Goal: Task Accomplishment & Management: Manage account settings

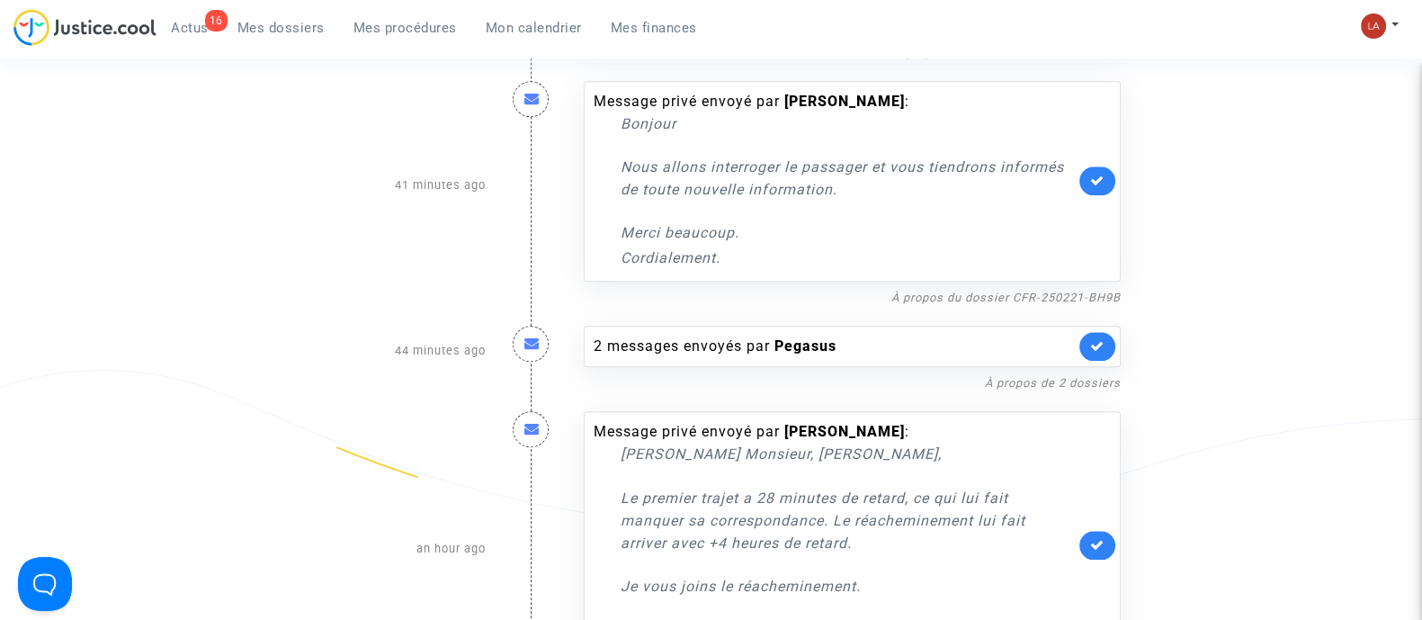
scroll to position [2481, 0]
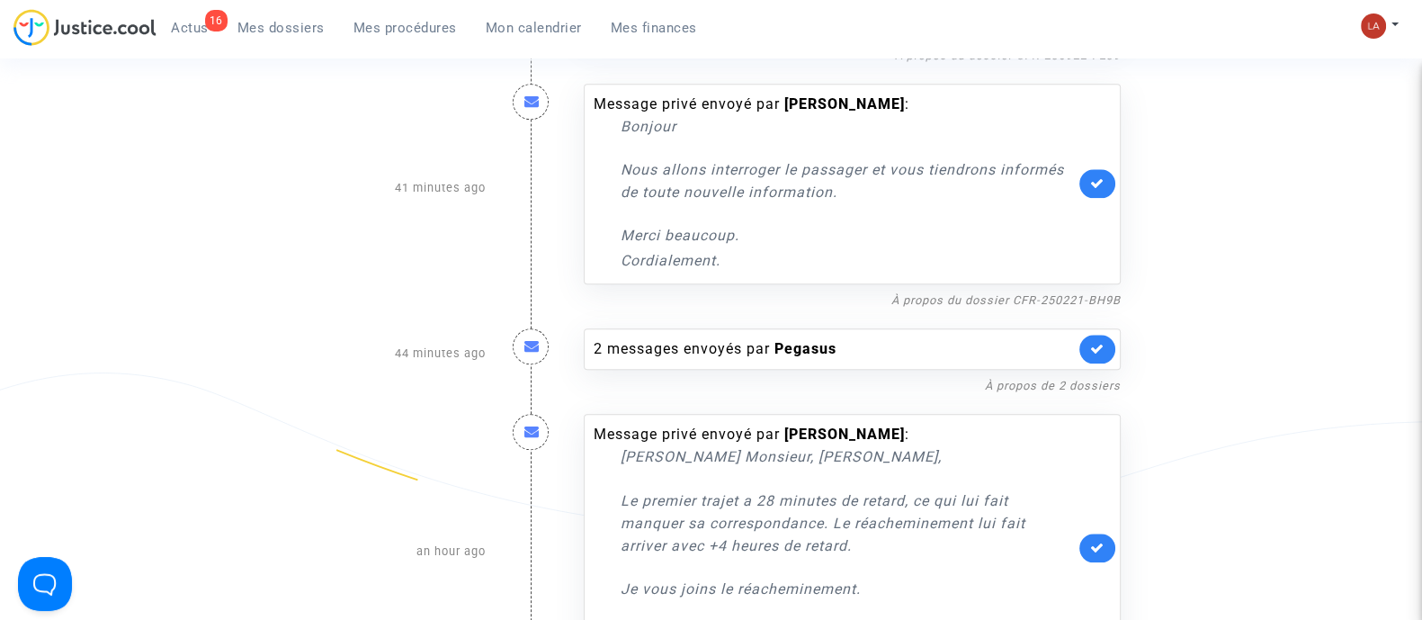
click at [1090, 173] on link at bounding box center [1097, 183] width 36 height 29
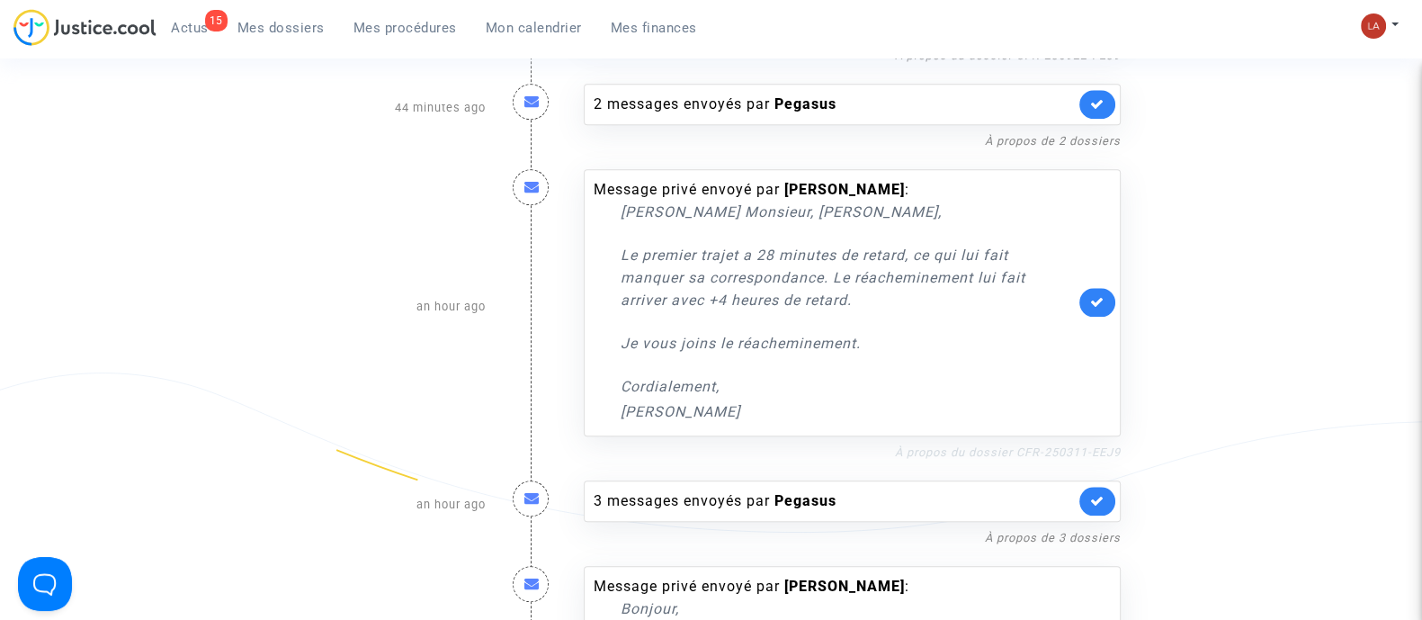
click at [963, 445] on link "À propos du dossier CFR-250311-EEJ9" at bounding box center [1008, 451] width 226 height 13
click at [1101, 290] on link at bounding box center [1097, 302] width 36 height 29
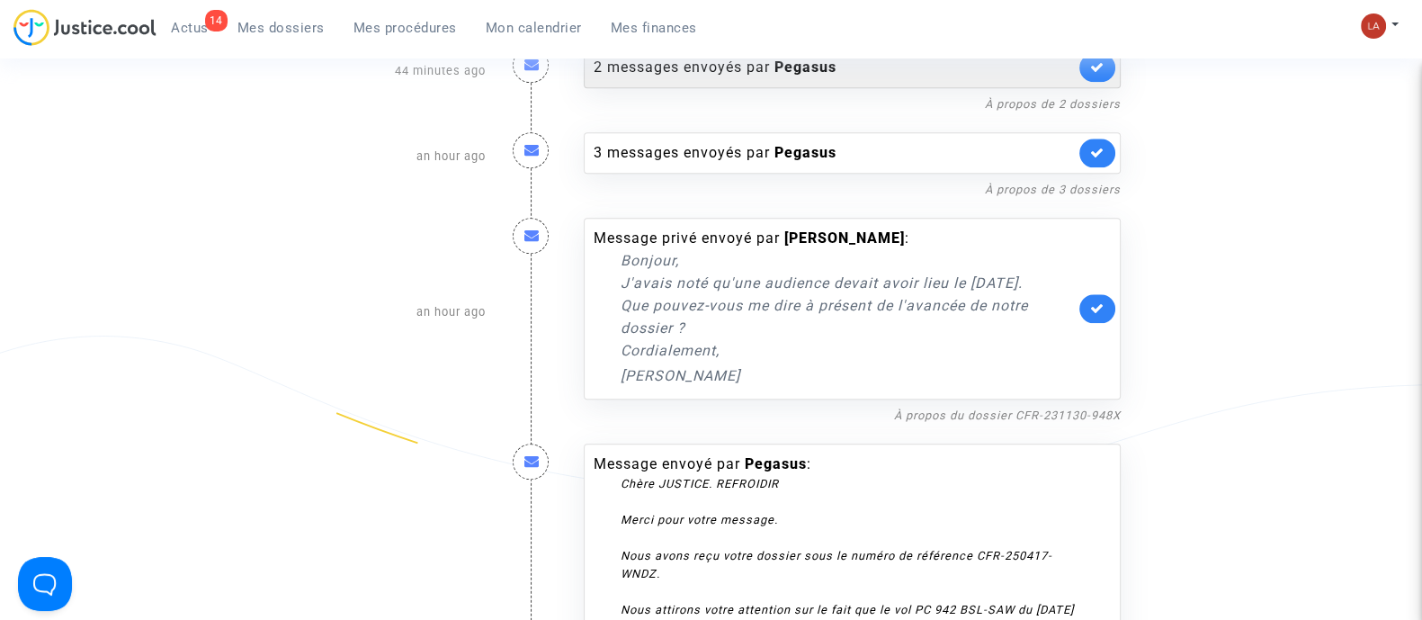
scroll to position [2519, 0]
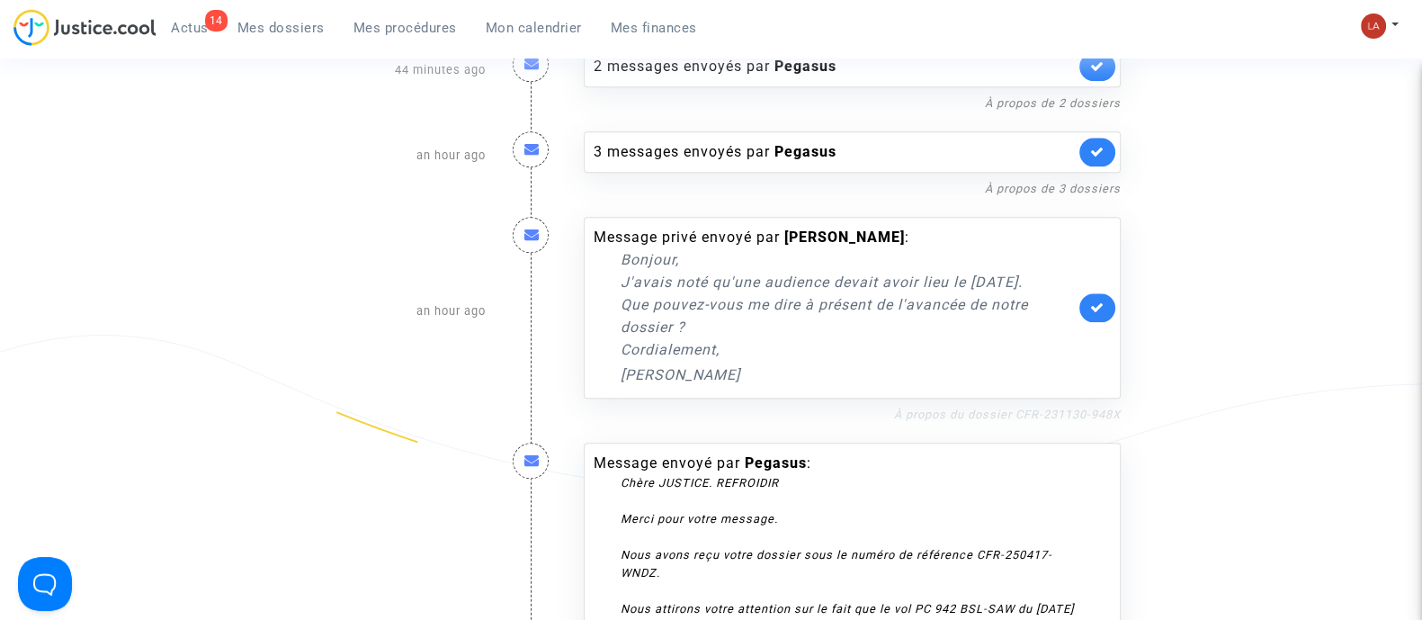
click at [951, 421] on link "À propos du dossier CFR-231130-948X" at bounding box center [1007, 413] width 227 height 13
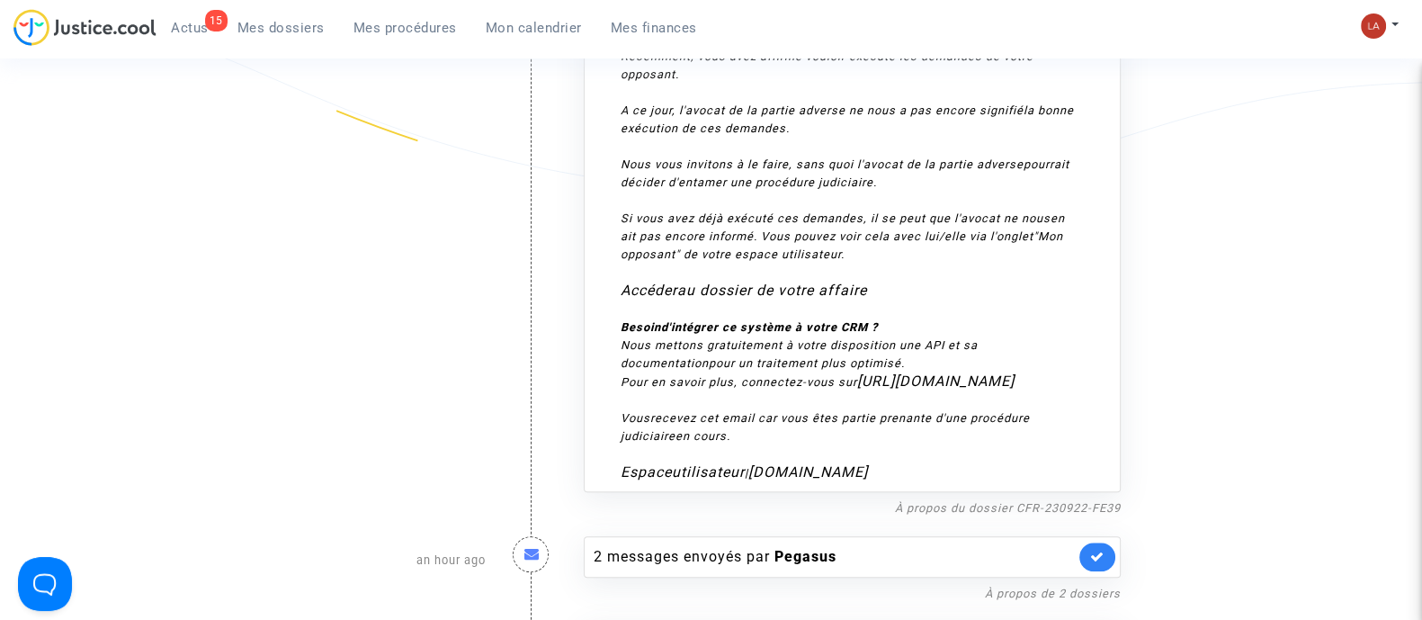
scroll to position [2027, 0]
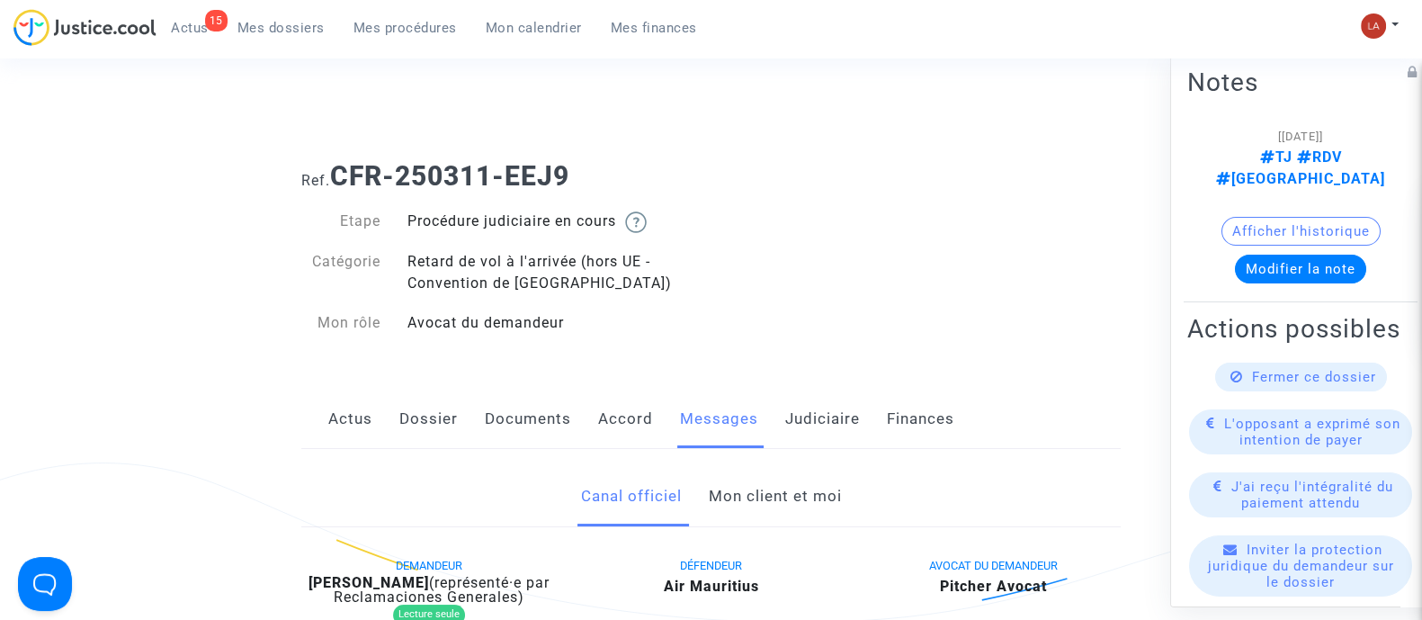
drag, startPoint x: 0, startPoint y: 0, endPoint x: 747, endPoint y: 487, distance: 892.3
click at [747, 487] on link "Mon client et moi" at bounding box center [774, 496] width 133 height 59
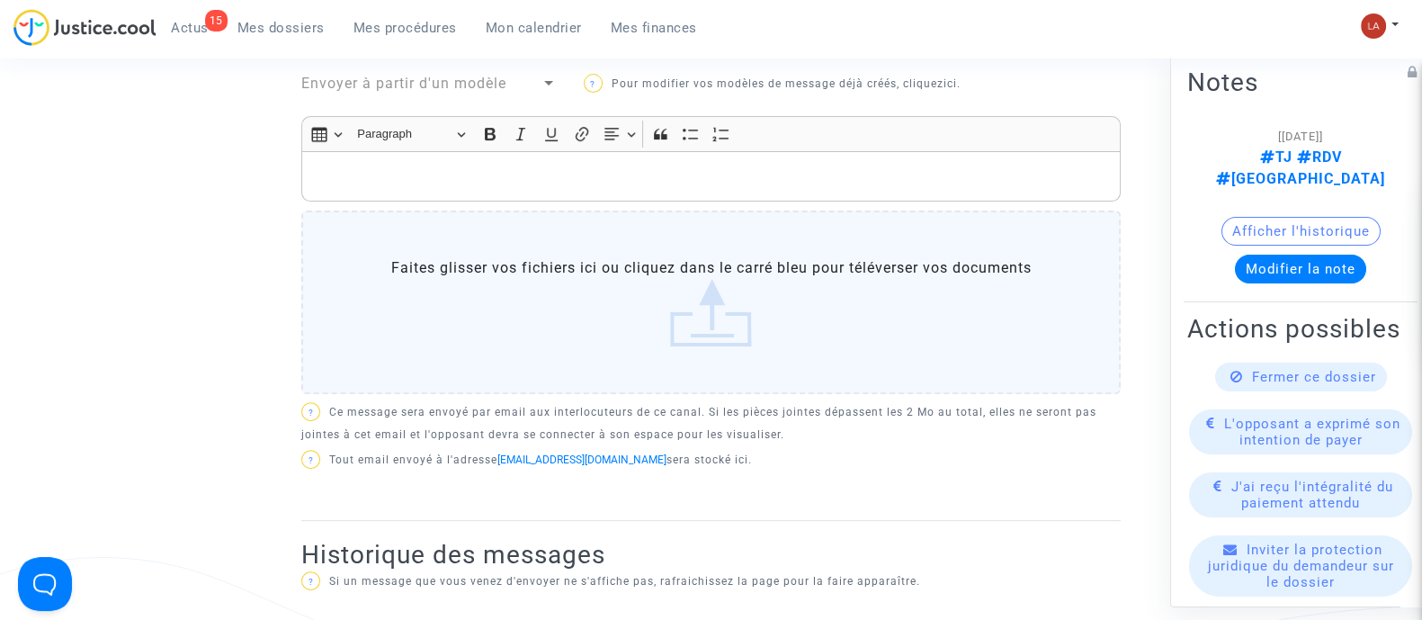
scroll to position [692, 0]
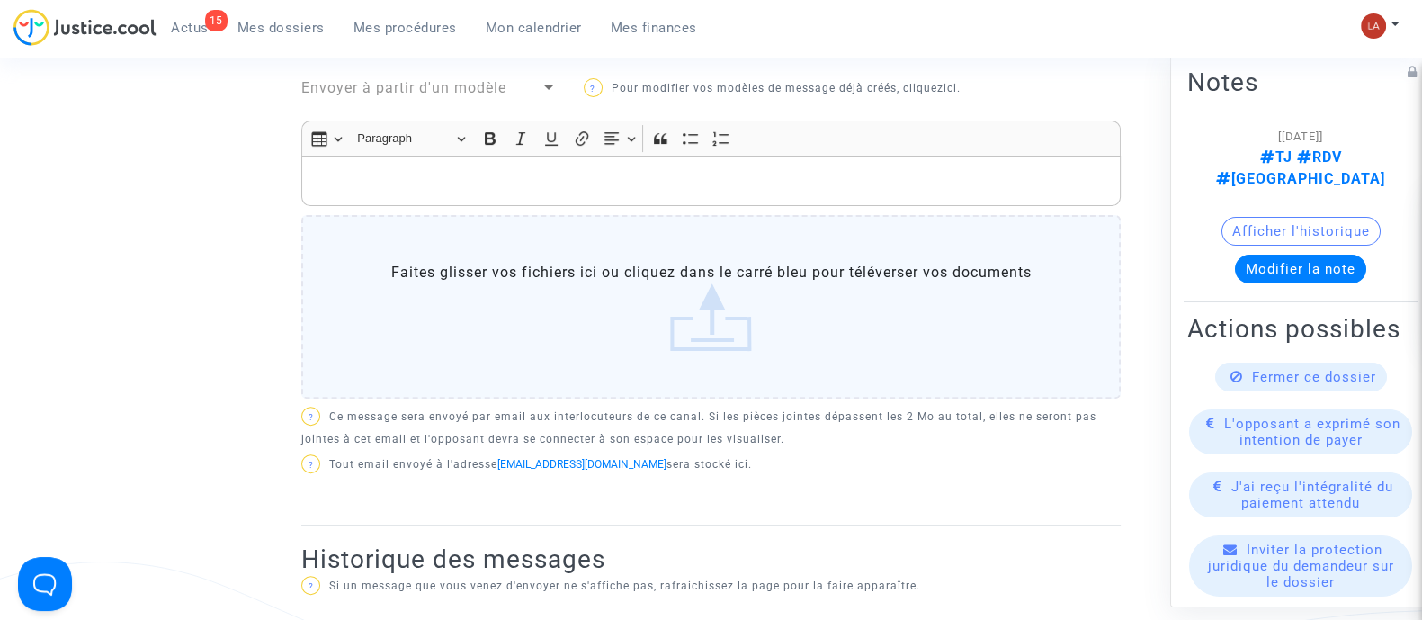
click at [450, 200] on div "Rich Text Editor, main" at bounding box center [710, 181] width 819 height 50
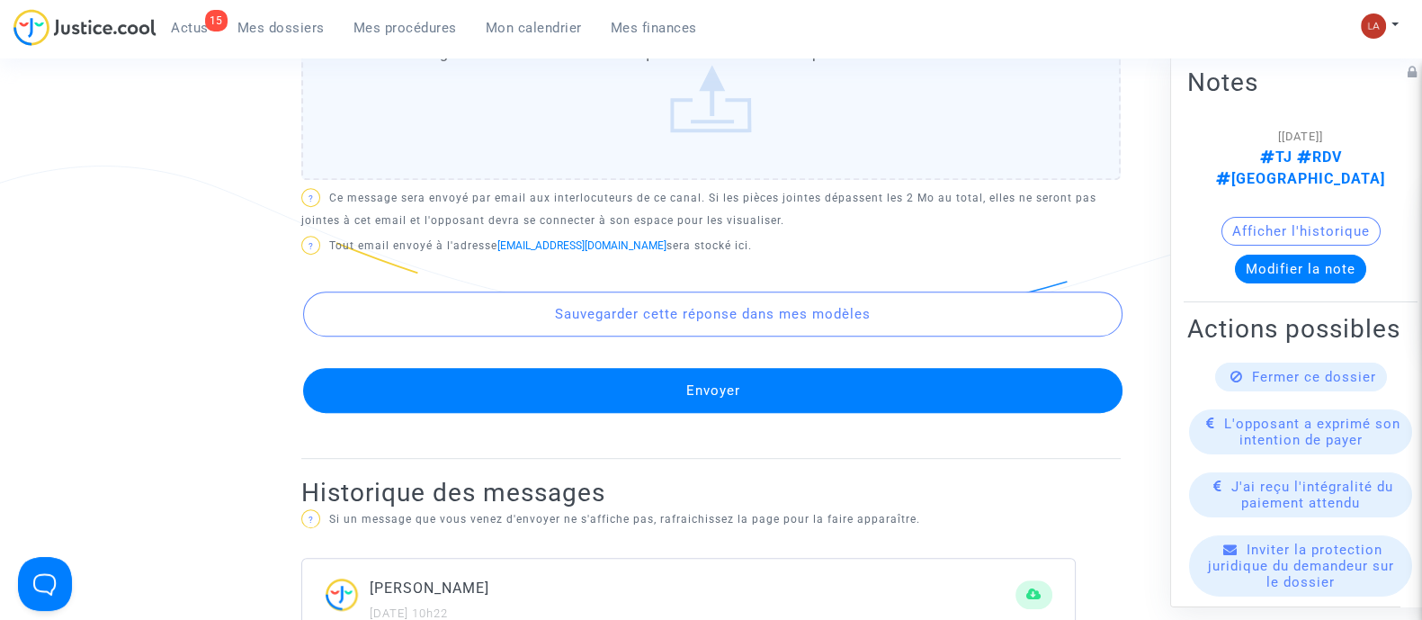
scroll to position [1103, 0]
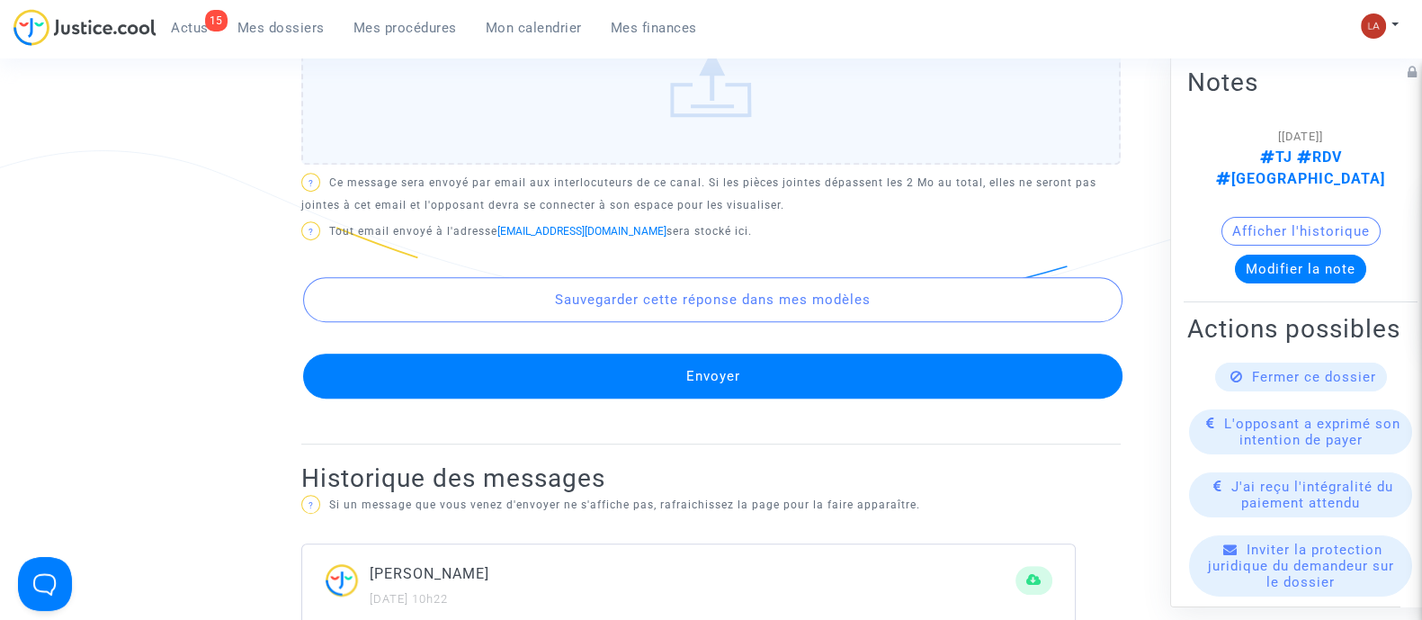
click at [520, 393] on button "Envoyer" at bounding box center [712, 375] width 819 height 45
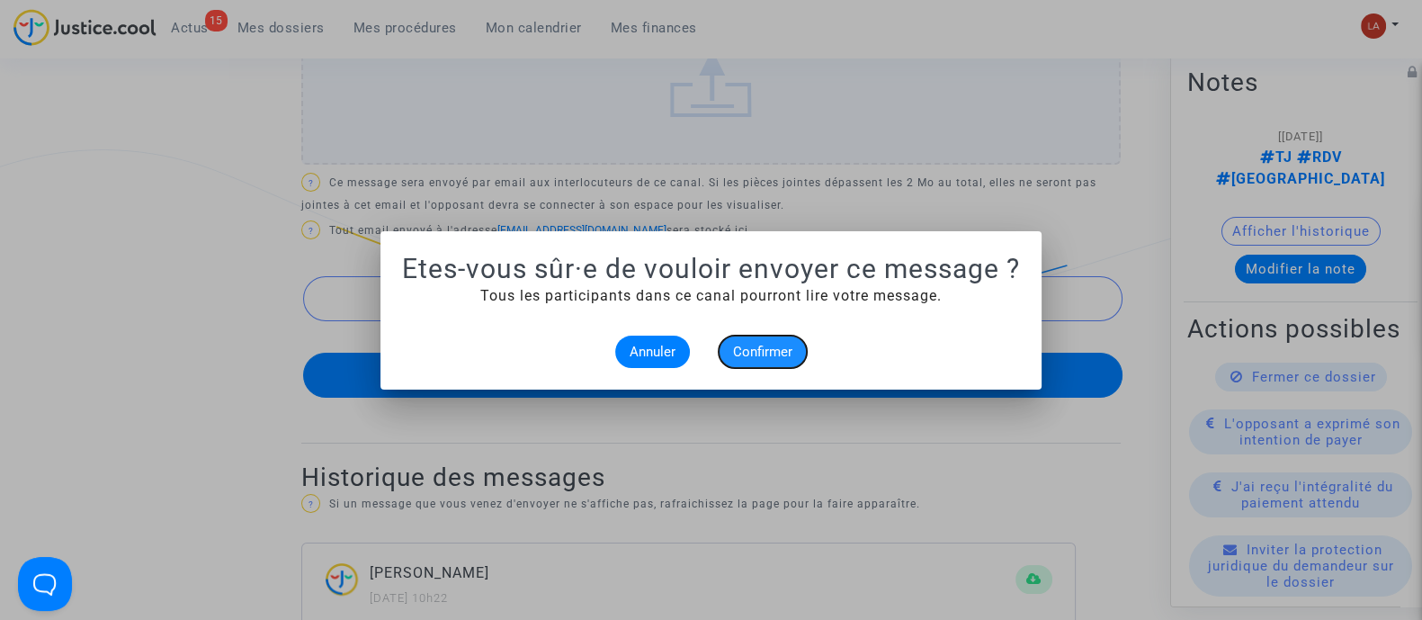
click at [752, 362] on button "Confirmer" at bounding box center [763, 351] width 88 height 32
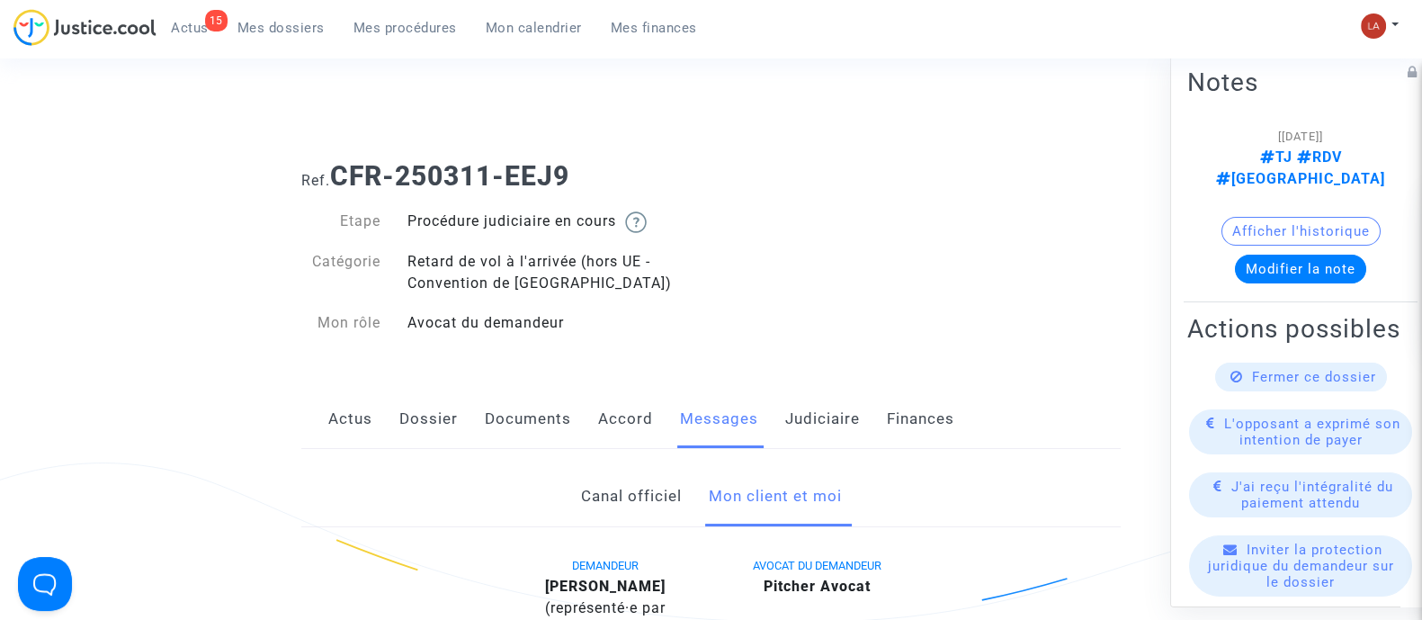
scroll to position [1103, 0]
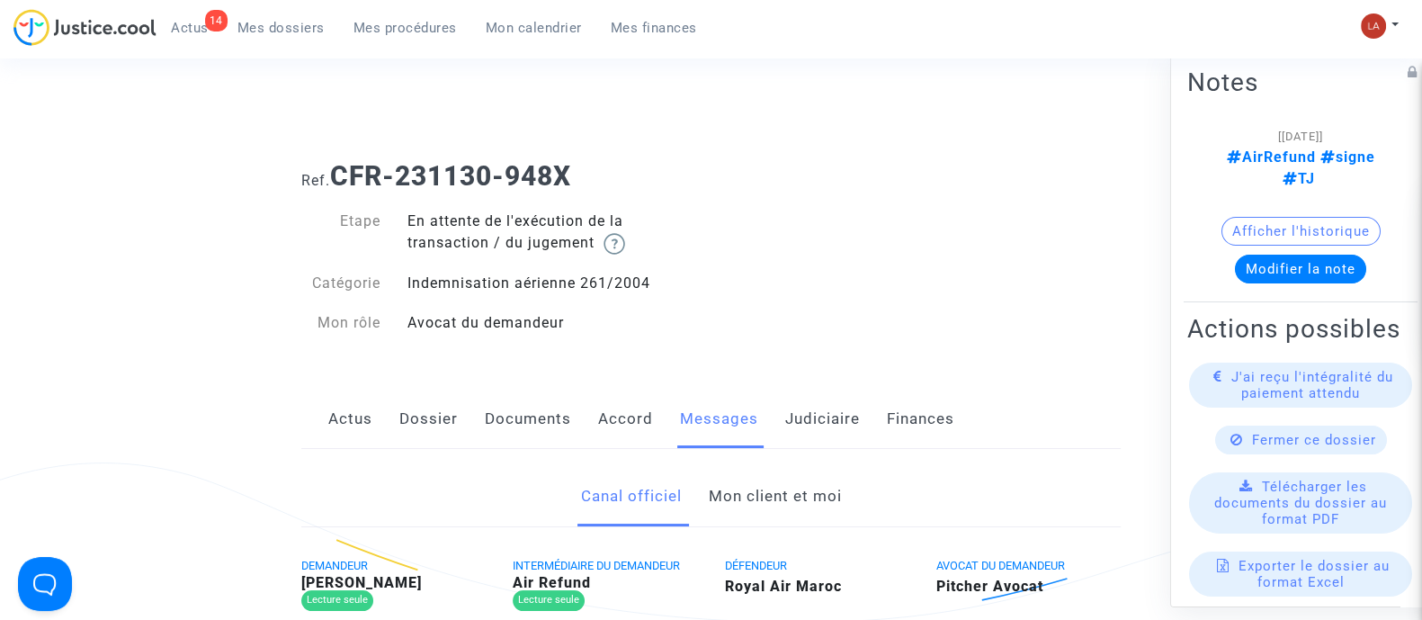
drag, startPoint x: 0, startPoint y: 0, endPoint x: 806, endPoint y: 417, distance: 907.5
click at [806, 417] on link "Judiciaire" at bounding box center [822, 418] width 75 height 59
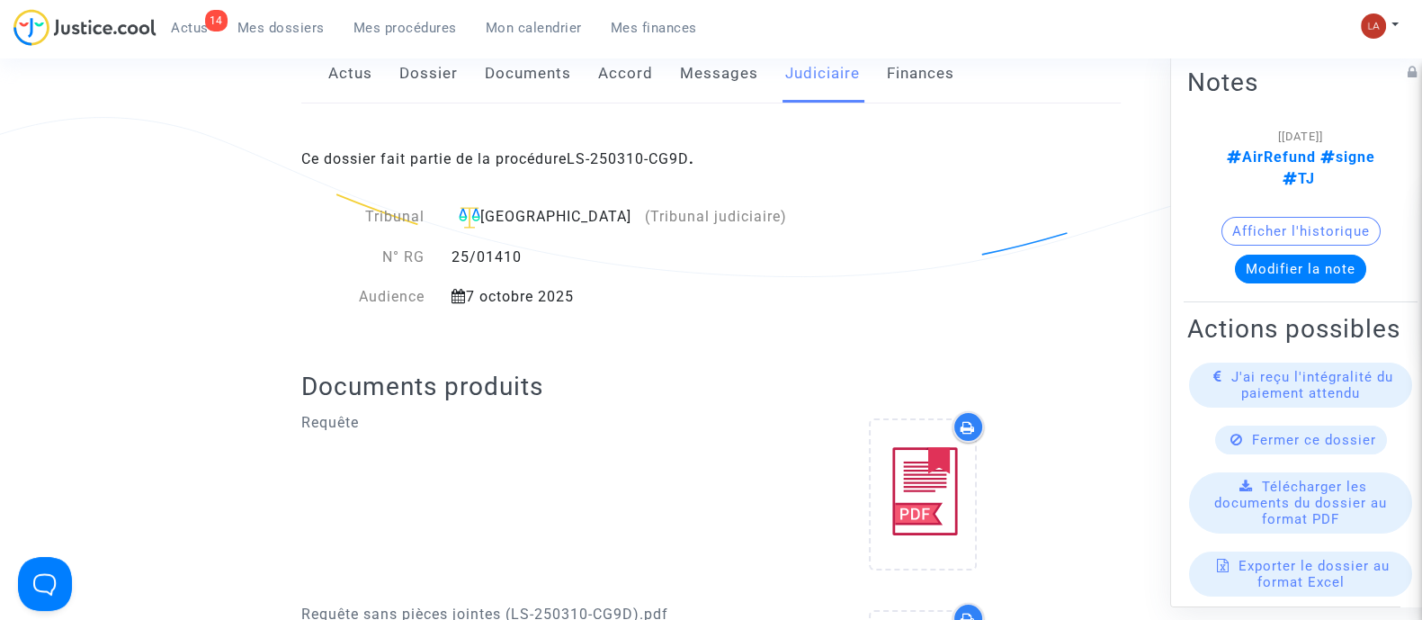
scroll to position [345, 0]
click at [707, 91] on link "Messages" at bounding box center [719, 73] width 78 height 59
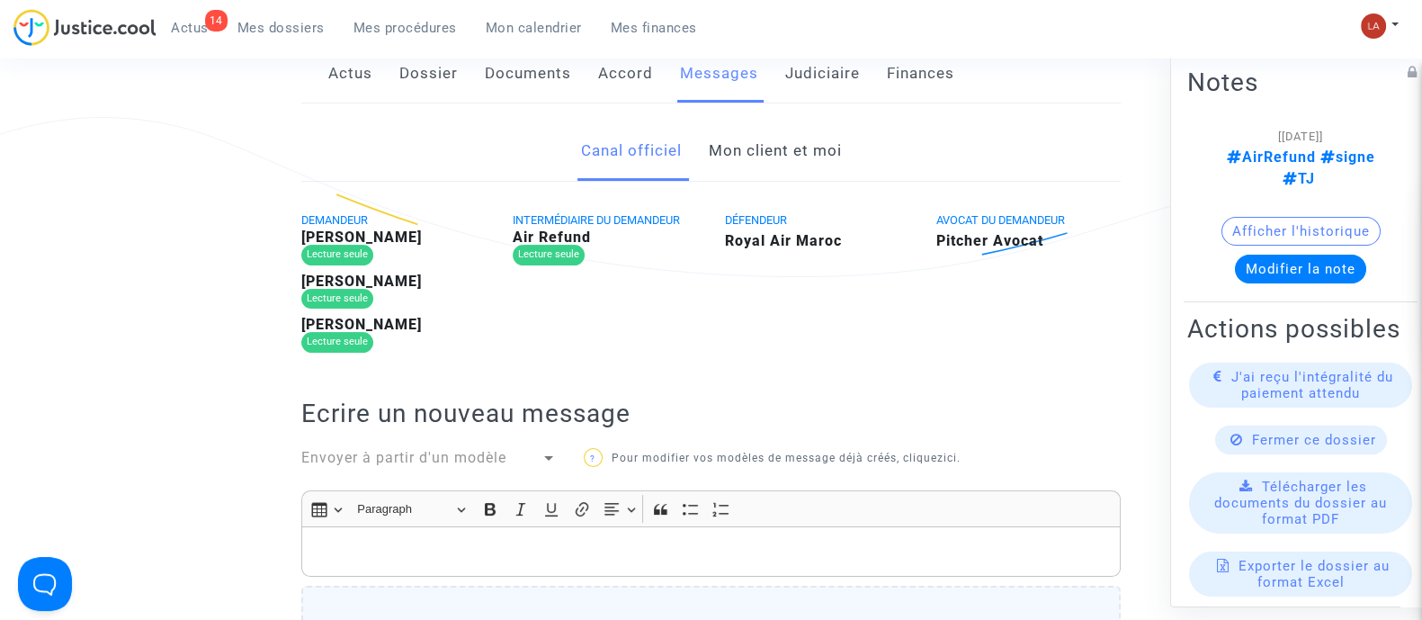
click at [422, 241] on b "[PERSON_NAME]" at bounding box center [361, 236] width 121 height 17
copy b "LAOUAOUCHE"
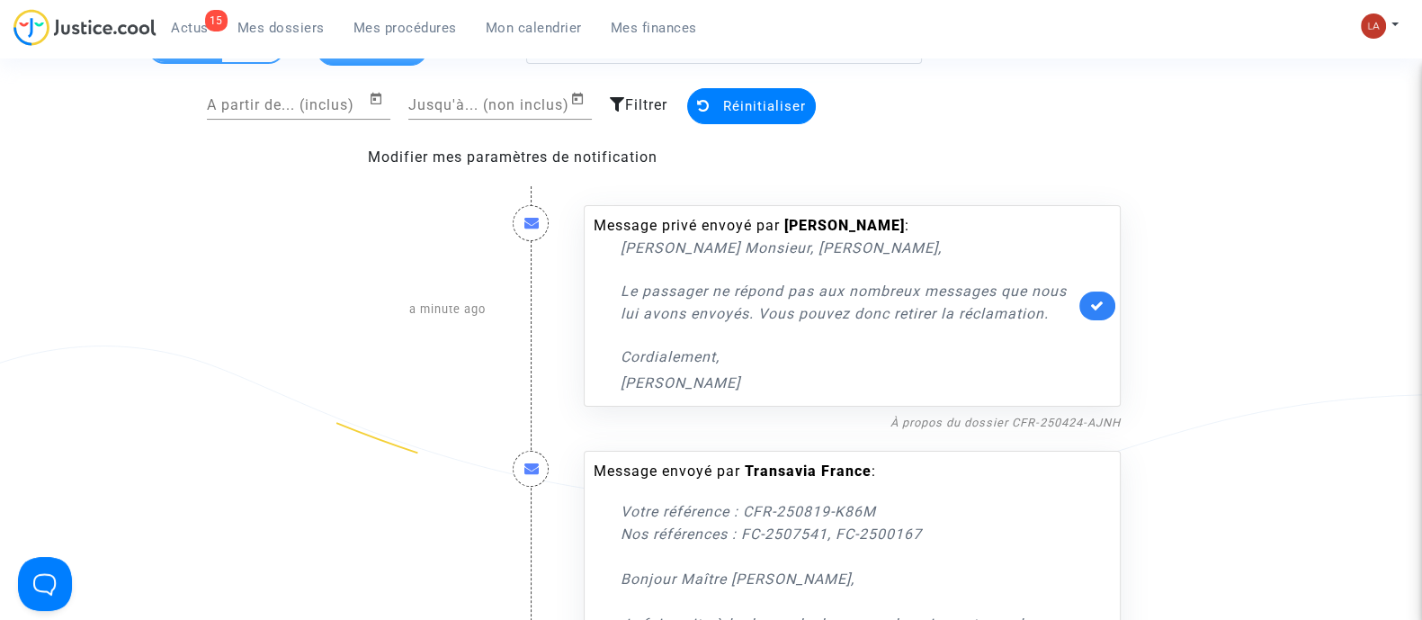
scroll to position [136, 0]
click at [954, 419] on link "À propos du dossier CFR-250424-AJNH" at bounding box center [1005, 421] width 230 height 13
click at [1084, 310] on link at bounding box center [1097, 304] width 36 height 29
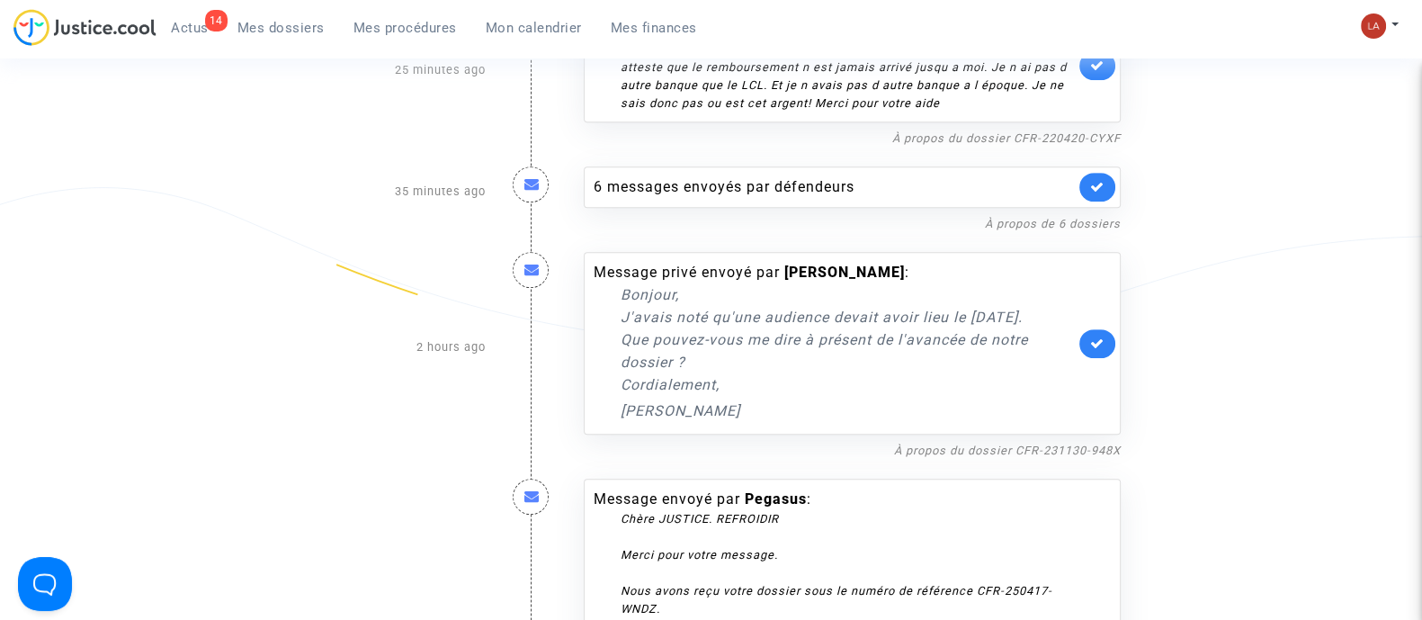
scroll to position [1085, 0]
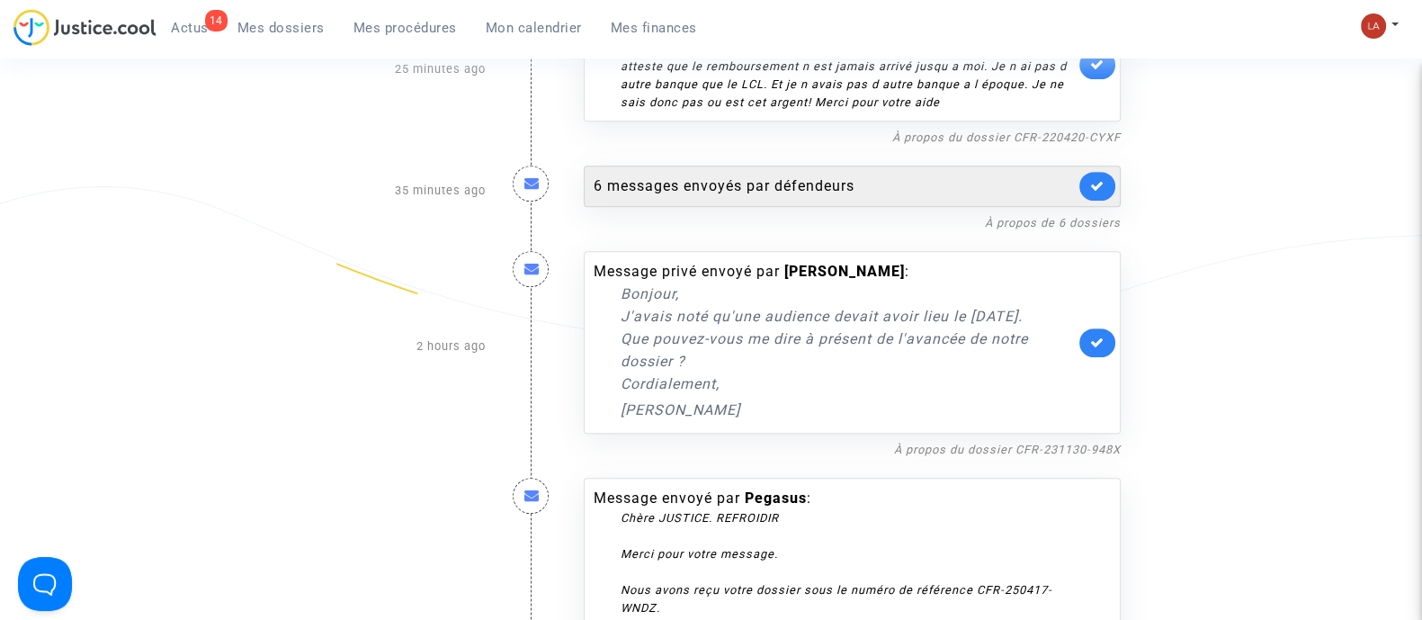
click at [908, 175] on div "6 messages envoyés par défendeurs" at bounding box center [834, 186] width 481 height 22
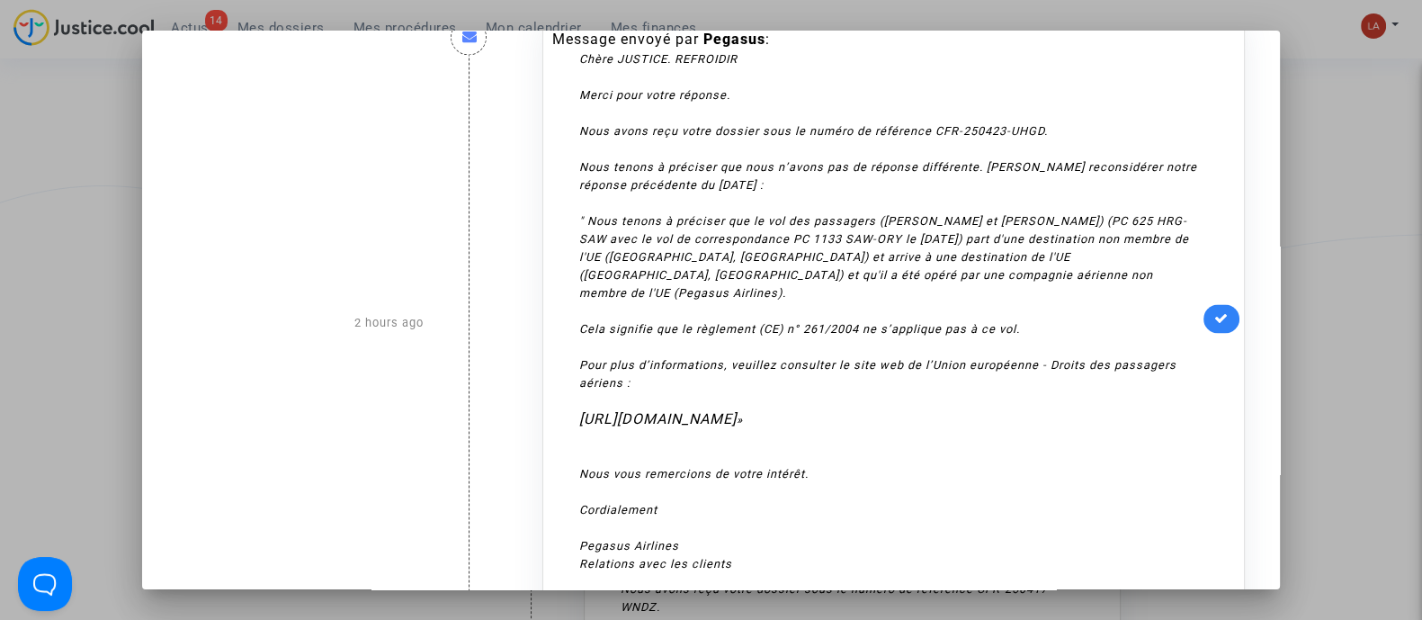
scroll to position [3670, 0]
click at [1354, 210] on div at bounding box center [711, 310] width 1422 height 620
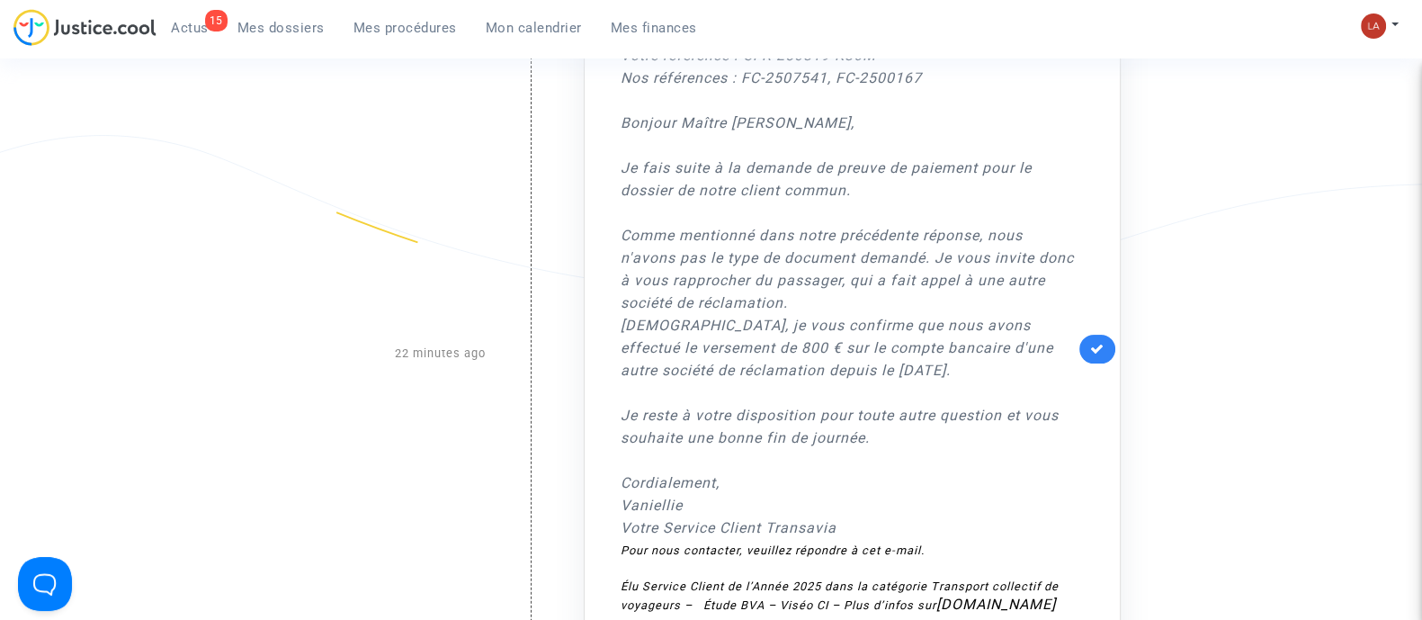
scroll to position [246, 0]
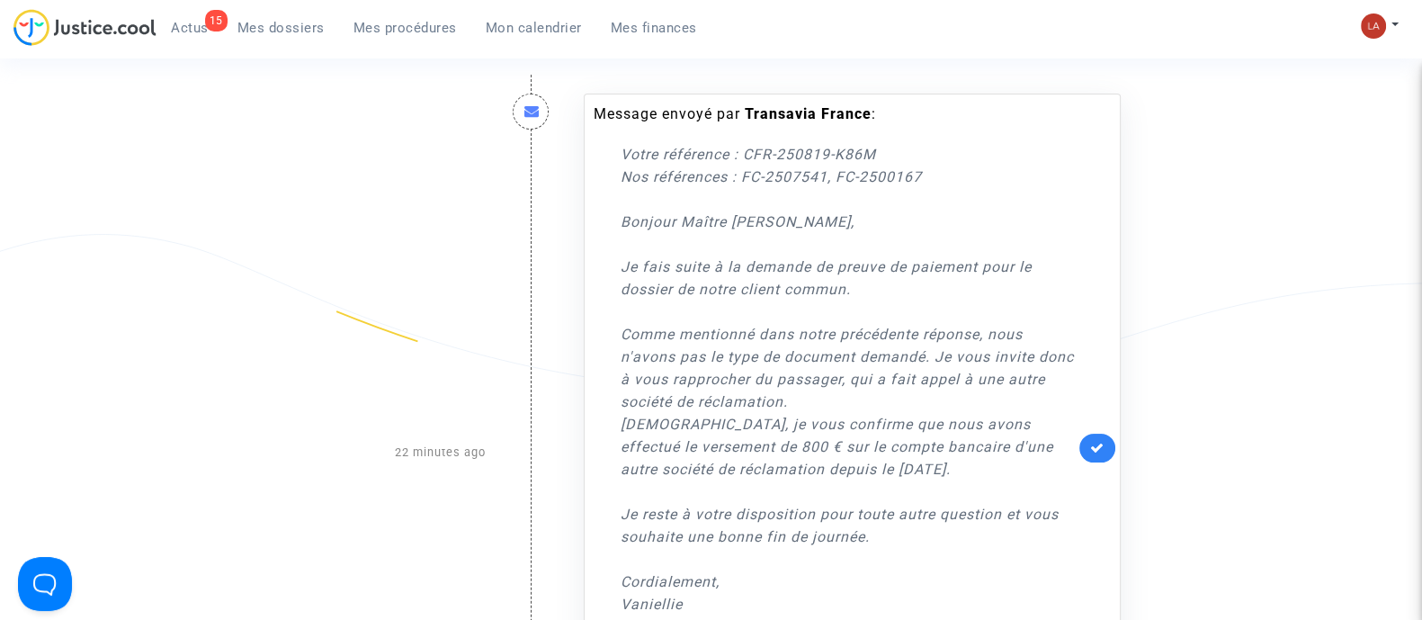
click at [264, 34] on span "Mes dossiers" at bounding box center [280, 28] width 87 height 16
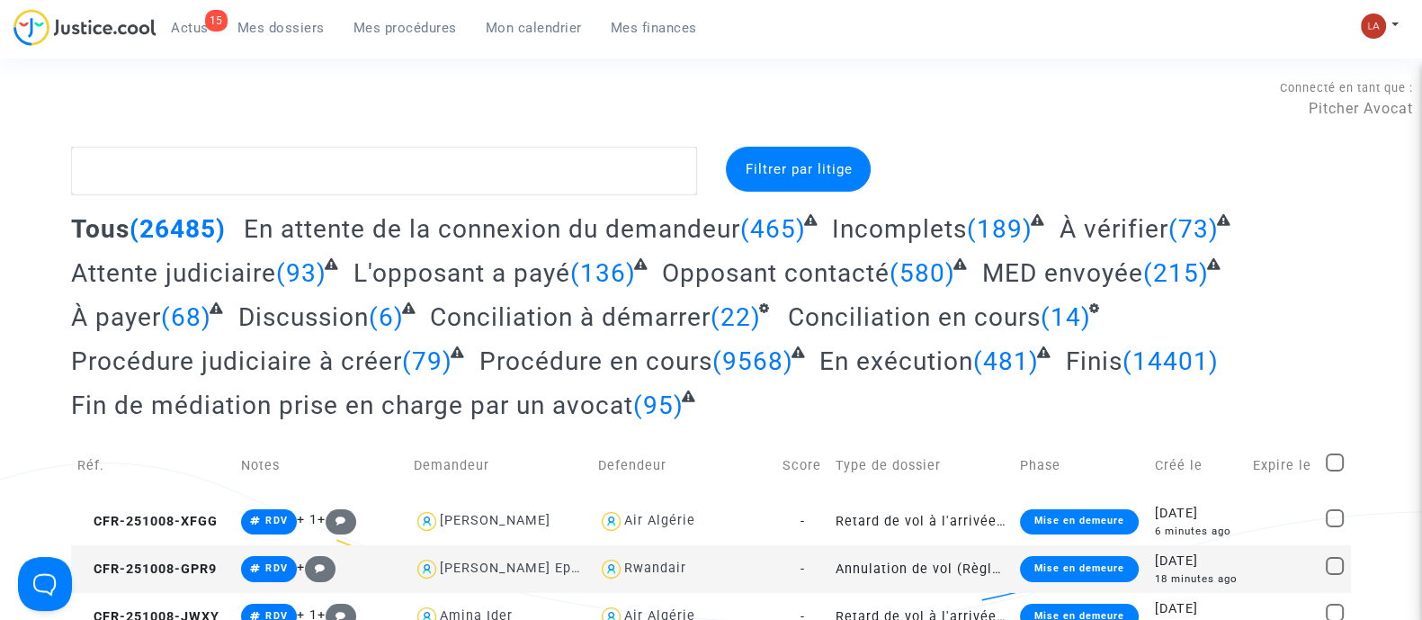
click at [173, 145] on div "Connecté en tant que : Pitcher Avocat" at bounding box center [706, 124] width 1413 height 43
click at [168, 153] on textarea at bounding box center [384, 171] width 626 height 49
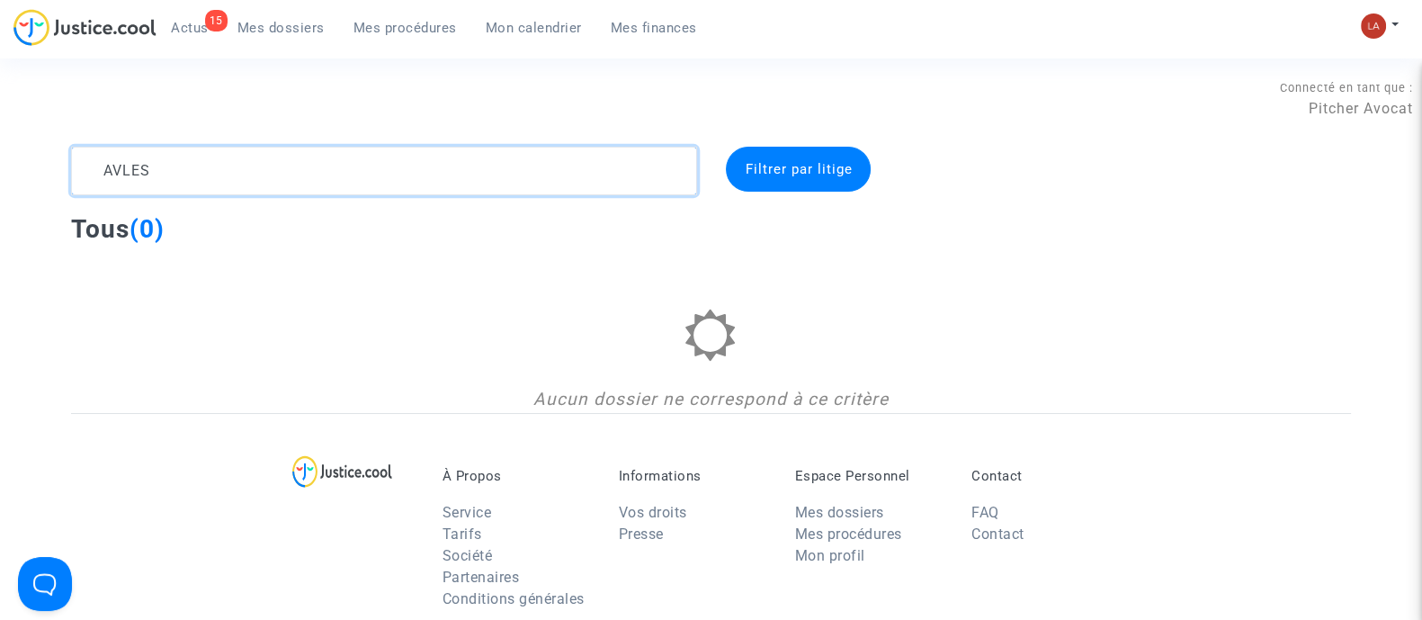
type textarea "AVLES"
click at [257, 39] on link "Mes dossiers" at bounding box center [281, 27] width 116 height 27
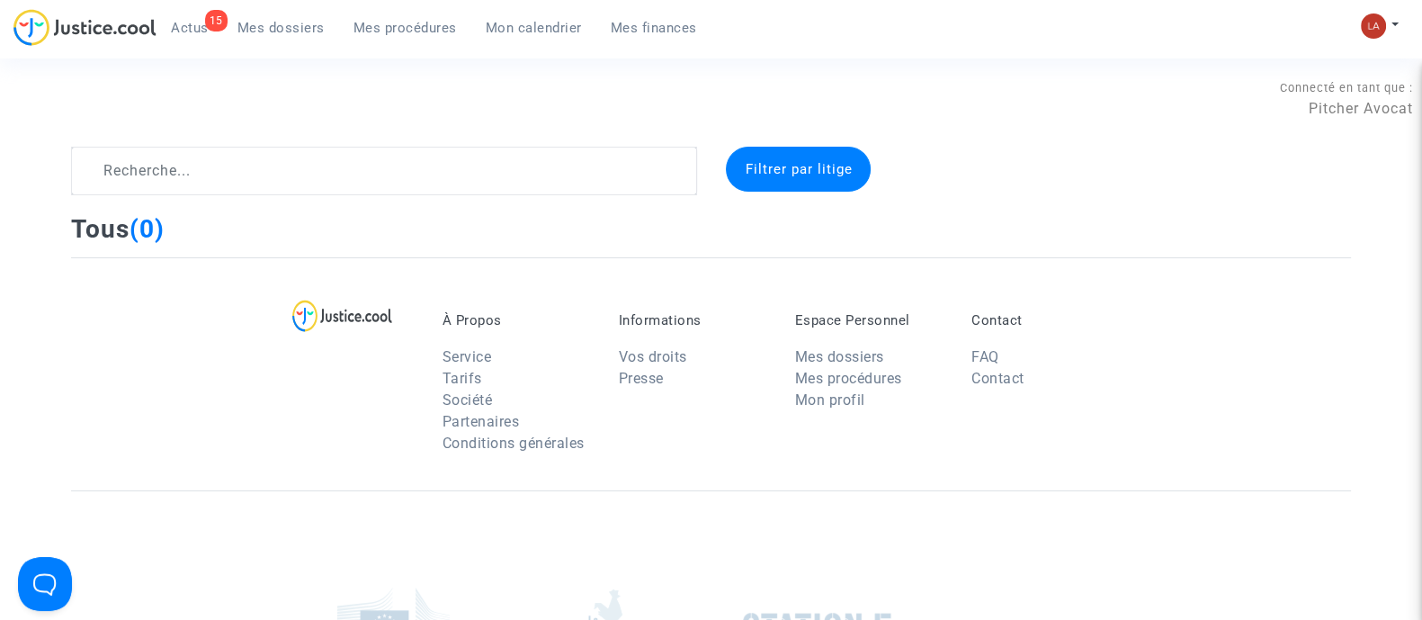
click at [184, 32] on span "Actus" at bounding box center [190, 28] width 38 height 16
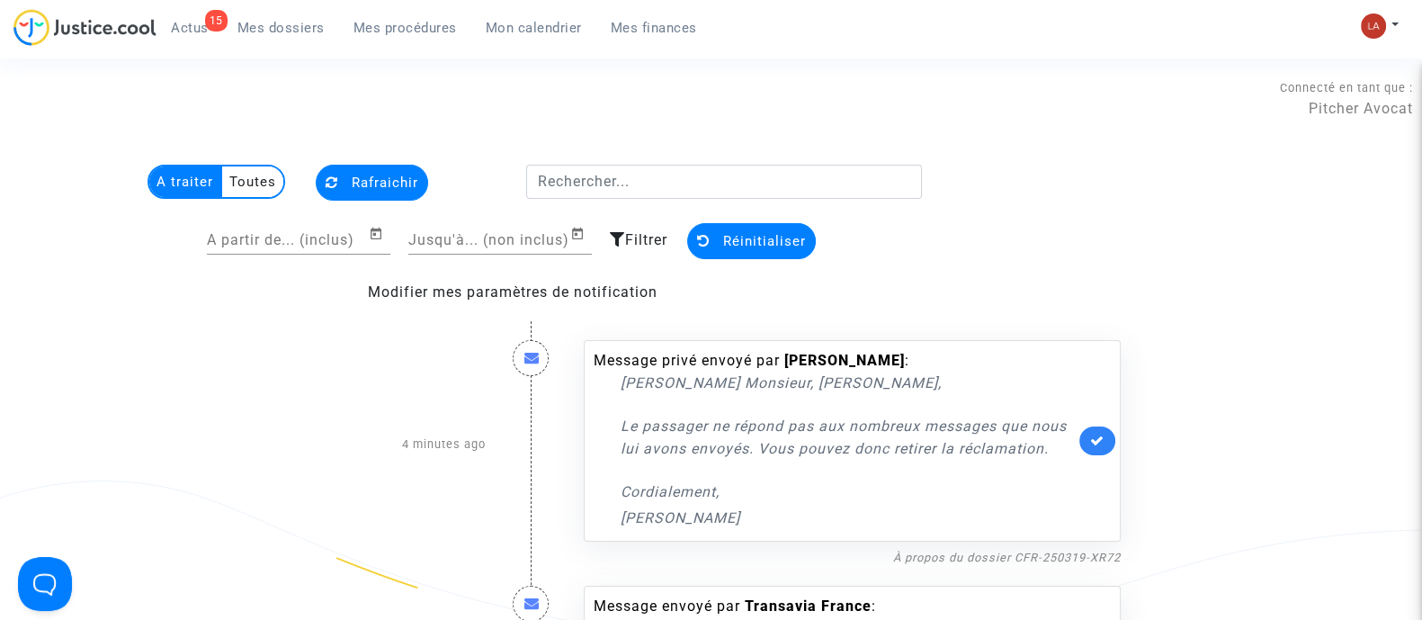
click at [319, 22] on span "Mes dossiers" at bounding box center [280, 28] width 87 height 16
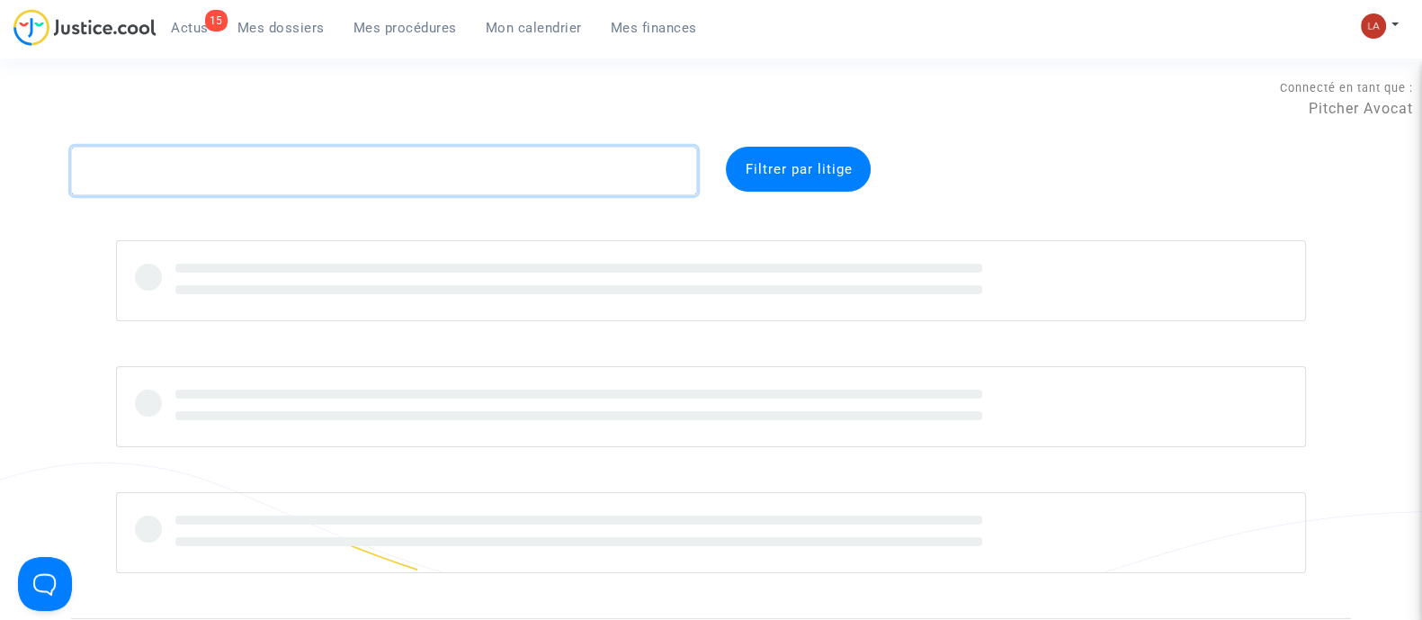
click at [246, 191] on textarea at bounding box center [384, 171] width 626 height 49
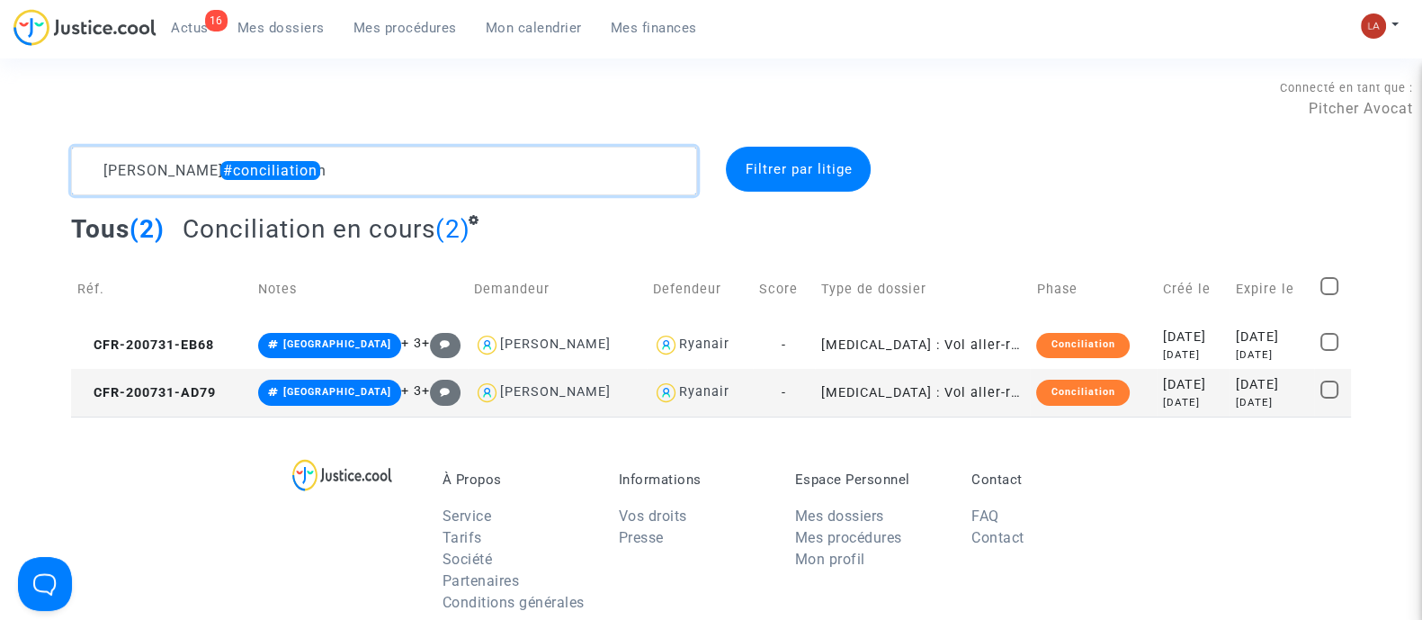
type textarea "ALVES #conciliation"
click at [1322, 285] on span at bounding box center [1329, 286] width 18 height 18
click at [1328, 295] on input "checkbox" at bounding box center [1328, 295] width 1 height 1
checkbox input "true"
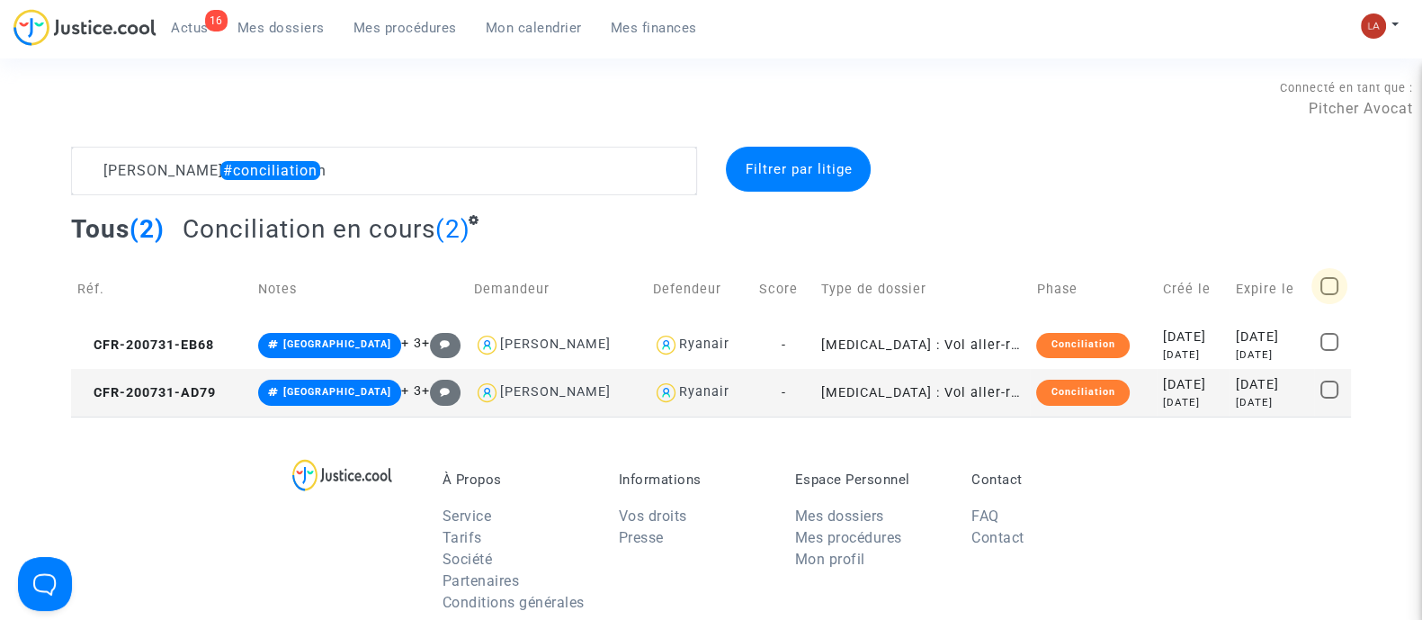
checkbox input "true"
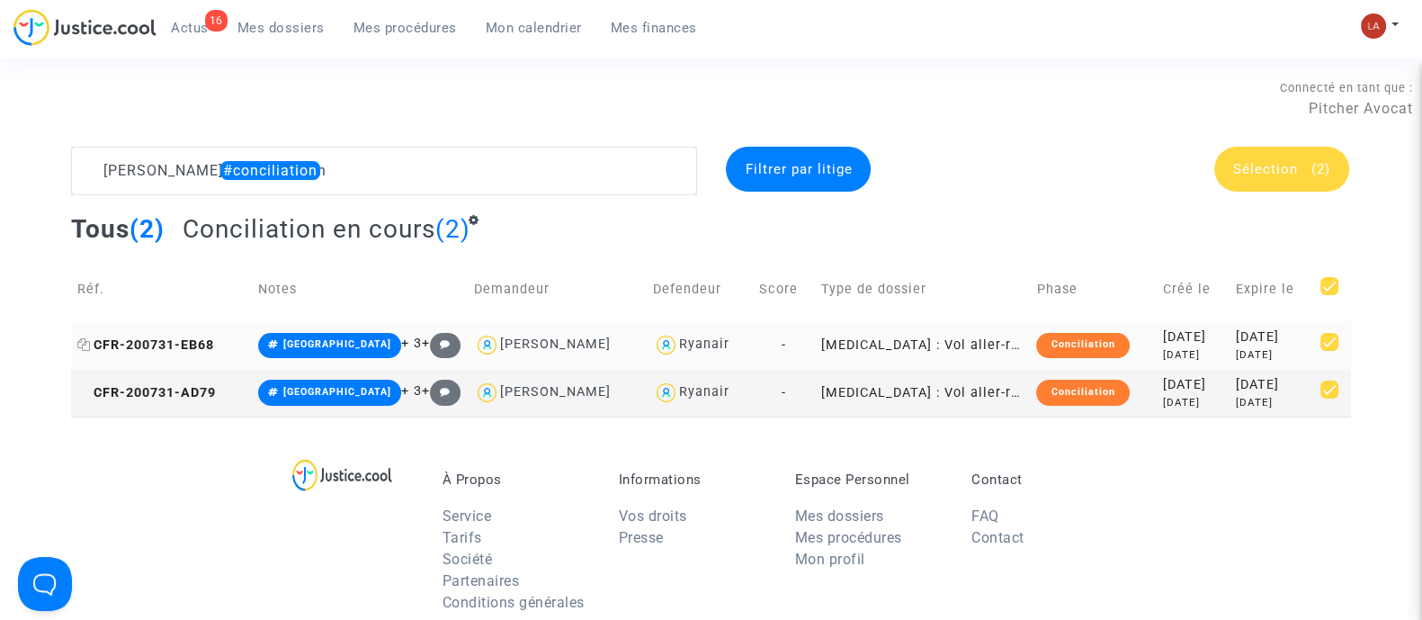
click at [81, 346] on icon at bounding box center [83, 344] width 13 height 13
click at [85, 393] on icon at bounding box center [83, 392] width 13 height 13
click at [121, 190] on textarea at bounding box center [384, 171] width 626 height 49
paste textarea "CASTAINGS"
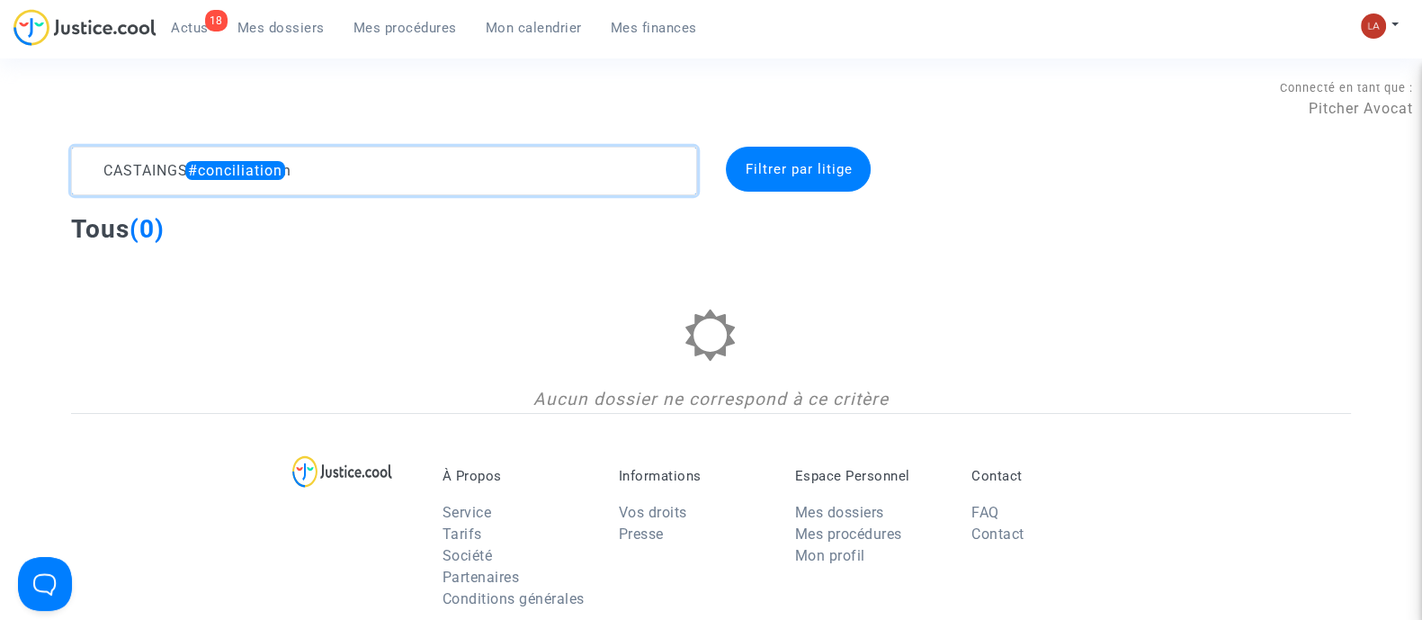
drag, startPoint x: 189, startPoint y: 164, endPoint x: 430, endPoint y: 221, distance: 247.8
click at [430, 221] on complex-dispute-list "CASTAINGS #conciliation Filtrer par litige Tous (0) Aucun dossier ne correspond…" at bounding box center [711, 280] width 1280 height 266
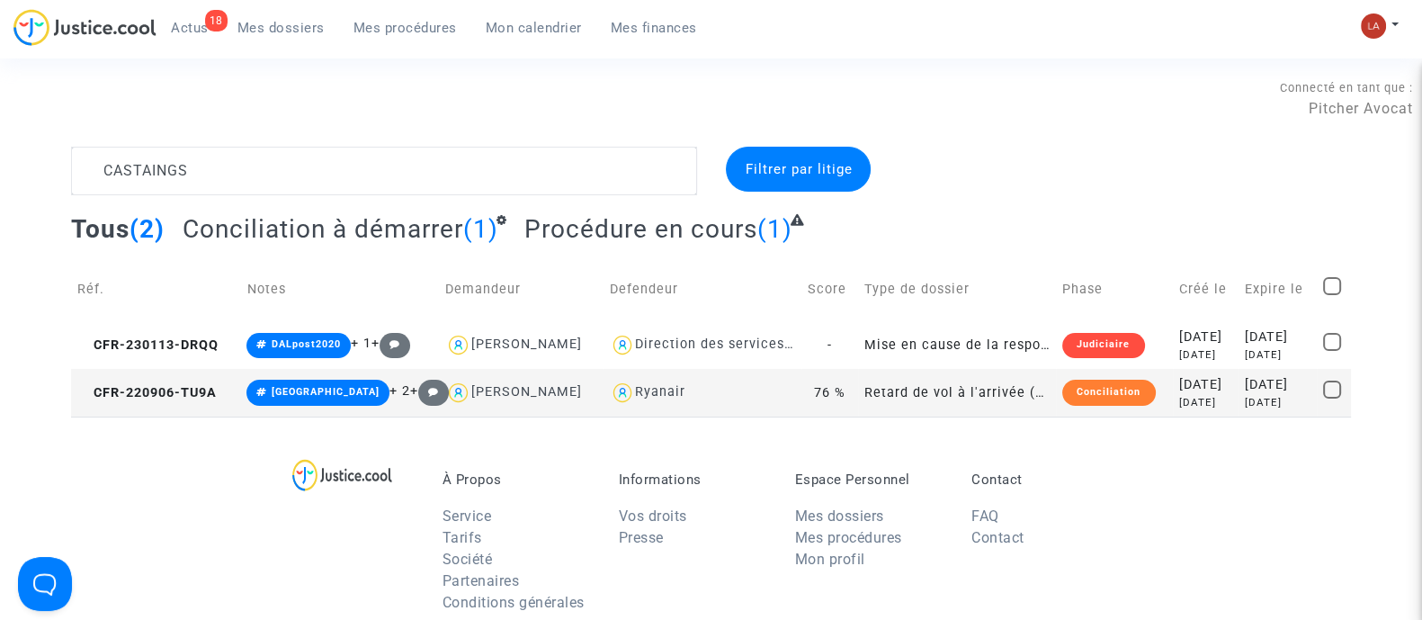
click at [399, 229] on span "Conciliation à démarrer" at bounding box center [323, 229] width 281 height 30
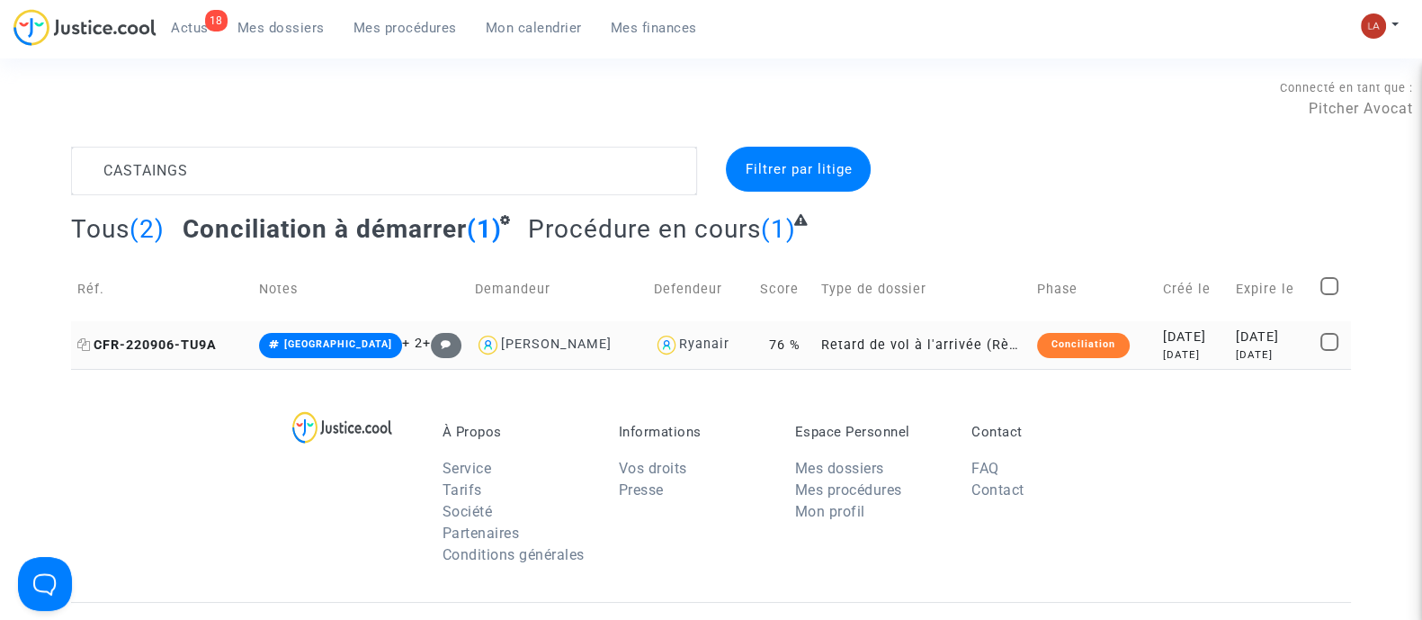
click at [192, 345] on span "CFR-220906-TU9A" at bounding box center [146, 344] width 139 height 15
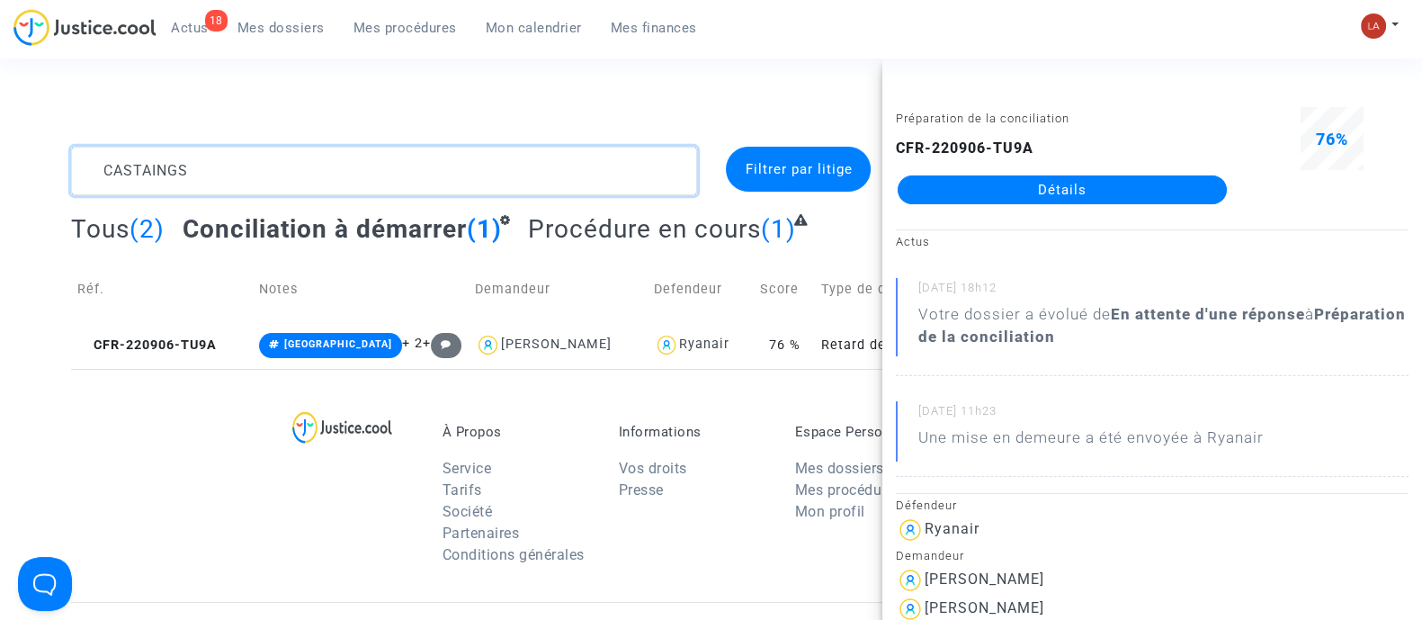
click at [148, 164] on textarea at bounding box center [384, 171] width 626 height 49
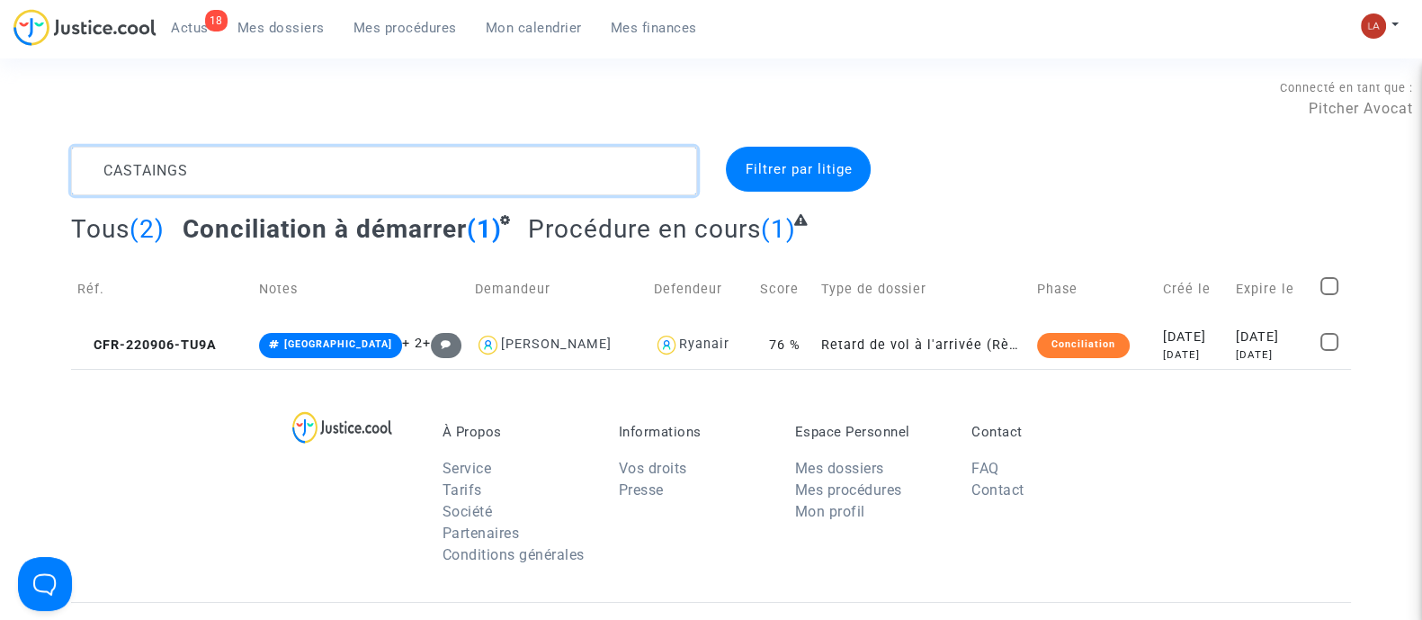
click at [148, 164] on textarea at bounding box center [384, 171] width 626 height 49
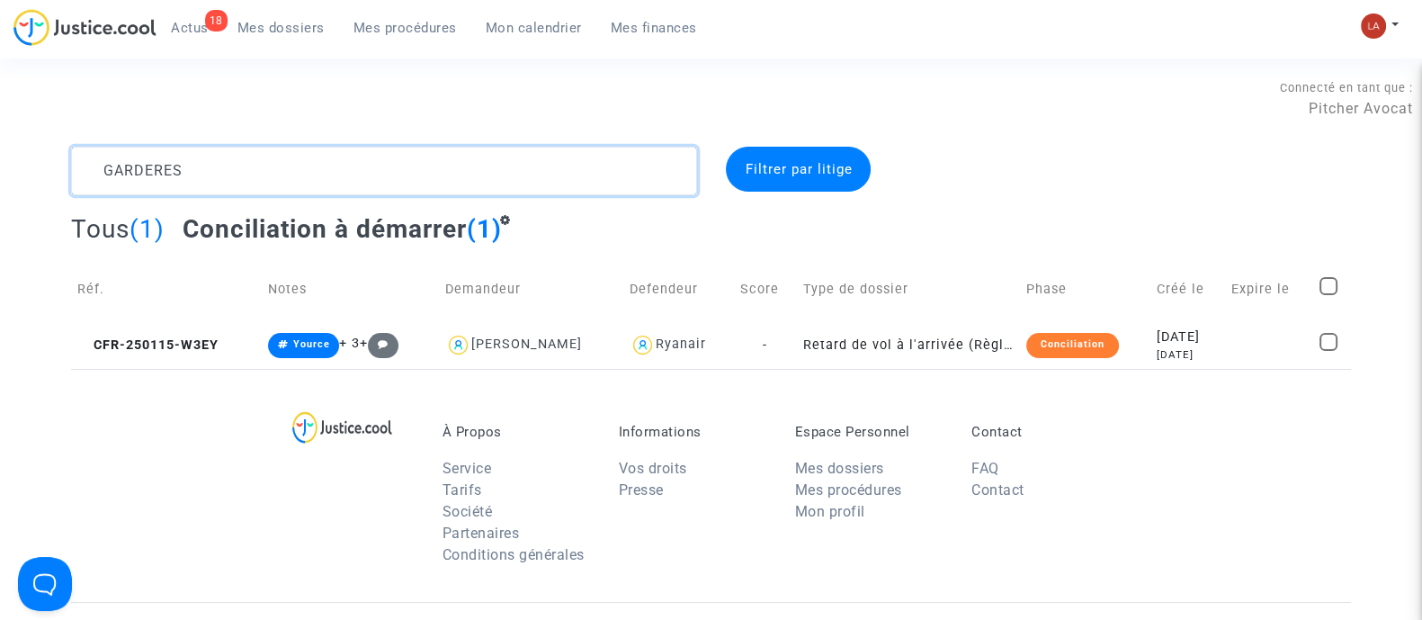
type textarea "GARDERES"
click at [202, 325] on td "CFR-250115-W3EY" at bounding box center [166, 345] width 191 height 48
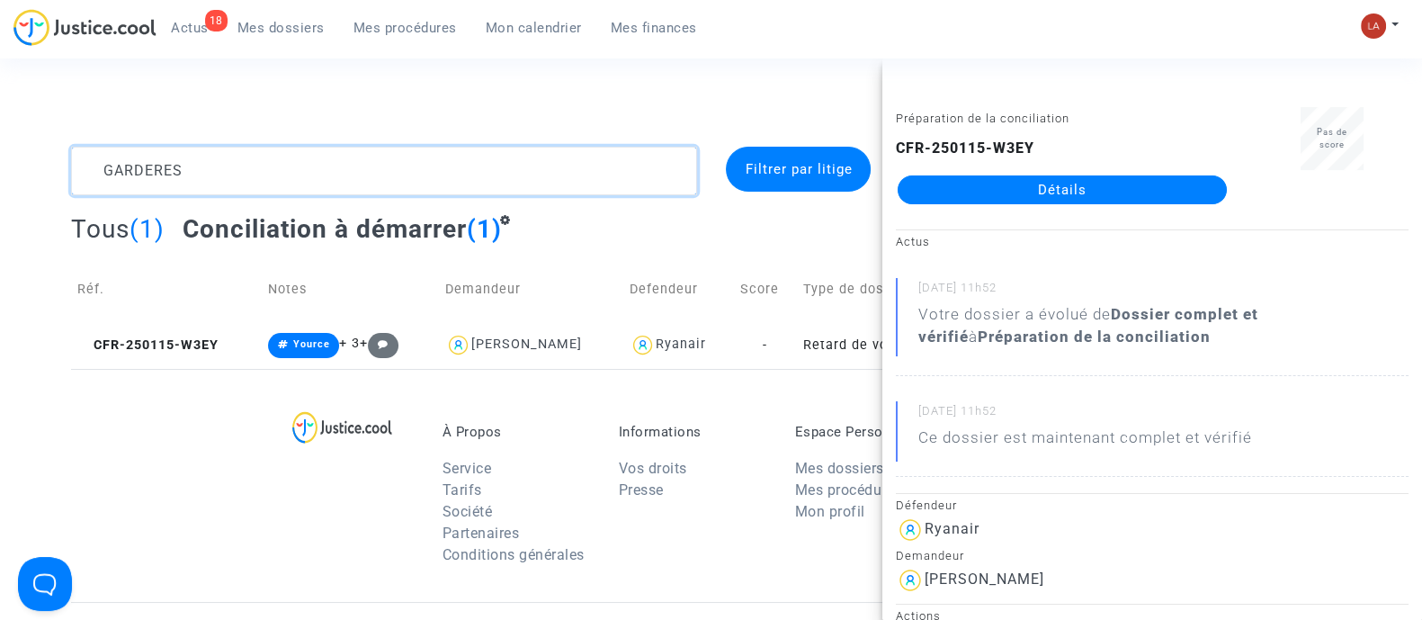
click at [136, 165] on textarea at bounding box center [384, 171] width 626 height 49
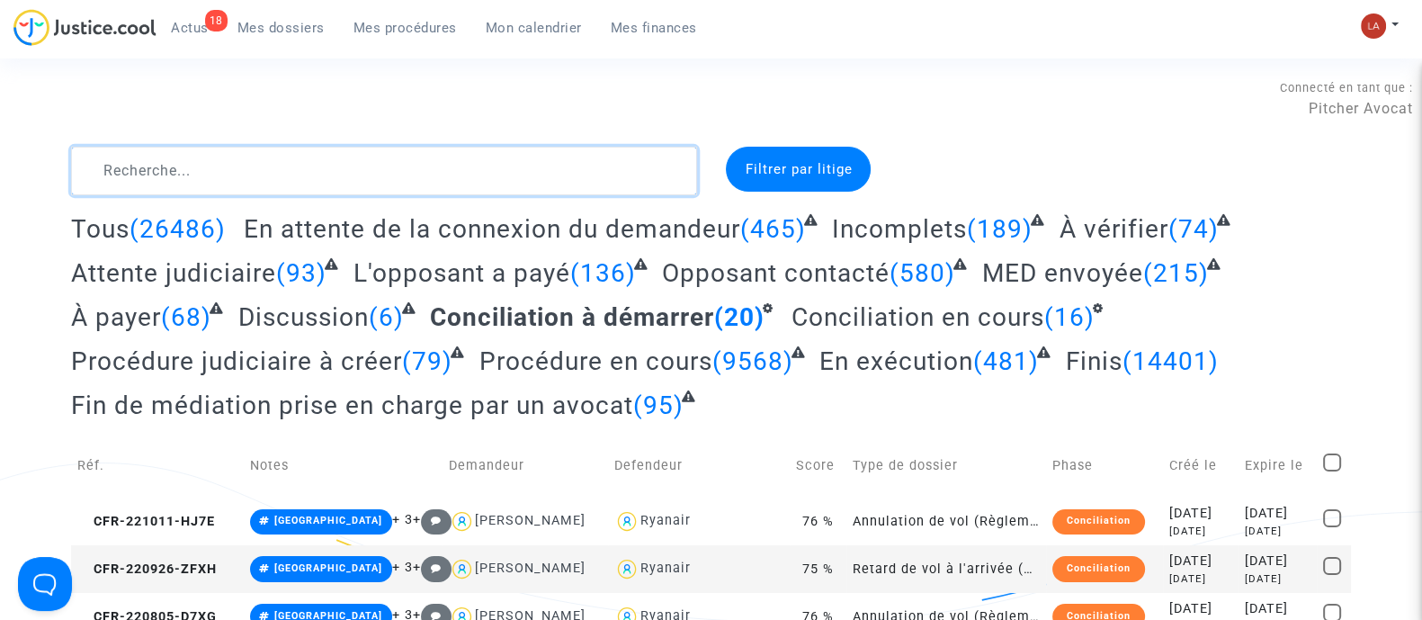
click at [303, 156] on textarea at bounding box center [384, 171] width 626 height 49
paste textarea "EBNN"
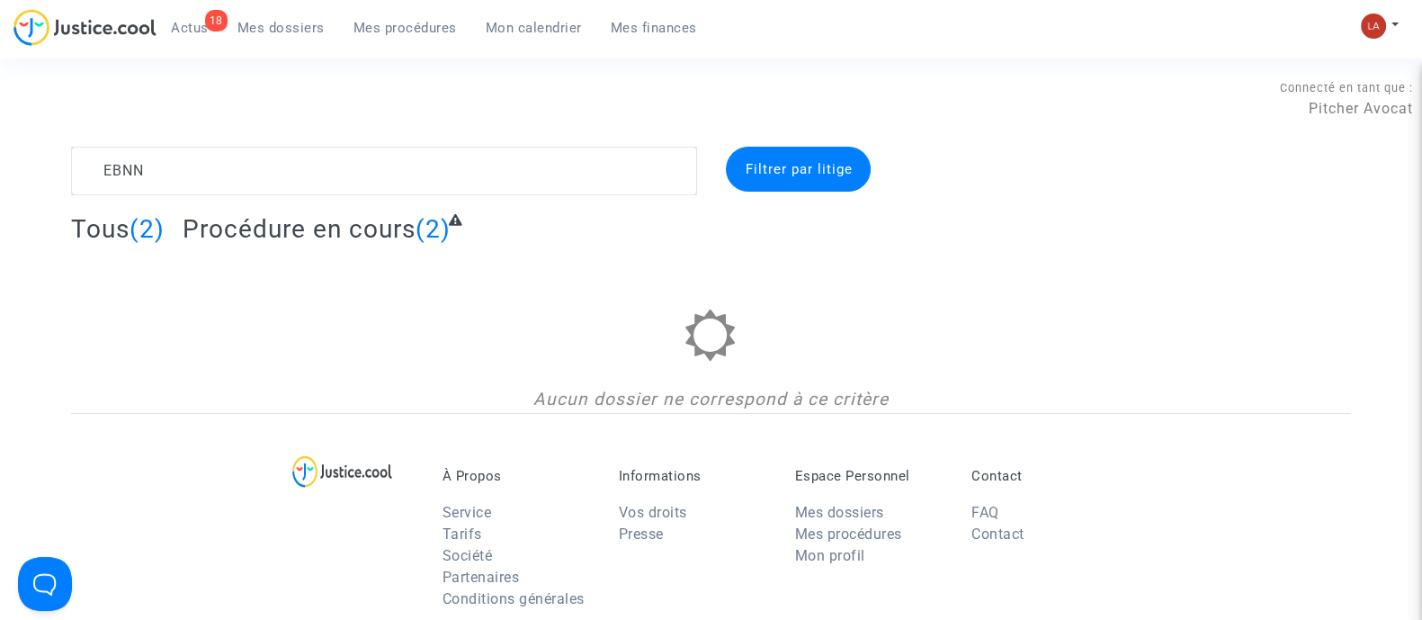
click at [194, 245] on div "Tous (2) Procédure en cours (2)" at bounding box center [711, 235] width 1280 height 44
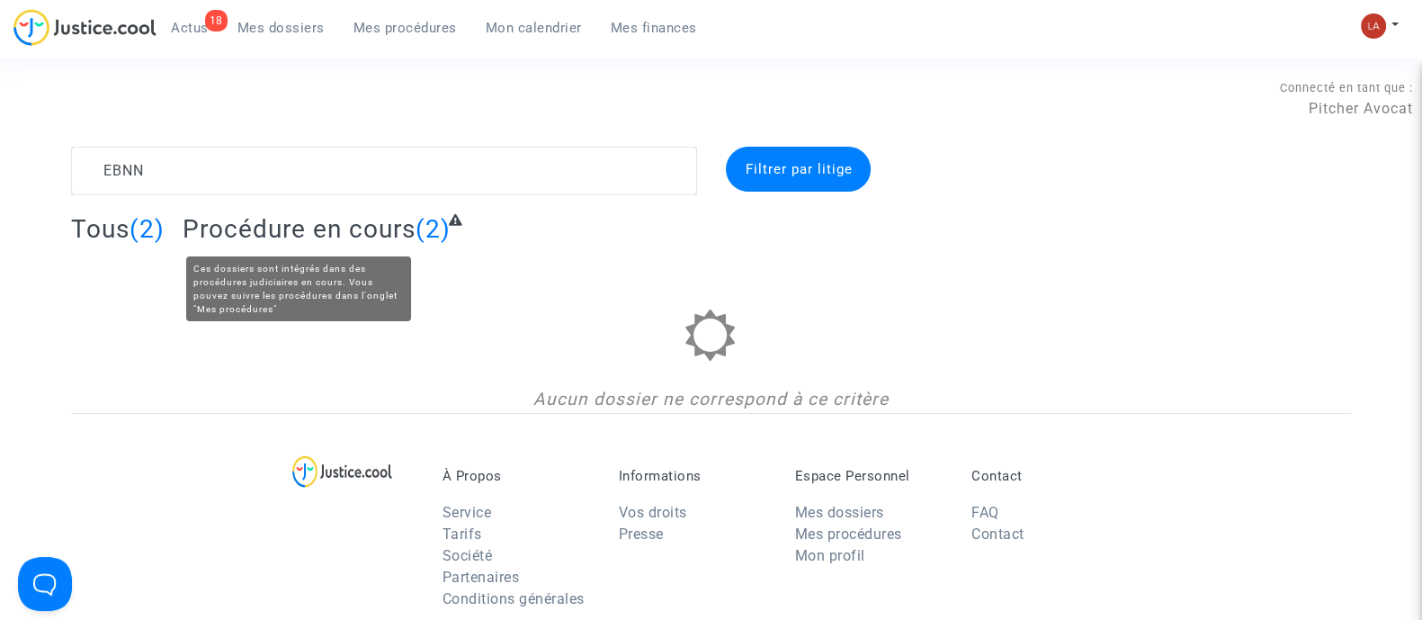
click at [216, 225] on span "Procédure en cours" at bounding box center [299, 229] width 233 height 30
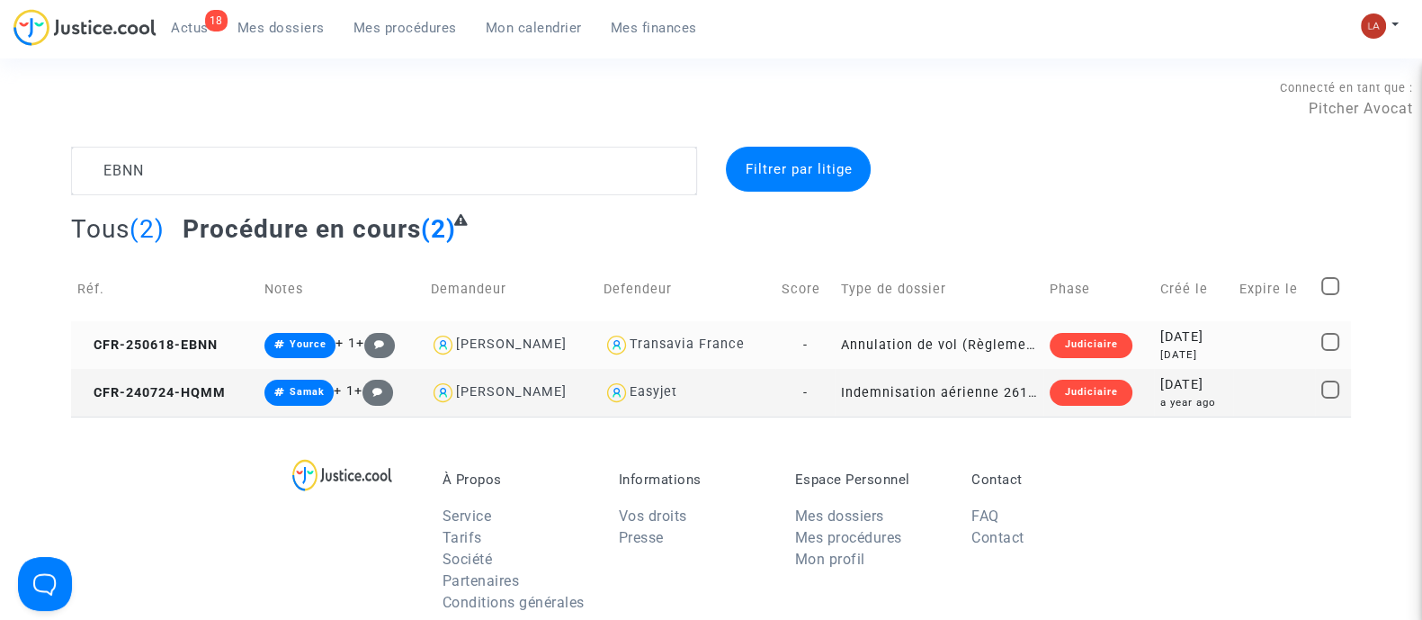
click at [175, 332] on td "CFR-250618-EBNN" at bounding box center [164, 345] width 187 height 48
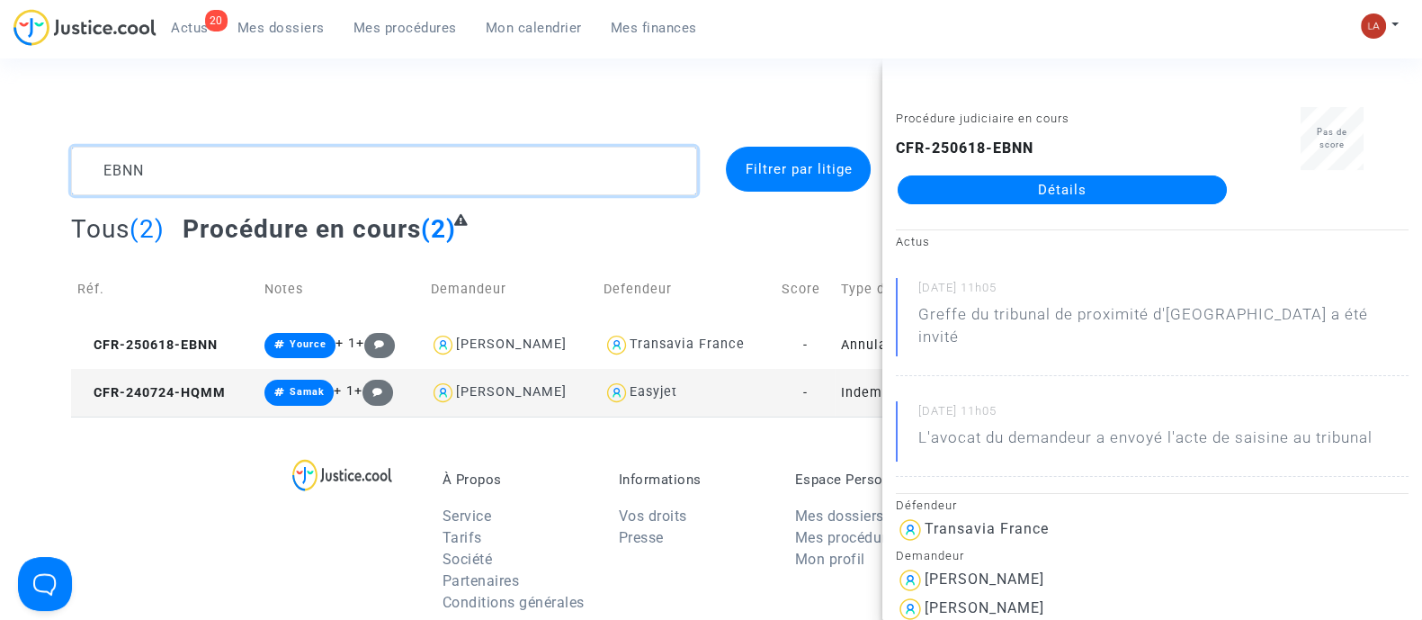
click at [133, 166] on textarea at bounding box center [384, 171] width 626 height 49
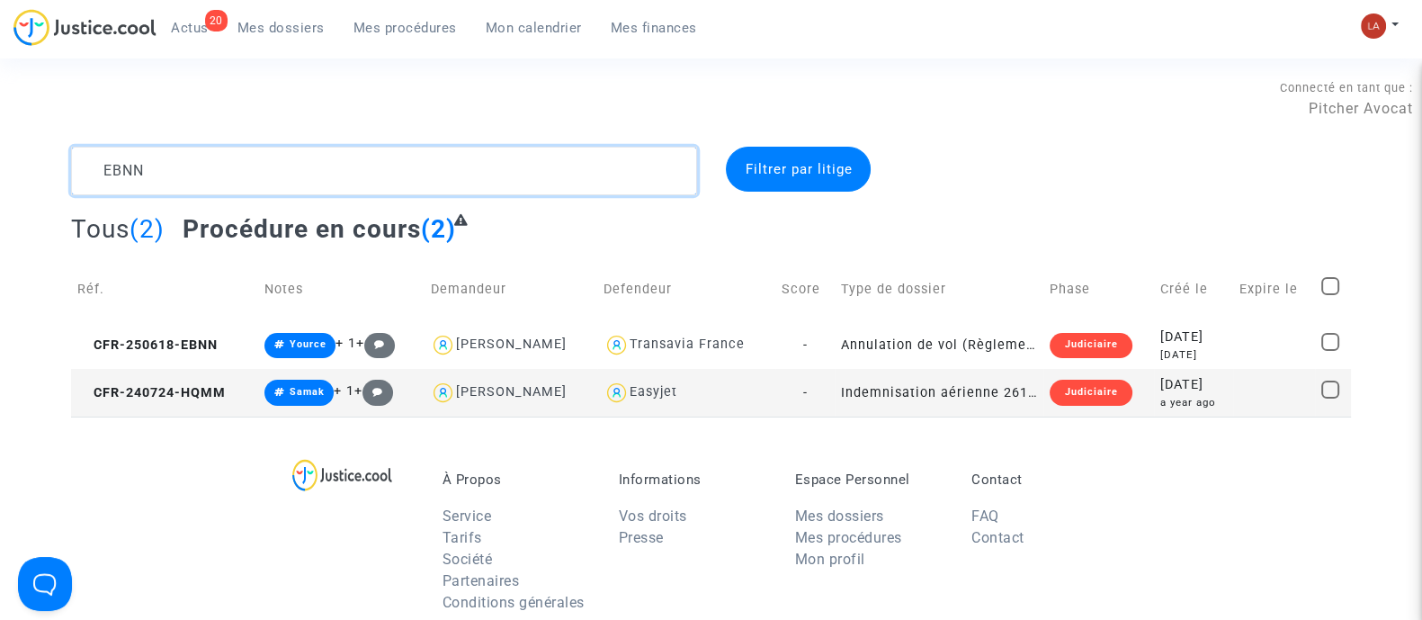
paste textarea "8429"
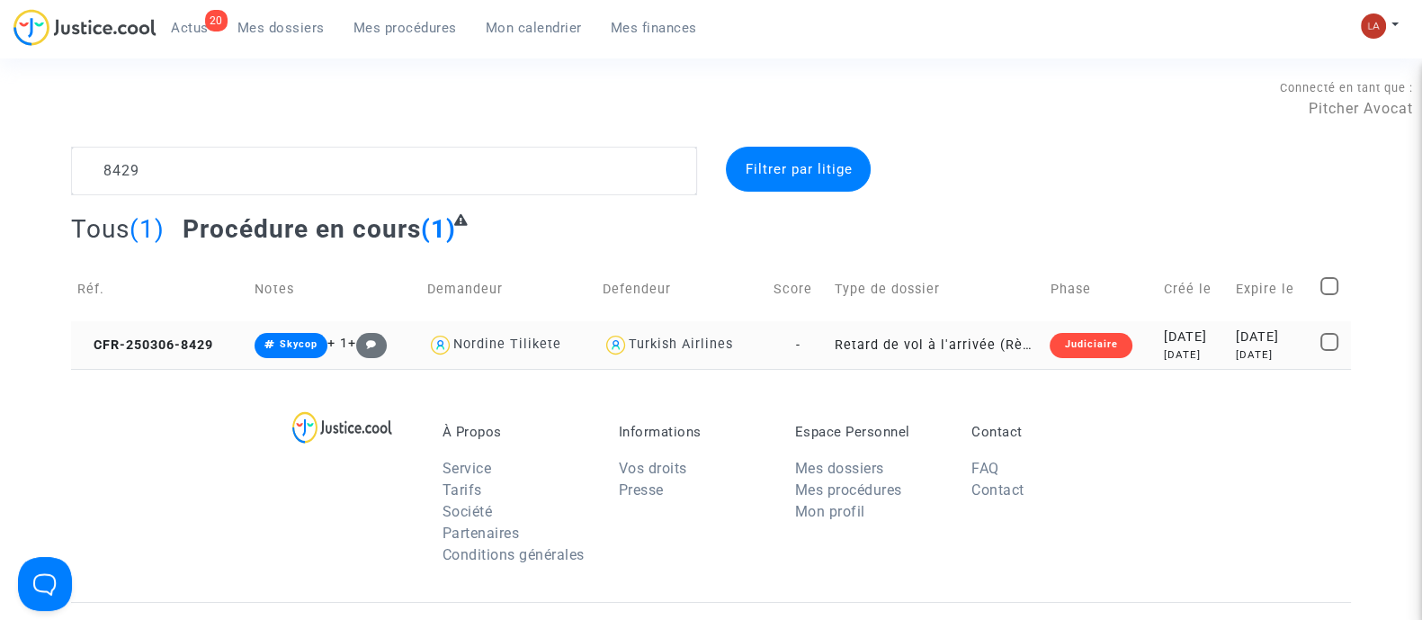
click at [178, 323] on td "CFR-250306-8429" at bounding box center [159, 345] width 177 height 48
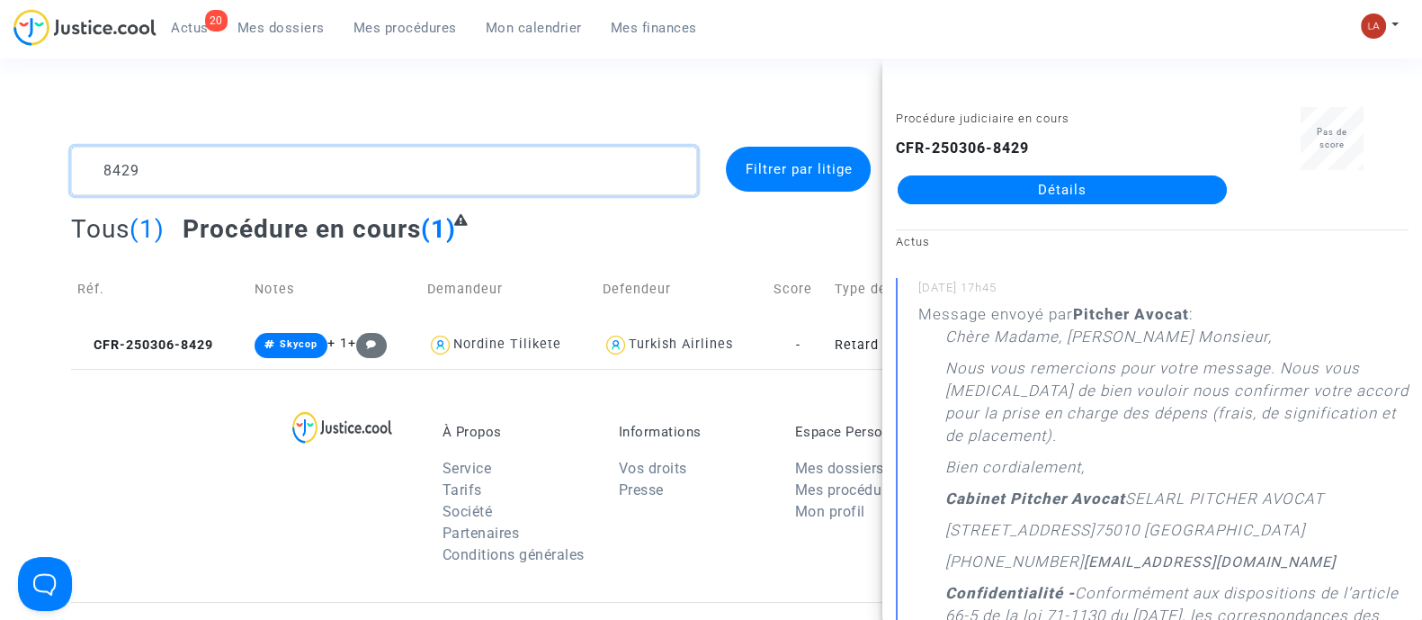
click at [121, 171] on textarea at bounding box center [384, 171] width 626 height 49
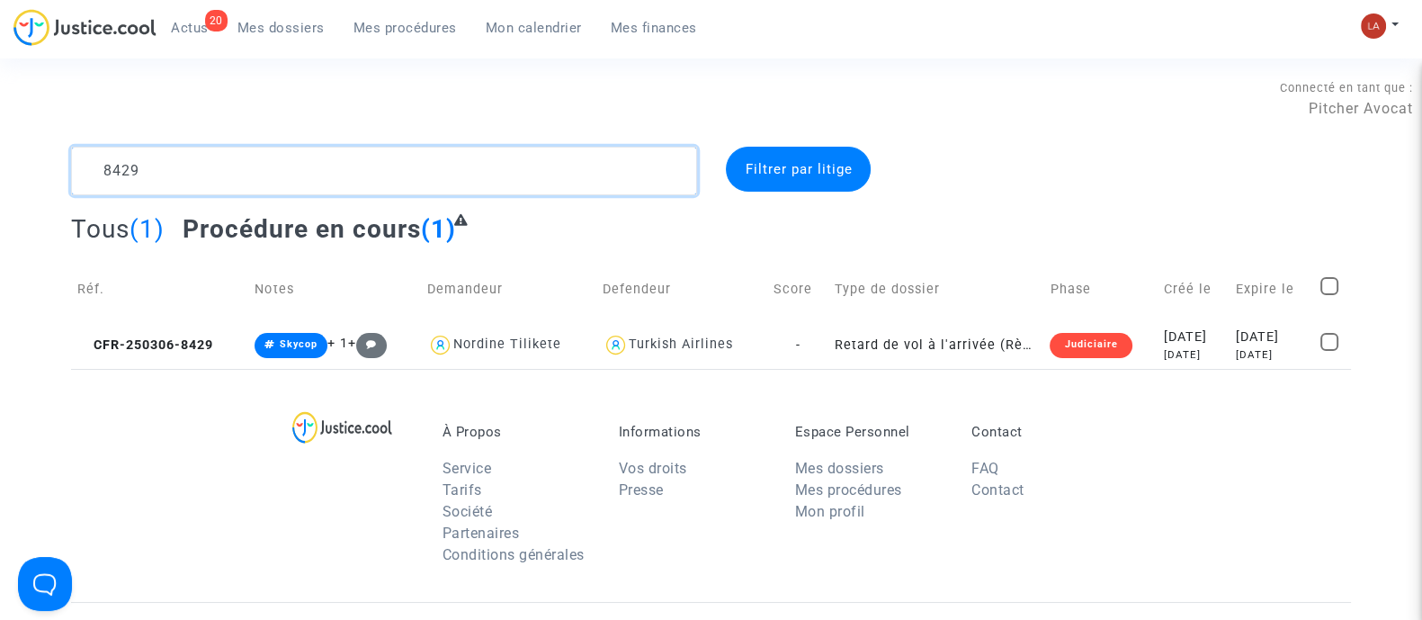
click at [121, 171] on textarea at bounding box center [384, 171] width 626 height 49
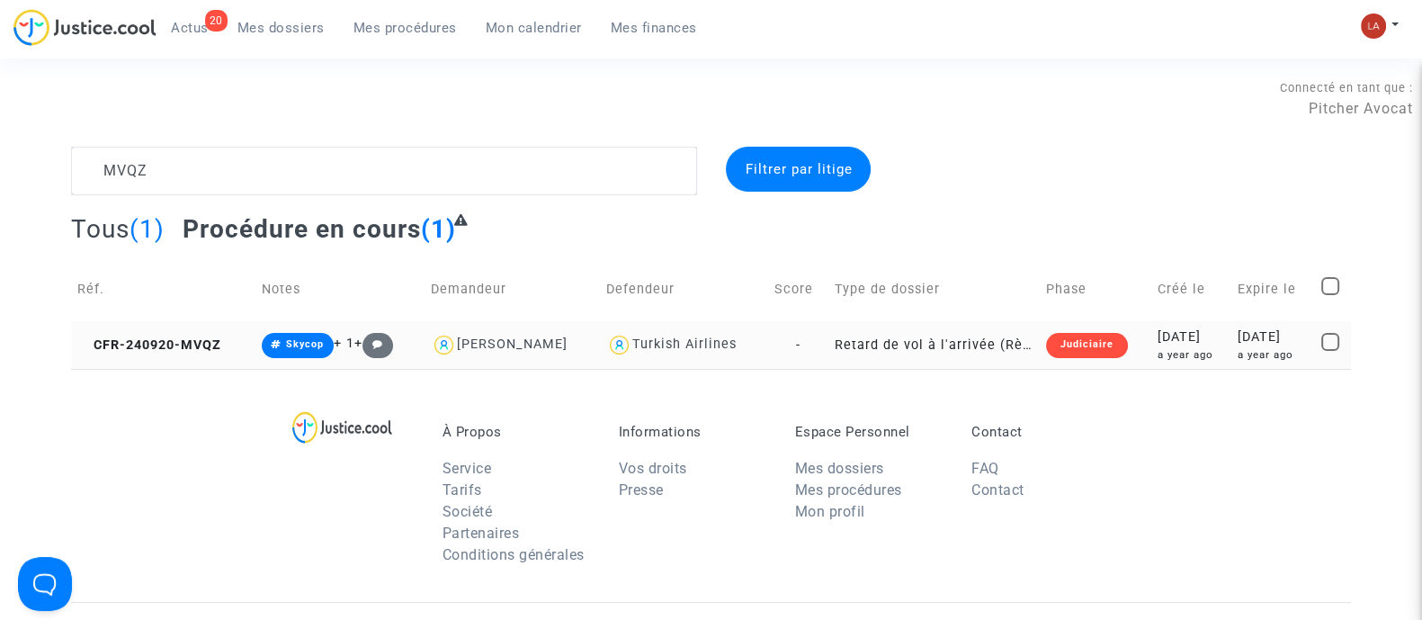
click at [175, 362] on td "CFR-240920-MVQZ" at bounding box center [163, 345] width 184 height 48
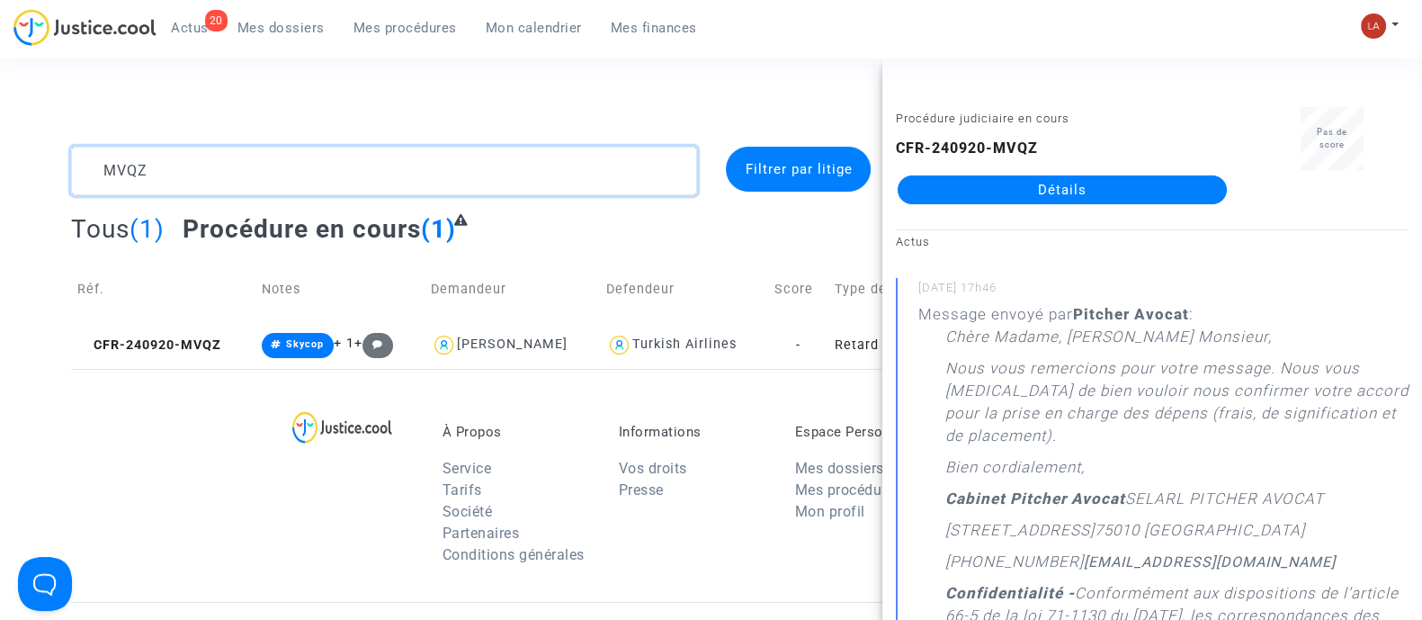
click at [136, 186] on textarea at bounding box center [384, 171] width 626 height 49
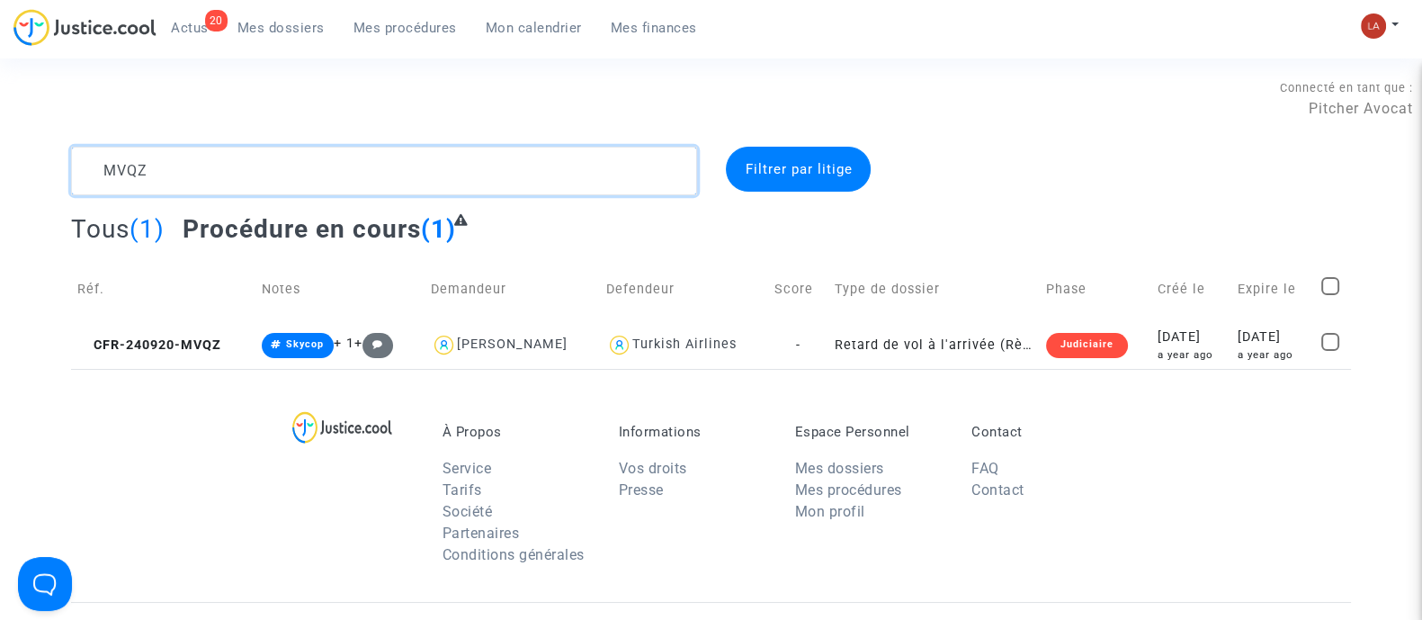
click at [136, 186] on textarea at bounding box center [384, 171] width 626 height 49
paste textarea "H4RE"
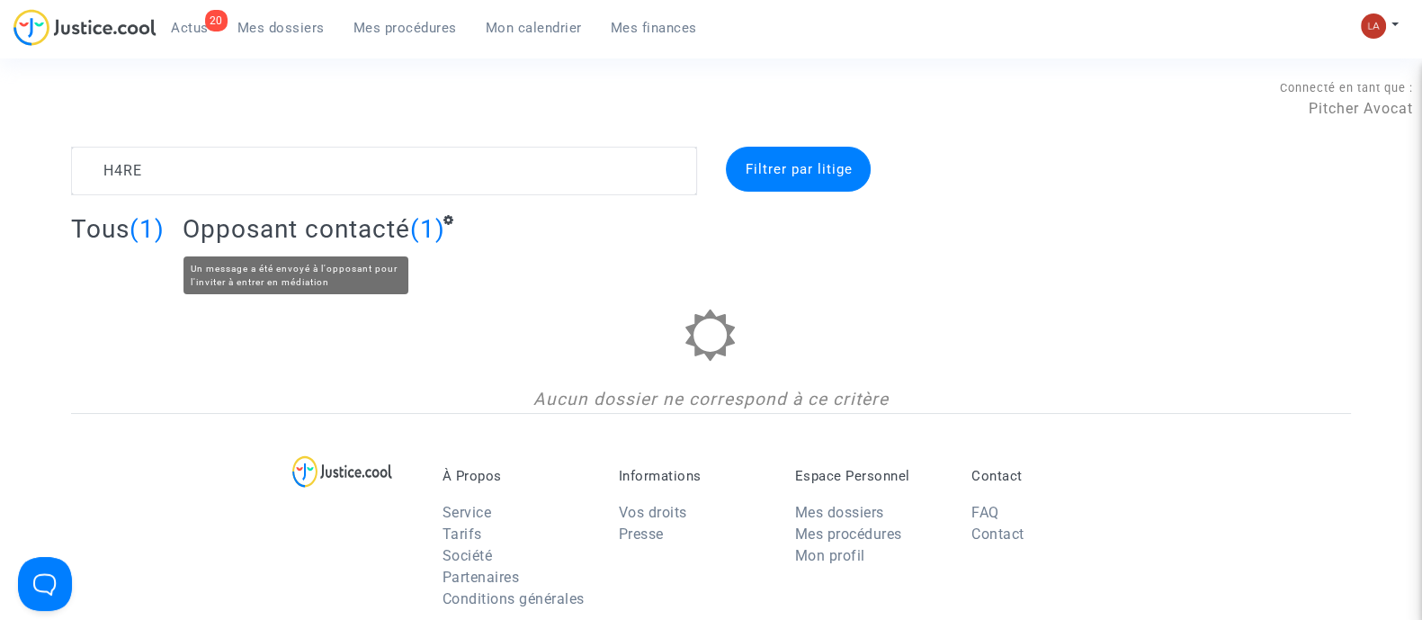
click at [333, 231] on span "Opposant contacté" at bounding box center [297, 229] width 228 height 30
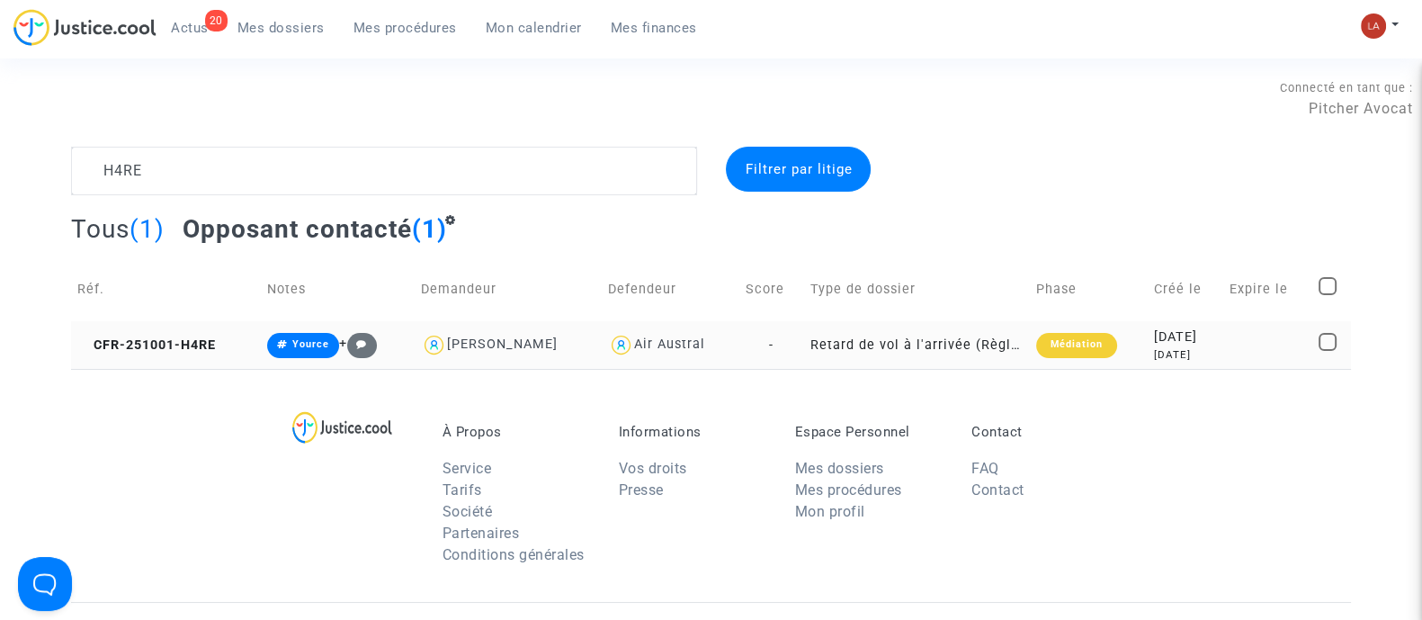
click at [174, 355] on td "CFR-251001-H4RE" at bounding box center [166, 345] width 190 height 48
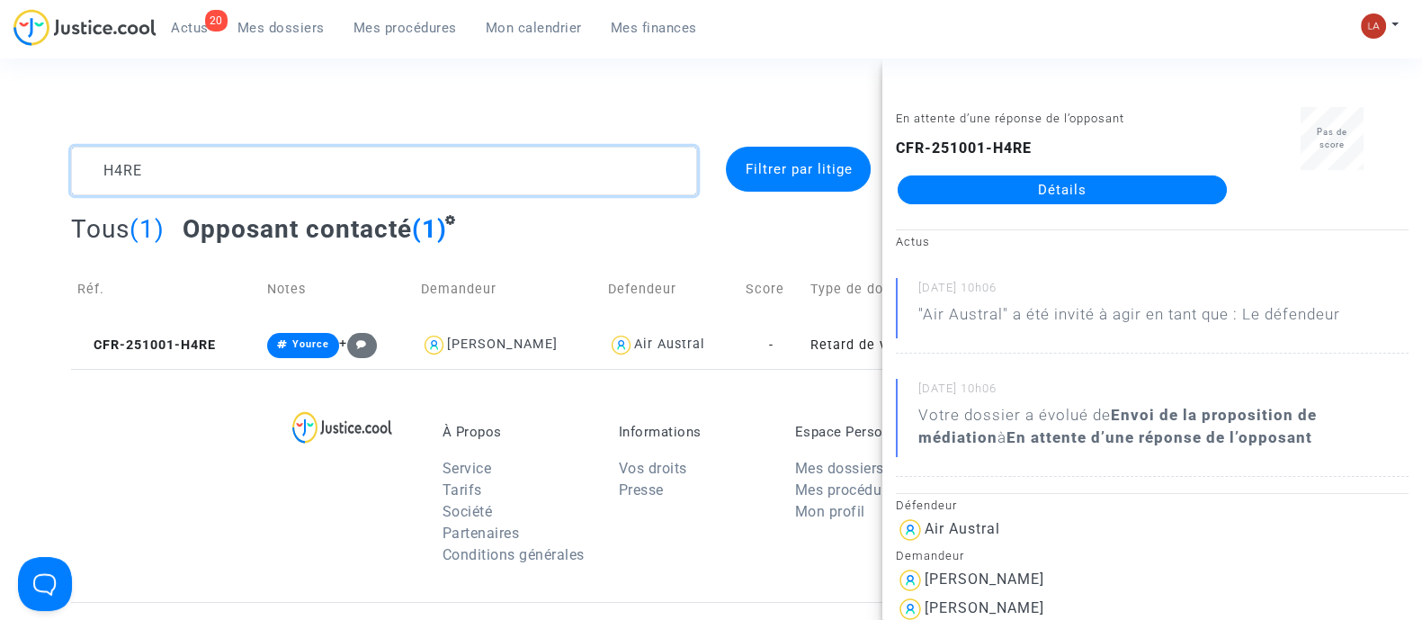
click at [120, 163] on textarea at bounding box center [384, 171] width 626 height 49
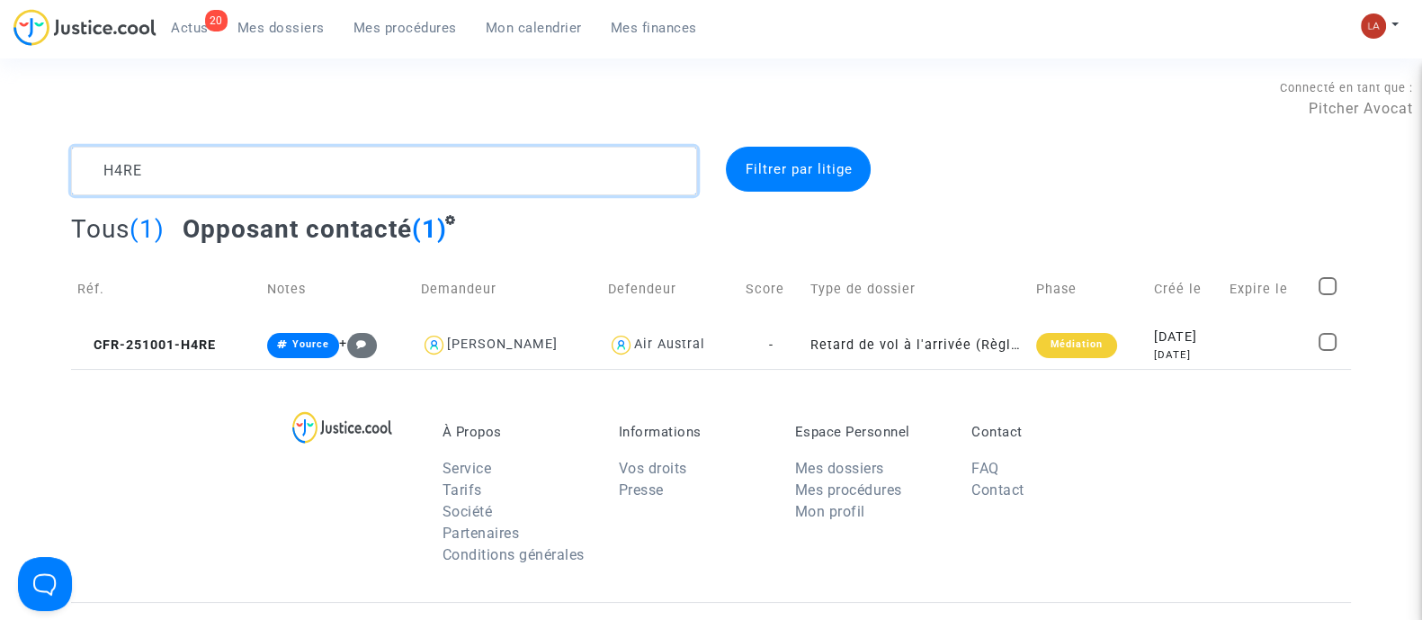
paste textarea "RCQD"
click at [172, 353] on td "CFR-251001-RCQD" at bounding box center [167, 345] width 192 height 48
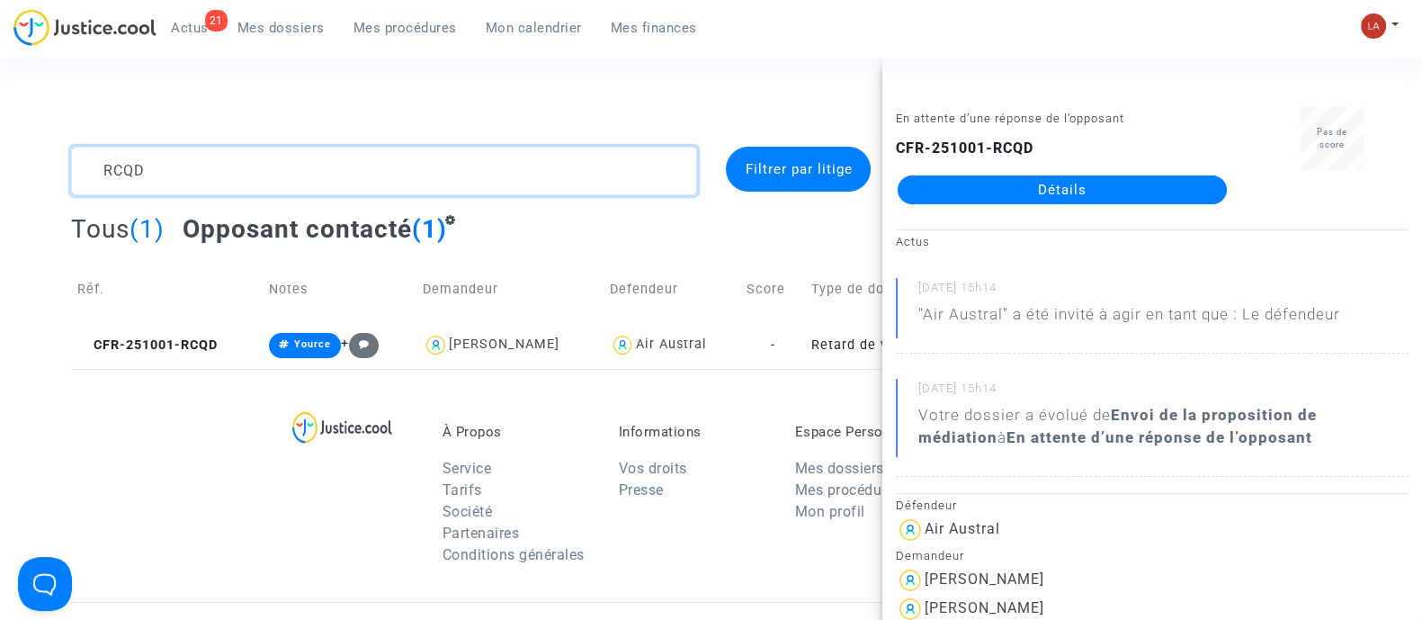
click at [108, 161] on textarea at bounding box center [384, 171] width 626 height 49
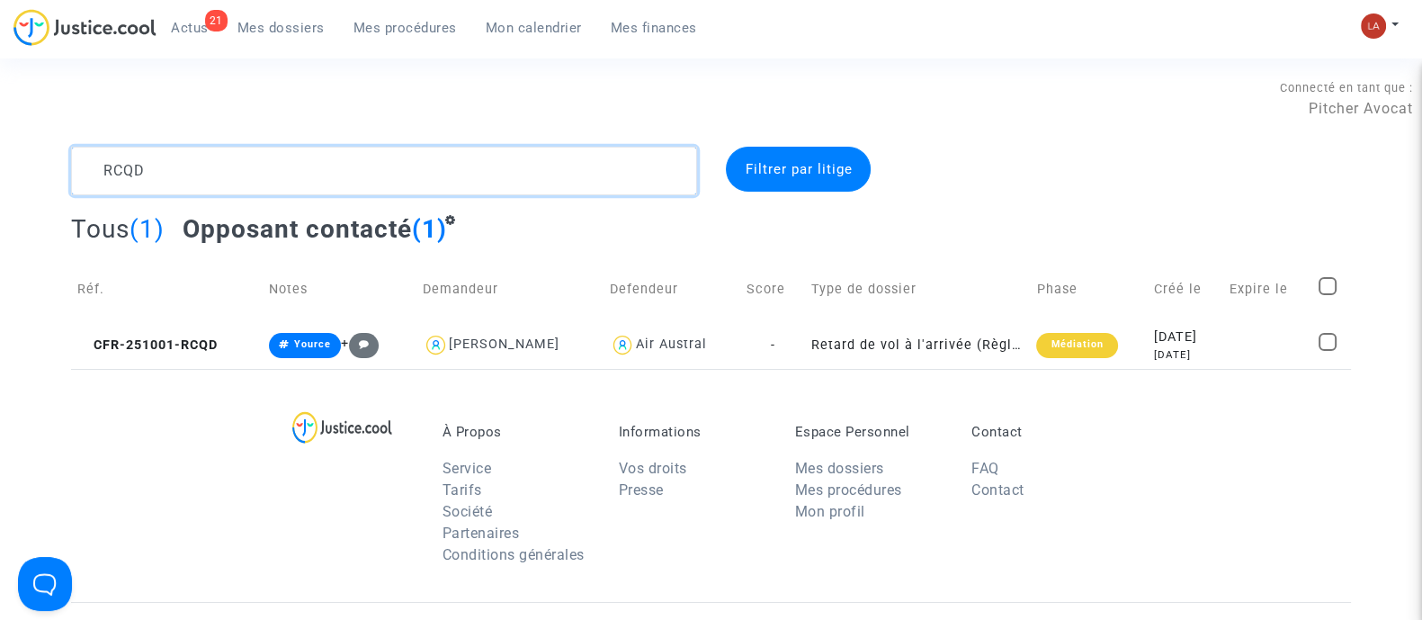
click at [108, 161] on textarea at bounding box center [384, 171] width 626 height 49
paste textarea "NAILI"
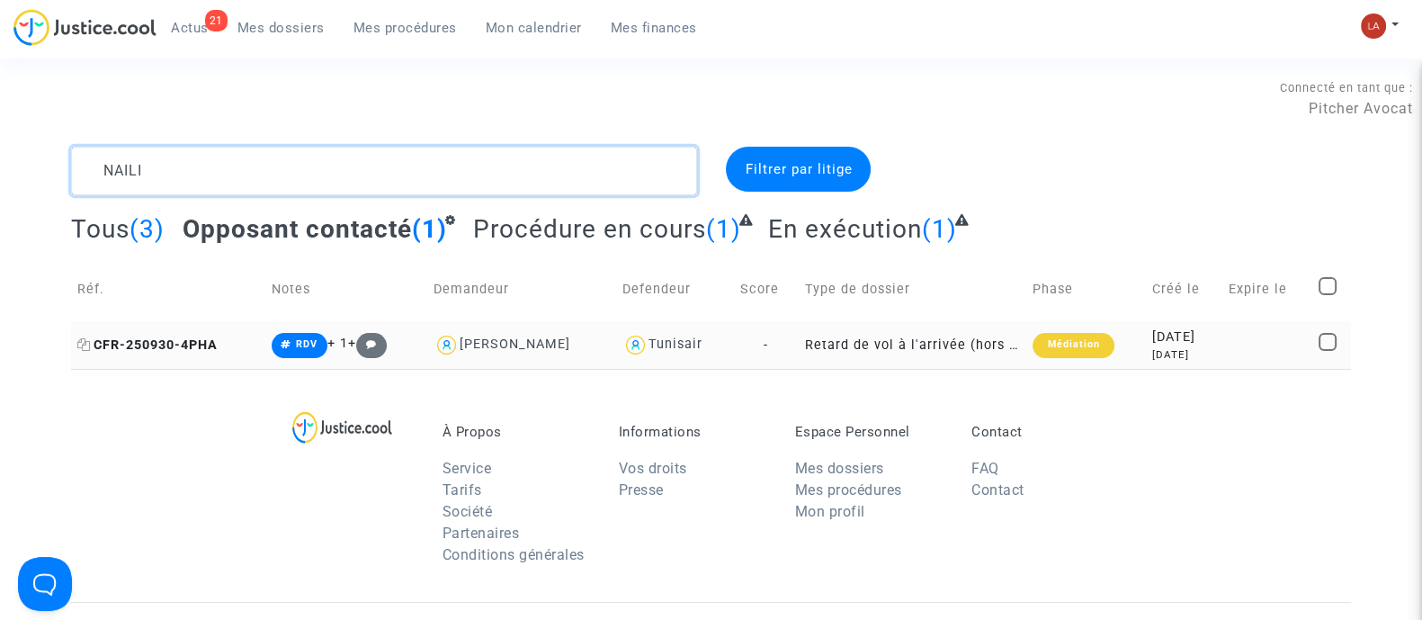
type textarea "NAILI"
click at [180, 341] on span "CFR-250930-4PHA" at bounding box center [147, 344] width 140 height 15
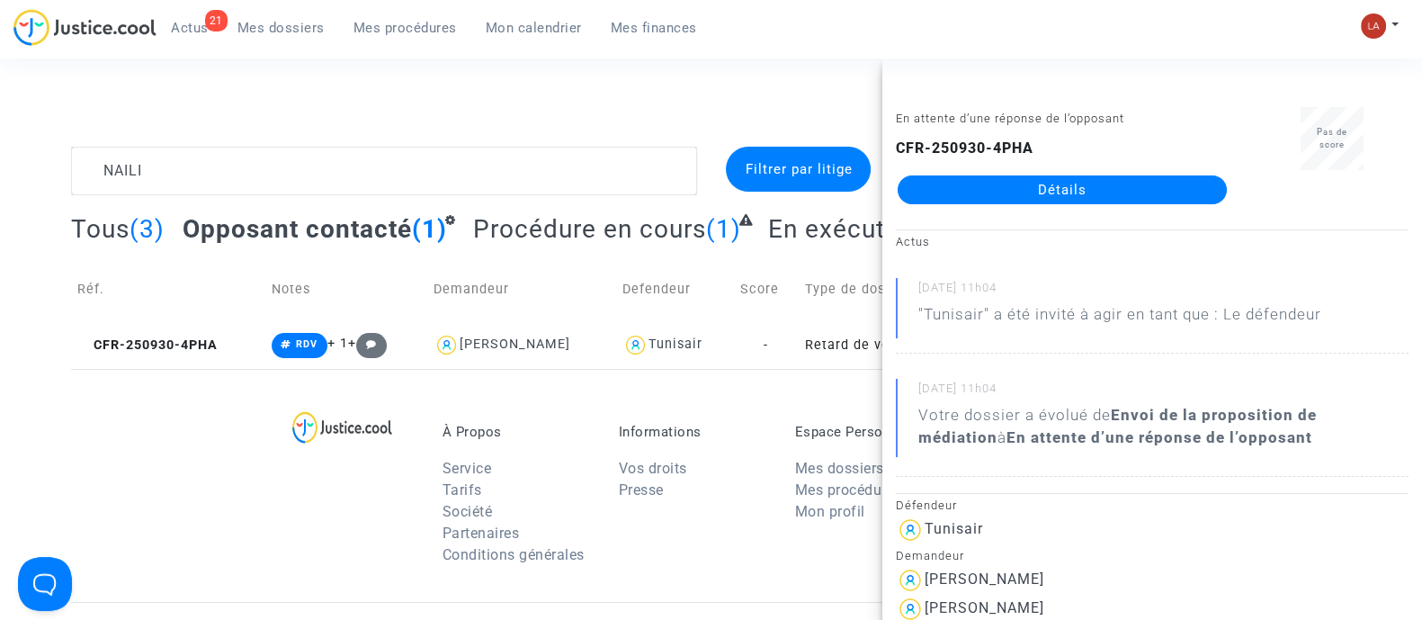
click at [393, 29] on span "Mes procédures" at bounding box center [404, 28] width 103 height 16
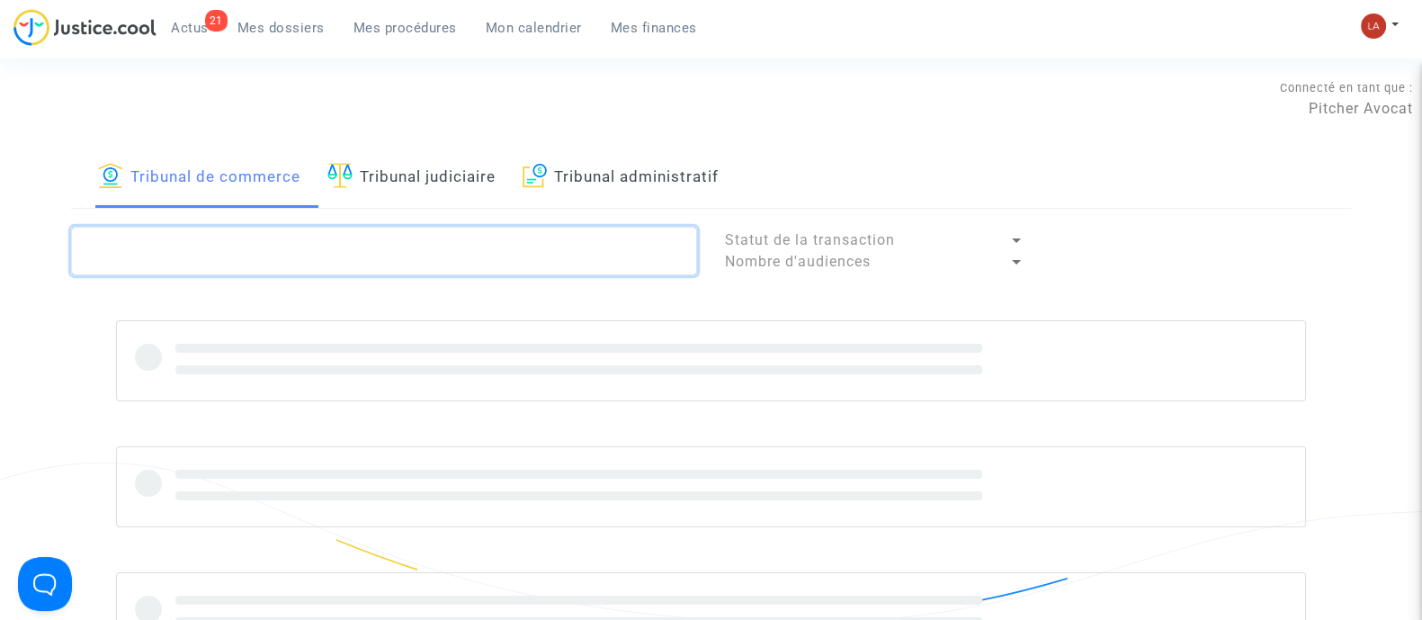
click at [332, 271] on textarea at bounding box center [384, 251] width 626 height 49
paste textarea "ZRAP"
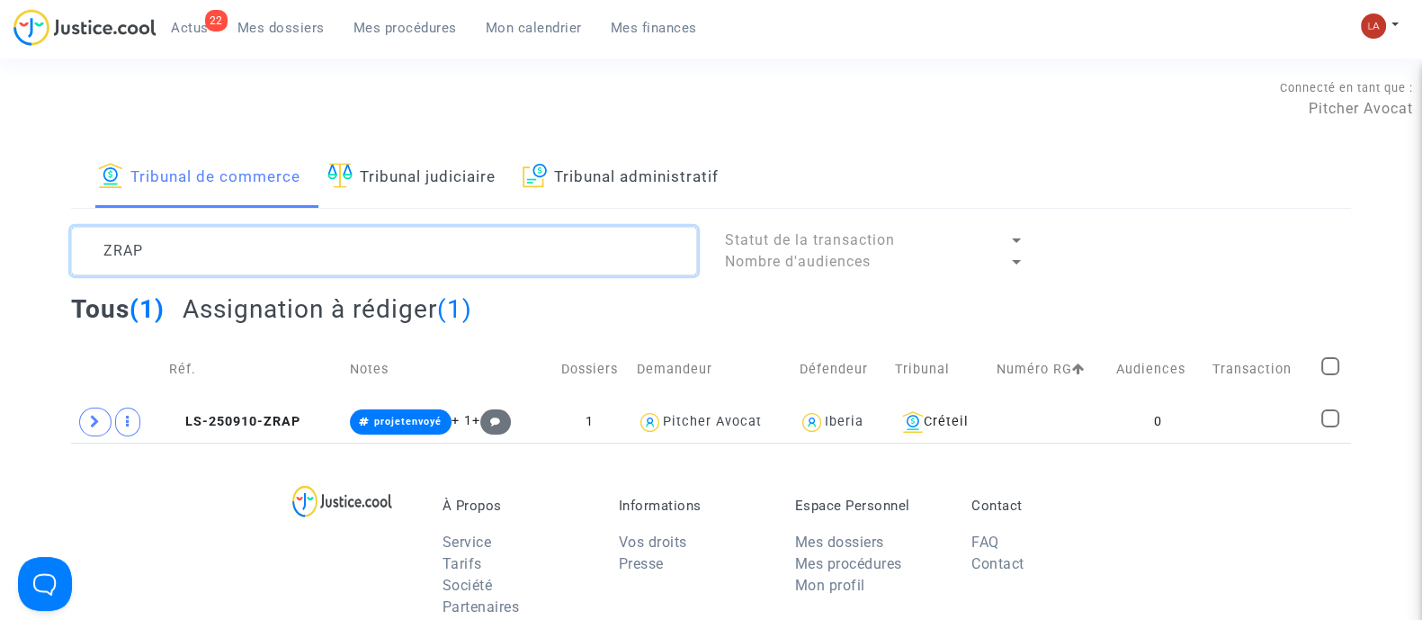
click at [332, 271] on textarea at bounding box center [384, 251] width 626 height 49
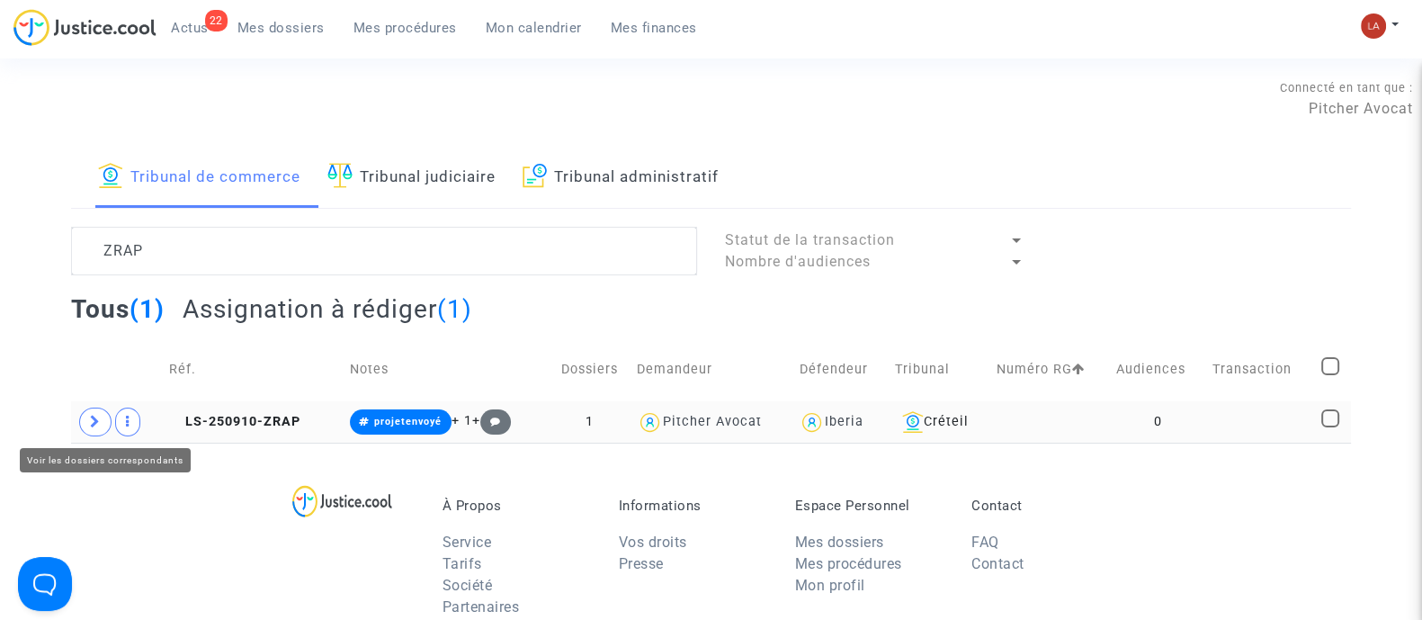
click at [94, 418] on icon at bounding box center [95, 421] width 11 height 13
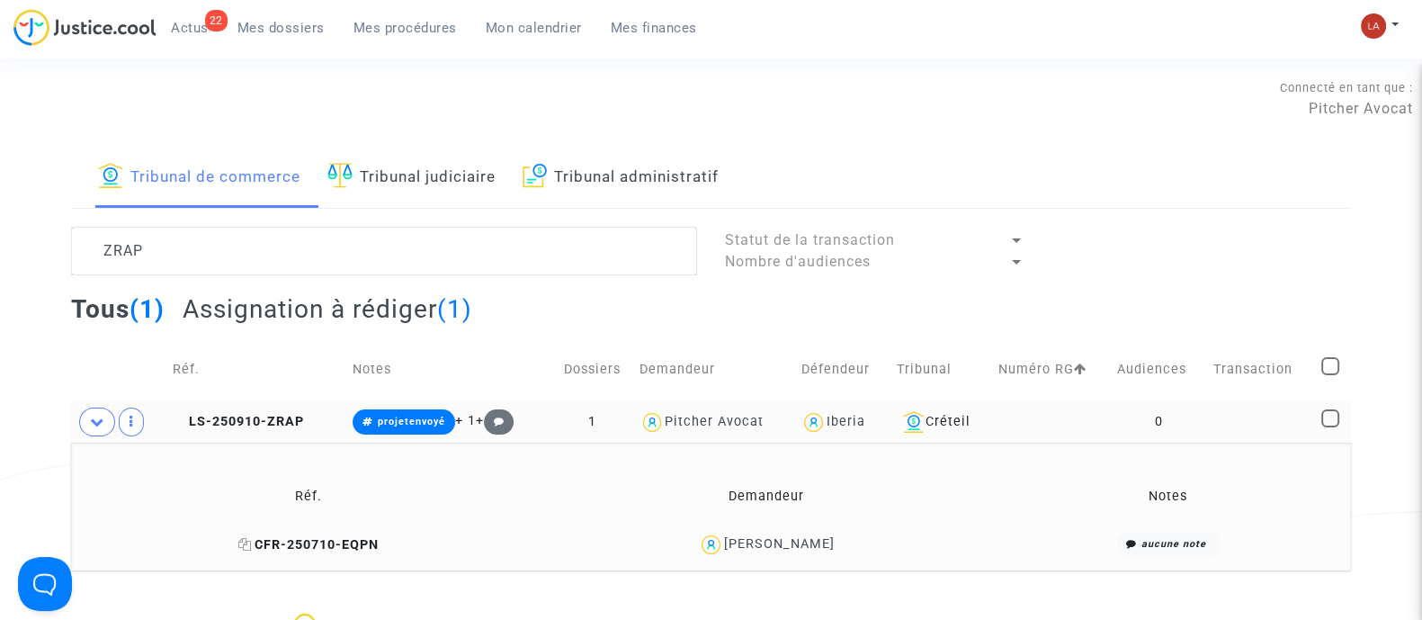
click at [302, 541] on span "CFR-250710-EQPN" at bounding box center [308, 544] width 140 height 15
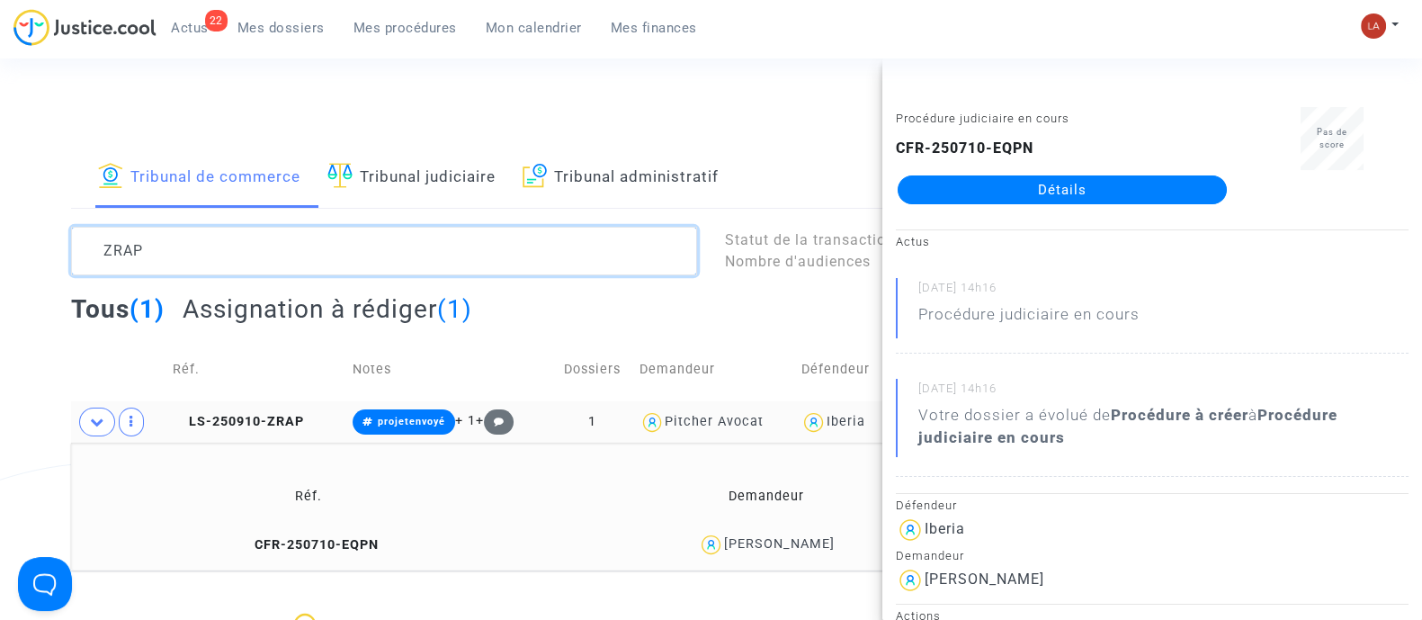
click at [225, 227] on textarea at bounding box center [384, 251] width 626 height 49
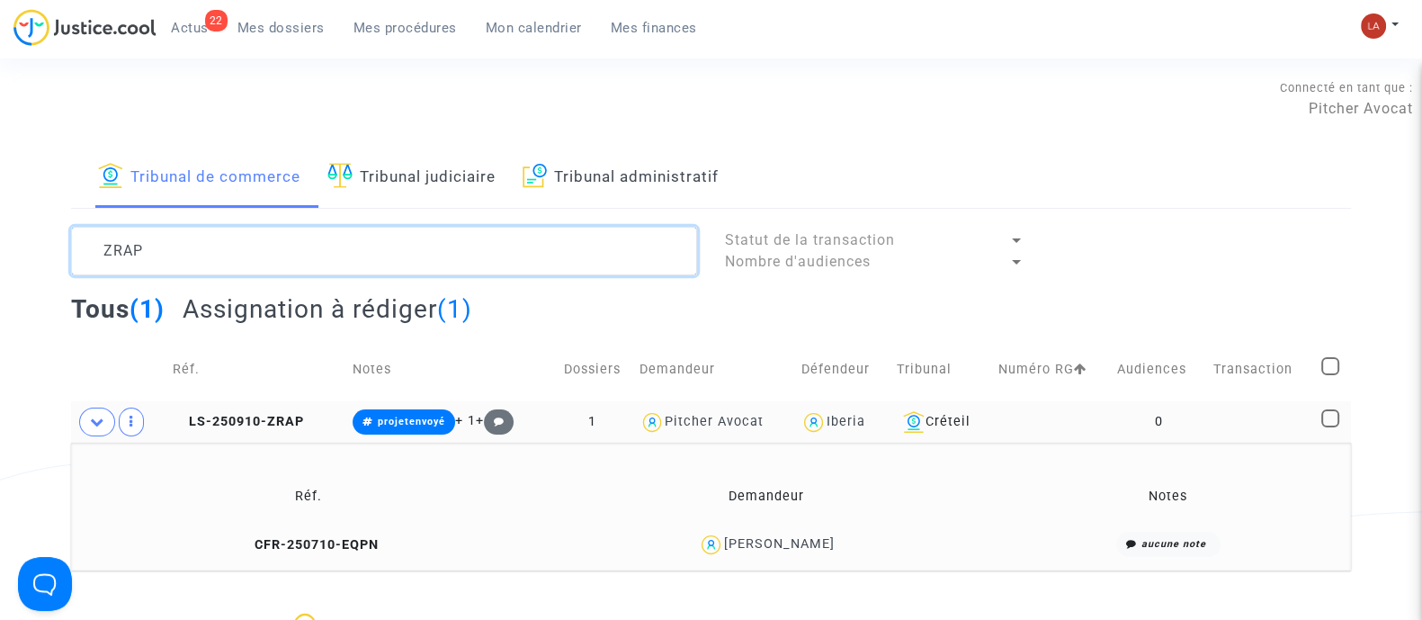
paste textarea "DDJN"
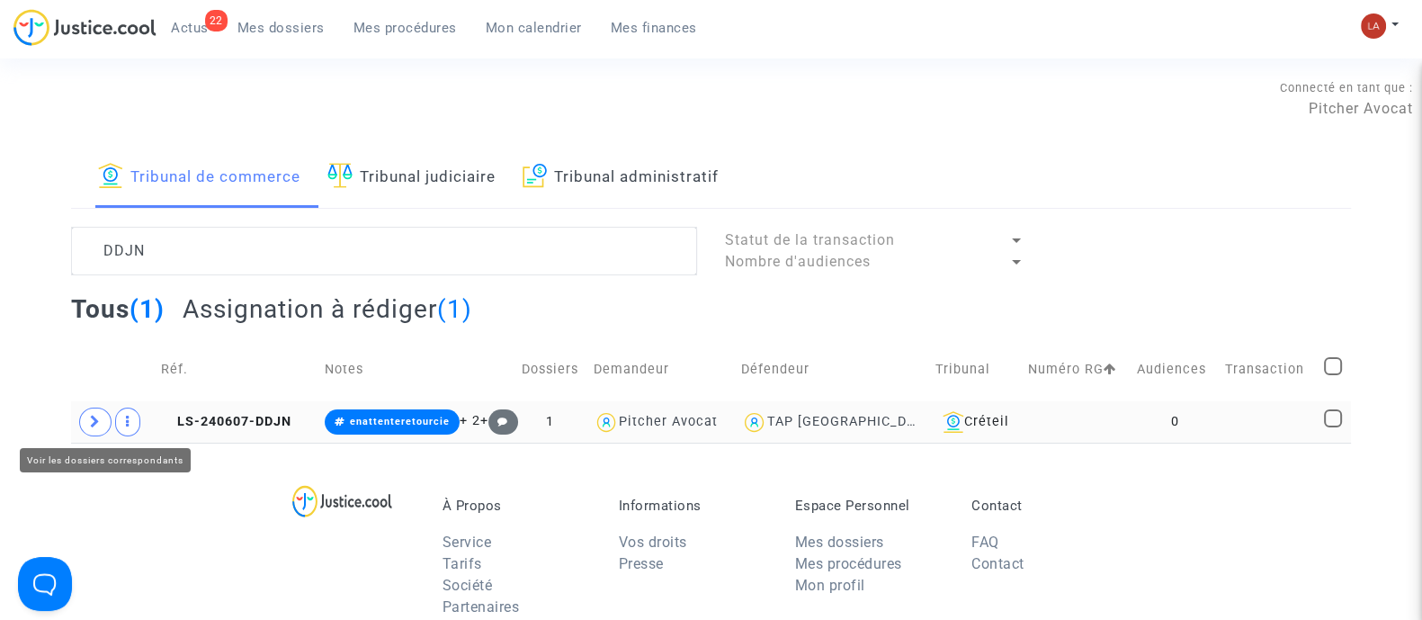
click at [92, 421] on icon at bounding box center [95, 421] width 11 height 13
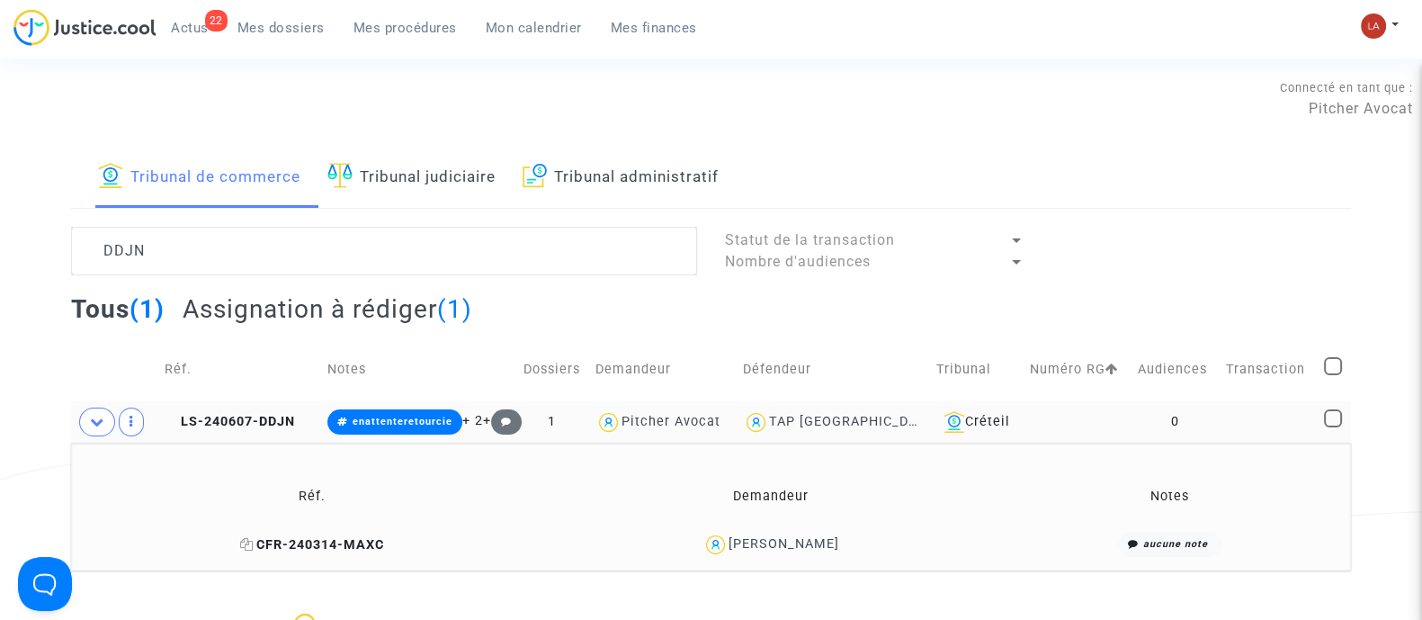
click at [328, 541] on span "CFR-240314-MAXC" at bounding box center [312, 544] width 144 height 15
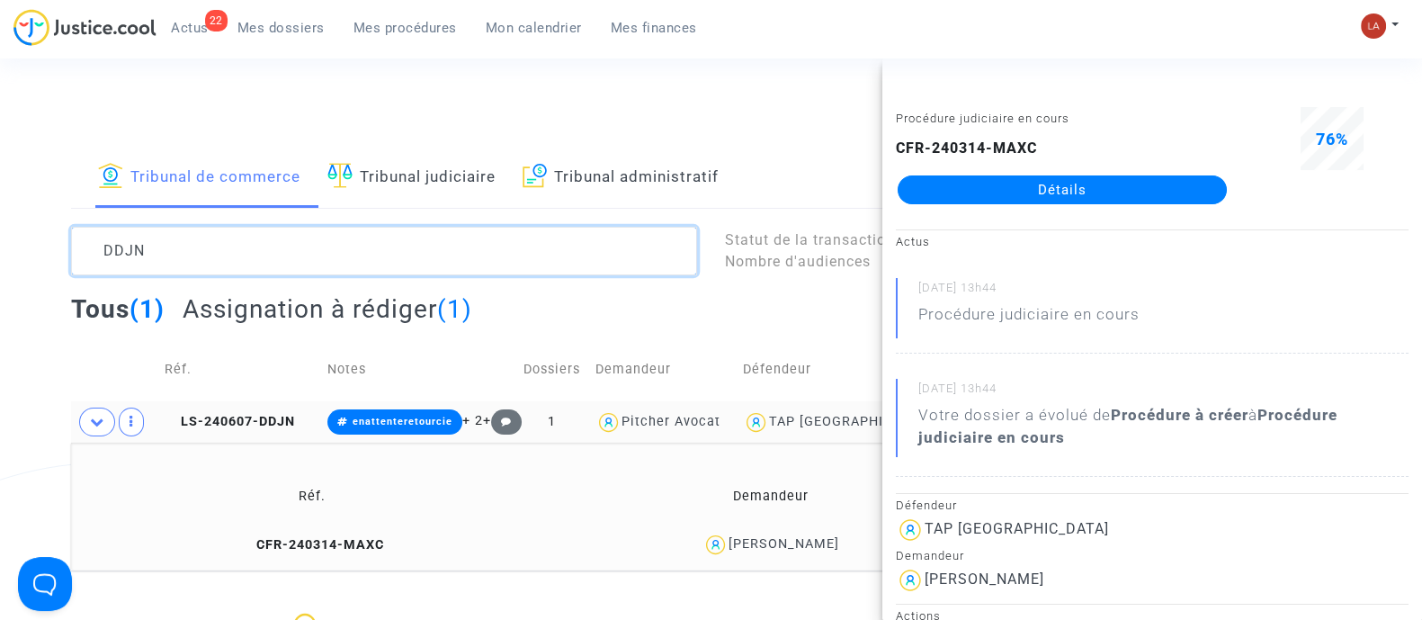
click at [117, 259] on textarea at bounding box center [384, 251] width 626 height 49
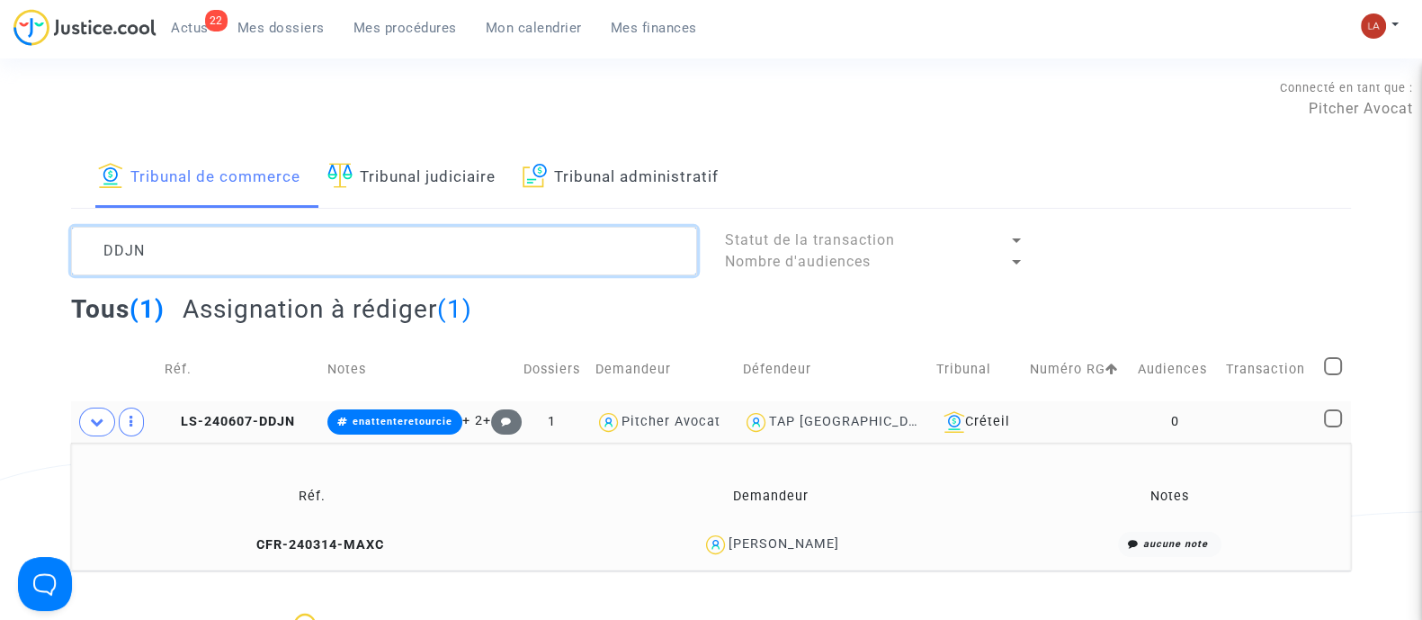
click at [117, 259] on textarea at bounding box center [384, 251] width 626 height 49
paste textarea "FPEV"
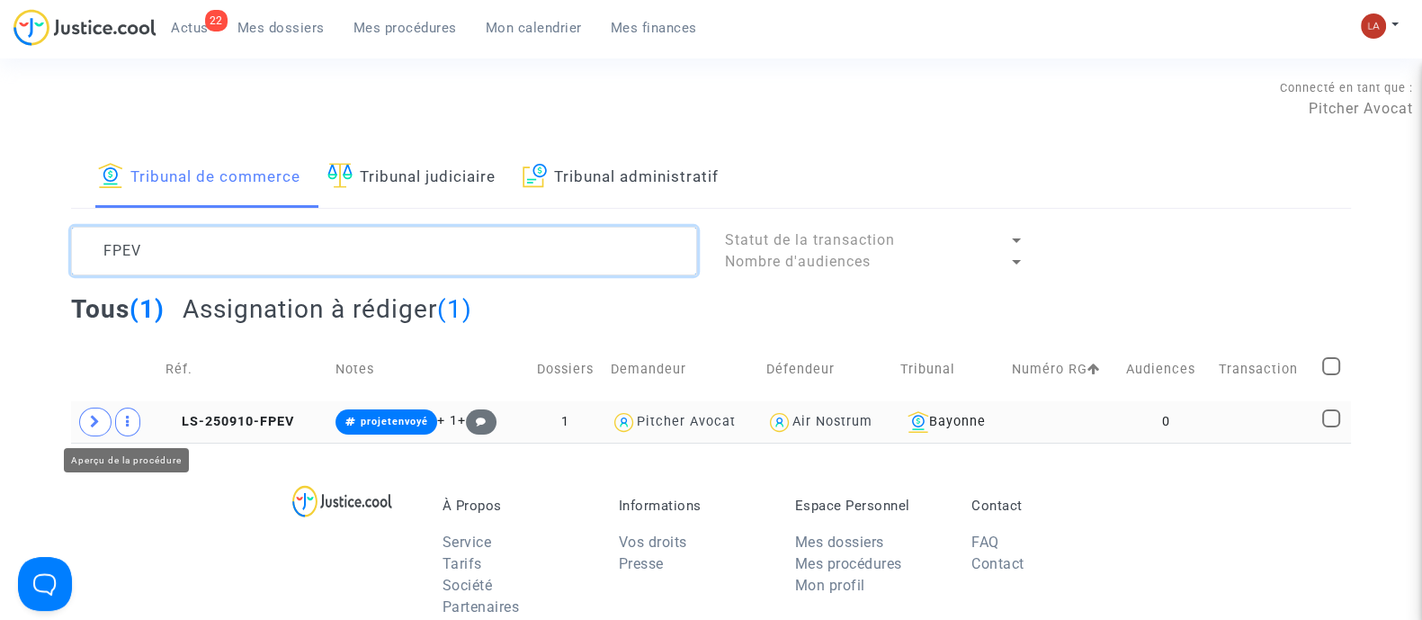
type textarea "FPEV"
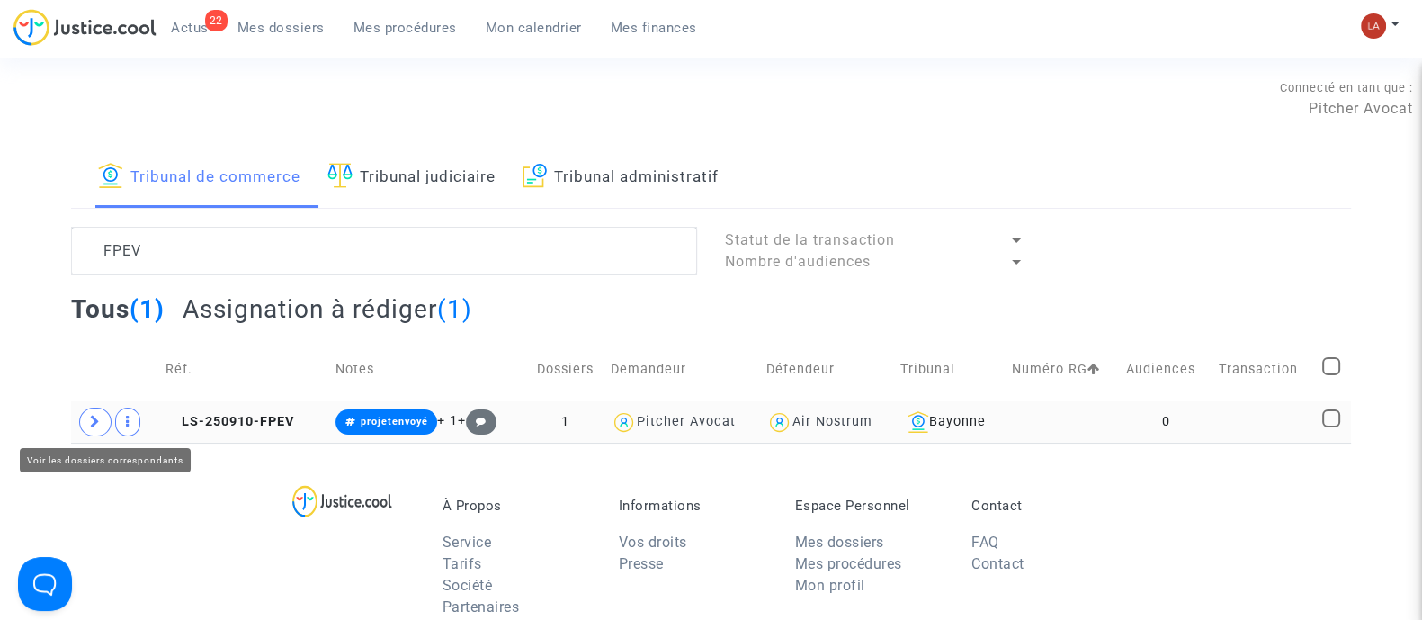
click at [90, 424] on icon at bounding box center [95, 421] width 11 height 13
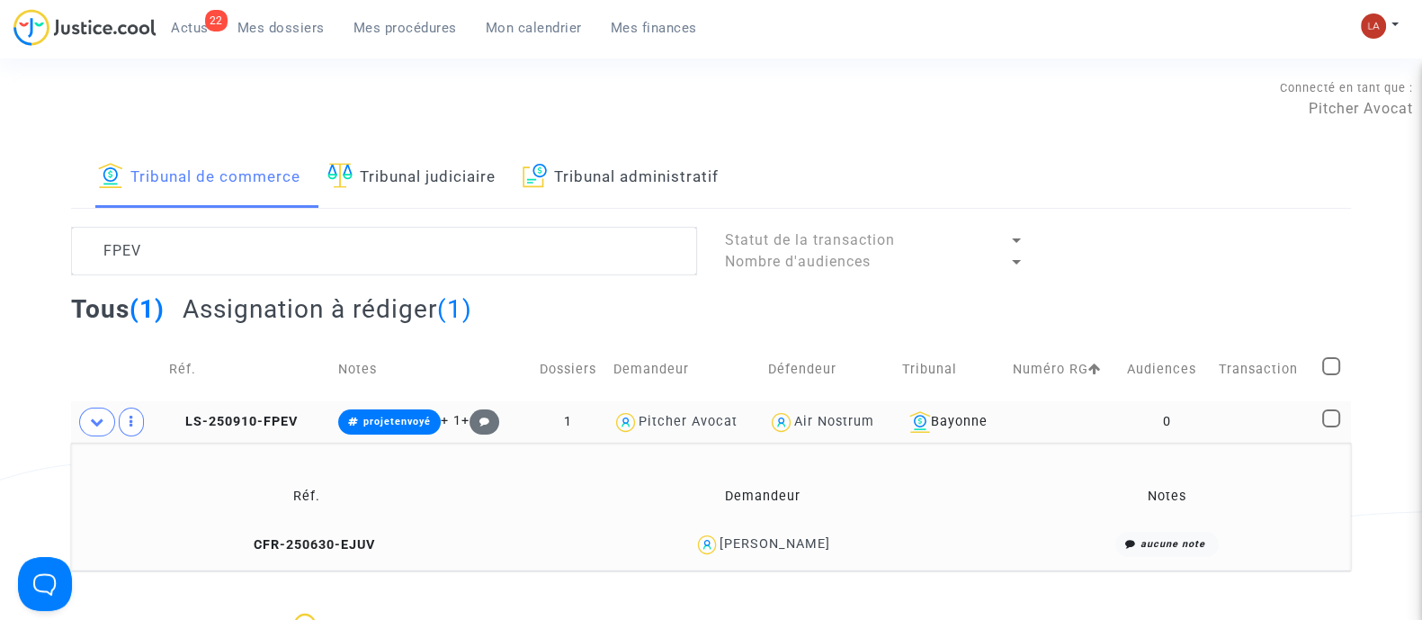
click at [228, 433] on td "LS-250910-FPEV" at bounding box center [248, 421] width 170 height 41
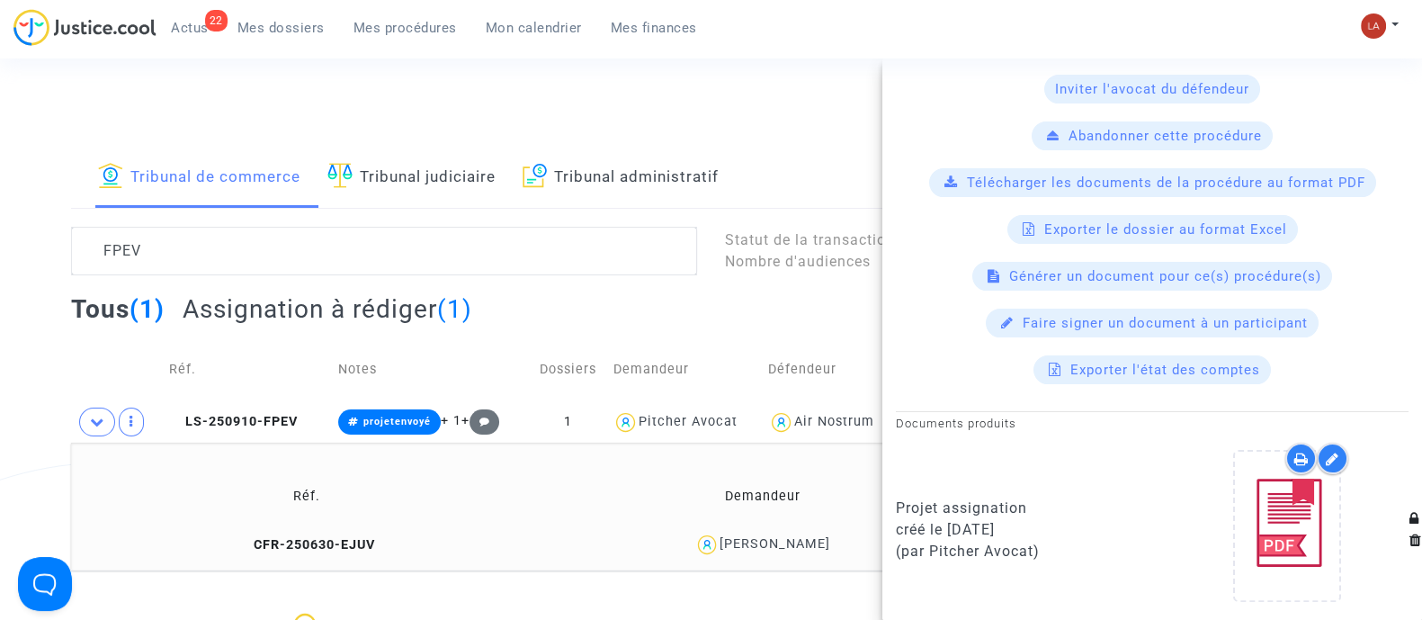
scroll to position [320, 0]
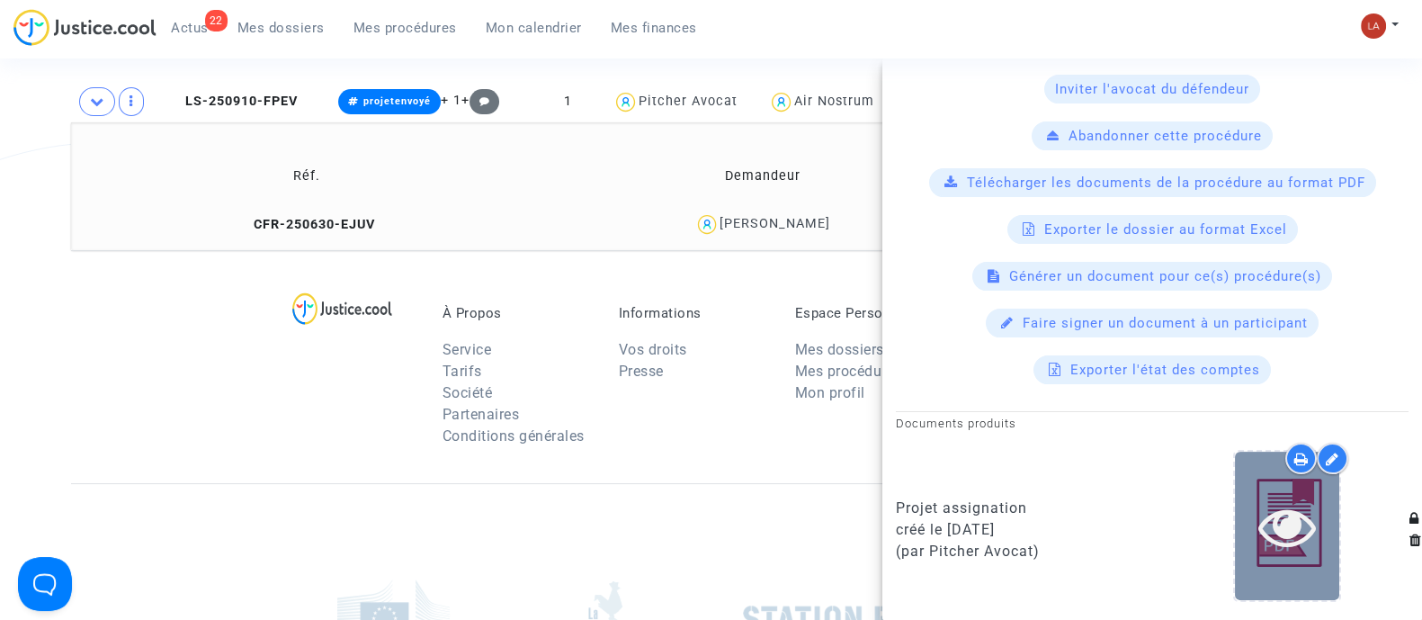
click at [1294, 523] on icon at bounding box center [1287, 526] width 58 height 58
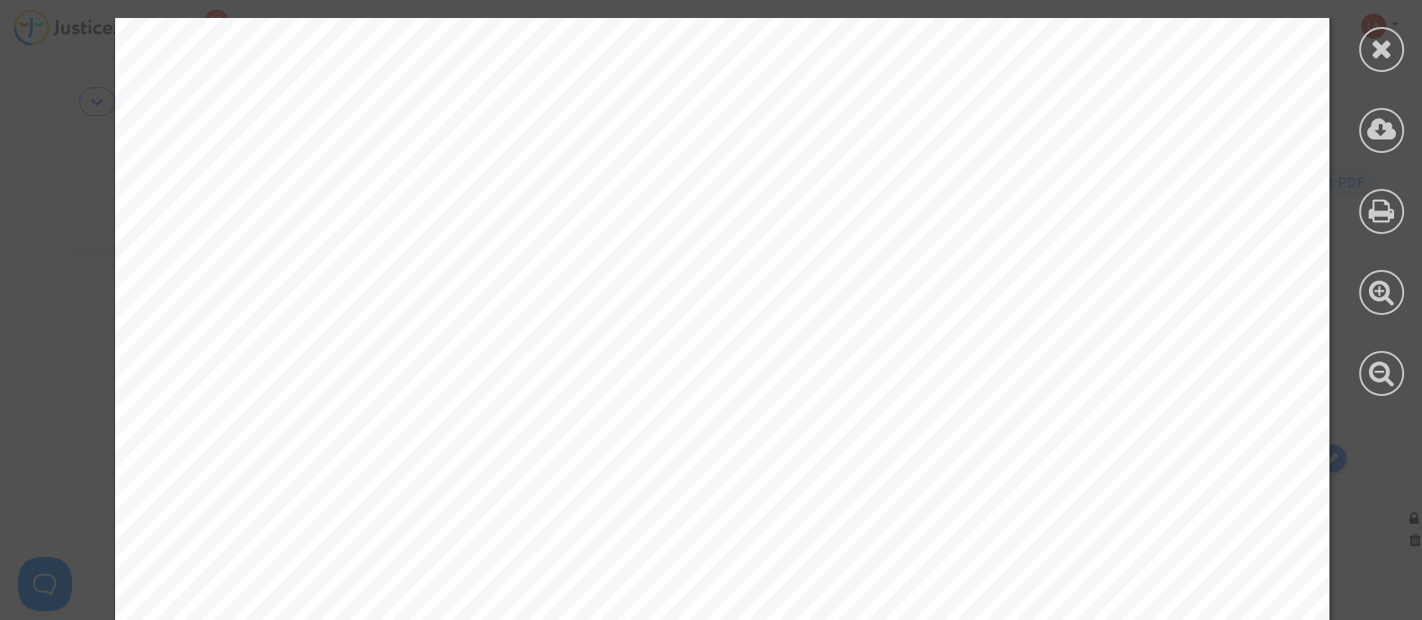
scroll to position [10731, 0]
click at [1367, 45] on div at bounding box center [1381, 49] width 45 height 45
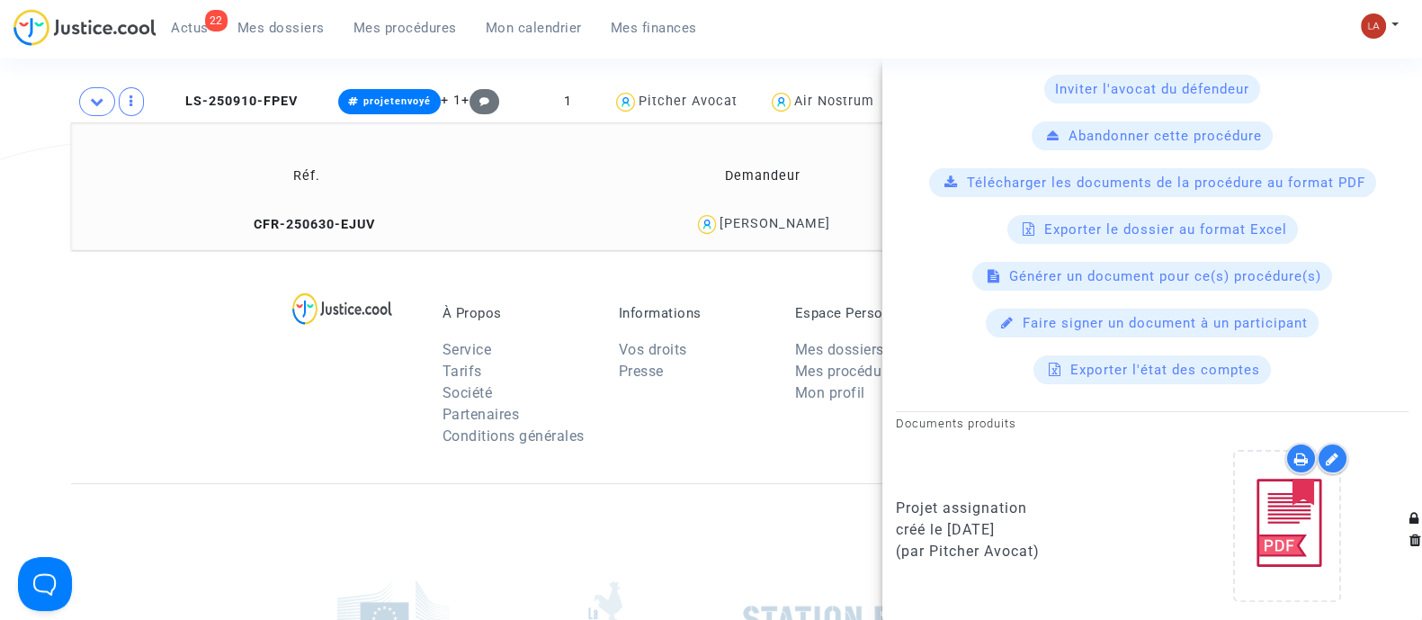
click at [297, 232] on td "CFR-250630-EJUV" at bounding box center [306, 224] width 458 height 39
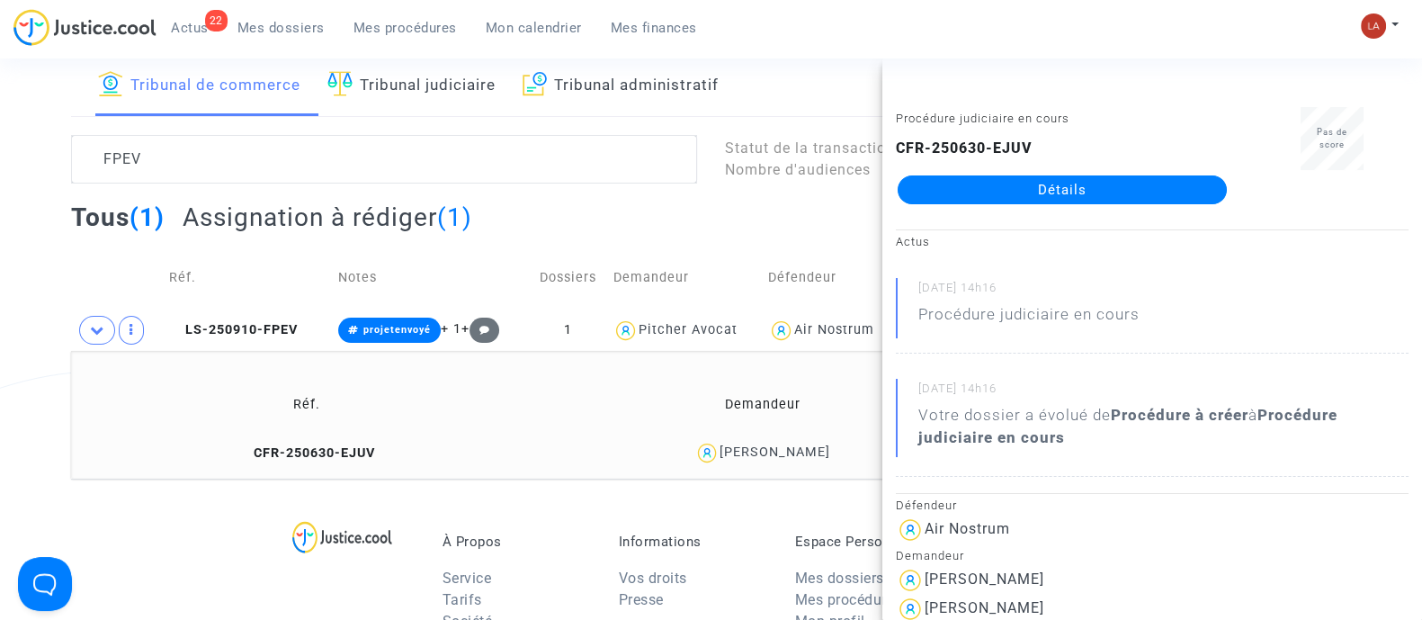
scroll to position [91, 0]
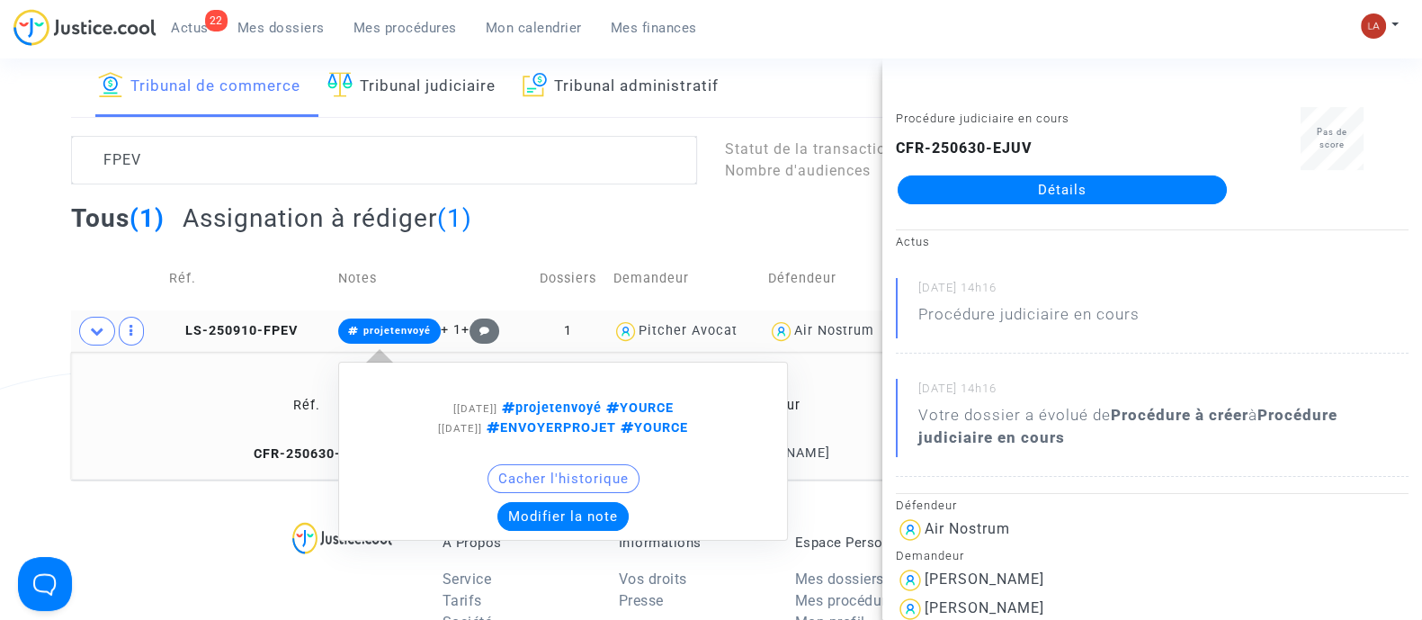
click at [532, 521] on button "Modifier la note" at bounding box center [562, 516] width 131 height 29
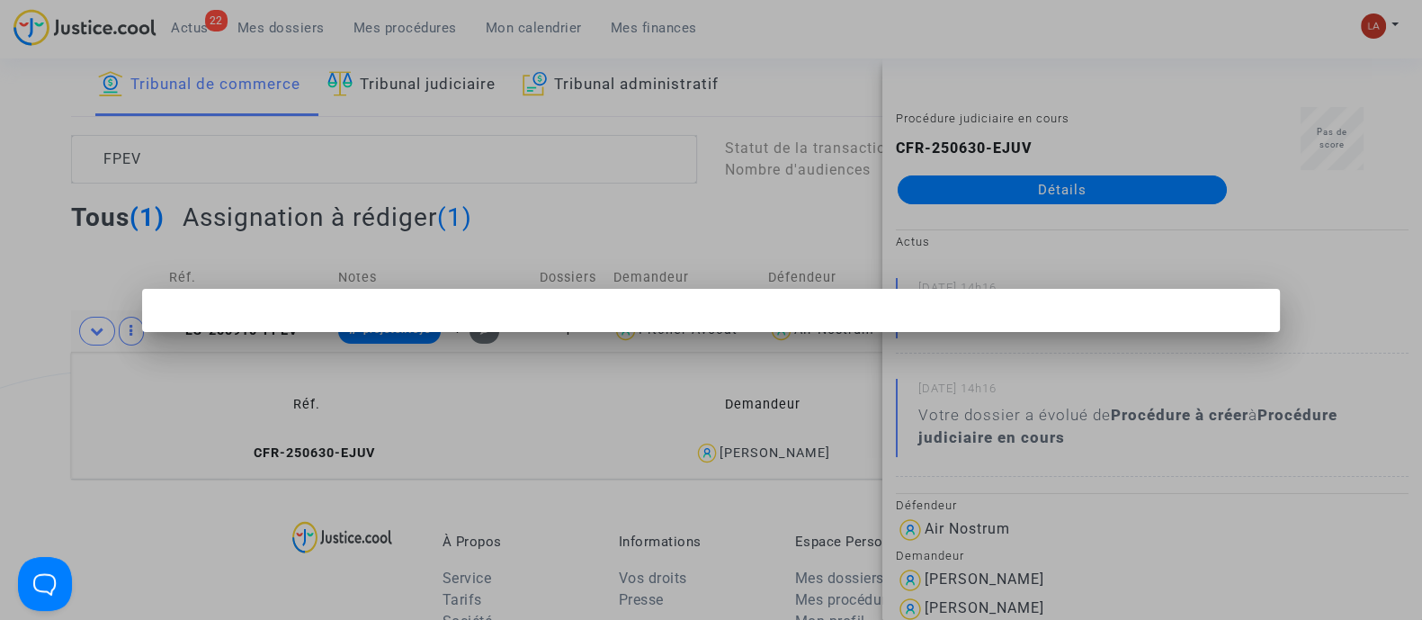
scroll to position [0, 0]
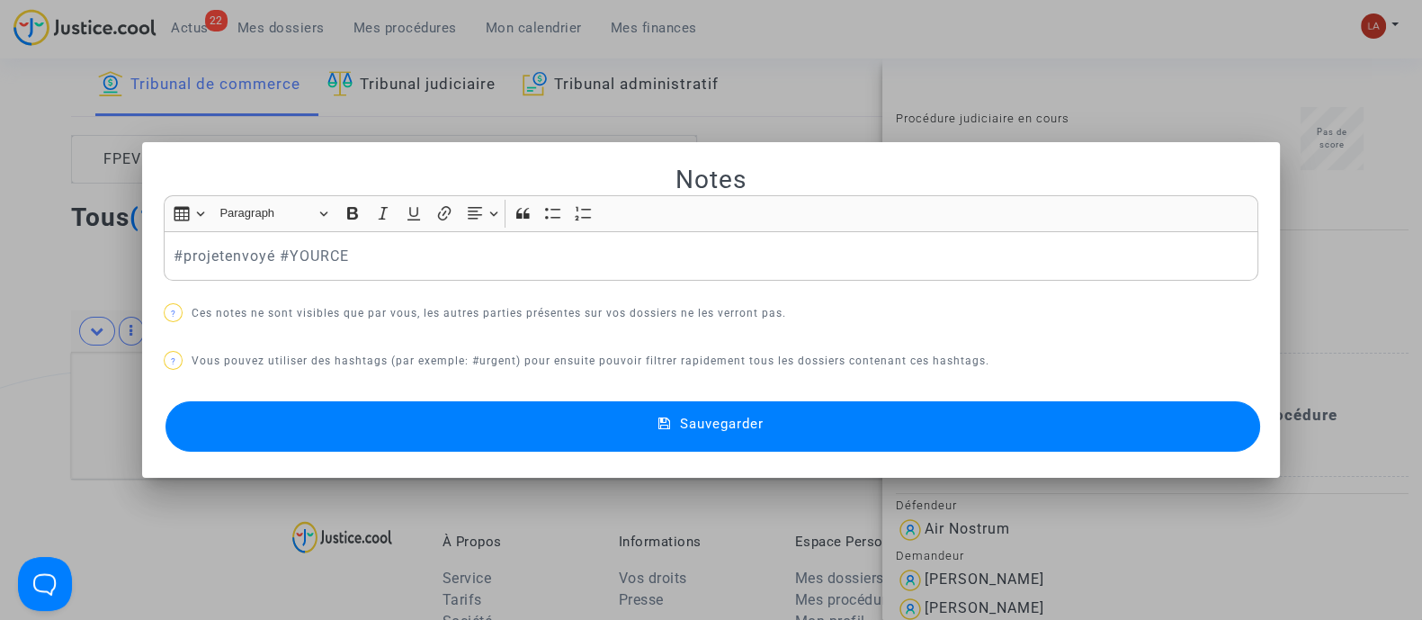
click at [164, 239] on div "#projetenvoyé #YOURCE" at bounding box center [711, 256] width 1095 height 50
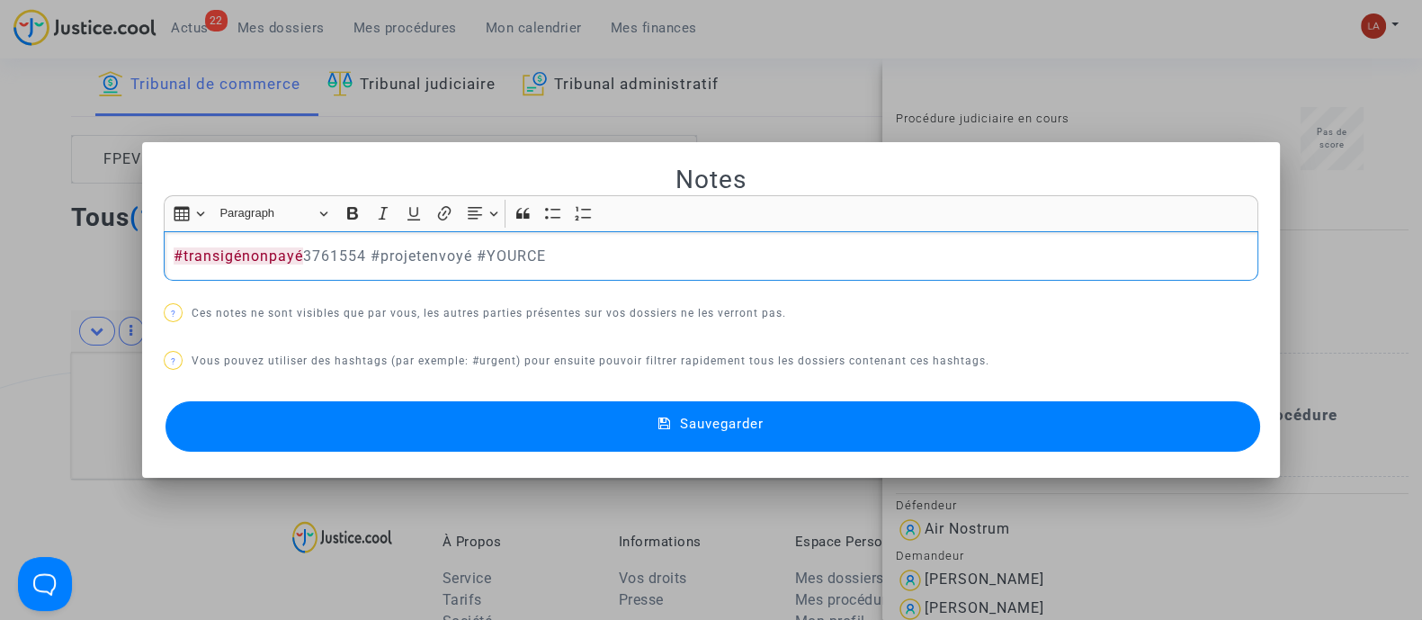
click at [304, 415] on button "Sauvegarder" at bounding box center [712, 426] width 1095 height 50
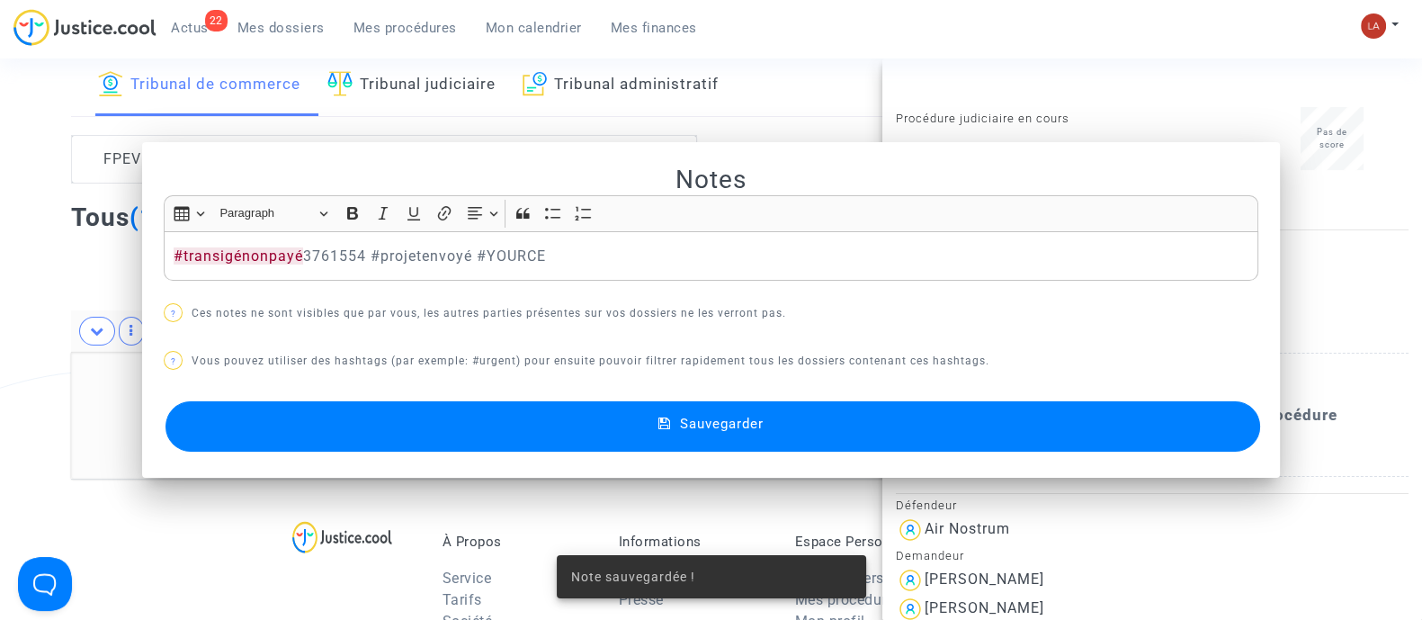
scroll to position [91, 0]
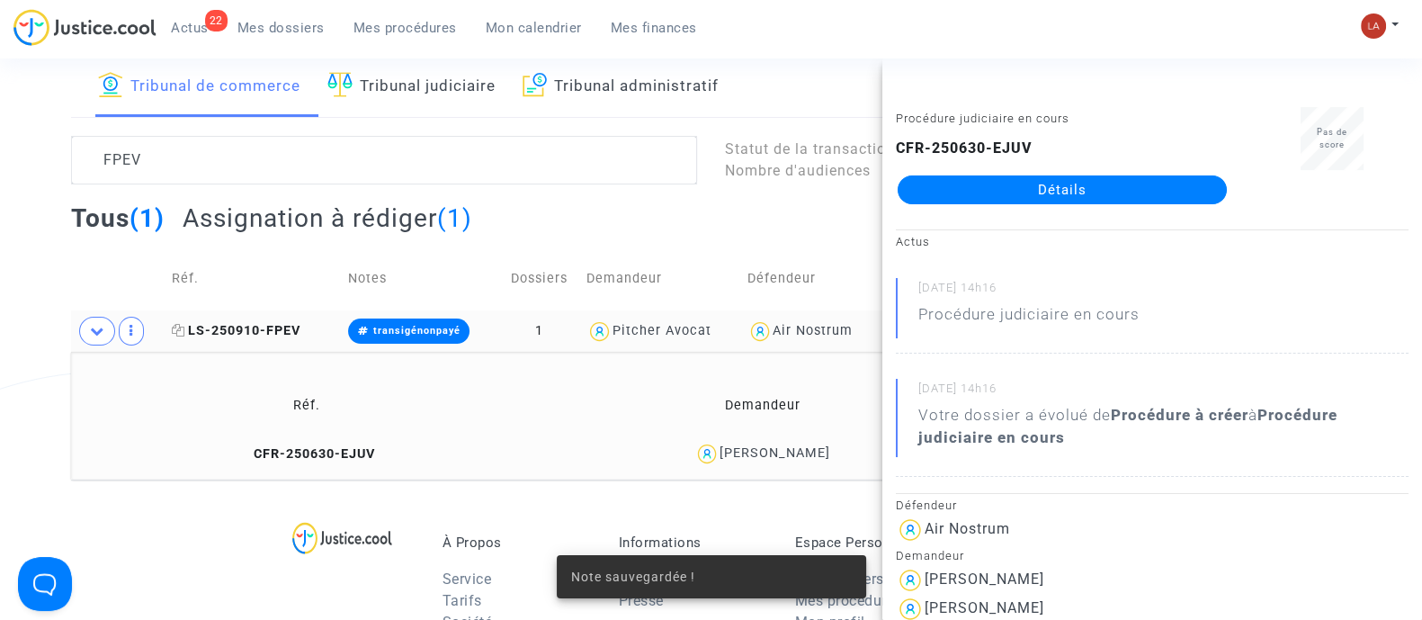
click at [238, 324] on span "LS-250910-FPEV" at bounding box center [236, 330] width 129 height 15
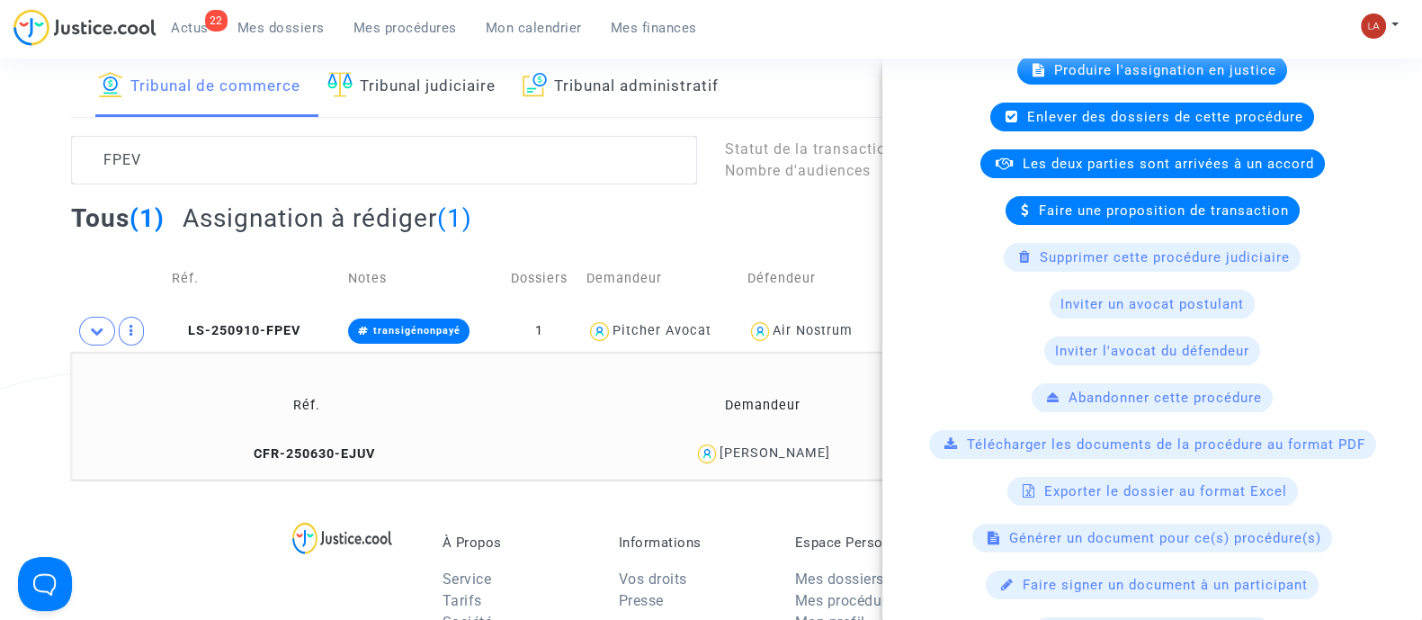
scroll to position [265, 0]
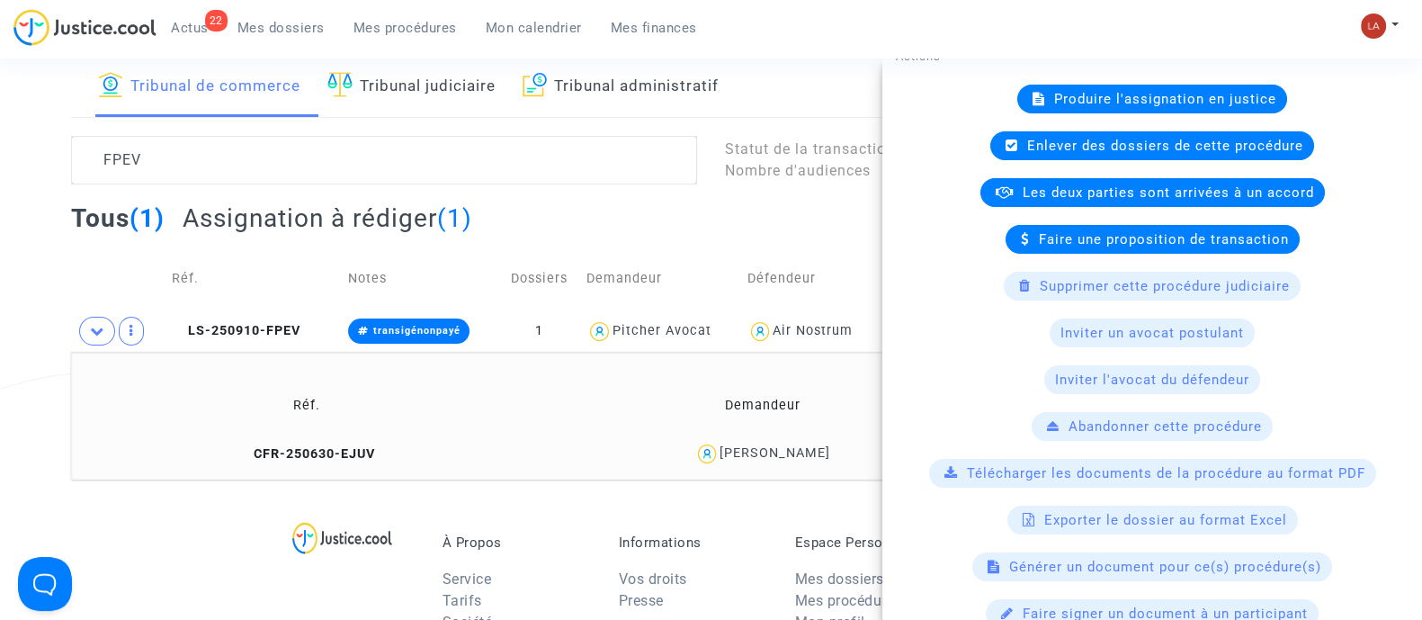
click at [1023, 195] on span "Les deux parties sont arrivées à un accord" at bounding box center [1168, 192] width 291 height 16
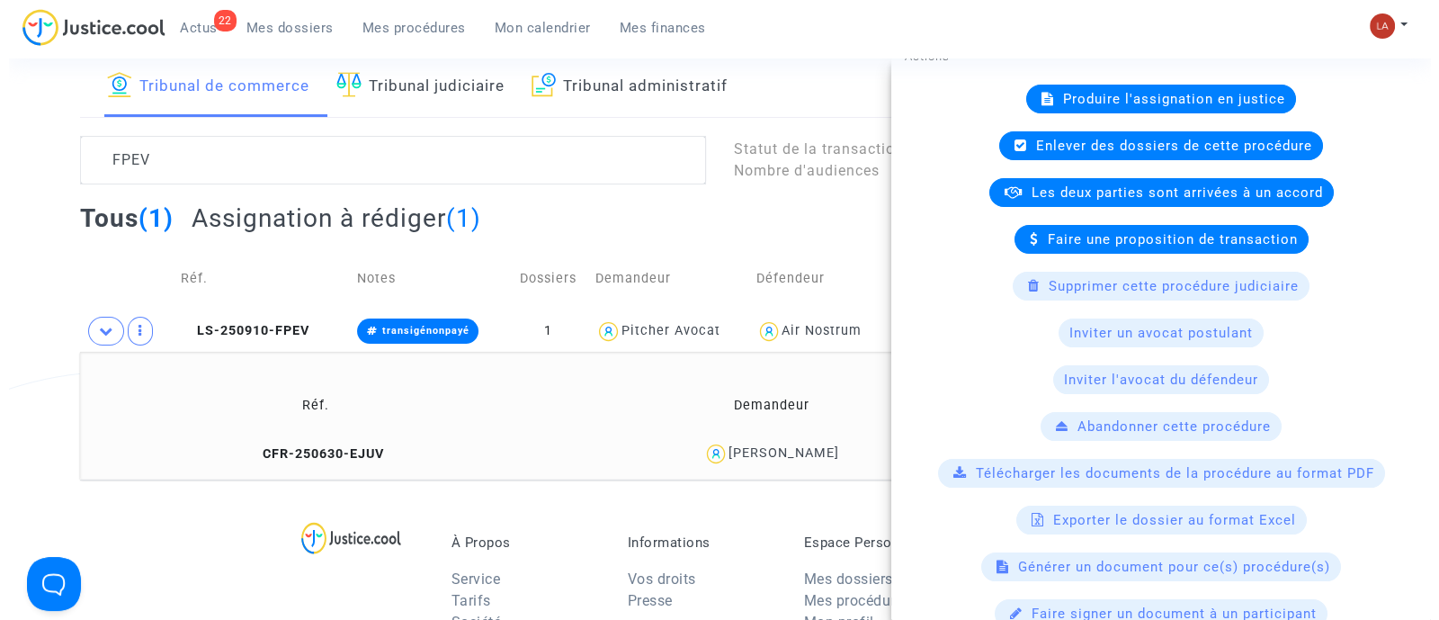
scroll to position [0, 0]
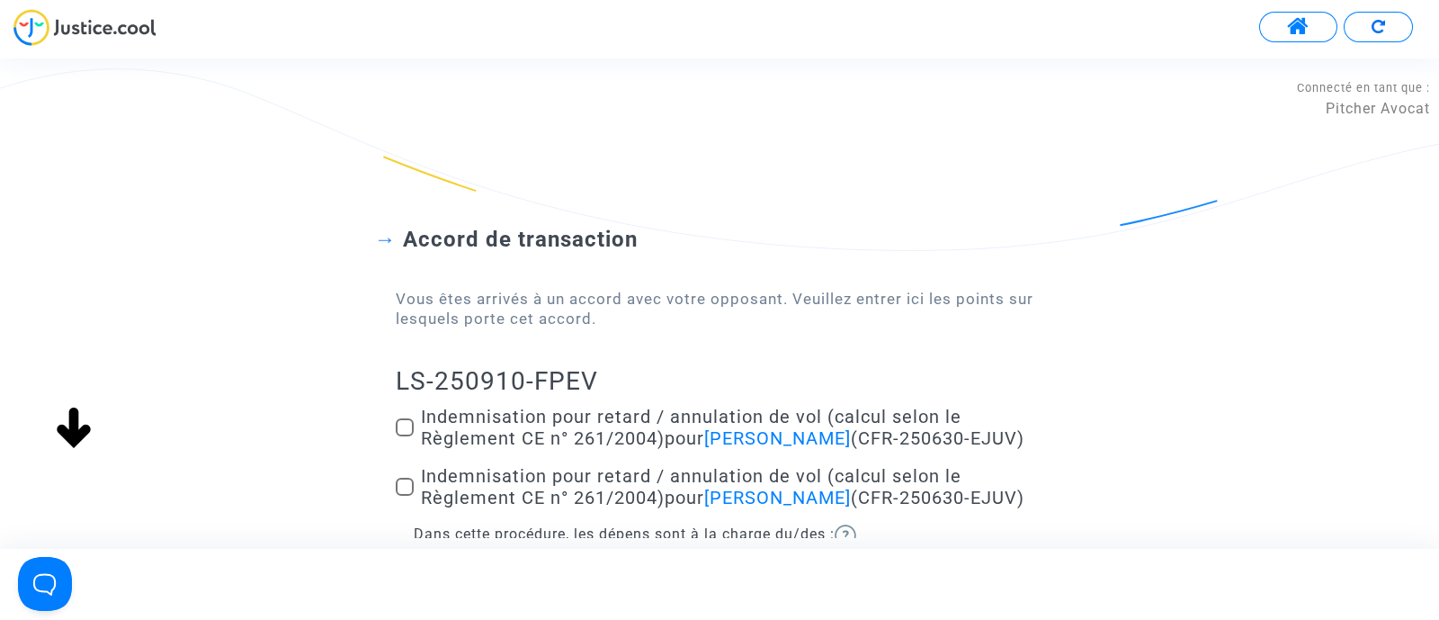
click at [463, 414] on span "Indemnisation pour retard / annulation de vol (calcul selon le Règlement CE n° …" at bounding box center [722, 427] width 603 height 43
click at [405, 436] on input "Indemnisation pour retard / annulation de vol (calcul selon le Règlement CE n° …" at bounding box center [404, 436] width 1 height 1
checkbox input "true"
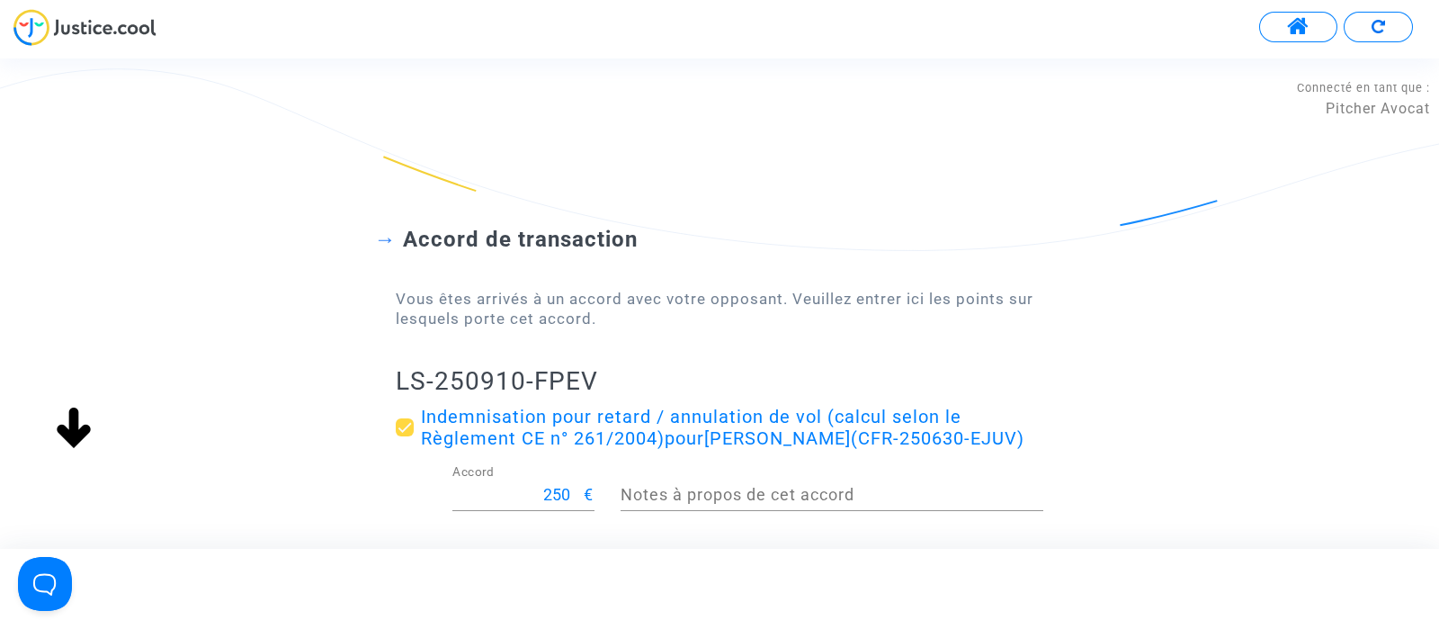
scroll to position [327, 0]
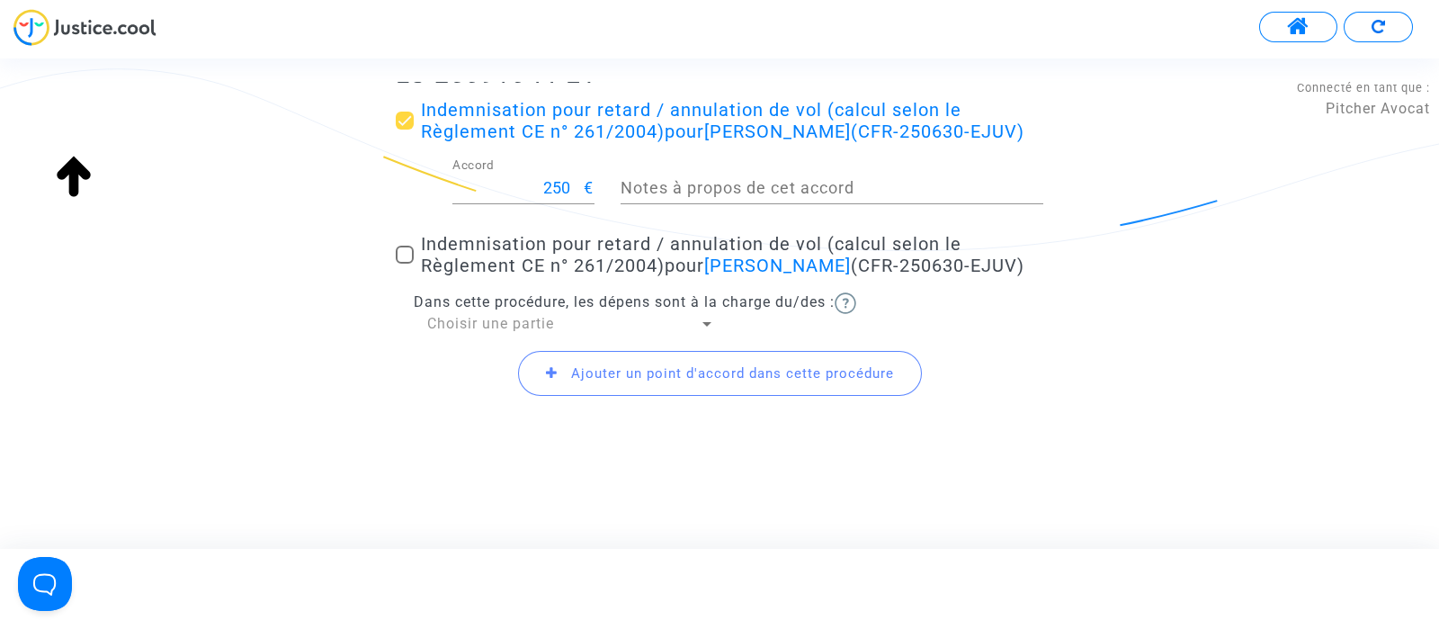
click at [454, 267] on span "Indemnisation pour retard / annulation de vol (calcul selon le Règlement CE n° …" at bounding box center [722, 254] width 603 height 43
click at [405, 264] on input "Indemnisation pour retard / annulation de vol (calcul selon le Règlement CE n° …" at bounding box center [404, 264] width 1 height 1
checkbox input "true"
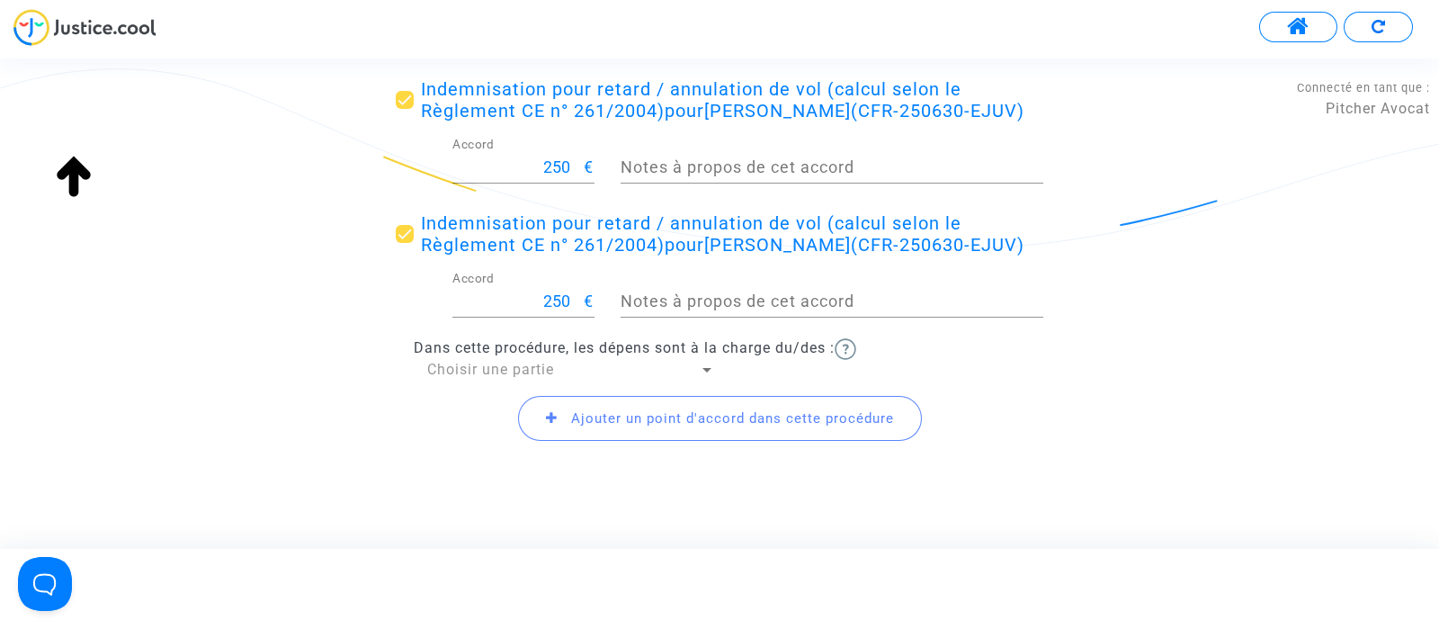
click at [467, 378] on span "Choisir une partie" at bounding box center [490, 369] width 127 height 17
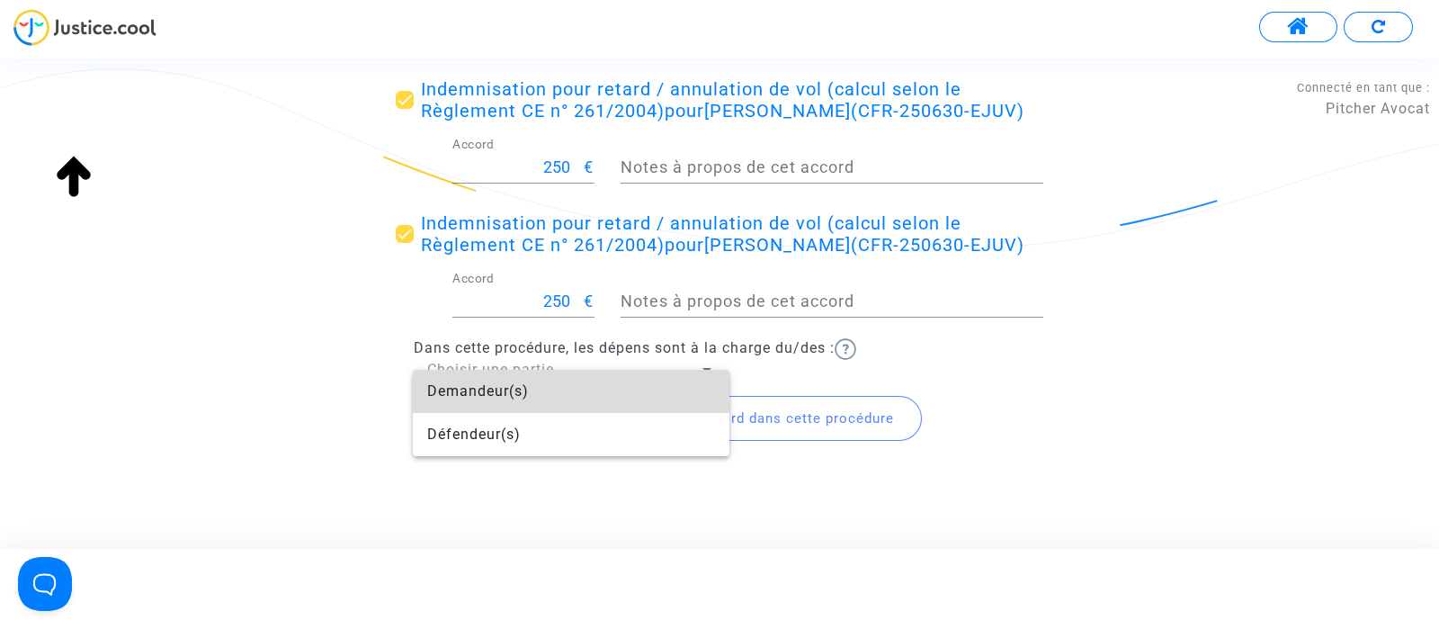
click at [471, 392] on span "Demandeur(s)" at bounding box center [571, 391] width 288 height 43
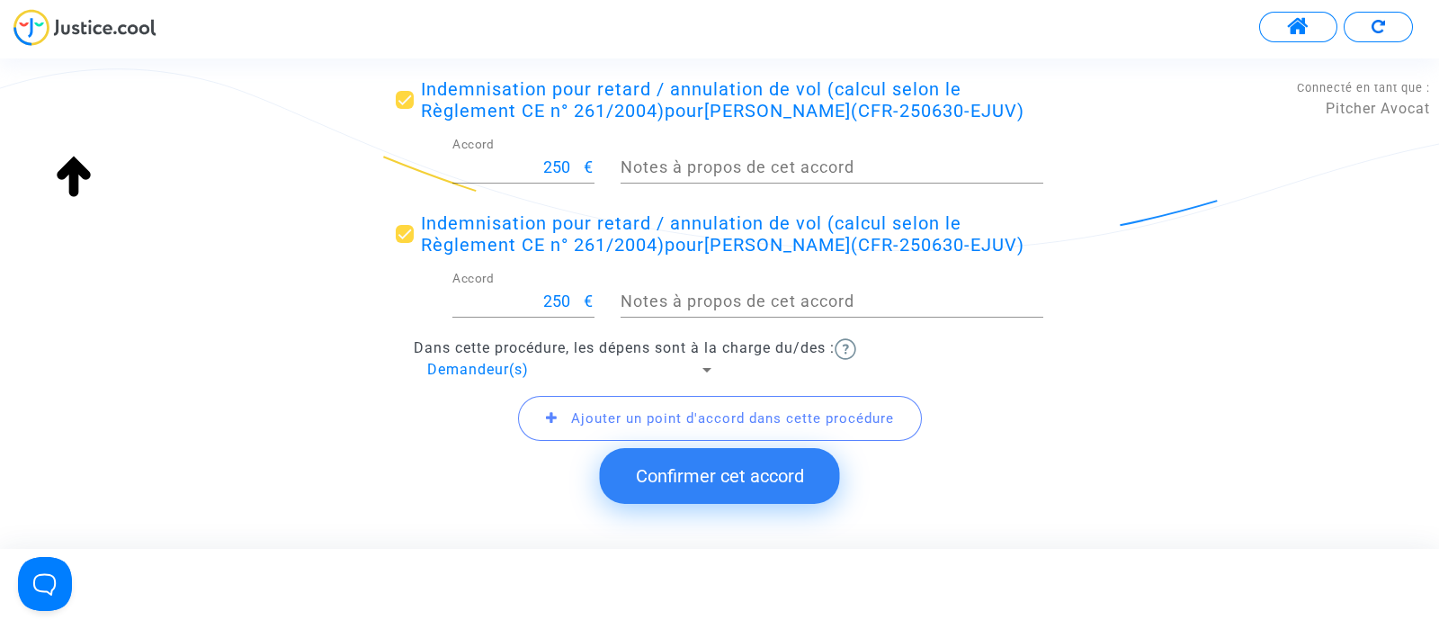
click at [539, 439] on span "Ajouter un point d'accord dans cette procédure" at bounding box center [720, 418] width 404 height 45
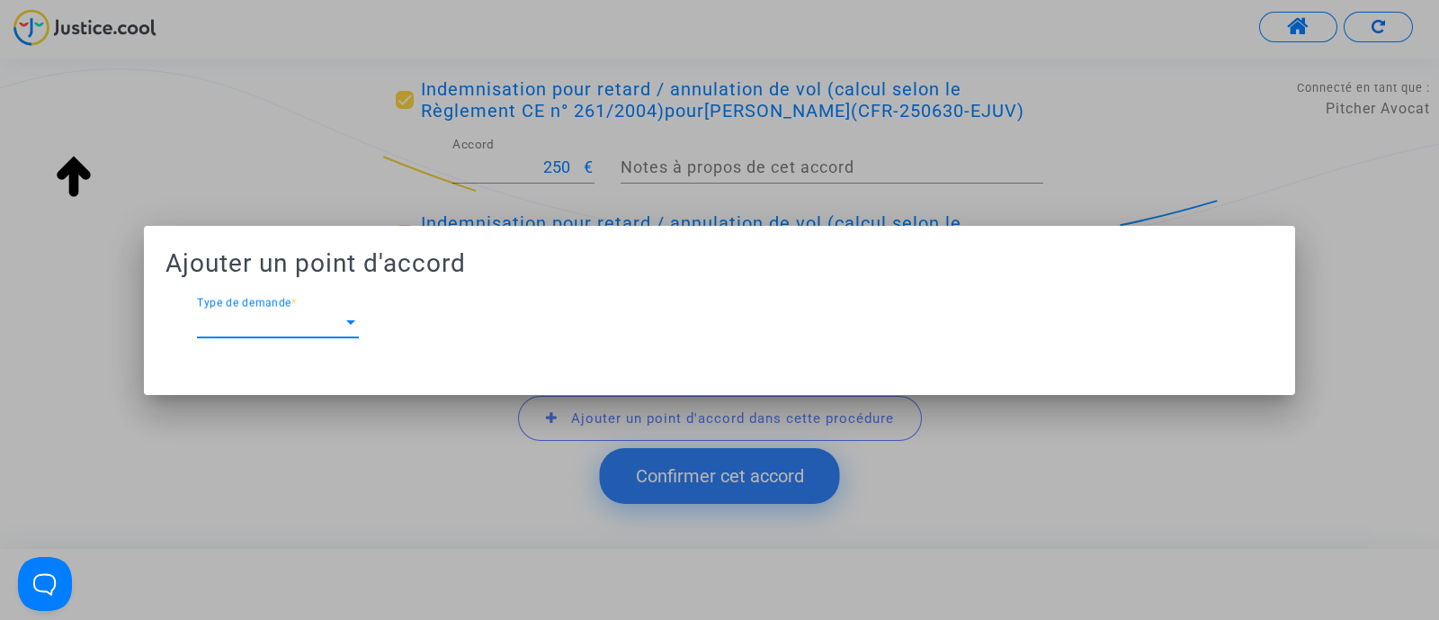
click at [267, 315] on span "Type de demande" at bounding box center [270, 323] width 146 height 16
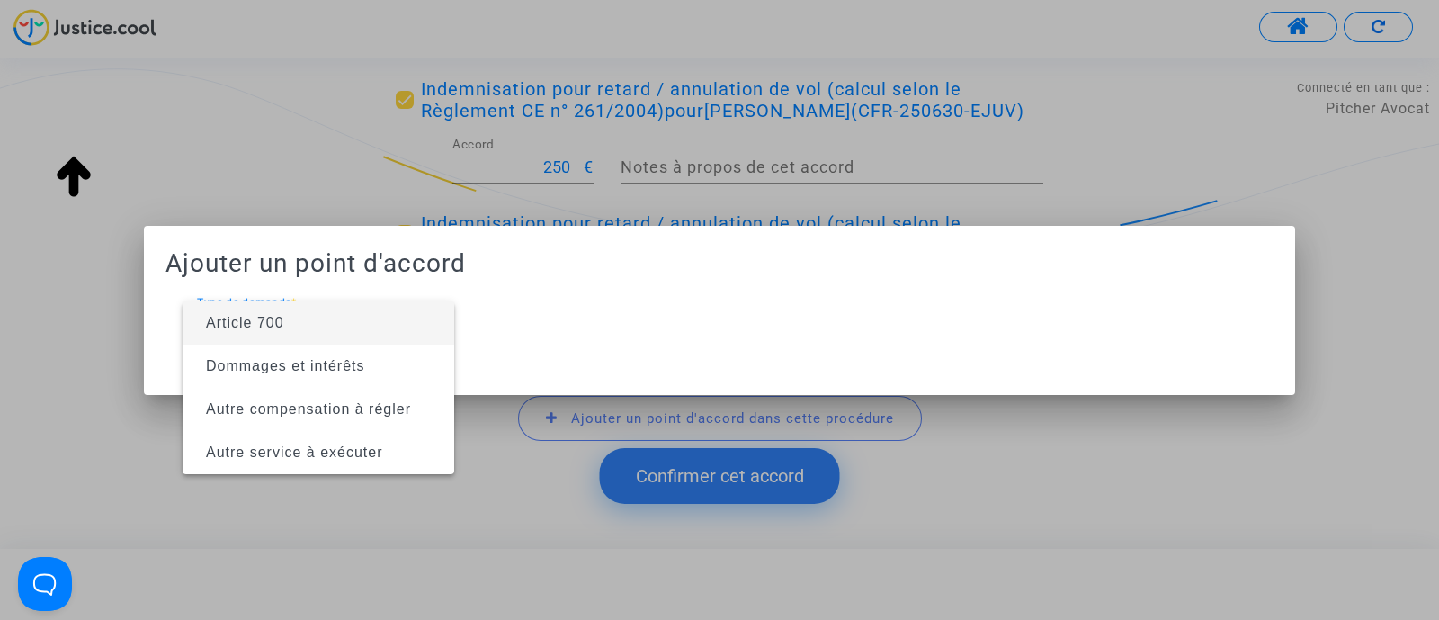
click at [263, 320] on span "Article 700" at bounding box center [245, 322] width 78 height 15
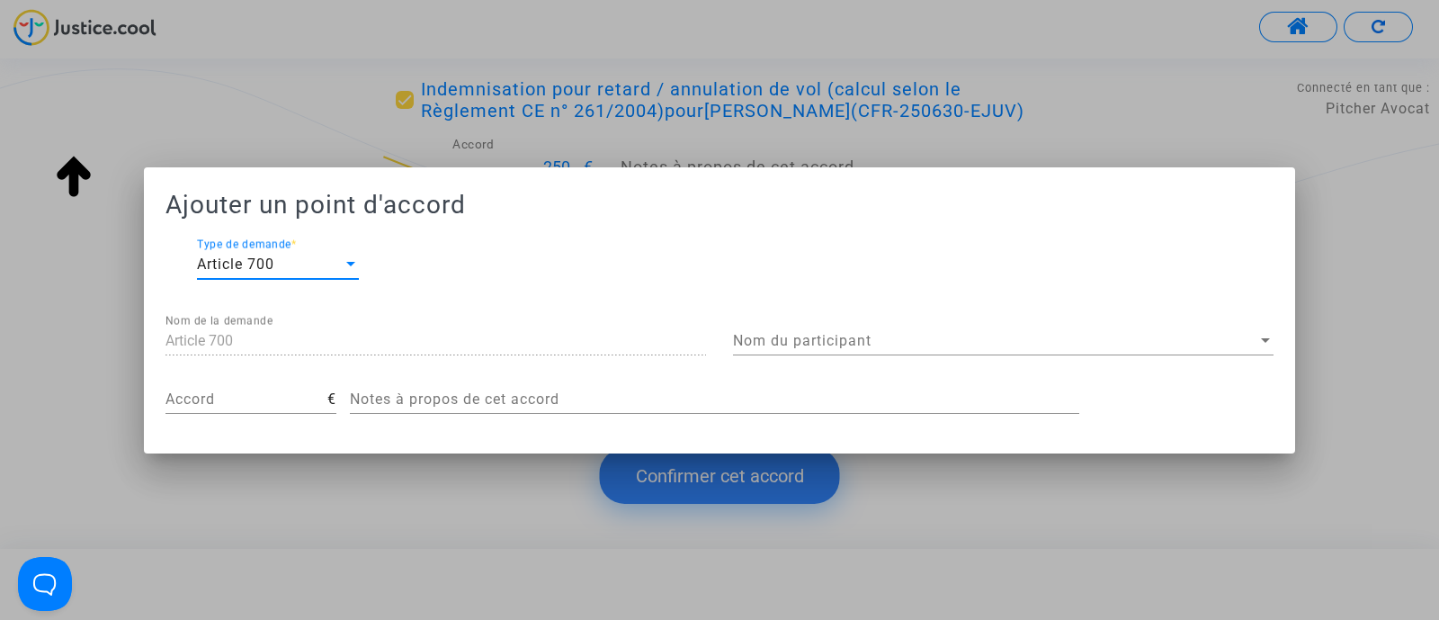
click at [237, 399] on input "Accord" at bounding box center [246, 399] width 162 height 16
type input "150"
click at [841, 330] on div "Nom du participant Nom du participant" at bounding box center [1003, 335] width 541 height 40
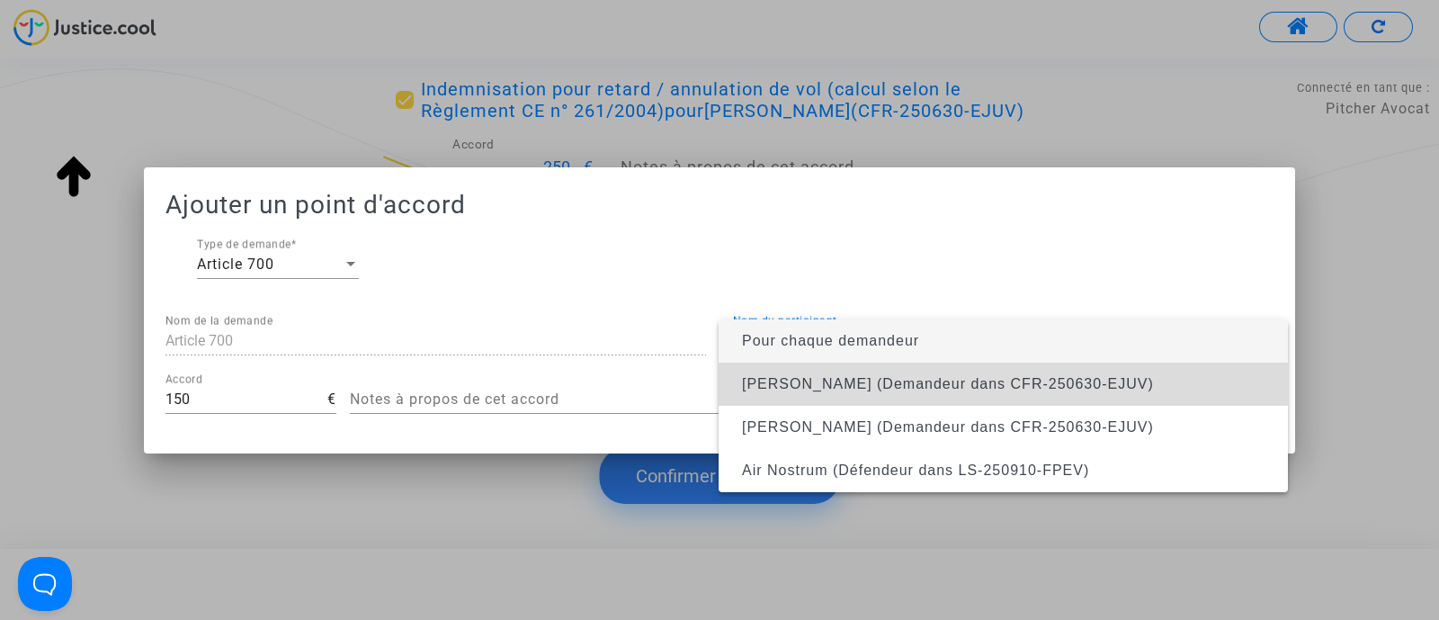
click at [818, 375] on span "Elodie Bonnefin (Demandeur dans CFR-250630-EJUV)" at bounding box center [1003, 383] width 541 height 43
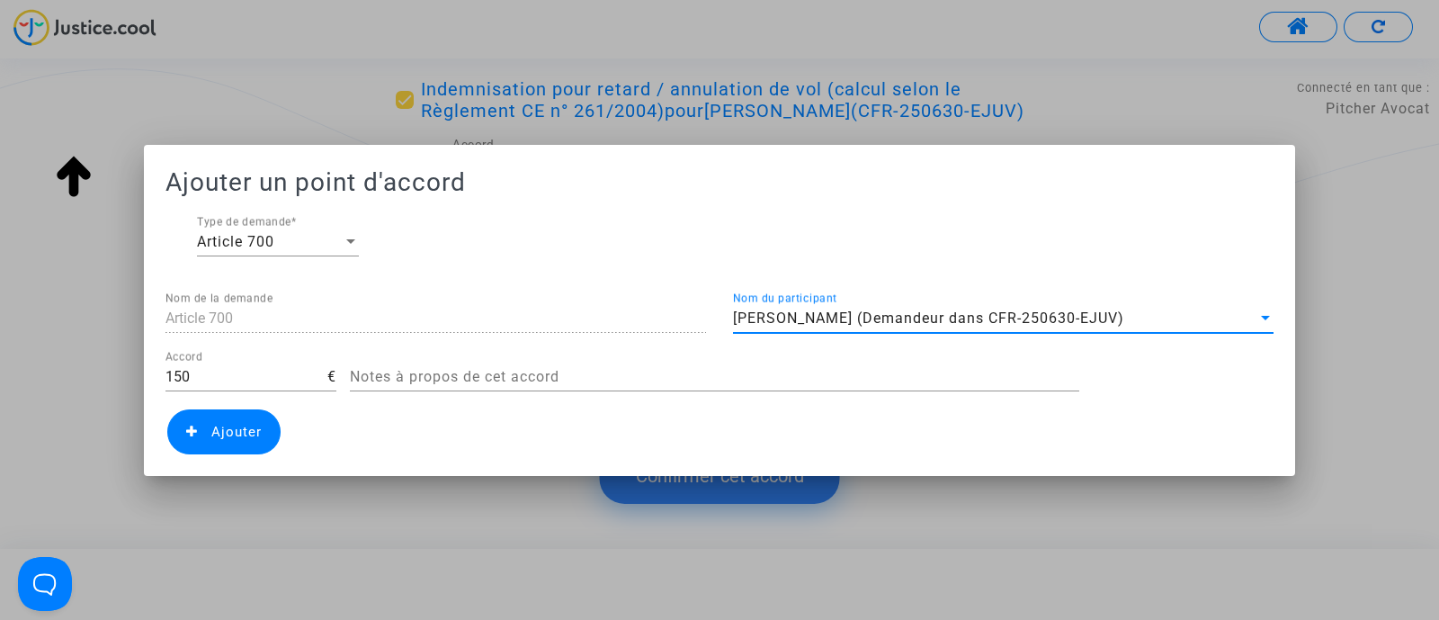
click at [238, 429] on span "Ajouter" at bounding box center [236, 432] width 50 height 16
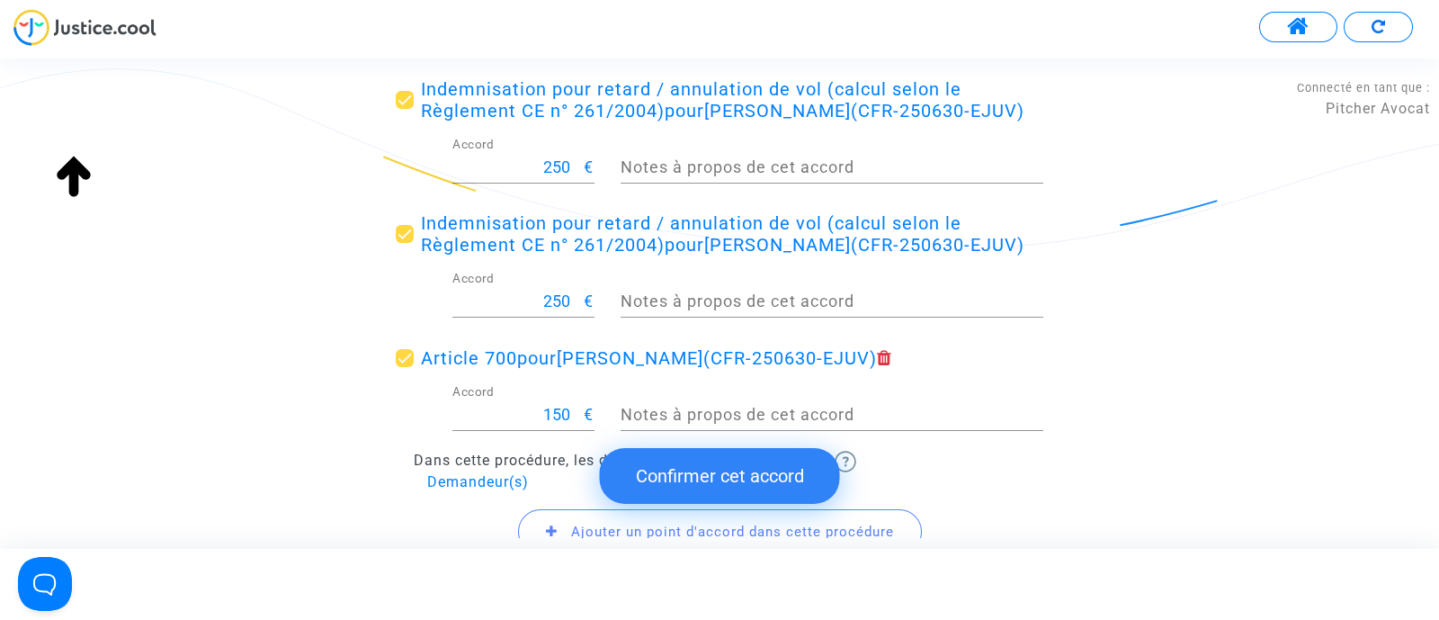
scroll to position [506, 0]
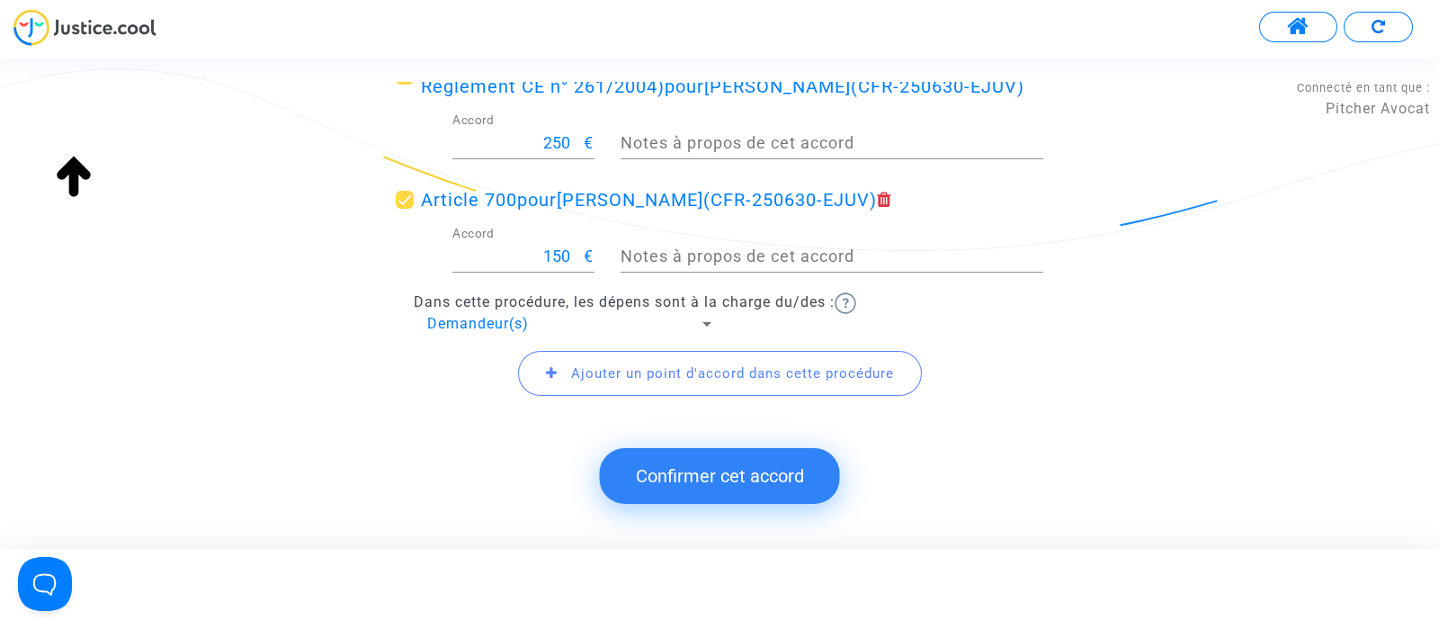
click at [666, 477] on button "Confirmer cet accord" at bounding box center [720, 476] width 240 height 56
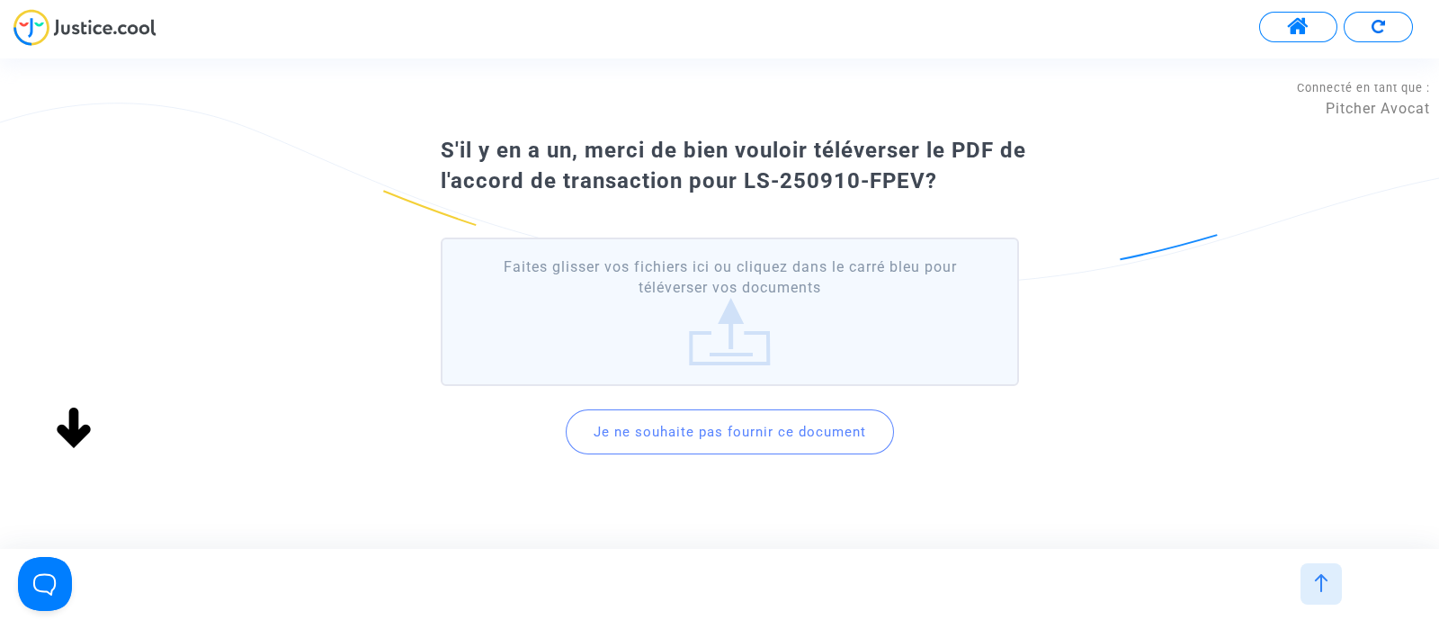
click at [661, 444] on button "Je ne souhaite pas fournir ce document" at bounding box center [730, 431] width 328 height 45
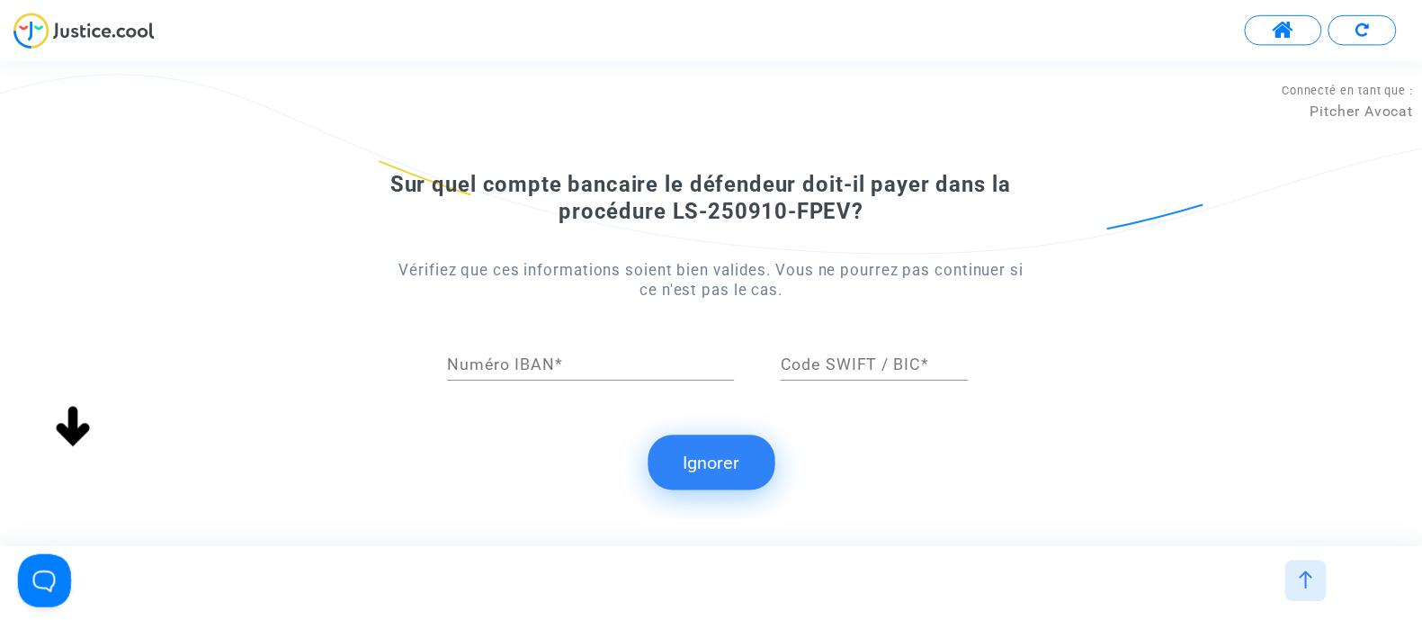
scroll to position [0, 0]
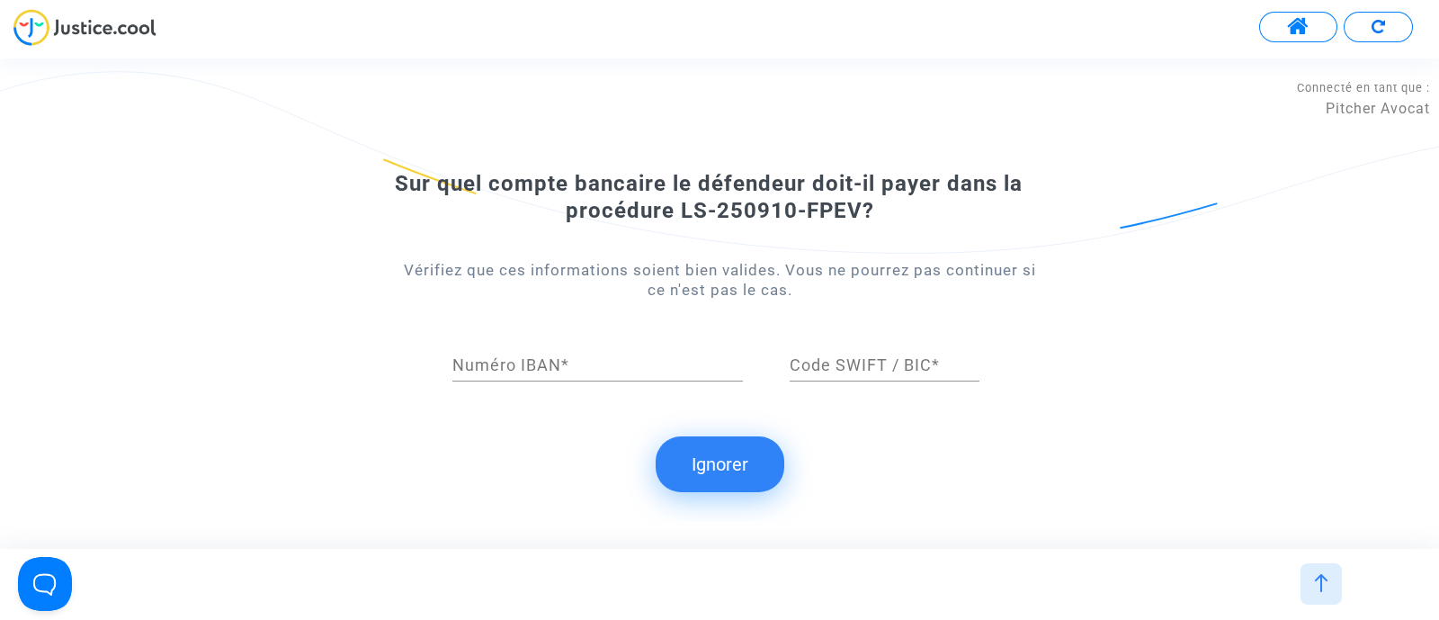
click at [720, 446] on button "Ignorer" at bounding box center [720, 464] width 129 height 56
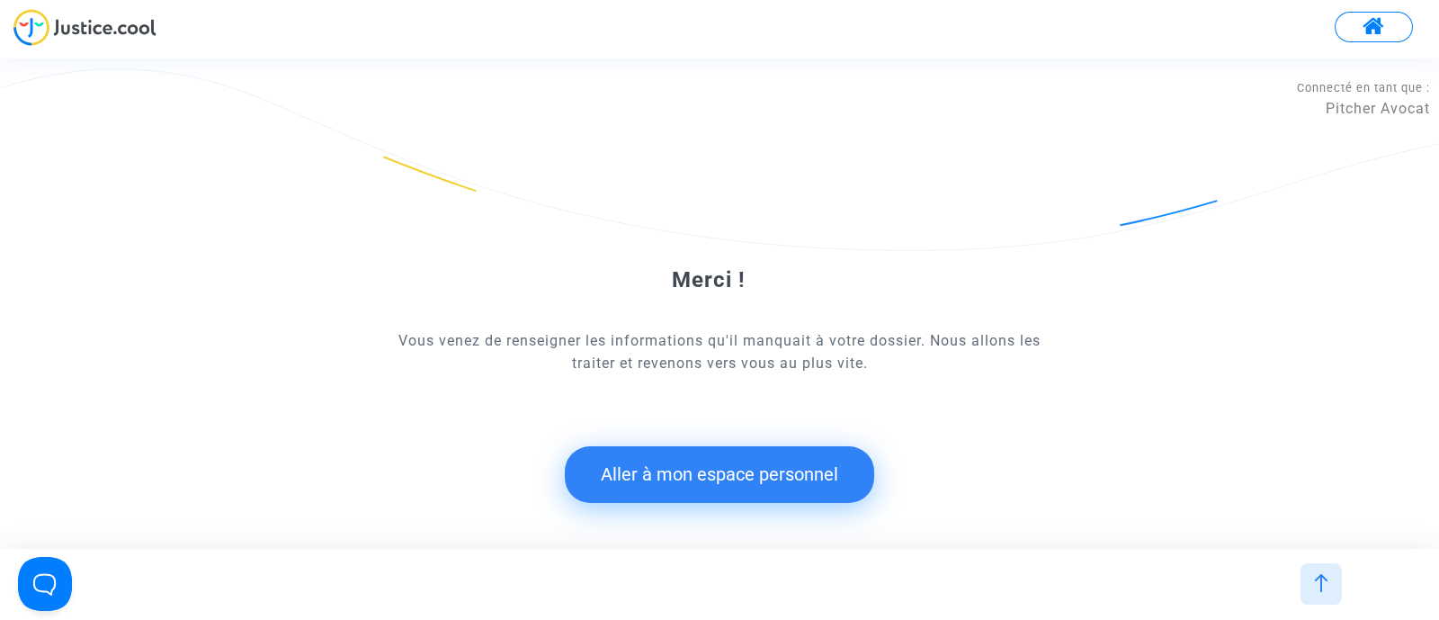
click at [652, 519] on div "Merci ! Vous venez de renseigner les informations qu'il manquait à votre dossie…" at bounding box center [720, 345] width 648 height 383
click at [621, 483] on button "Aller à mon espace personnel" at bounding box center [719, 474] width 309 height 56
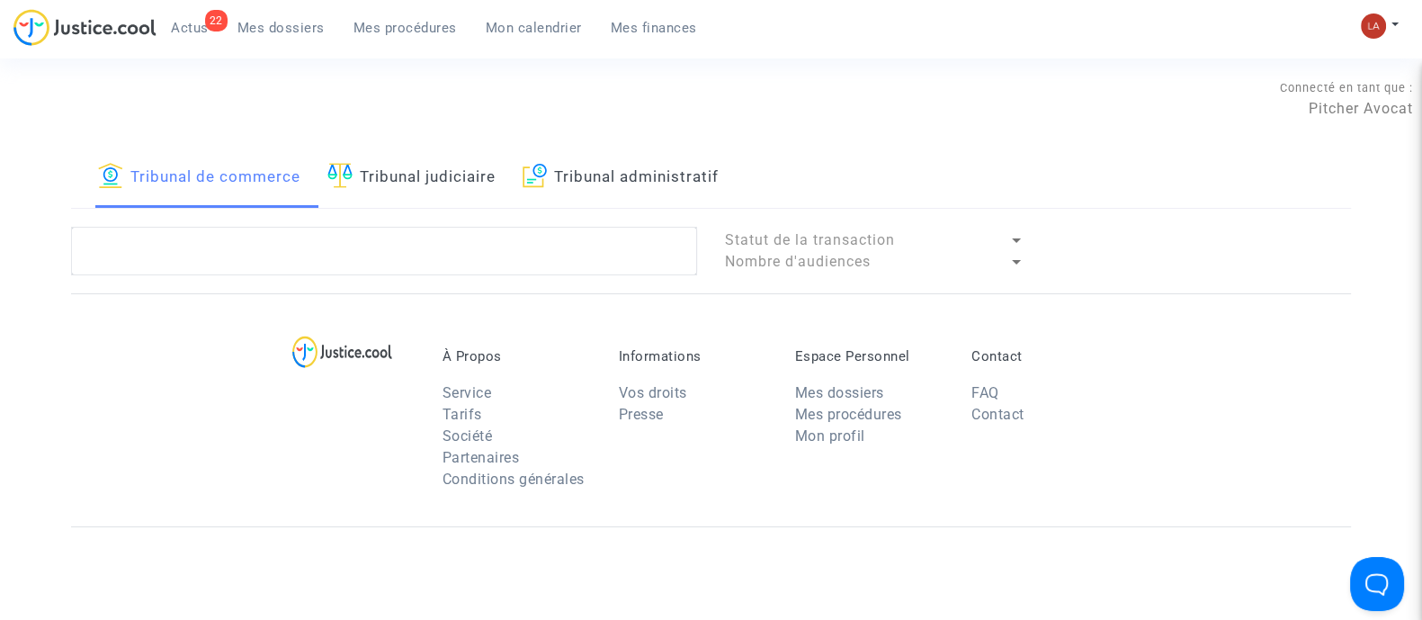
click at [353, 219] on div "Tribunal de commerce Tribunal judiciaire Tribunal administratif Statut de la tr…" at bounding box center [711, 220] width 1280 height 147
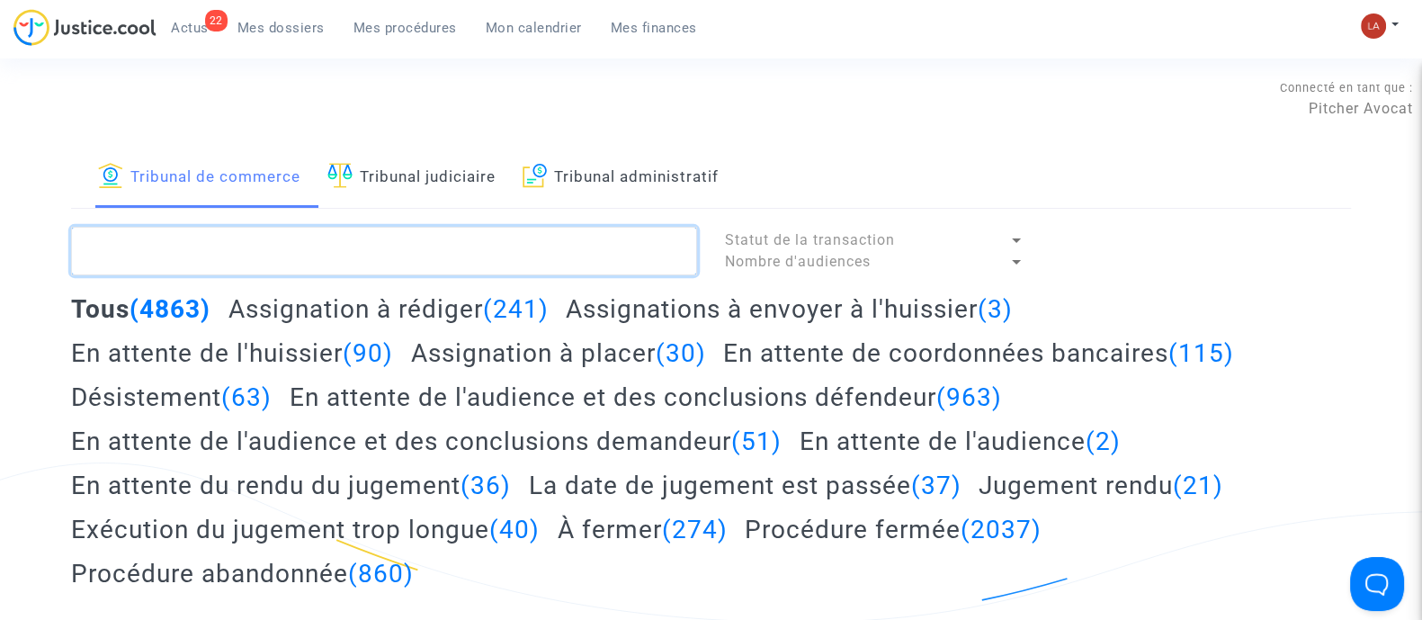
click at [322, 250] on textarea at bounding box center [384, 251] width 626 height 49
paste textarea "H8GF"
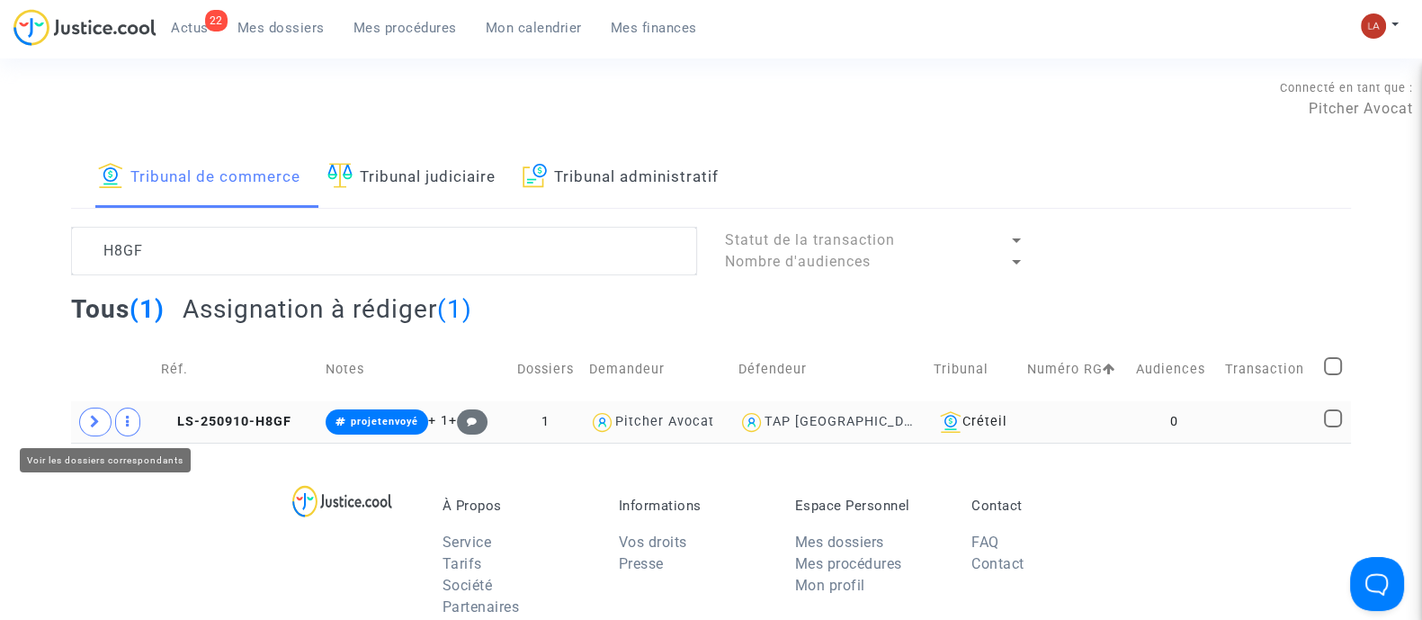
click at [88, 416] on span at bounding box center [95, 421] width 32 height 29
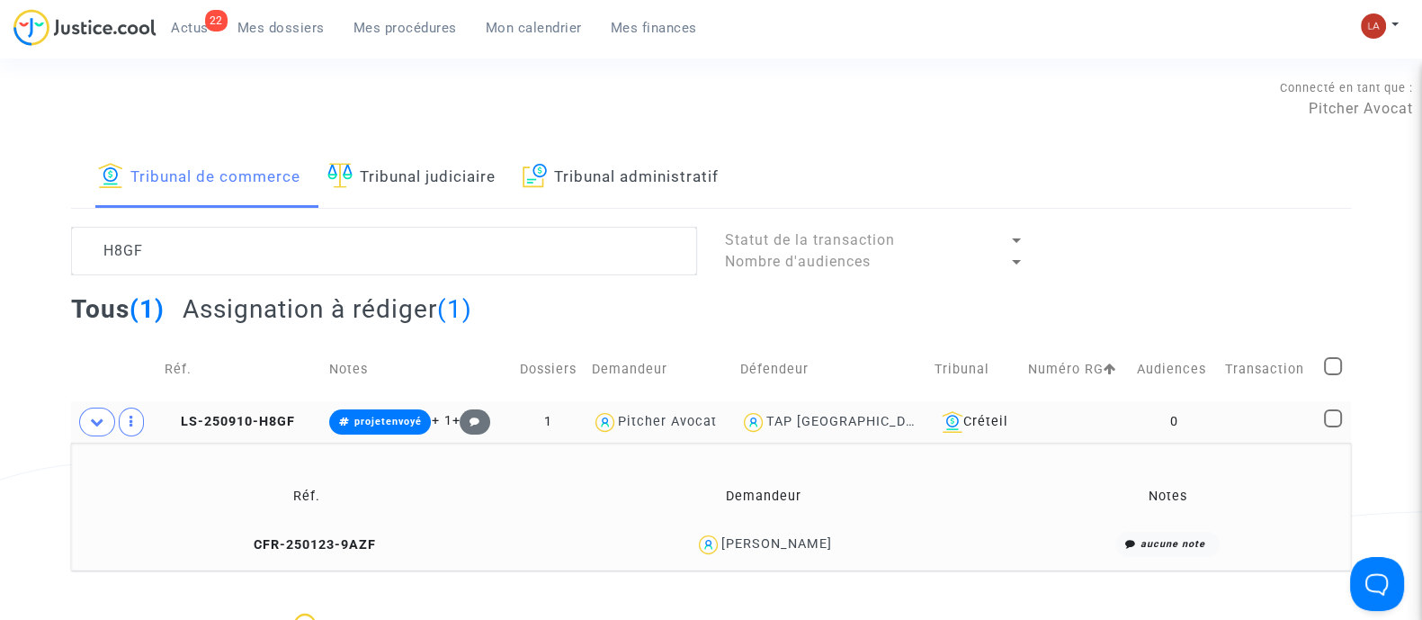
click at [289, 550] on td "CFR-250123-9AZF" at bounding box center [307, 544] width 460 height 39
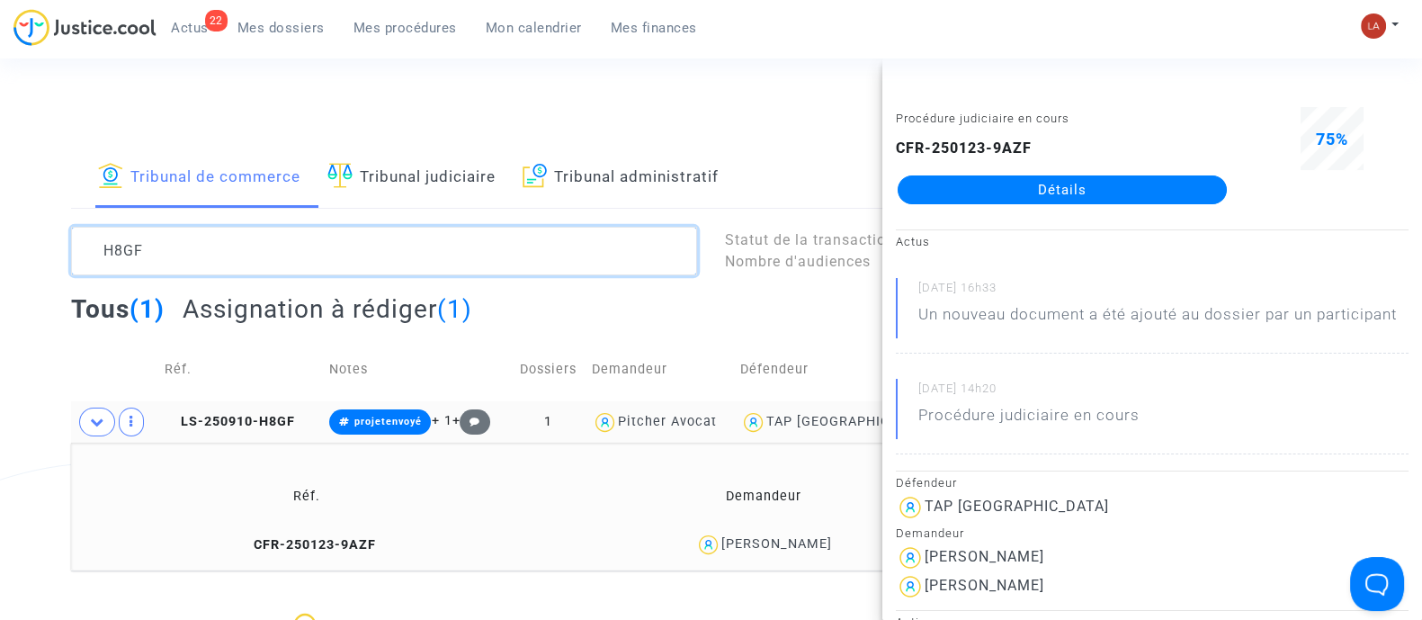
click at [151, 239] on textarea at bounding box center [384, 251] width 626 height 49
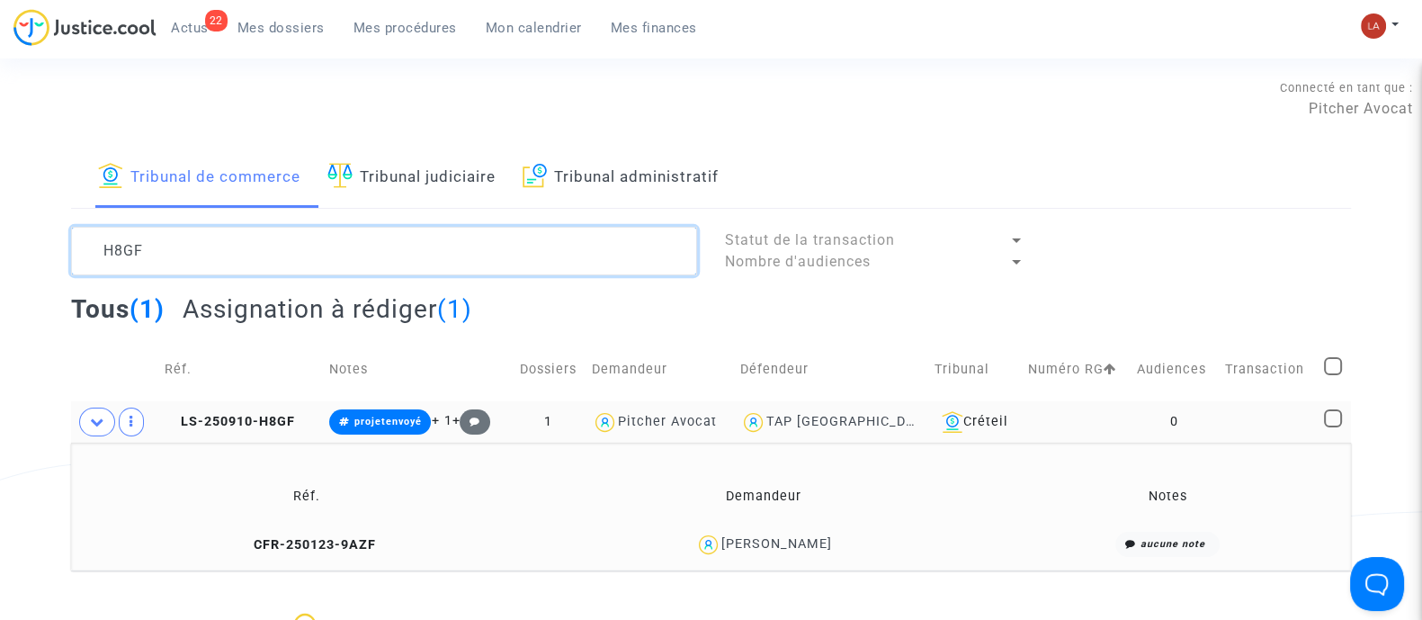
click at [151, 239] on textarea at bounding box center [384, 251] width 626 height 49
paste textarea "NTGY"
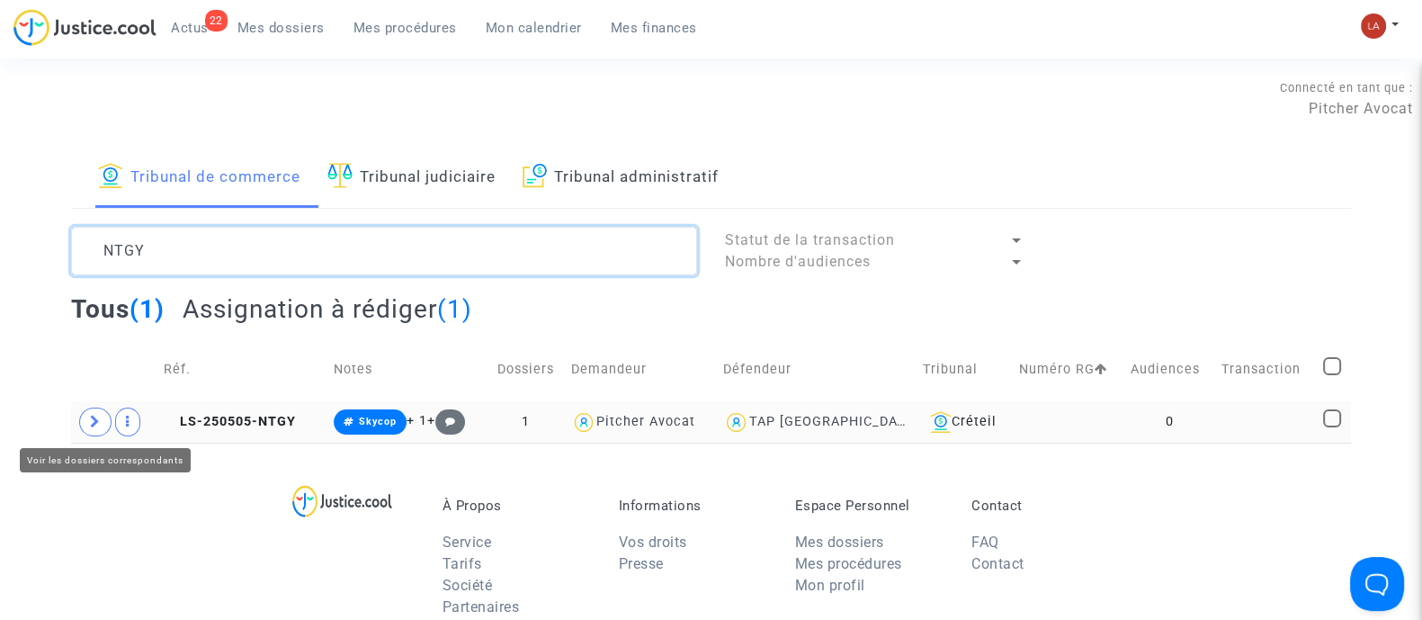
type textarea "NTGY"
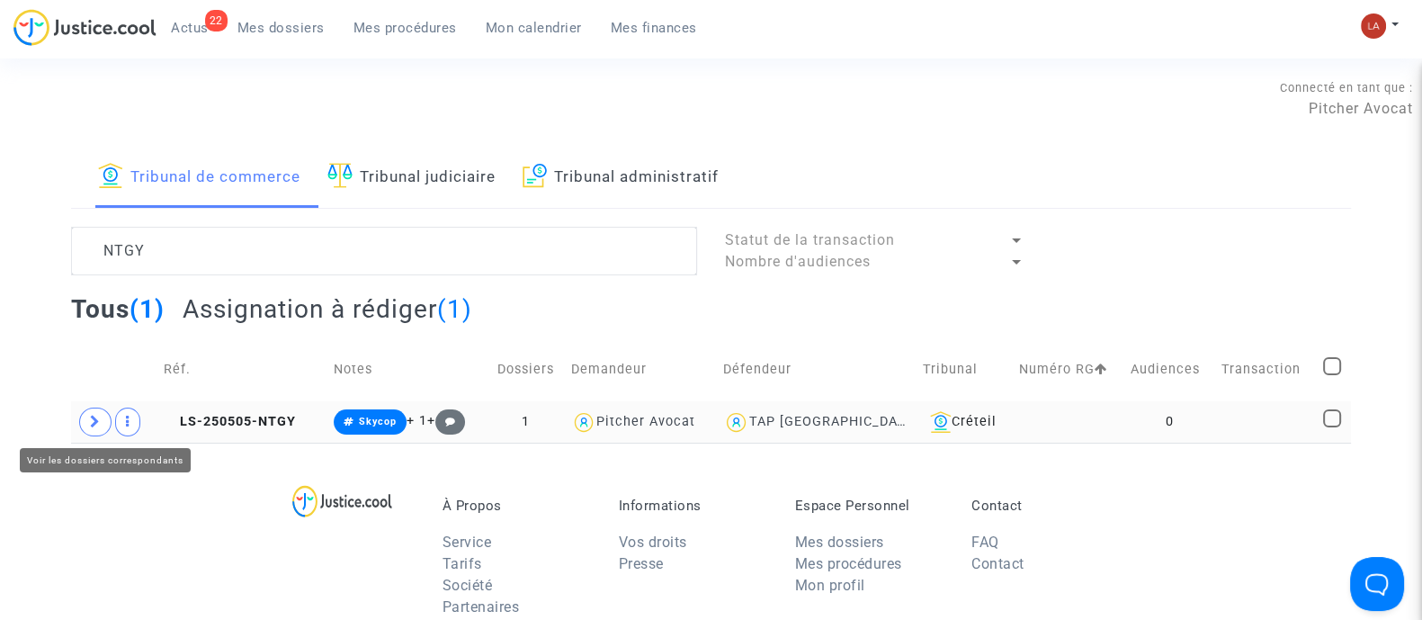
click at [94, 424] on icon at bounding box center [95, 421] width 11 height 13
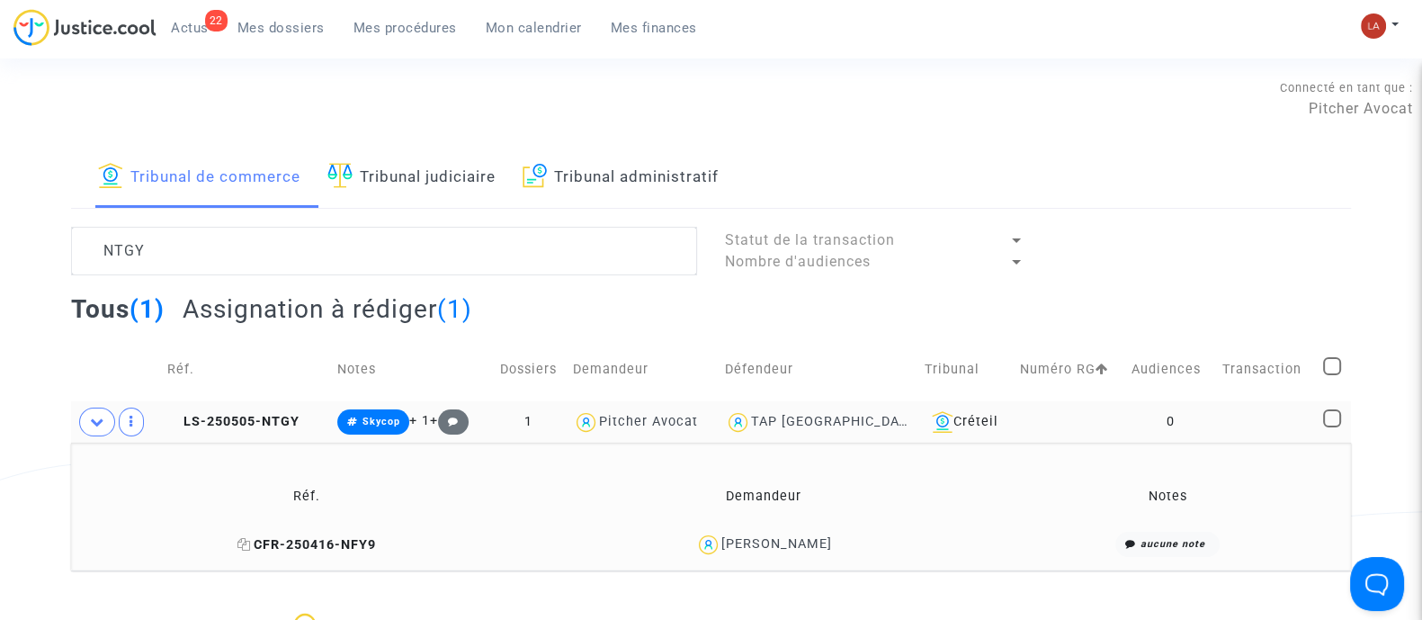
click at [304, 537] on span "CFR-250416-NFY9" at bounding box center [306, 544] width 139 height 15
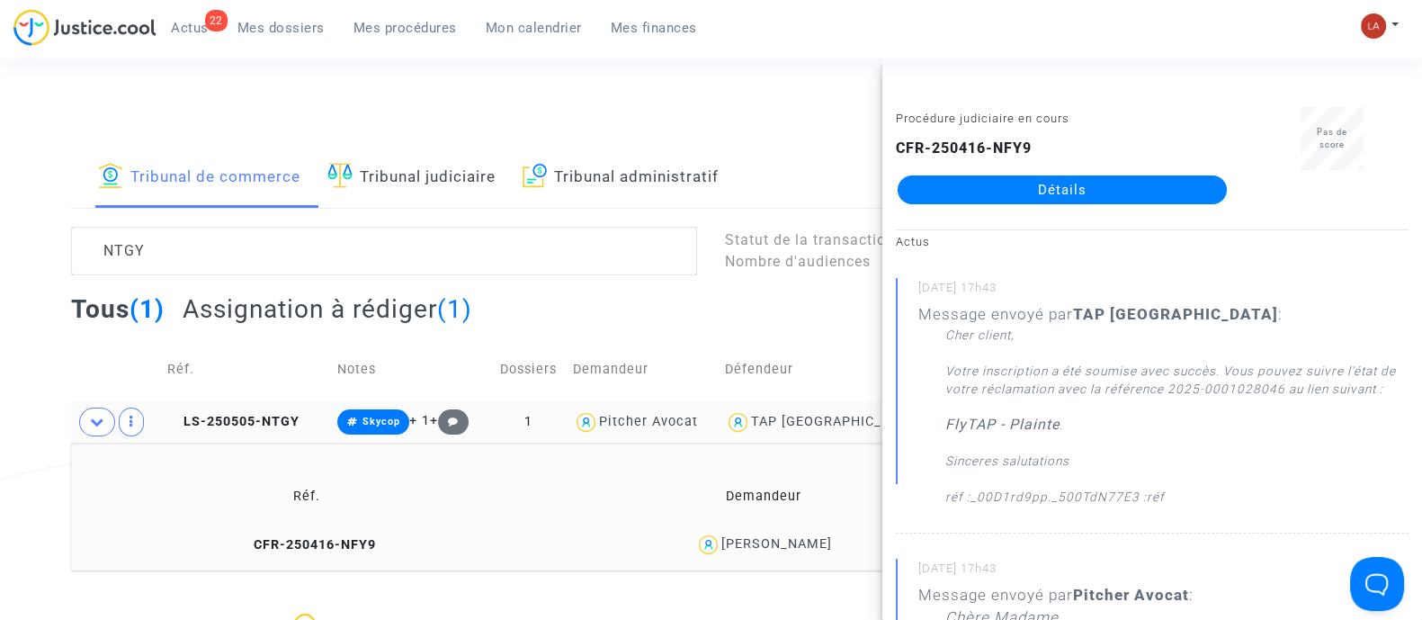
click at [200, 22] on span "Actus" at bounding box center [190, 28] width 38 height 16
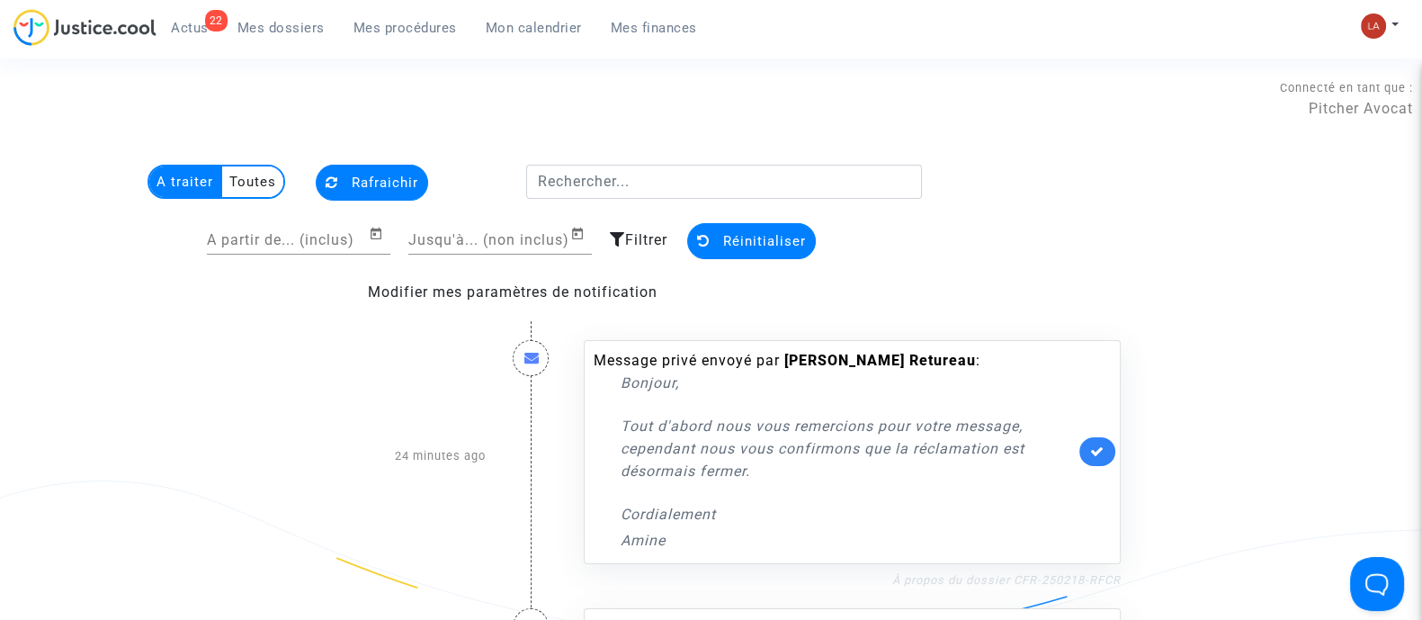
click at [1021, 573] on link "À propos du dossier CFR-250218-RFCR" at bounding box center [1006, 579] width 228 height 13
click at [1092, 451] on icon at bounding box center [1097, 450] width 14 height 13
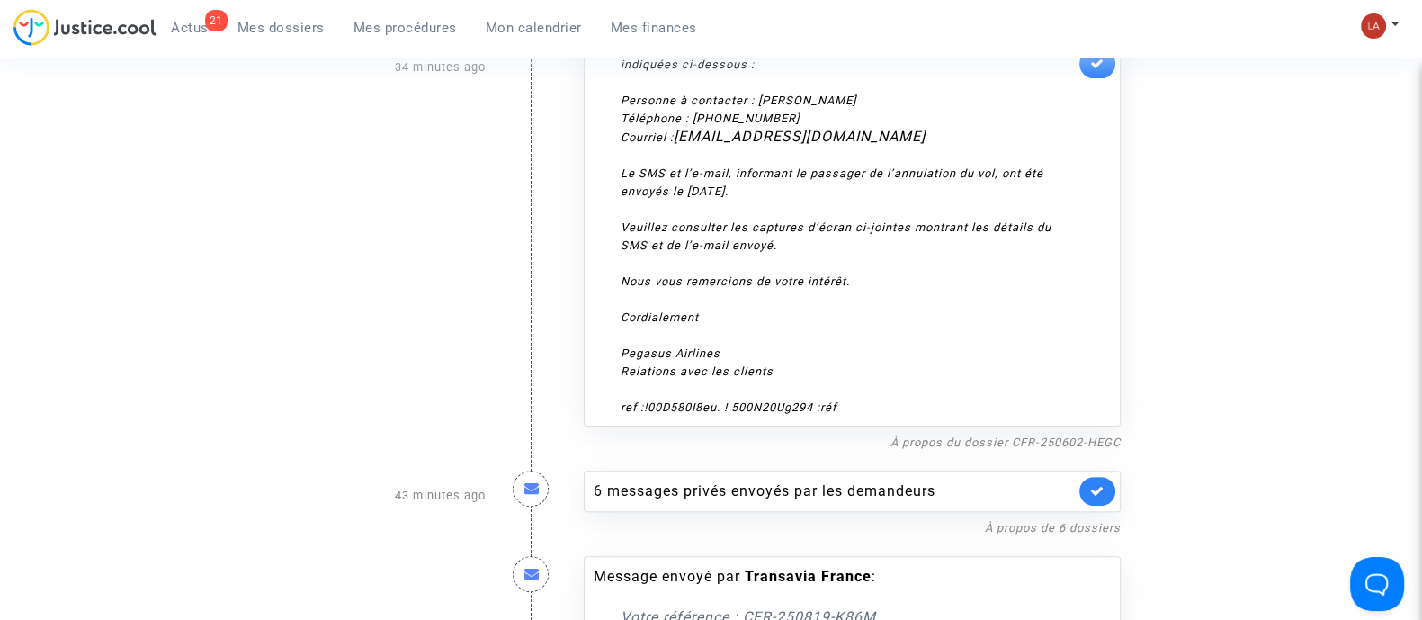
scroll to position [675, 0]
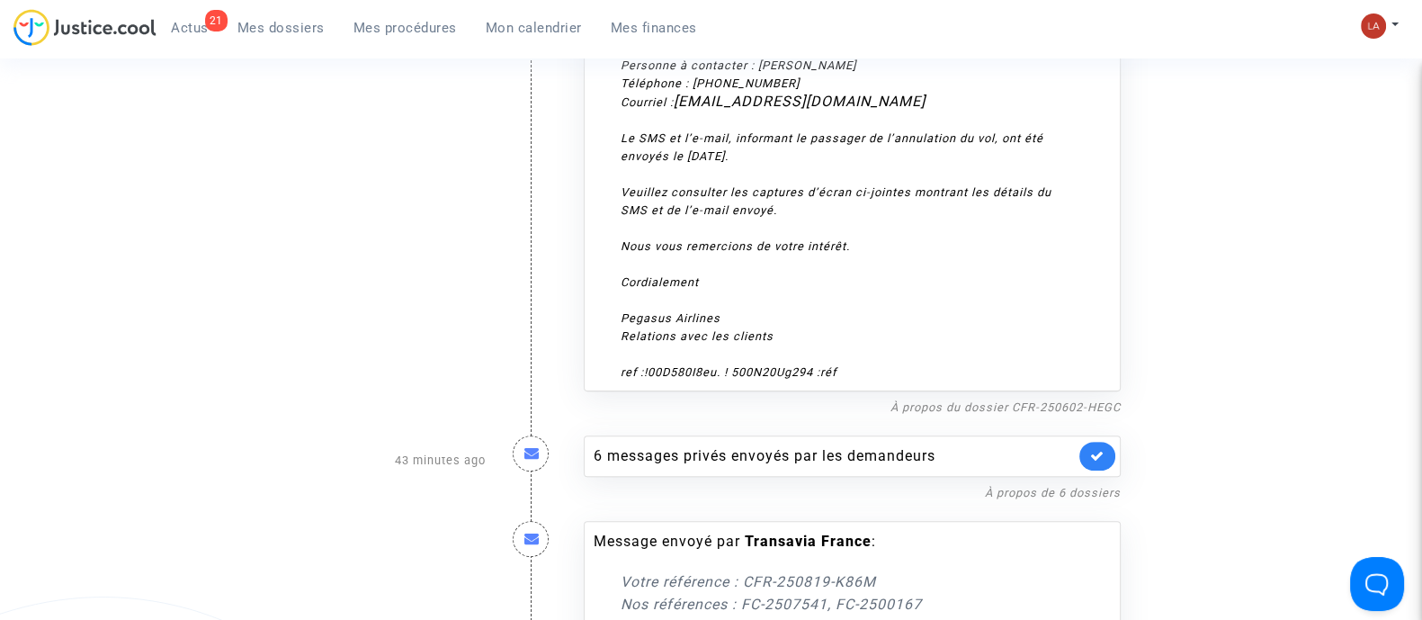
click at [1006, 398] on nf-filterlink "À propos du dossier CFR-250602-HEGC" at bounding box center [1005, 406] width 230 height 17
click at [996, 407] on link "À propos du dossier CFR-250602-HEGC" at bounding box center [1005, 406] width 230 height 13
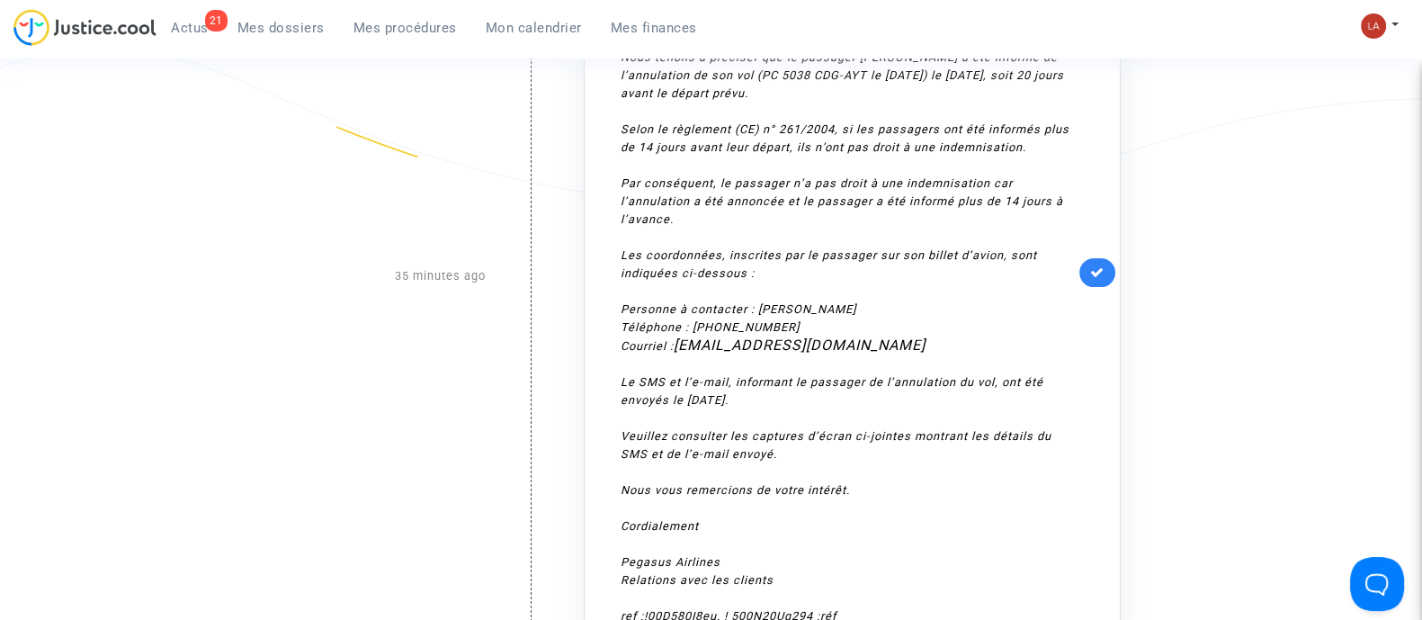
click at [1101, 270] on icon at bounding box center [1097, 271] width 14 height 13
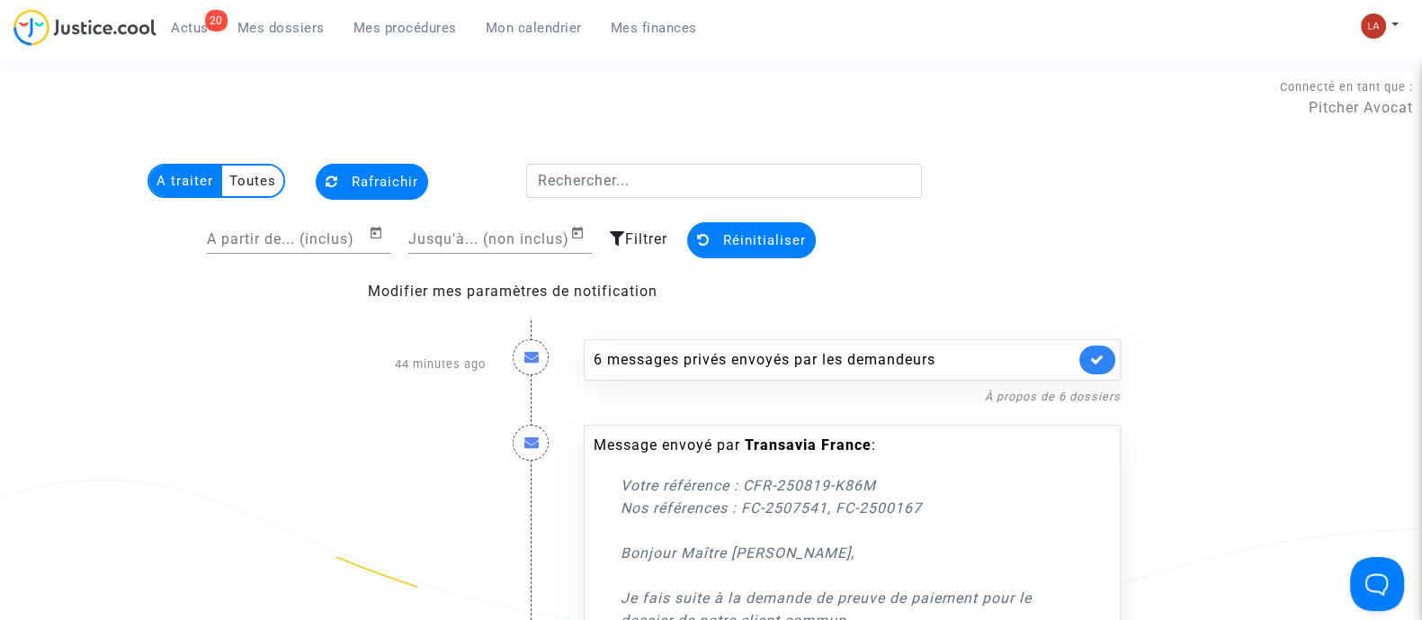
scroll to position [6, 0]
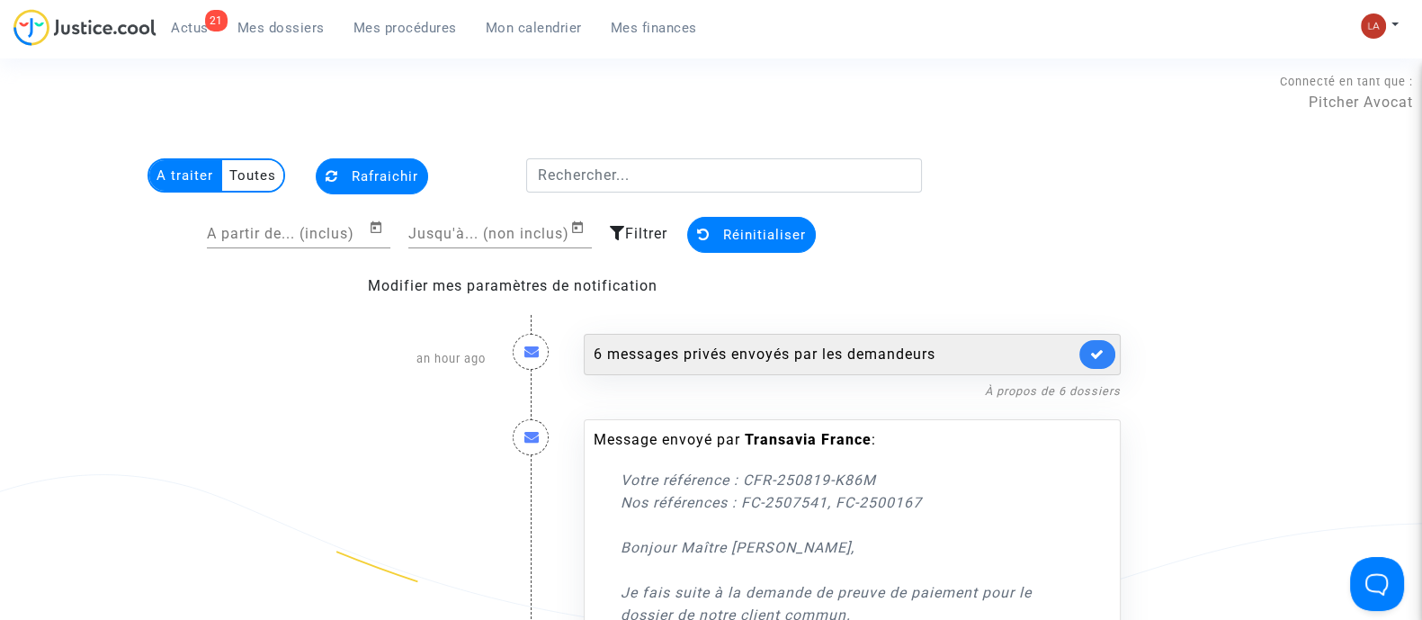
click at [809, 357] on div "6 messages privés envoyés par les demandeurs" at bounding box center [834, 355] width 481 height 22
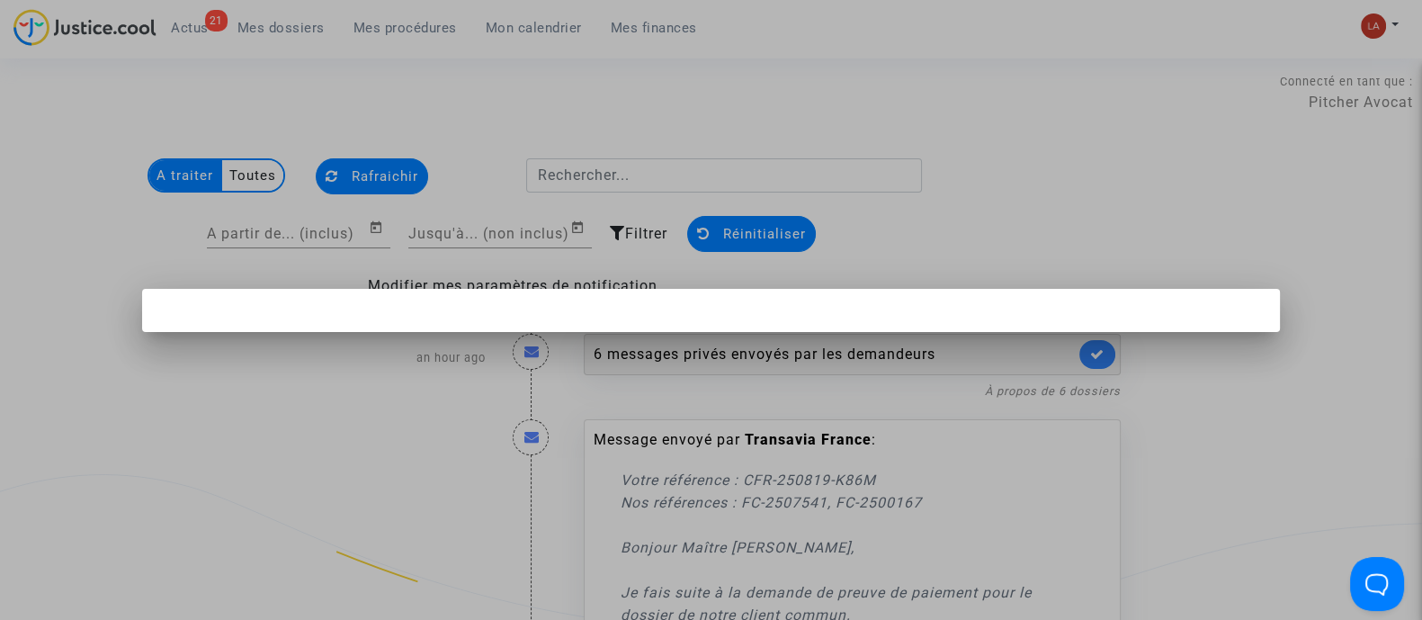
scroll to position [0, 0]
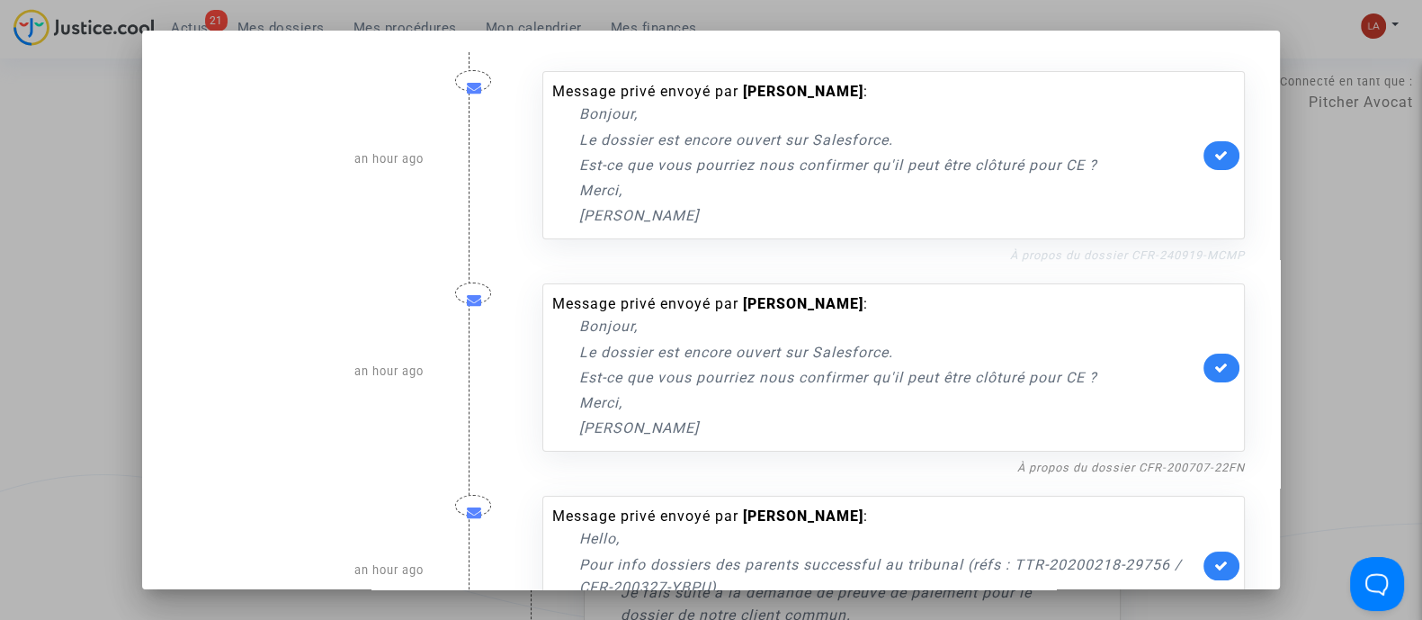
click at [1040, 249] on link "À propos du dossier CFR-240919-MCMP" at bounding box center [1127, 254] width 235 height 13
click at [1224, 150] on link at bounding box center [1221, 155] width 36 height 29
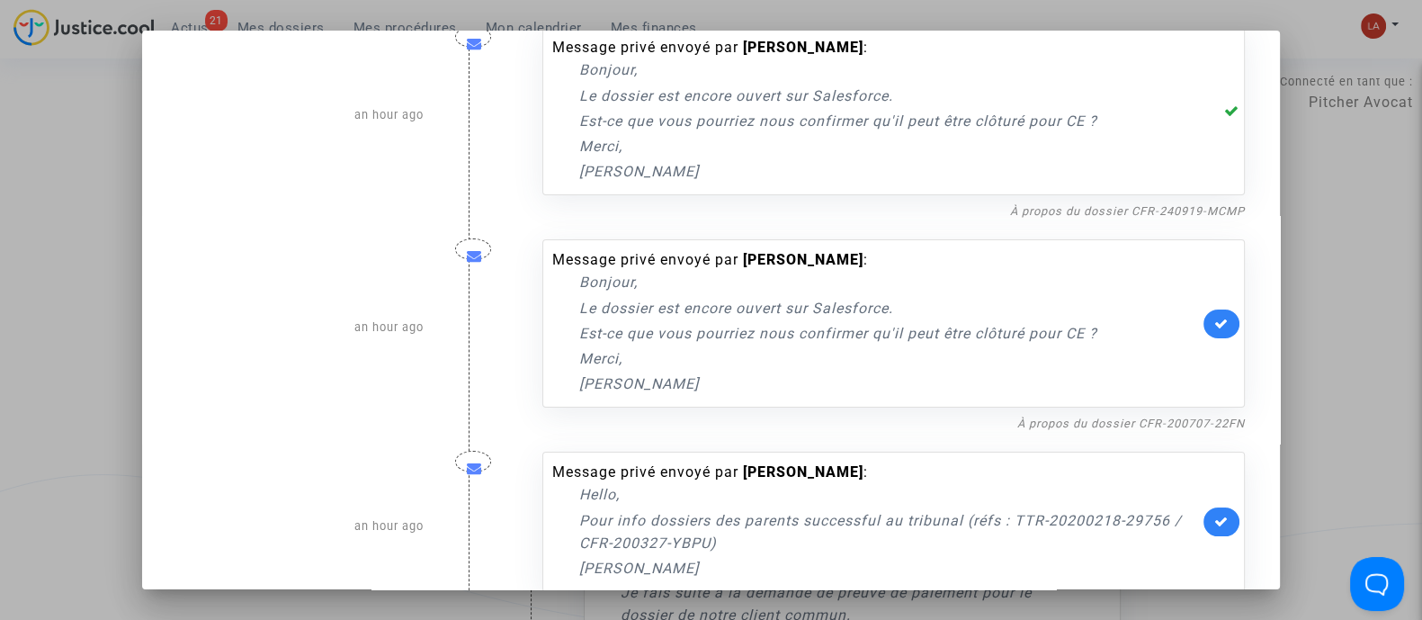
scroll to position [44, 0]
click at [1080, 422] on link "À propos du dossier CFR-200707-22FN" at bounding box center [1131, 422] width 228 height 13
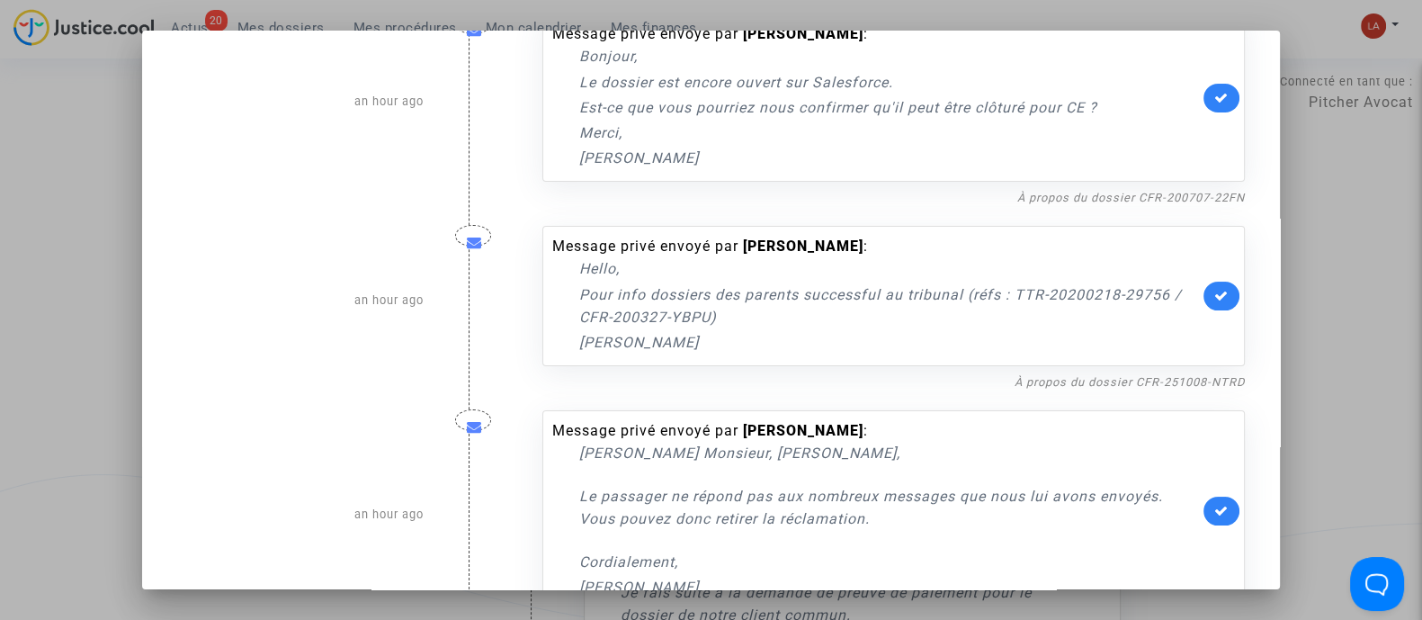
drag, startPoint x: 1249, startPoint y: 373, endPoint x: 1235, endPoint y: 366, distance: 16.1
click at [1235, 366] on mat-dialog-container "an hour ago Message privé envoyé par Stephanie Krieger : Bonjour, Le dossier es…" at bounding box center [711, 310] width 1138 height 558
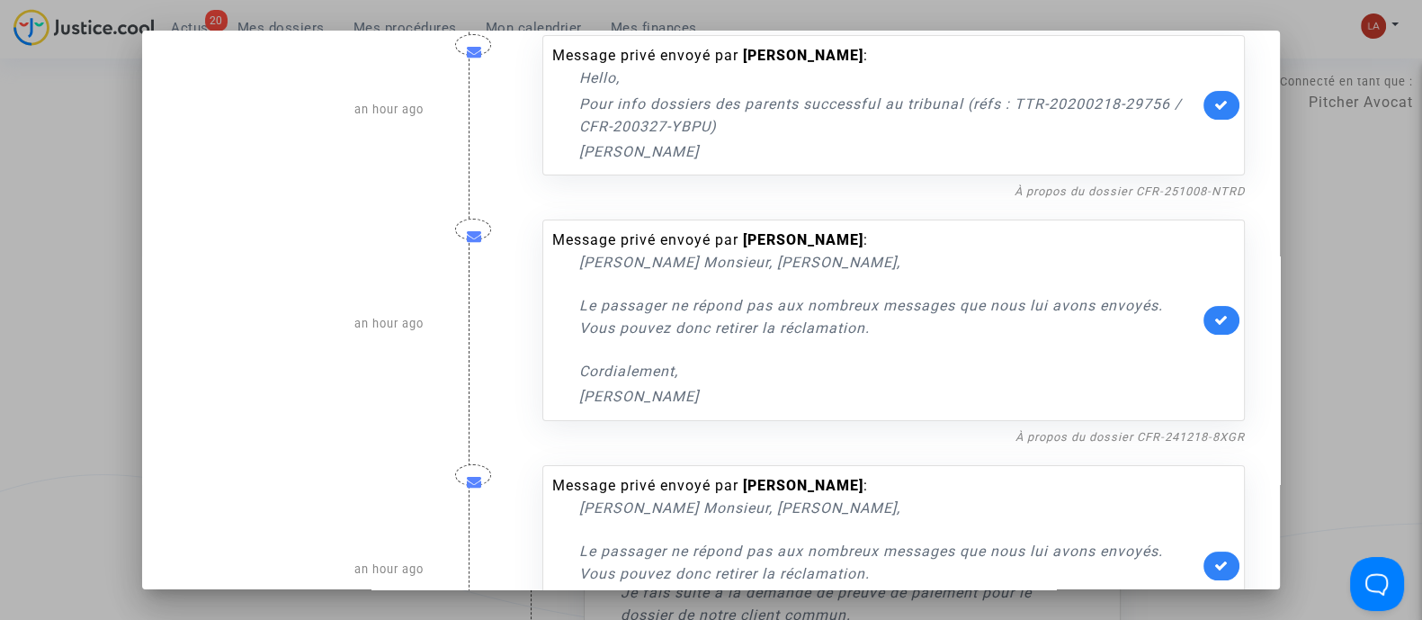
scroll to position [459, 0]
click at [1219, 106] on link at bounding box center [1221, 107] width 36 height 29
click at [1092, 438] on link "À propos du dossier CFR-241218-8XGR" at bounding box center [1129, 438] width 229 height 13
click at [1203, 312] on link at bounding box center [1221, 322] width 36 height 29
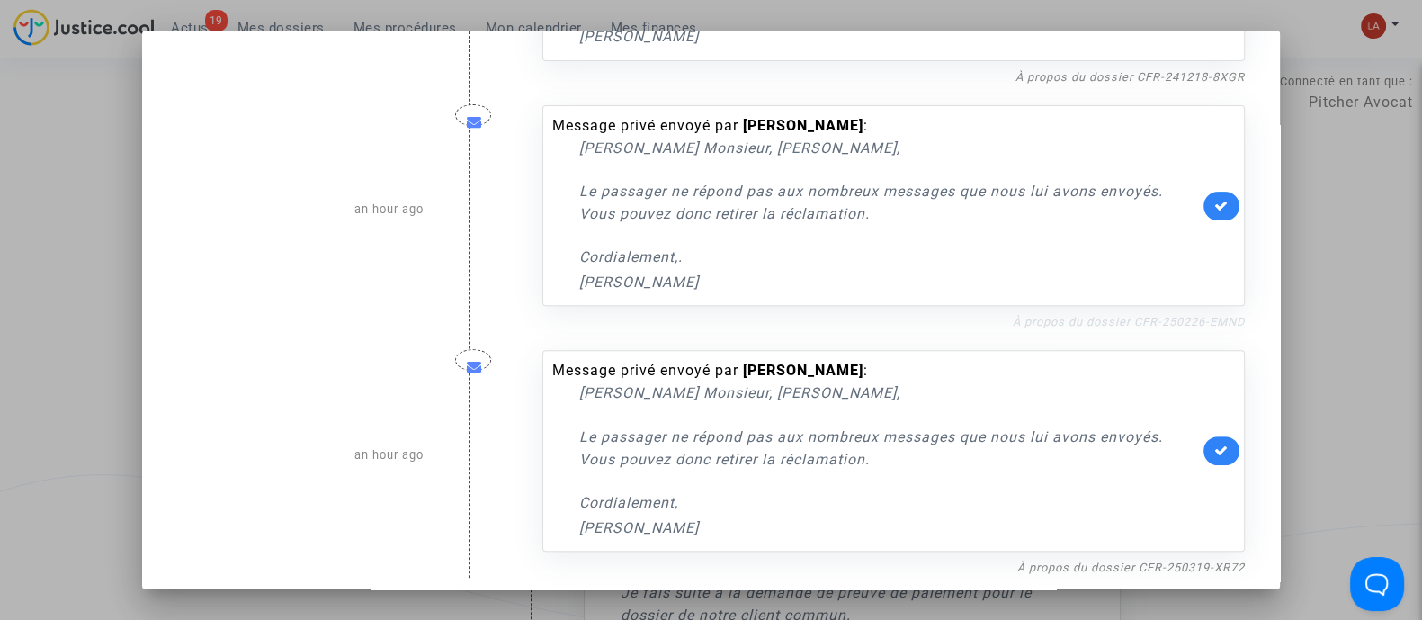
scroll to position [821, 0]
click at [1180, 316] on link "À propos du dossier CFR-250226-EMND" at bounding box center [1129, 320] width 232 height 13
click at [1206, 210] on link at bounding box center [1221, 205] width 36 height 29
click at [1089, 564] on link "À propos du dossier CFR-250319-XR72" at bounding box center [1131, 565] width 228 height 13
click at [1091, 568] on link "À propos du dossier CFR-250319-XR72" at bounding box center [1131, 565] width 228 height 13
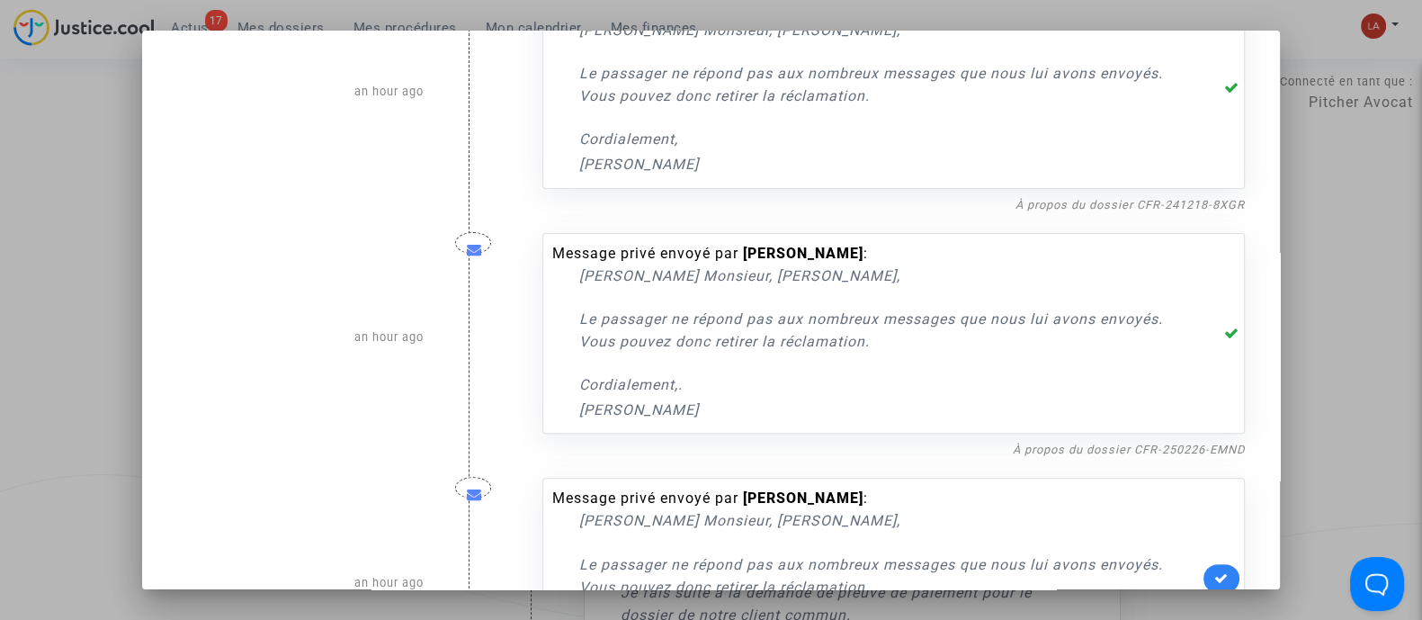
scroll to position [827, 0]
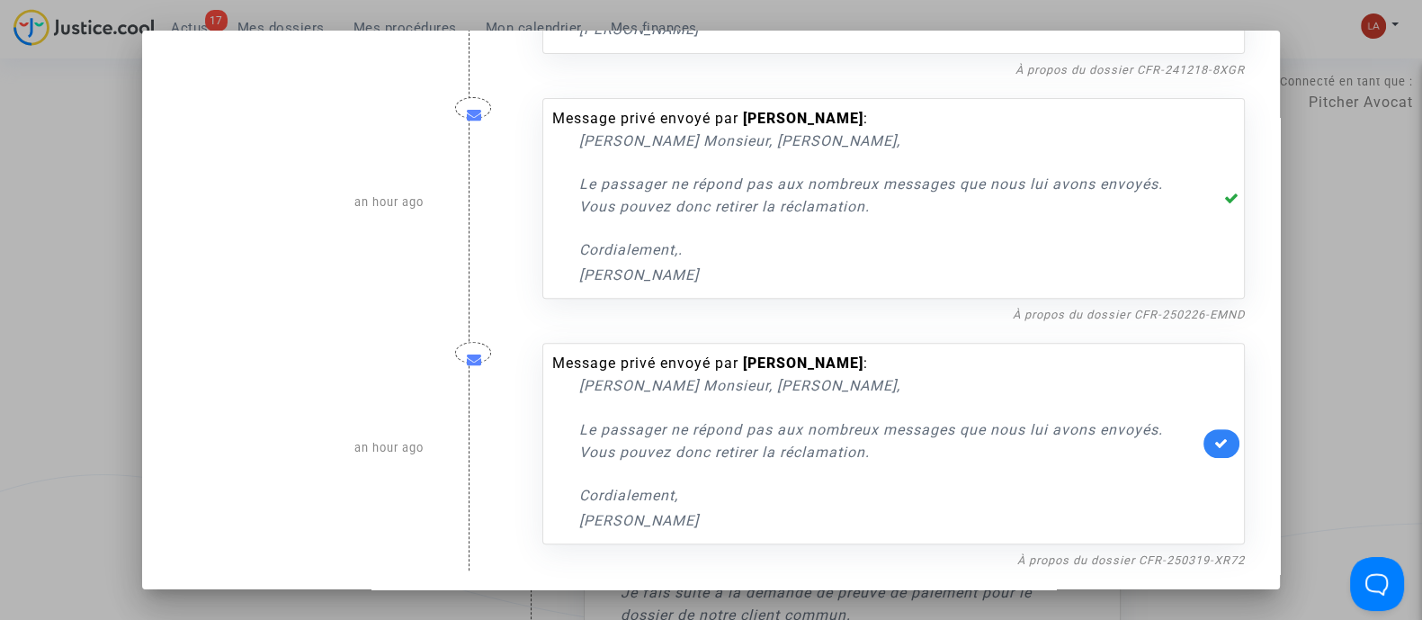
click at [1209, 430] on link at bounding box center [1221, 443] width 36 height 29
click at [1347, 330] on div at bounding box center [711, 310] width 1422 height 620
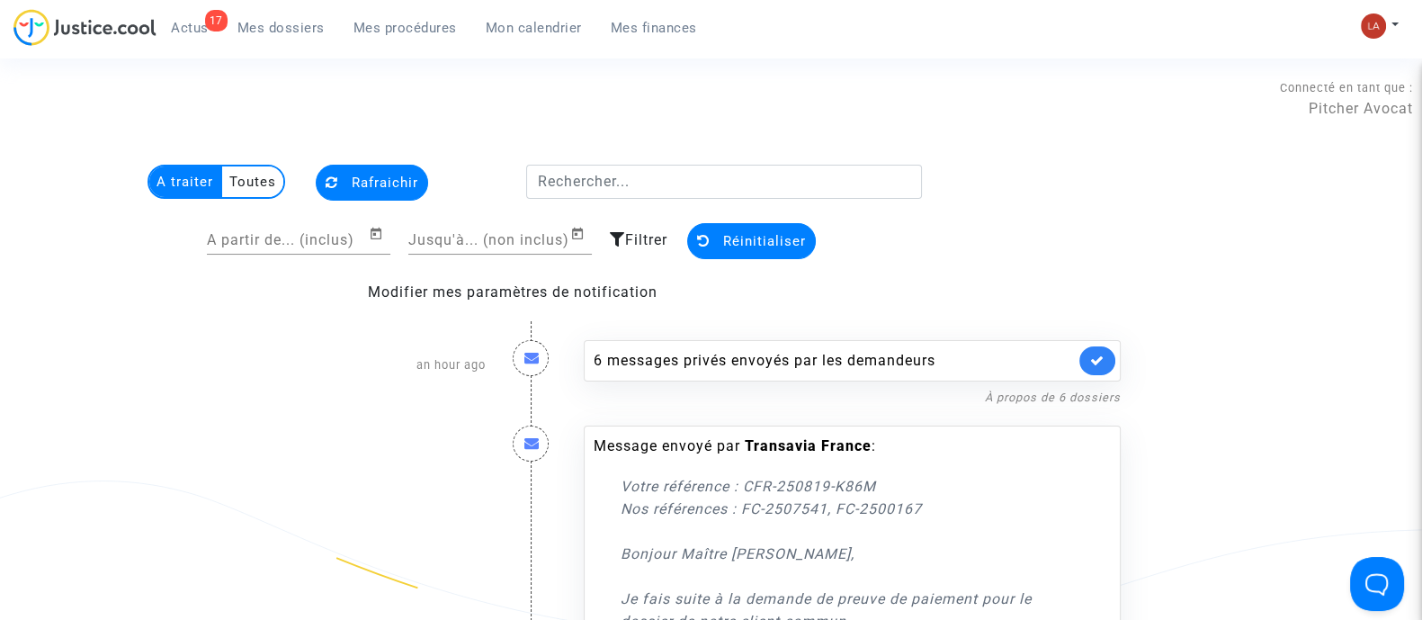
scroll to position [6, 0]
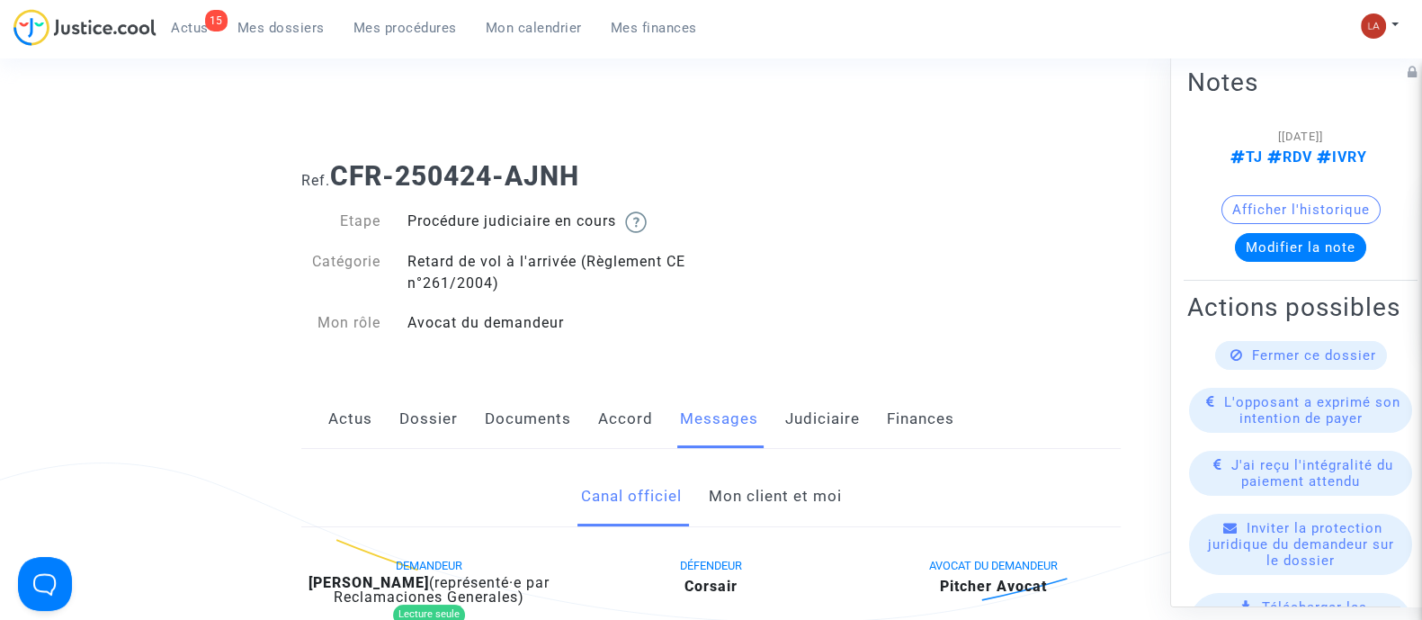
click at [800, 483] on link "Mon client et moi" at bounding box center [774, 496] width 133 height 59
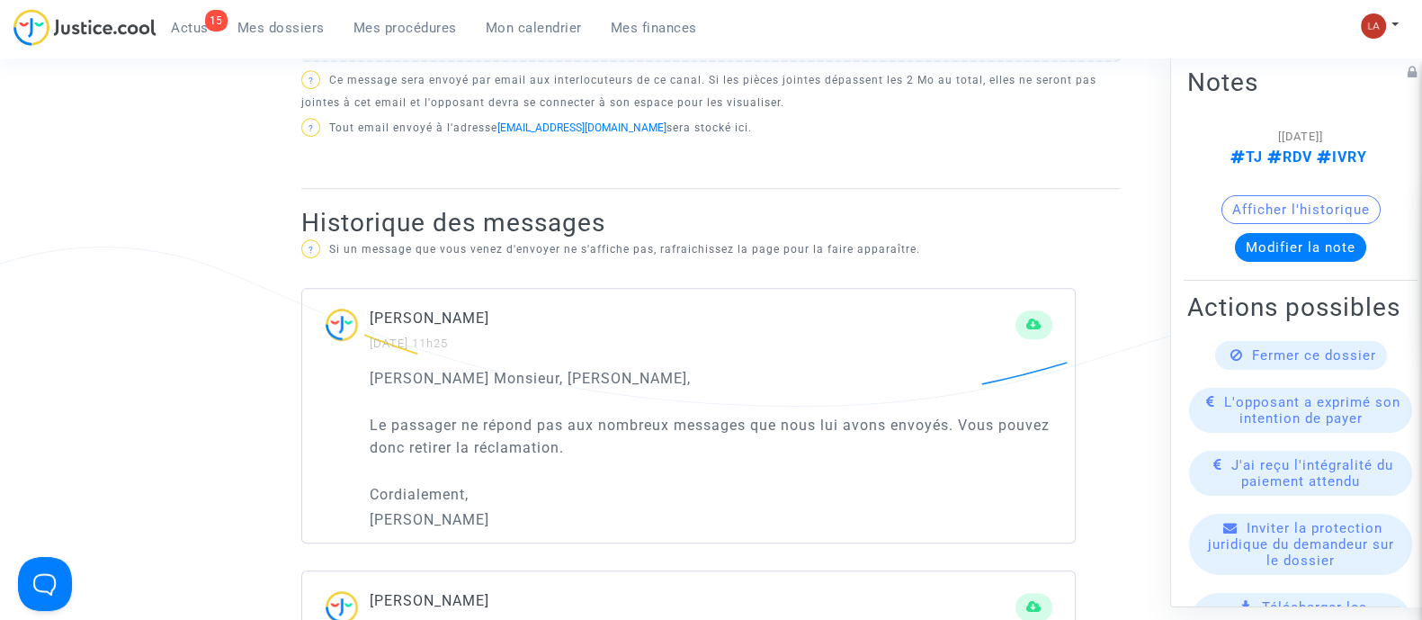
scroll to position [1009, 0]
click at [1252, 362] on span "Fermer ce dossier" at bounding box center [1314, 354] width 124 height 16
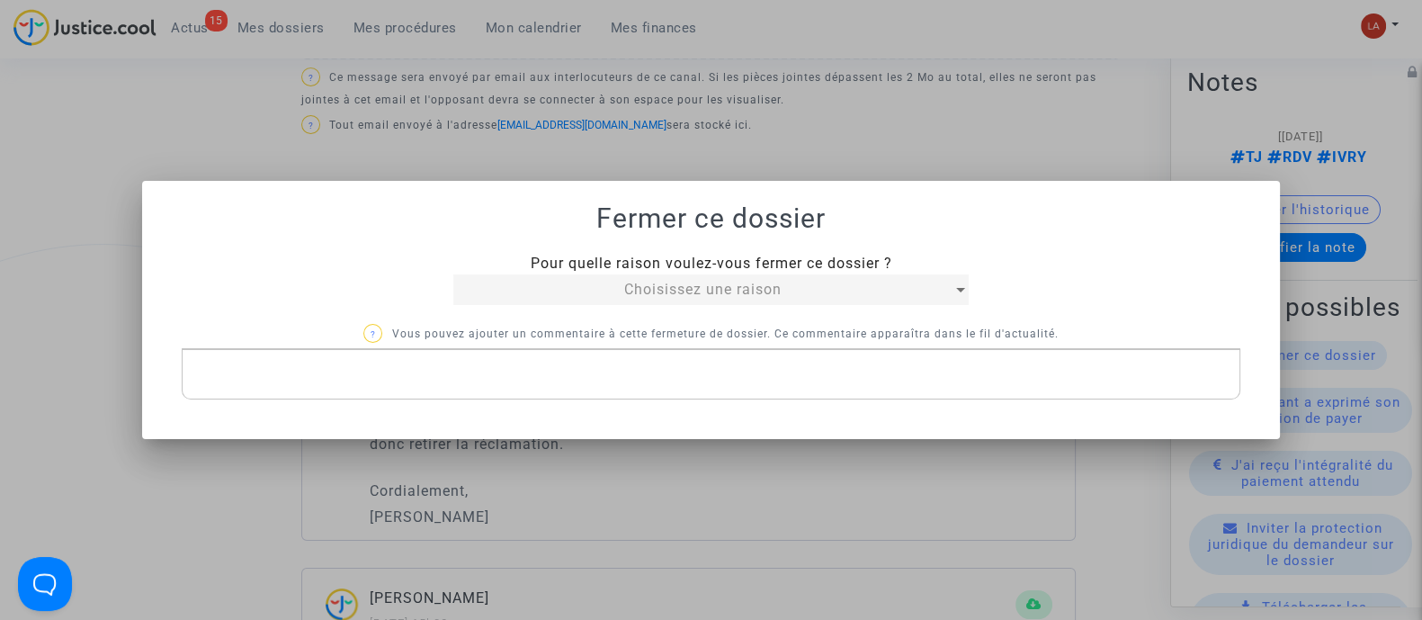
click at [797, 308] on div "Pour quelle raison voulez-vous fermer ce dossier ? Choisissez une raison ? Vous…" at bounding box center [711, 326] width 1059 height 147
click at [764, 299] on div "Choisissez une raison" at bounding box center [702, 290] width 499 height 22
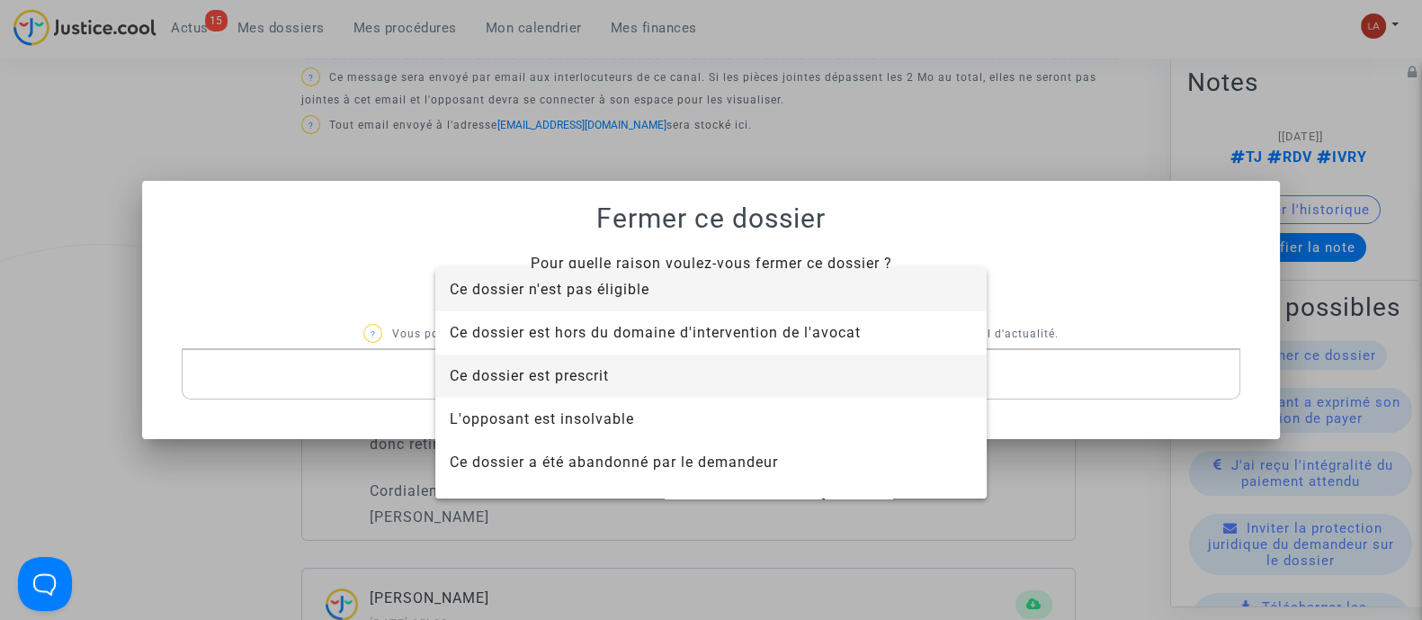
scroll to position [114, 0]
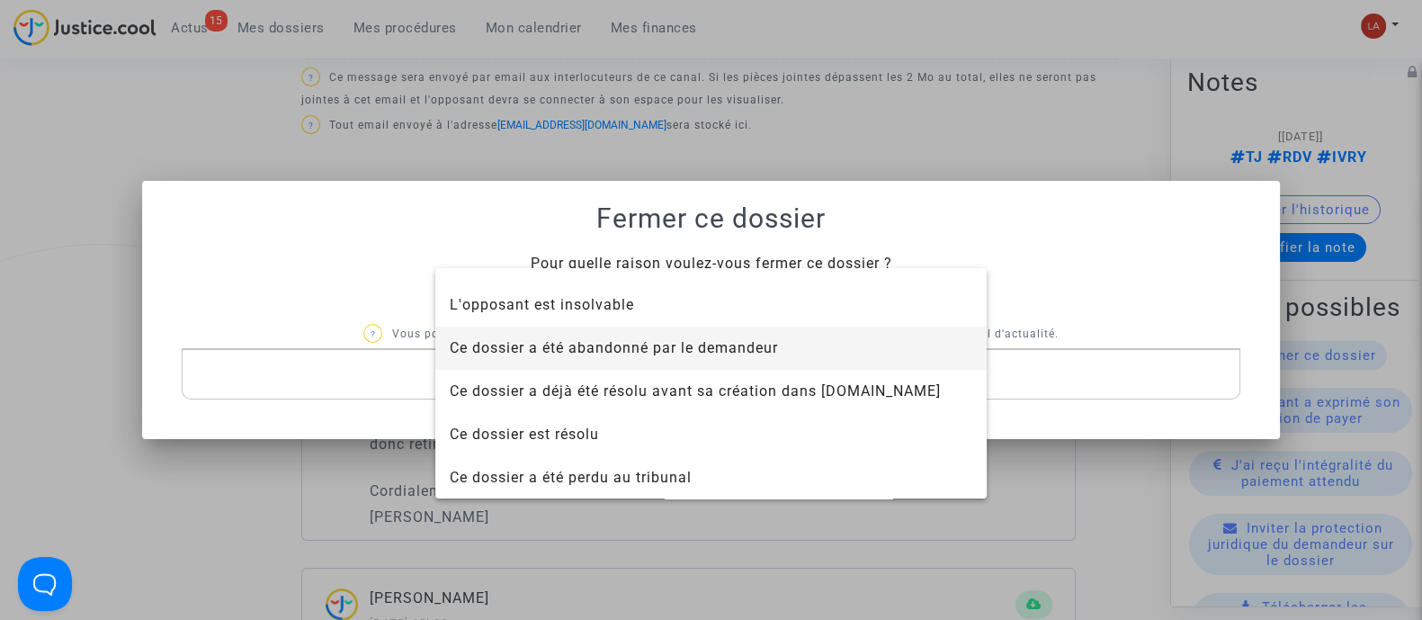
click at [589, 335] on span "Ce dossier a été abandonné par le demandeur" at bounding box center [711, 347] width 523 height 43
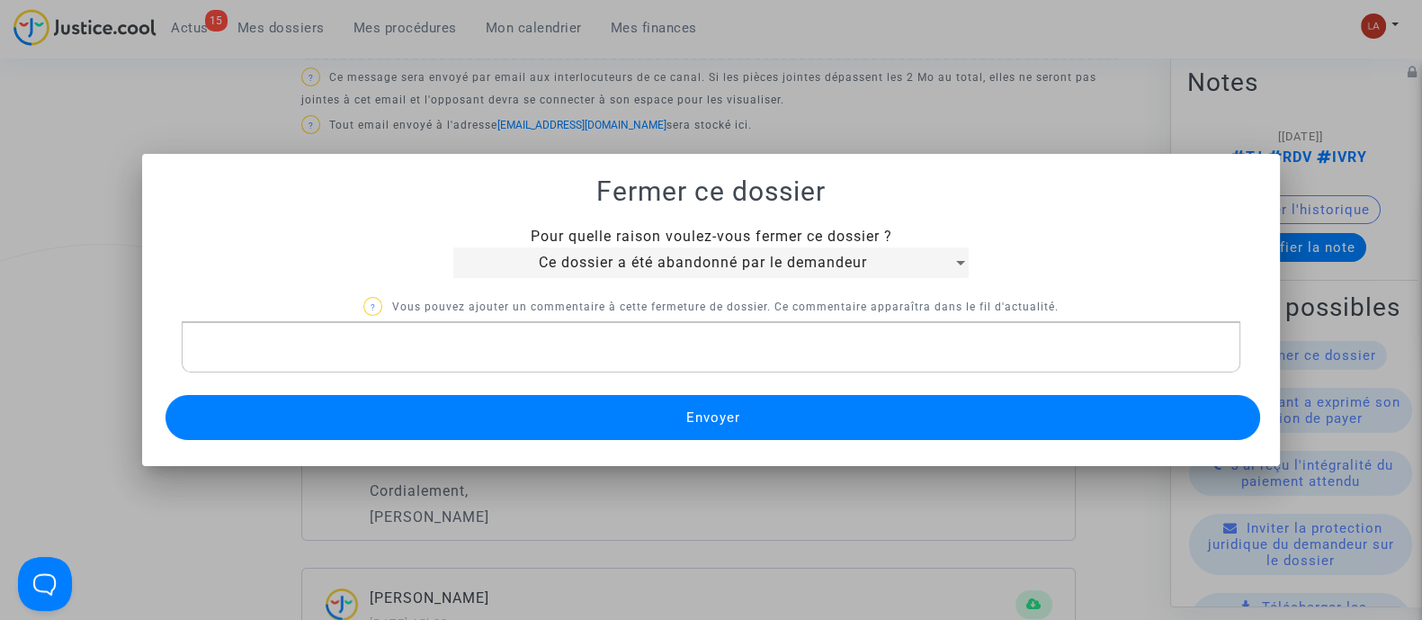
click at [522, 412] on button "Envoyer" at bounding box center [712, 417] width 1095 height 45
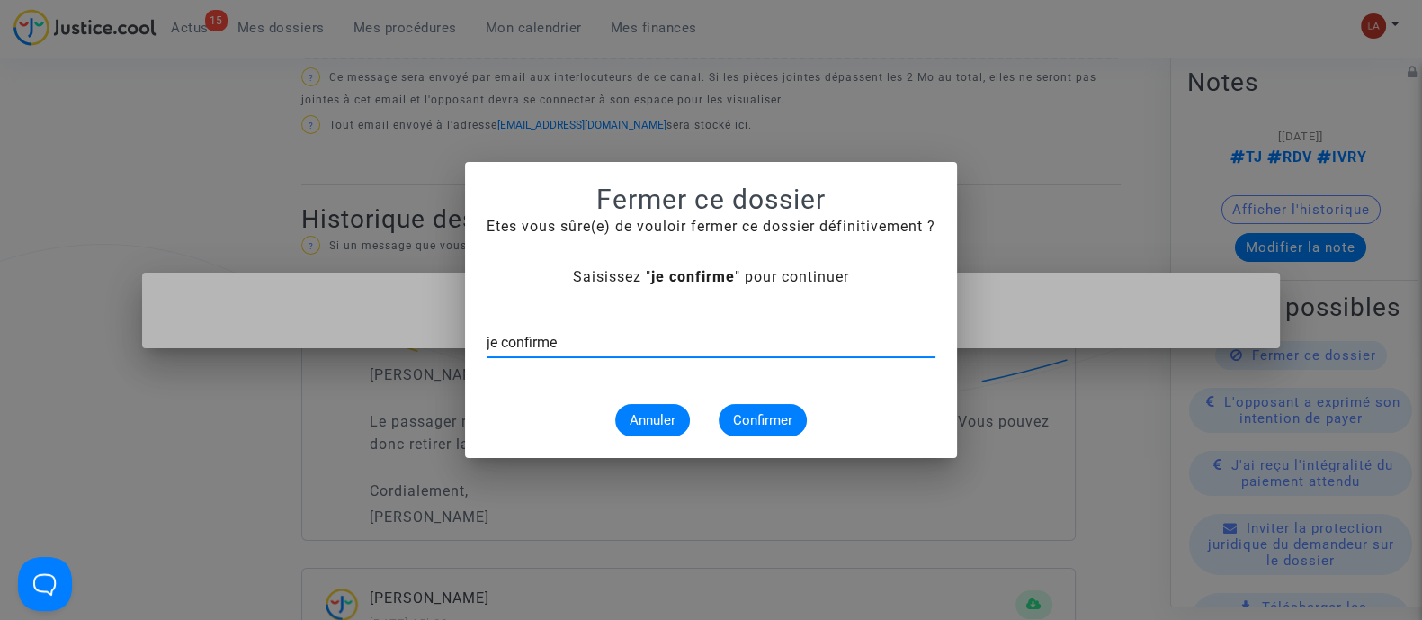
type input "je confirme"
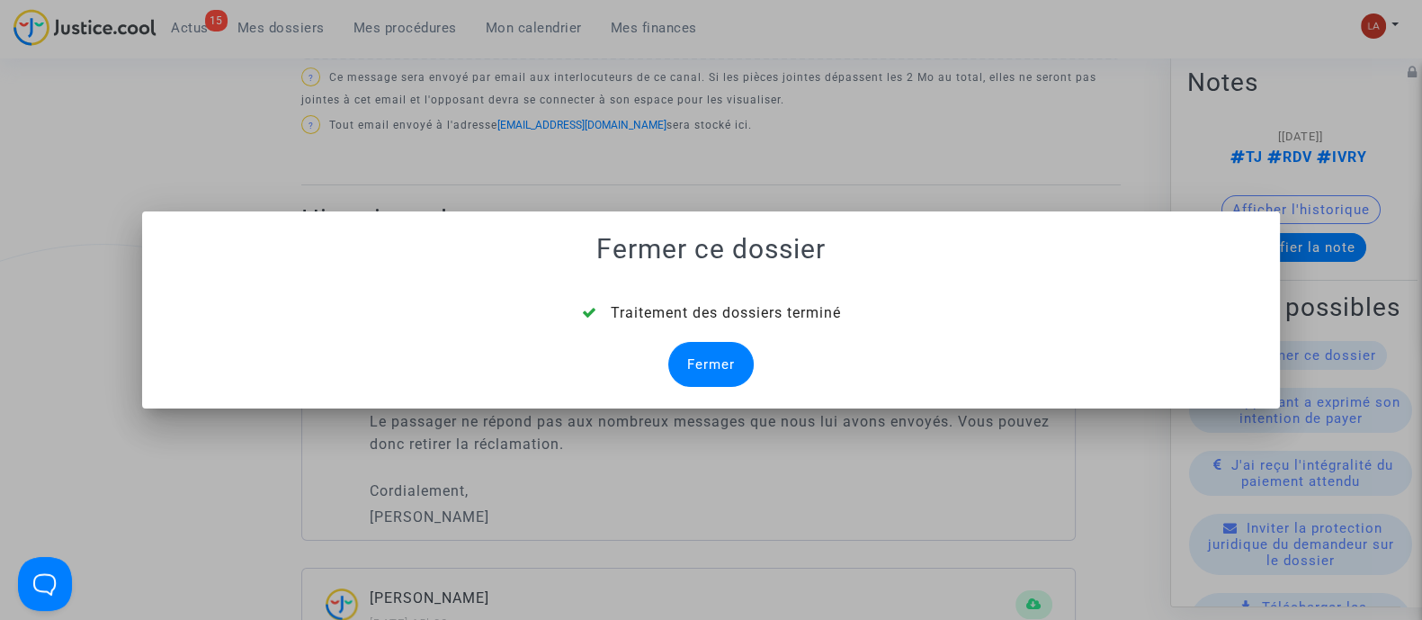
click at [705, 361] on div "Fermer" at bounding box center [710, 364] width 85 height 45
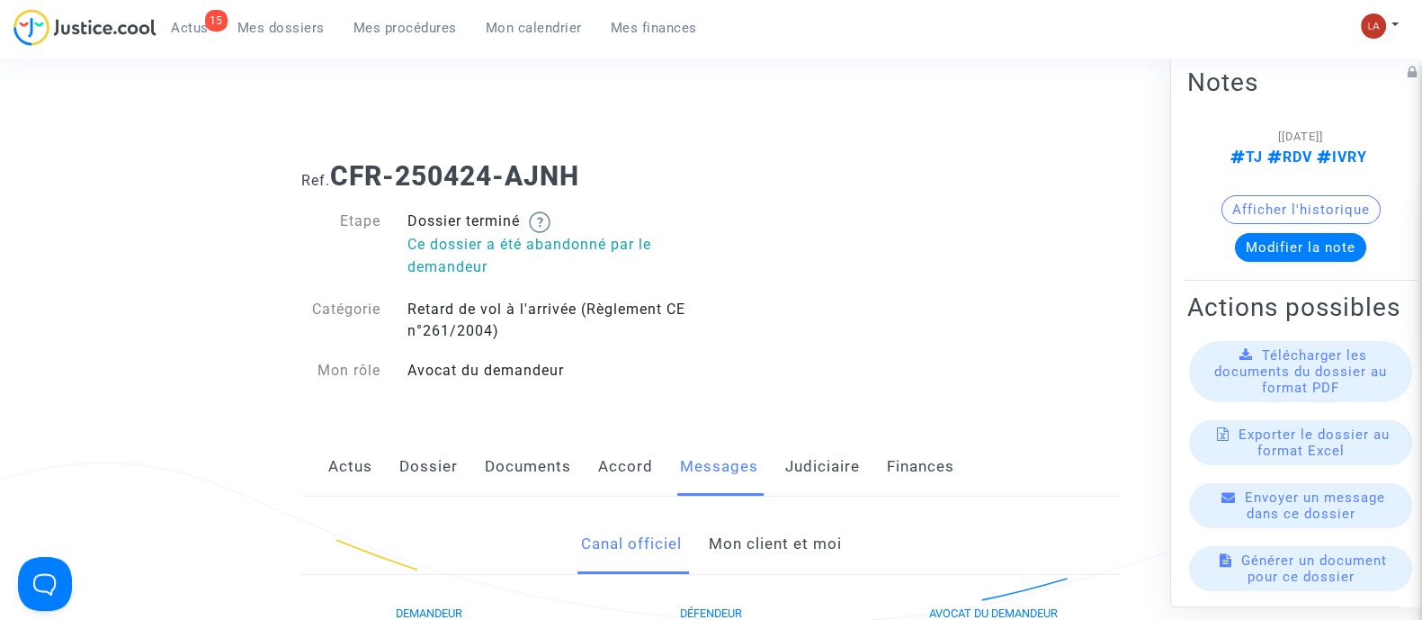
click at [843, 471] on link "Judiciaire" at bounding box center [822, 466] width 75 height 59
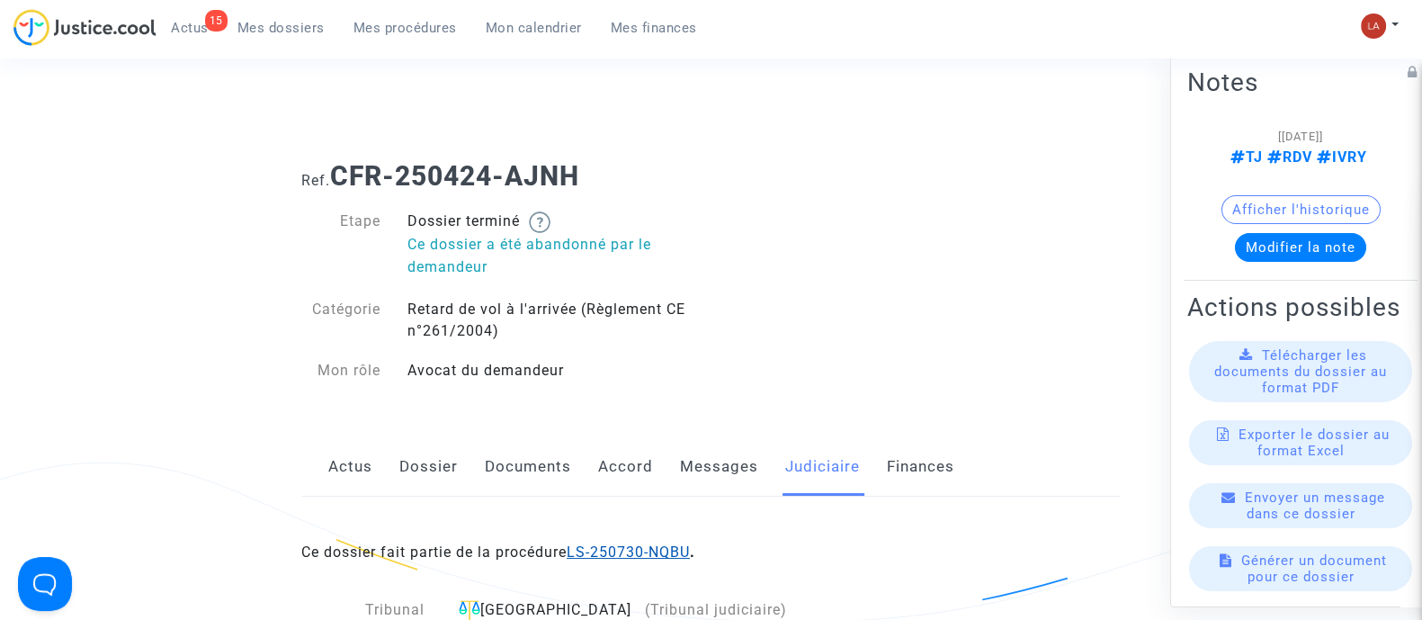
click at [666, 550] on link "LS-250730-NQBU" at bounding box center [628, 551] width 123 height 17
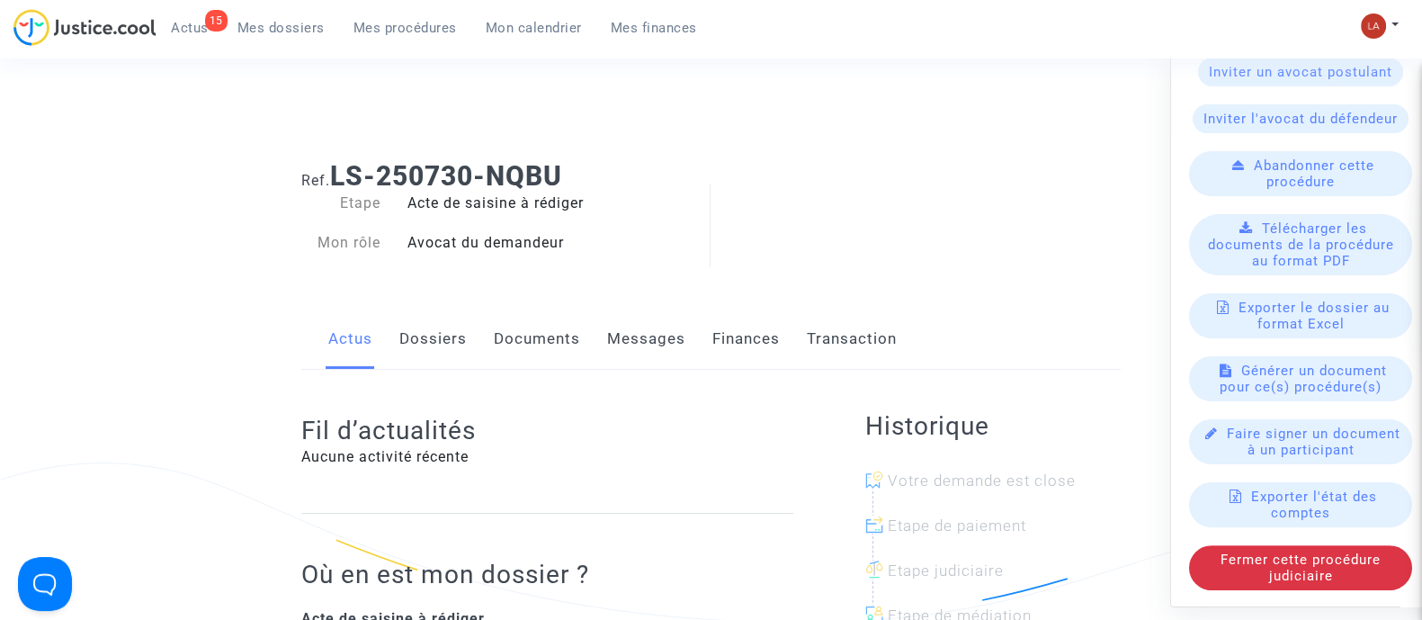
scroll to position [639, 0]
click at [1299, 574] on span "Fermer cette procédure judiciaire" at bounding box center [1300, 566] width 160 height 32
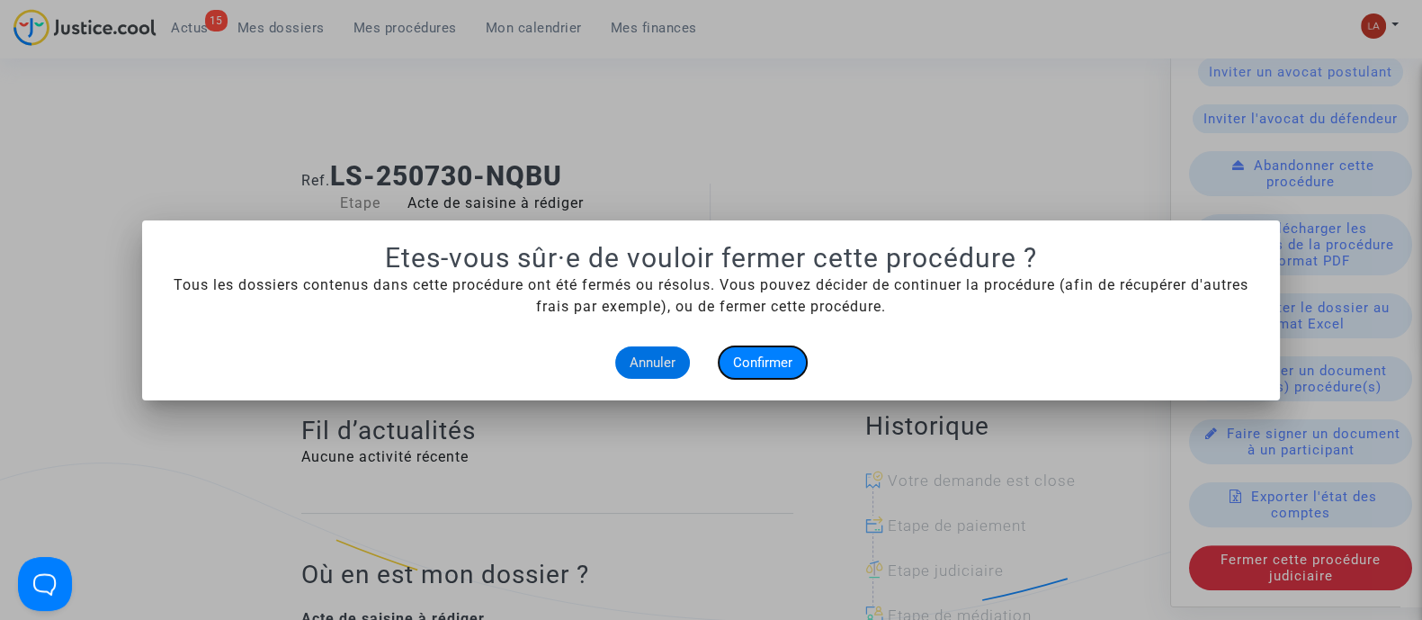
click at [801, 371] on button "Confirmer" at bounding box center [763, 362] width 88 height 32
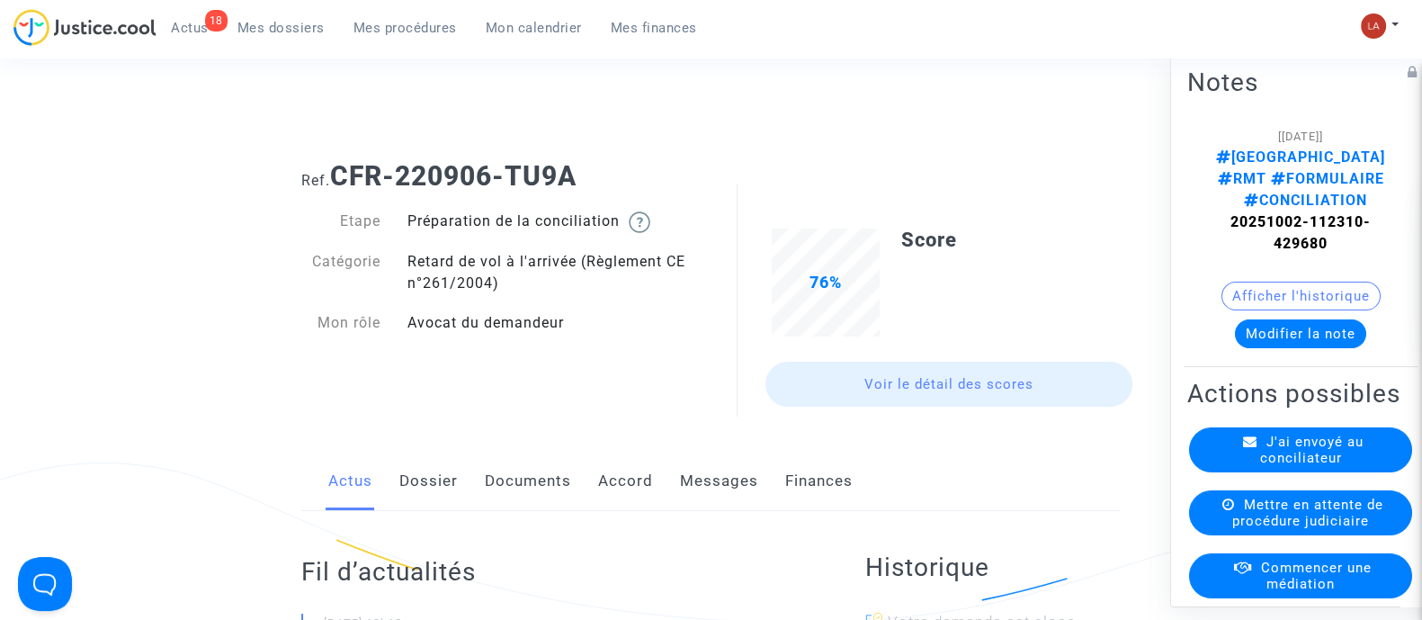
click at [548, 503] on link "Documents" at bounding box center [528, 480] width 86 height 59
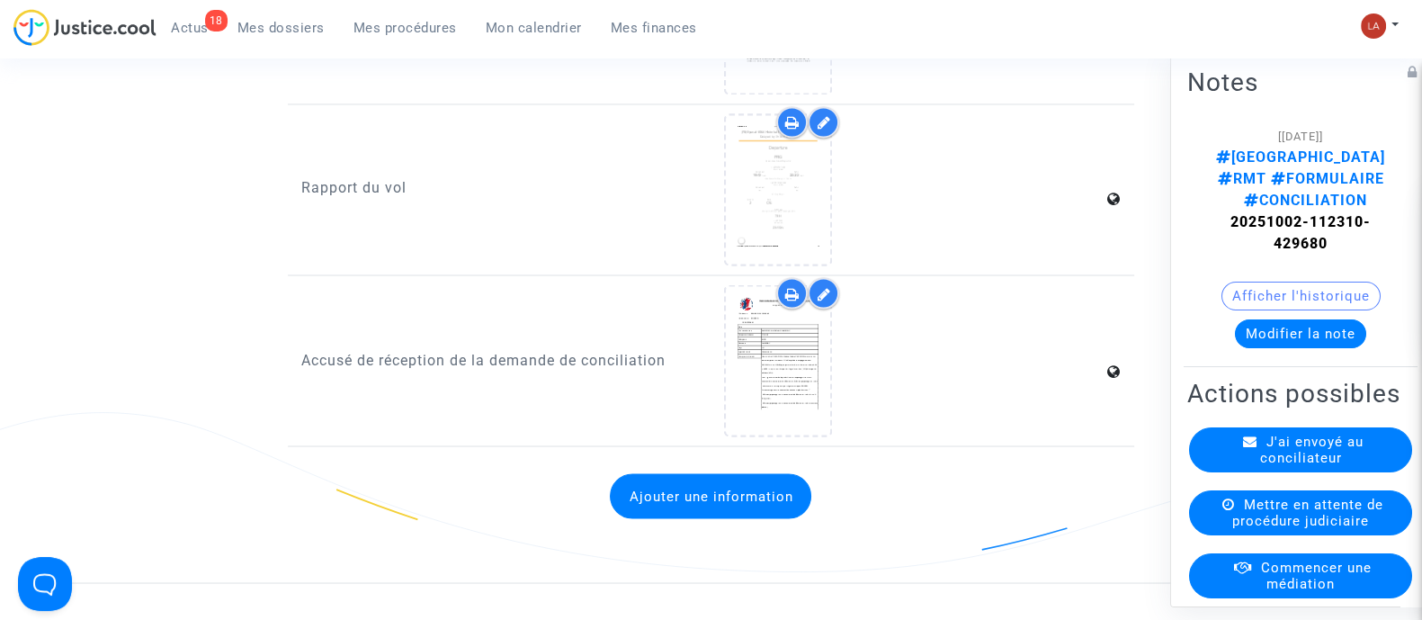
scroll to position [4008, 0]
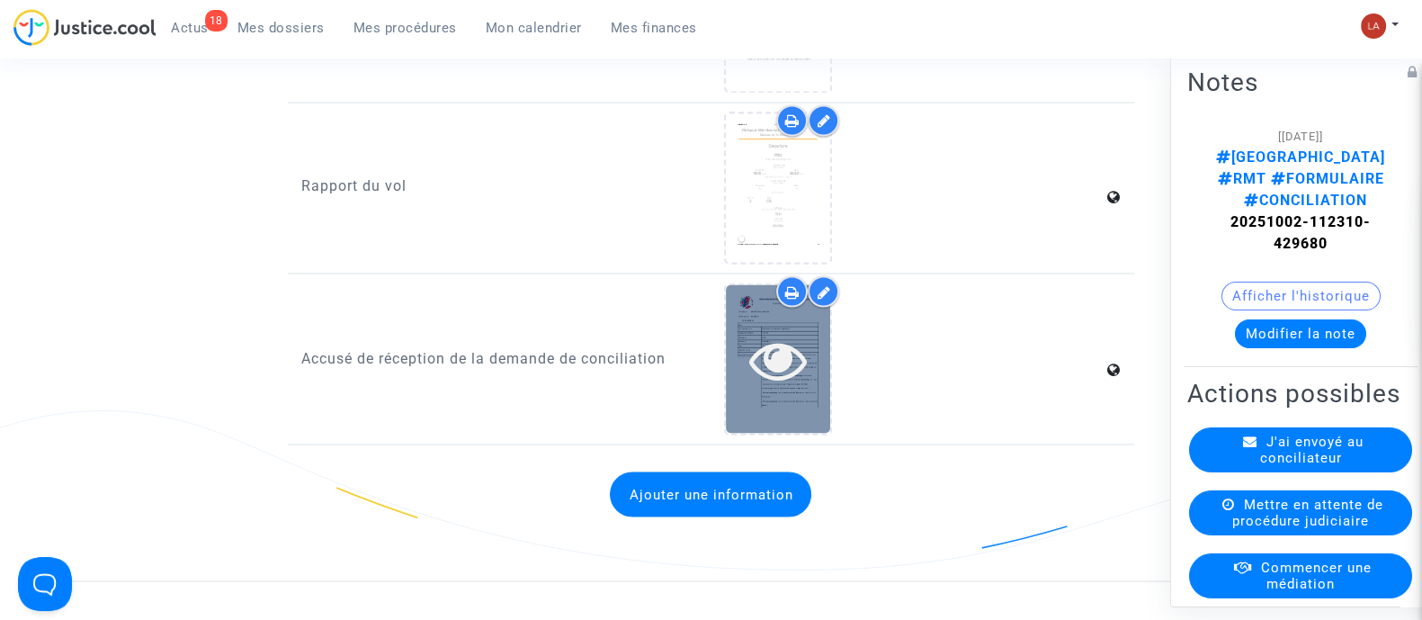
click at [801, 335] on icon at bounding box center [778, 359] width 58 height 58
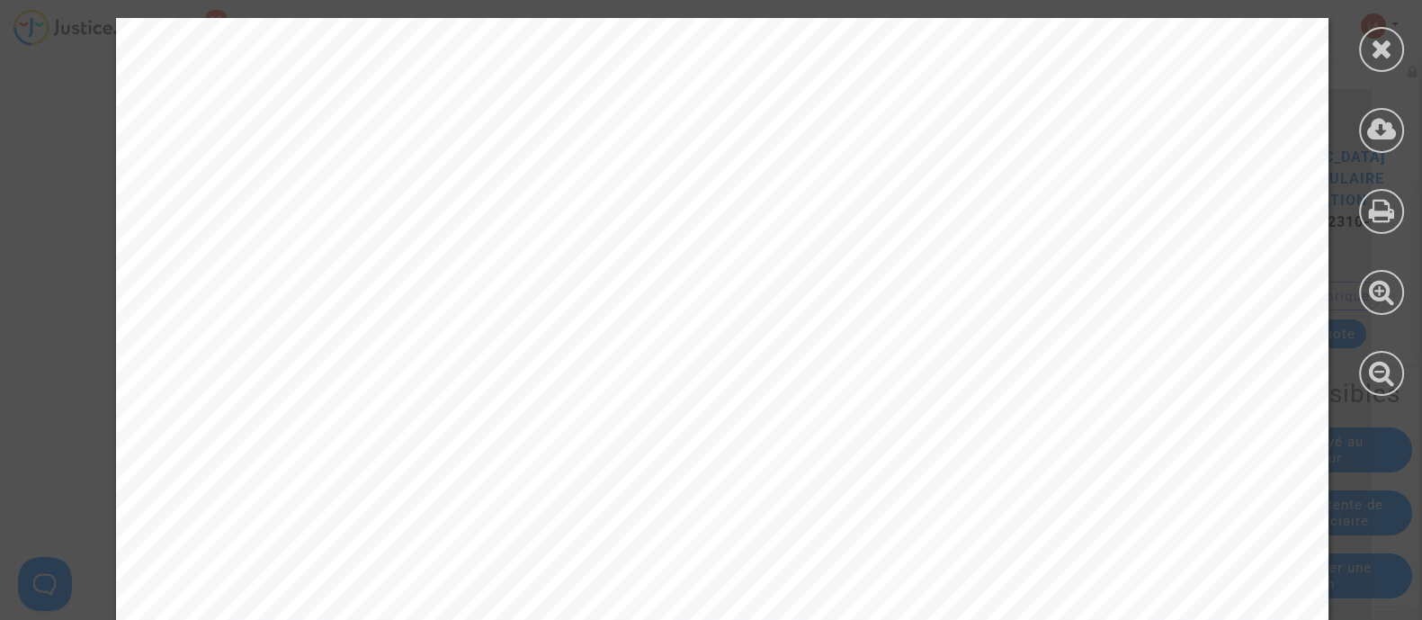
scroll to position [608, 0]
click at [1376, 58] on icon at bounding box center [1382, 48] width 22 height 27
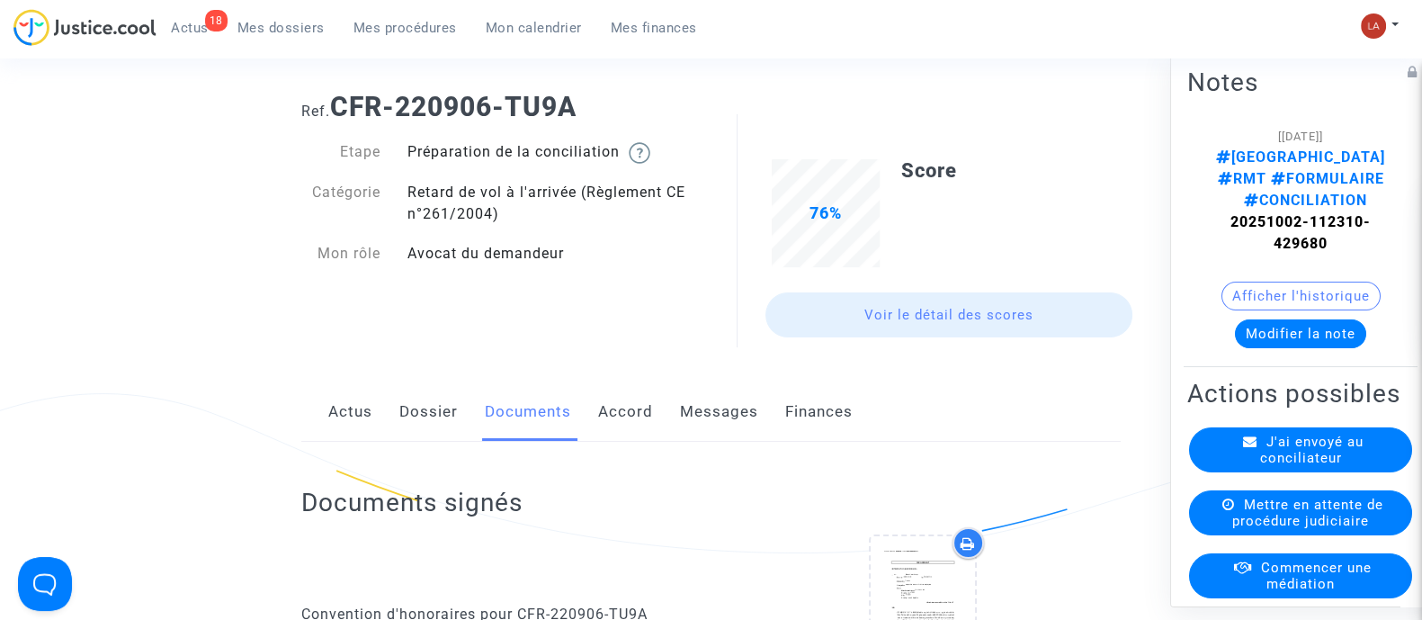
scroll to position [0, 0]
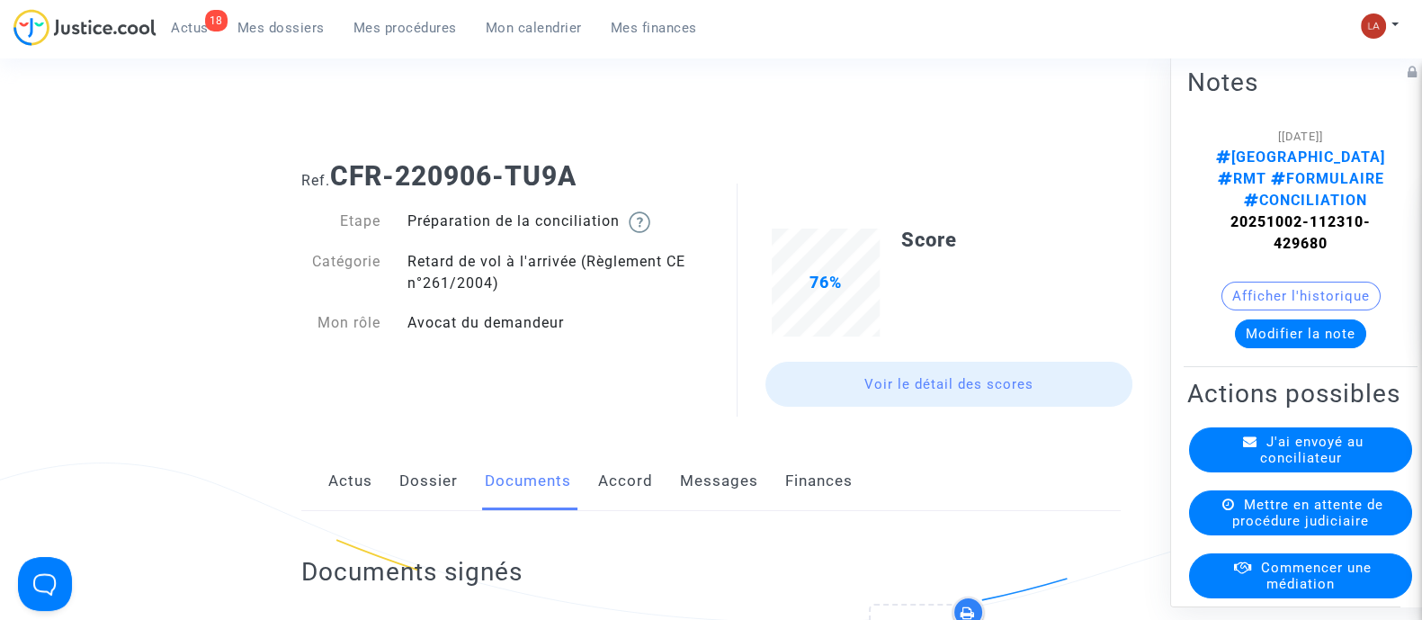
drag, startPoint x: 592, startPoint y: 173, endPoint x: 337, endPoint y: 165, distance: 254.6
click at [337, 165] on h1 "Ref. CFR-220906-TU9A" at bounding box center [710, 176] width 819 height 32
copy b "CFR-220906-TU9A"
click at [399, 490] on link "Dossier" at bounding box center [428, 480] width 58 height 59
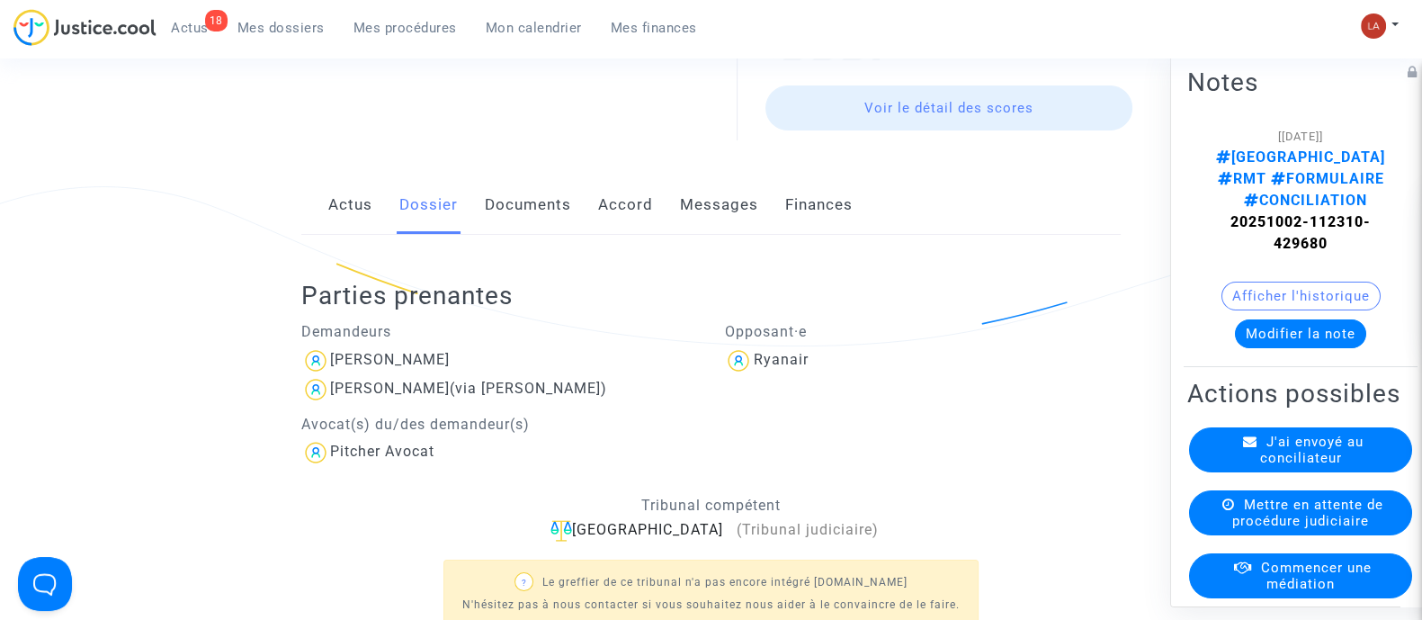
scroll to position [278, 0]
drag, startPoint x: 1330, startPoint y: 218, endPoint x: 1174, endPoint y: 200, distance: 157.5
click at [1174, 200] on div "Notes [02/10/2025] BORDEAUX RMT FORMULAIRE CONCILIATION 20251002-112310-429680 …" at bounding box center [1305, 328] width 270 height 558
copy strong "20251002-112310-429680"
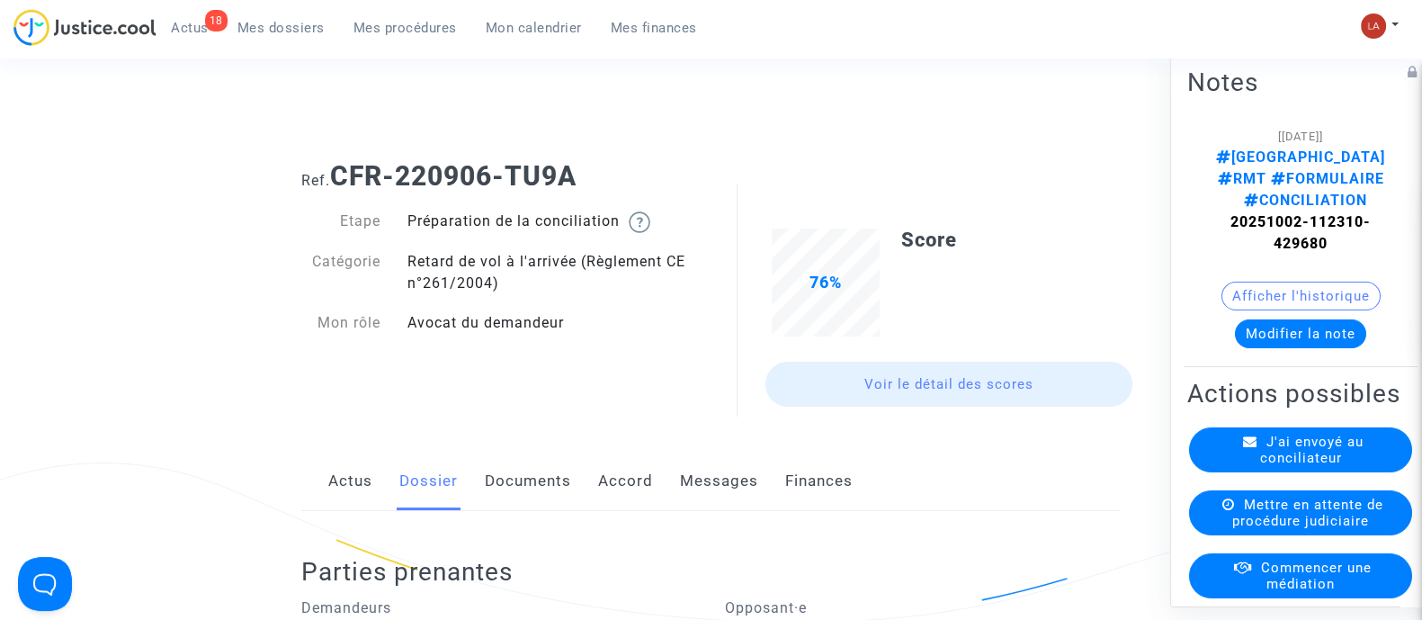
drag, startPoint x: 581, startPoint y: 172, endPoint x: 333, endPoint y: 174, distance: 248.2
click at [333, 174] on h1 "Ref. CFR-220906-TU9A" at bounding box center [710, 176] width 819 height 32
copy b "CFR-220906-TU9A"
click at [1223, 451] on div "J'ai envoyé au conciliateur" at bounding box center [1300, 448] width 223 height 45
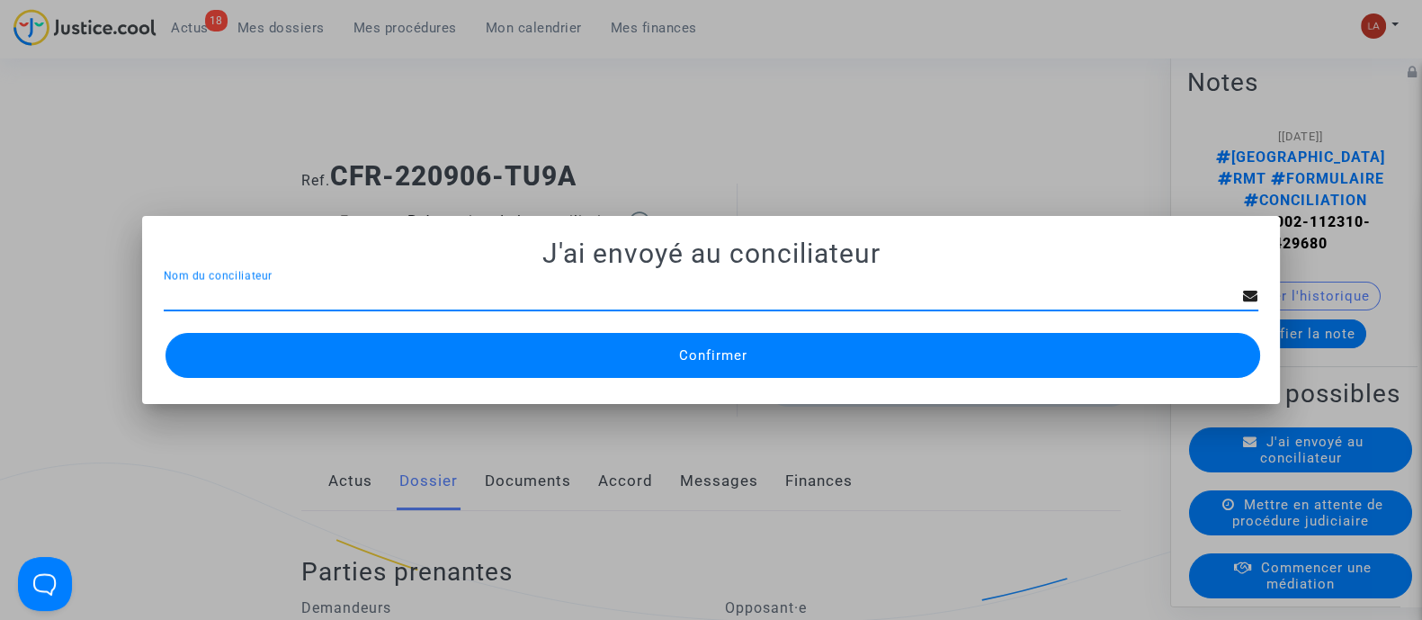
type input "Virginie CAPDEVILLE"
click at [572, 356] on button "Confirmer" at bounding box center [712, 355] width 1095 height 45
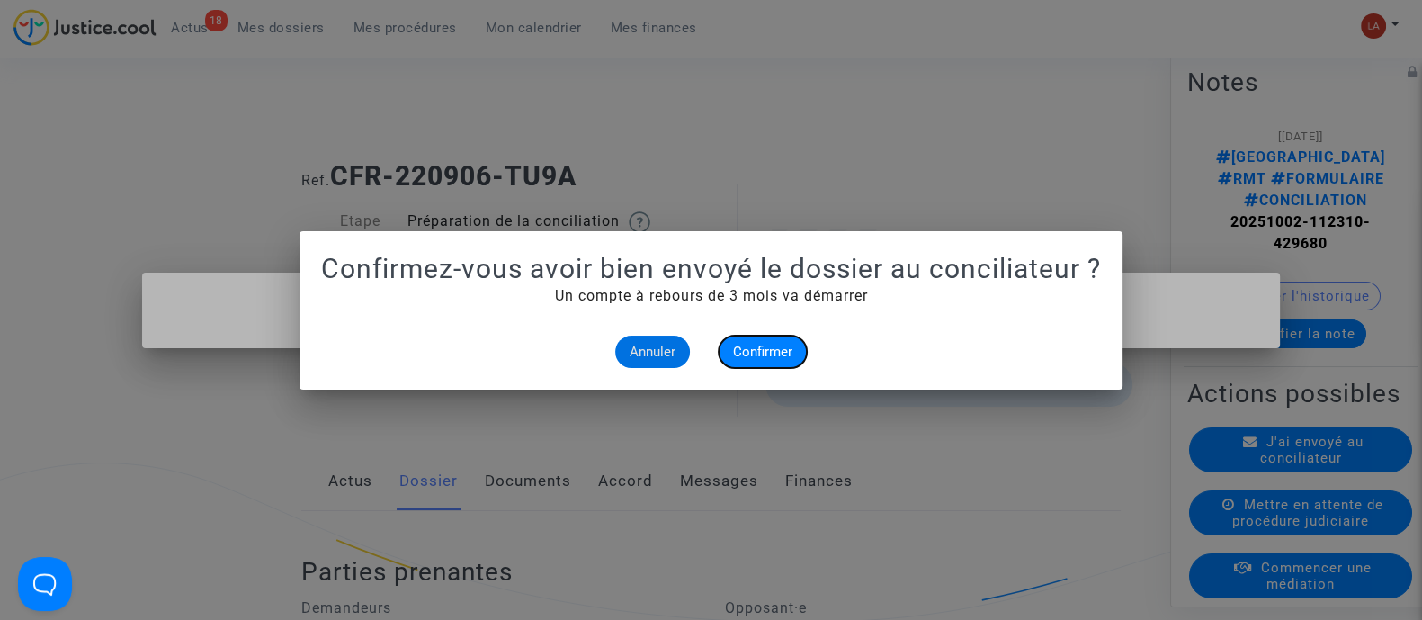
click at [748, 353] on span "Confirmer" at bounding box center [762, 352] width 59 height 16
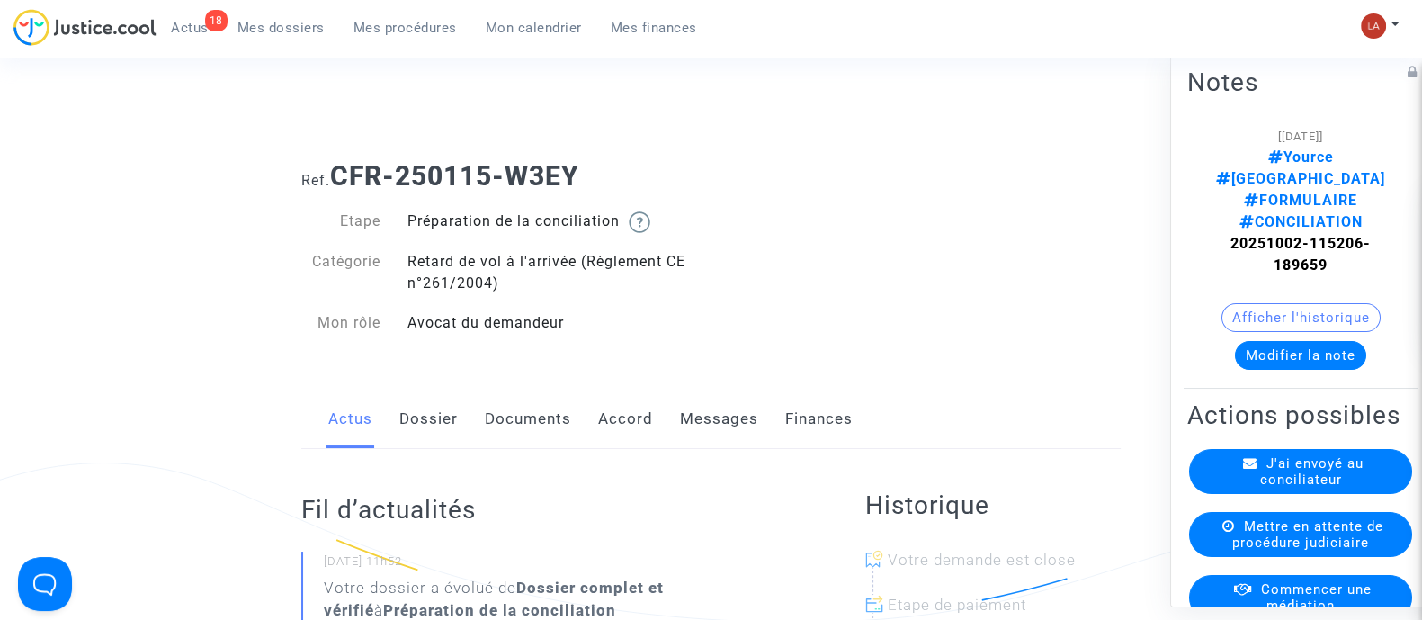
click at [1263, 465] on span "J'ai envoyé au conciliateur" at bounding box center [1311, 470] width 103 height 32
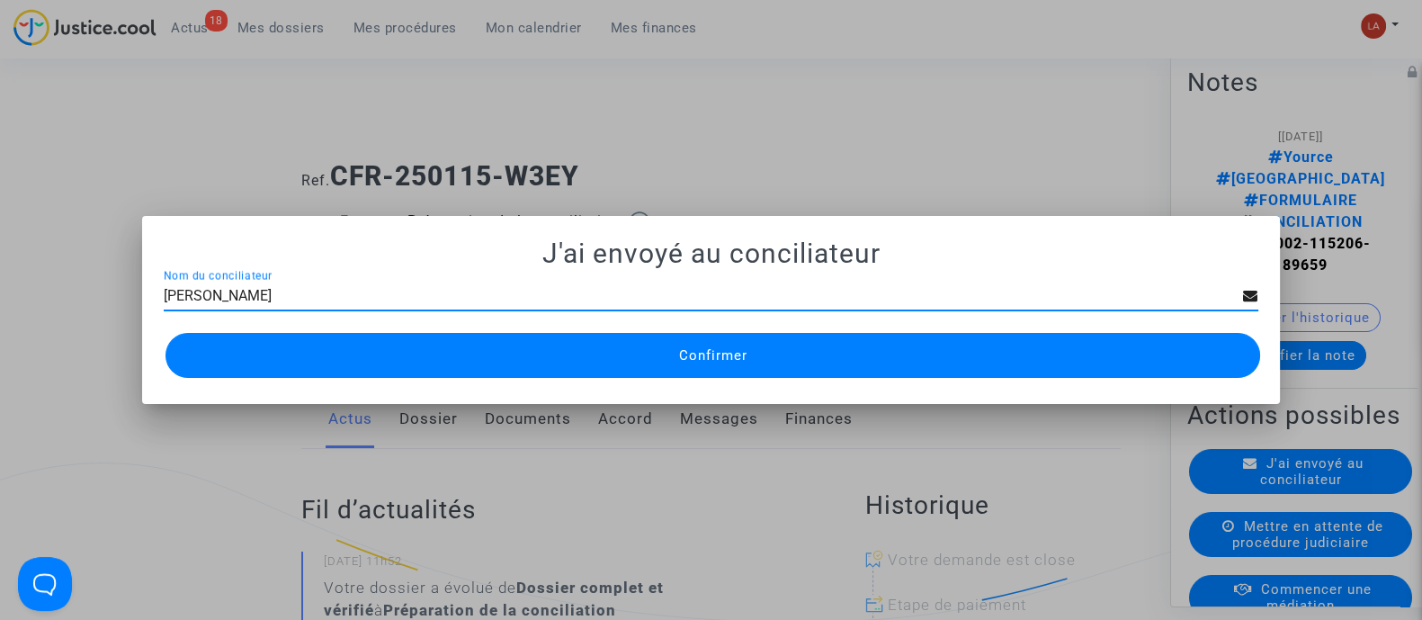
type input "[PERSON_NAME]"
click at [469, 370] on button "Confirmer" at bounding box center [712, 355] width 1095 height 45
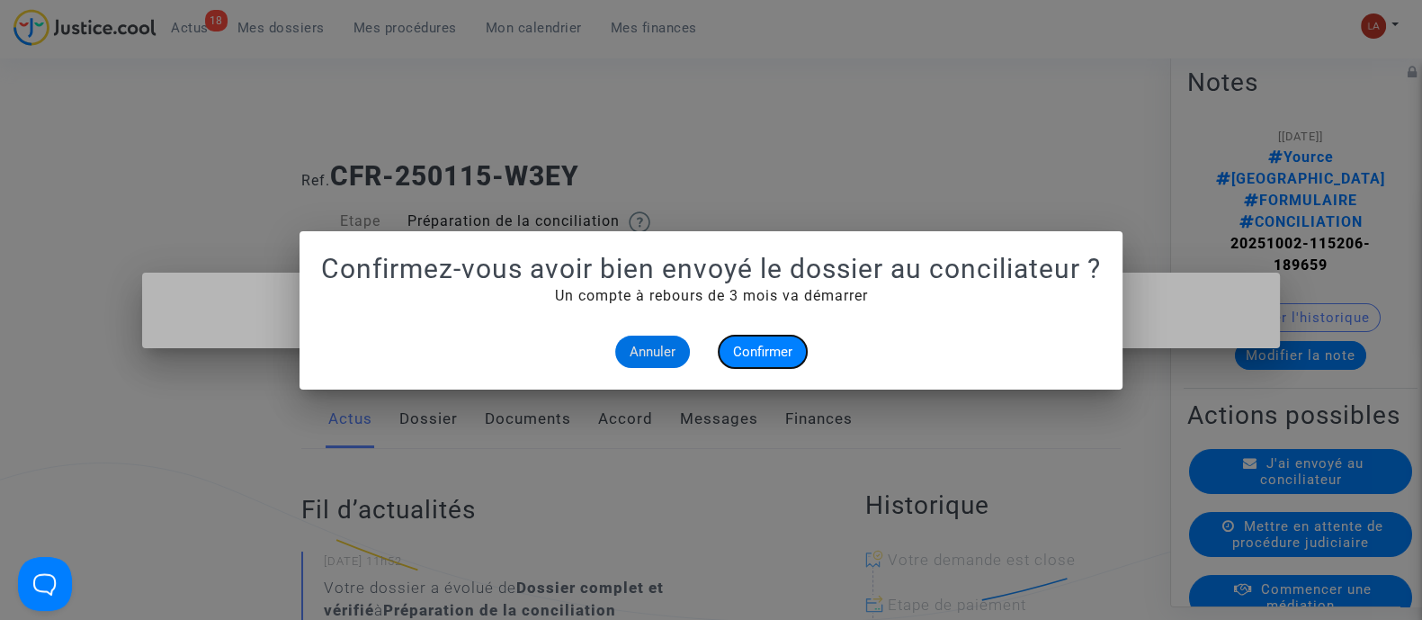
click at [728, 339] on button "Confirmer" at bounding box center [763, 351] width 88 height 32
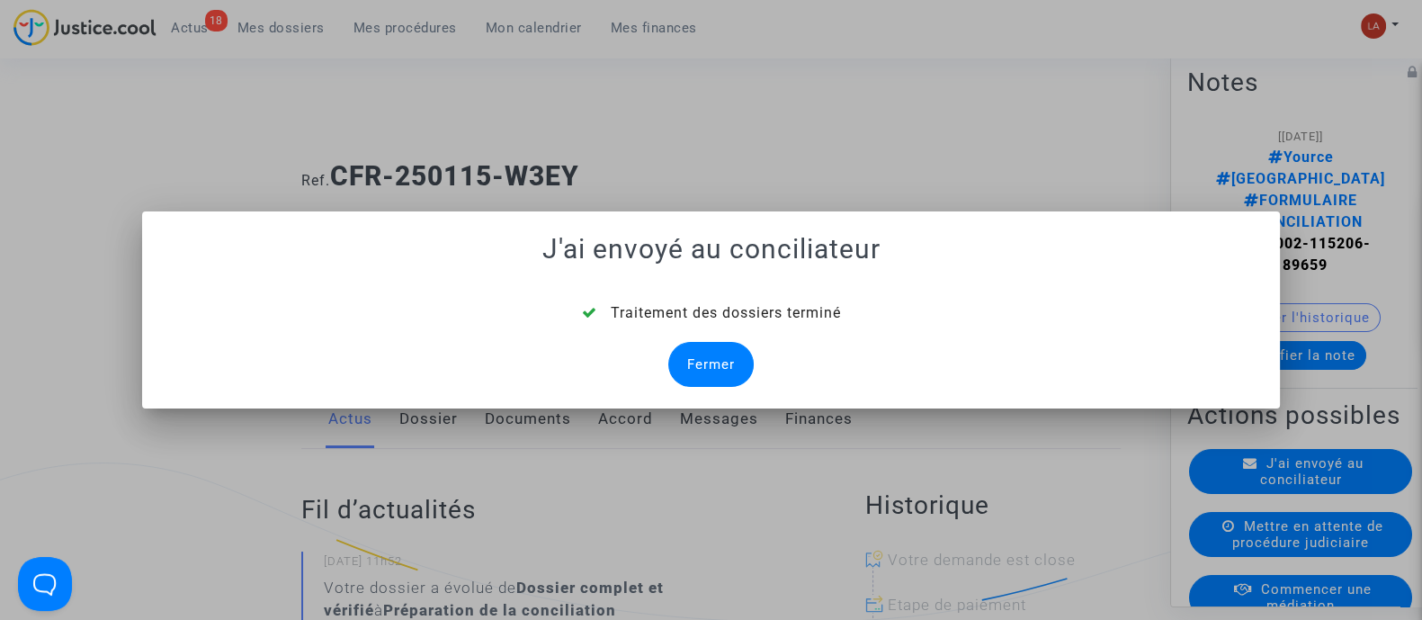
click at [666, 382] on div "Traitement des dossiers terminé Fermer" at bounding box center [711, 344] width 1095 height 85
click at [693, 374] on div "Fermer" at bounding box center [710, 364] width 85 height 45
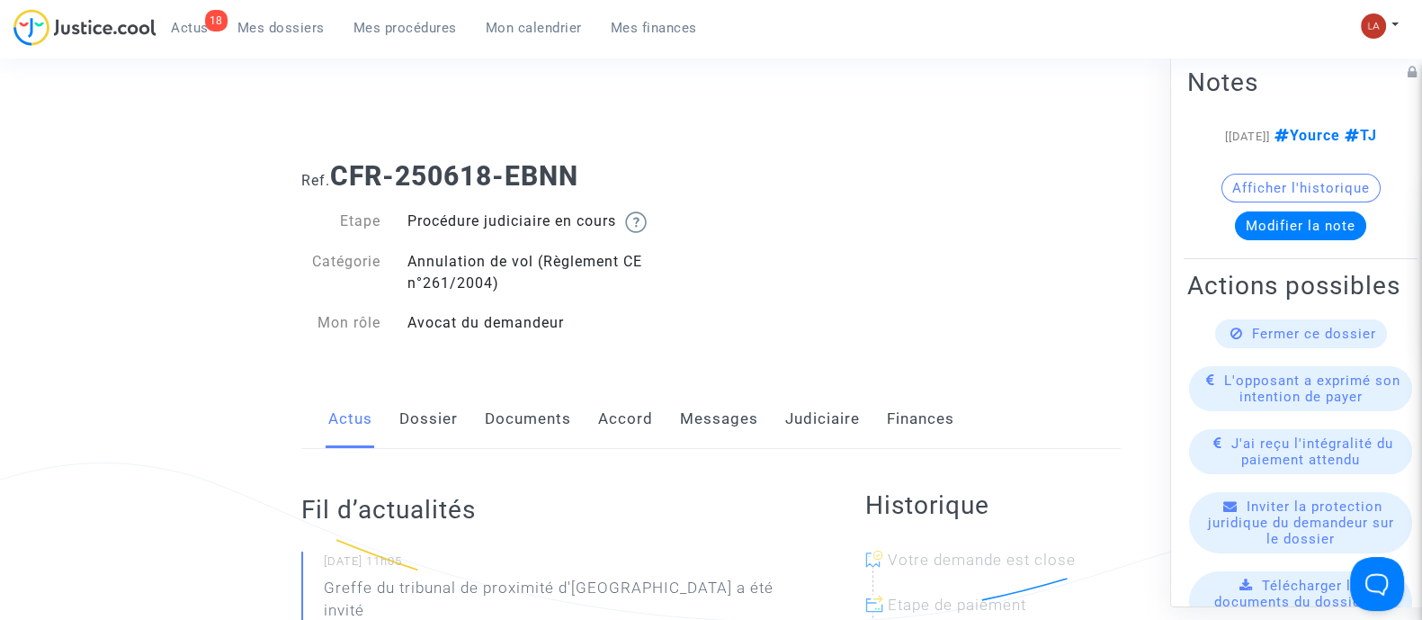
click at [415, 406] on link "Dossier" at bounding box center [428, 418] width 58 height 59
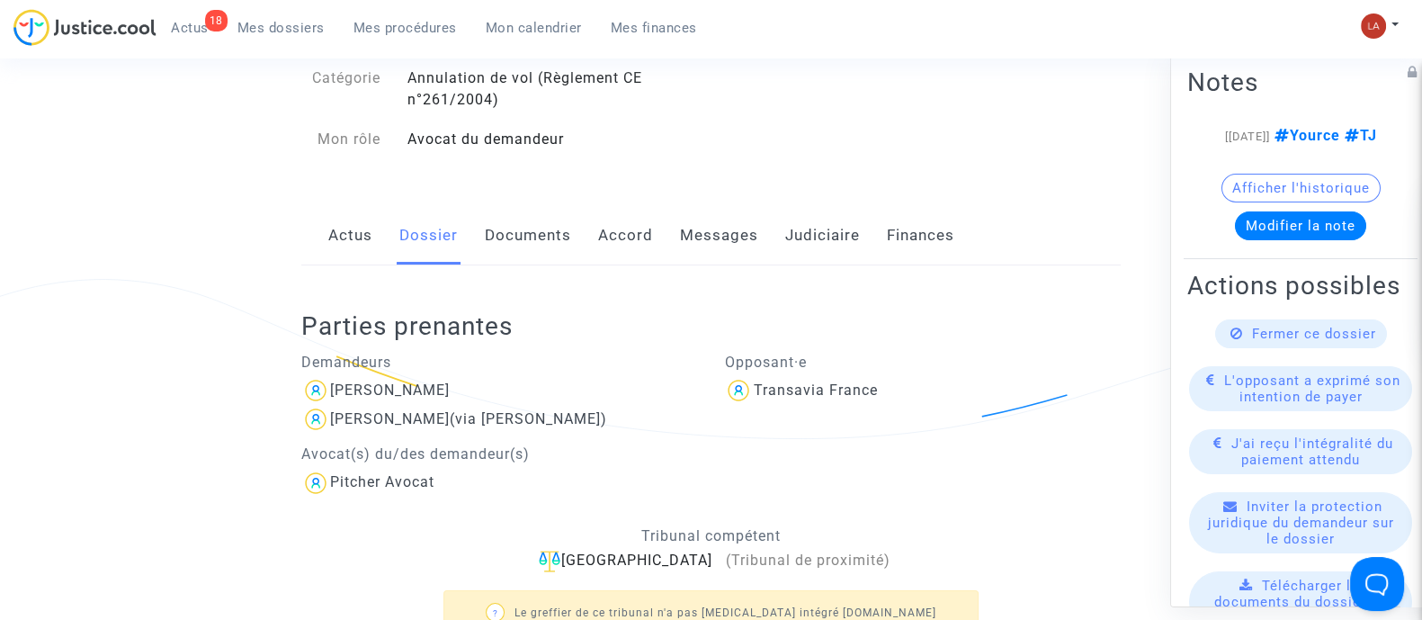
scroll to position [183, 0]
click at [390, 393] on div "[PERSON_NAME]" at bounding box center [390, 389] width 120 height 17
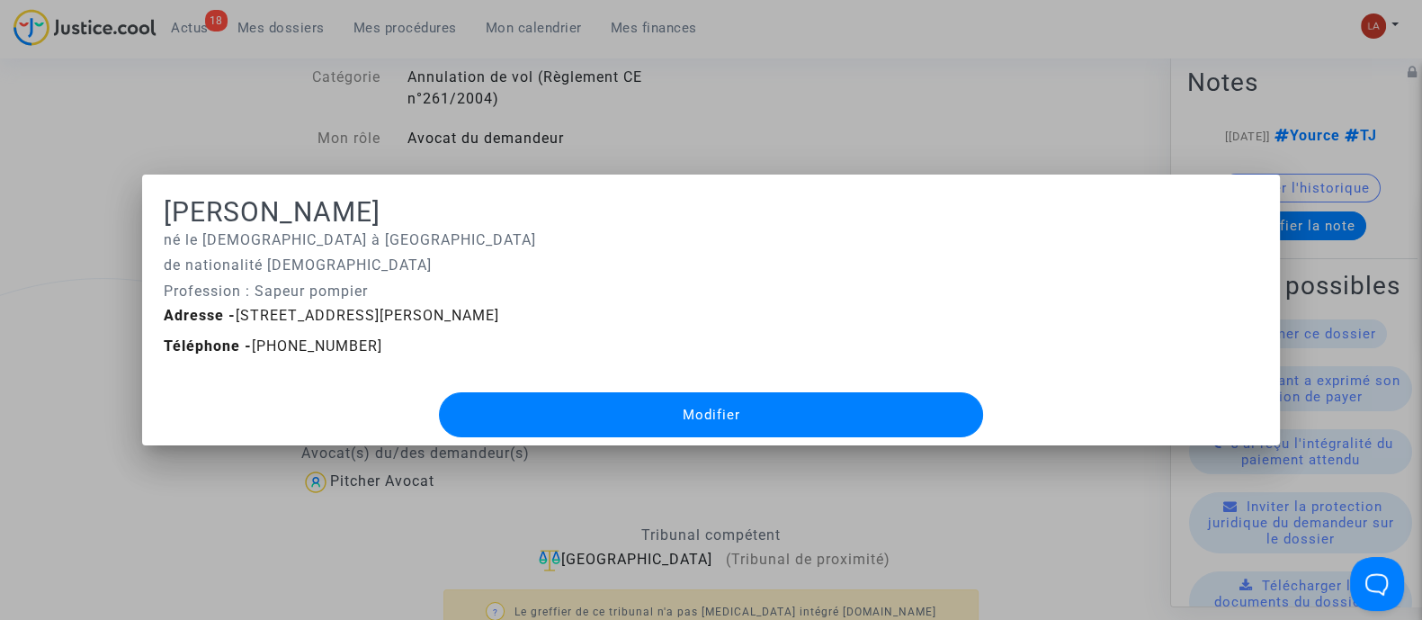
scroll to position [0, 0]
click at [456, 76] on div at bounding box center [711, 310] width 1422 height 620
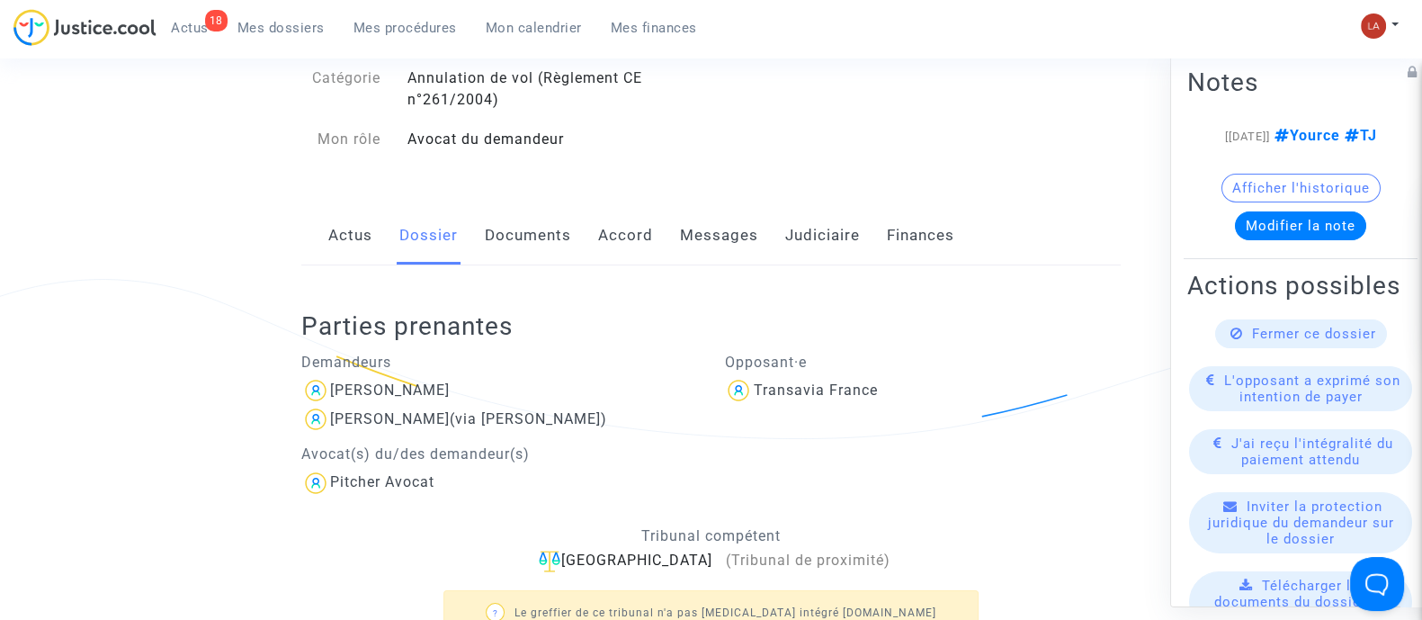
scroll to position [149, 0]
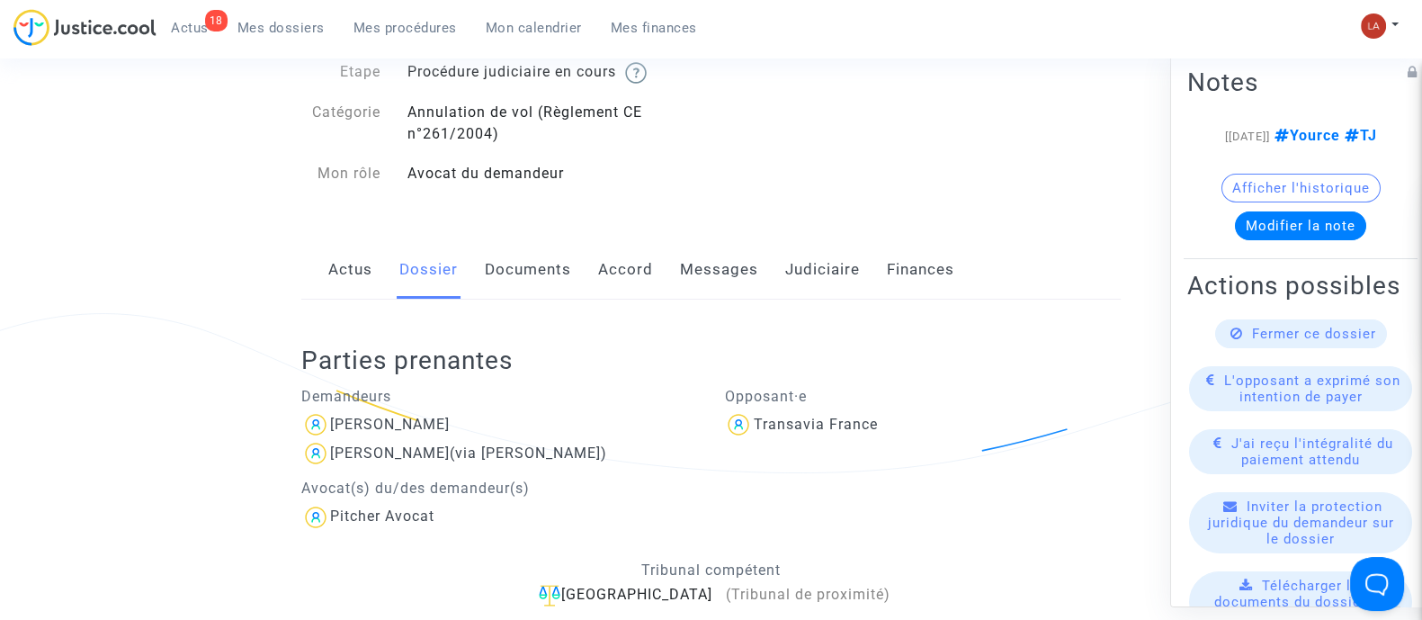
click at [522, 269] on link "Documents" at bounding box center [528, 269] width 86 height 59
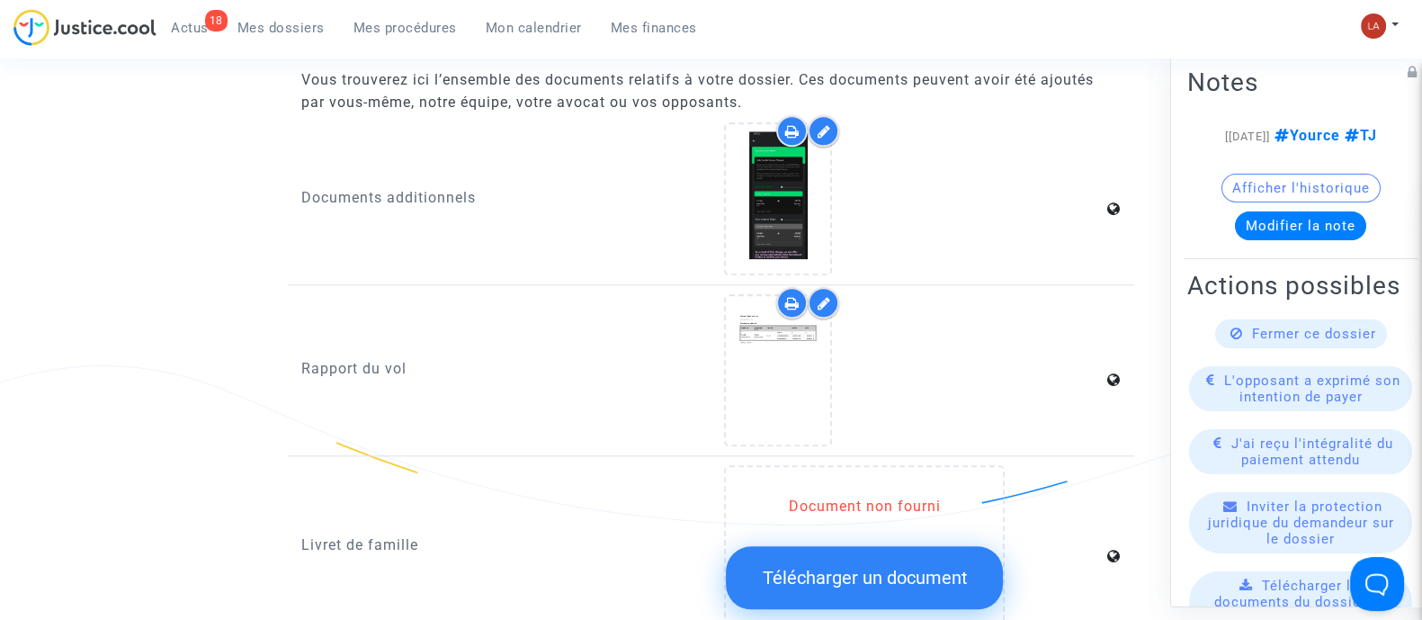
scroll to position [2460, 0]
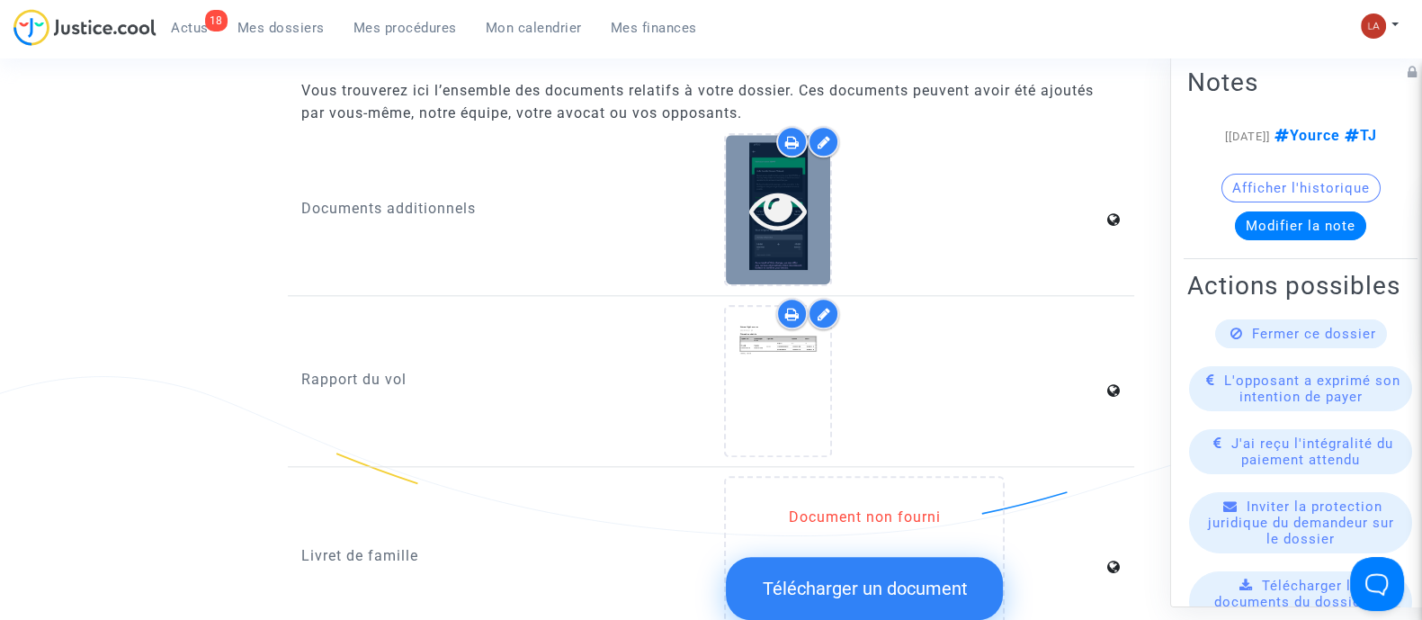
click at [823, 231] on div at bounding box center [778, 209] width 104 height 148
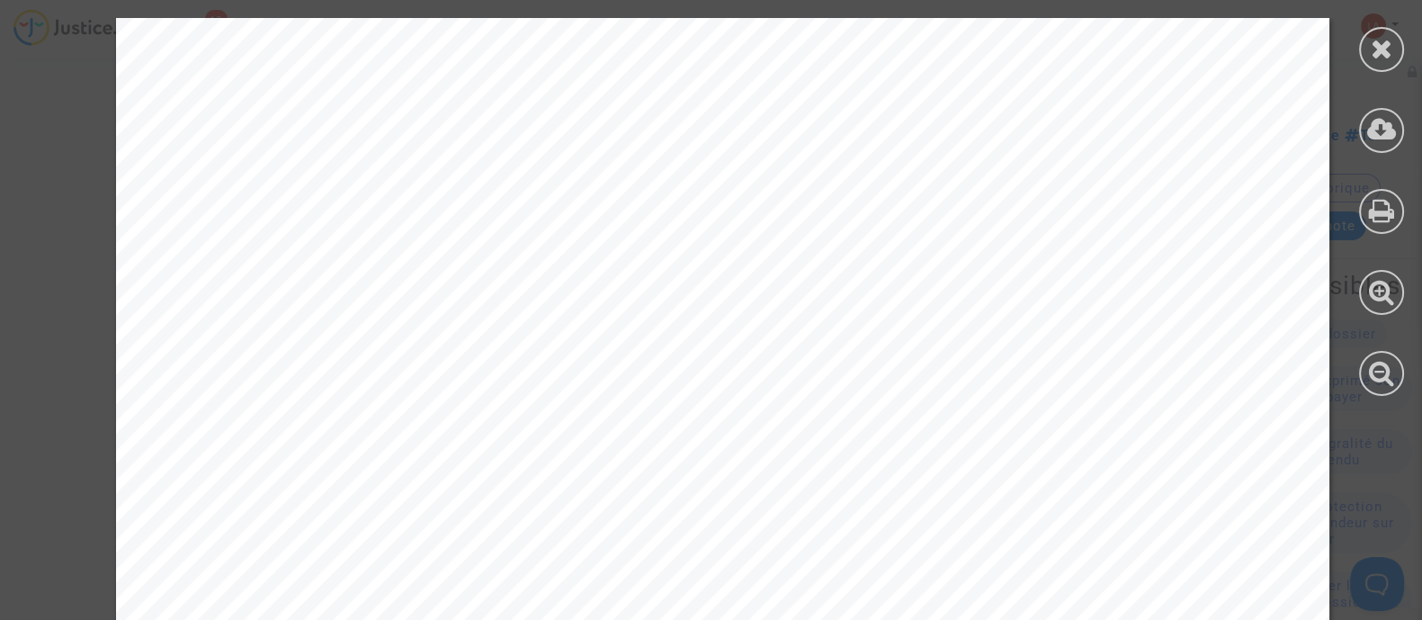
scroll to position [270, 0]
click at [1394, 53] on div at bounding box center [1381, 49] width 45 height 45
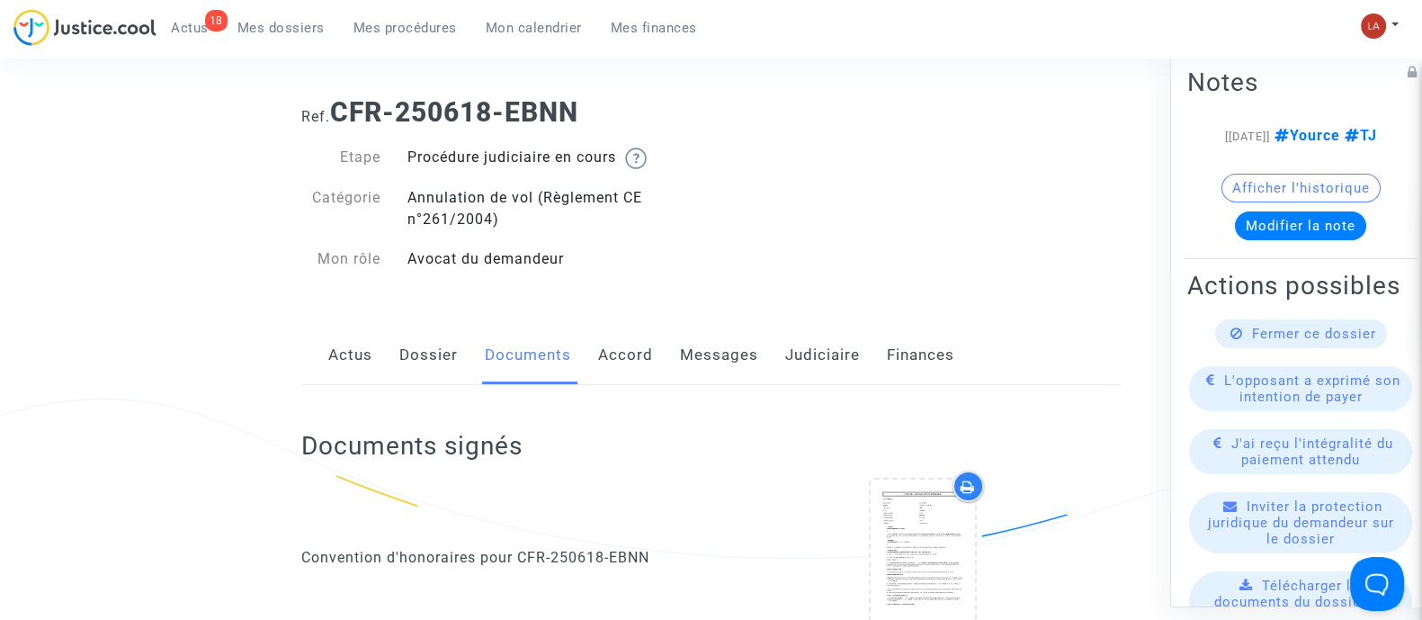
scroll to position [22, 0]
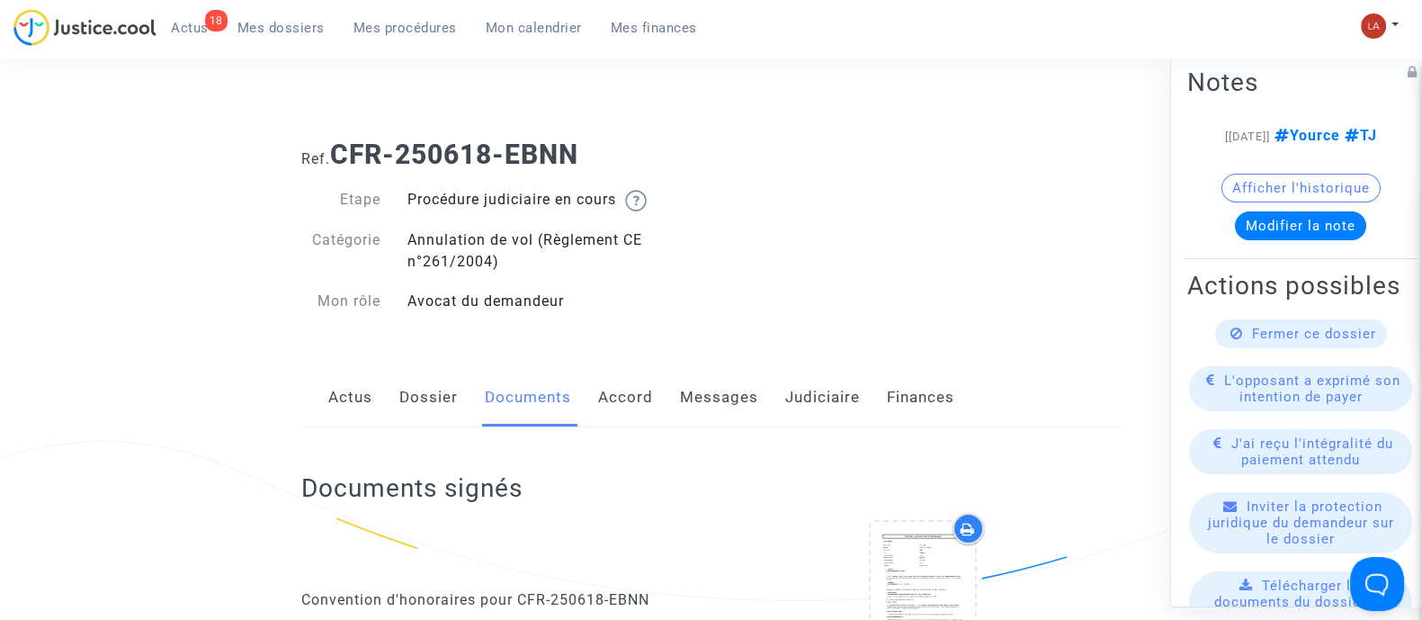
click at [715, 424] on link "Messages" at bounding box center [719, 397] width 78 height 59
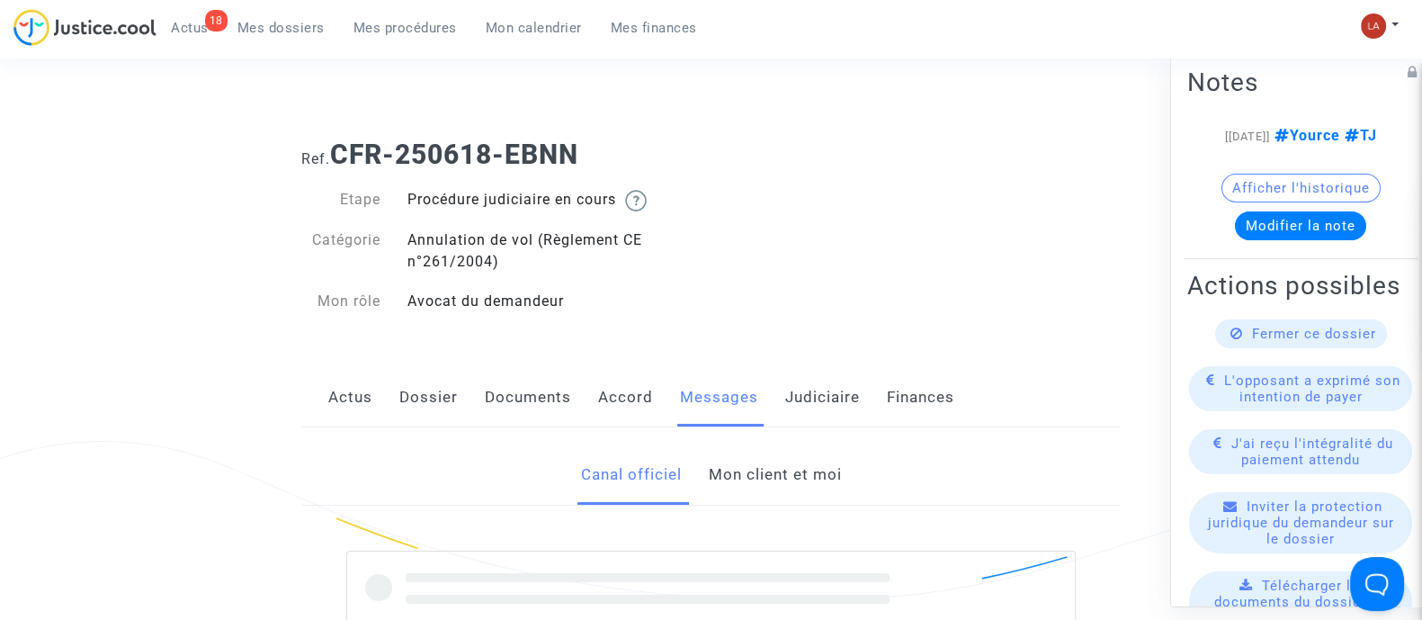
click at [738, 473] on link "Mon client et moi" at bounding box center [774, 474] width 133 height 59
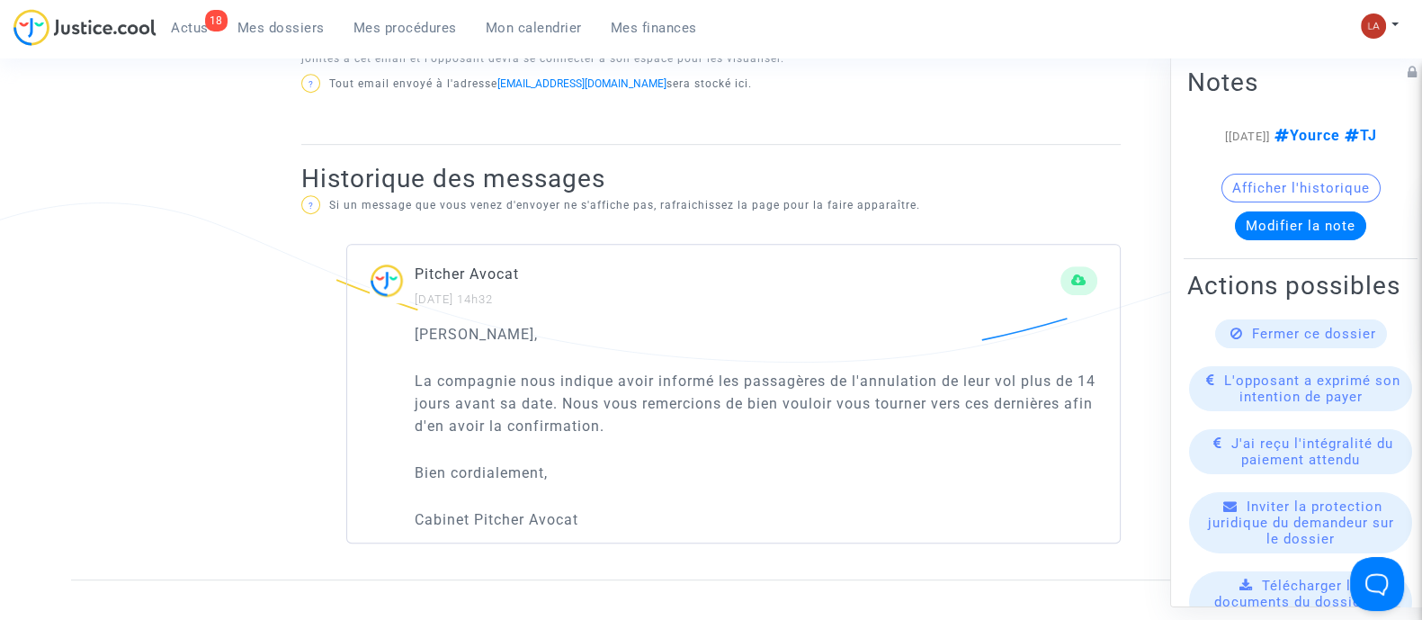
scroll to position [1052, 0]
click at [618, 439] on div "Cher Monsieur, La compagnie nous indique avoir informé les passagères de l'annu…" at bounding box center [756, 425] width 683 height 209
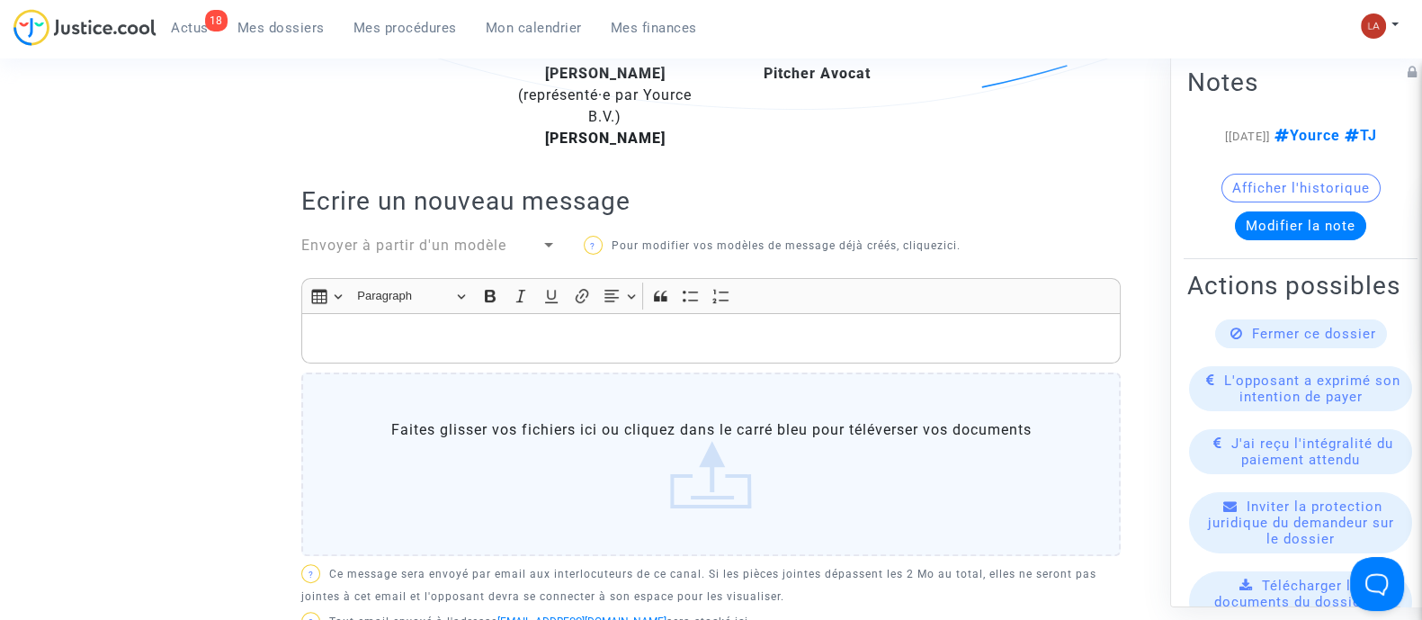
scroll to position [508, 0]
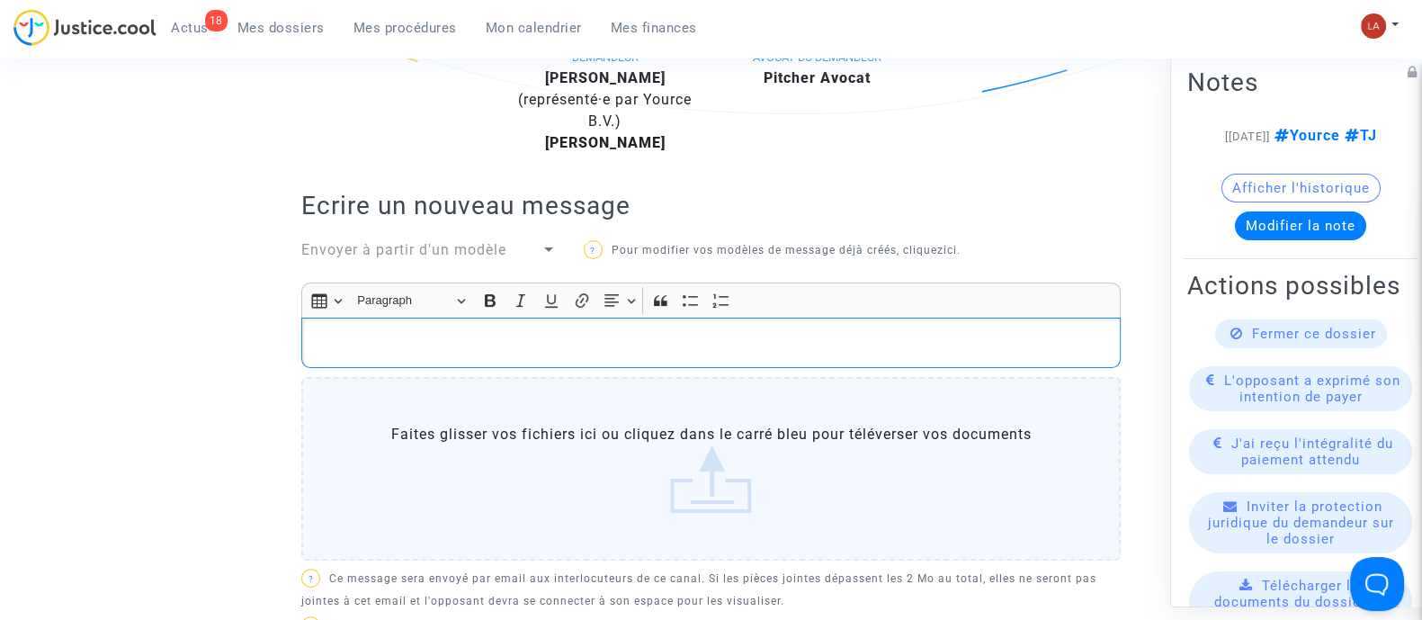
click at [470, 321] on div "Rich Text Editor, main" at bounding box center [710, 342] width 819 height 50
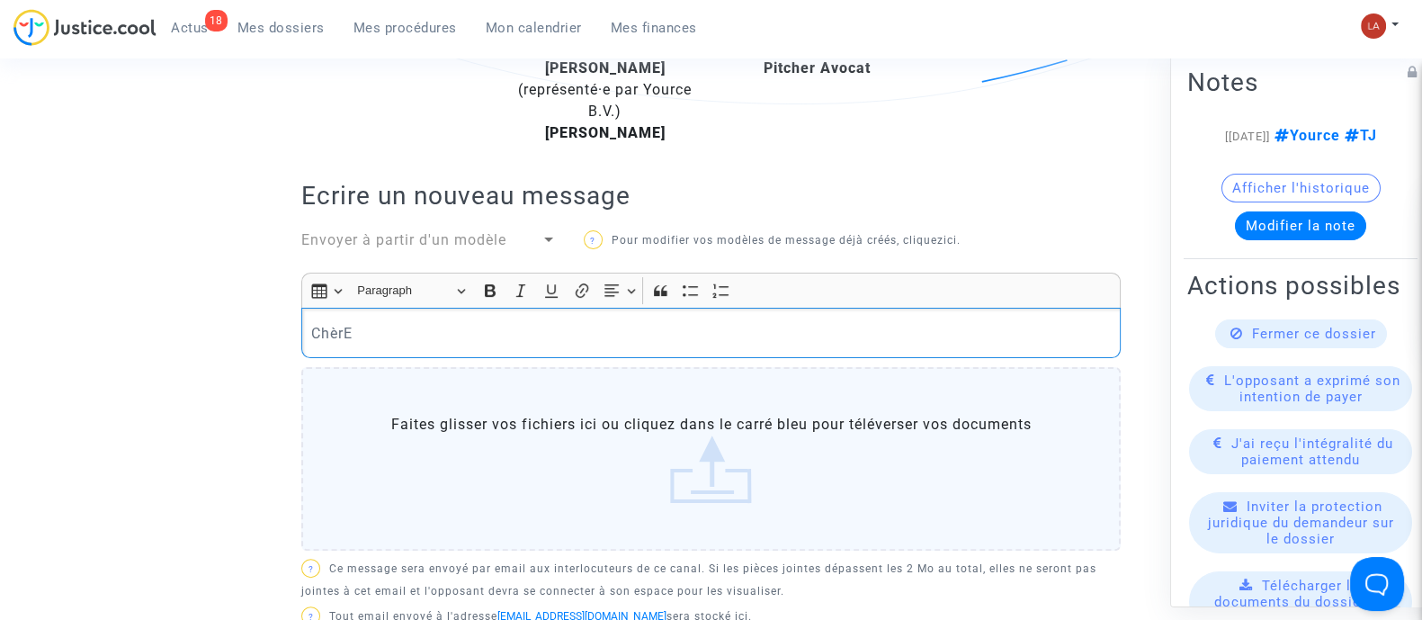
scroll to position [494, 0]
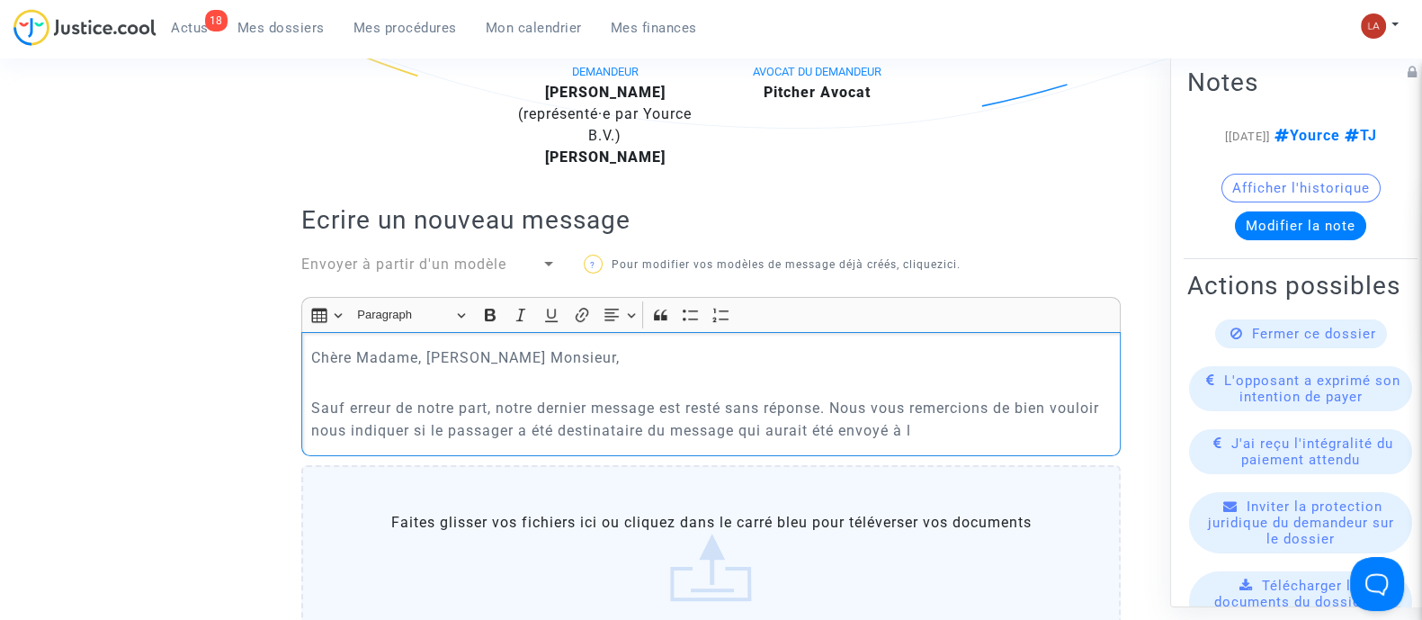
click at [765, 428] on p "Sauf erreur de notre part, notre dernier message est resté sans réponse. Nous v…" at bounding box center [711, 419] width 800 height 45
click at [959, 424] on p "Sauf erreur de notre part, notre dernier message est resté sans réponse. Nous v…" at bounding box center [711, 419] width 800 height 45
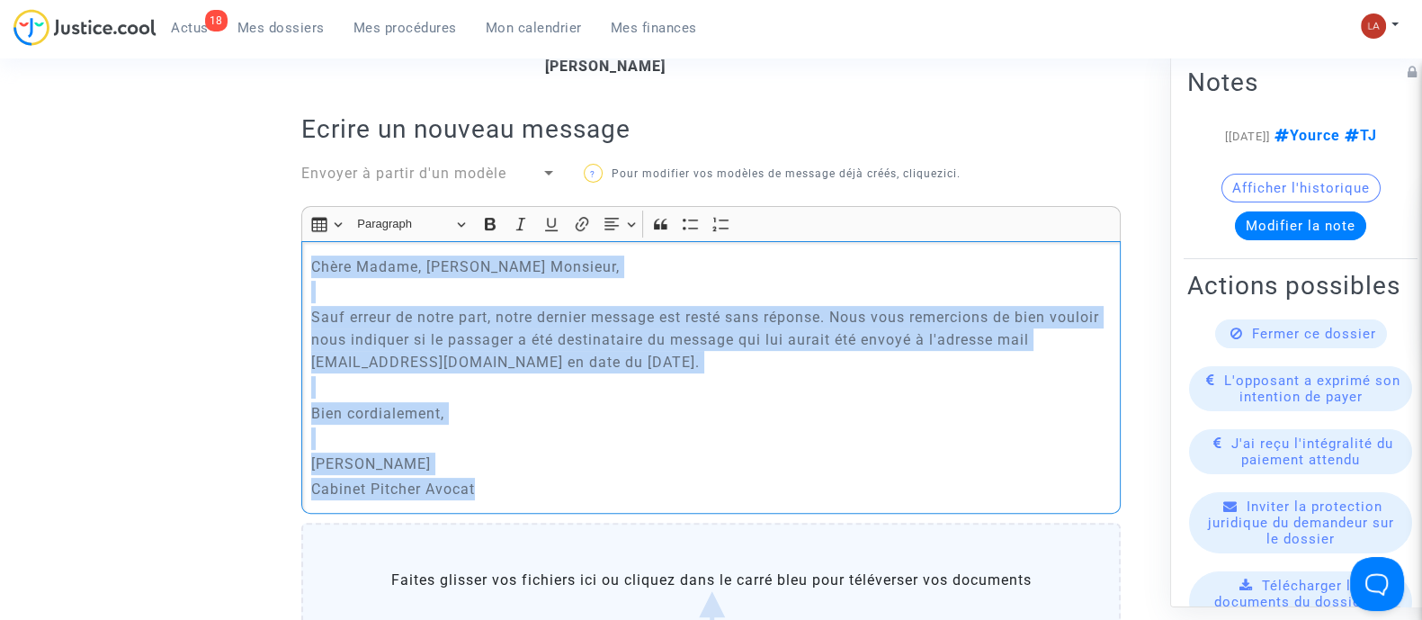
copy div "Chère Madame, Cher Monsieur, Sauf erreur de notre part, notre dernier message e…"
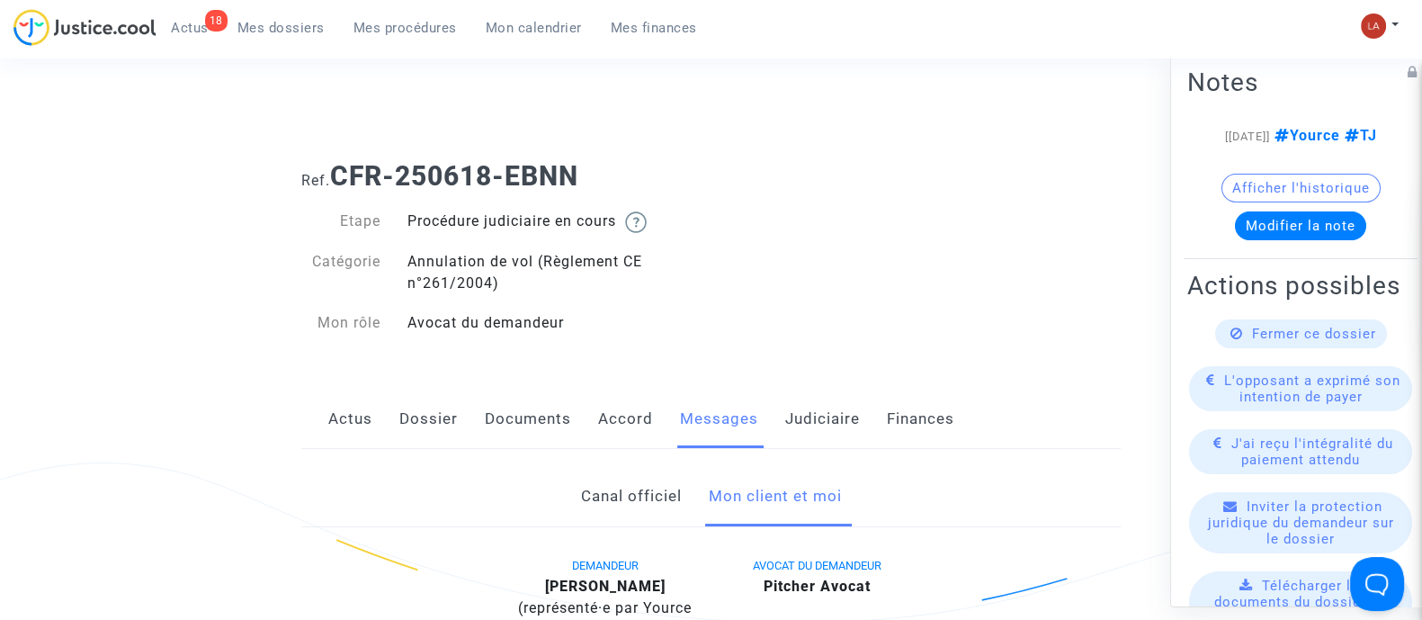
click at [517, 410] on link "Documents" at bounding box center [528, 418] width 86 height 59
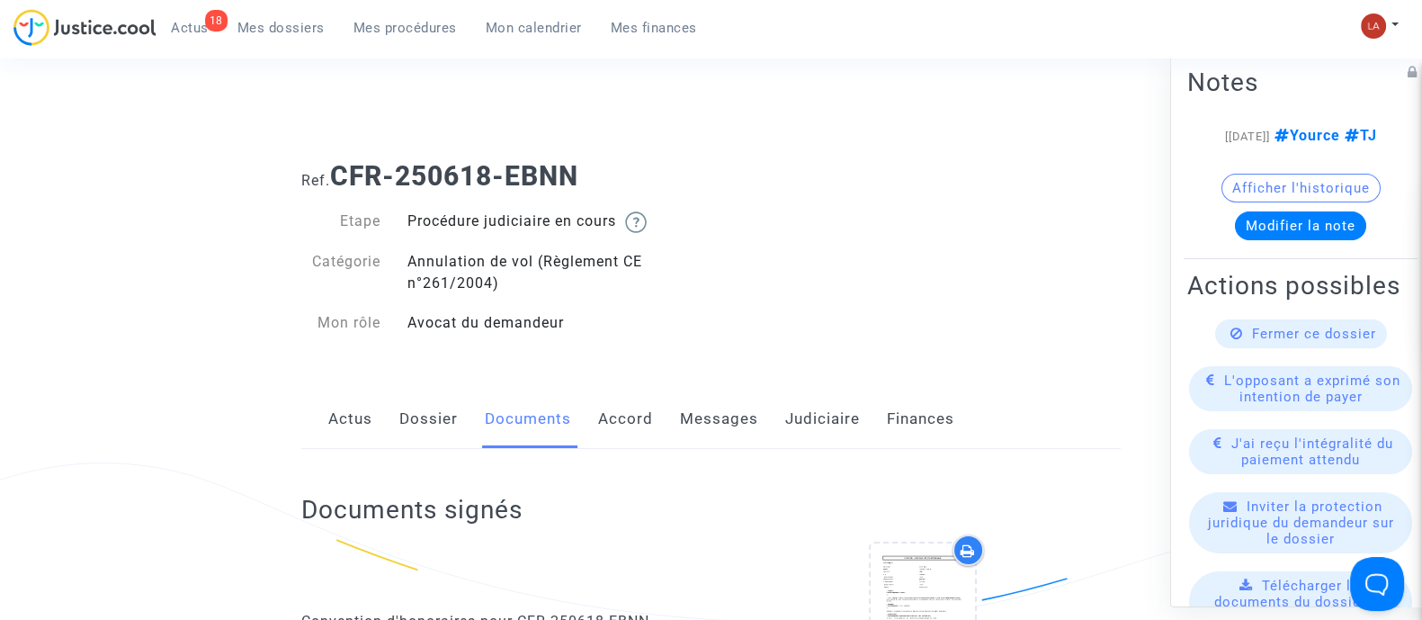
click at [442, 398] on link "Dossier" at bounding box center [428, 418] width 58 height 59
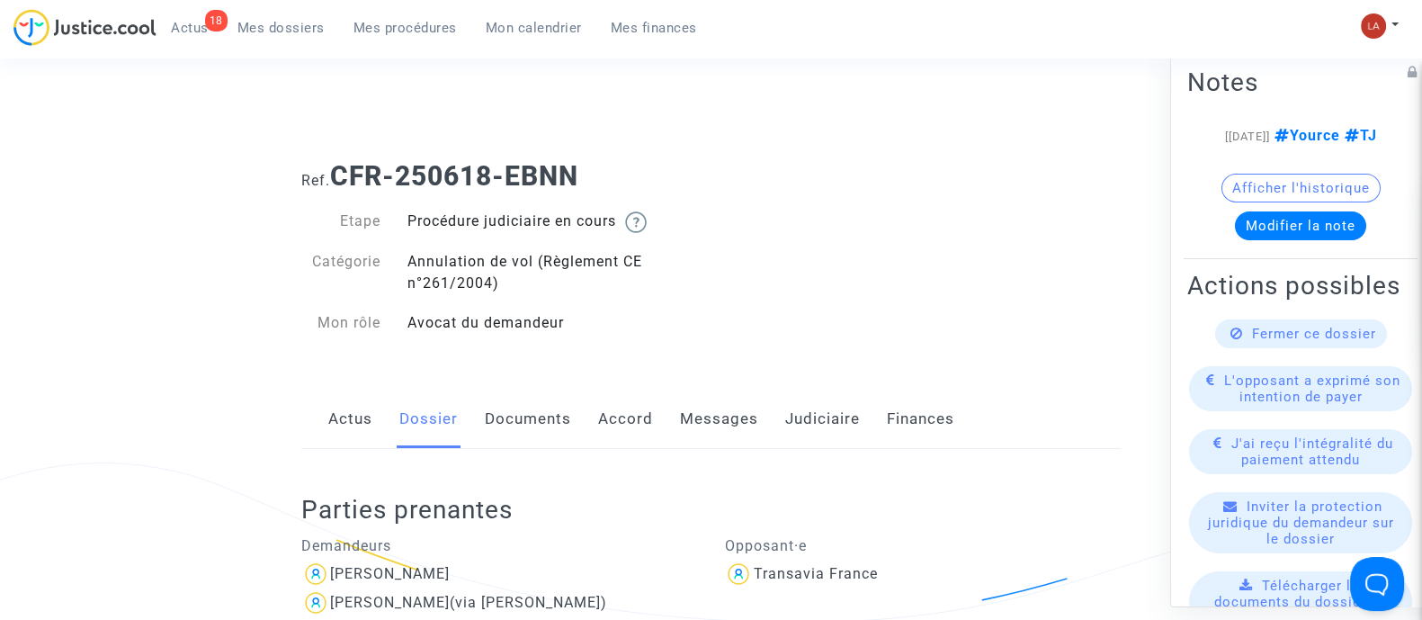
click at [684, 428] on link "Messages" at bounding box center [719, 418] width 78 height 59
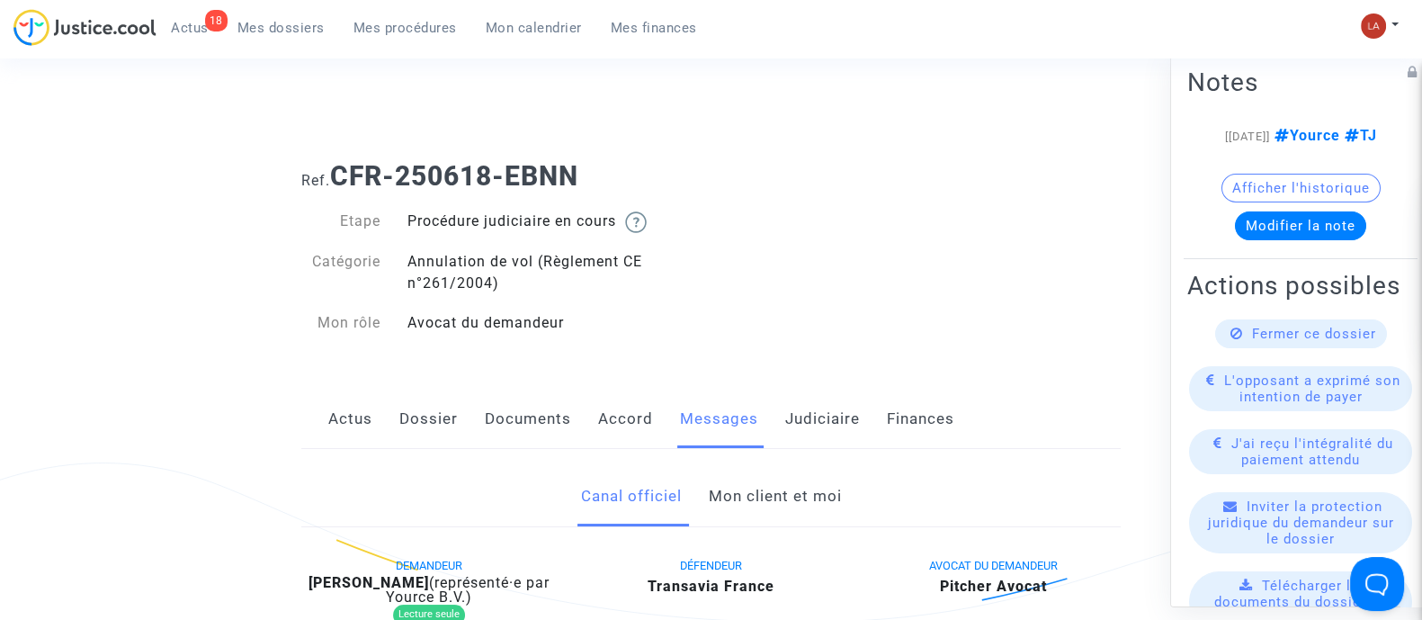
click at [753, 483] on link "Mon client et moi" at bounding box center [774, 496] width 133 height 59
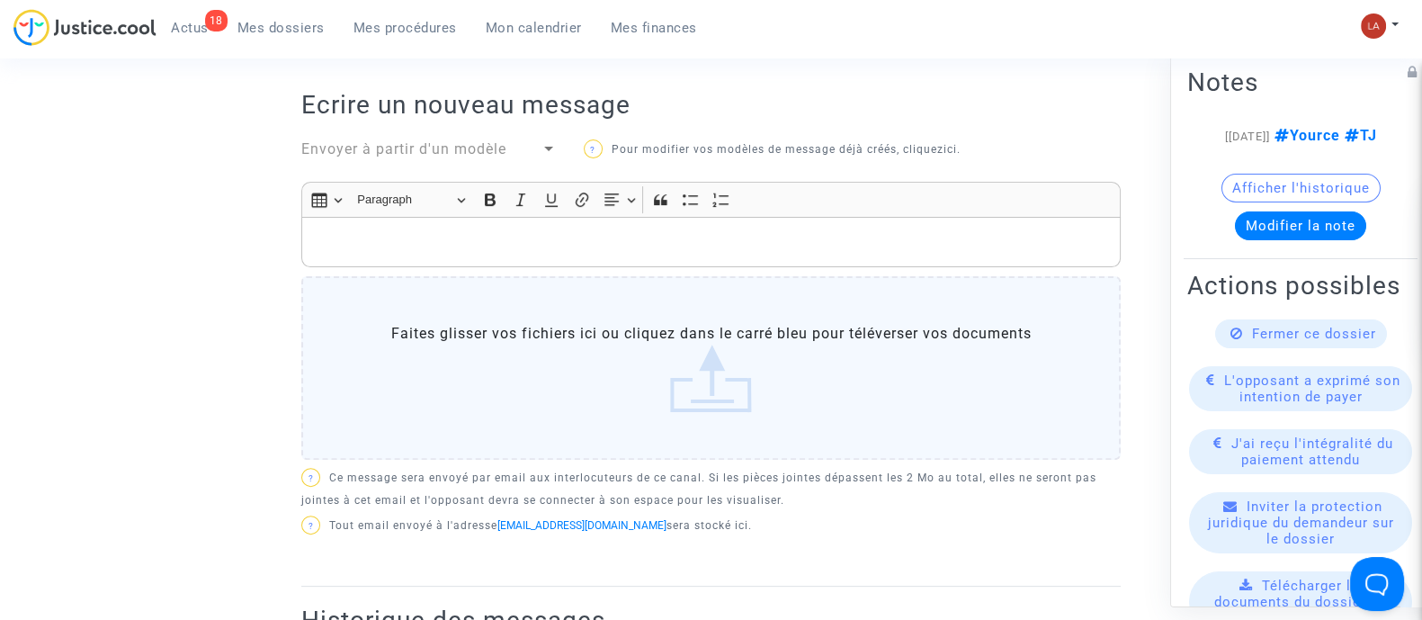
scroll to position [618, 0]
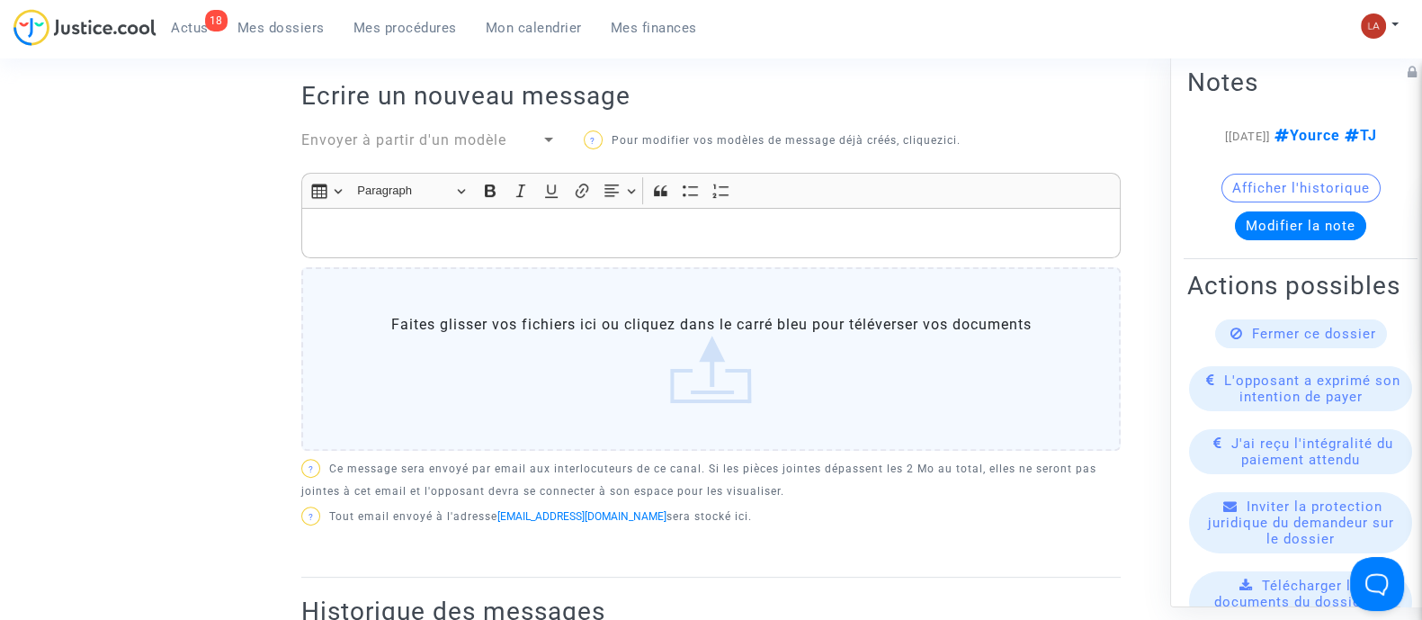
click at [604, 239] on p "Rich Text Editor, main" at bounding box center [711, 233] width 800 height 22
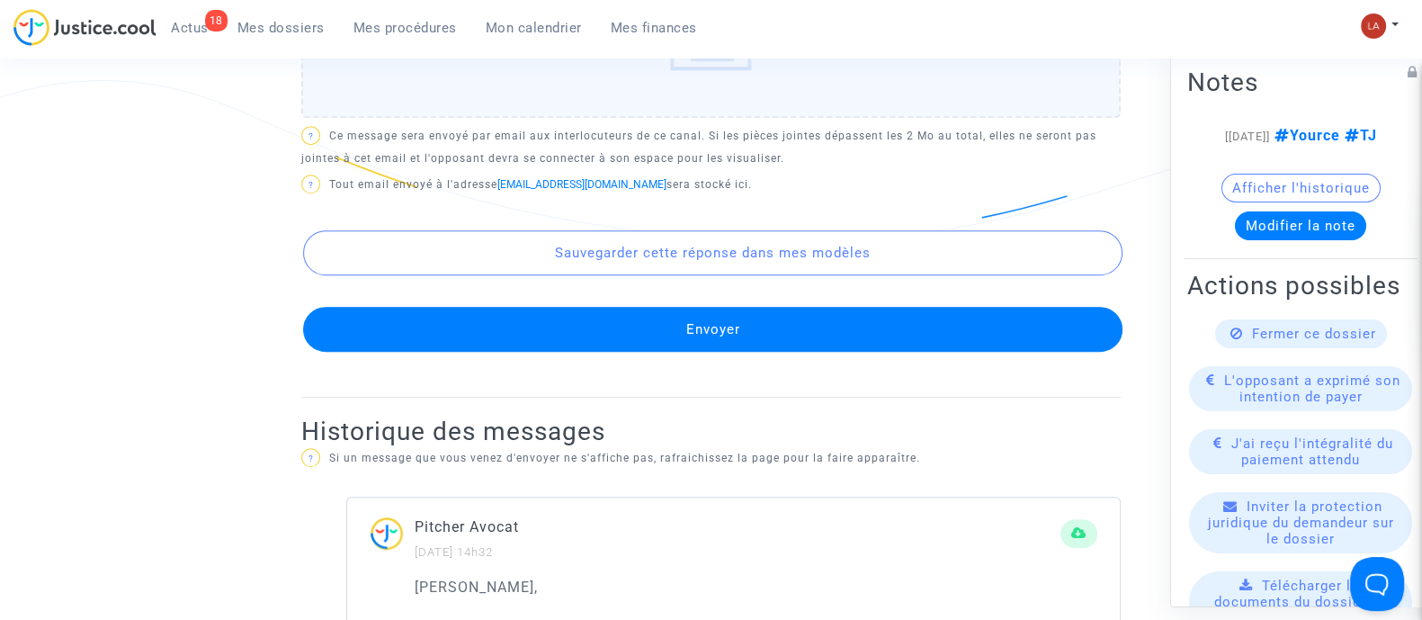
scroll to position [1246, 0]
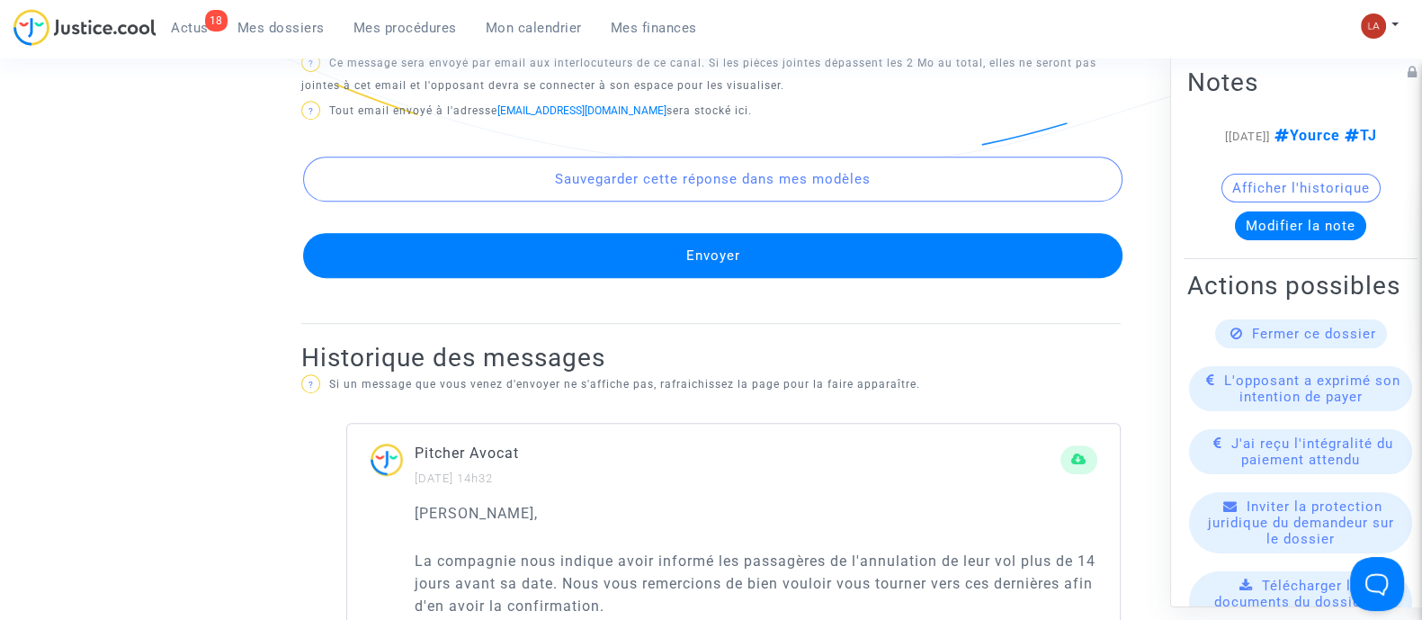
click at [585, 243] on button "Envoyer" at bounding box center [712, 255] width 819 height 45
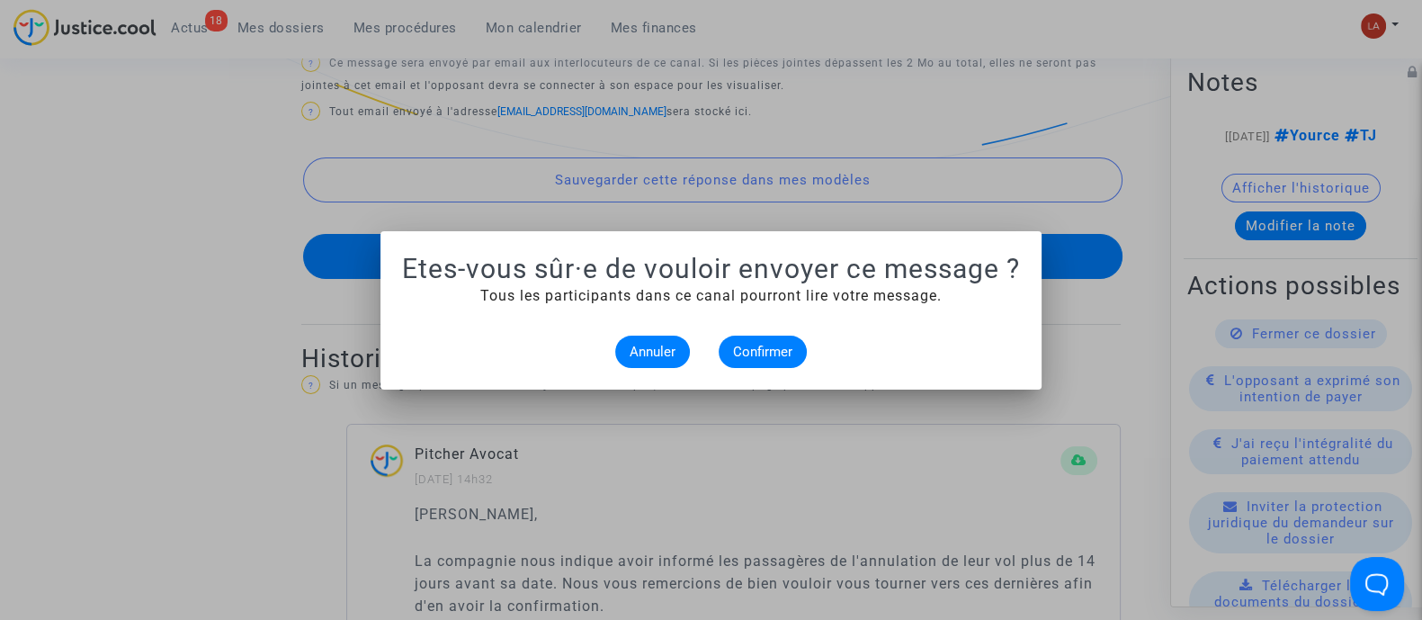
scroll to position [0, 0]
drag, startPoint x: 780, startPoint y: 346, endPoint x: 760, endPoint y: 354, distance: 21.4
click at [760, 354] on span "Confirmer" at bounding box center [762, 352] width 59 height 16
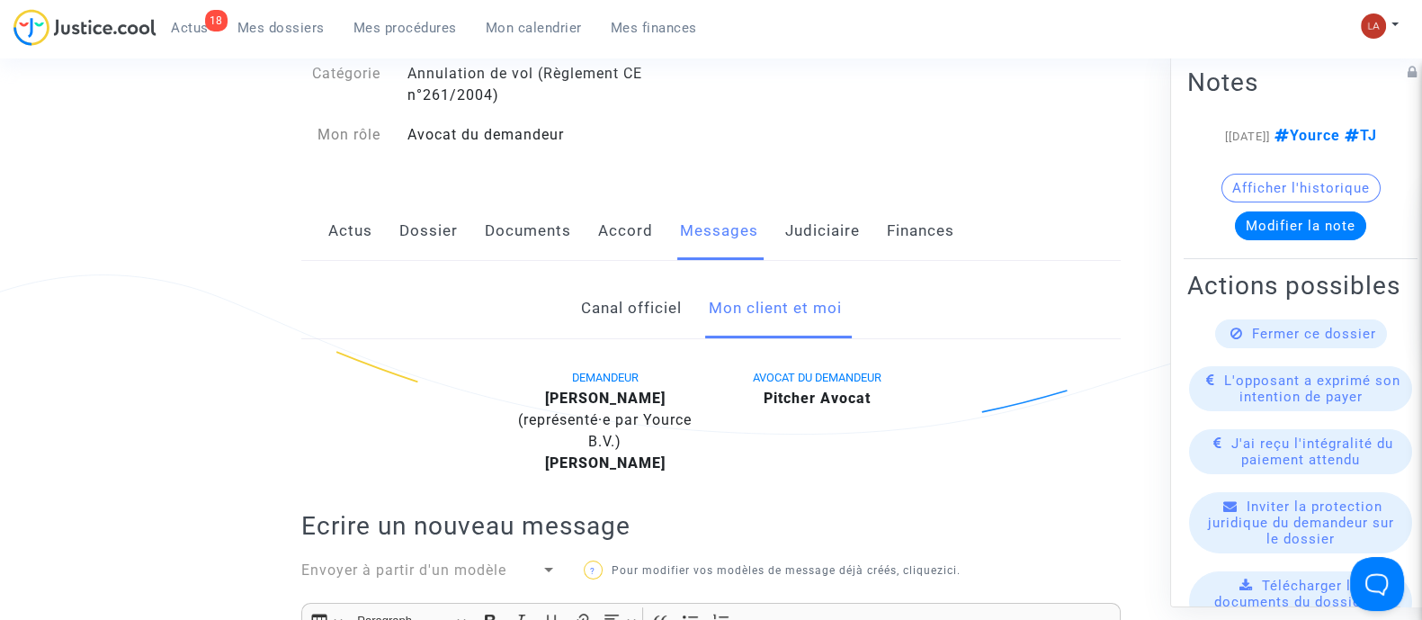
scroll to position [251, 0]
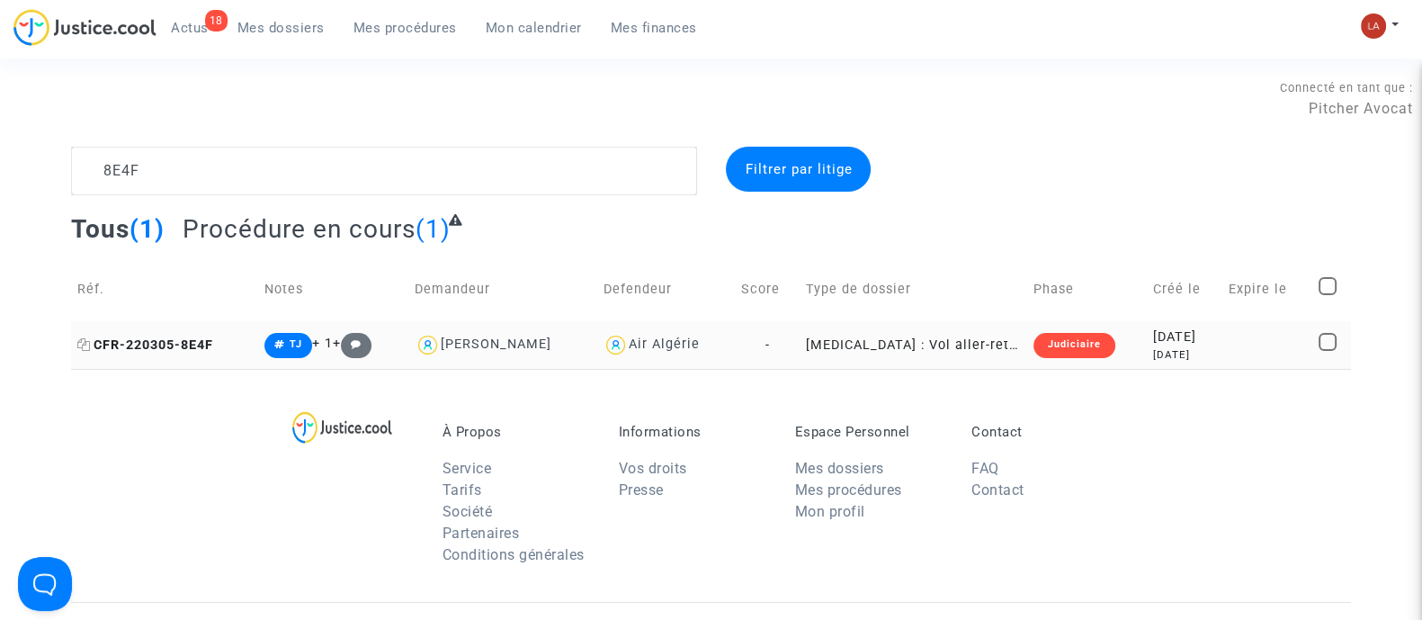
type textarea "8E4F"
click at [212, 346] on span "CFR-220305-8E4F" at bounding box center [145, 344] width 136 height 15
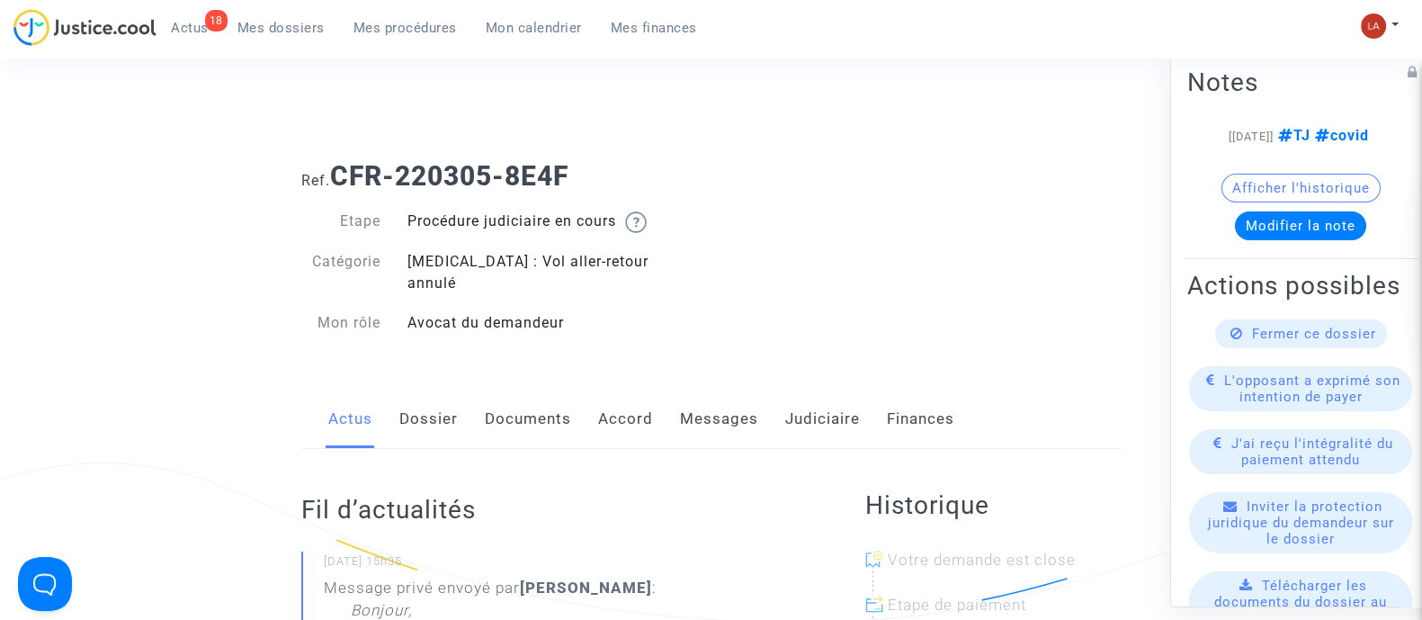
click at [450, 394] on link "Dossier" at bounding box center [428, 418] width 58 height 59
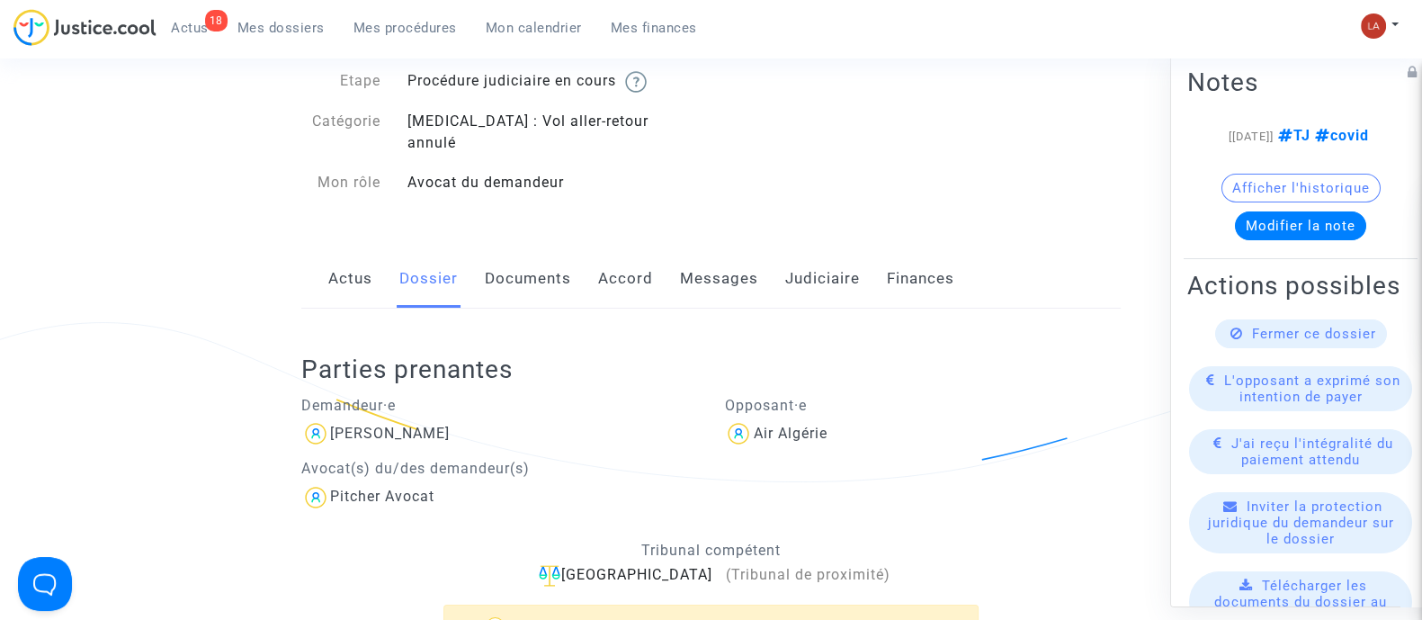
scroll to position [141, 0]
click at [532, 257] on link "Documents" at bounding box center [528, 277] width 86 height 59
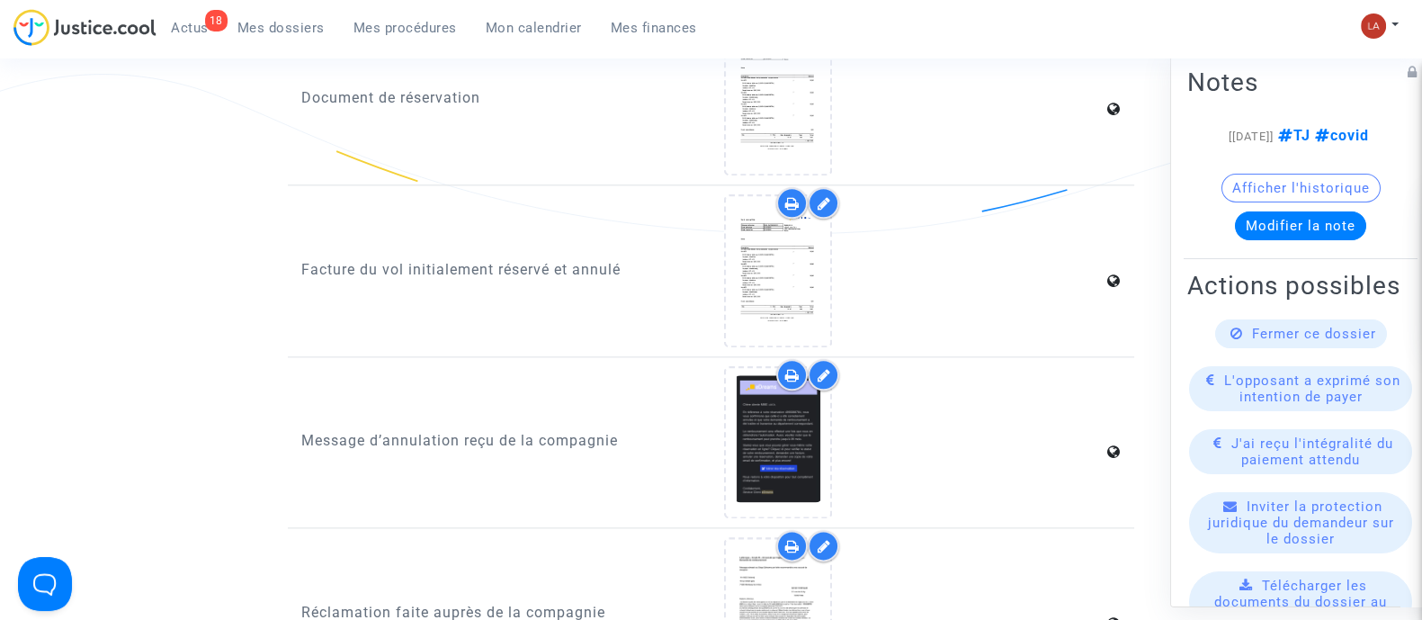
scroll to position [2721, 0]
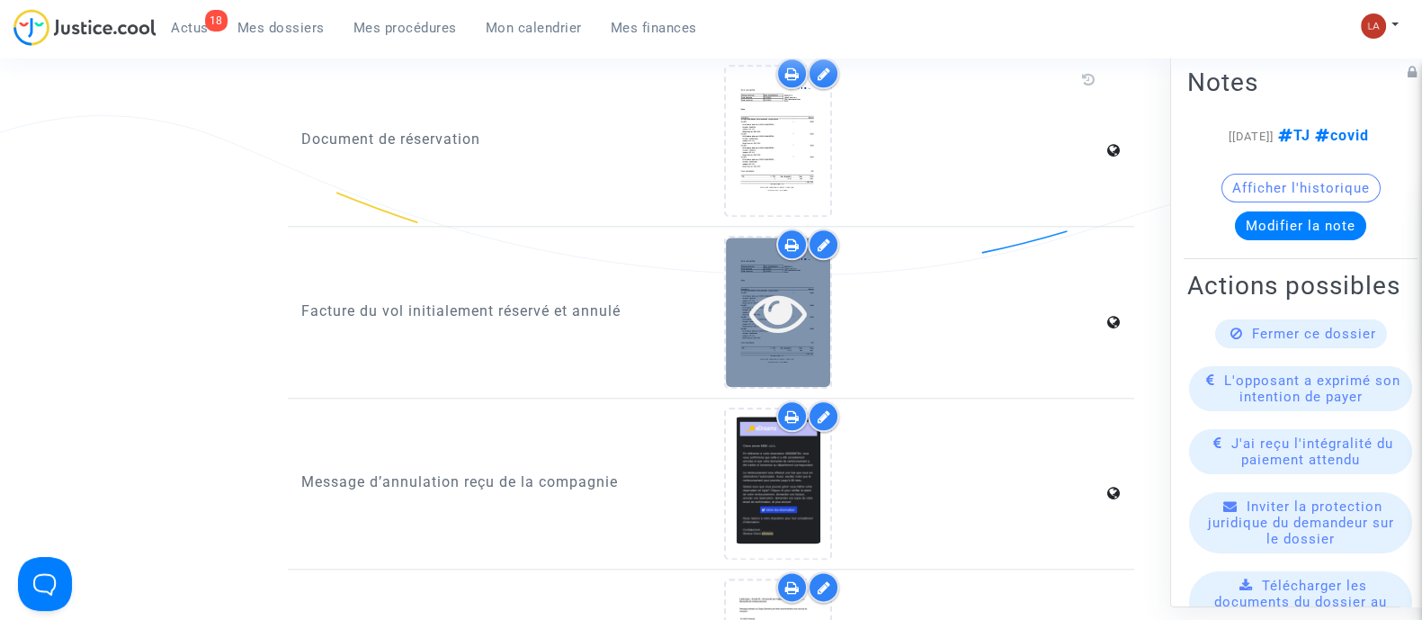
click at [809, 286] on div at bounding box center [778, 312] width 104 height 58
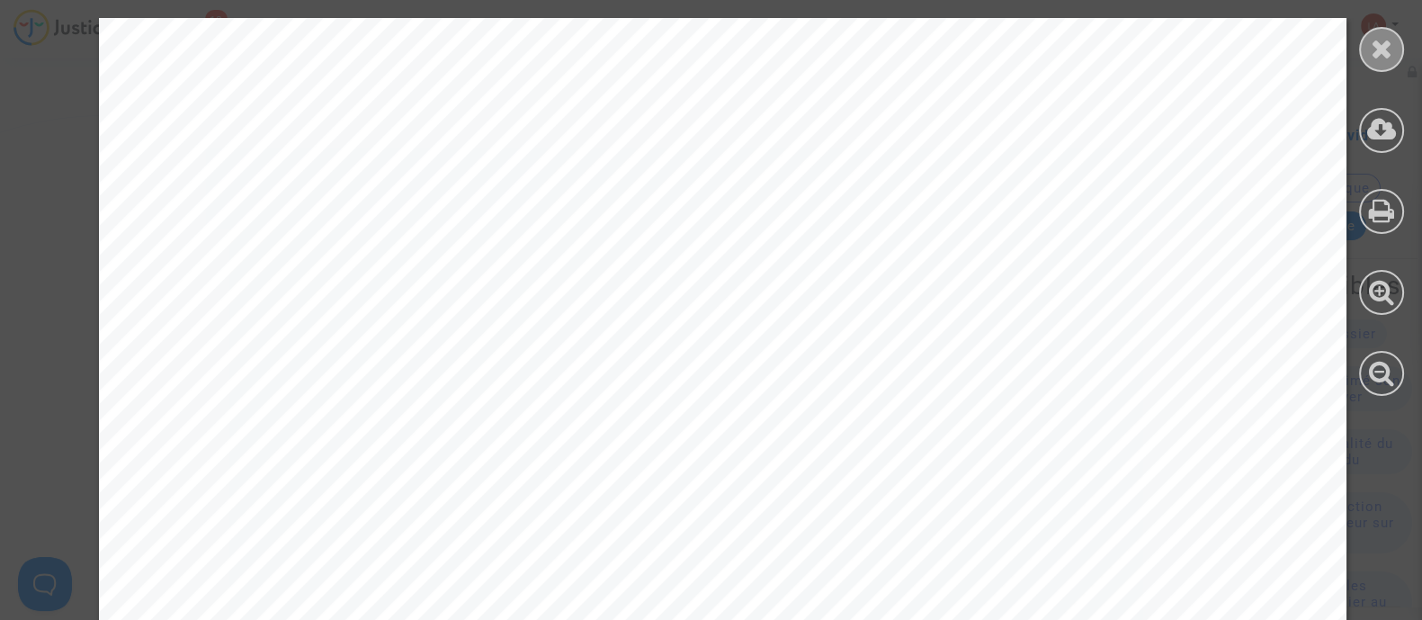
click at [1389, 59] on icon at bounding box center [1382, 48] width 22 height 27
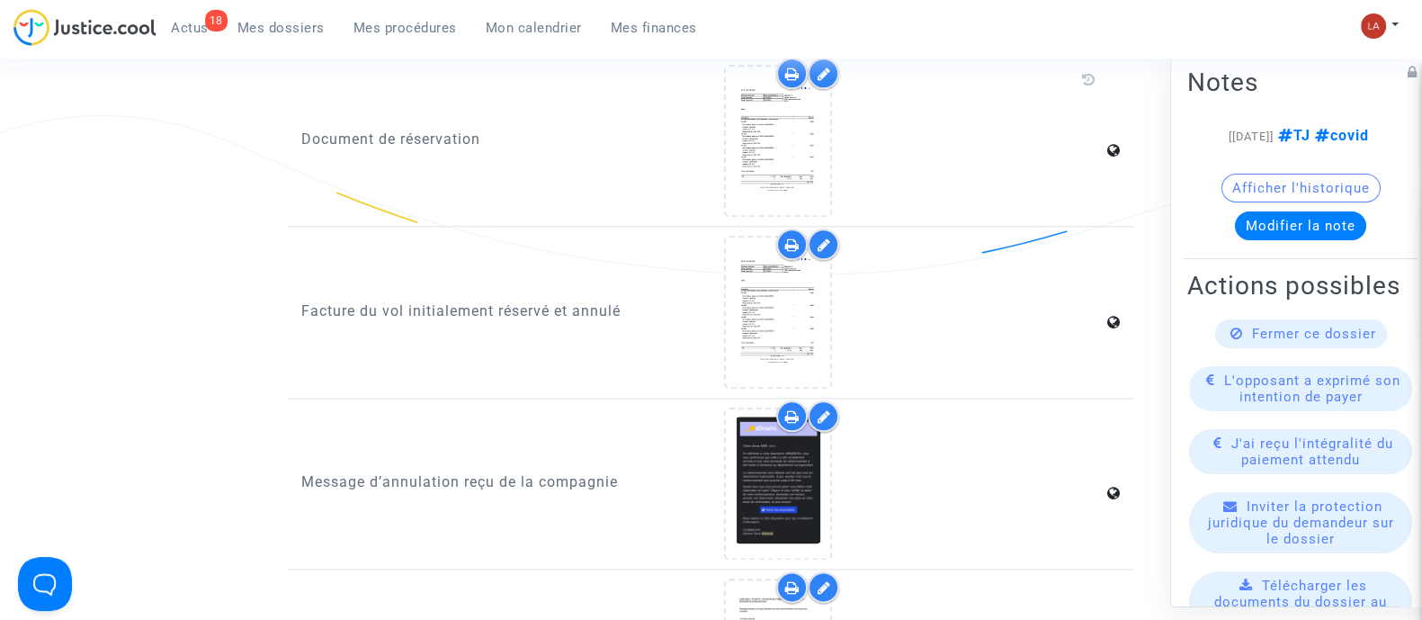
click at [1389, 59] on div "Notes [06/03/2025] TJ covid Afficher l'historique Modifier la note Actions poss…" at bounding box center [1305, 328] width 270 height 558
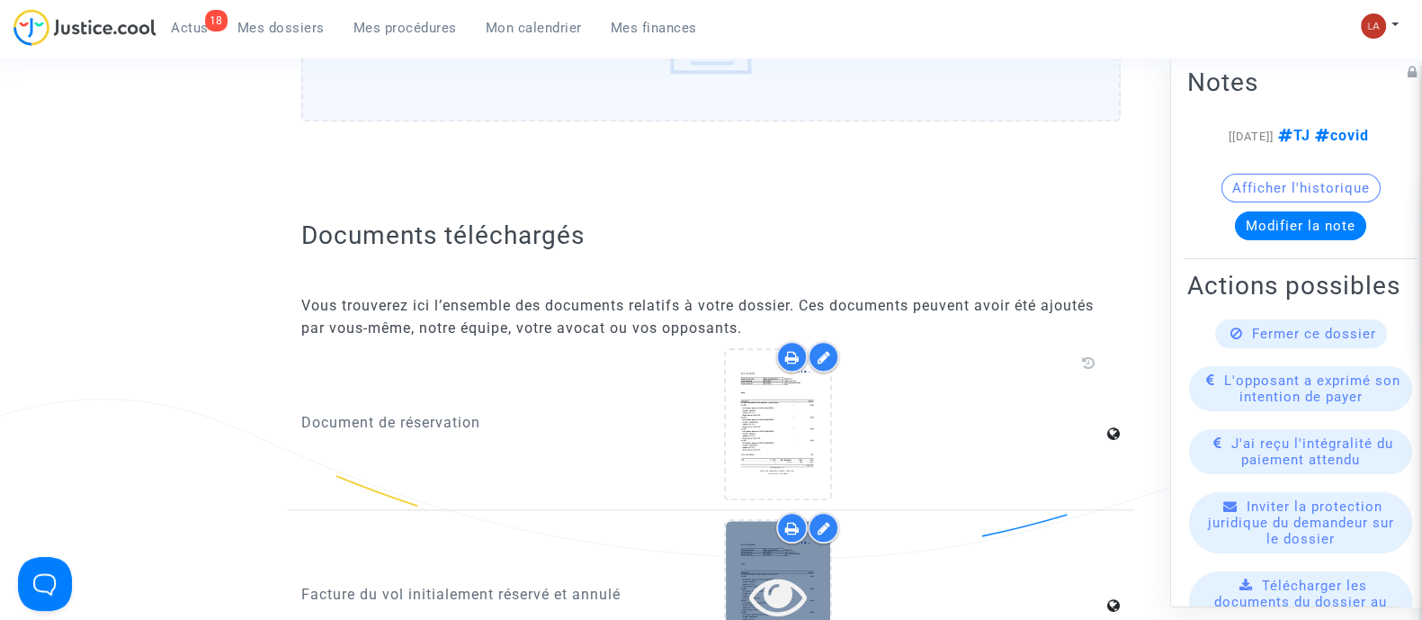
scroll to position [2679, 0]
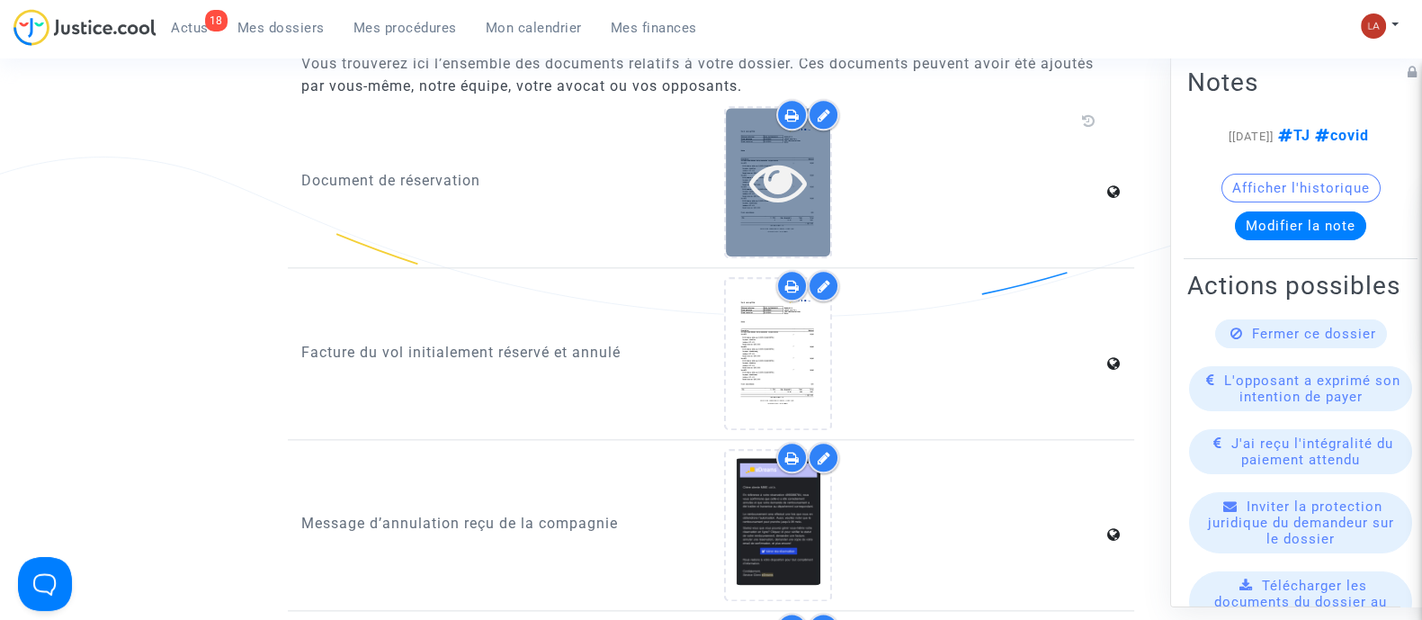
click at [784, 178] on icon at bounding box center [778, 182] width 58 height 58
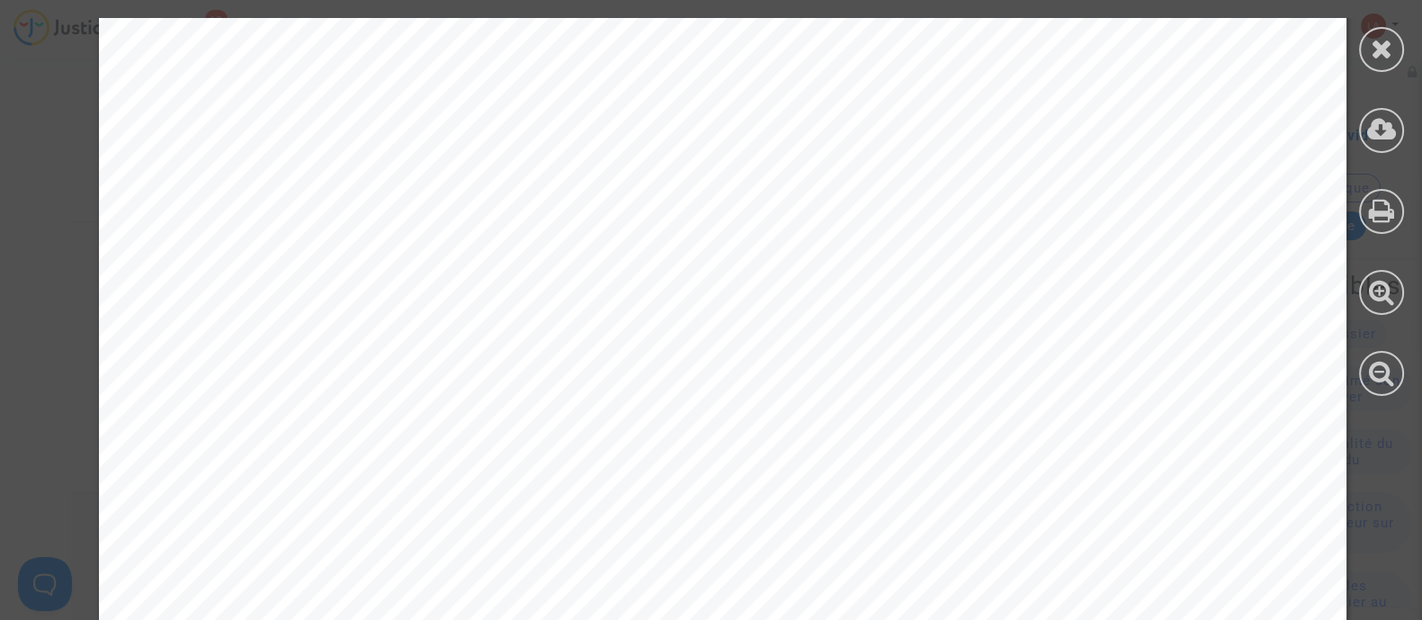
scroll to position [644, 0]
click at [1399, 54] on div at bounding box center [1381, 49] width 45 height 45
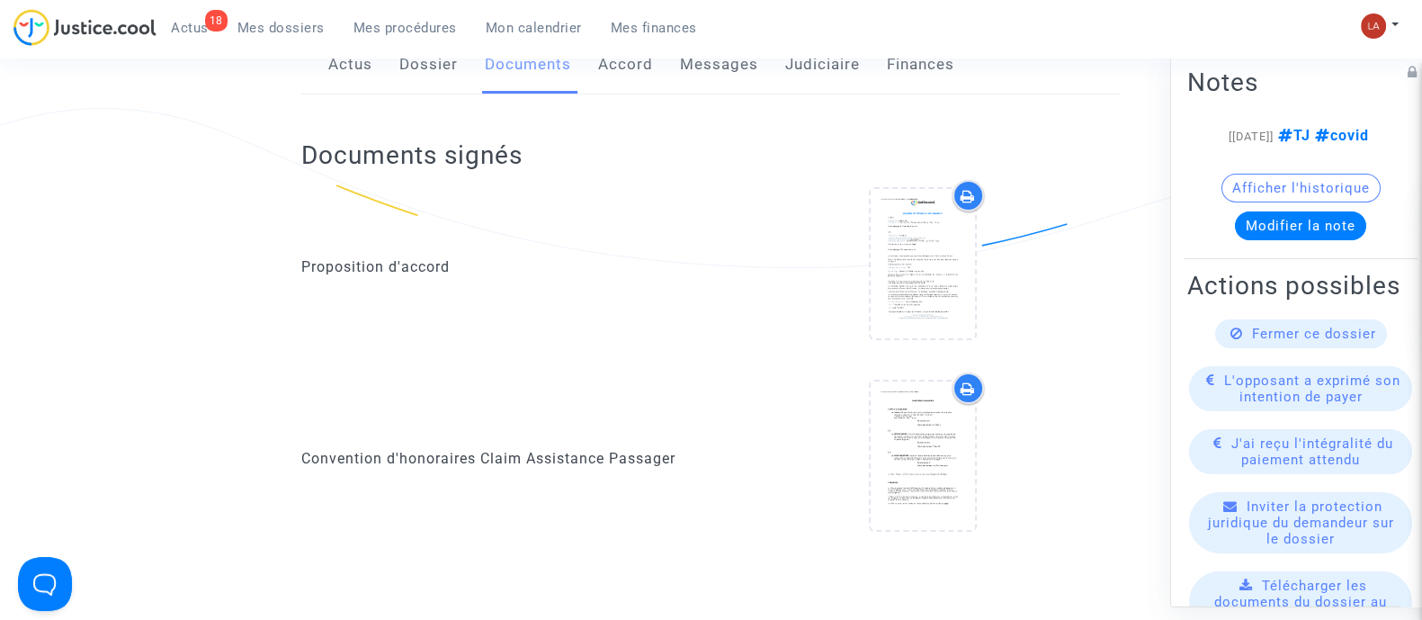
scroll to position [282, 0]
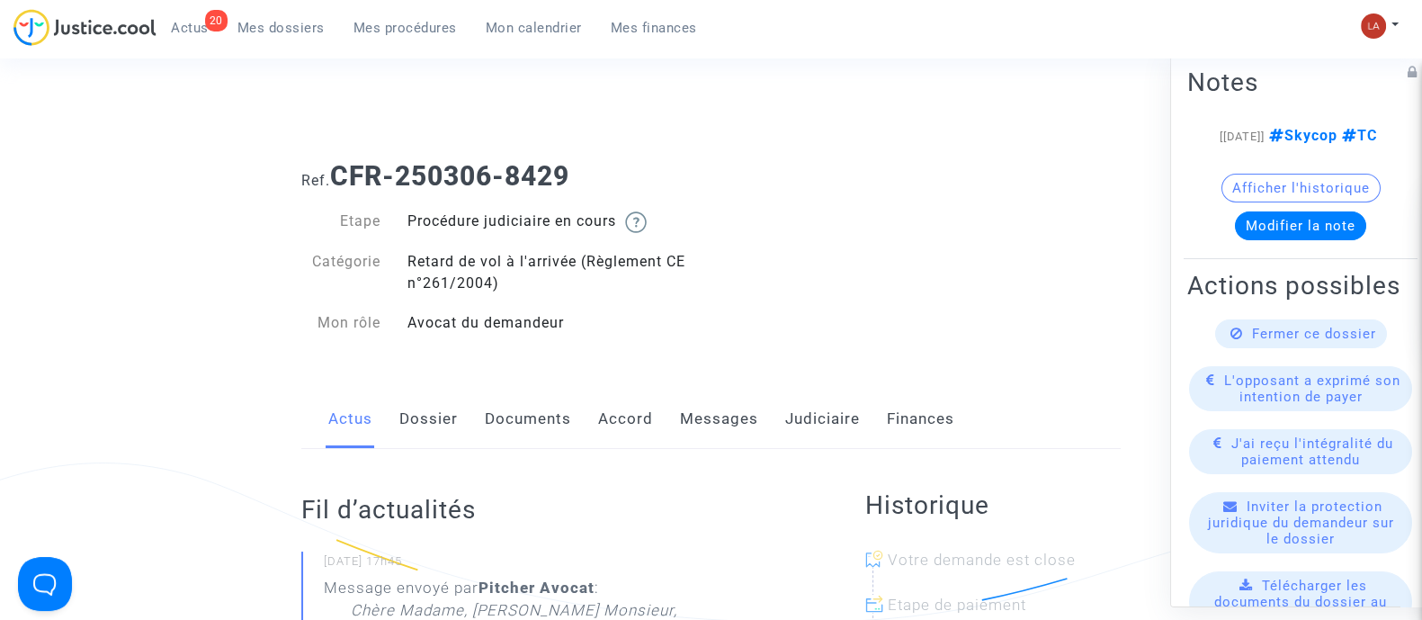
click at [797, 416] on link "Judiciaire" at bounding box center [822, 418] width 75 height 59
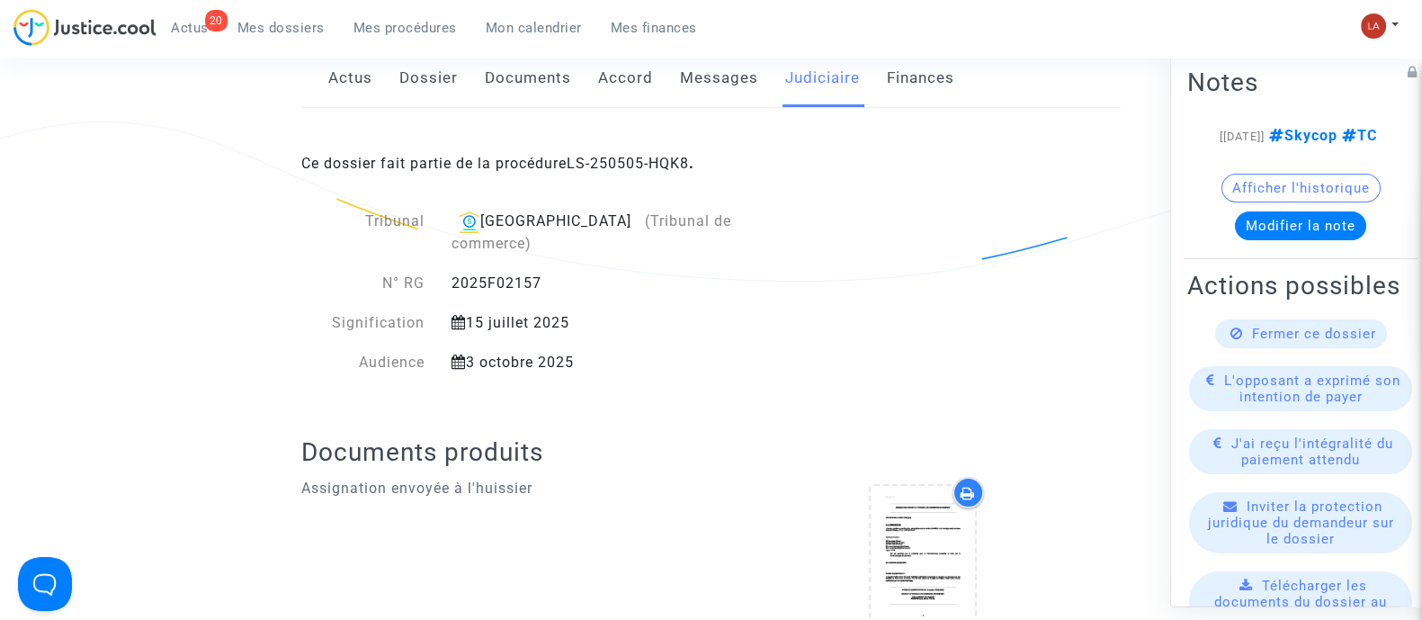
scroll to position [342, 0]
click at [736, 76] on link "Messages" at bounding box center [719, 77] width 78 height 59
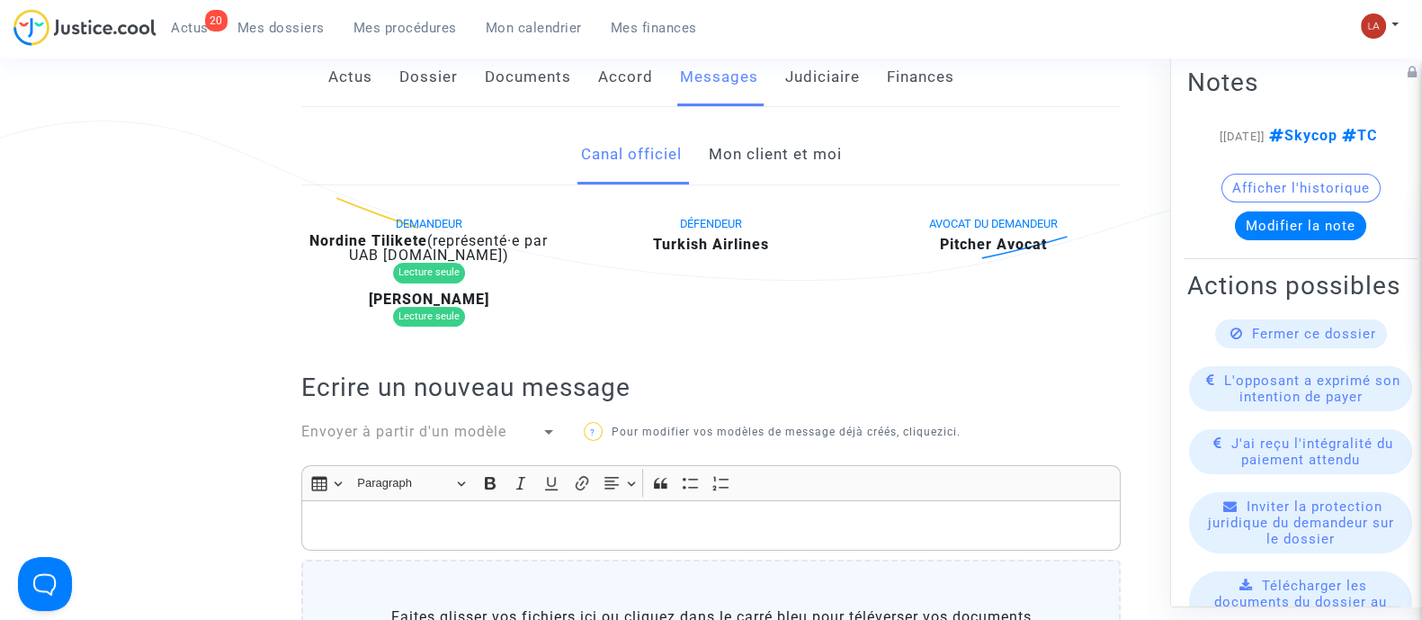
scroll to position [368, 0]
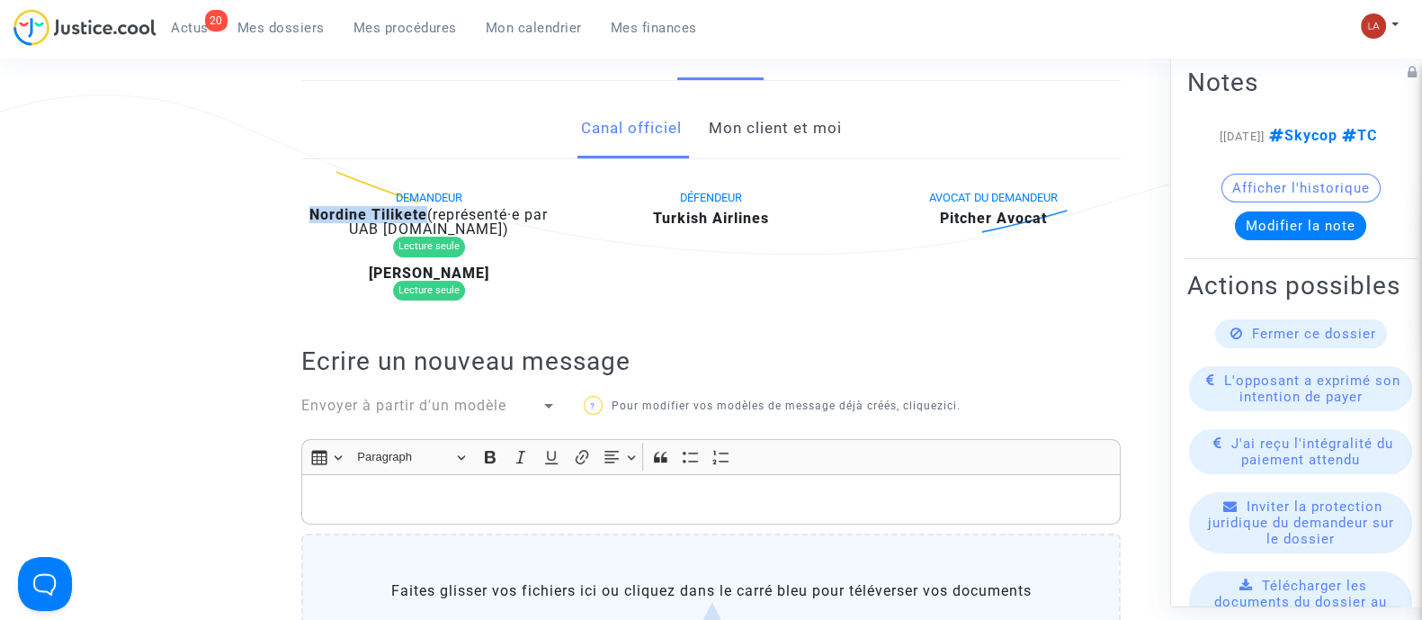
drag, startPoint x: 424, startPoint y: 210, endPoint x: 301, endPoint y: 209, distance: 123.2
click at [301, 209] on div "Nordine Tilikete (représenté·e par UAB Skycop.com)" at bounding box center [428, 222] width 255 height 29
copy b "Nordine Tilikete"
drag, startPoint x: 488, startPoint y: 272, endPoint x: 377, endPoint y: 268, distance: 111.6
click at [377, 268] on div "Fadila Tilikete" at bounding box center [428, 273] width 255 height 14
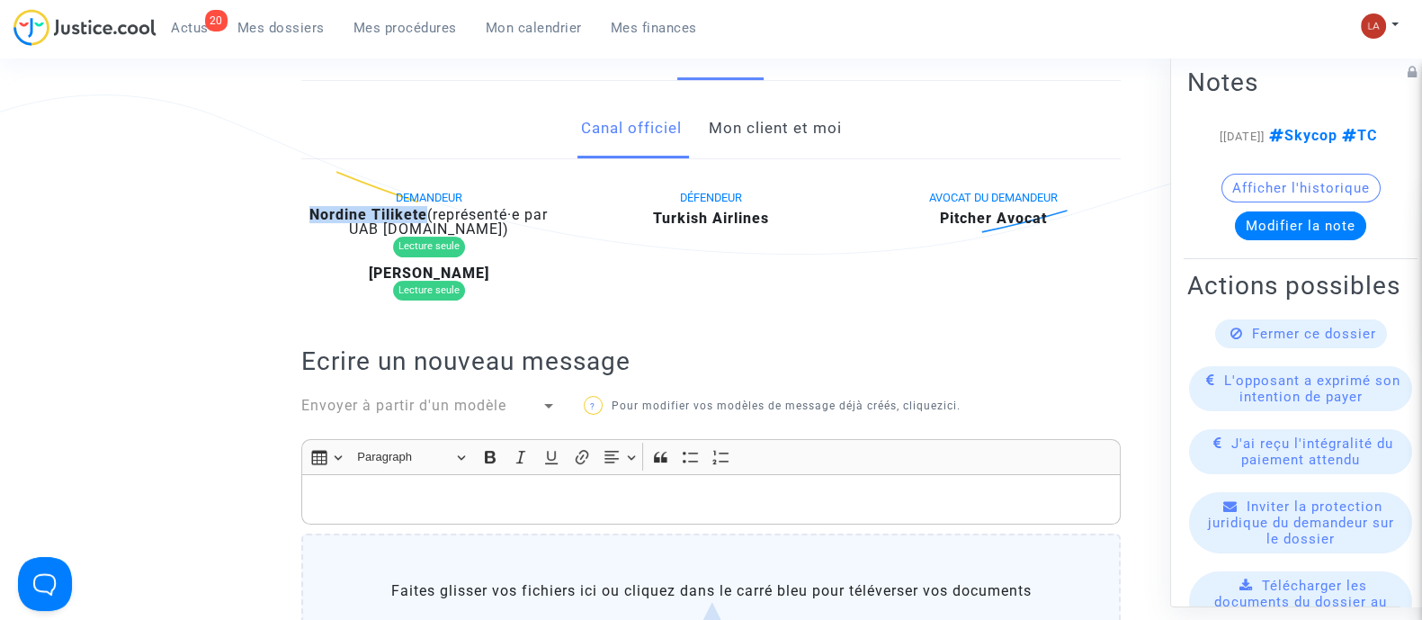
copy b "Fadila Tilikete"
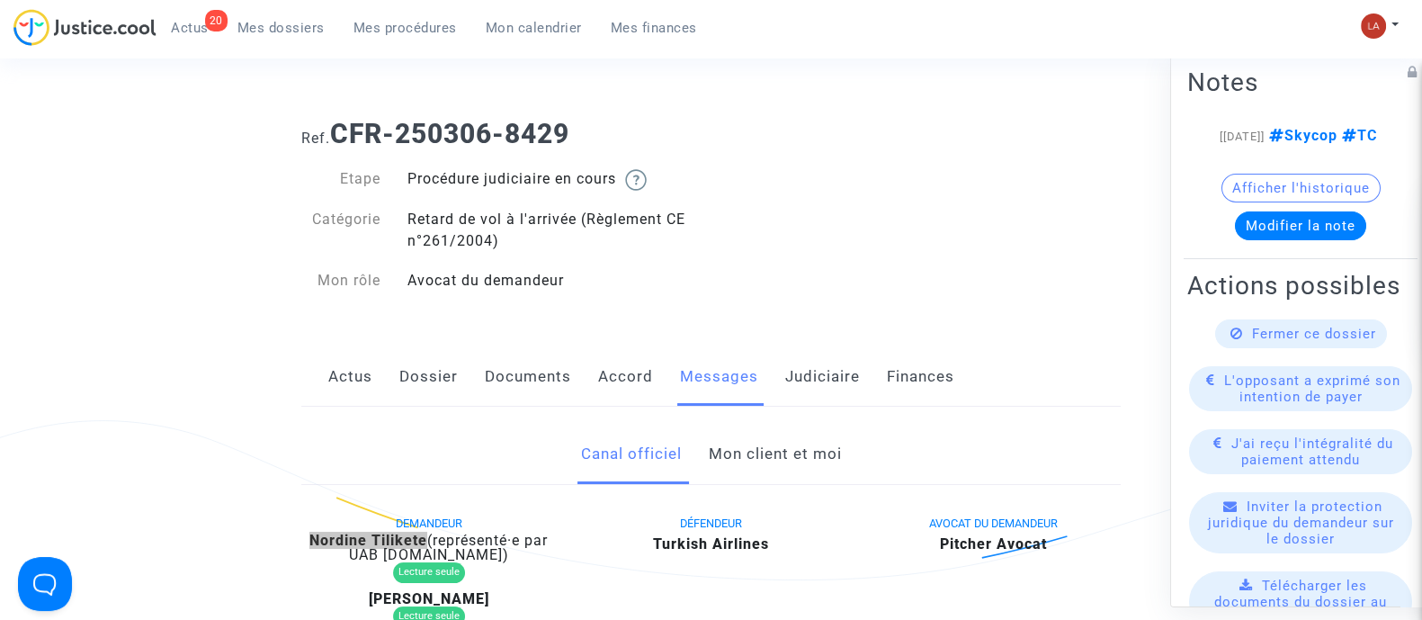
scroll to position [0, 0]
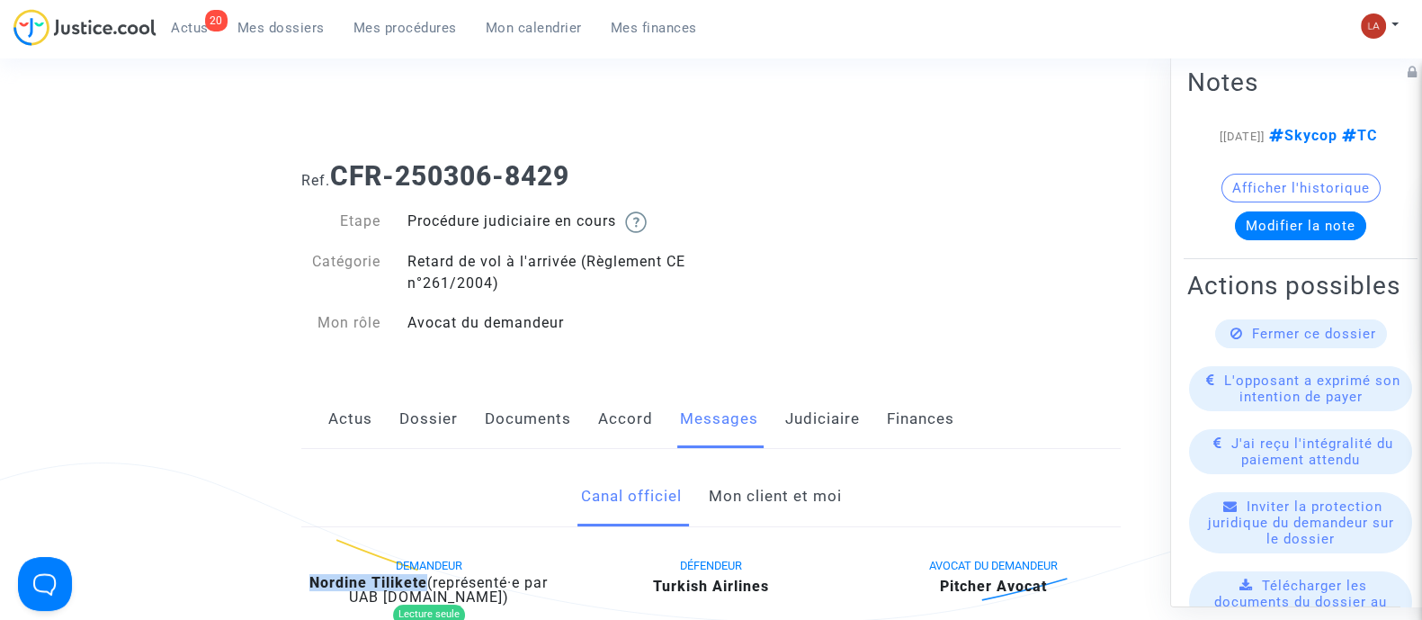
click at [854, 416] on link "Judiciaire" at bounding box center [822, 418] width 75 height 59
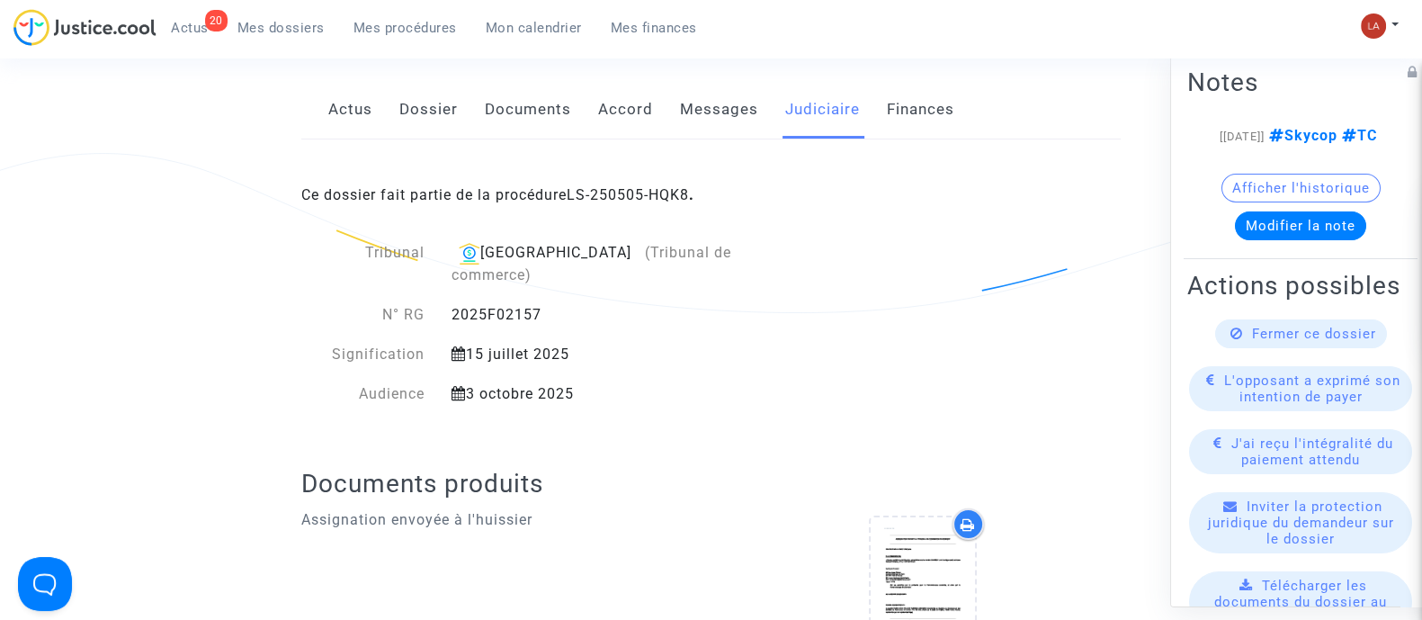
scroll to position [310, 0]
click at [498, 303] on div "2025F02157" at bounding box center [620, 314] width 364 height 22
copy div "2025F02157"
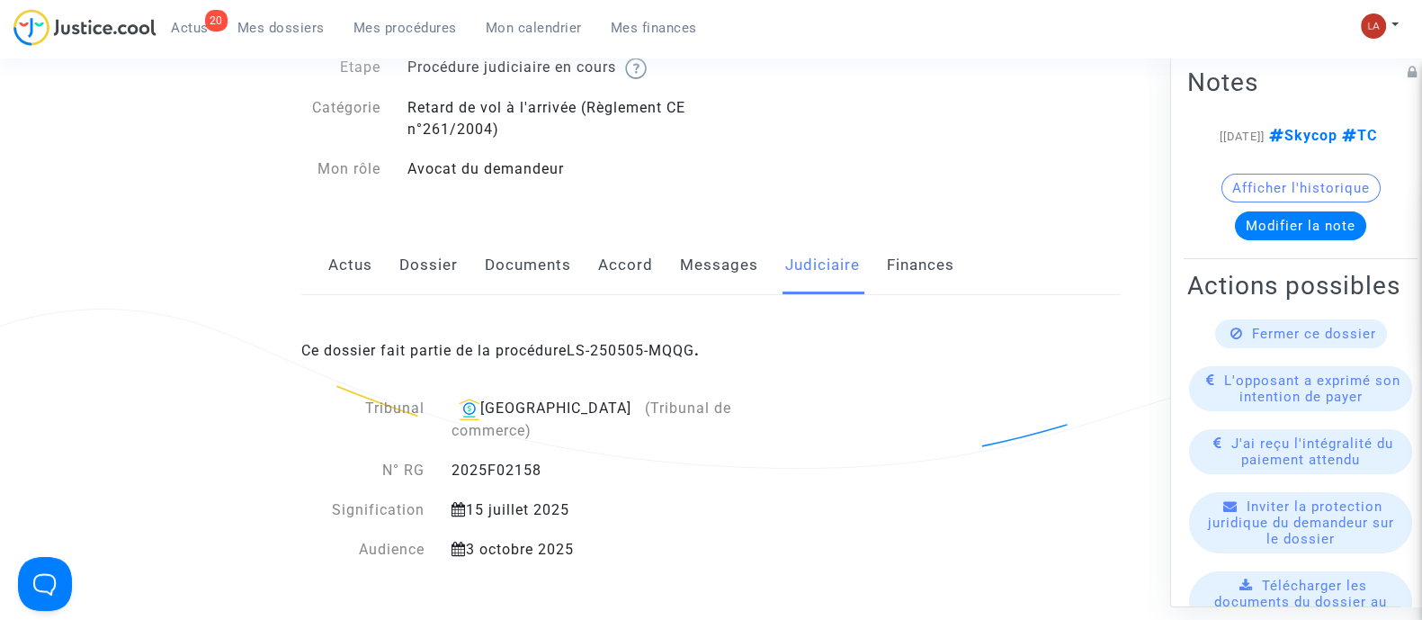
scroll to position [152, 0]
click at [708, 249] on link "Messages" at bounding box center [719, 266] width 78 height 59
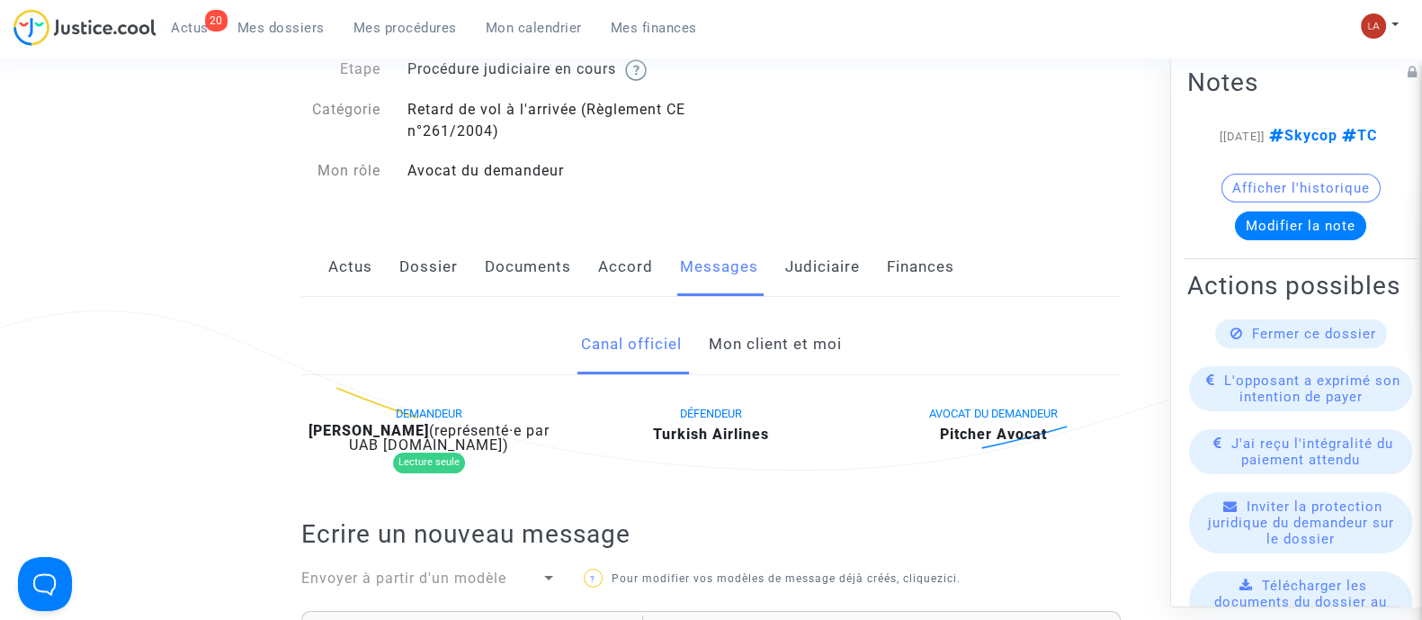
drag, startPoint x: 445, startPoint y: 429, endPoint x: 316, endPoint y: 426, distance: 129.5
click at [316, 426] on b "Alexandre Zakhour" at bounding box center [368, 430] width 121 height 17
copy b "lexandre Zakhour"
drag, startPoint x: 308, startPoint y: 426, endPoint x: 445, endPoint y: 428, distance: 136.7
click at [445, 428] on div "Alexandre Zakhour (représenté·e par UAB Skycop.com)" at bounding box center [428, 438] width 255 height 29
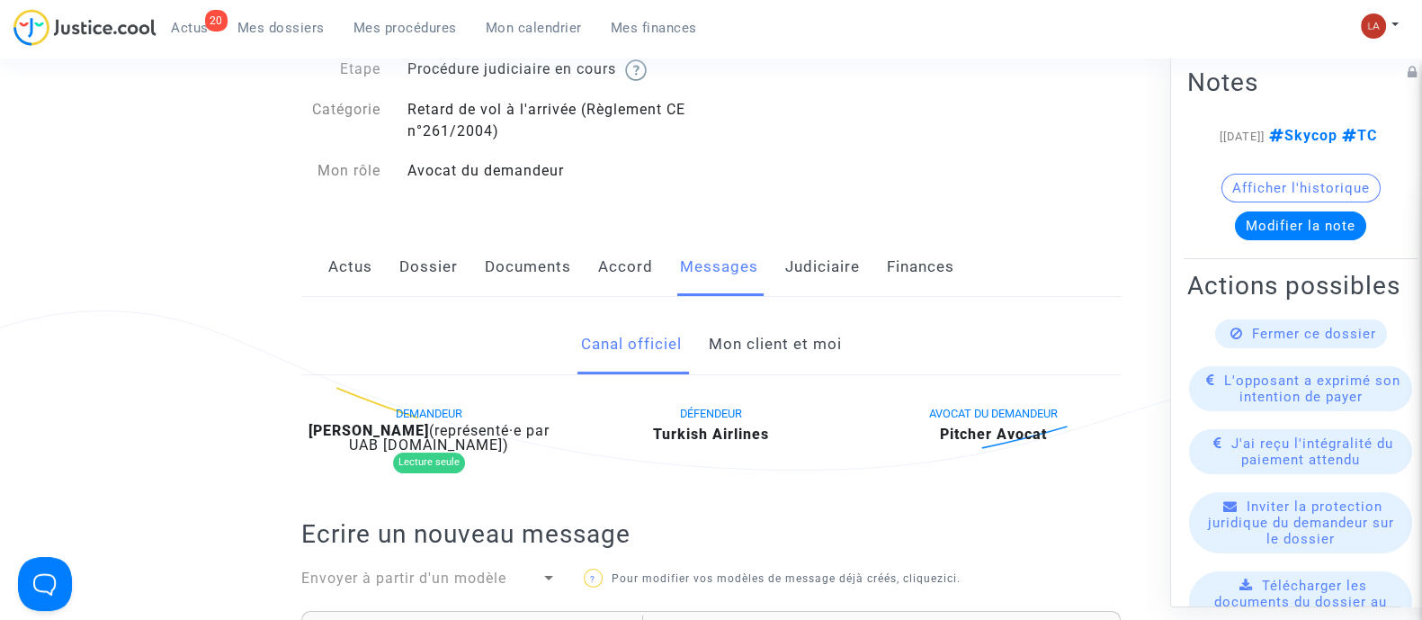
copy b "Alexandre Zakhour"
click at [818, 259] on link "Judiciaire" at bounding box center [822, 266] width 75 height 59
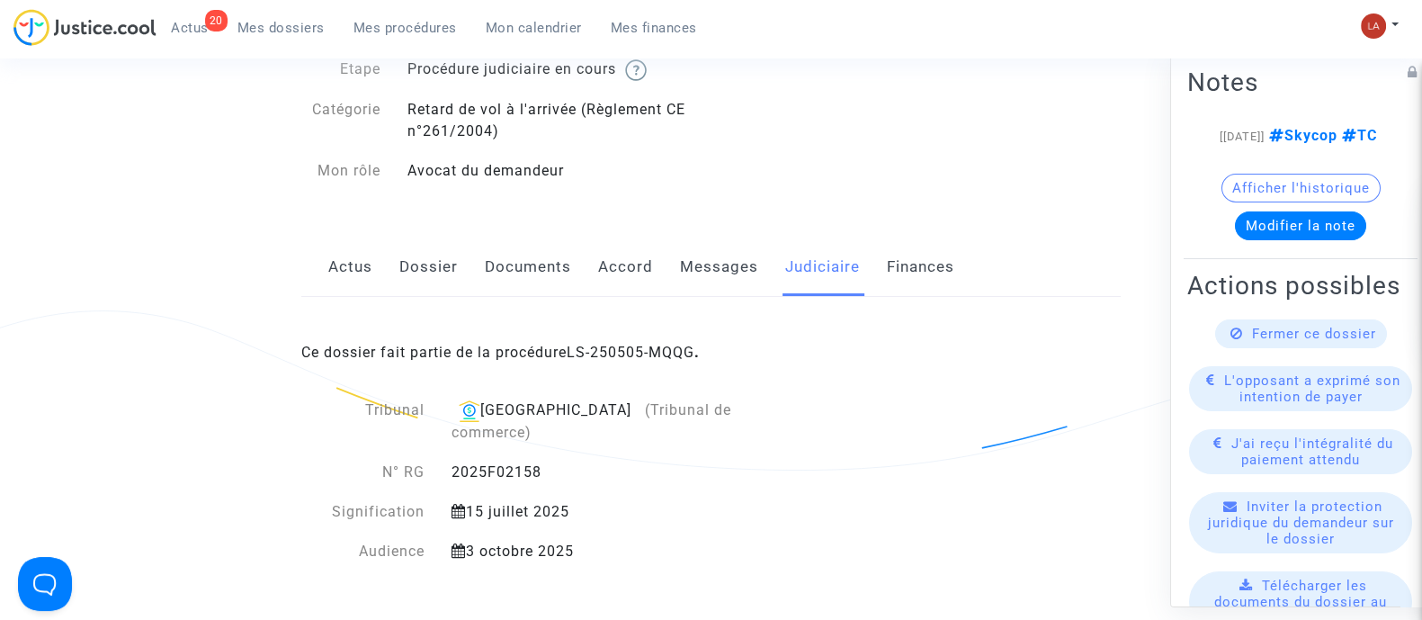
click at [514, 461] on div "2025F02158" at bounding box center [620, 472] width 364 height 22
copy div "2025F02158"
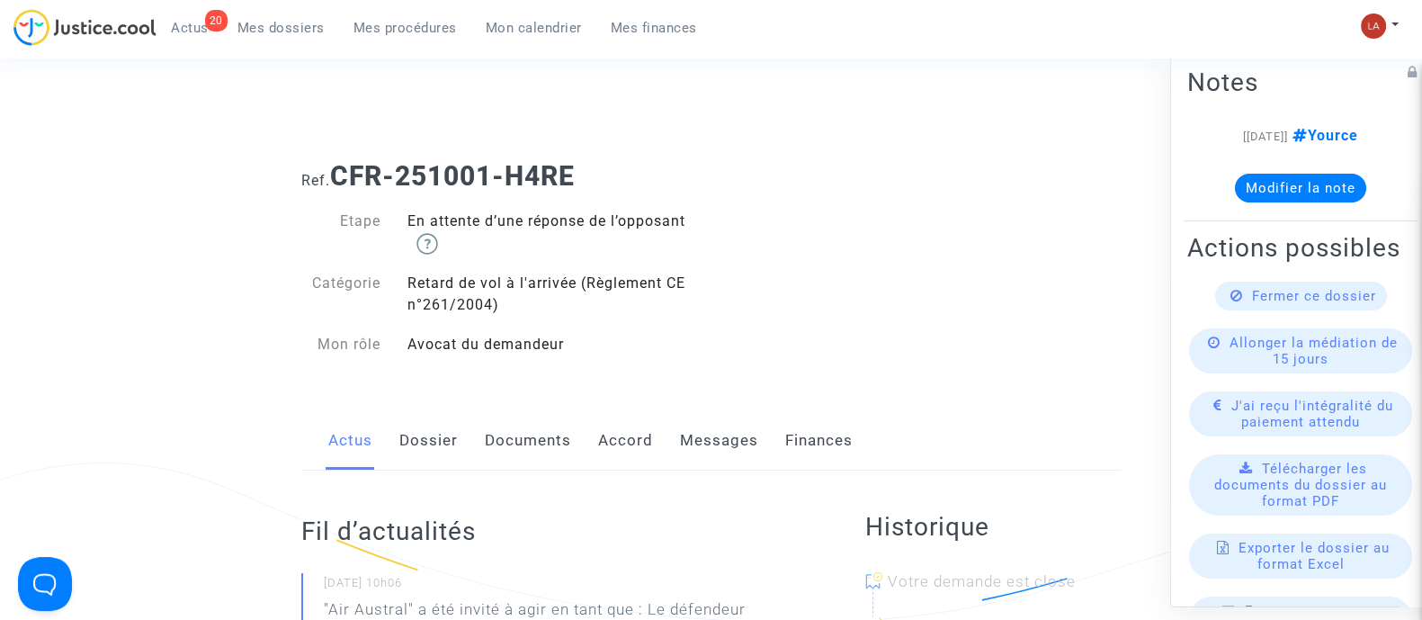
click at [706, 437] on link "Messages" at bounding box center [719, 440] width 78 height 59
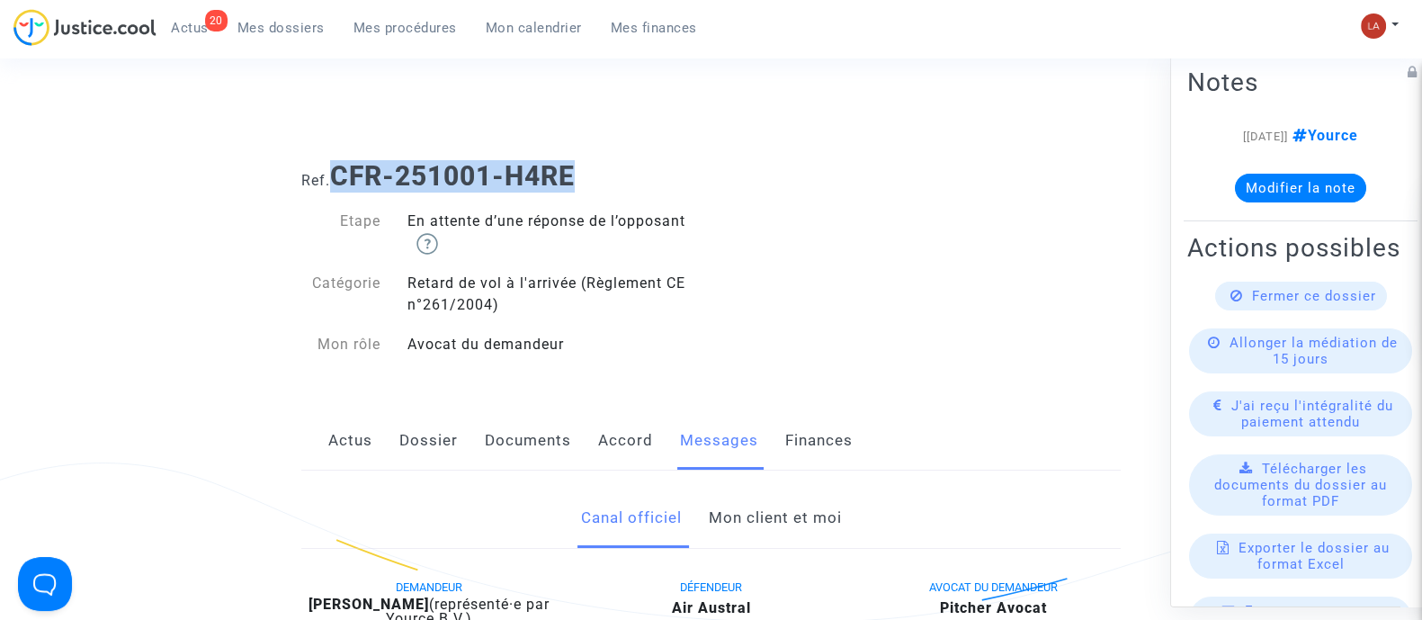
drag, startPoint x: 612, startPoint y: 189, endPoint x: 342, endPoint y: 168, distance: 270.6
click at [342, 168] on h1 "Ref. CFR-251001-H4RE" at bounding box center [710, 176] width 819 height 32
copy b "CFR-251001-H4RE"
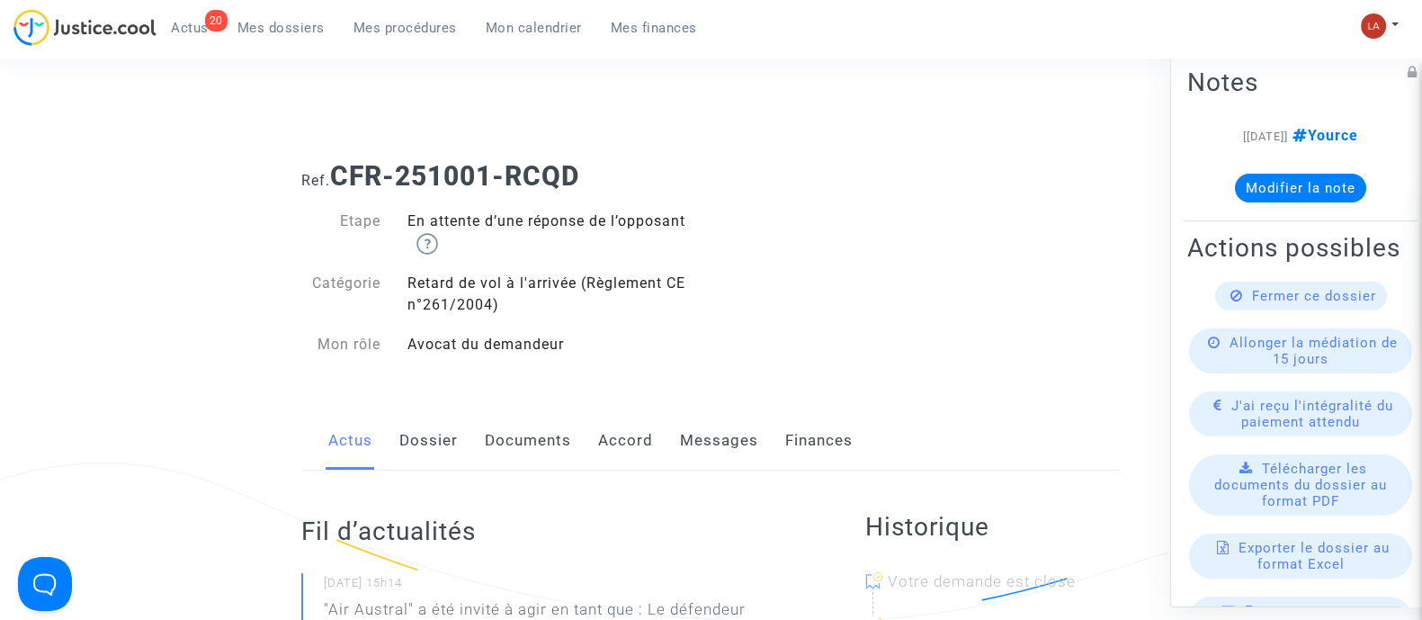
click at [743, 416] on link "Messages" at bounding box center [719, 440] width 78 height 59
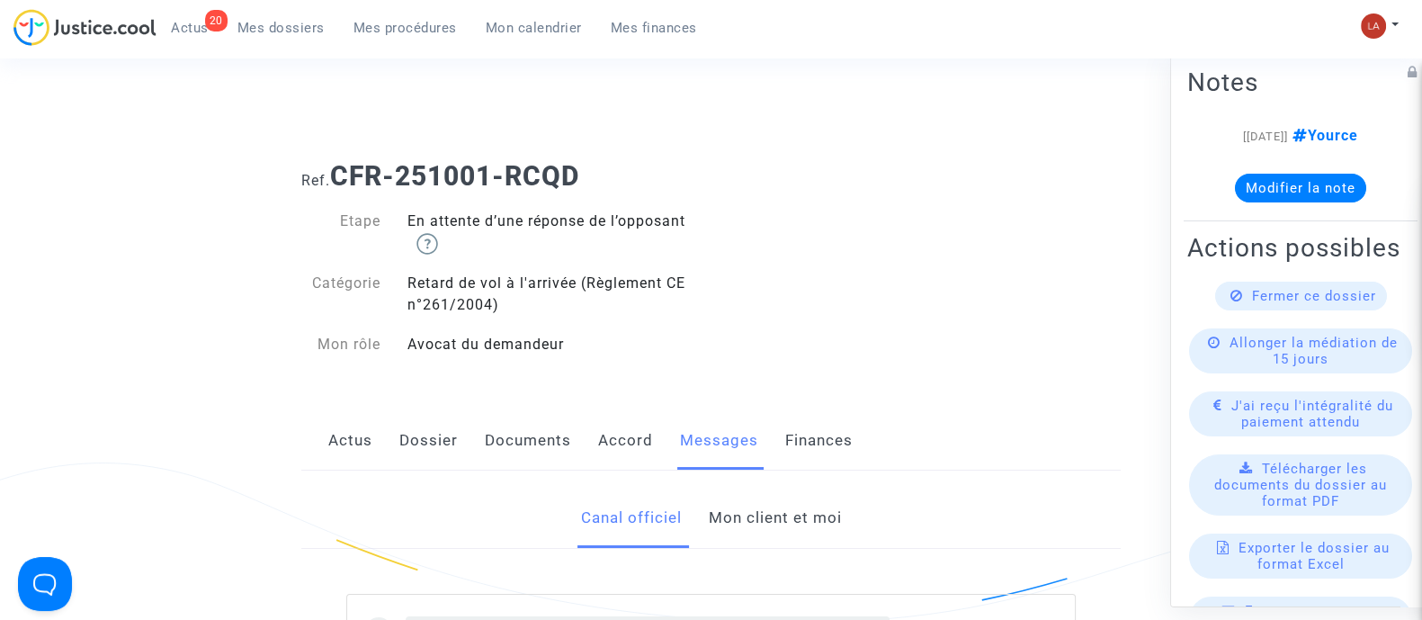
click at [752, 546] on link "Mon client et moi" at bounding box center [774, 517] width 133 height 59
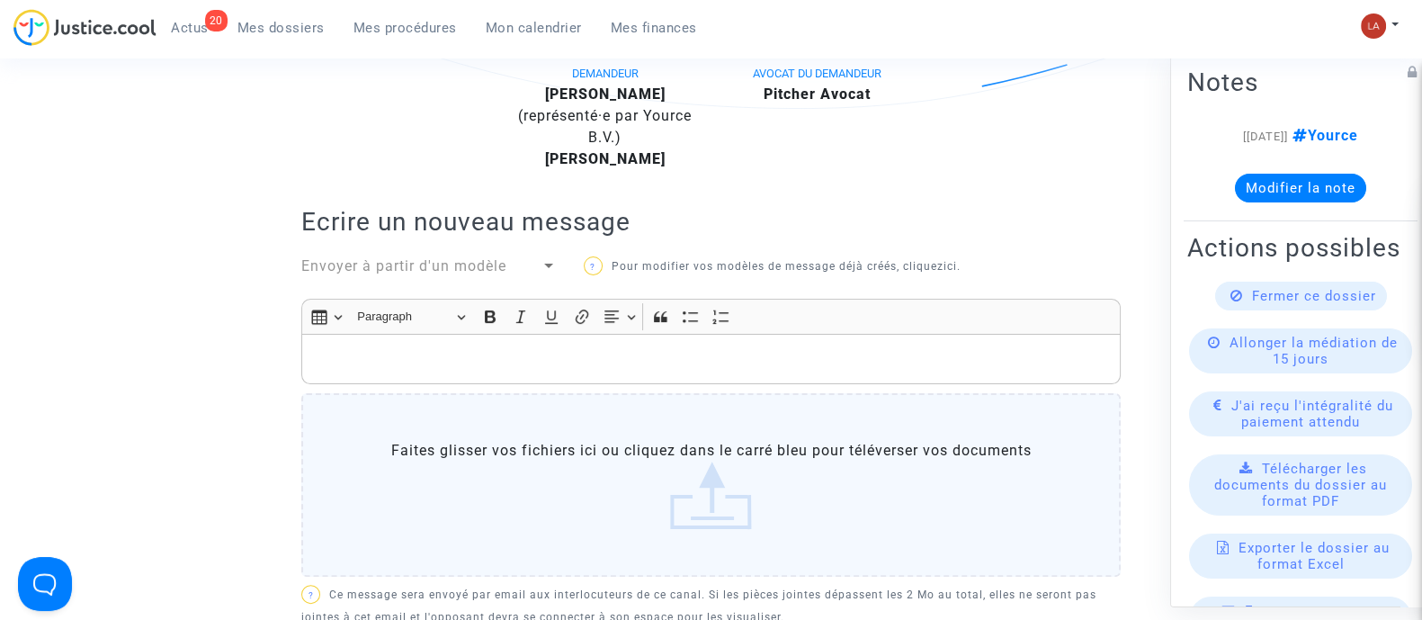
scroll to position [514, 0]
click at [568, 357] on p "Rich Text Editor, main" at bounding box center [711, 358] width 800 height 22
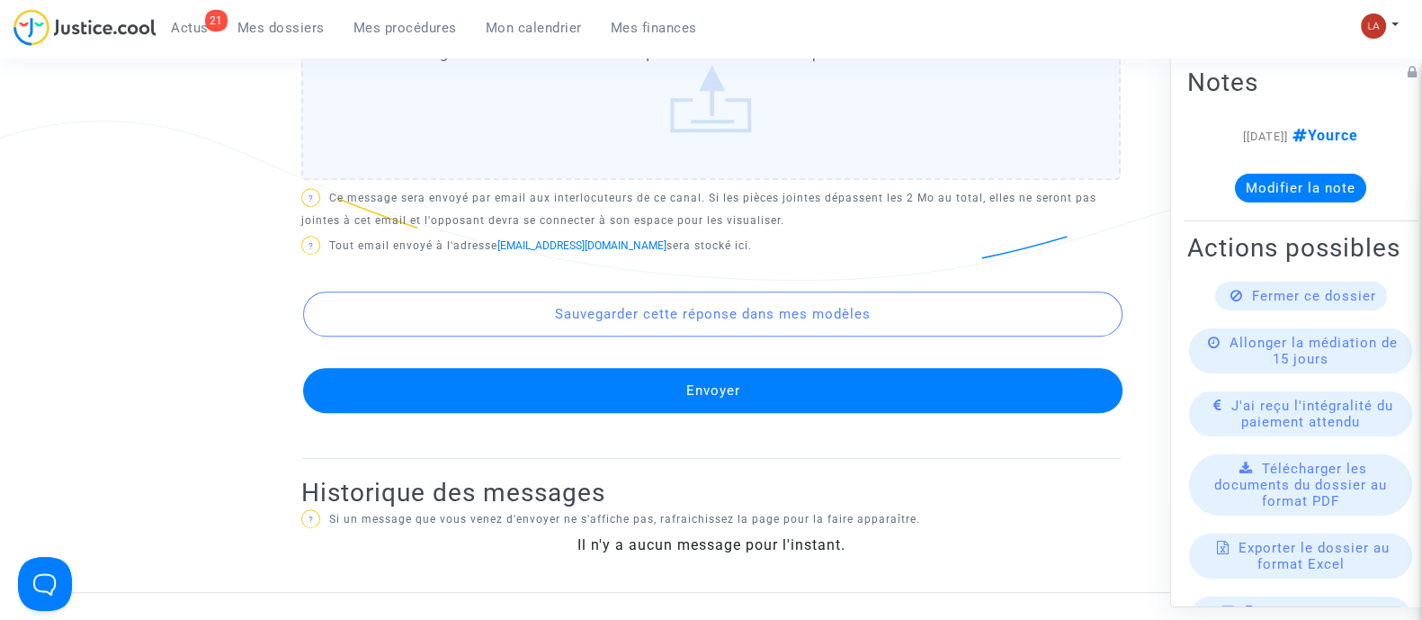
scroll to position [1133, 0]
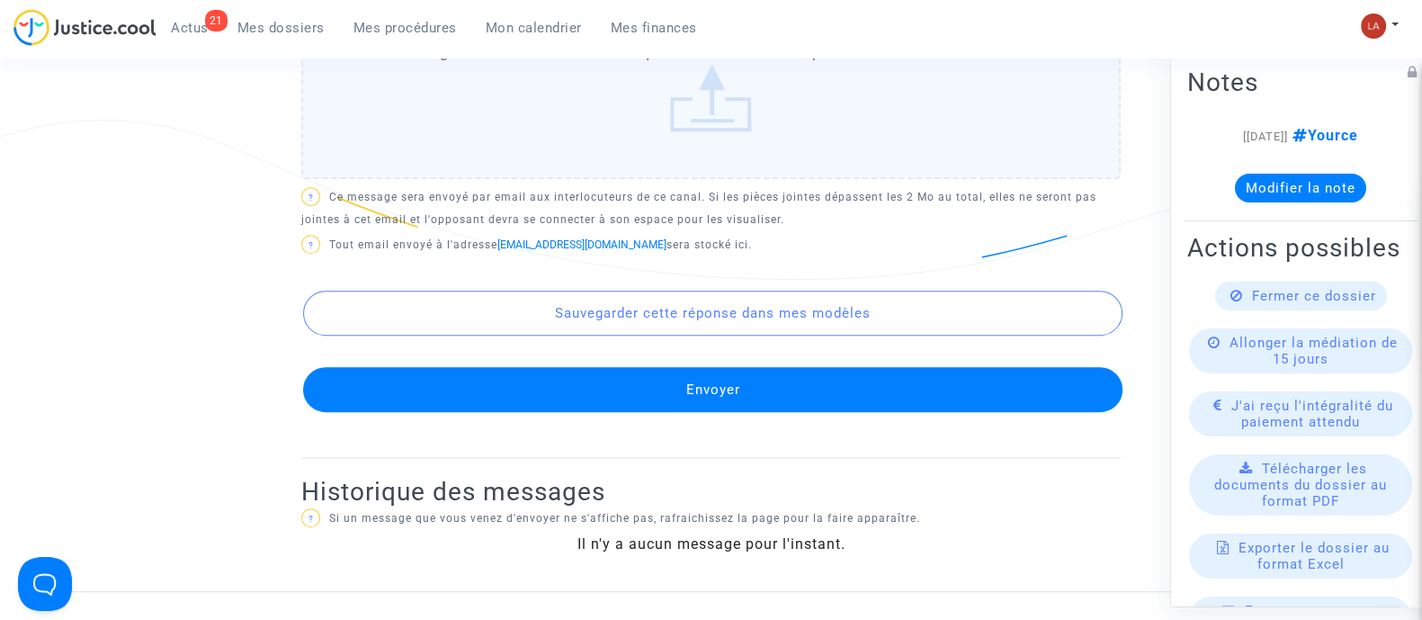
click at [565, 376] on button "Envoyer" at bounding box center [712, 389] width 819 height 45
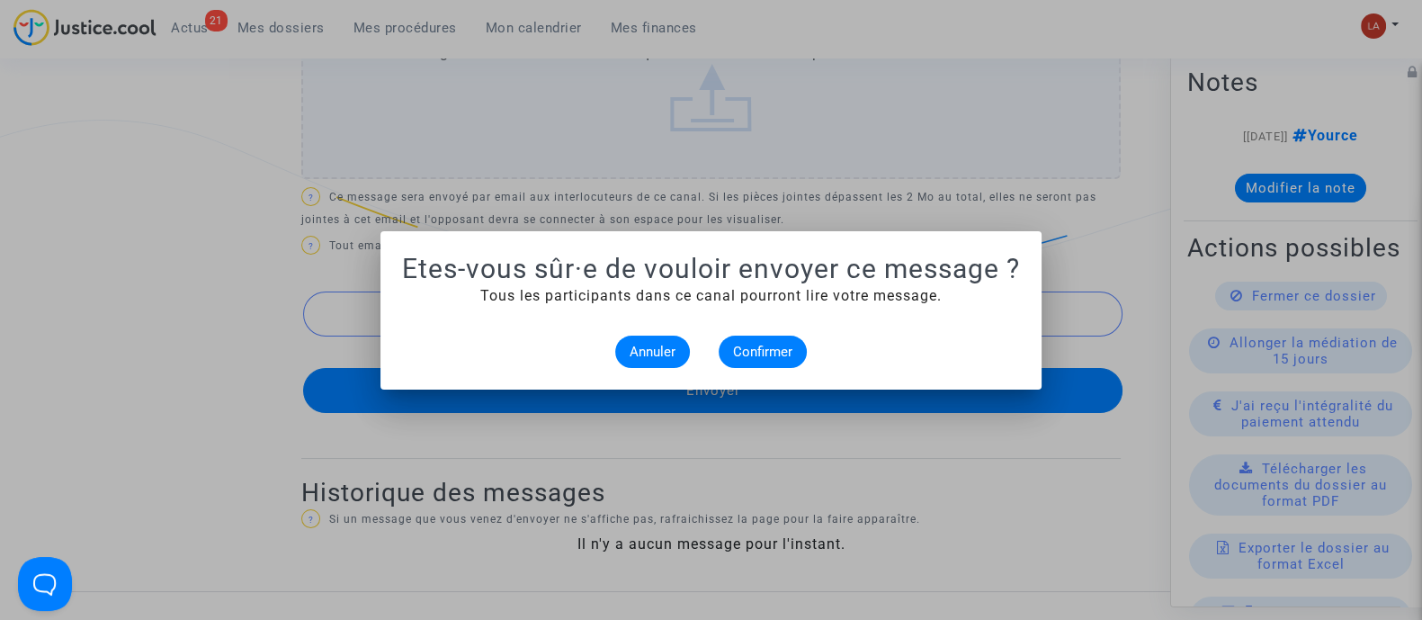
scroll to position [0, 0]
click at [756, 344] on span "Confirmer" at bounding box center [762, 352] width 59 height 16
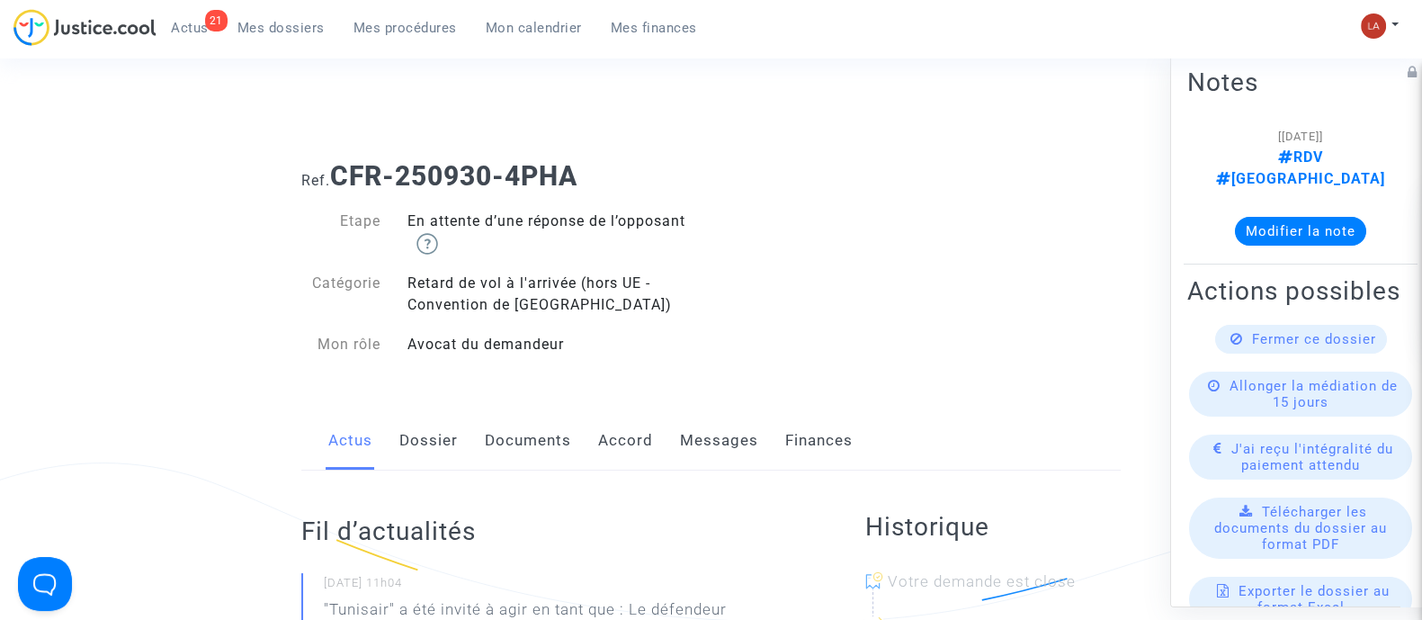
click at [728, 451] on link "Messages" at bounding box center [719, 440] width 78 height 59
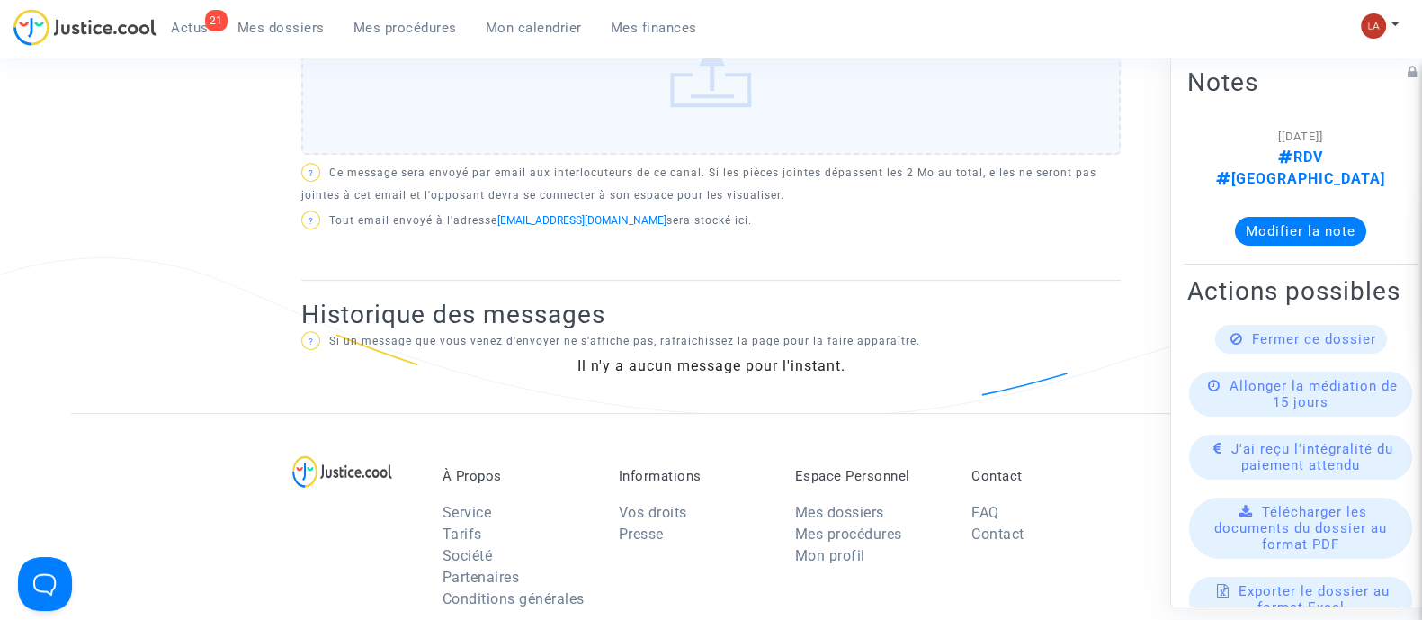
scroll to position [995, 0]
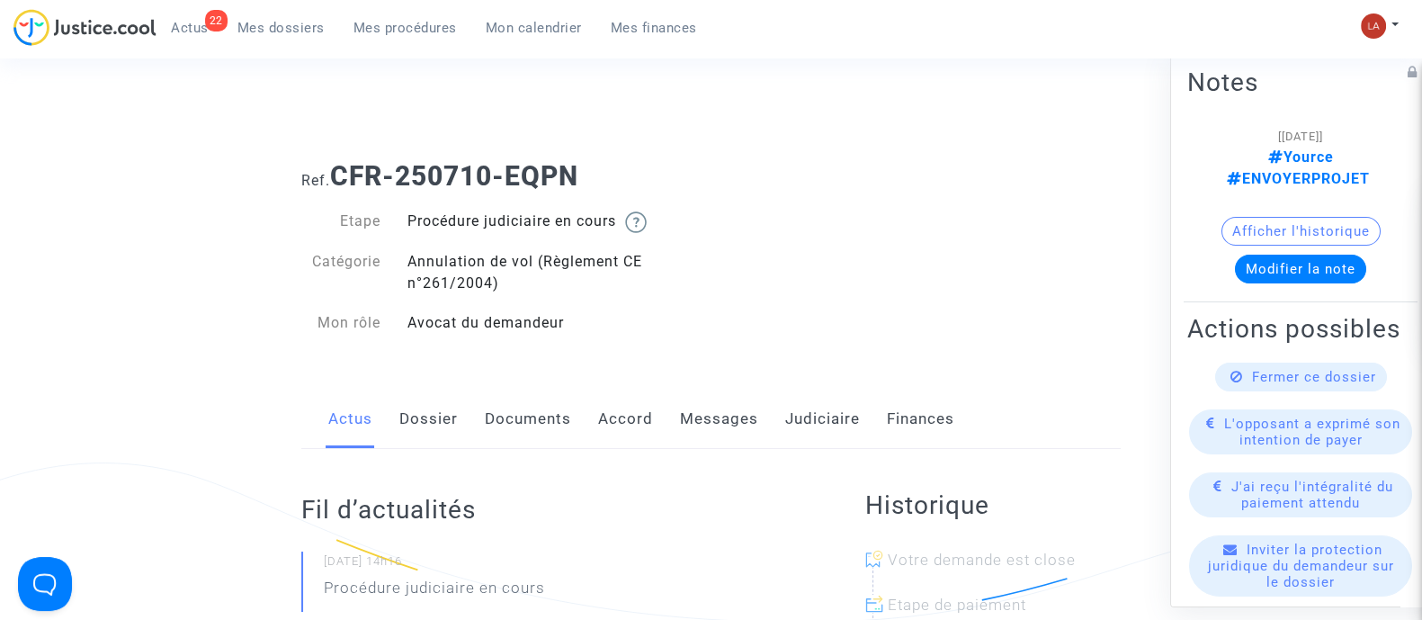
click at [710, 413] on link "Messages" at bounding box center [719, 418] width 78 height 59
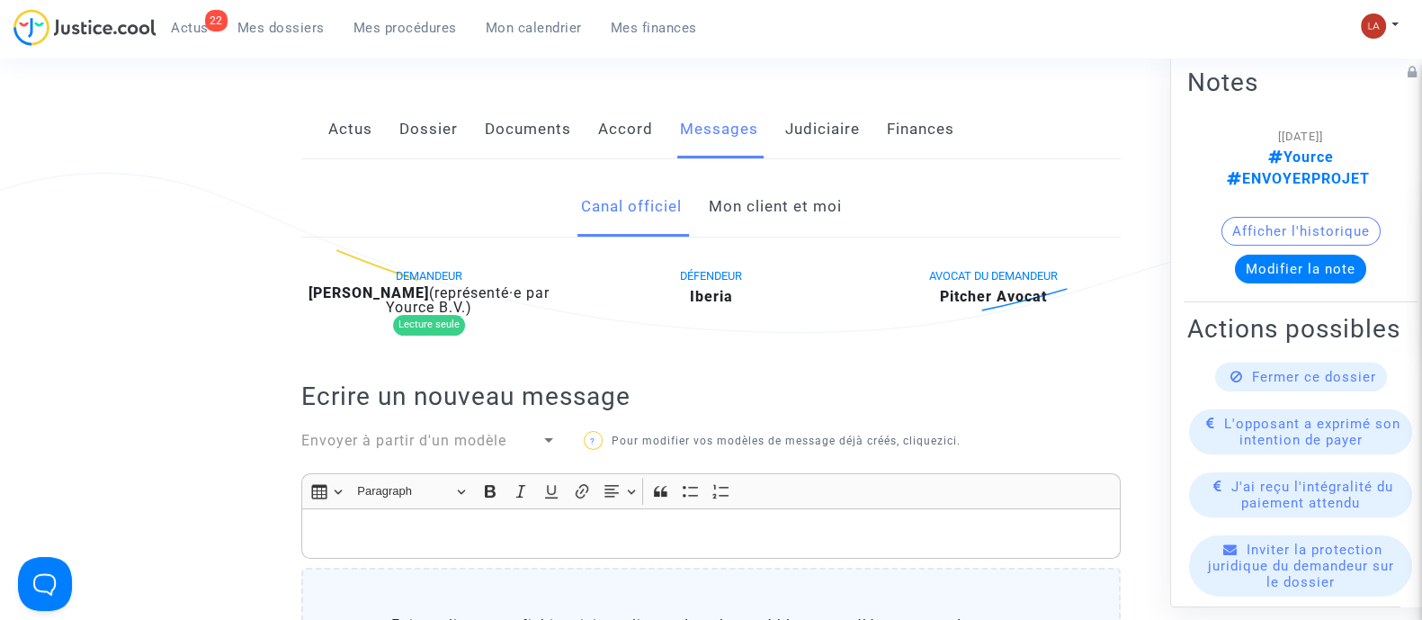
scroll to position [337, 0]
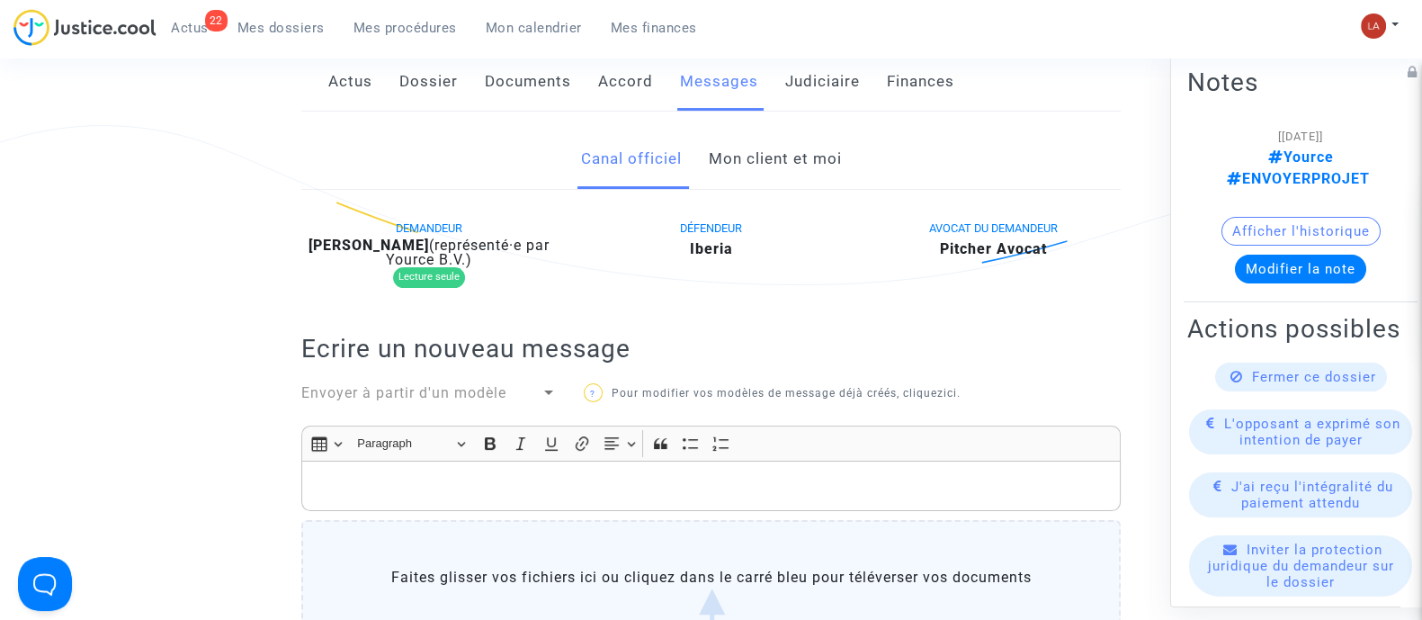
click at [800, 155] on link "Mon client et moi" at bounding box center [774, 159] width 133 height 59
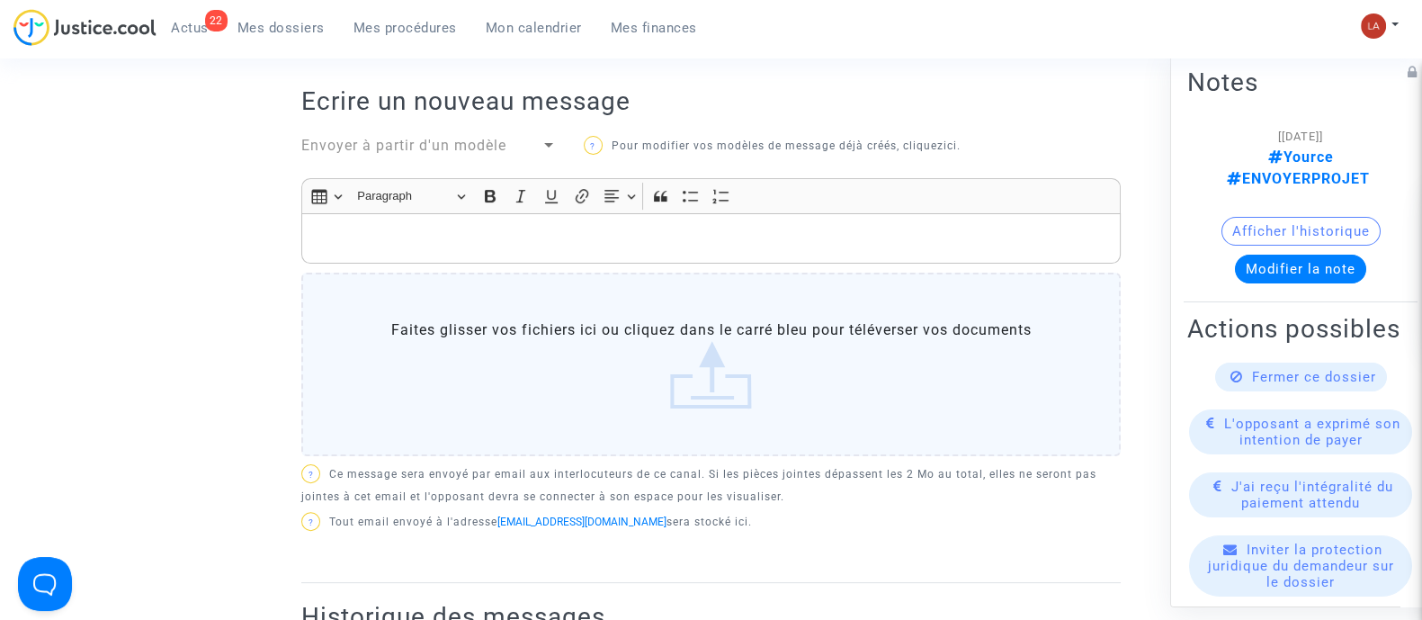
scroll to position [449, 0]
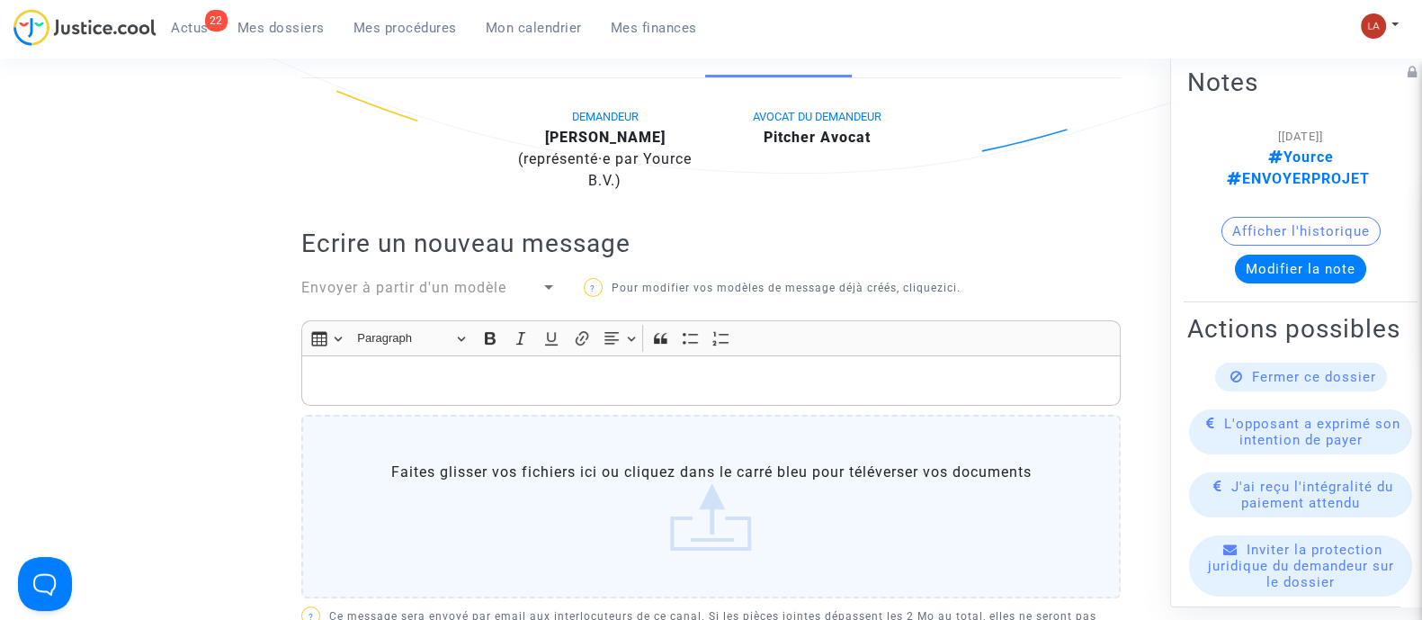
click at [656, 392] on div "Rich Text Editor, main" at bounding box center [710, 380] width 819 height 50
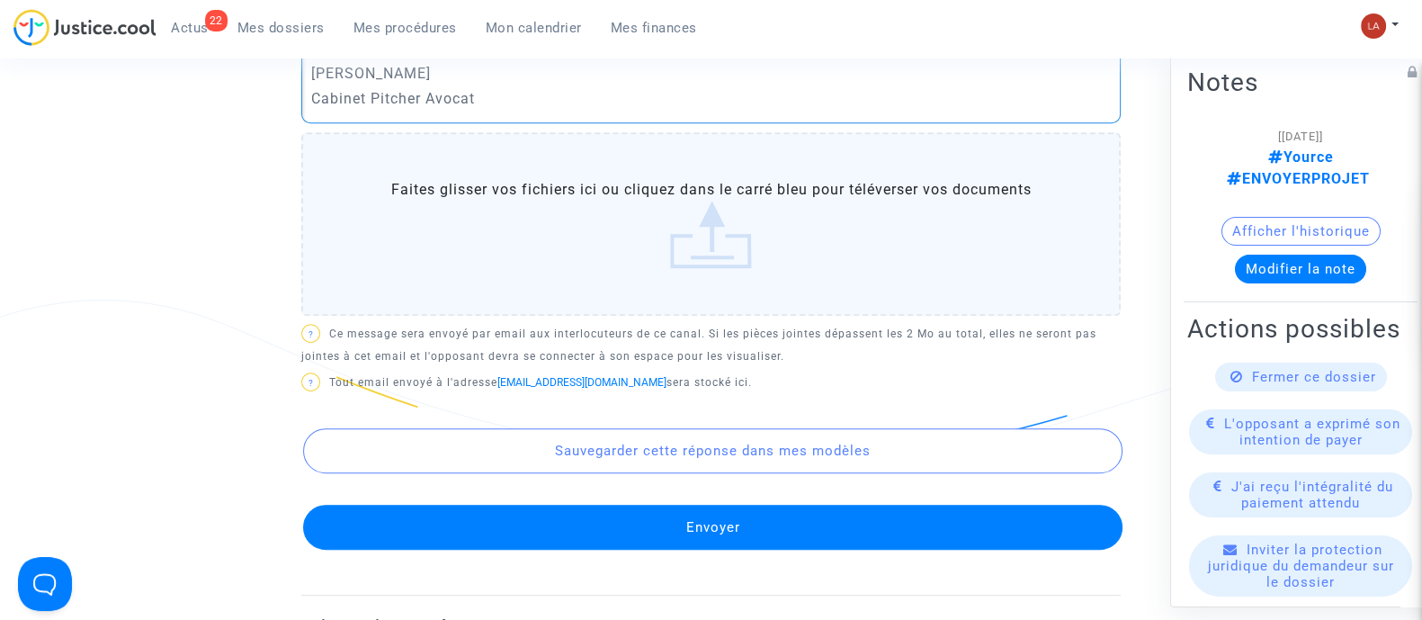
scroll to position [1069, 0]
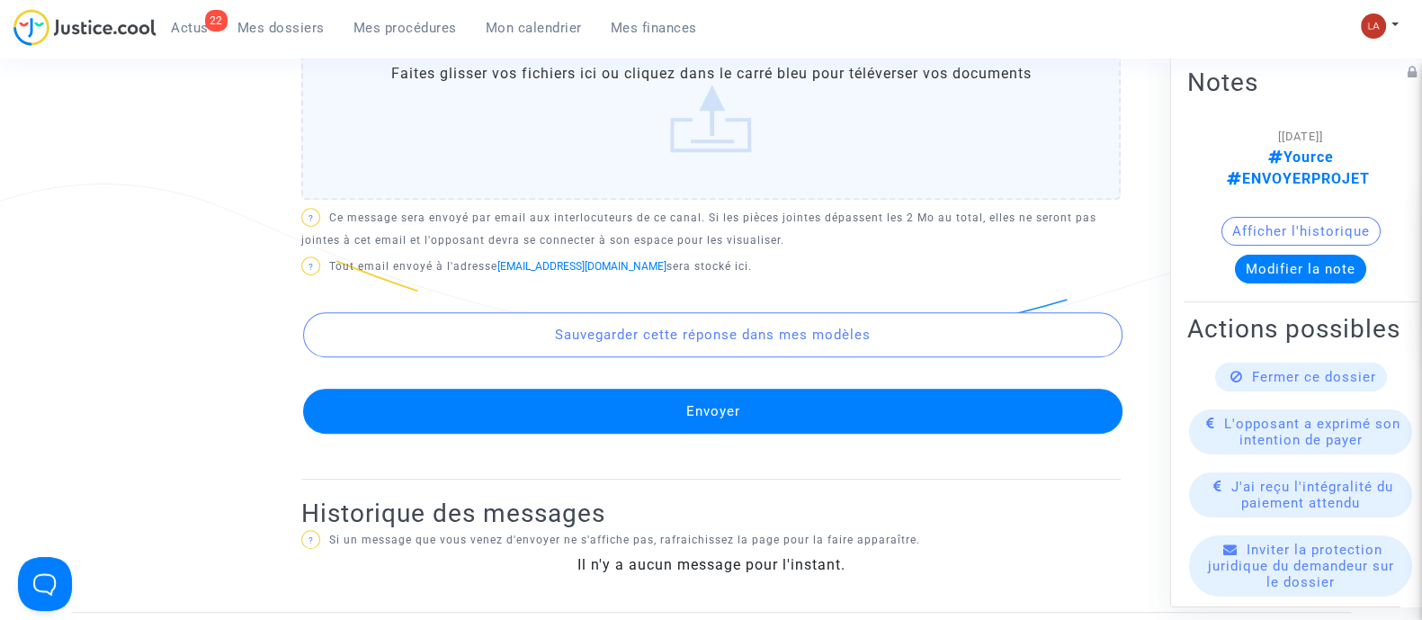
click at [616, 393] on button "Envoyer" at bounding box center [712, 411] width 819 height 45
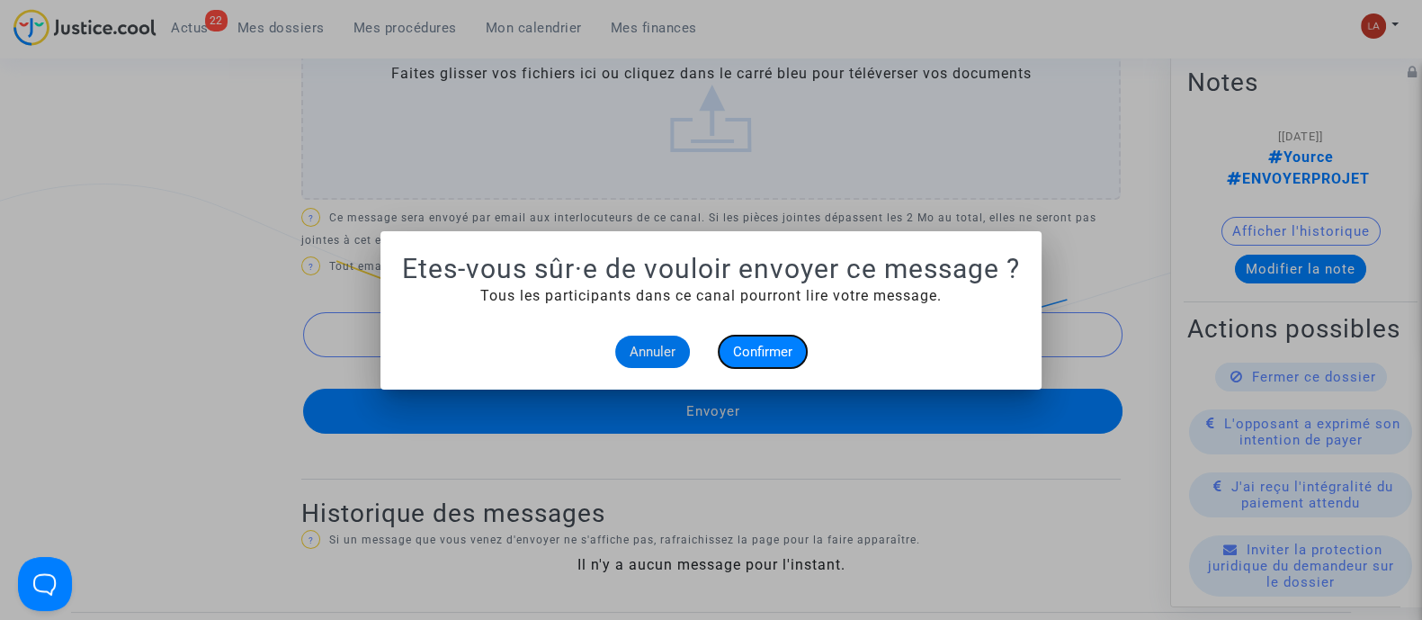
click at [777, 338] on button "Confirmer" at bounding box center [763, 351] width 88 height 32
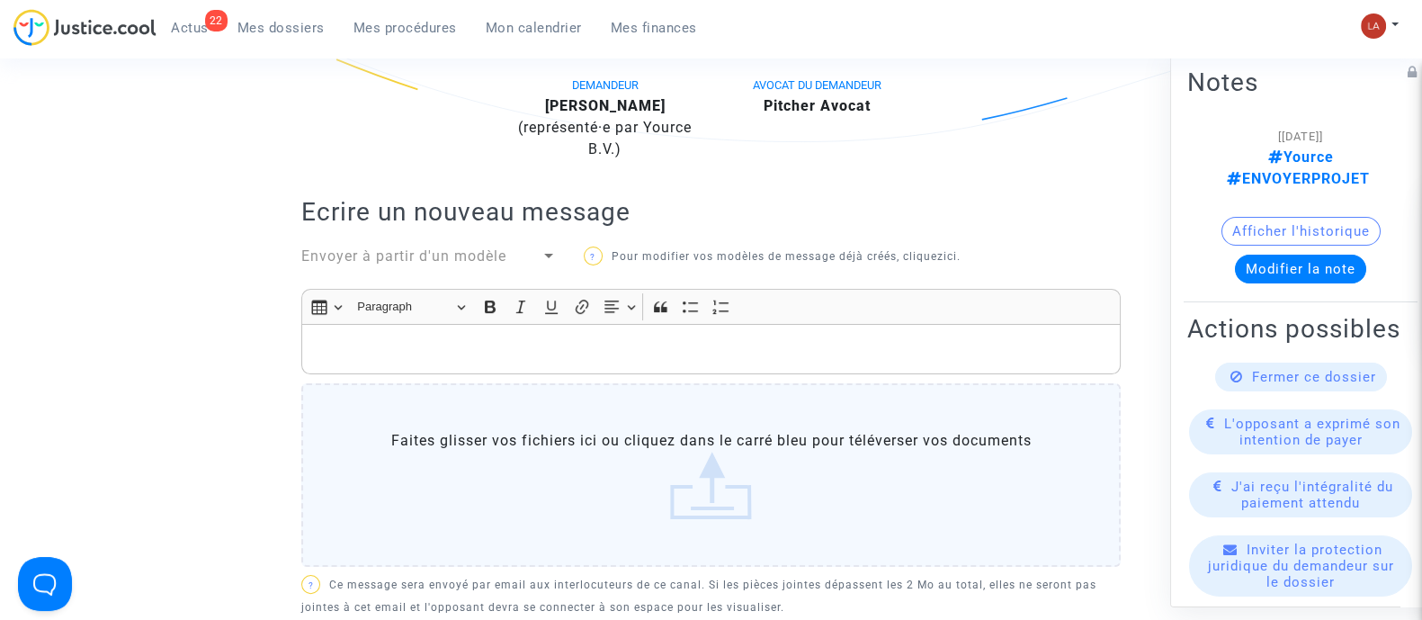
scroll to position [479, 0]
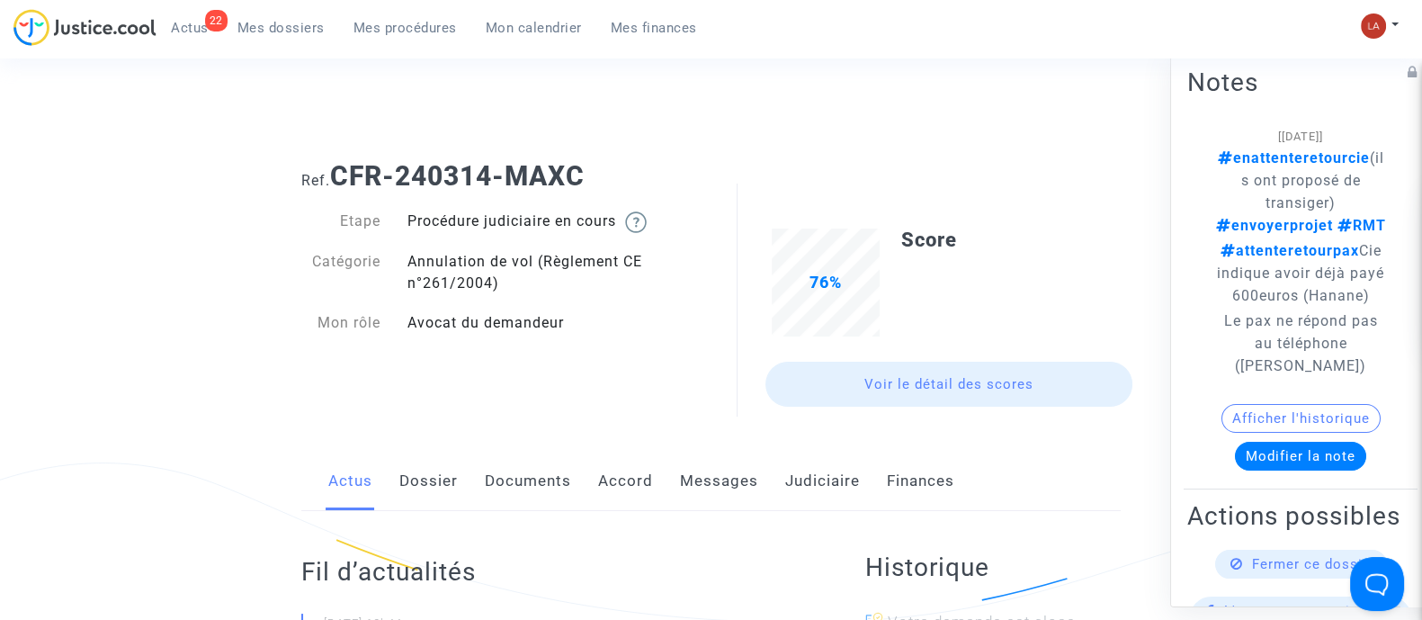
click at [540, 460] on link "Documents" at bounding box center [528, 480] width 86 height 59
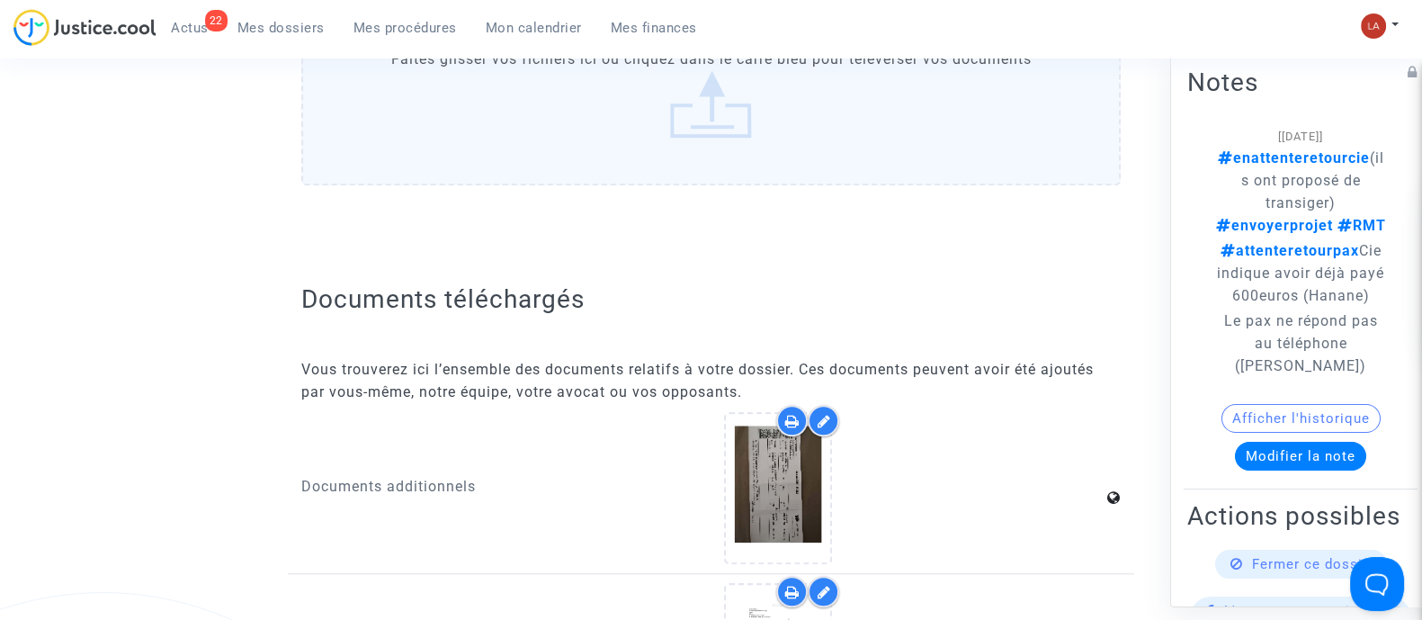
scroll to position [2361, 0]
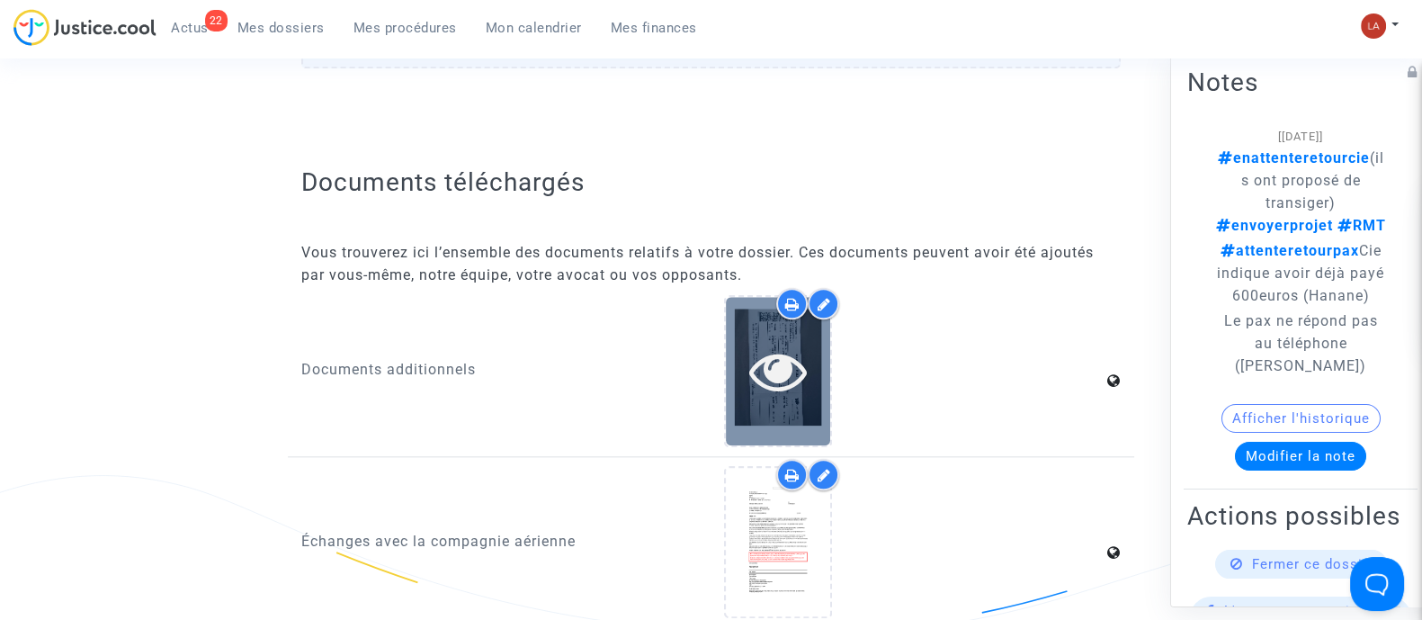
click at [778, 345] on icon at bounding box center [778, 371] width 58 height 58
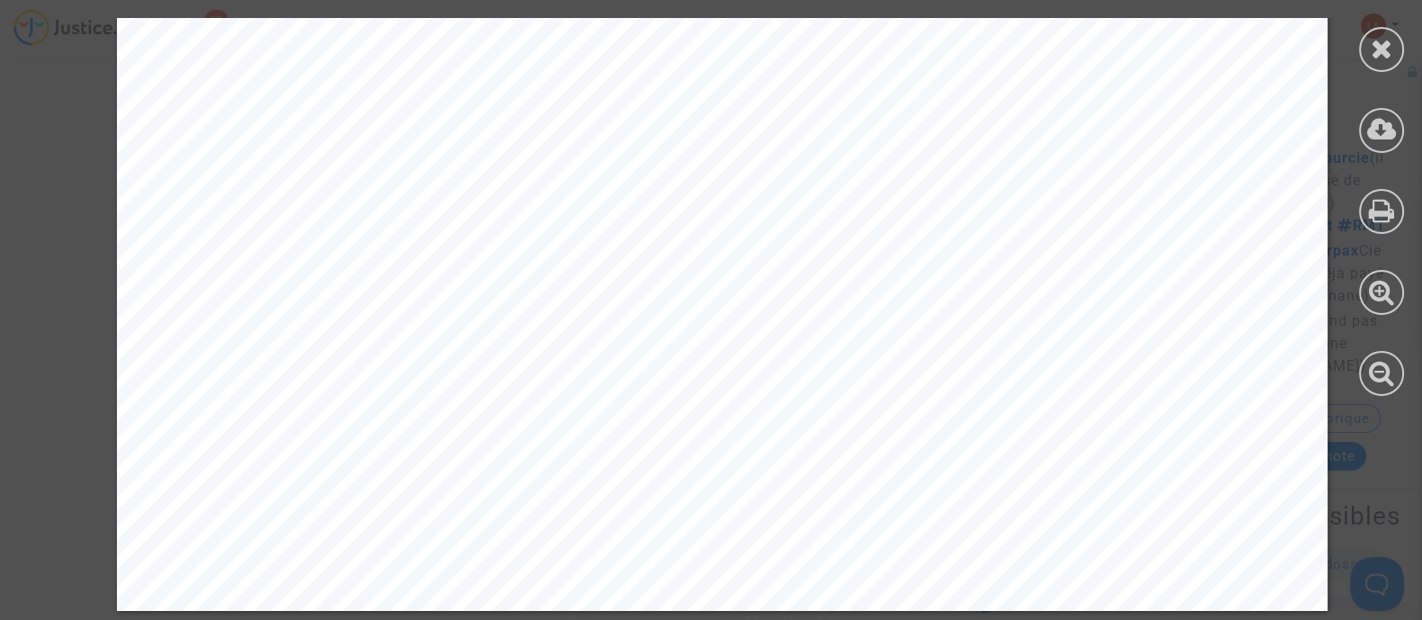
scroll to position [5908, 0]
click at [1390, 47] on icon at bounding box center [1382, 48] width 22 height 27
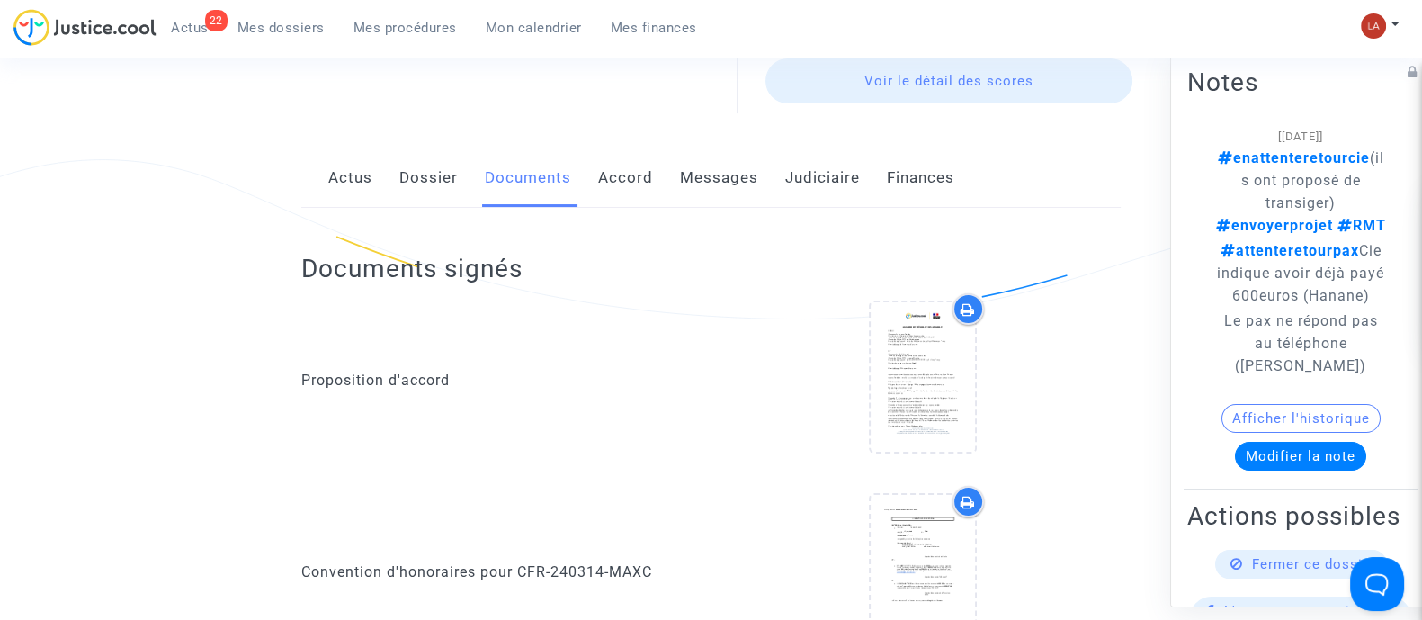
scroll to position [112, 0]
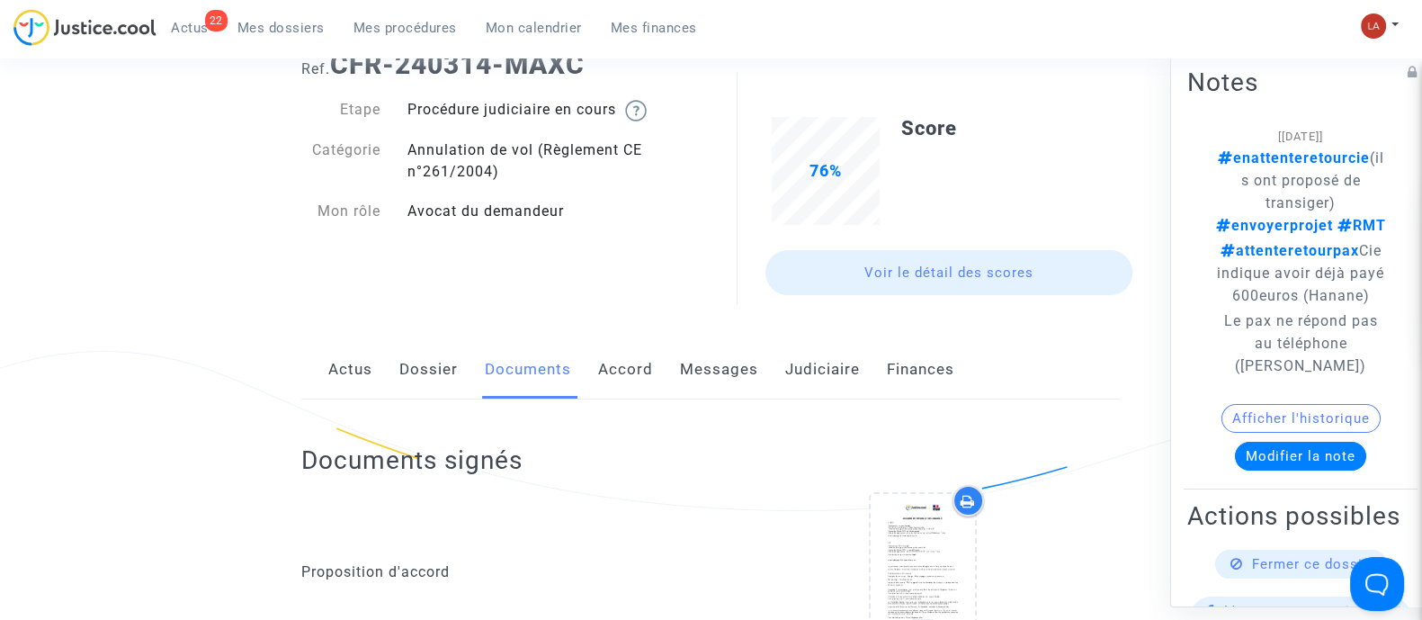
click at [436, 373] on link "Dossier" at bounding box center [428, 369] width 58 height 59
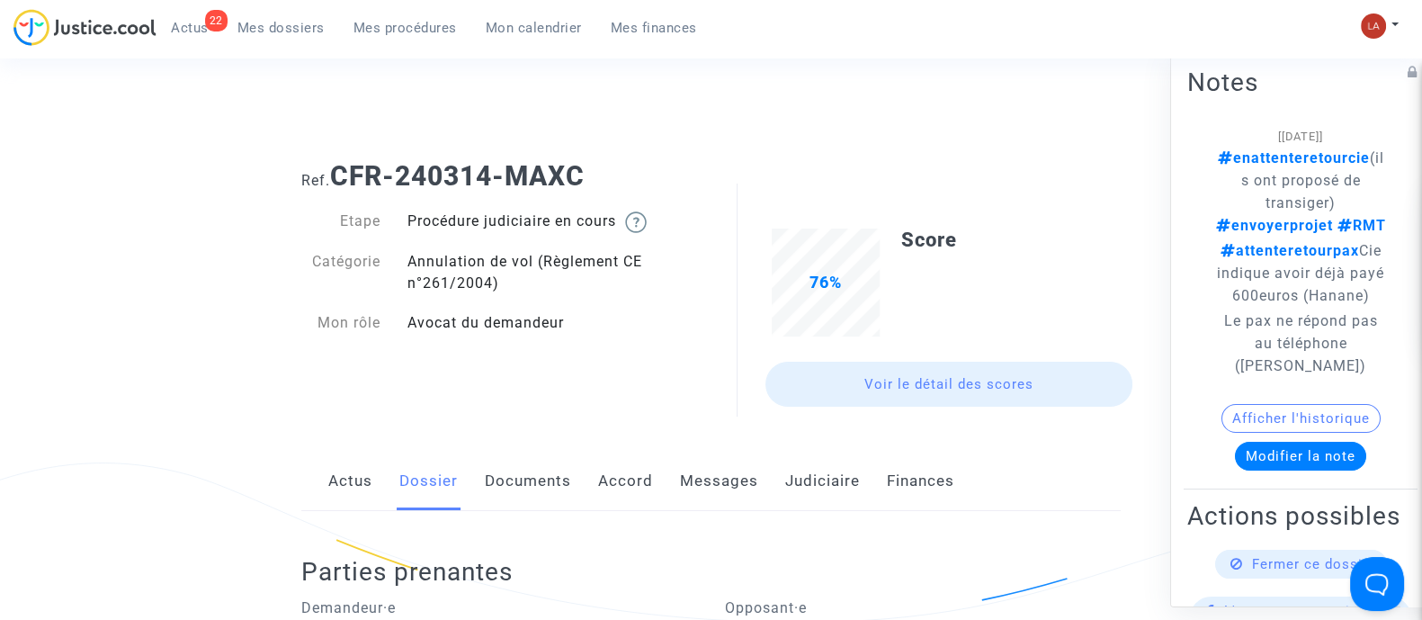
click at [700, 498] on link "Messages" at bounding box center [719, 480] width 78 height 59
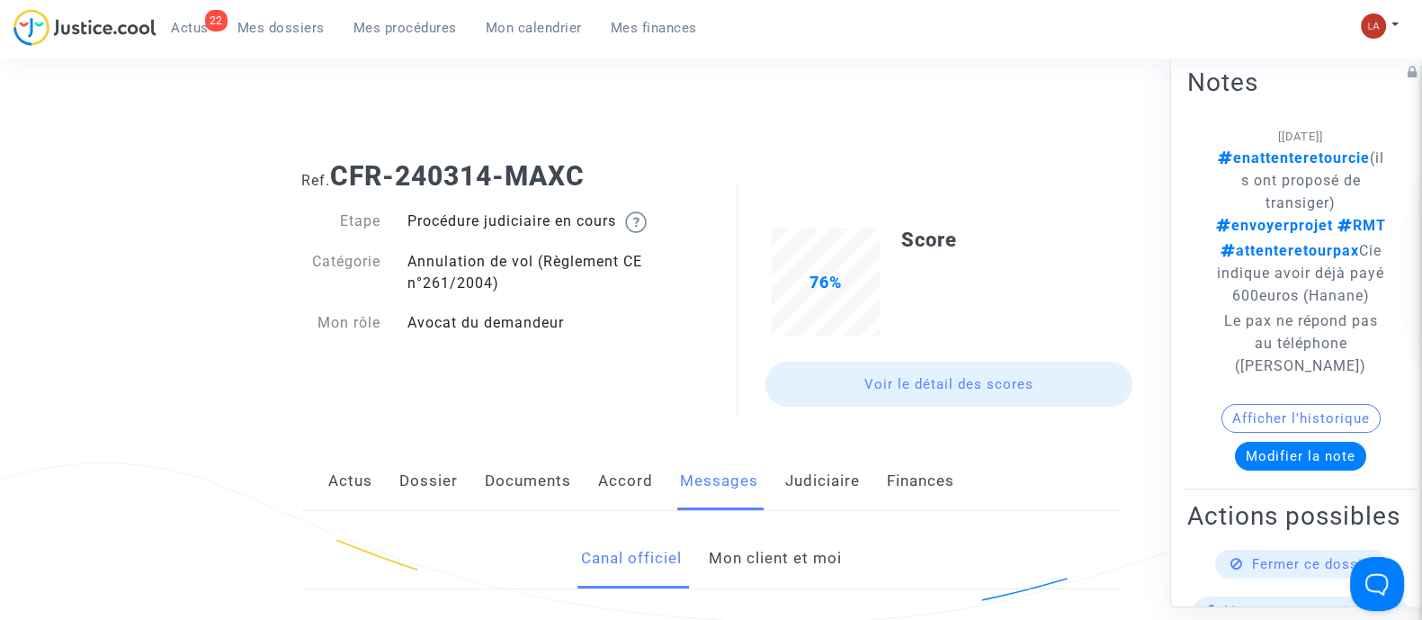
click at [805, 494] on link "Judiciaire" at bounding box center [822, 480] width 75 height 59
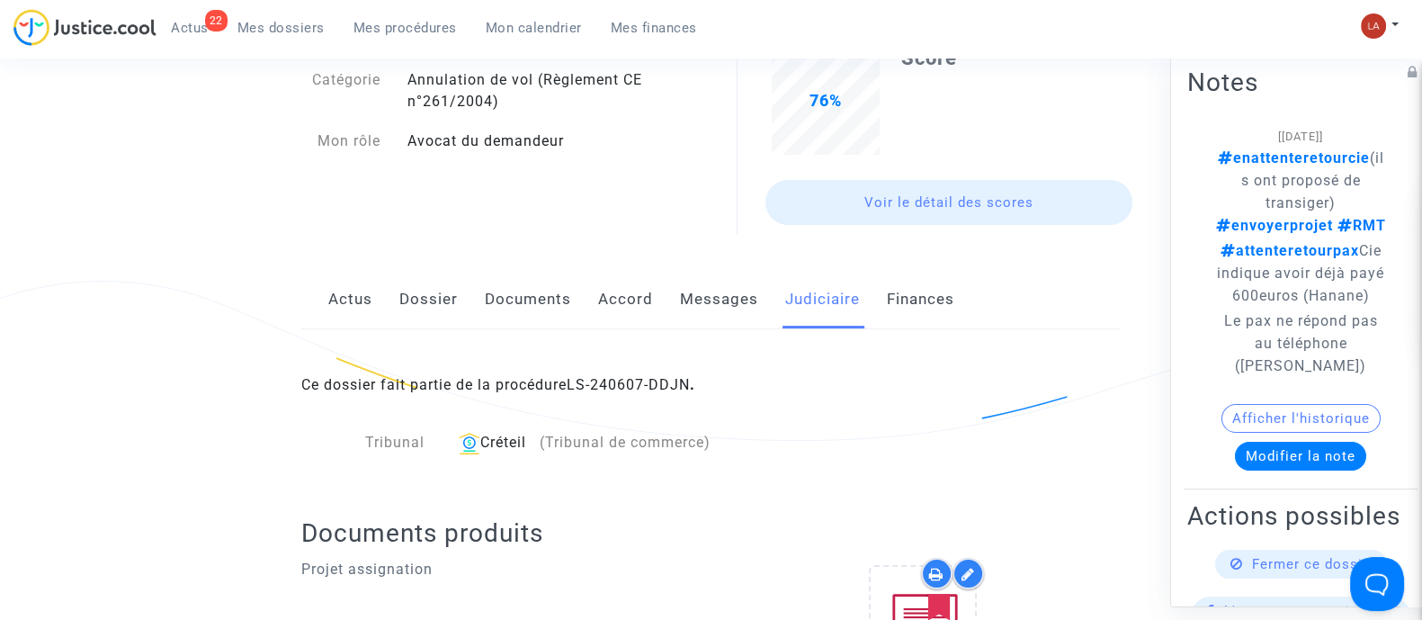
scroll to position [112, 0]
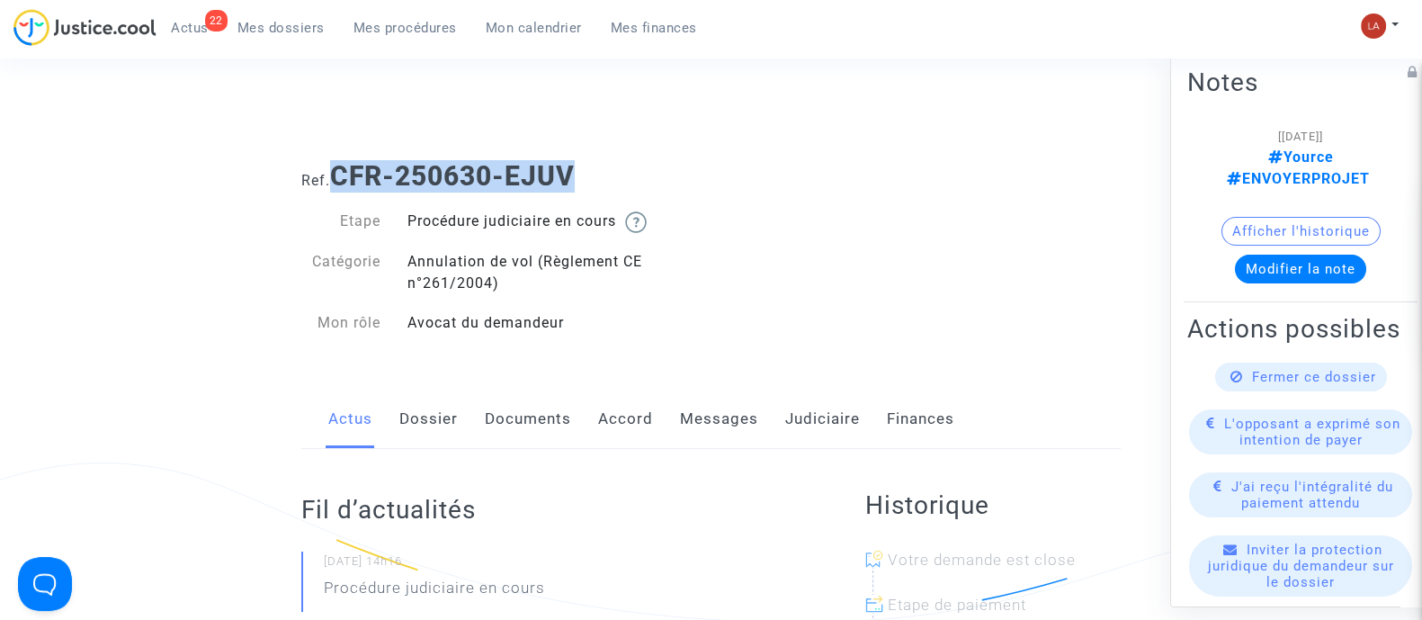
drag, startPoint x: 582, startPoint y: 173, endPoint x: 337, endPoint y: 179, distance: 244.7
click at [337, 179] on h1 "Ref. CFR-250630-EJUV" at bounding box center [710, 176] width 819 height 32
click at [721, 442] on link "Messages" at bounding box center [719, 418] width 78 height 59
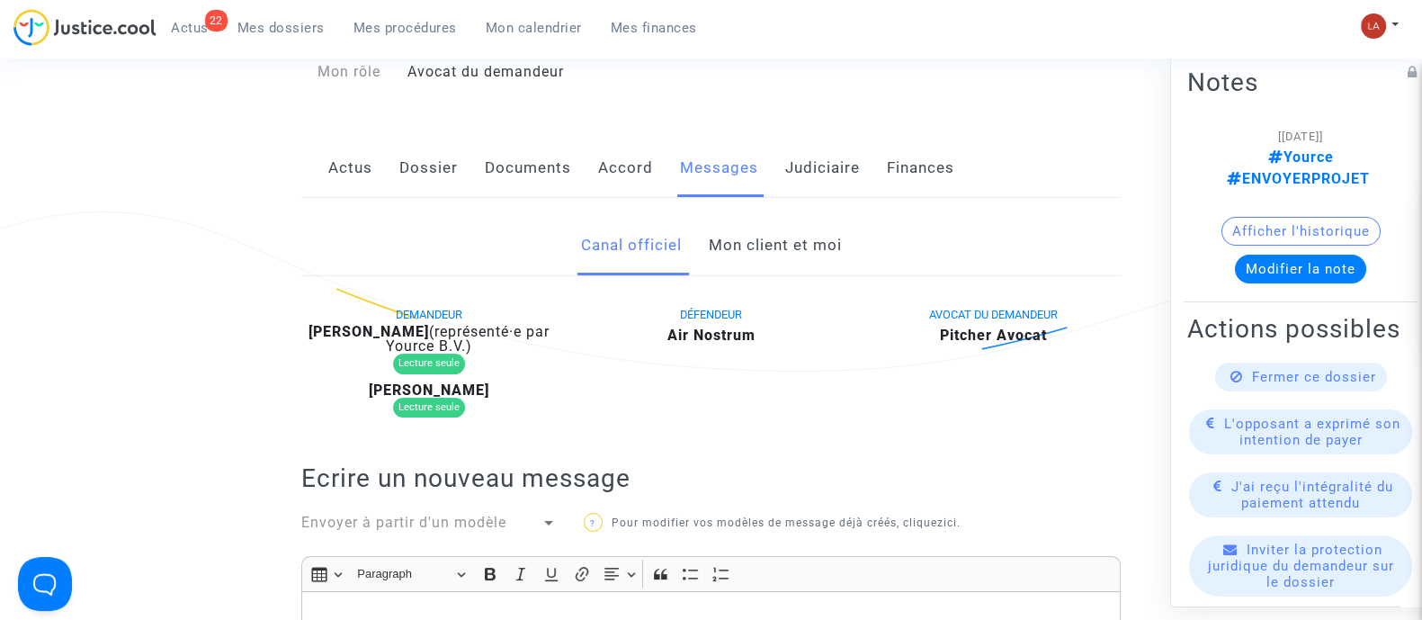
scroll to position [261, 0]
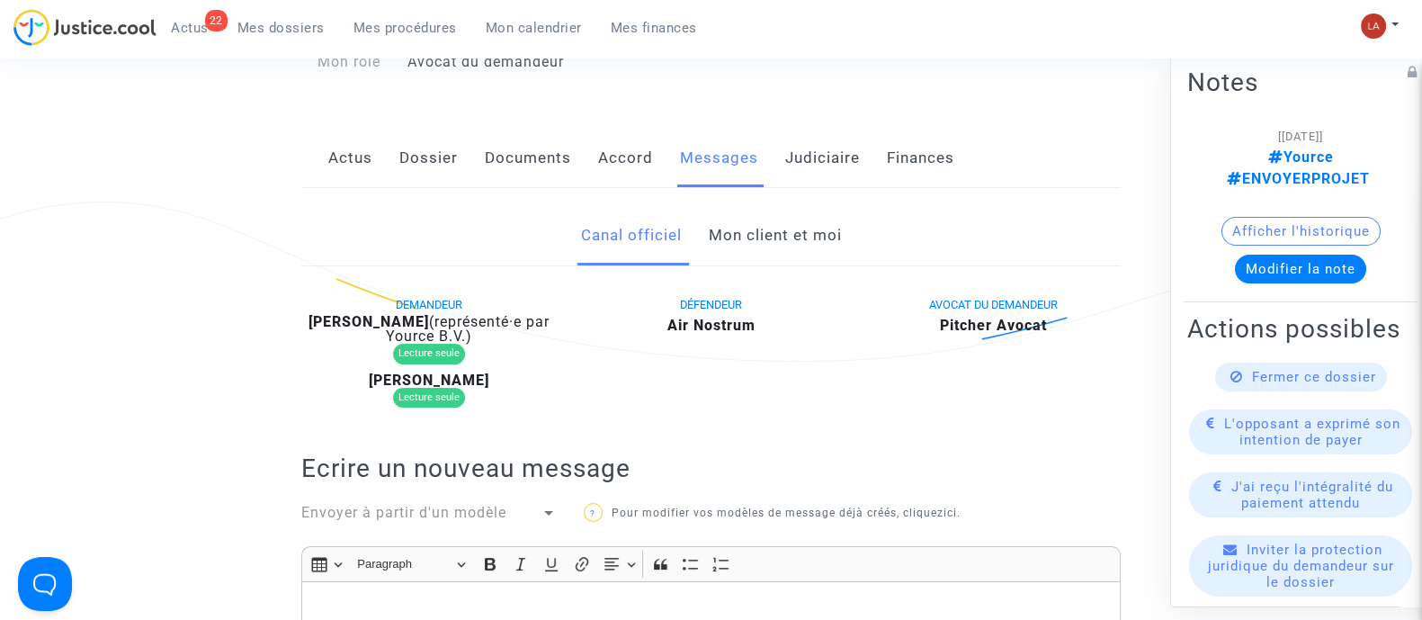
drag, startPoint x: 418, startPoint y: 319, endPoint x: 306, endPoint y: 306, distance: 113.2
click at [306, 306] on div "DEMANDEUR Elodie Bonnefin (représenté·e par Yource B.V.) Lecture seule Franck M…" at bounding box center [429, 355] width 282 height 124
click at [301, 321] on div "Elodie Bonnefin (représenté·e par Yource B.V.)" at bounding box center [428, 329] width 255 height 29
drag, startPoint x: 303, startPoint y: 321, endPoint x: 423, endPoint y: 325, distance: 119.7
click at [423, 325] on div "Elodie Bonnefin (représenté·e par Yource B.V.)" at bounding box center [428, 329] width 255 height 29
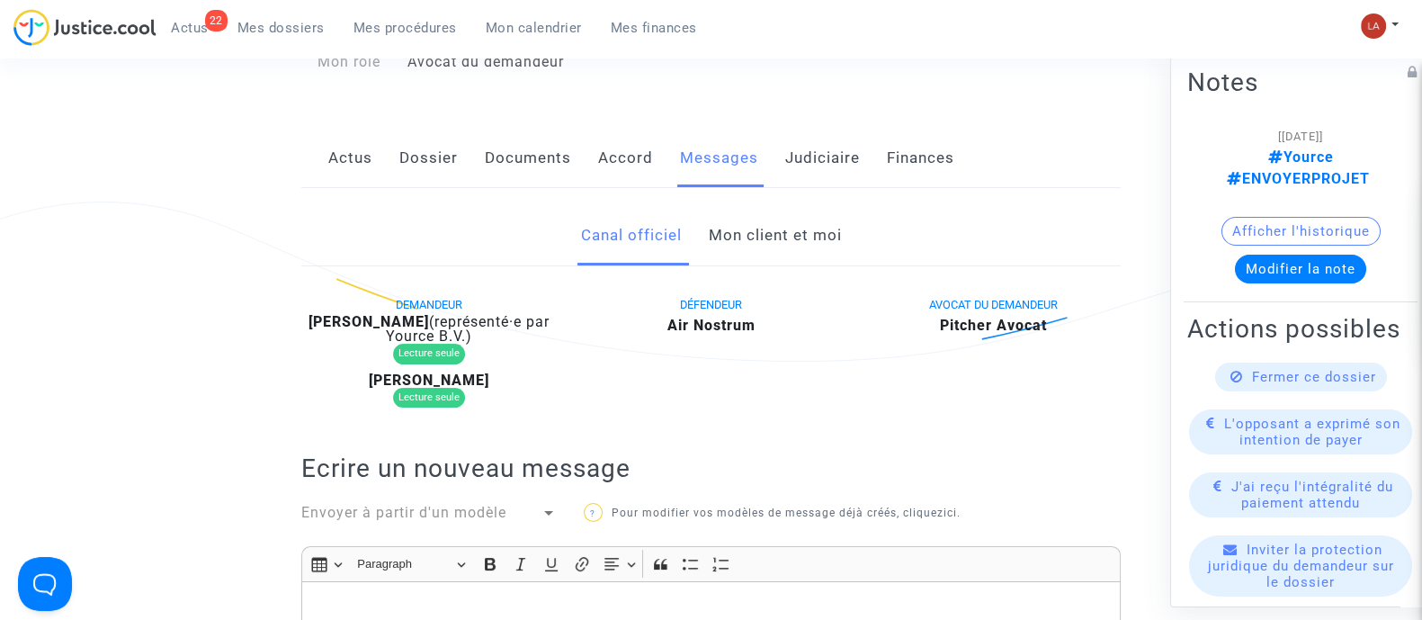
copy b "Elodie Bonnefin"
click at [405, 164] on link "Dossier" at bounding box center [428, 158] width 58 height 59
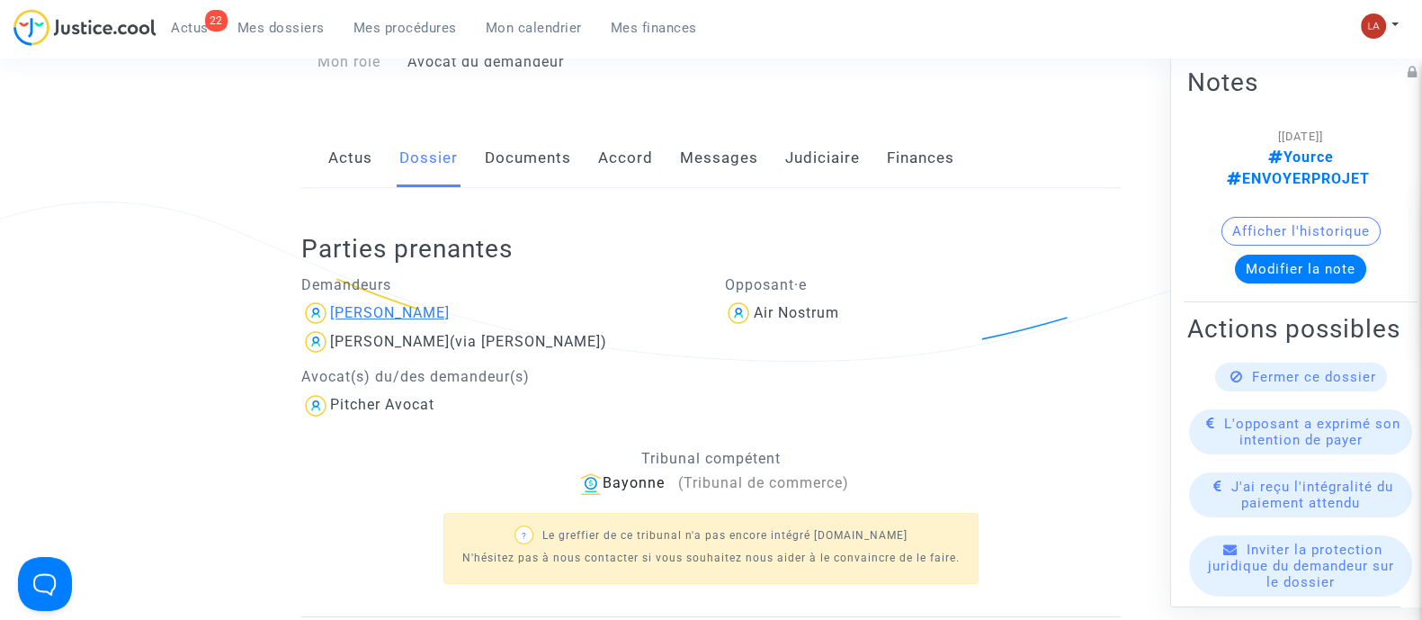
click at [362, 311] on div "Elodie Bonnefin" at bounding box center [390, 312] width 120 height 17
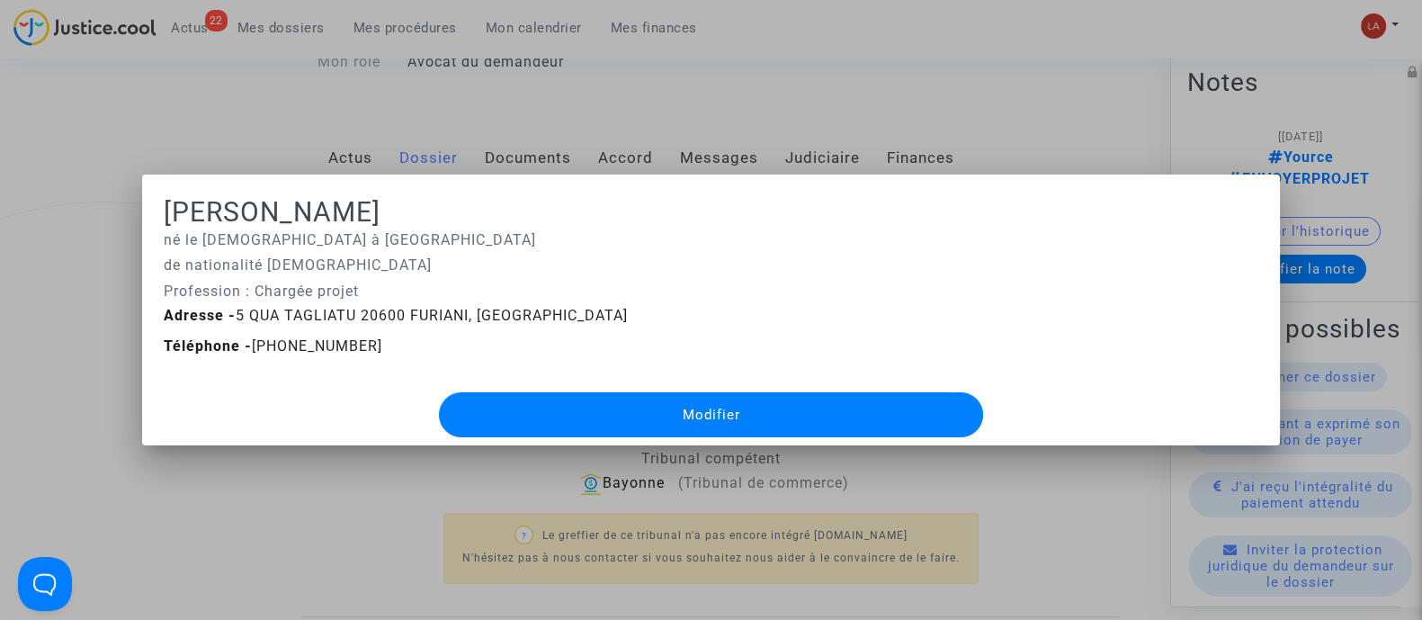
drag, startPoint x: 282, startPoint y: 235, endPoint x: 193, endPoint y: 236, distance: 88.1
click at [193, 236] on p "né le 28/04/1983 à Paris" at bounding box center [711, 239] width 1095 height 22
copy p "28/04/1983"
drag, startPoint x: 468, startPoint y: 312, endPoint x: 434, endPoint y: 311, distance: 33.3
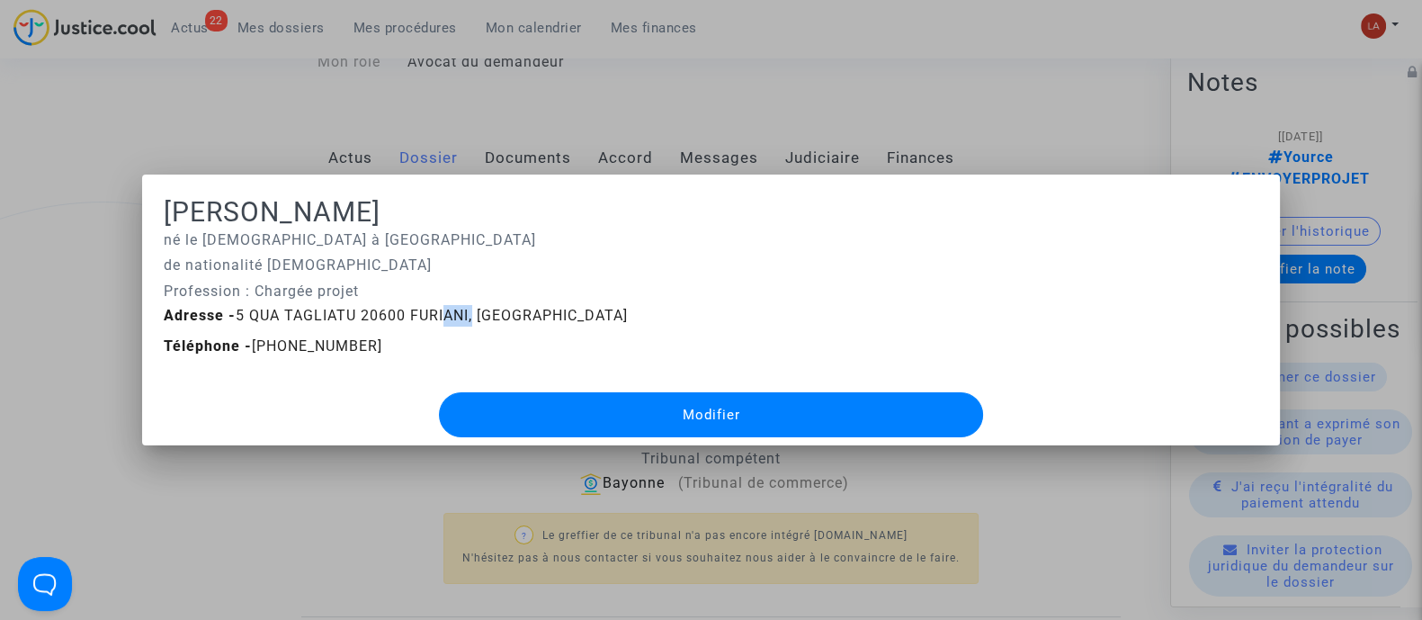
click at [434, 311] on span "Adresse - 5 QUA TAGLIATU 20600 FURIANI, France" at bounding box center [396, 315] width 464 height 17
click at [514, 314] on span "Adresse - 5 QUA TAGLIATU 20600 FURIANI, France" at bounding box center [396, 315] width 464 height 17
click at [532, 316] on div "Adresse - 5 QUA TAGLIATU 20600 FURIANI, France" at bounding box center [711, 316] width 1122 height 22
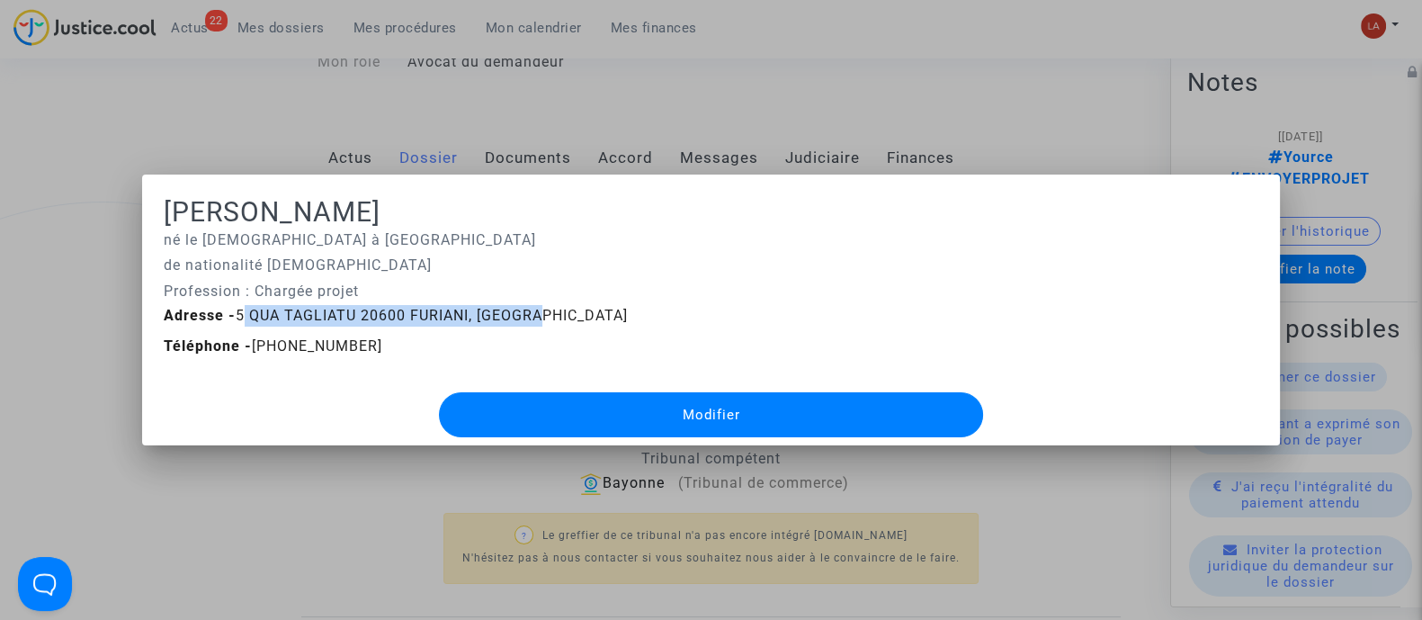
drag, startPoint x: 535, startPoint y: 316, endPoint x: 233, endPoint y: 314, distance: 302.2
click at [233, 314] on div "Adresse - 5 QUA TAGLIATU 20600 FURIANI, France" at bounding box center [711, 316] width 1122 height 22
copy span "5 QUA TAGLIATU 20600 FURIANI, France"
click at [343, 115] on div at bounding box center [711, 310] width 1422 height 620
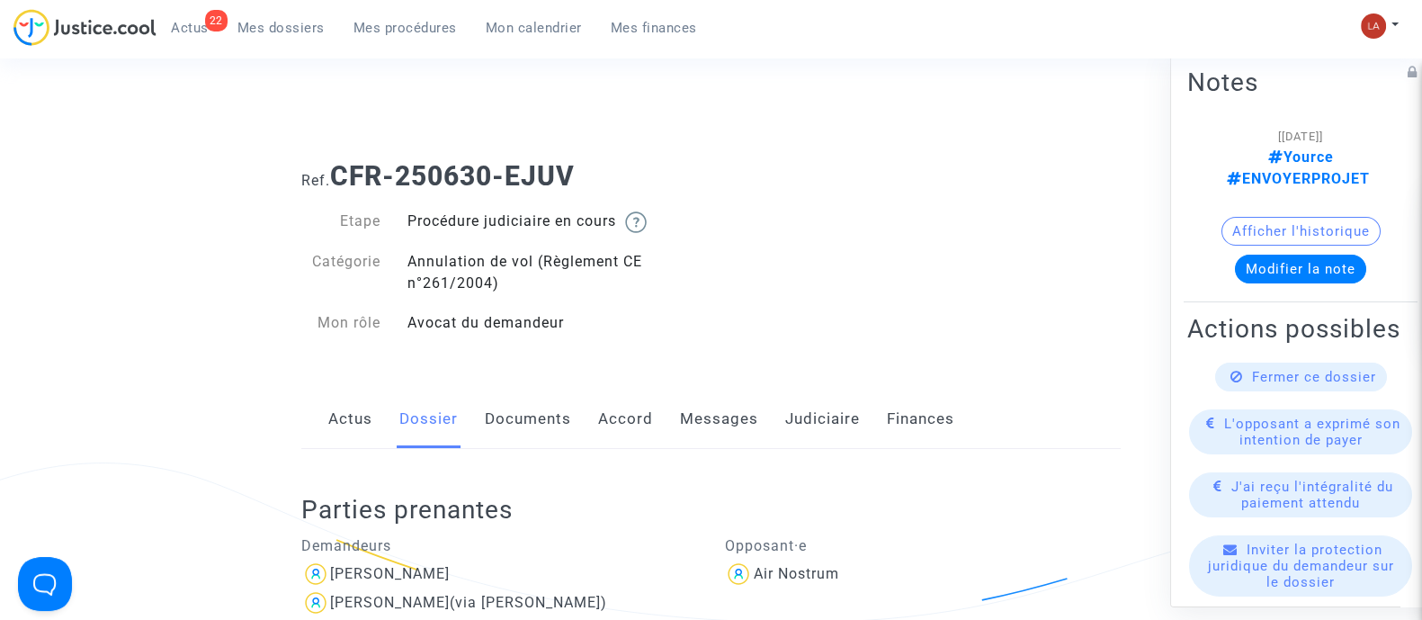
scroll to position [261, 0]
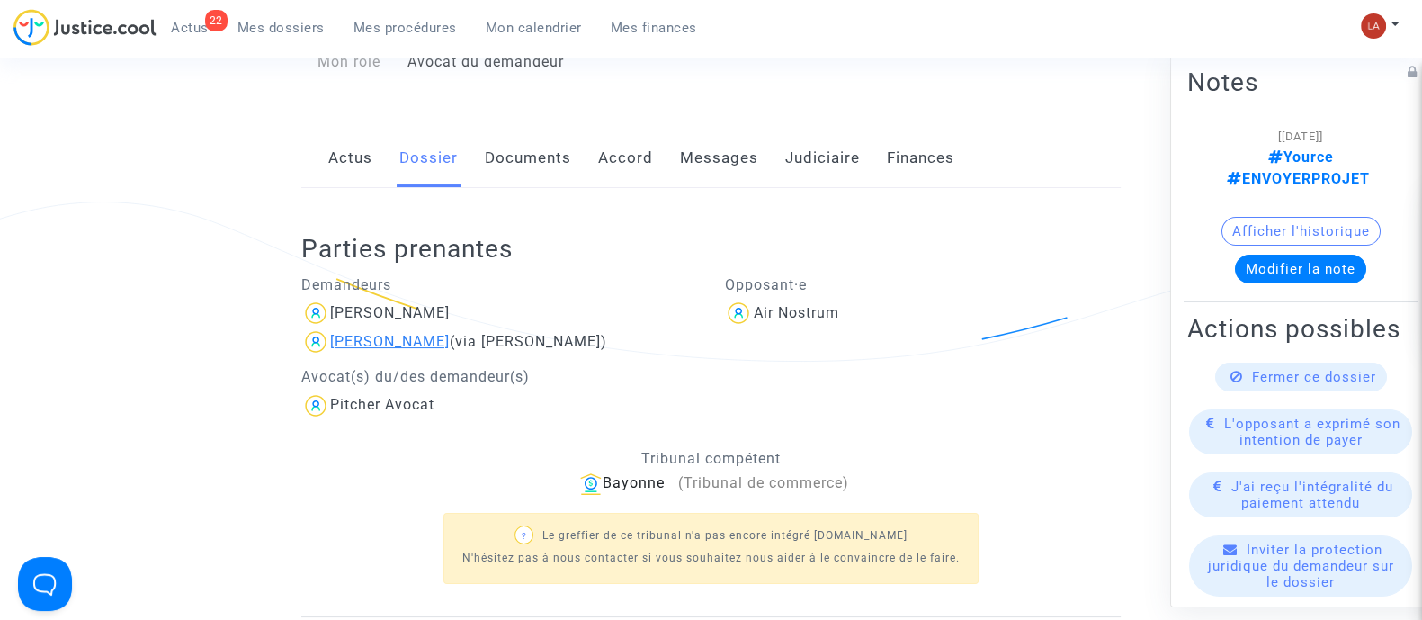
click at [428, 337] on div "Franck Malassigne" at bounding box center [390, 341] width 120 height 17
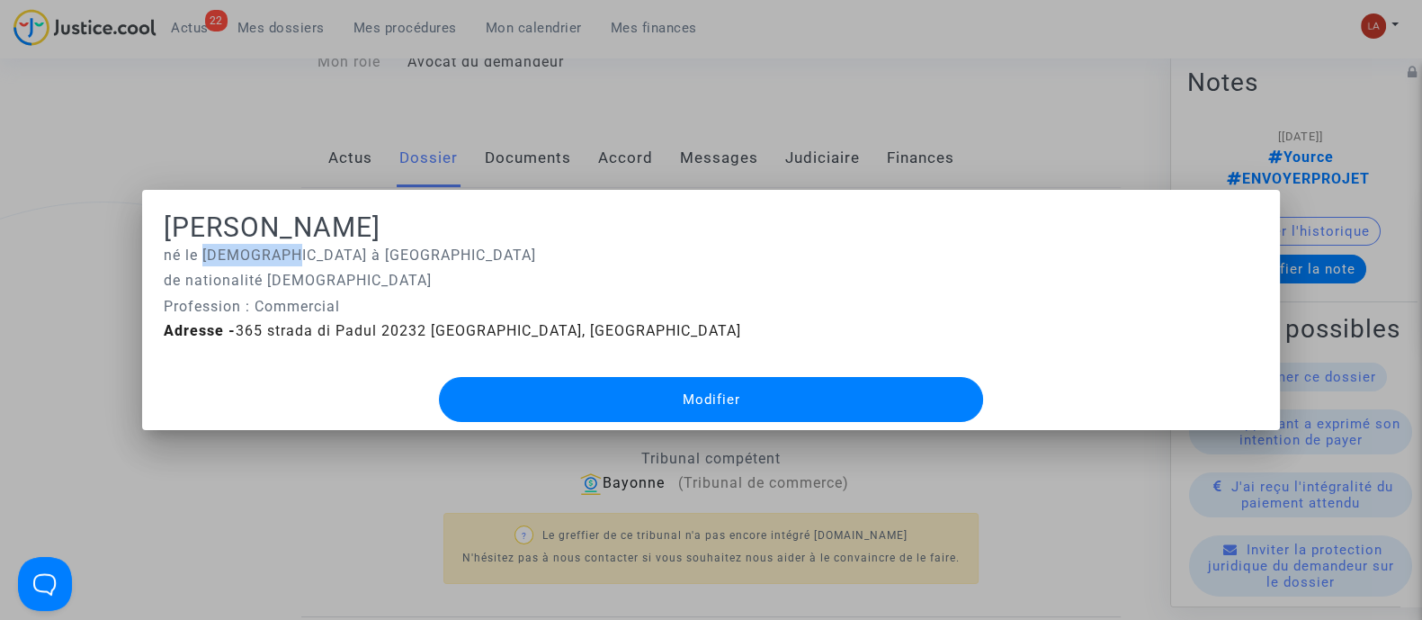
drag, startPoint x: 197, startPoint y: 257, endPoint x: 279, endPoint y: 254, distance: 81.9
click at [279, 254] on p "né le 22/02/1975 à Arcachon" at bounding box center [711, 255] width 1095 height 22
copy p "22/02/1975"
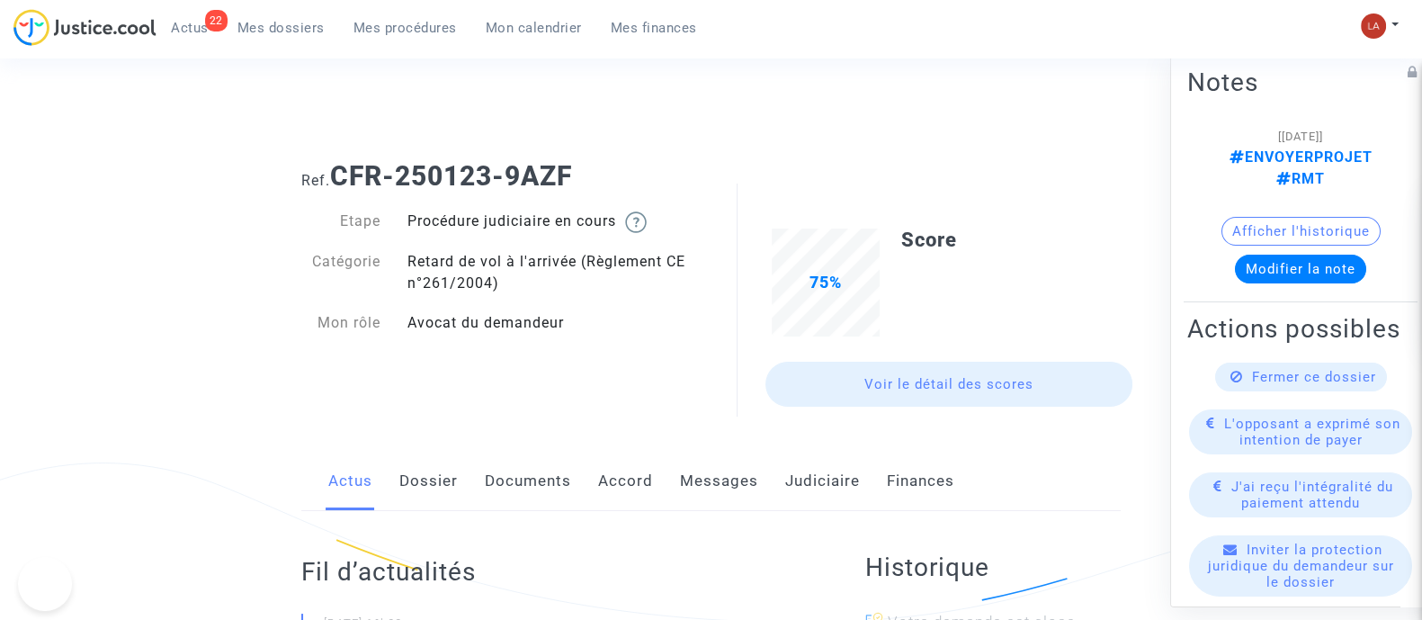
click at [453, 491] on link "Dossier" at bounding box center [428, 480] width 58 height 59
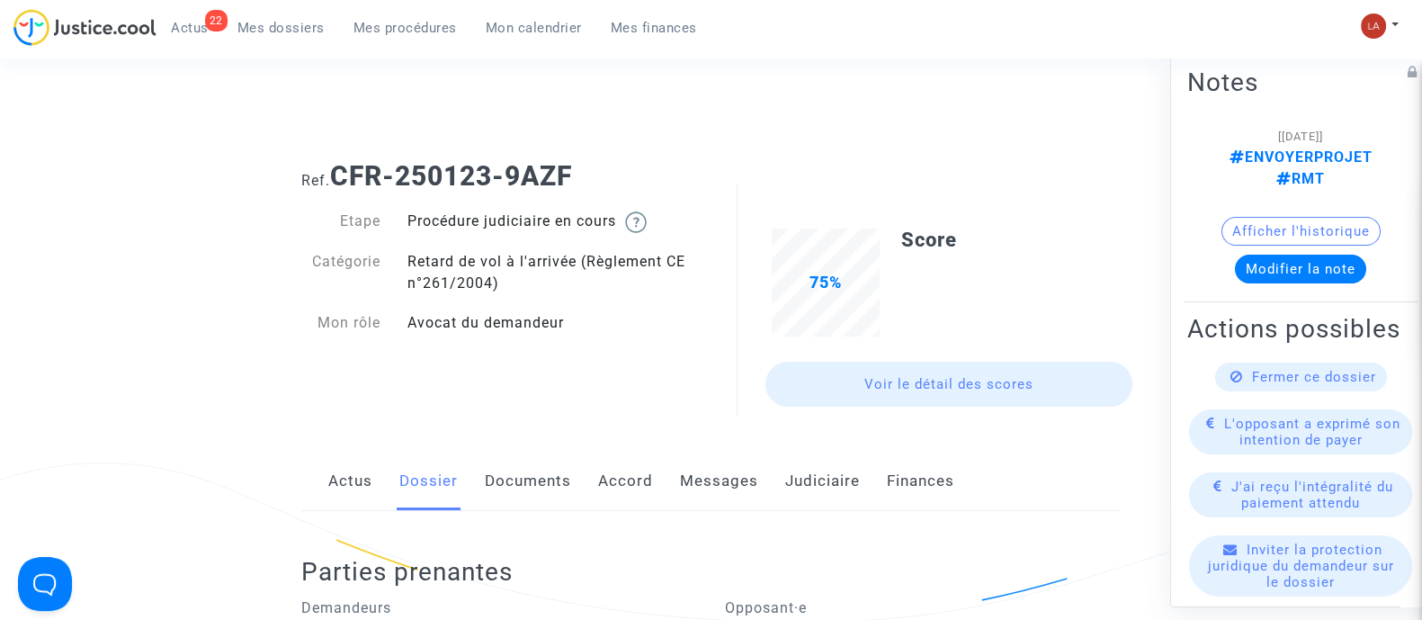
click at [535, 471] on link "Documents" at bounding box center [528, 480] width 86 height 59
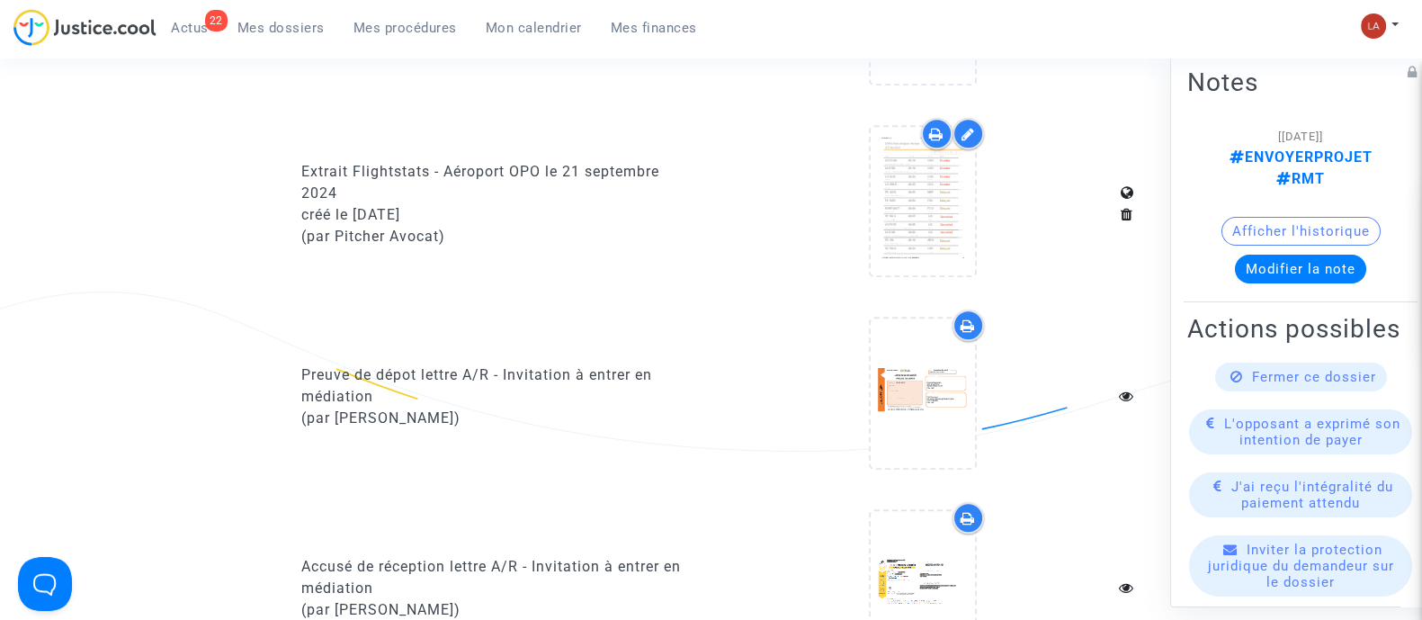
scroll to position [1733, 0]
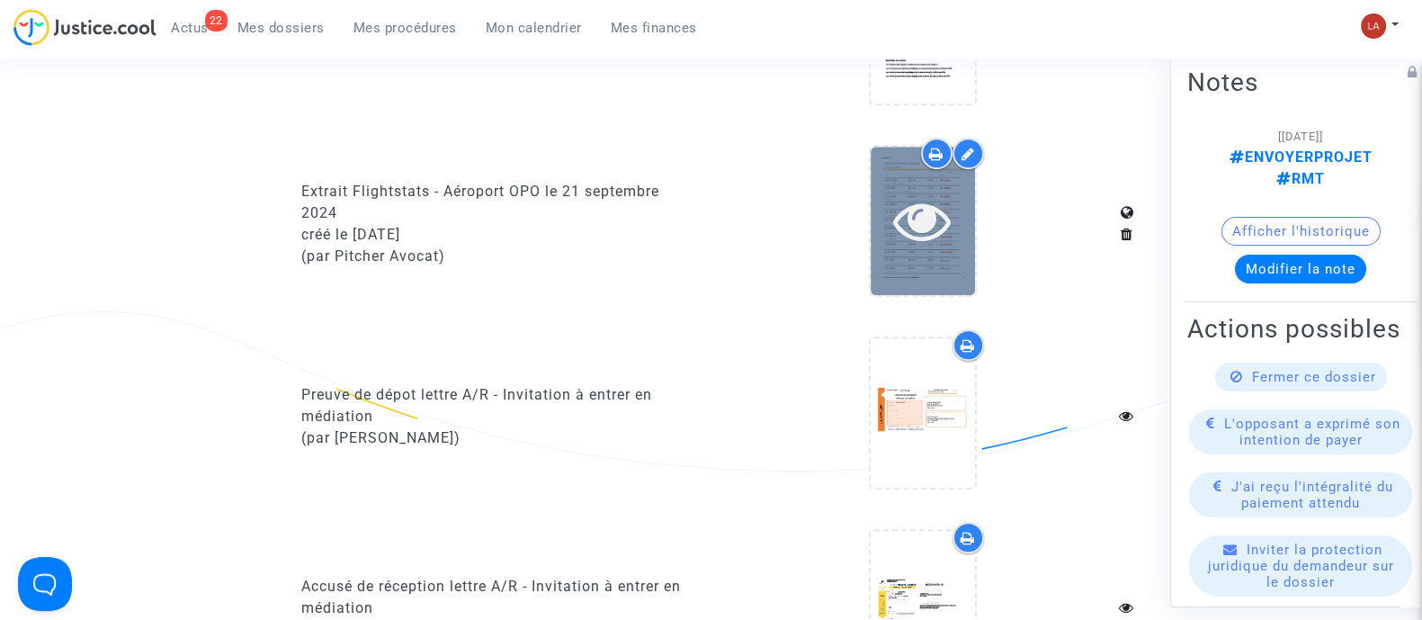
click at [907, 241] on icon at bounding box center [922, 221] width 58 height 58
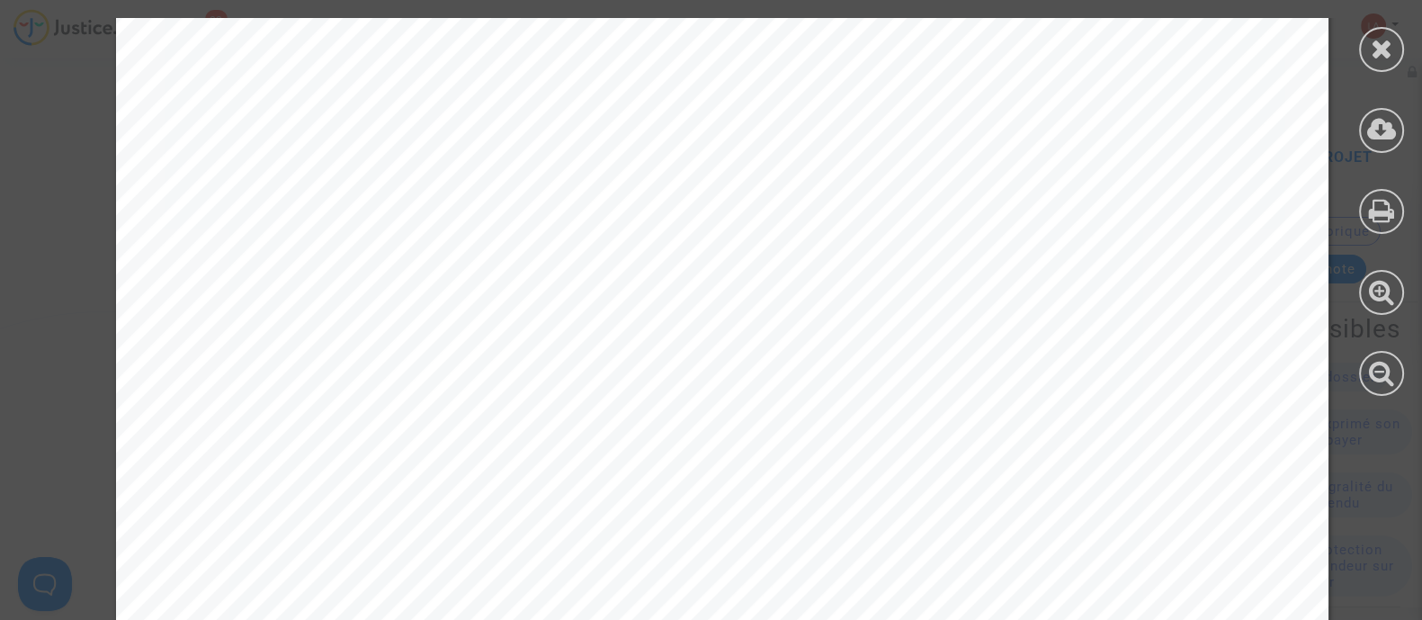
scroll to position [0, 0]
click at [1373, 56] on icon at bounding box center [1382, 48] width 22 height 27
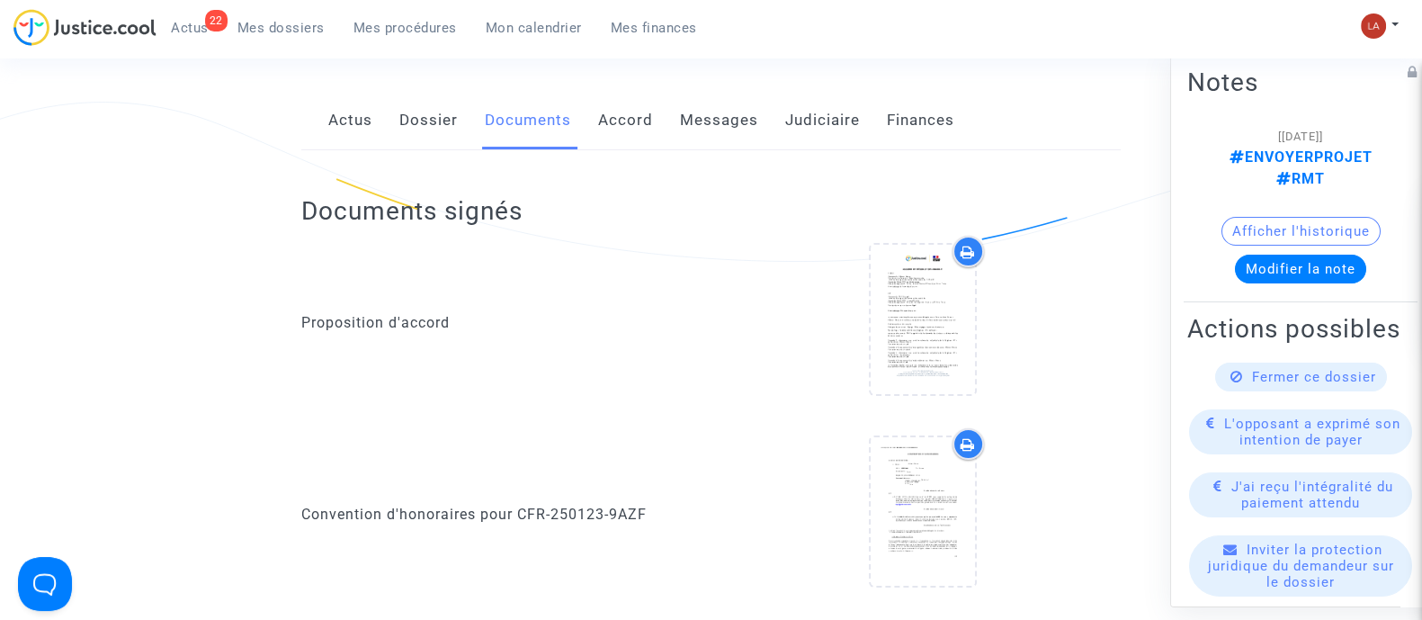
scroll to position [353, 0]
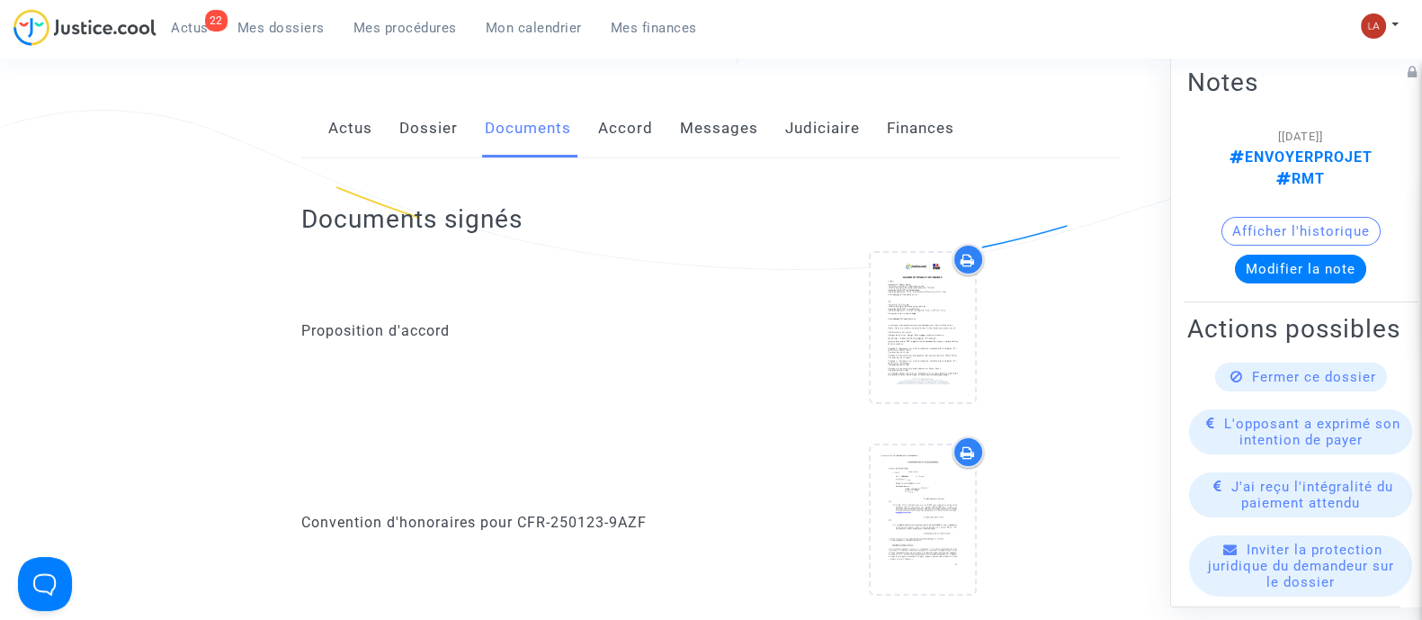
click at [422, 126] on link "Dossier" at bounding box center [428, 128] width 58 height 59
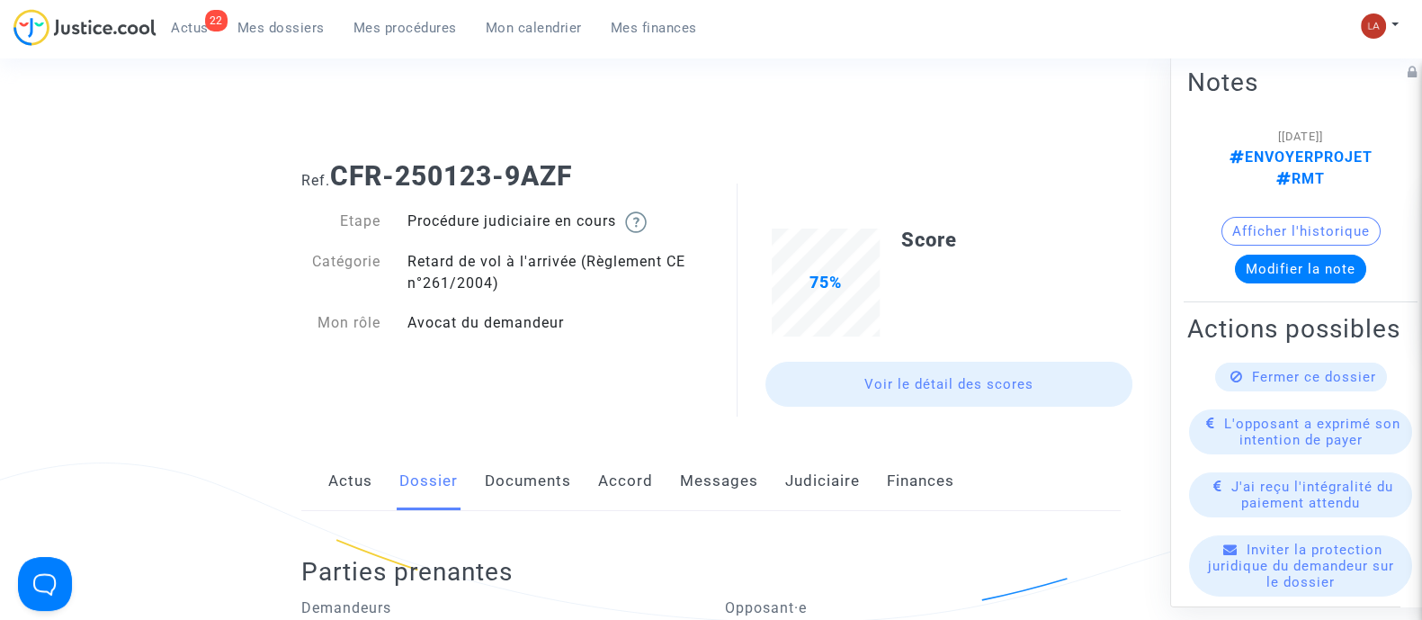
click at [520, 506] on link "Documents" at bounding box center [528, 480] width 86 height 59
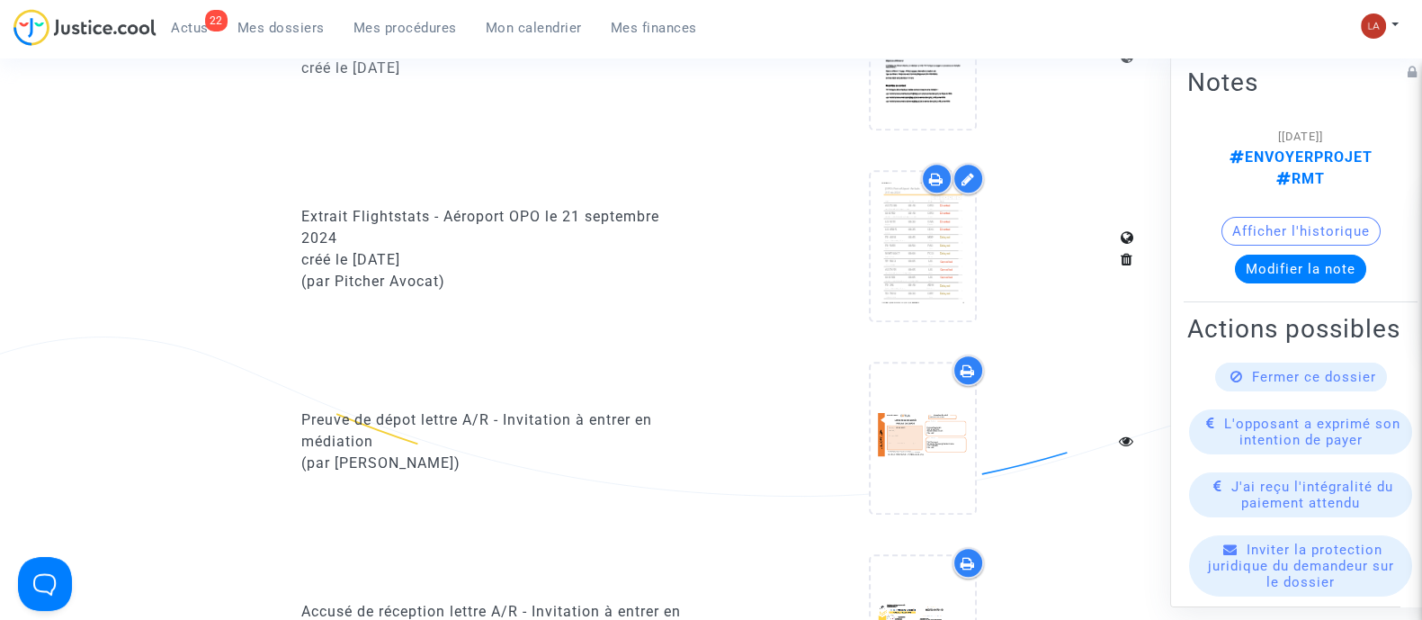
scroll to position [1711, 0]
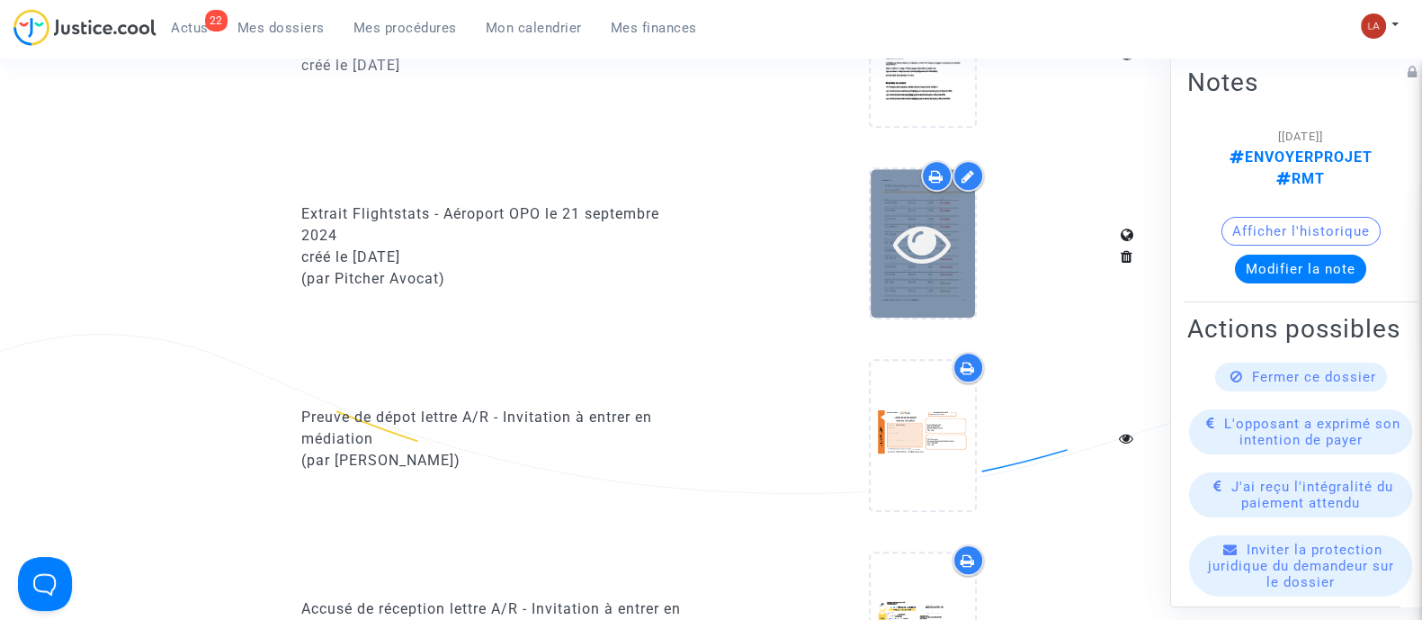
click at [919, 239] on icon at bounding box center [922, 243] width 58 height 58
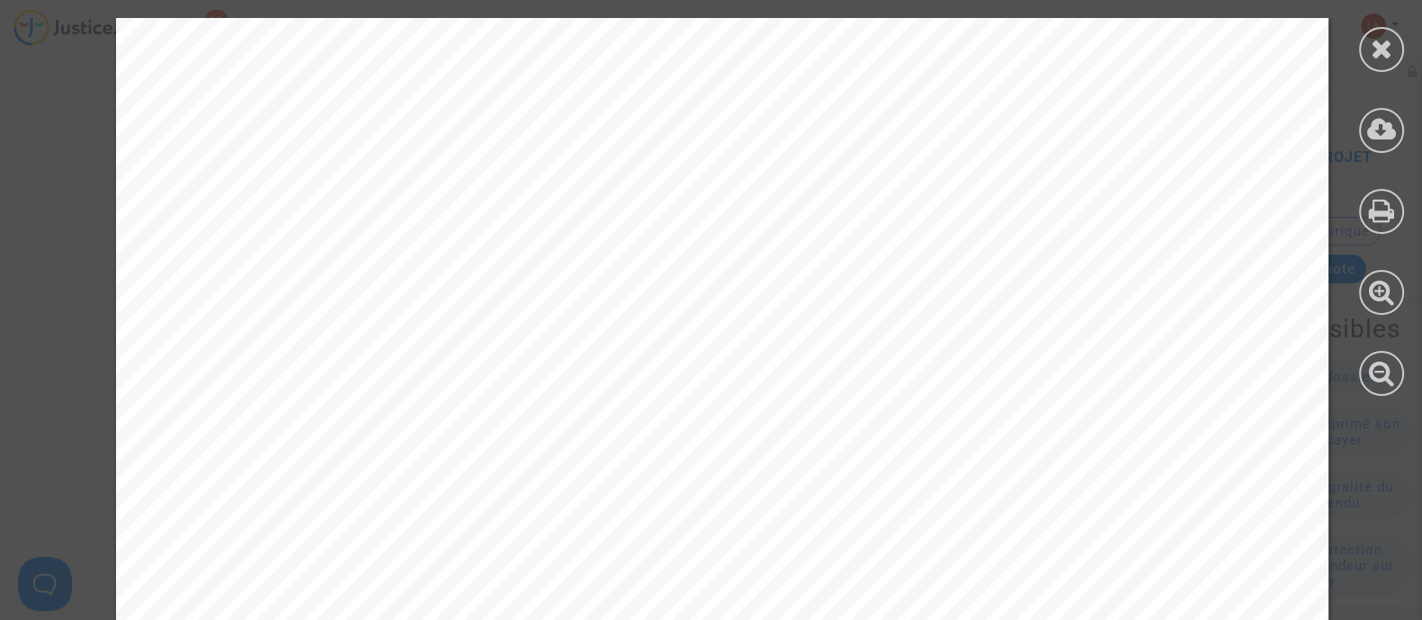
scroll to position [354, 0]
click at [1385, 40] on icon at bounding box center [1382, 48] width 22 height 27
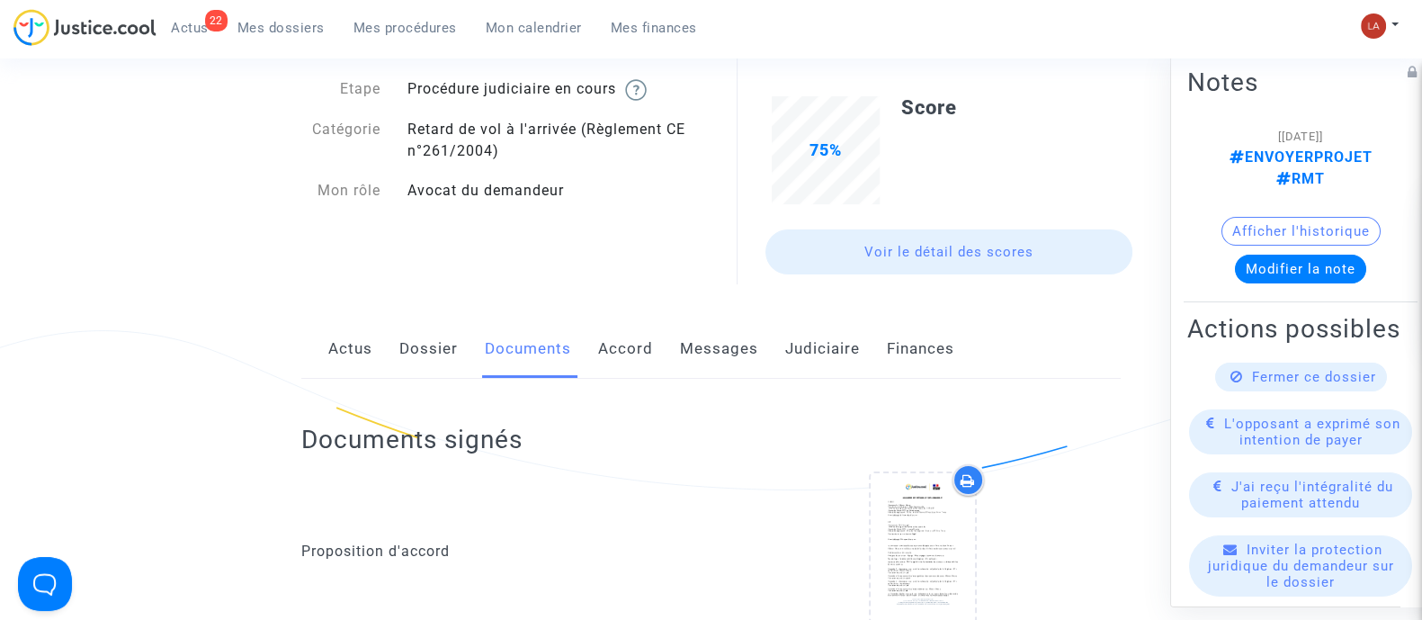
scroll to position [127, 0]
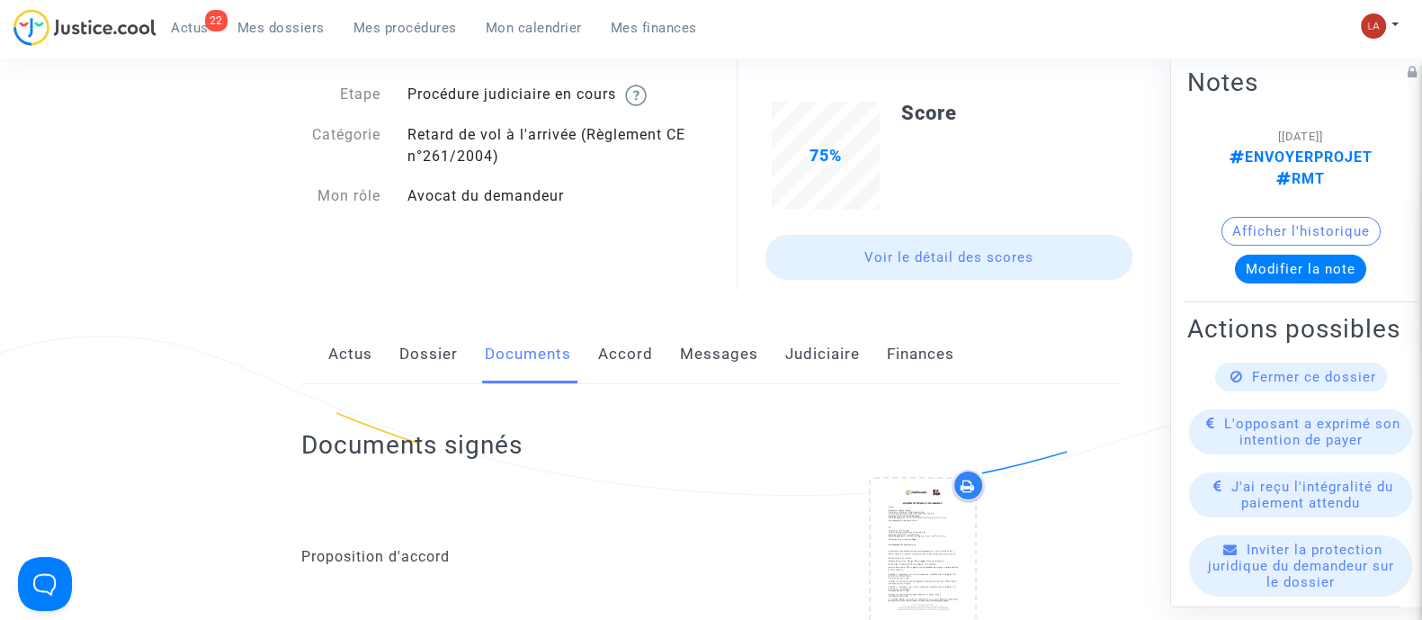
click at [425, 356] on link "Dossier" at bounding box center [428, 354] width 58 height 59
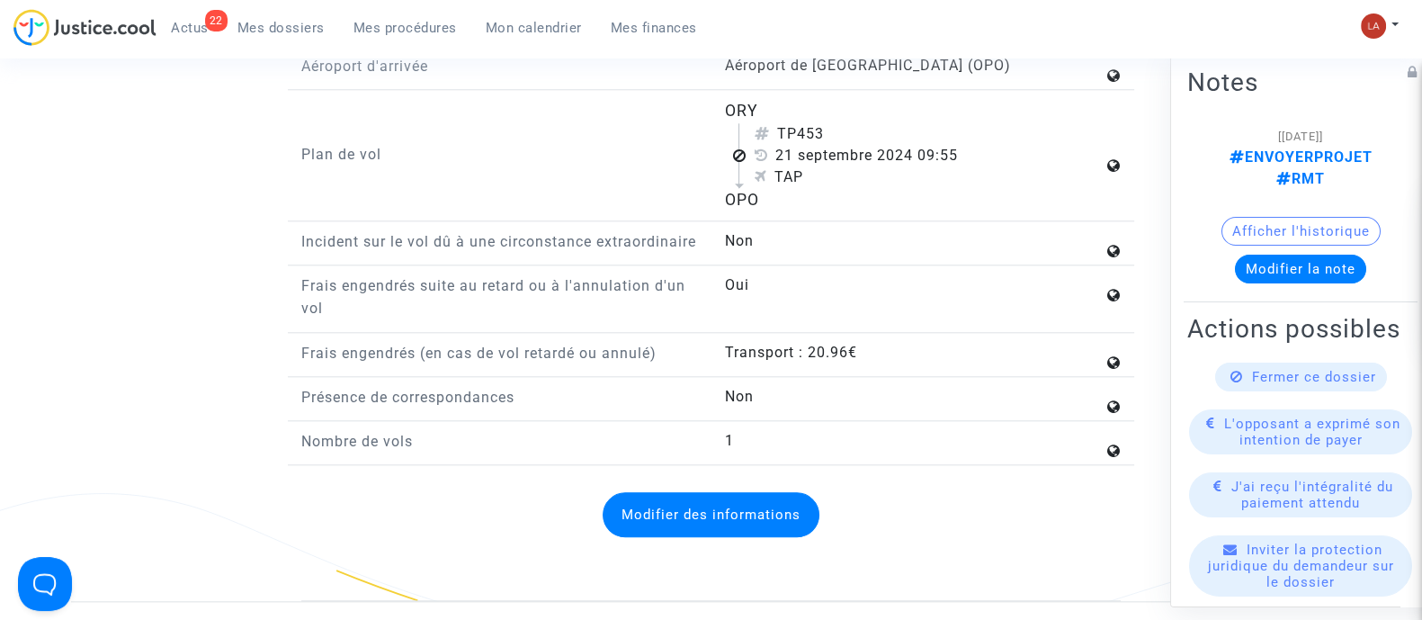
scroll to position [2123, 0]
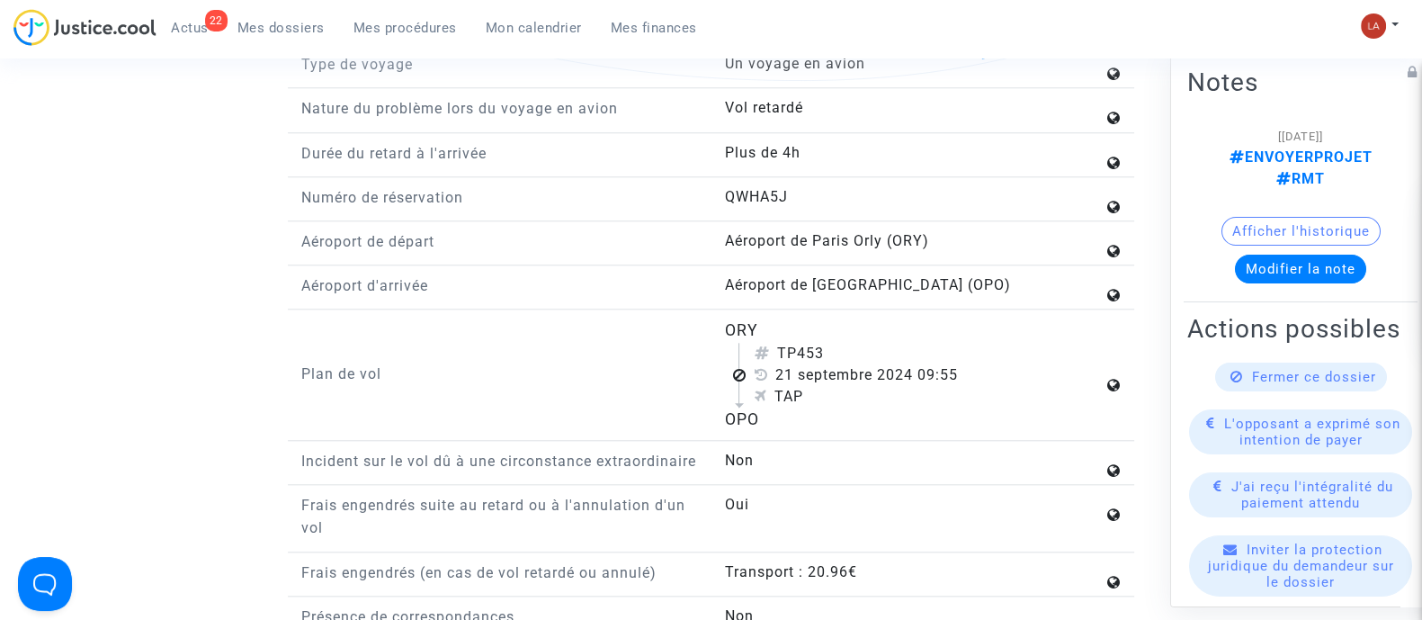
drag, startPoint x: 799, startPoint y: 343, endPoint x: 845, endPoint y: 348, distance: 47.1
click at [845, 348] on div "TP453" at bounding box center [928, 354] width 349 height 22
copy div "453"
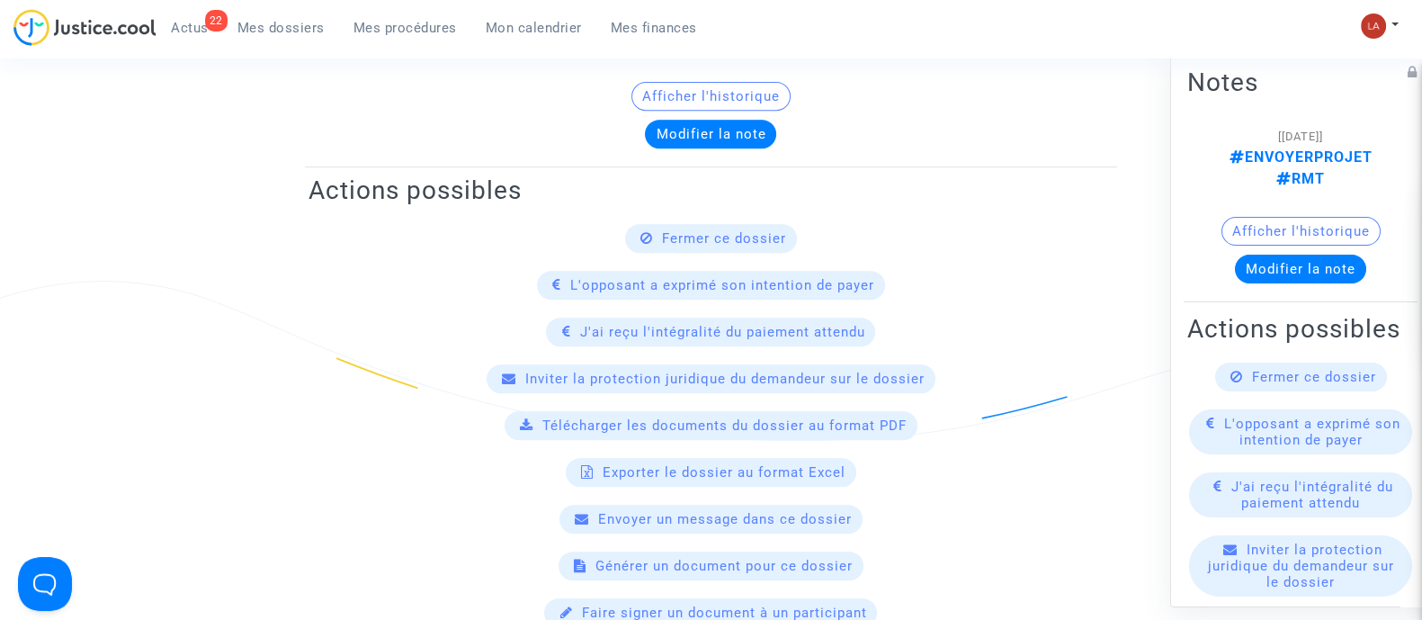
scroll to position [0, 0]
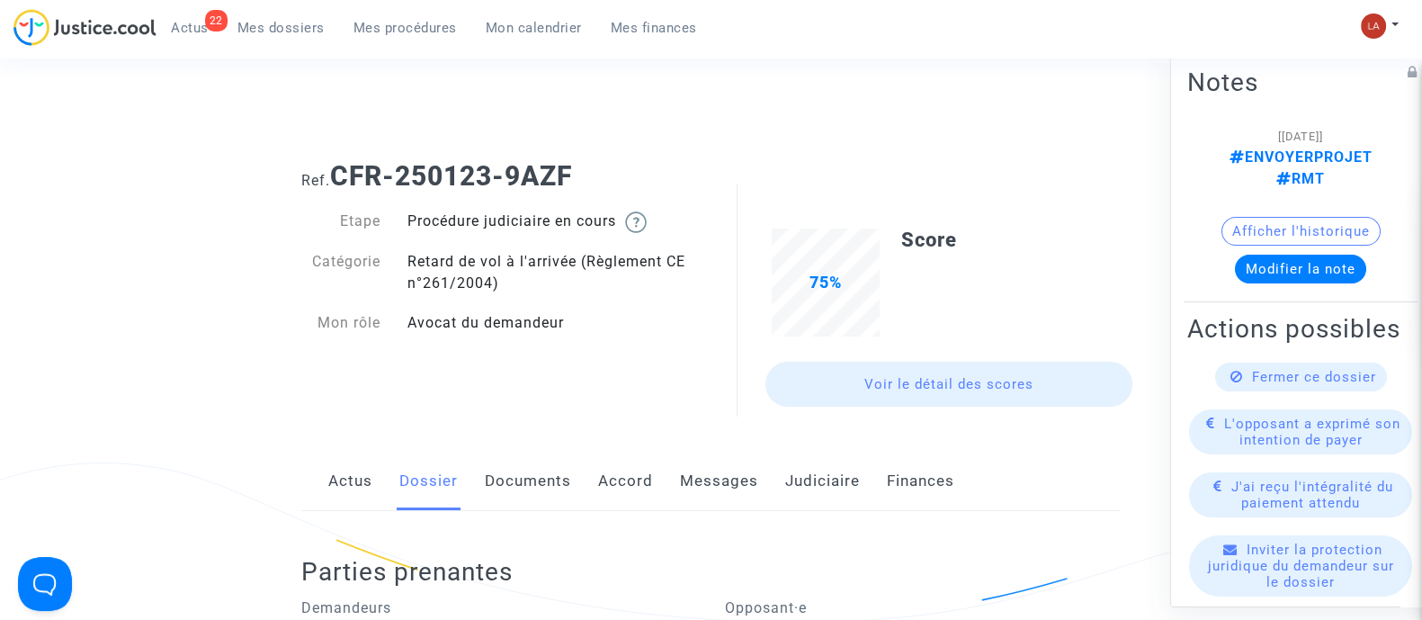
click at [522, 472] on link "Documents" at bounding box center [528, 480] width 86 height 59
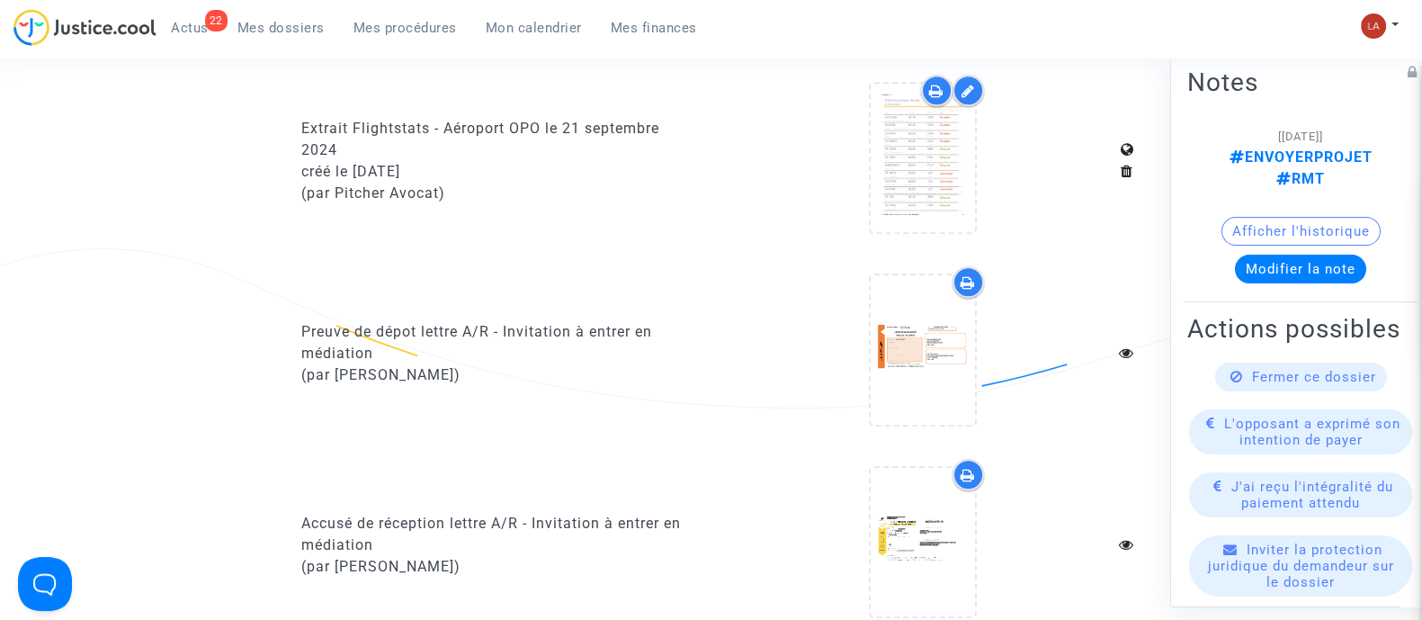
scroll to position [1789, 0]
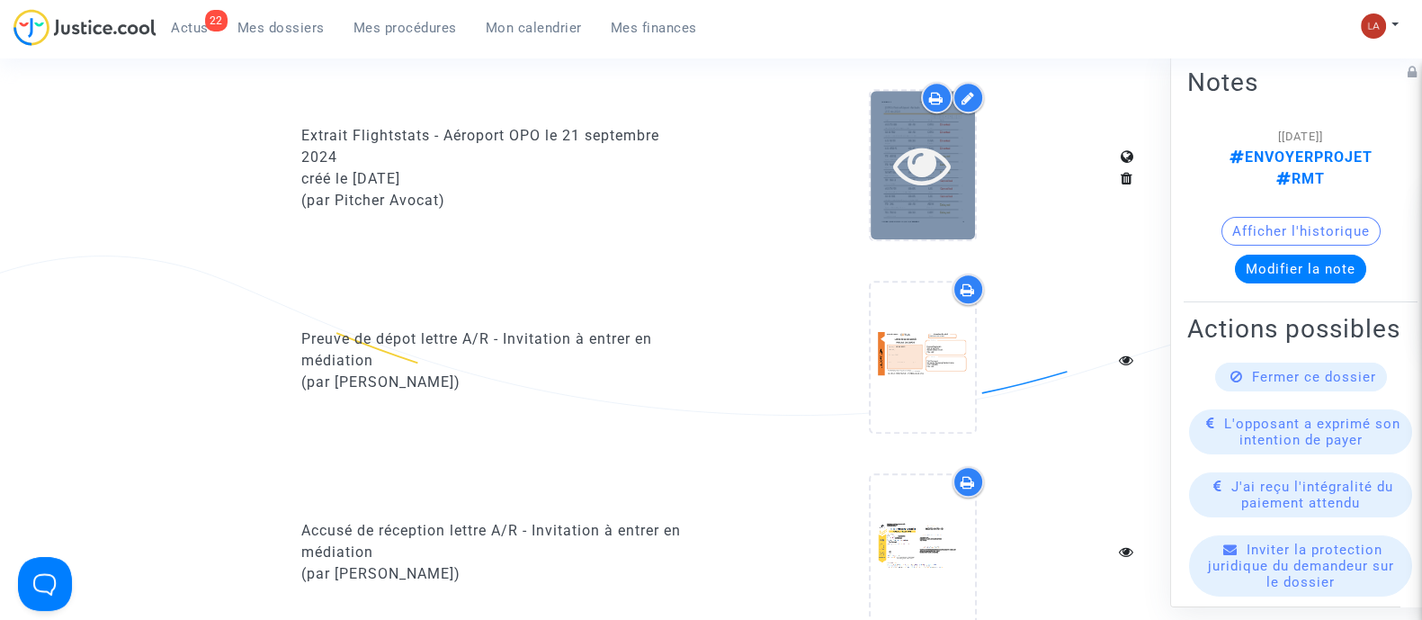
click at [946, 190] on div at bounding box center [923, 165] width 104 height 148
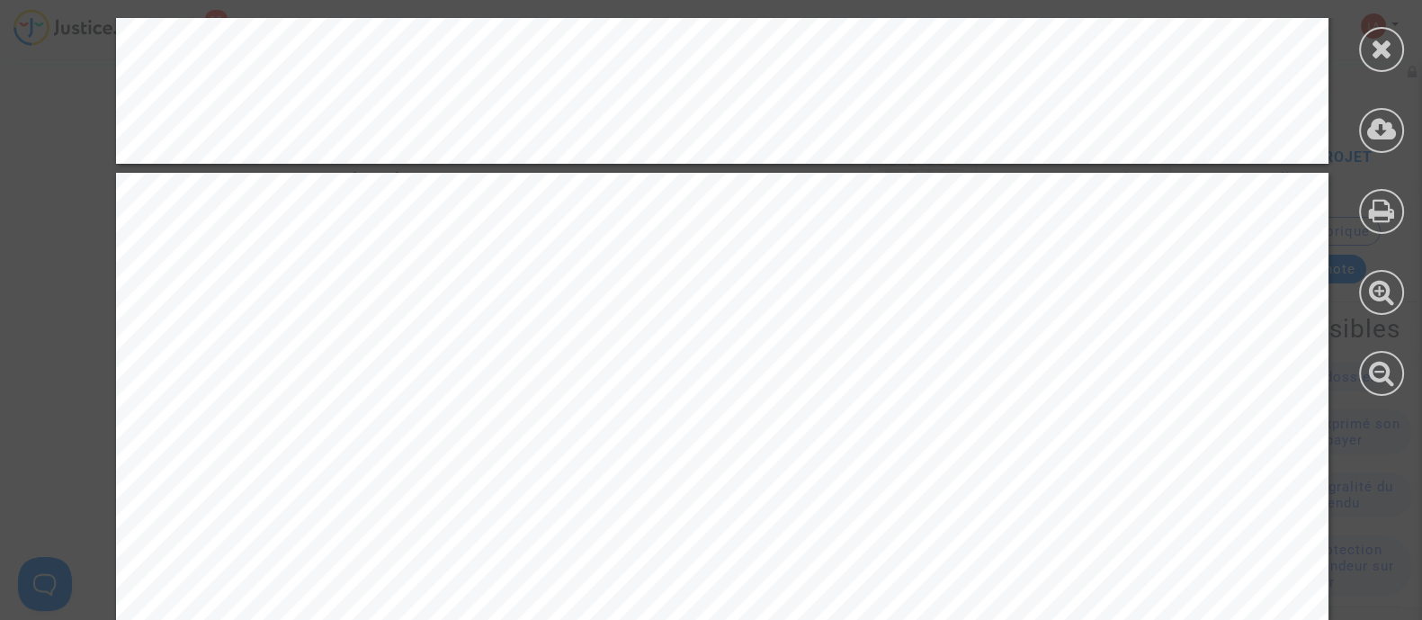
scroll to position [11923, 0]
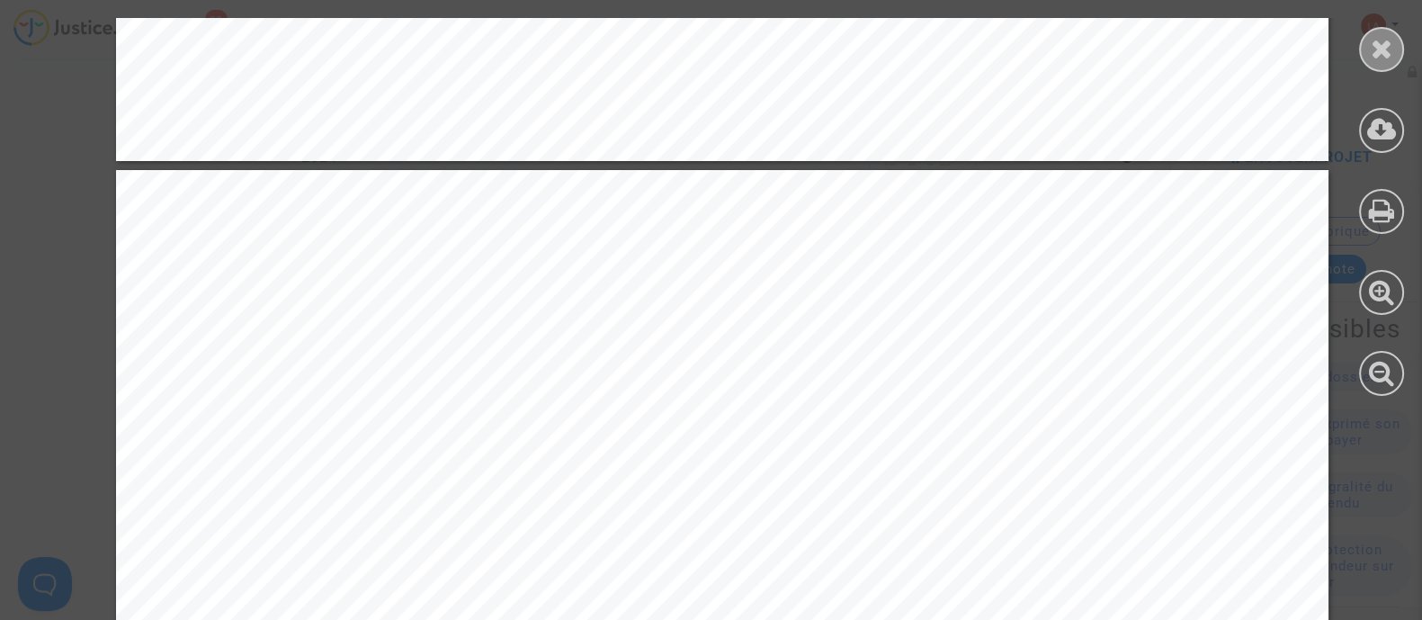
click at [1381, 63] on div at bounding box center [1381, 49] width 45 height 45
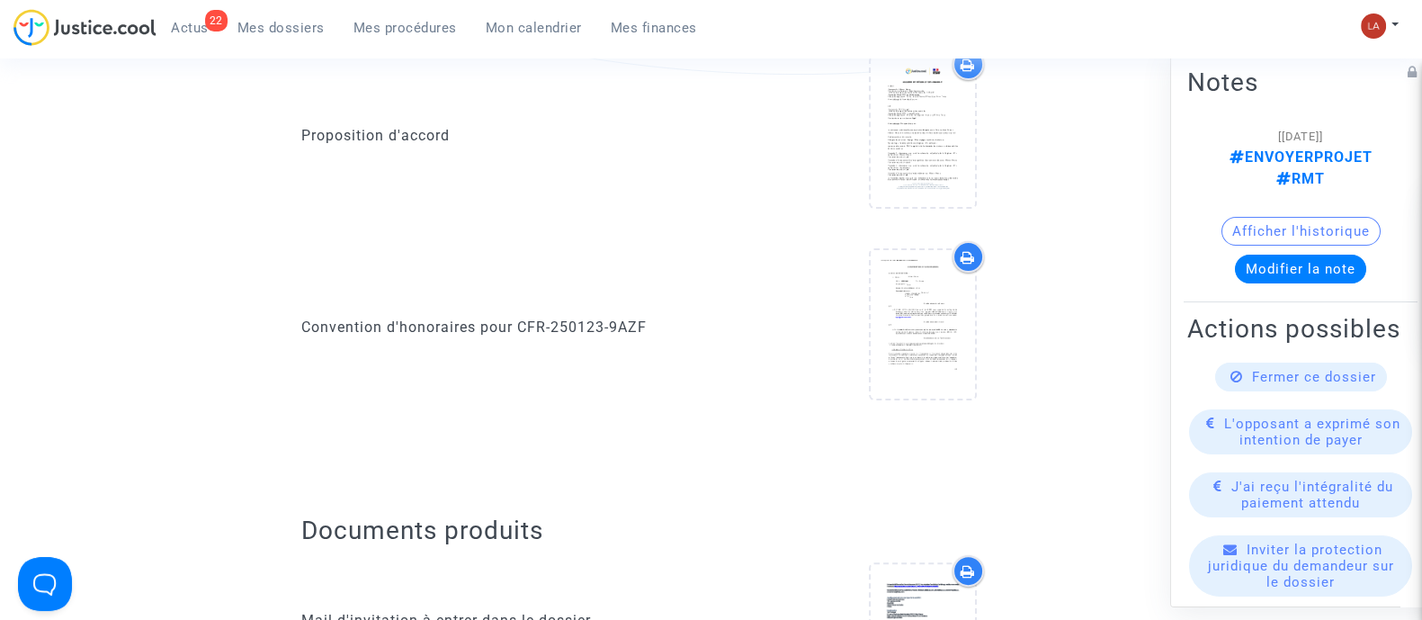
scroll to position [0, 0]
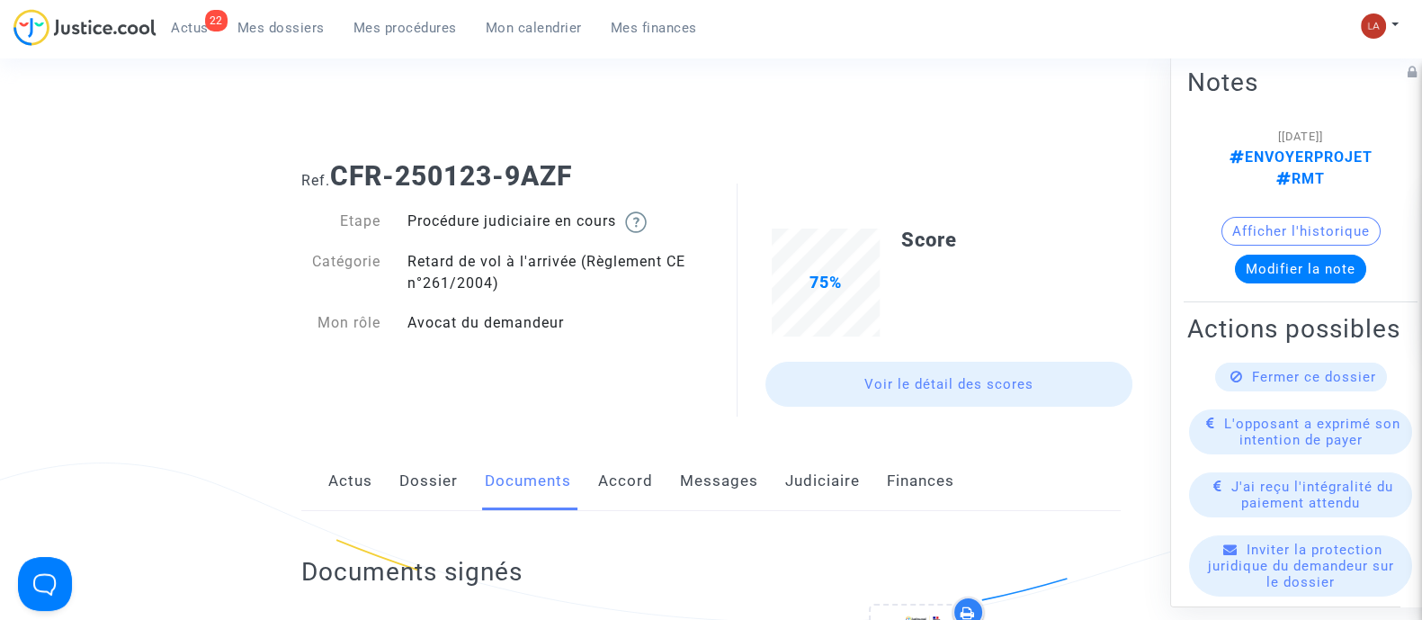
click at [648, 487] on link "Accord" at bounding box center [625, 480] width 55 height 59
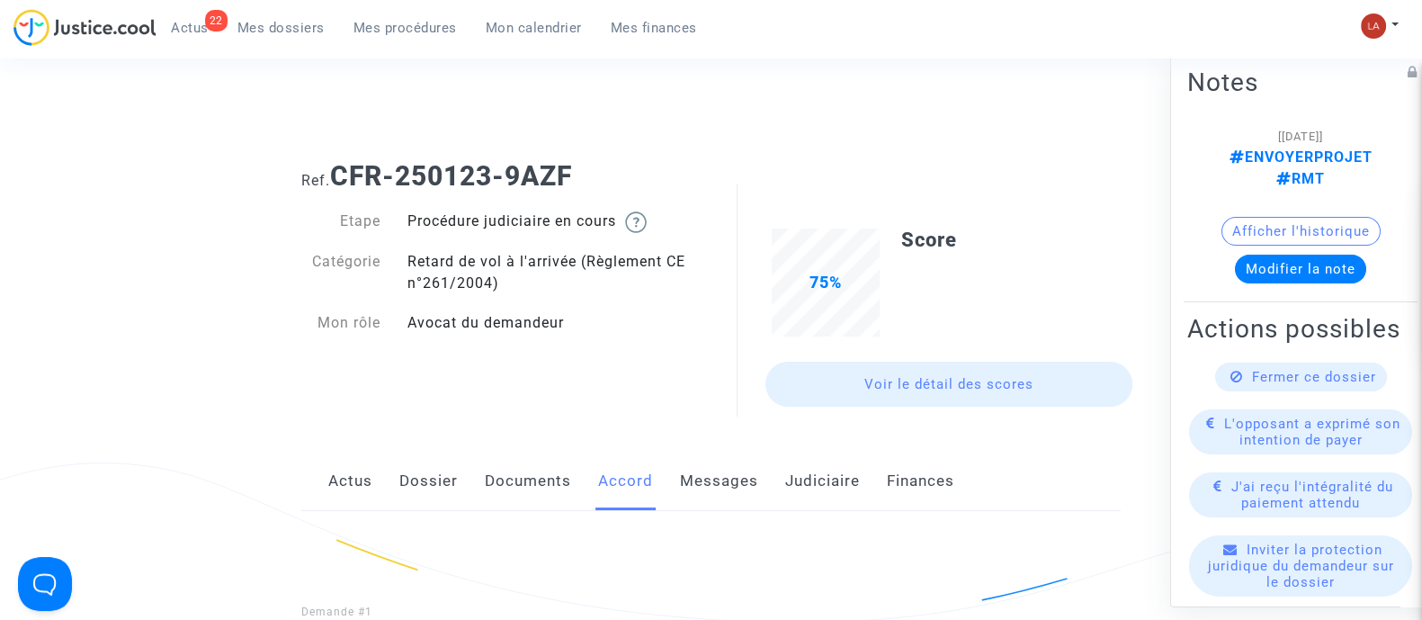
click at [524, 480] on link "Documents" at bounding box center [528, 480] width 86 height 59
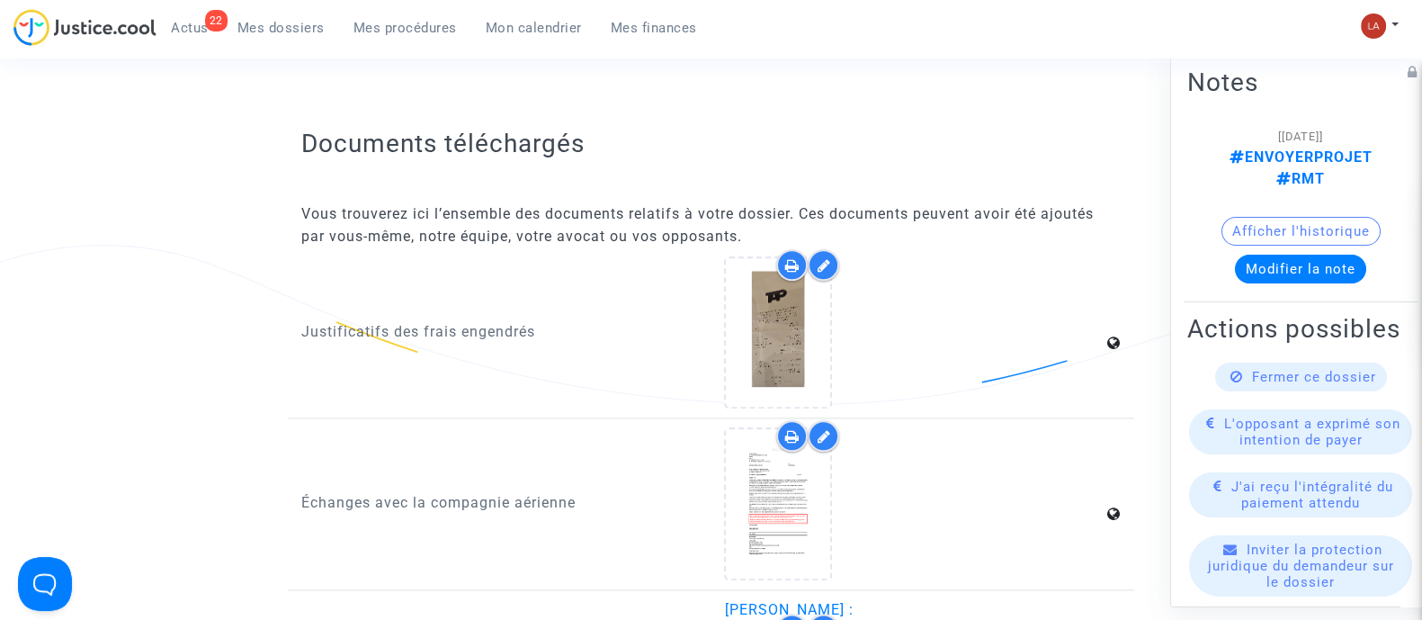
scroll to position [2628, 0]
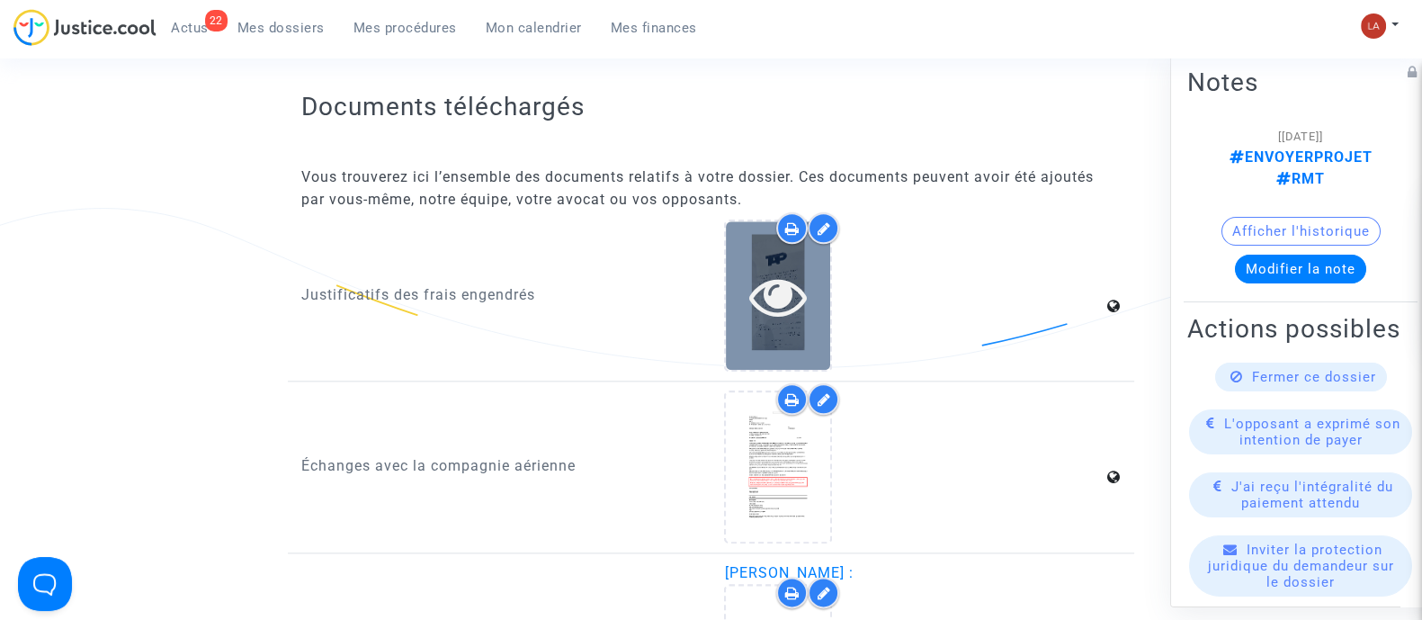
click at [766, 291] on icon at bounding box center [778, 296] width 58 height 58
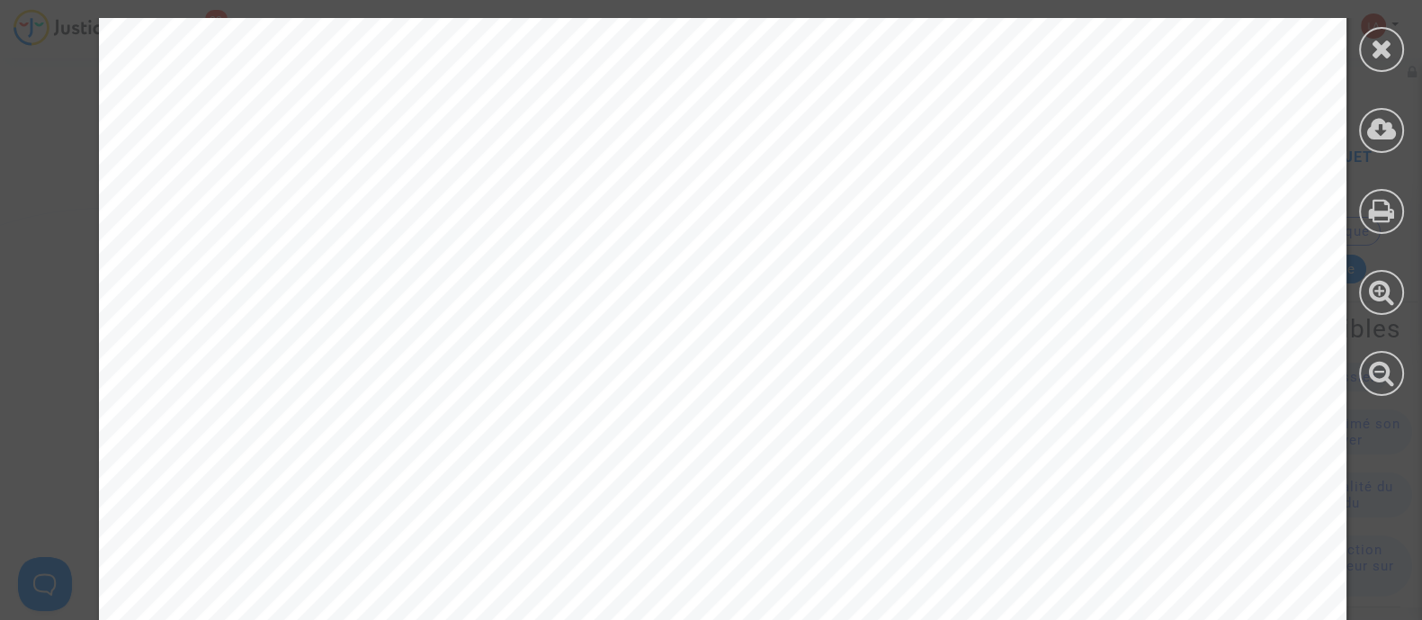
scroll to position [747, 0]
click at [1367, 47] on div at bounding box center [1381, 49] width 45 height 45
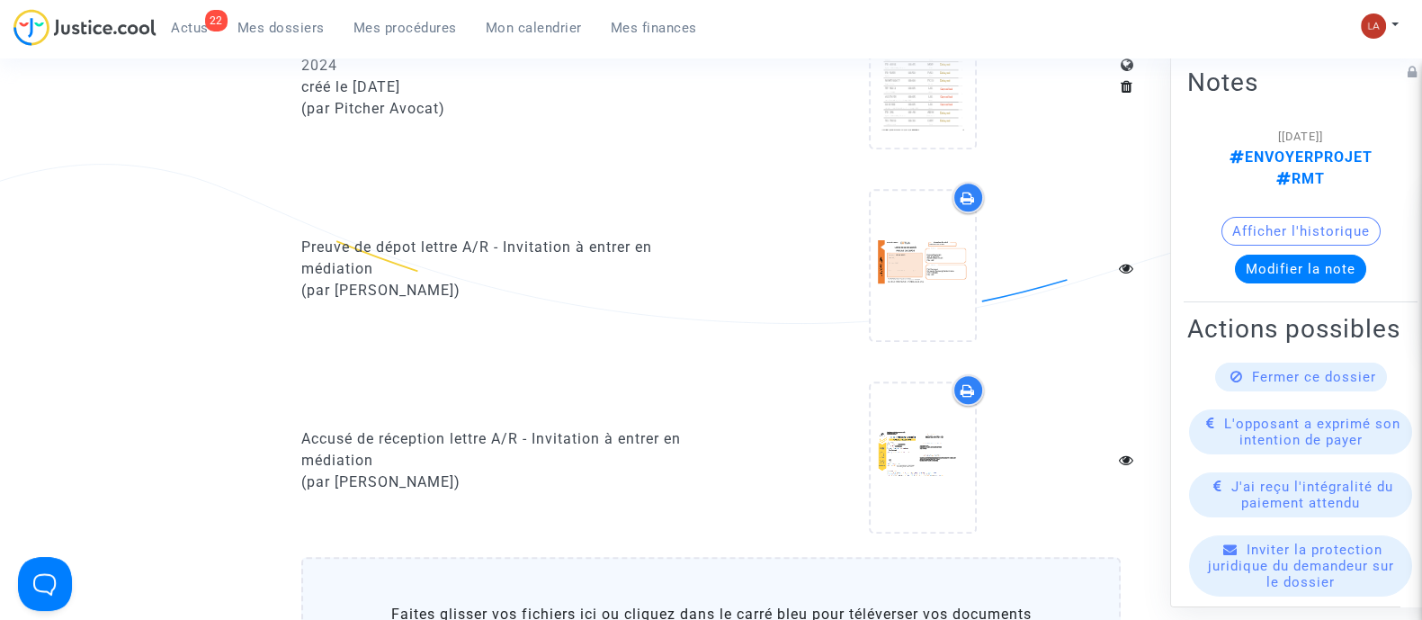
scroll to position [1535, 0]
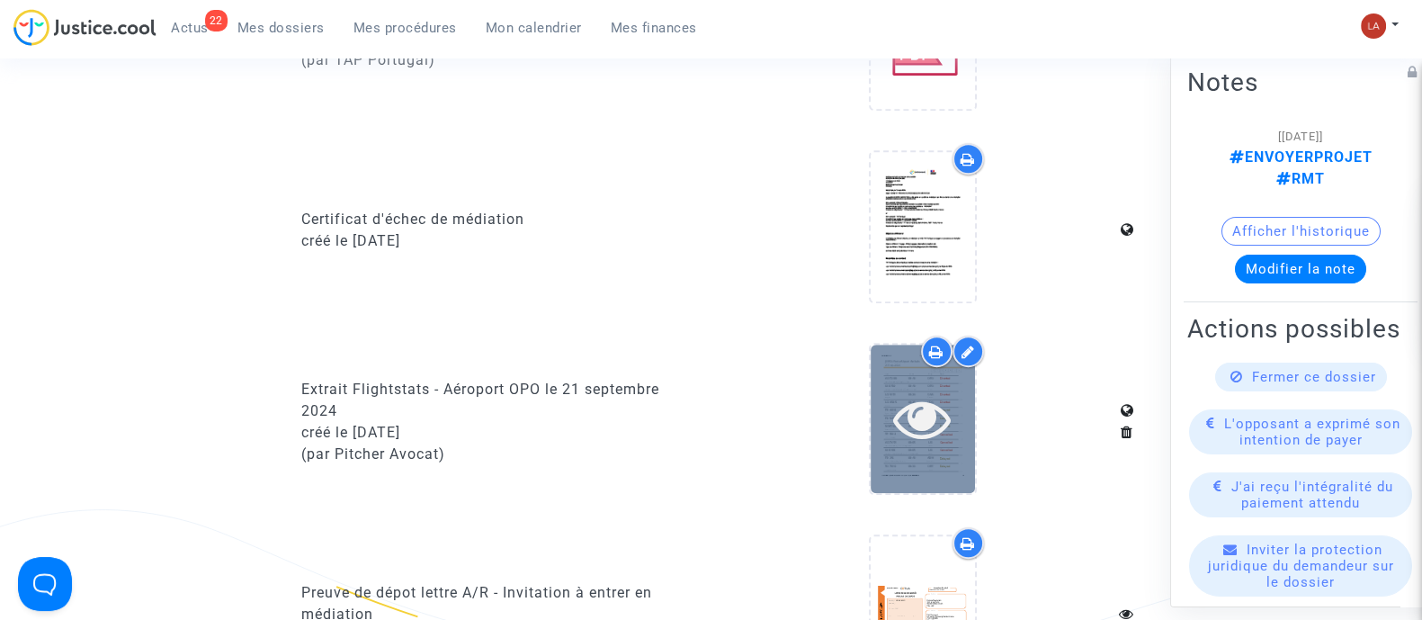
click at [918, 436] on icon at bounding box center [922, 418] width 58 height 58
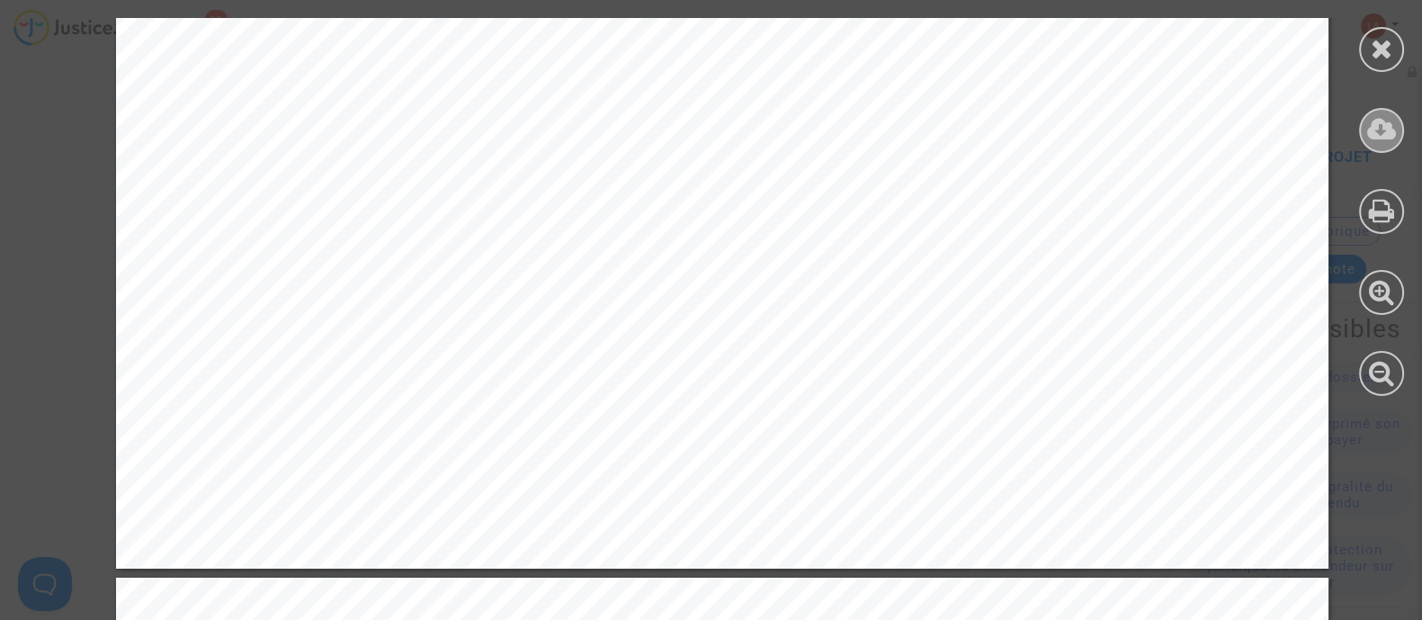
scroll to position [11540, 0]
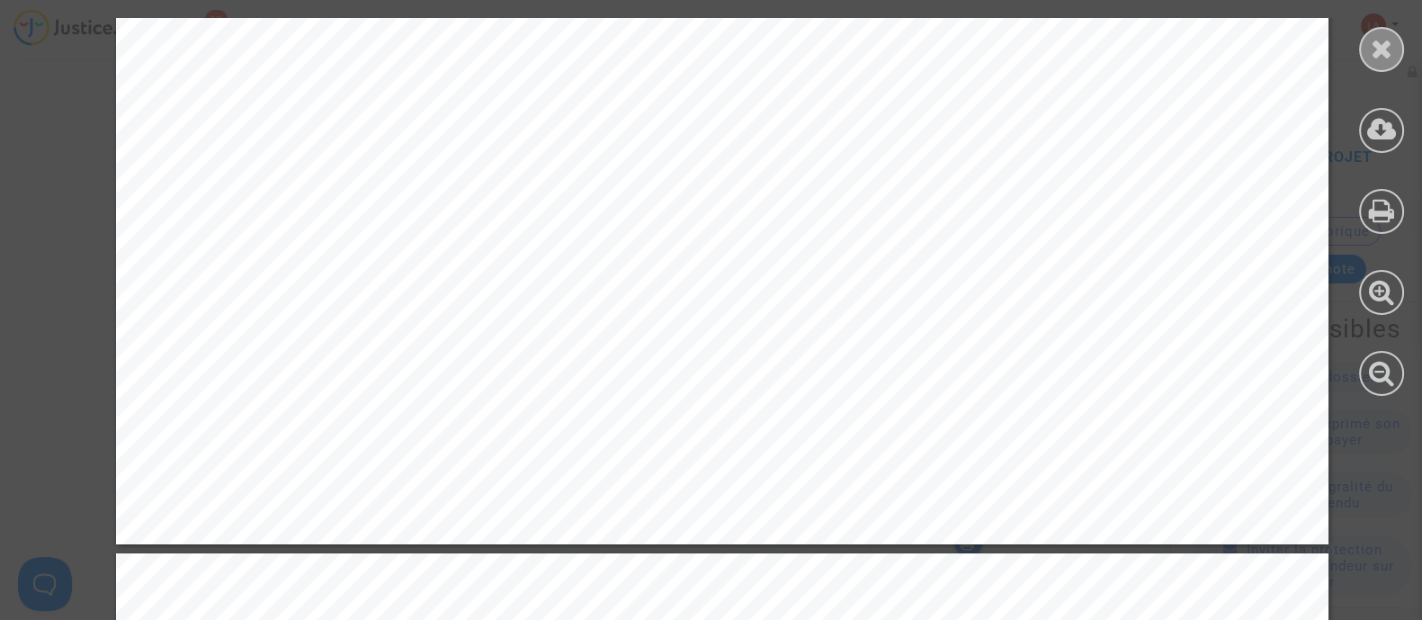
click at [1369, 51] on div at bounding box center [1381, 49] width 45 height 45
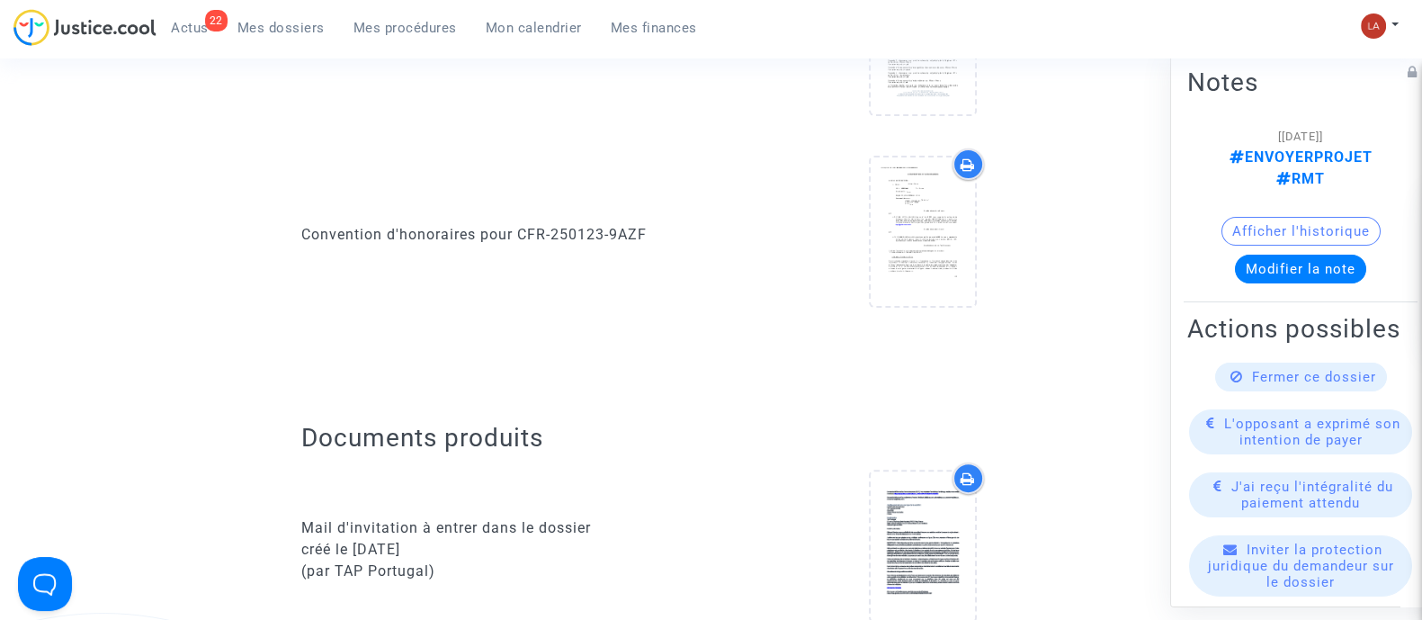
scroll to position [0, 0]
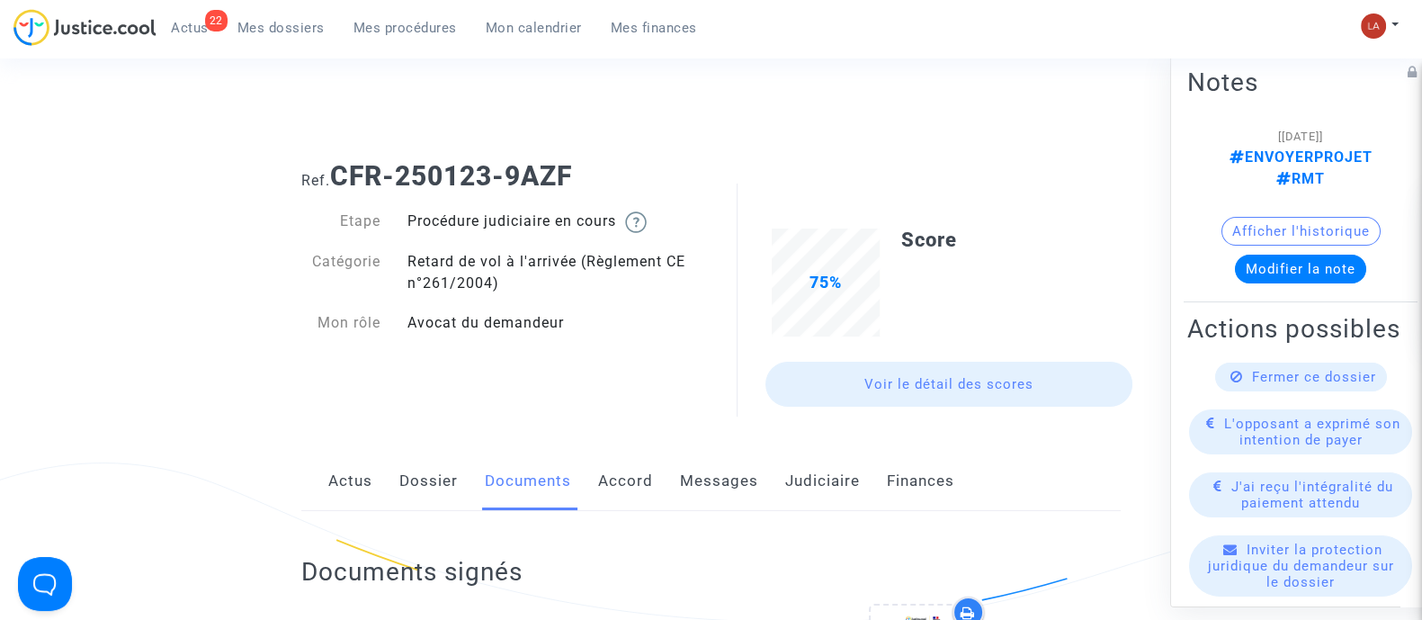
click at [418, 464] on link "Dossier" at bounding box center [428, 480] width 58 height 59
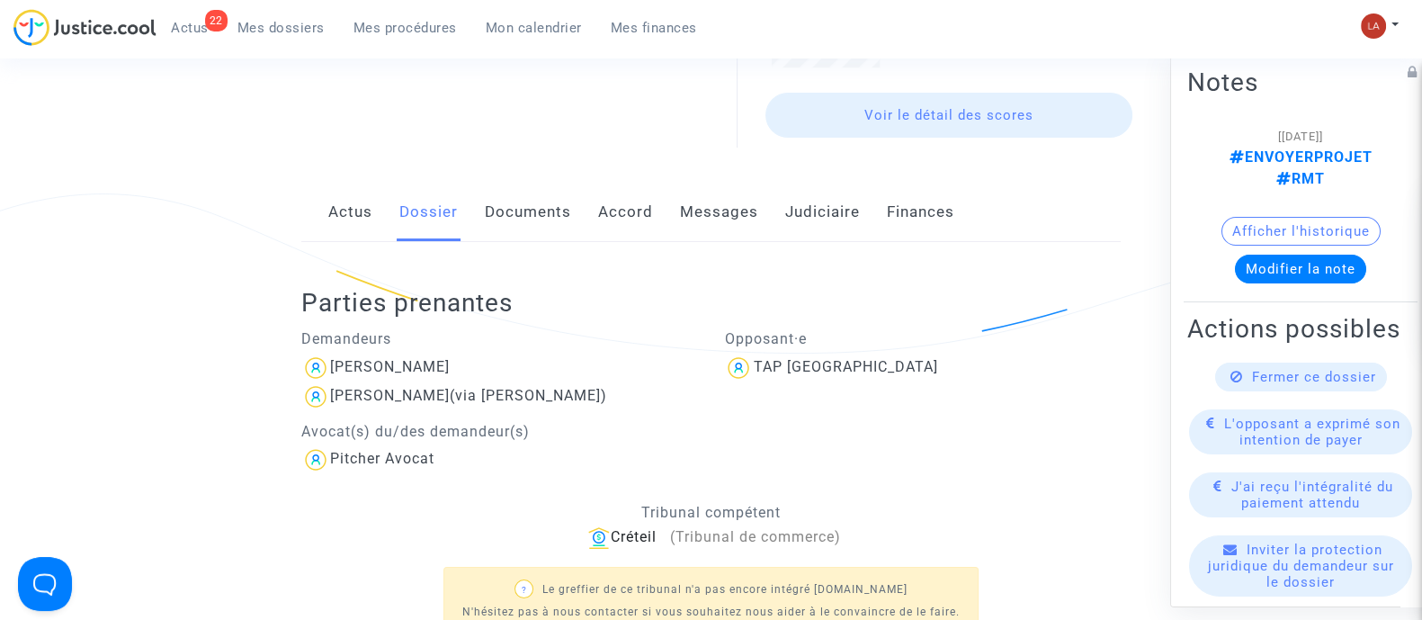
scroll to position [270, 0]
click at [611, 49] on div "22 Actus Mes dossiers Mes procédures Mon calendrier Mes finances" at bounding box center [362, 33] width 698 height 49
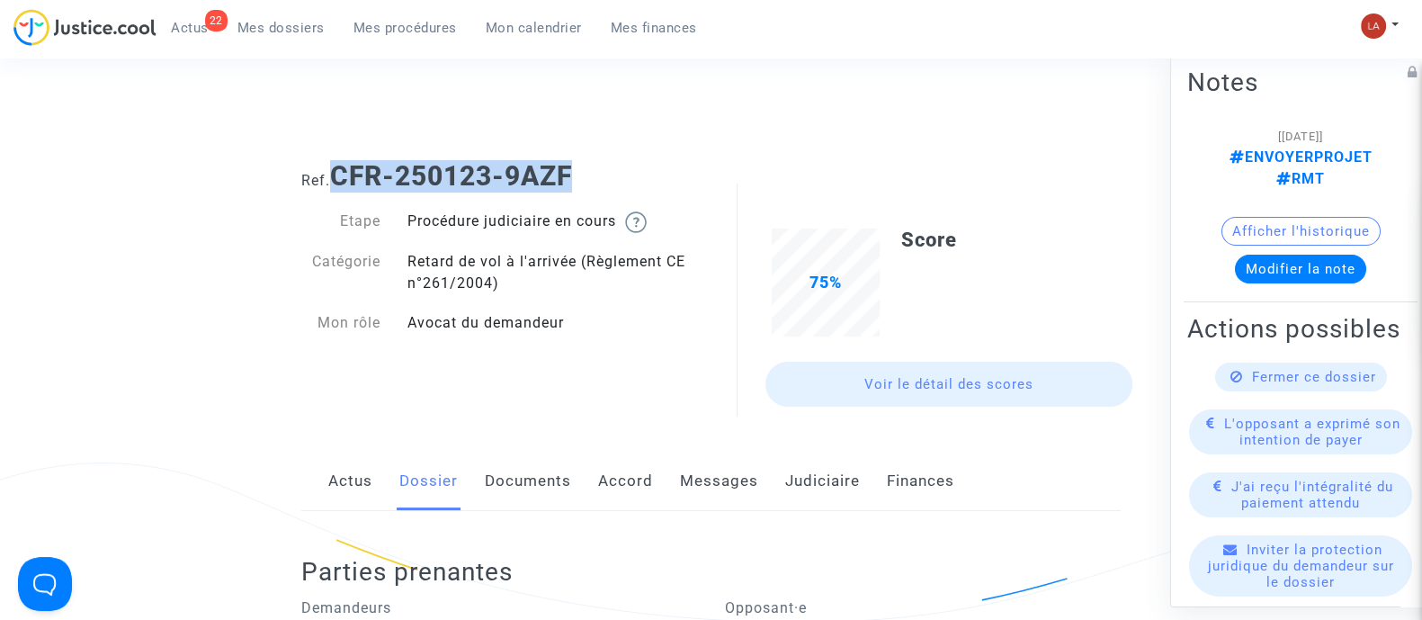
drag, startPoint x: 577, startPoint y: 173, endPoint x: 339, endPoint y: 169, distance: 238.4
click at [339, 169] on b "CFR-250123-9AZF" at bounding box center [451, 175] width 242 height 31
copy b "CFR-250123-9AZF"
click at [524, 475] on link "Documents" at bounding box center [528, 480] width 86 height 59
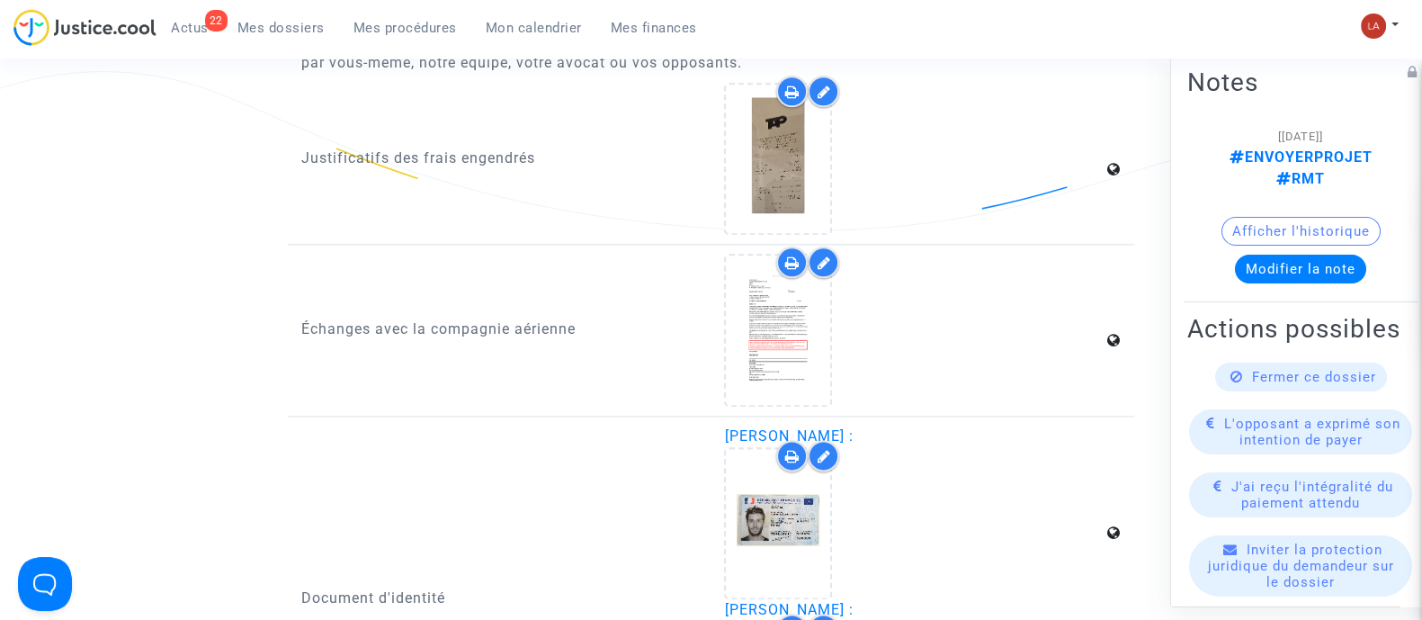
scroll to position [2758, 0]
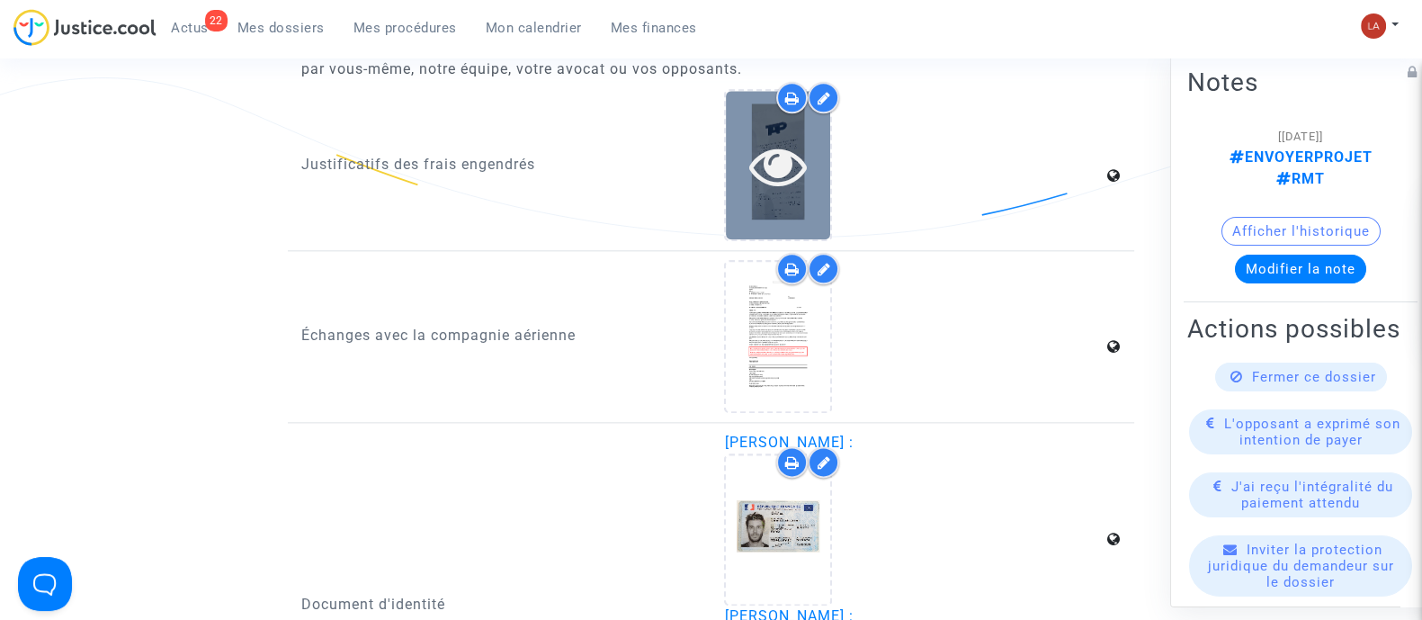
click at [769, 188] on div at bounding box center [778, 165] width 104 height 148
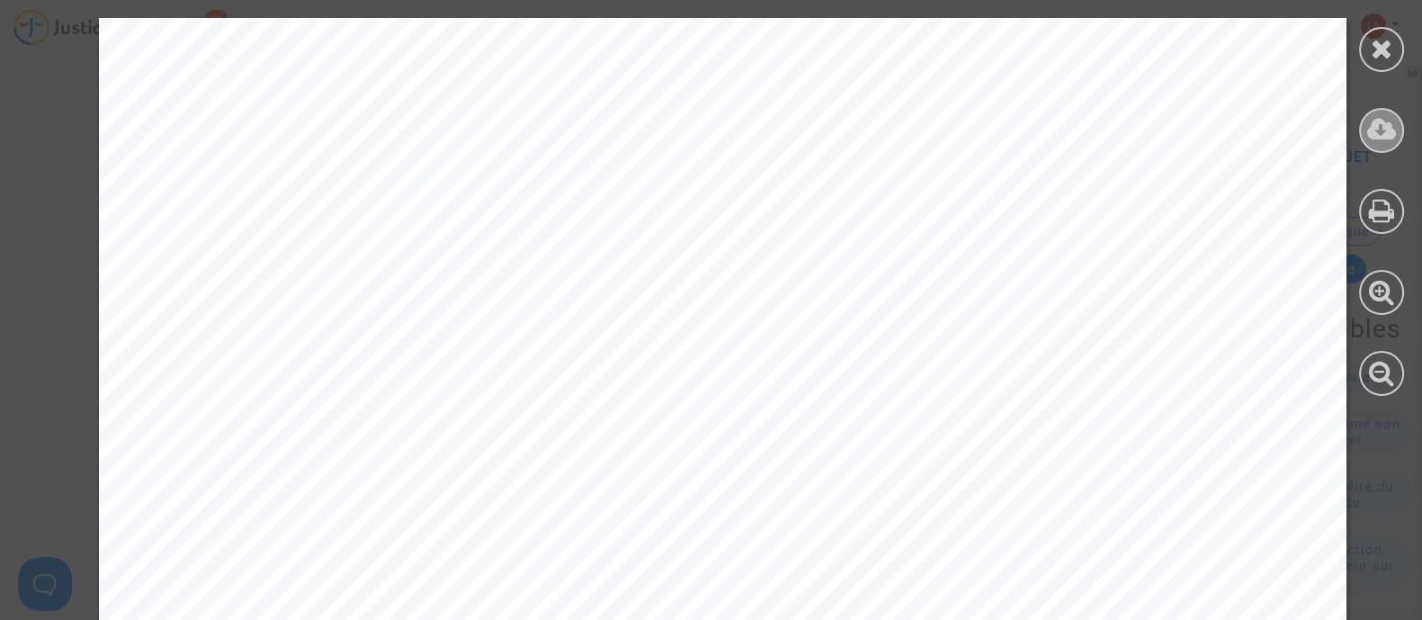
click at [1371, 133] on icon at bounding box center [1382, 129] width 30 height 27
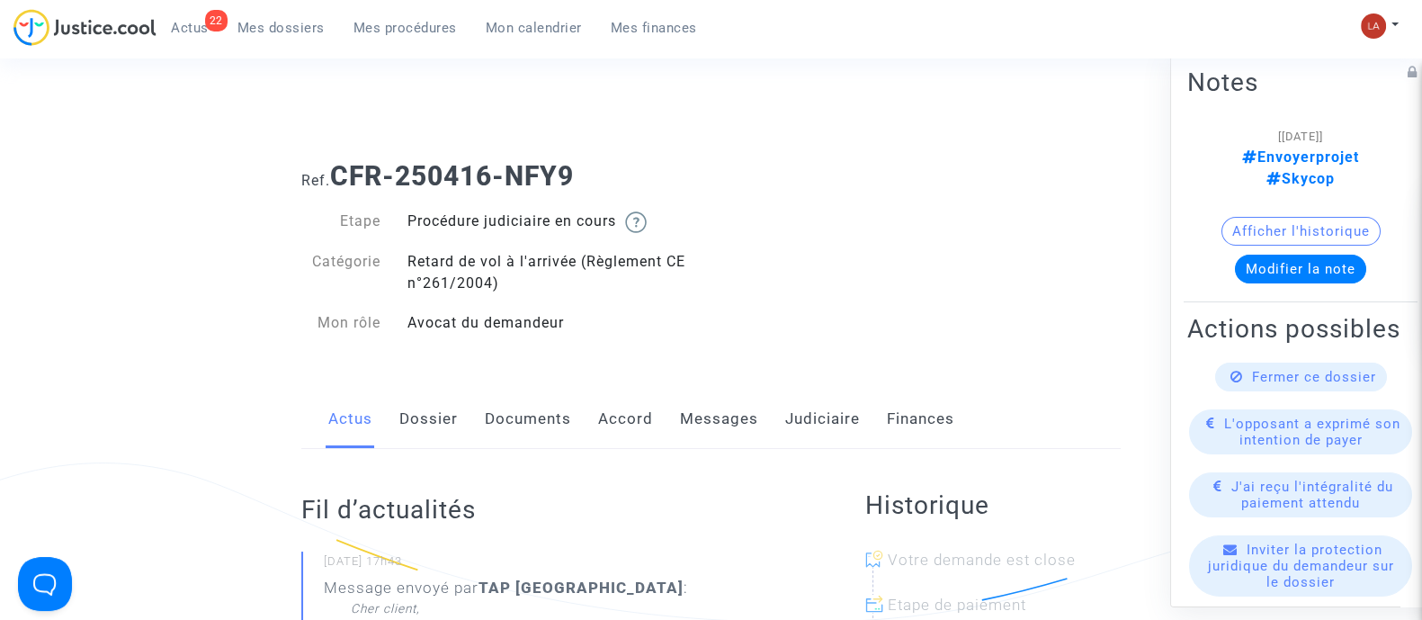
click at [452, 427] on link "Dossier" at bounding box center [428, 418] width 58 height 59
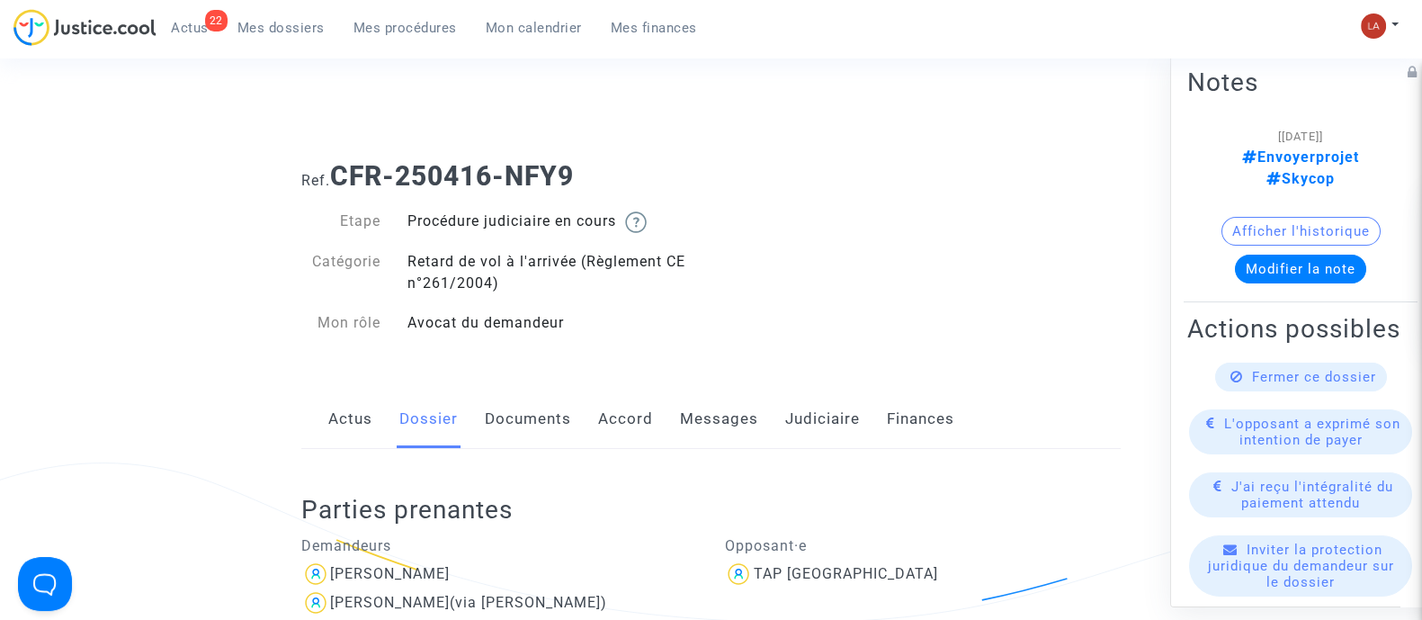
click at [524, 401] on link "Documents" at bounding box center [528, 418] width 86 height 59
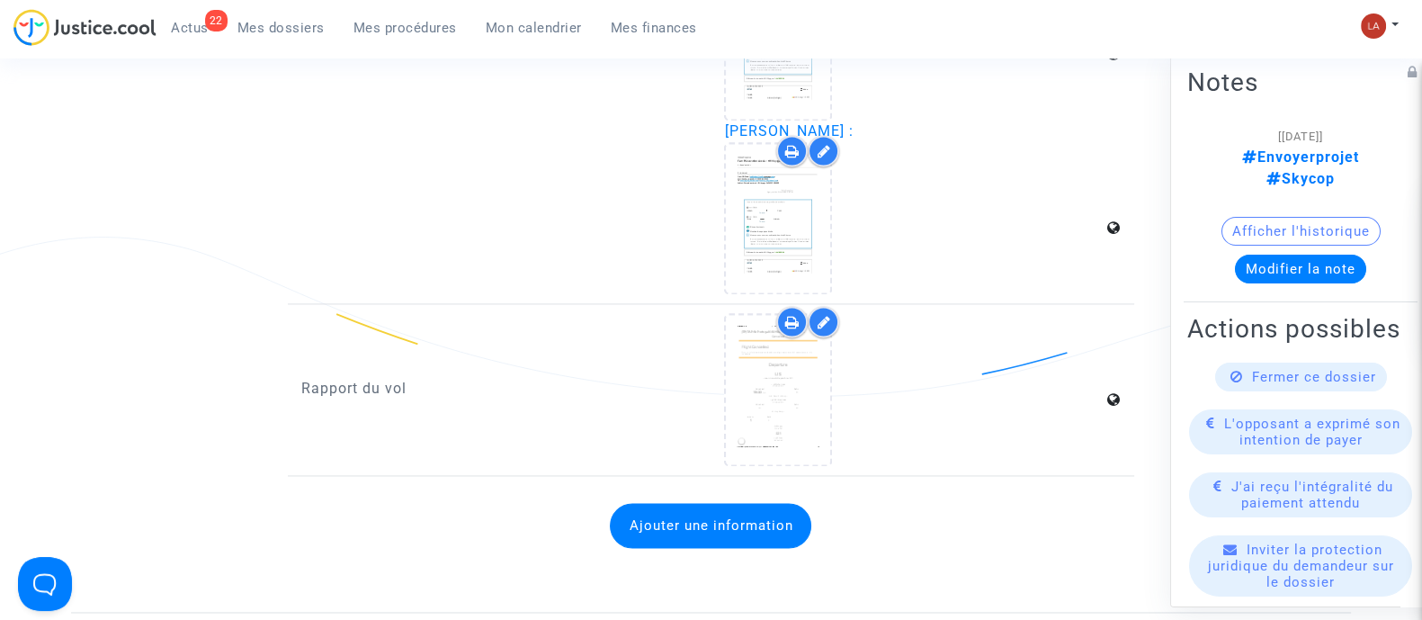
scroll to position [3383, 0]
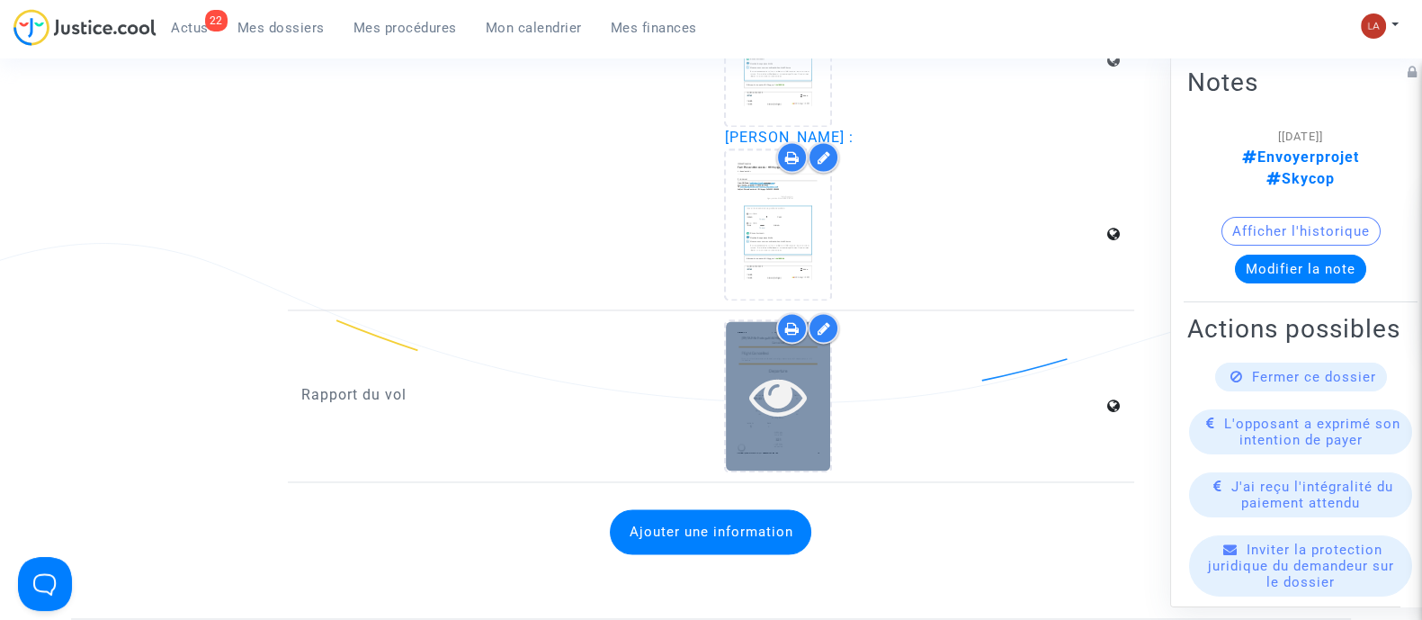
click at [758, 398] on icon at bounding box center [778, 396] width 58 height 58
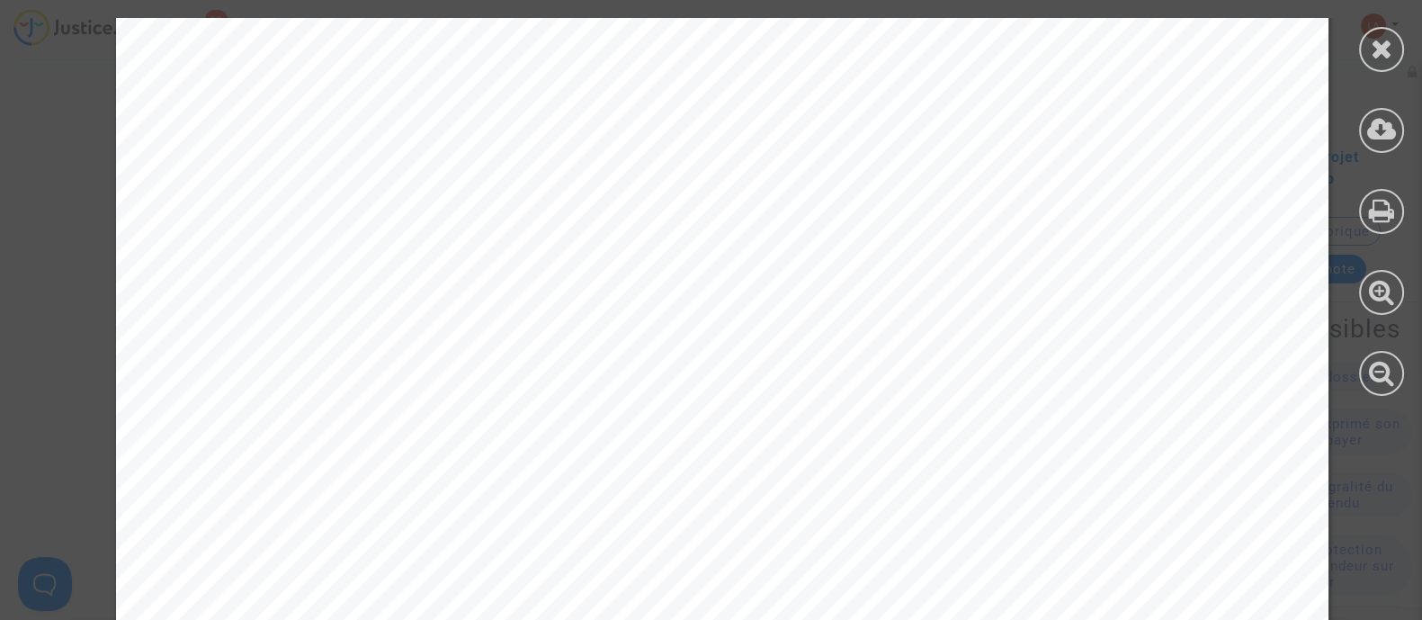
scroll to position [1931, 0]
click at [1399, 32] on div at bounding box center [1381, 207] width 81 height 414
click at [1376, 49] on icon at bounding box center [1382, 48] width 22 height 27
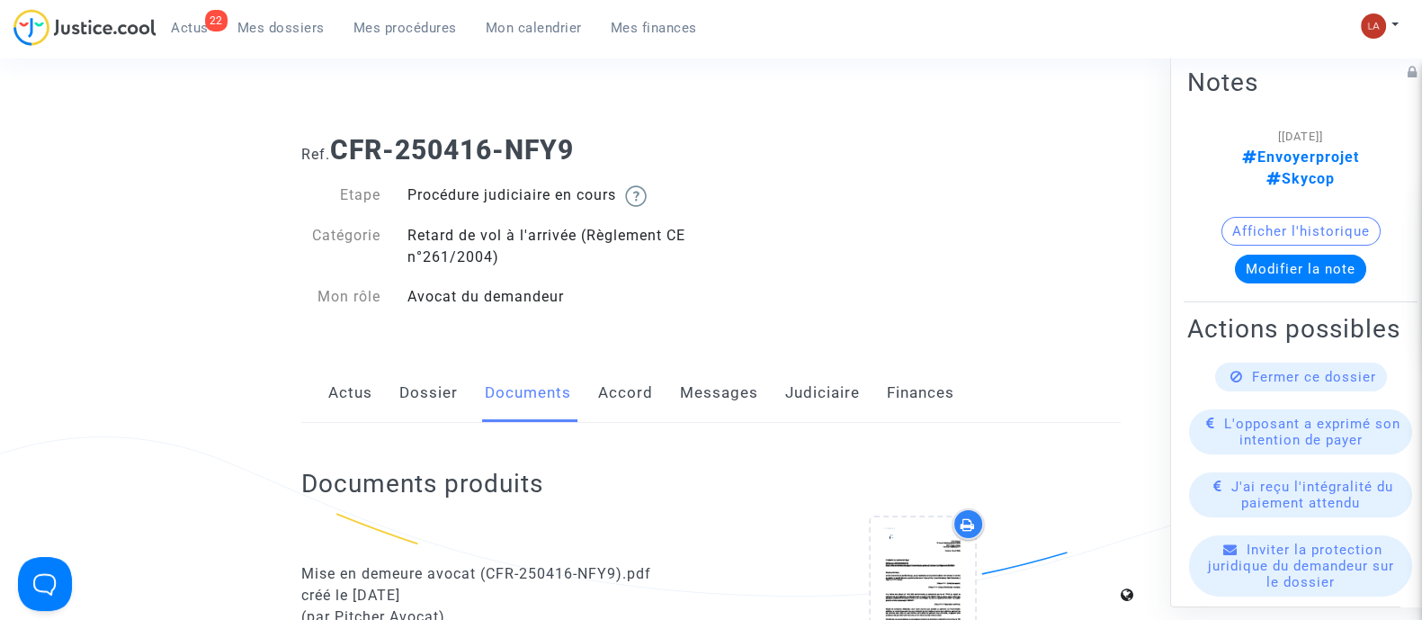
click at [630, 397] on link "Accord" at bounding box center [625, 392] width 55 height 59
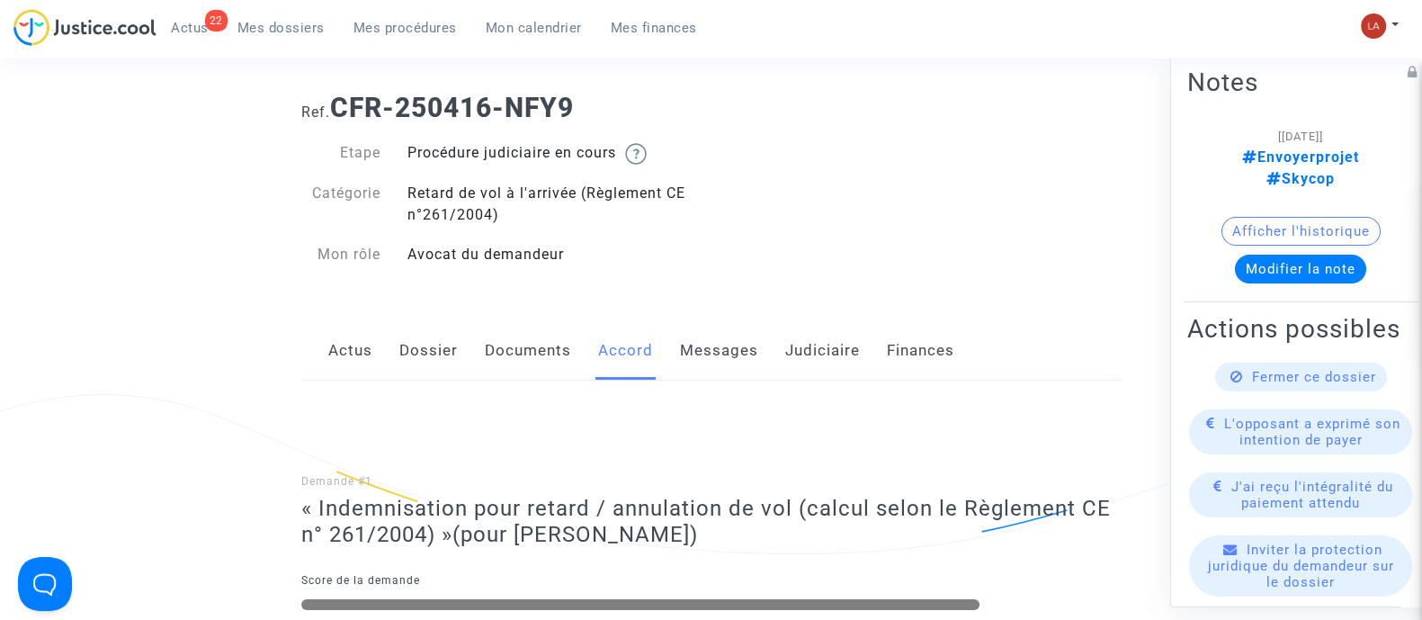
scroll to position [65, 0]
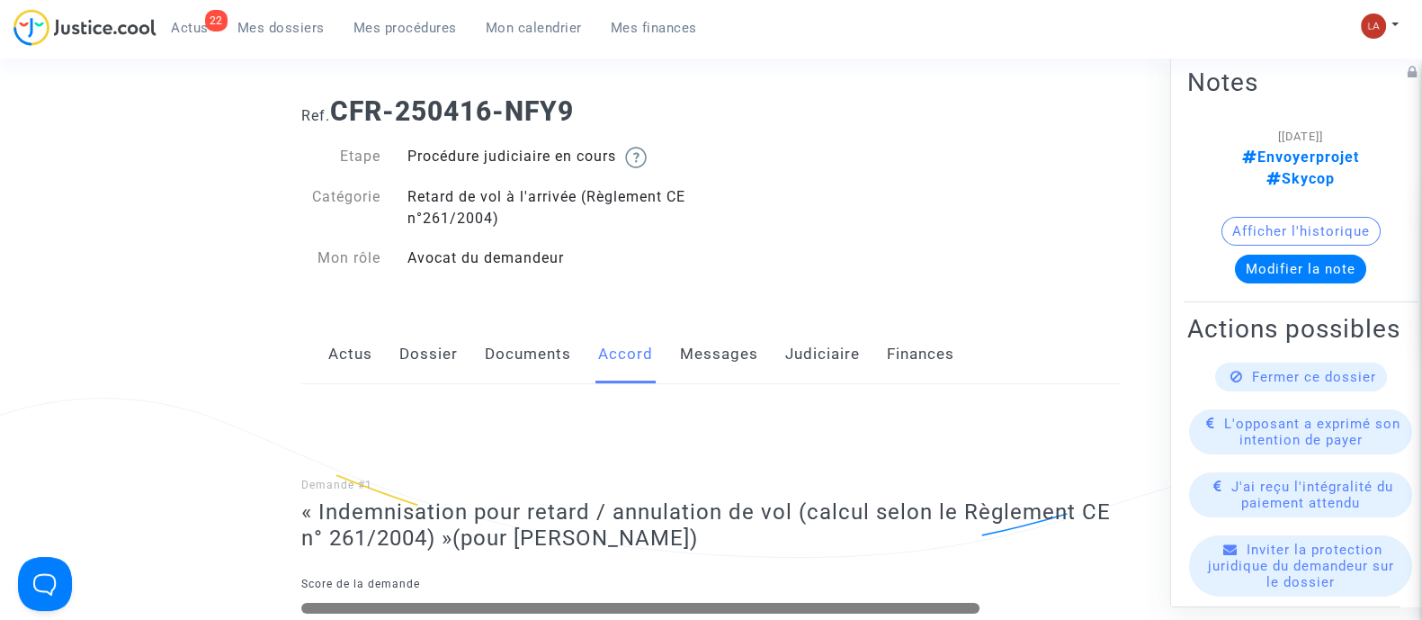
click at [719, 364] on link "Messages" at bounding box center [719, 354] width 78 height 59
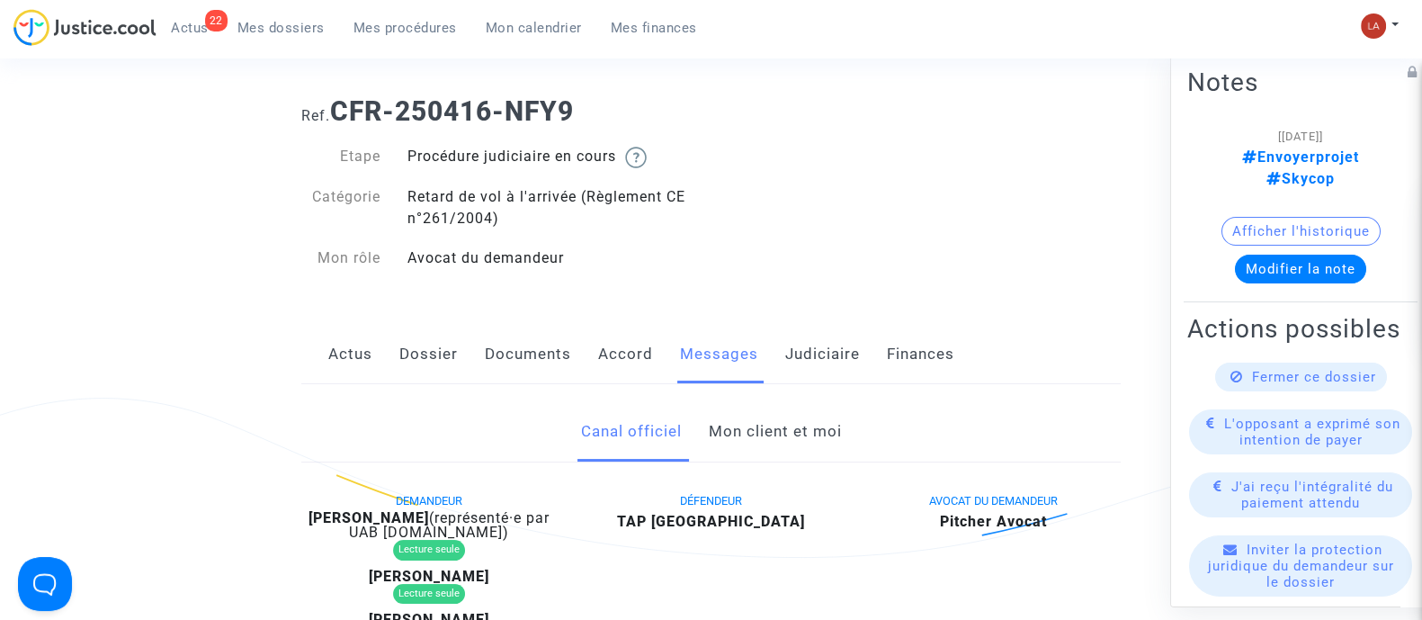
click at [515, 359] on link "Documents" at bounding box center [528, 354] width 86 height 59
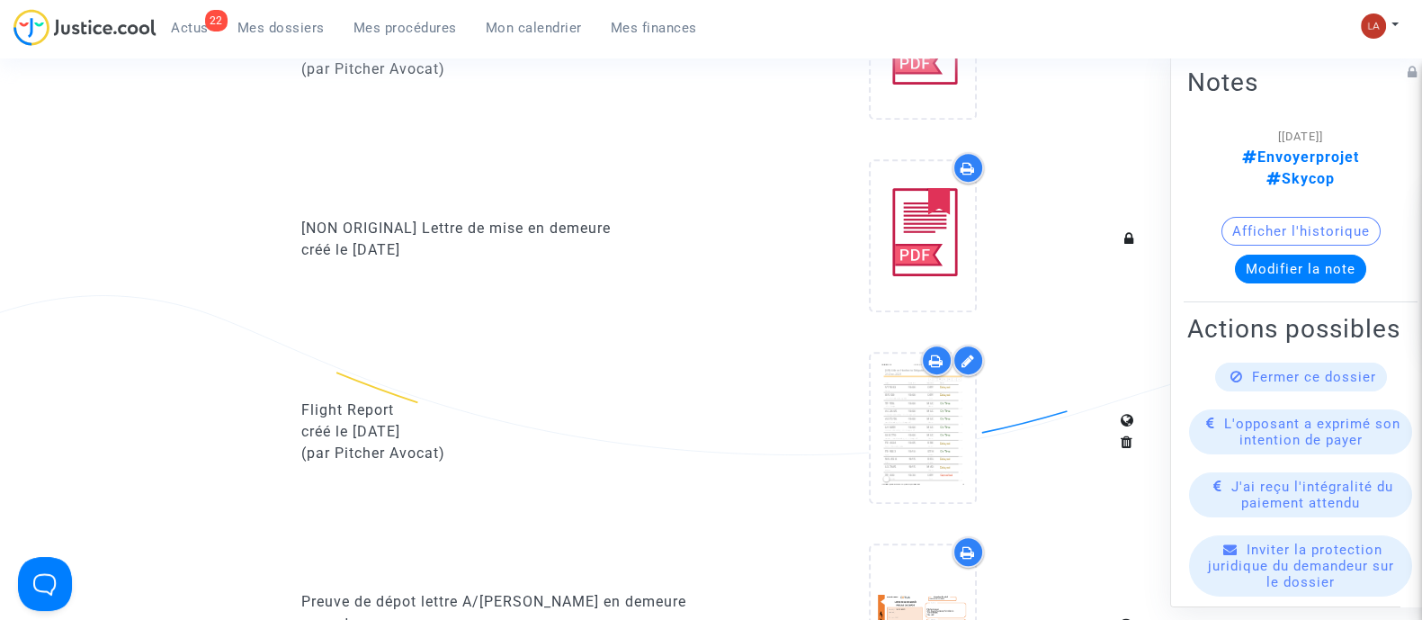
scroll to position [955, 0]
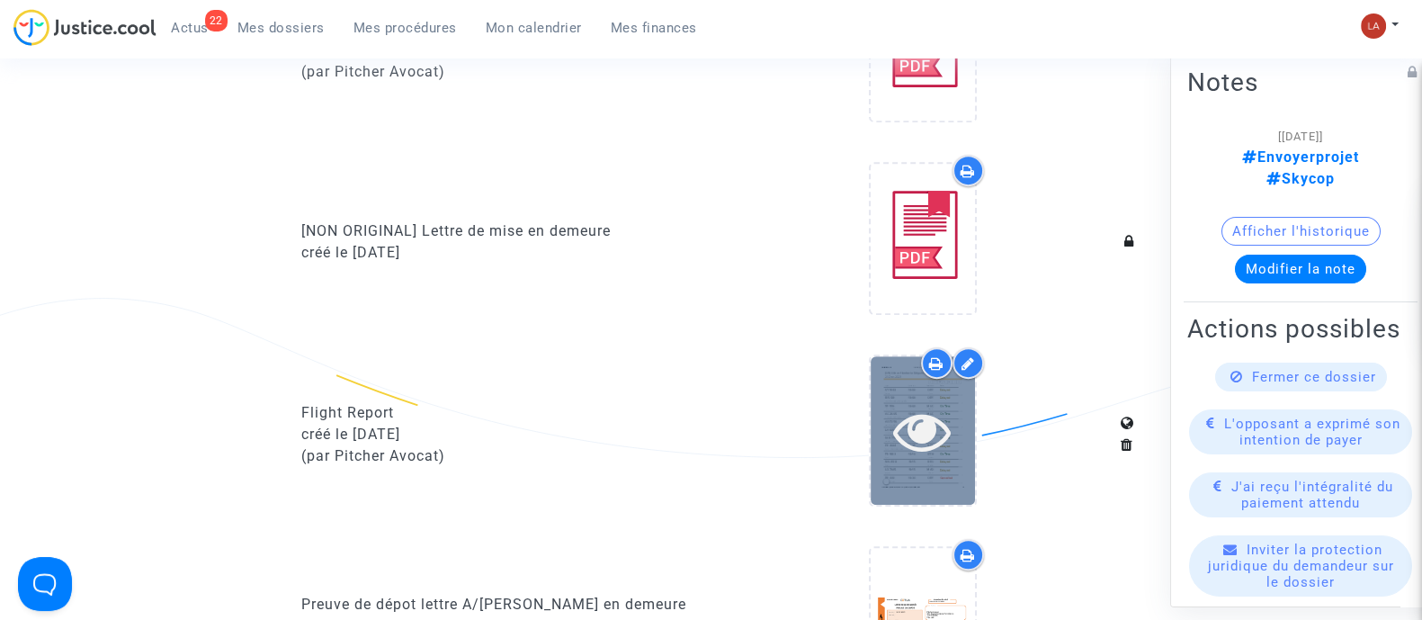
click at [949, 416] on icon at bounding box center [922, 431] width 58 height 58
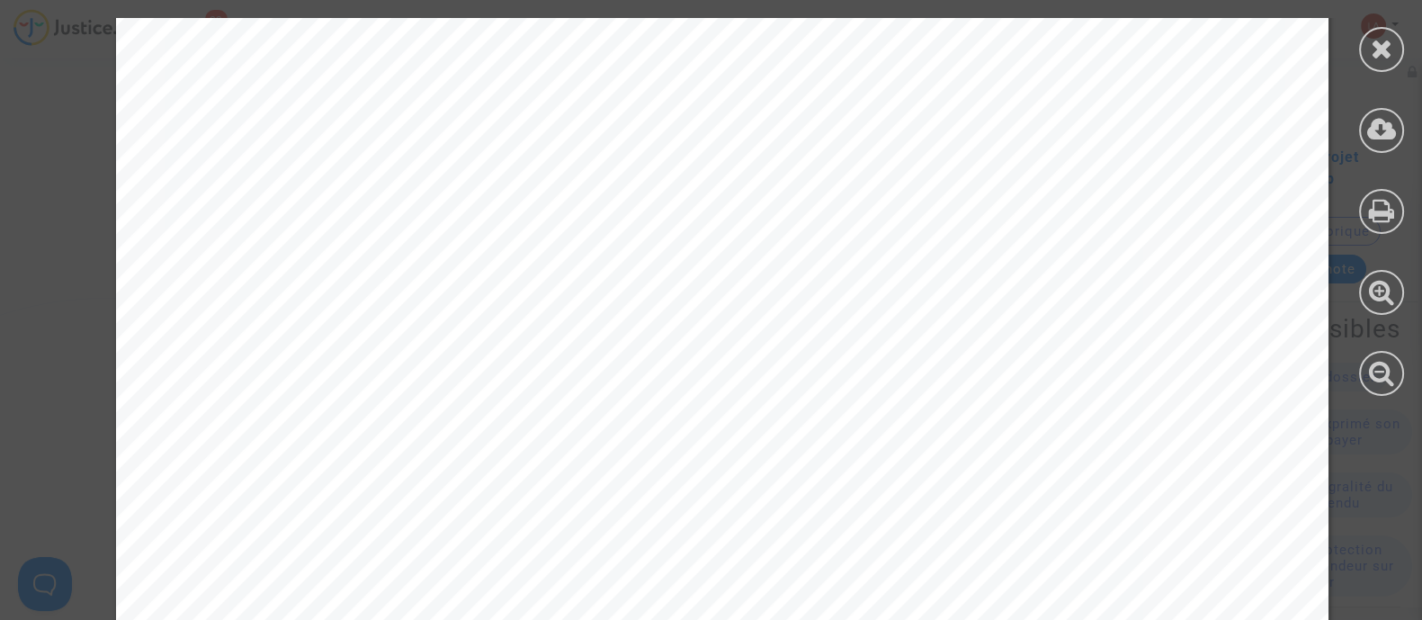
scroll to position [2864, 0]
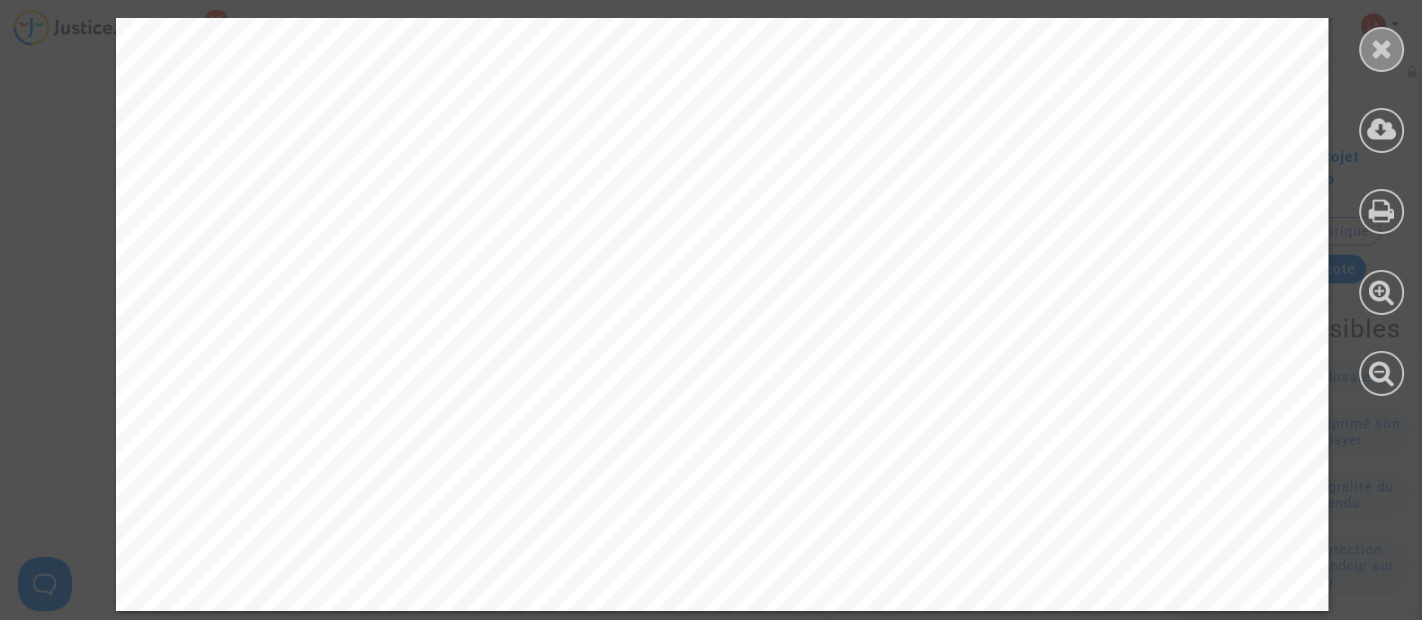
click at [1372, 51] on icon at bounding box center [1382, 48] width 22 height 27
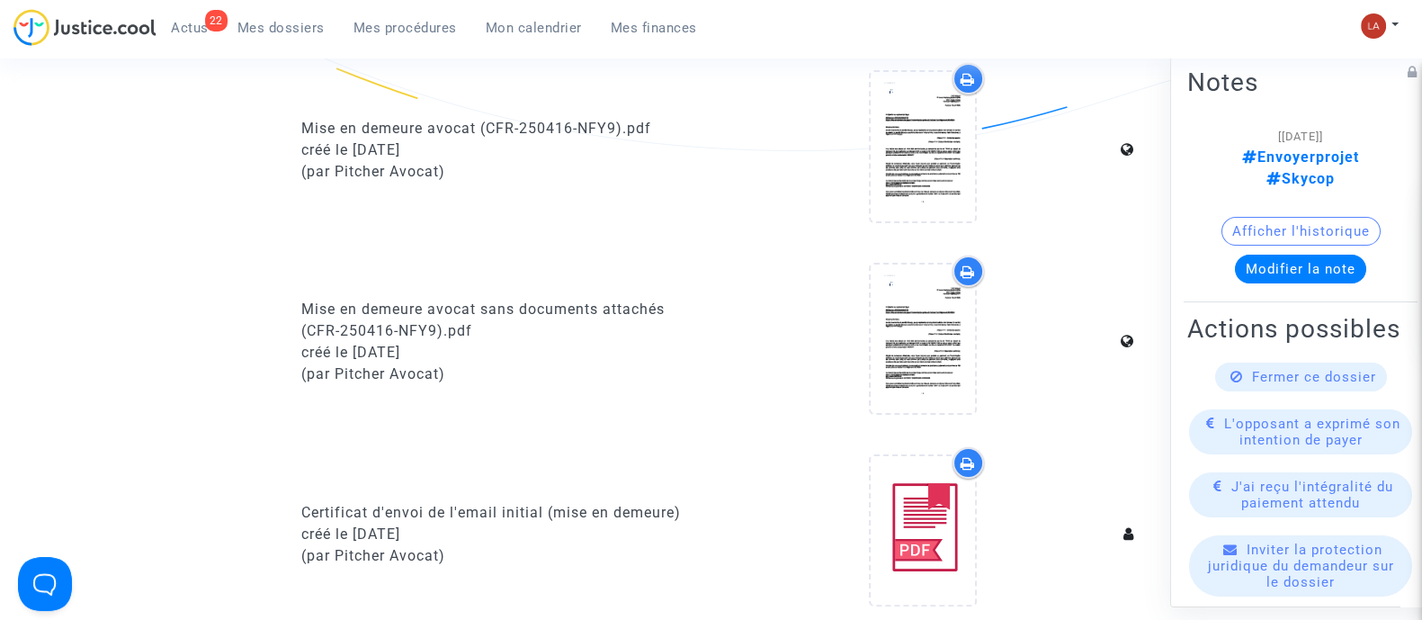
scroll to position [0, 0]
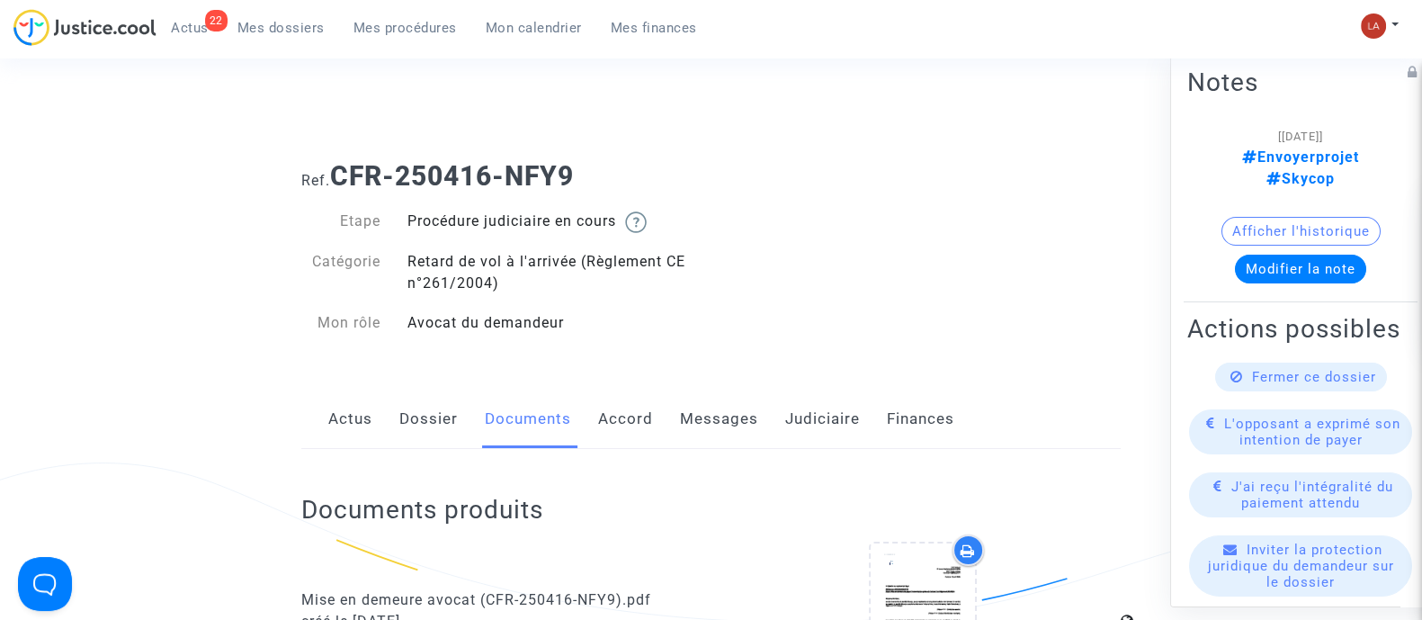
click at [746, 424] on link "Messages" at bounding box center [719, 418] width 78 height 59
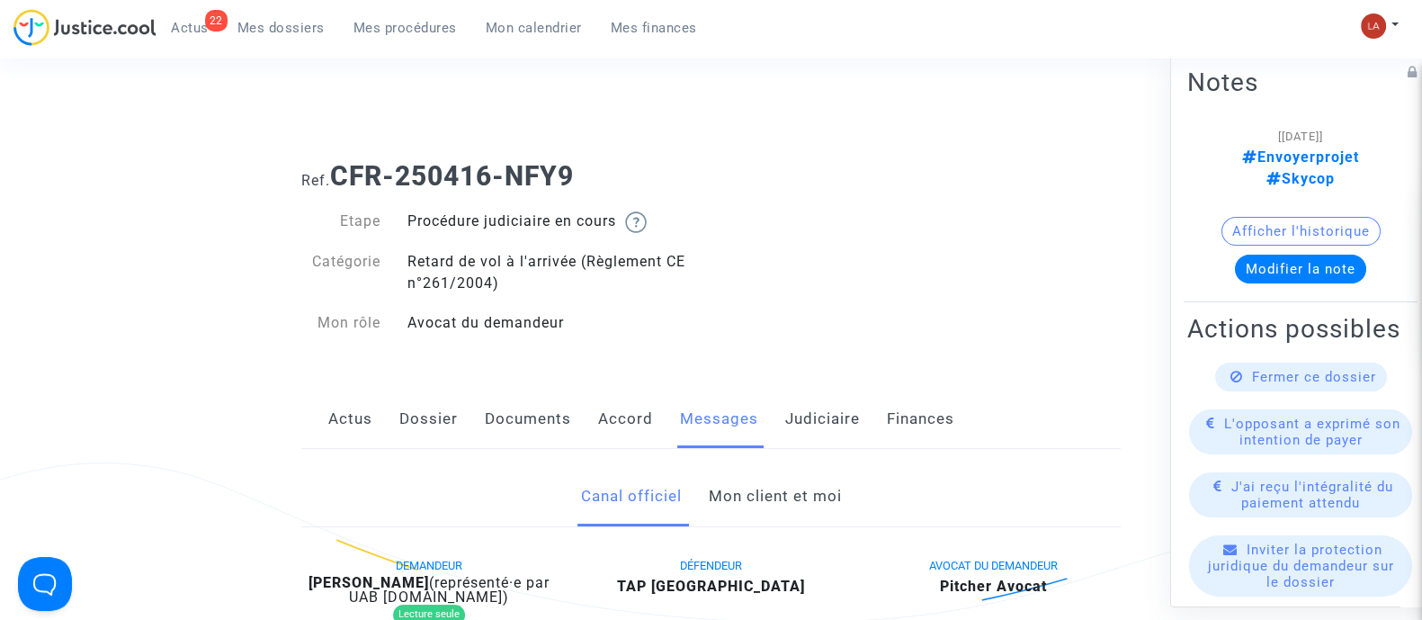
click at [742, 495] on link "Mon client et moi" at bounding box center [774, 496] width 133 height 59
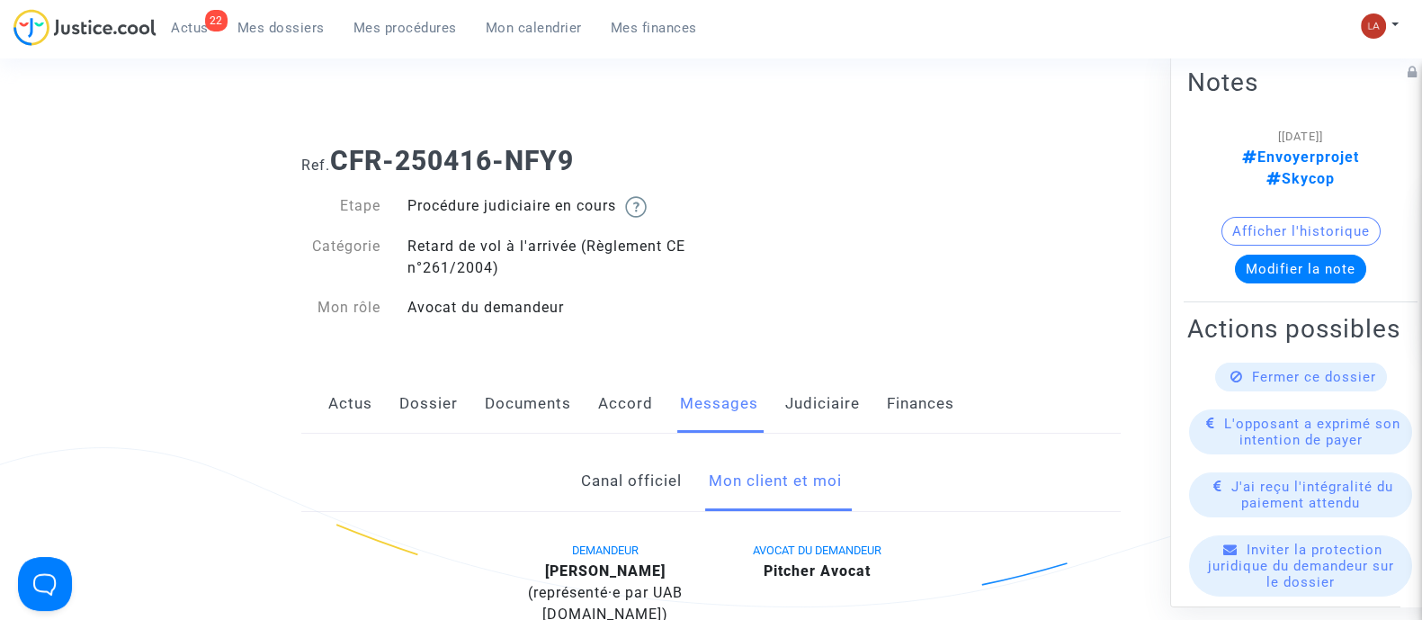
click at [621, 416] on link "Accord" at bounding box center [625, 403] width 55 height 59
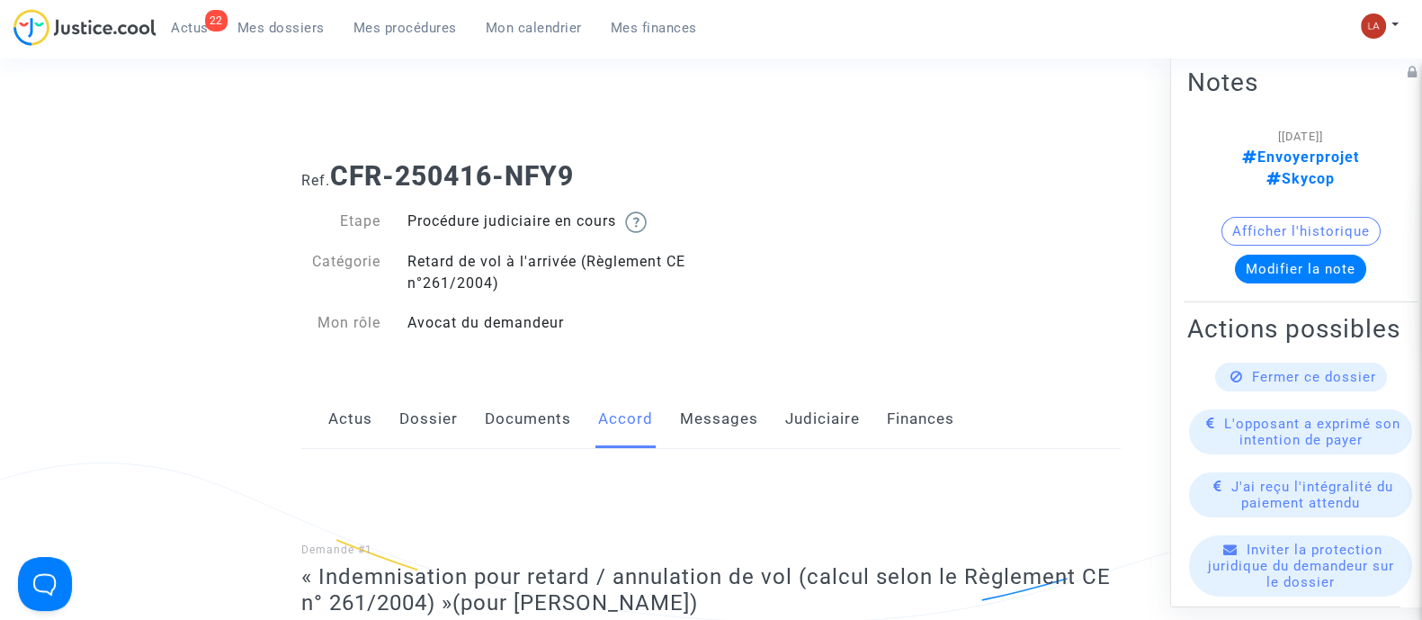
click at [710, 440] on link "Messages" at bounding box center [719, 418] width 78 height 59
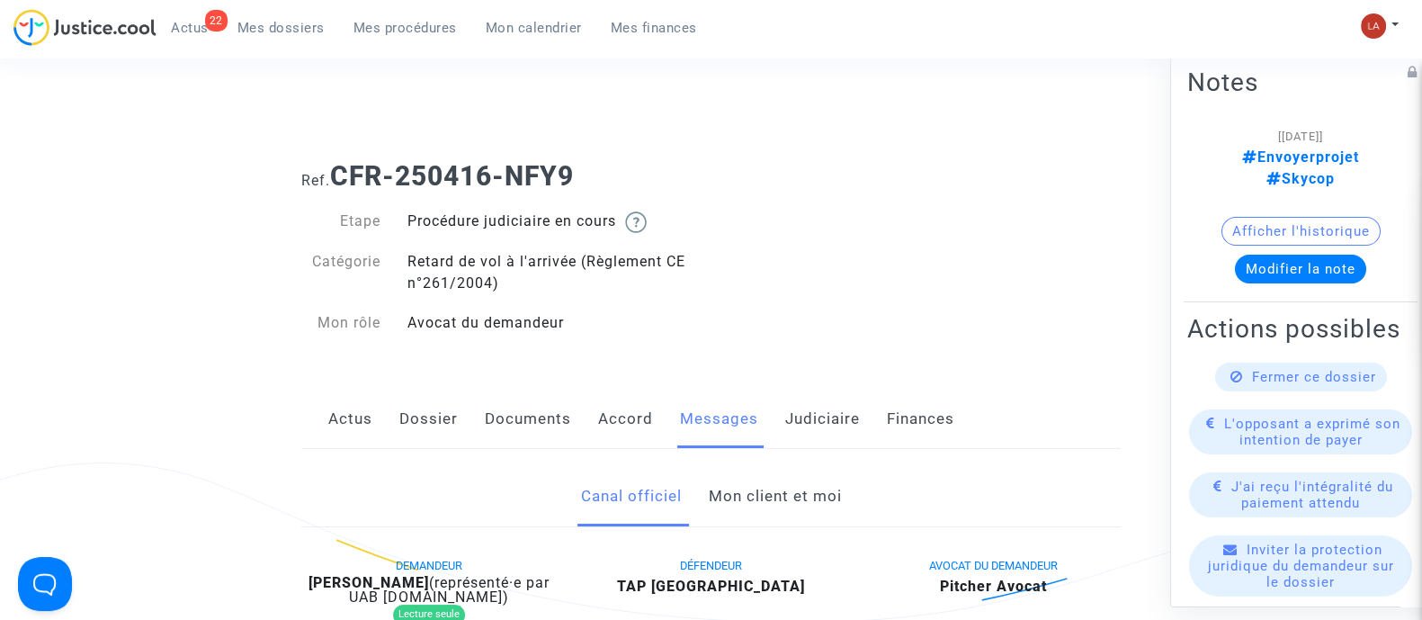
click at [765, 495] on link "Mon client et moi" at bounding box center [774, 496] width 133 height 59
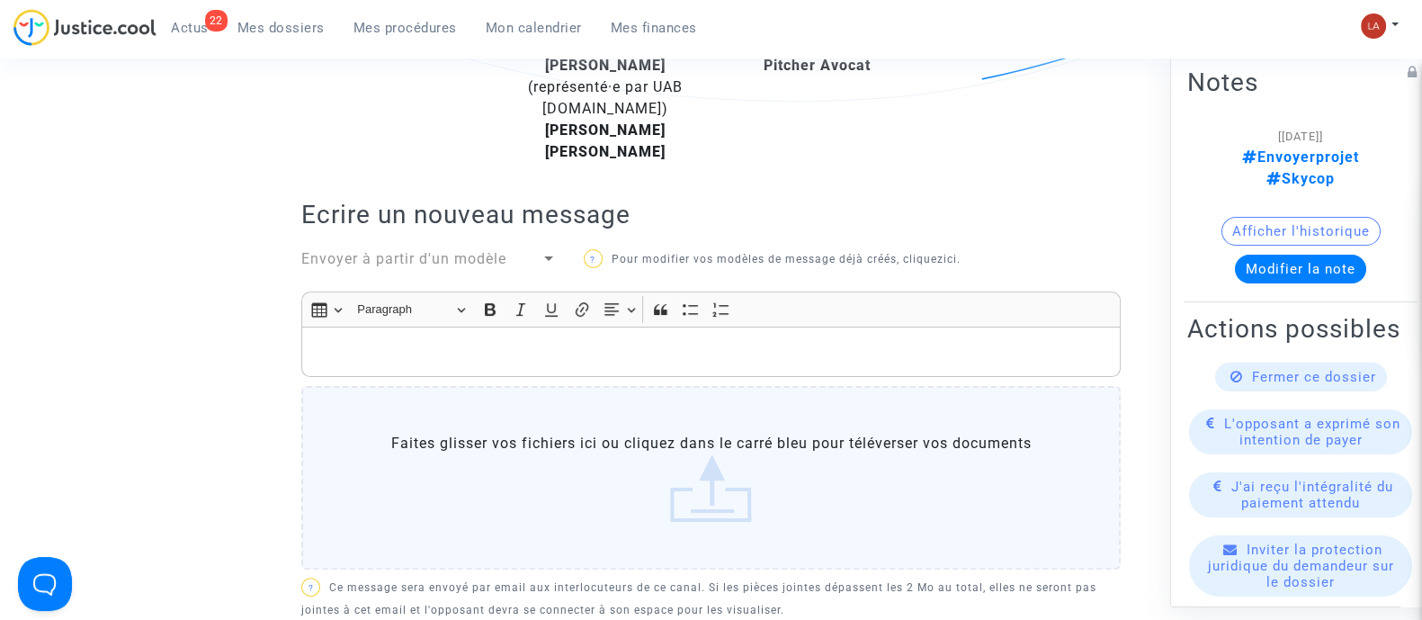
scroll to position [522, 0]
click at [612, 376] on div "Rich Text Editor Insert table Insert table Heading Paragraph Paragraph Heading …" at bounding box center [710, 432] width 819 height 285
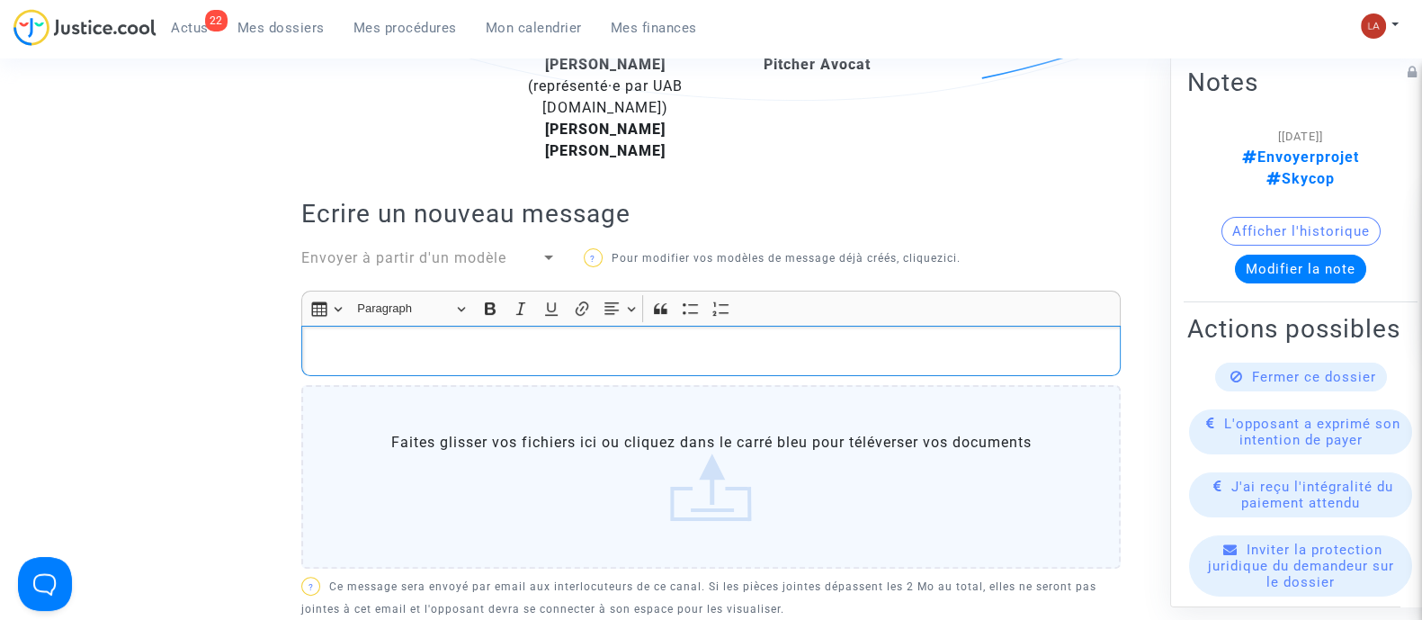
click at [590, 366] on div "Rich Text Editor, main" at bounding box center [710, 351] width 819 height 50
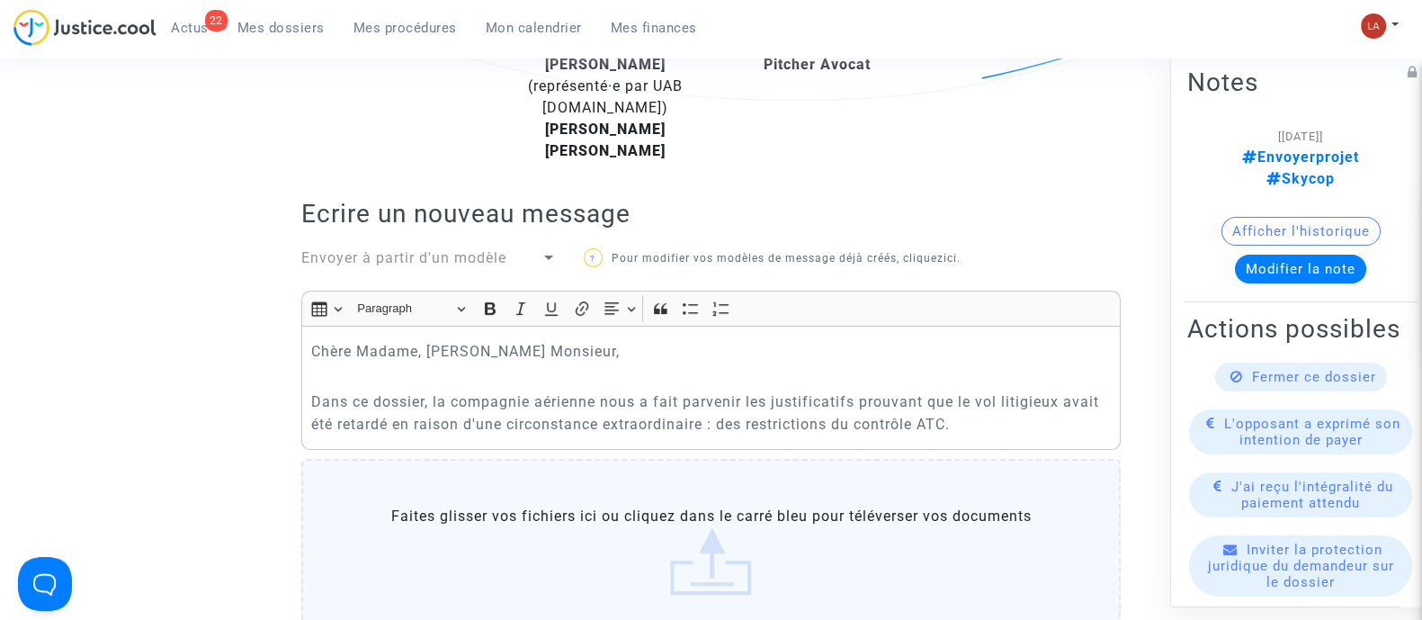
click at [937, 427] on p "Dans ce dossier, la compagnie aérienne nous a fait parvenir les justificatifs p…" at bounding box center [711, 412] width 800 height 45
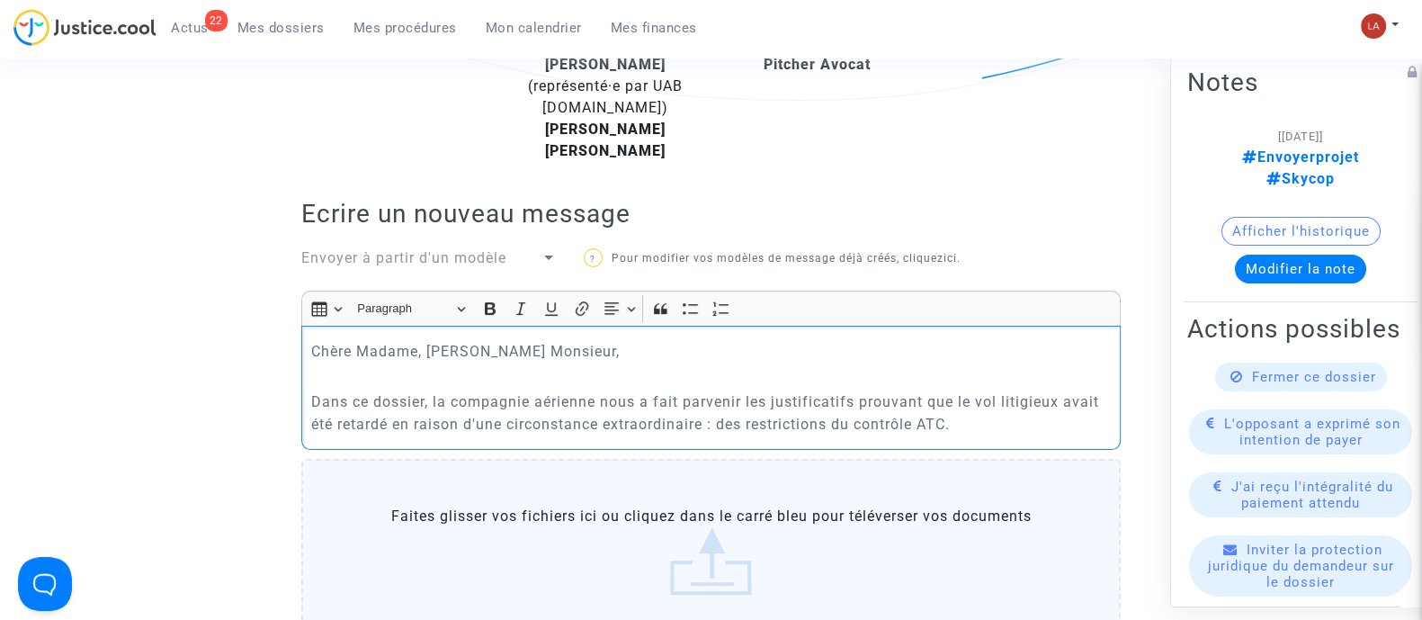
click at [937, 427] on p "Dans ce dossier, la compagnie aérienne nous a fait parvenir les justificatifs p…" at bounding box center [711, 412] width 800 height 45
click at [892, 427] on p "Dans ce dossier, la compagnie aérienne nous a fait parvenir les justificatifs p…" at bounding box center [711, 412] width 800 height 45
click at [899, 429] on p "Dans ce dossier, la compagnie aérienne nous a fait parvenir les justificatifs p…" at bounding box center [711, 412] width 800 height 45
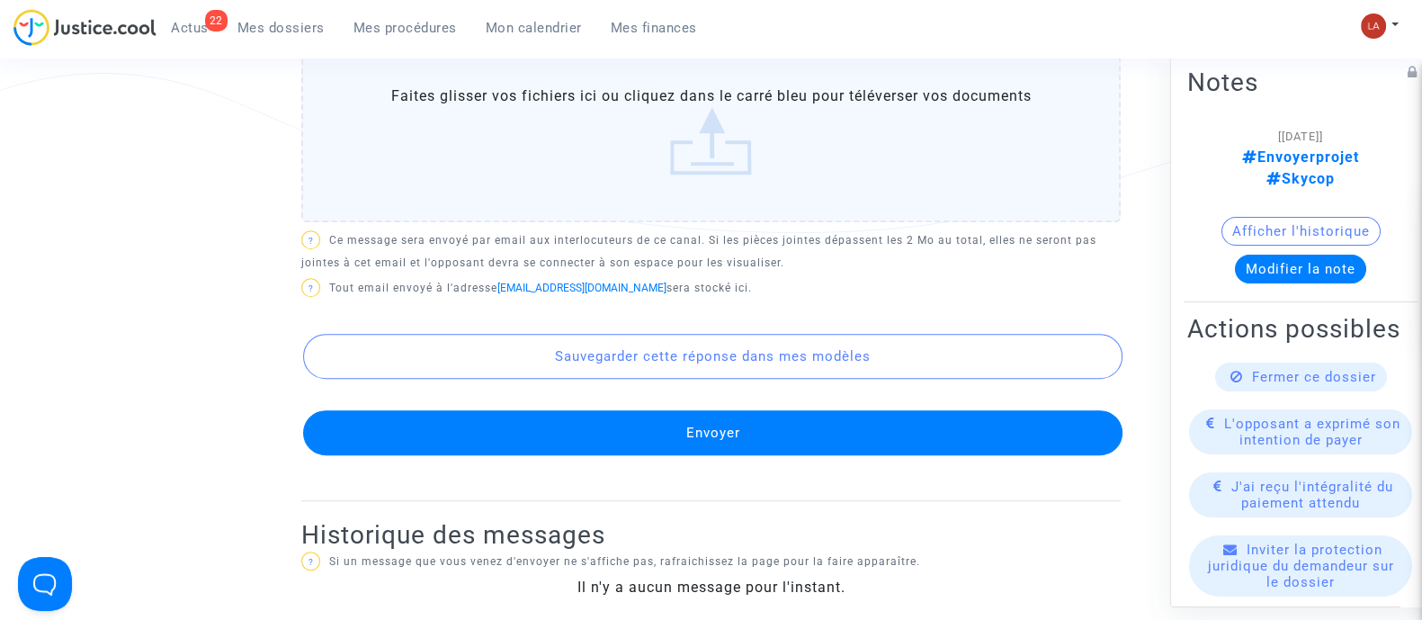
scroll to position [1182, 0]
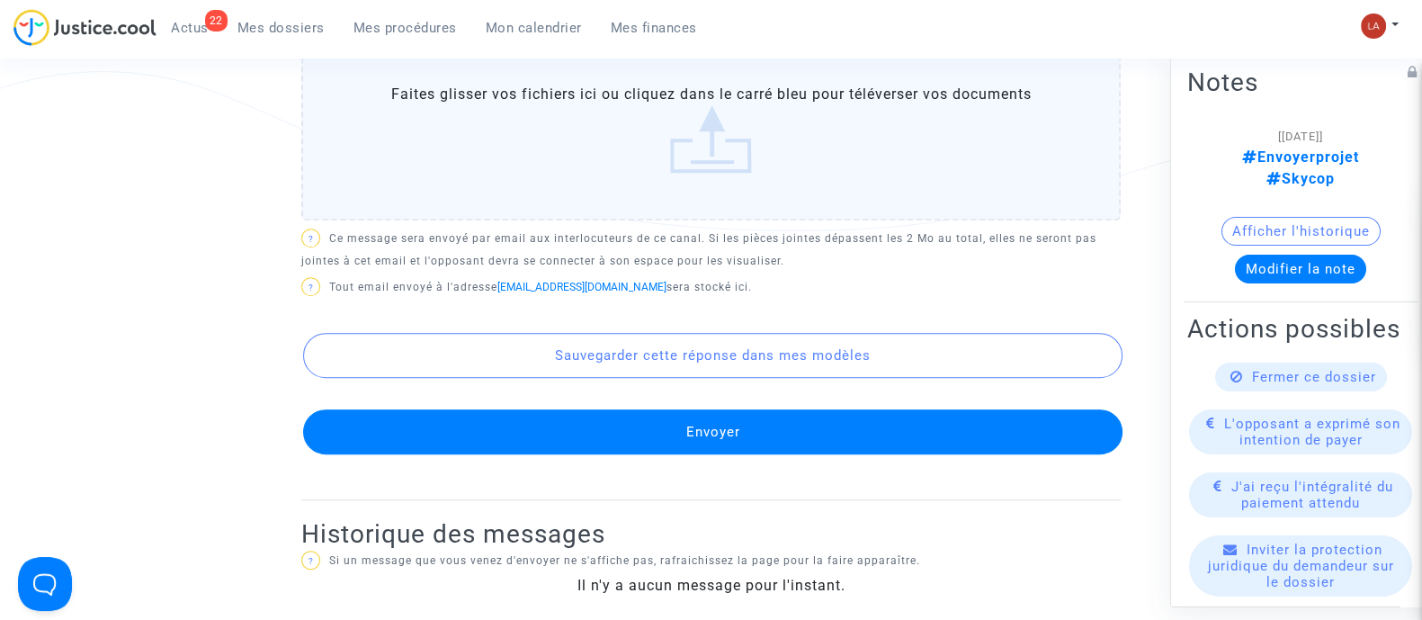
click at [787, 438] on button "Envoyer" at bounding box center [712, 431] width 819 height 45
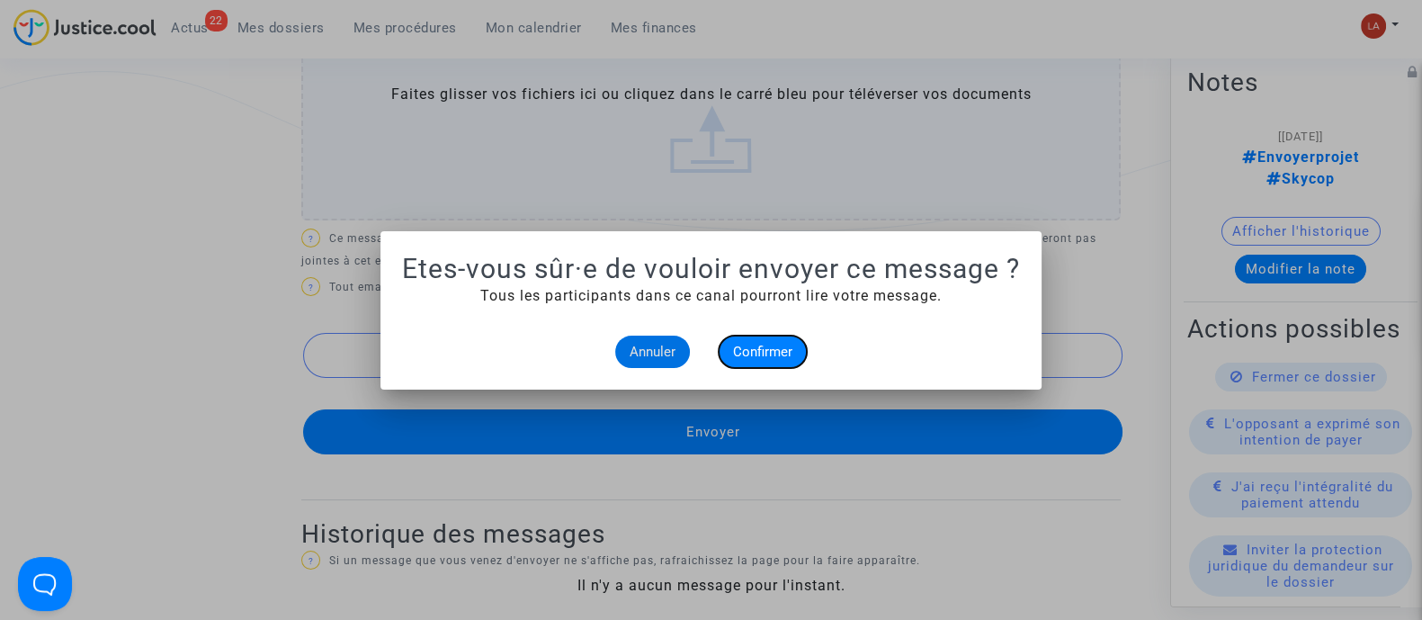
click at [759, 350] on span "Confirmer" at bounding box center [762, 352] width 59 height 16
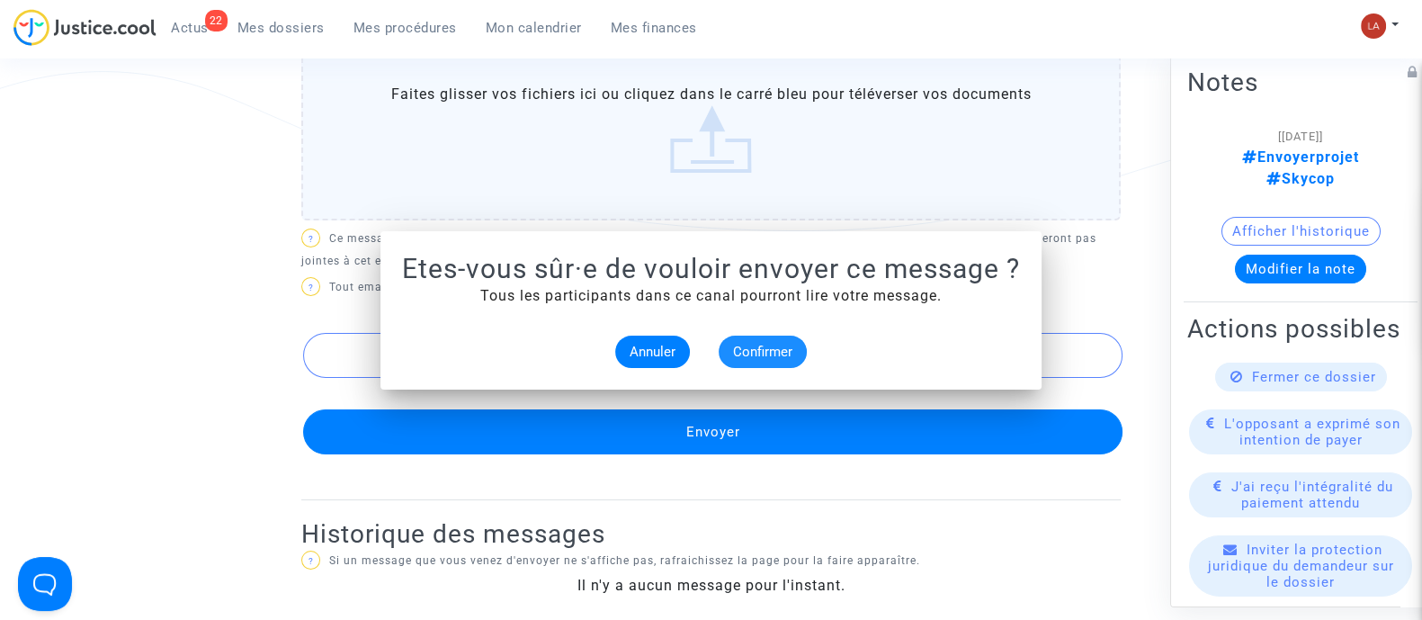
scroll to position [1182, 0]
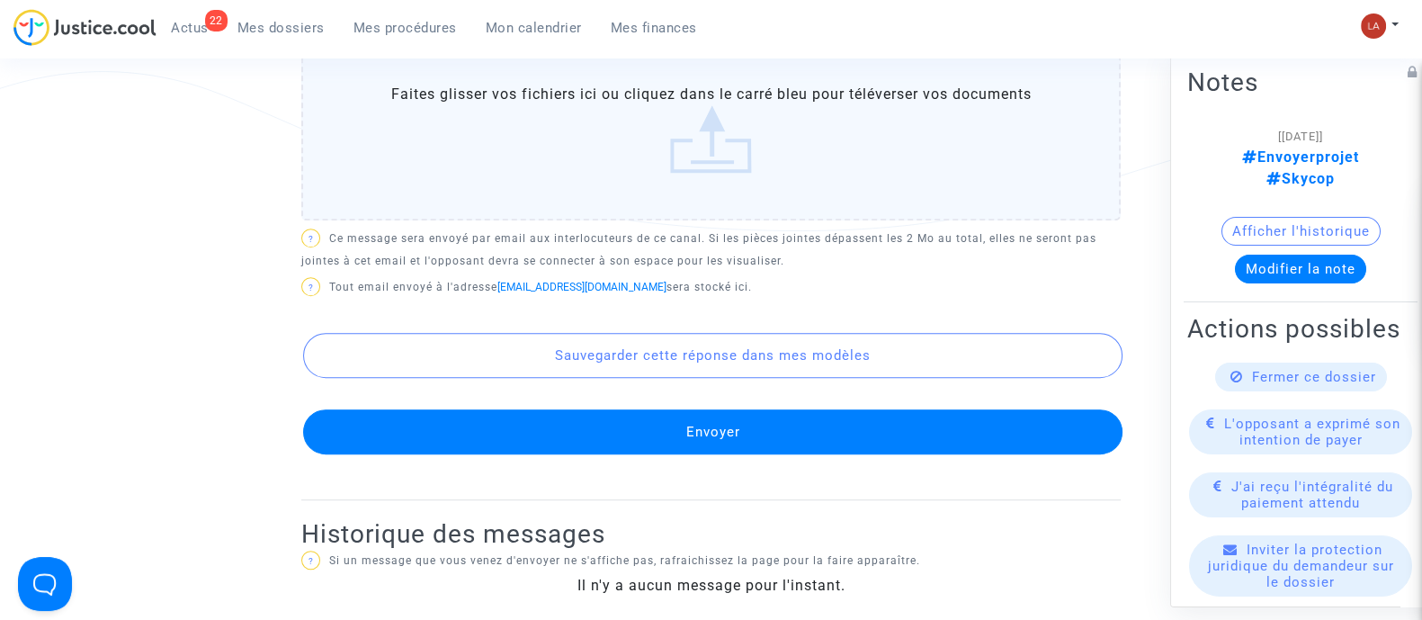
click at [1259, 384] on span "Fermer ce dossier" at bounding box center [1314, 376] width 124 height 16
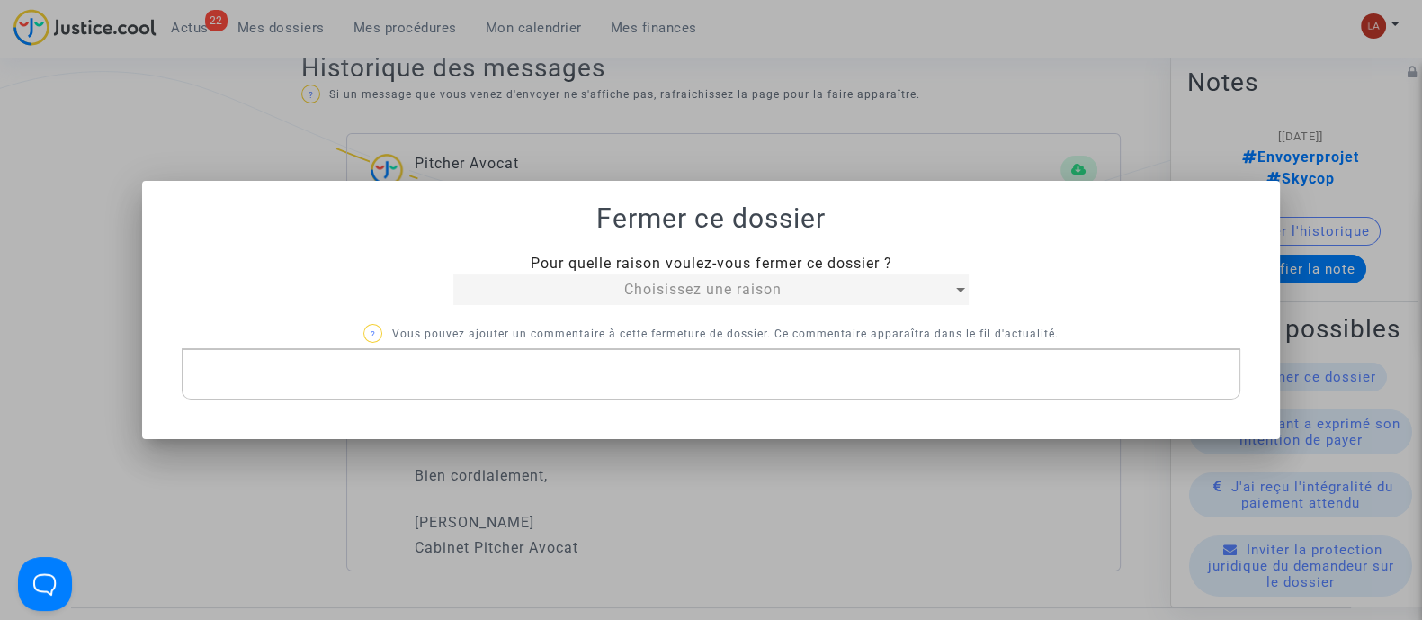
click at [678, 271] on span "Pour quelle raison voulez-vous fermer ce dossier ?" at bounding box center [711, 263] width 362 height 17
click at [650, 289] on span "Choisissez une raison" at bounding box center [702, 289] width 157 height 17
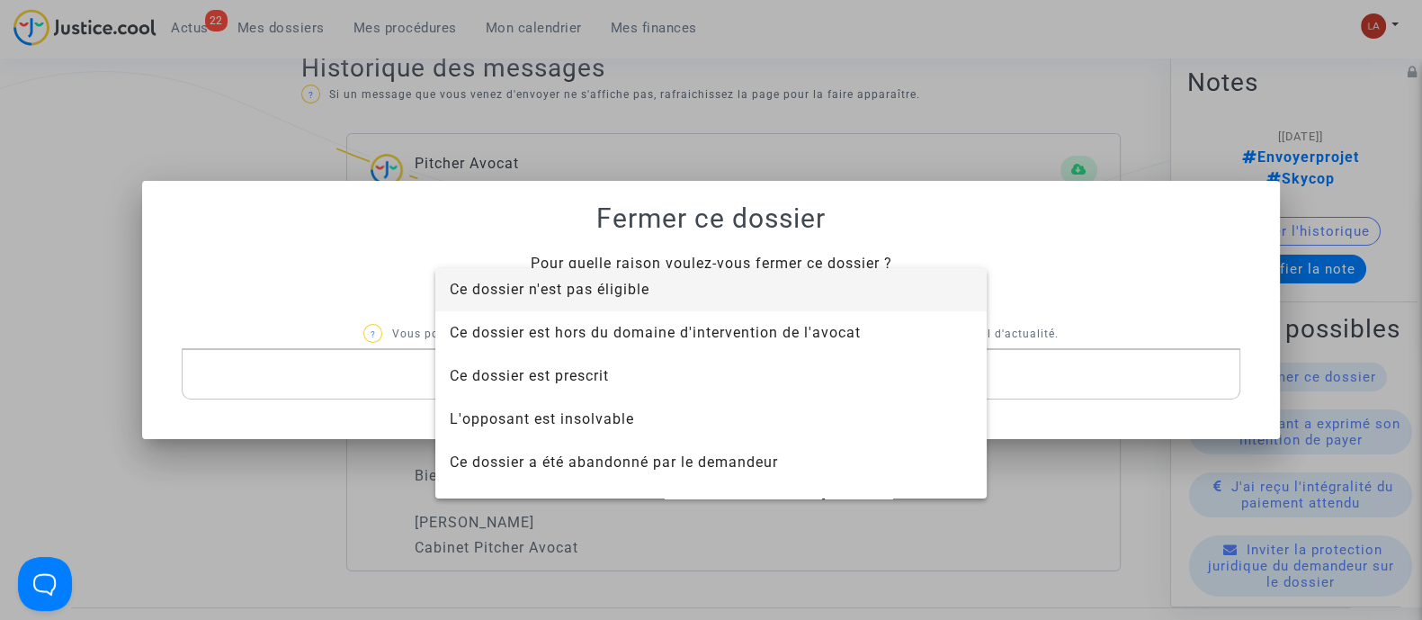
click at [579, 292] on span "Ce dossier n'est pas éligible" at bounding box center [550, 289] width 200 height 17
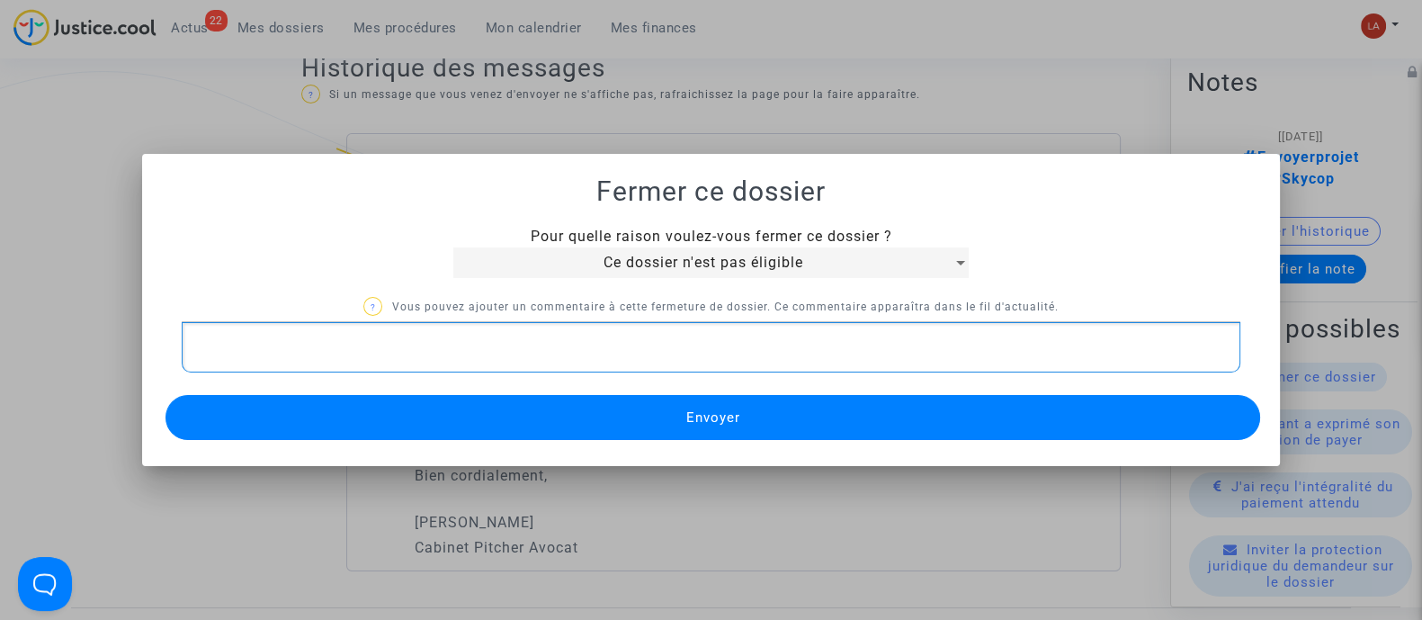
click at [505, 358] on div "Rich Text Editor, main" at bounding box center [711, 347] width 1059 height 50
click at [452, 416] on button "Envoyer" at bounding box center [712, 417] width 1095 height 45
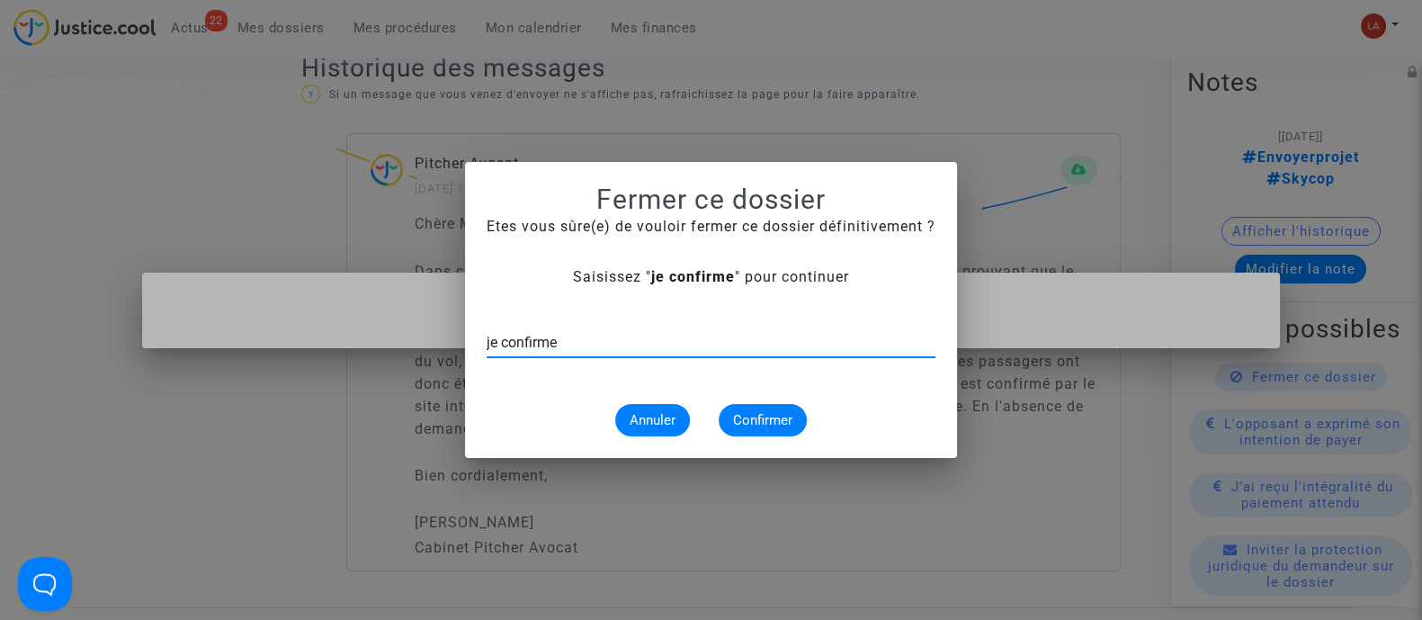
type input "je confirme"
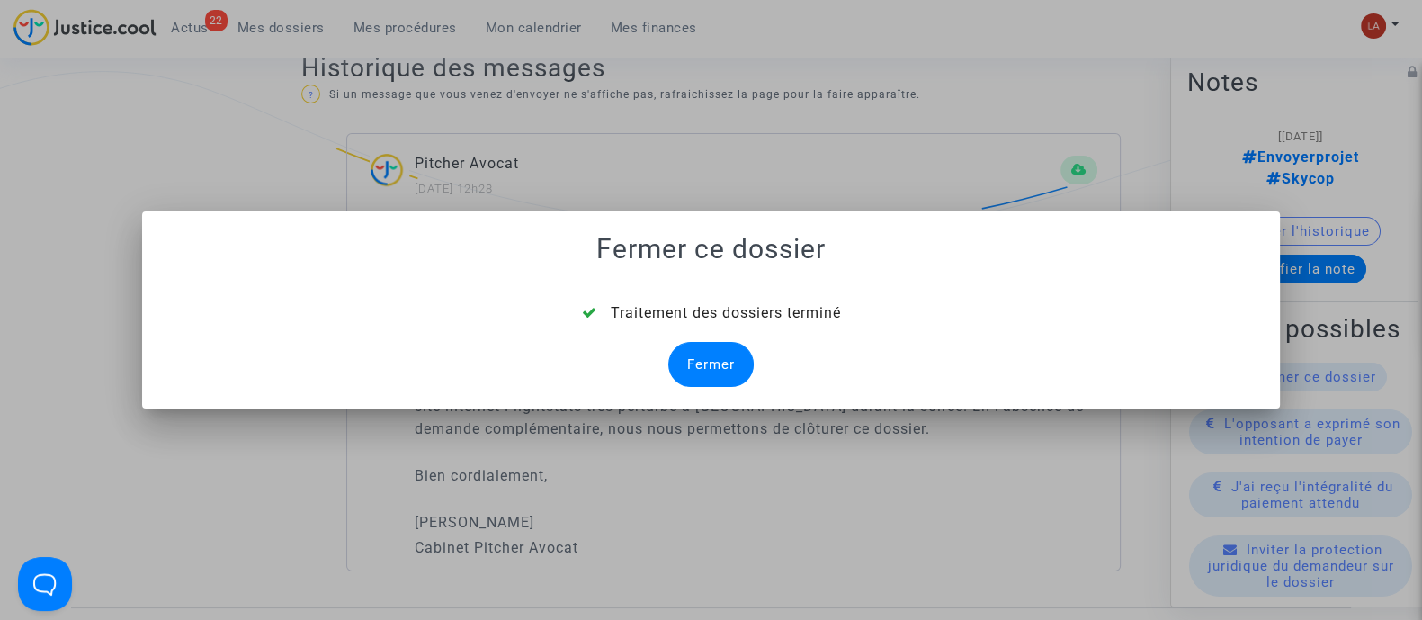
click at [704, 362] on div "Fermer" at bounding box center [710, 364] width 85 height 45
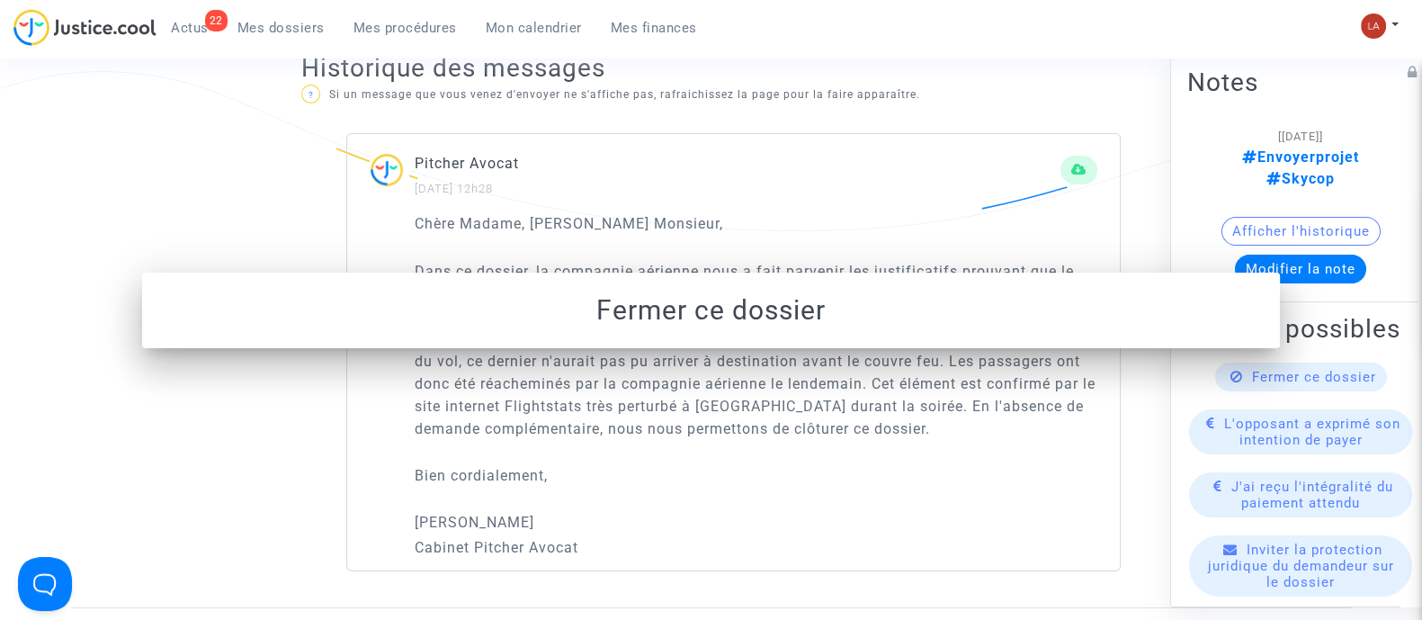
scroll to position [230, 0]
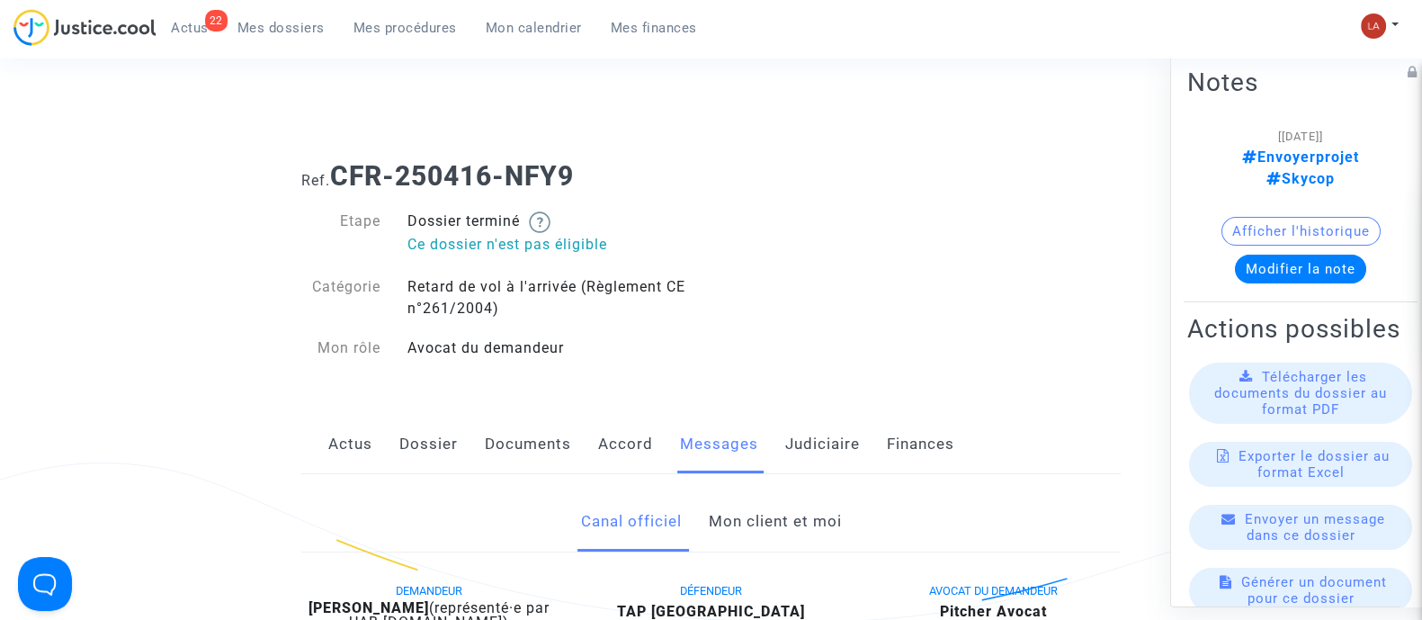
click at [800, 449] on link "Judiciaire" at bounding box center [822, 444] width 75 height 59
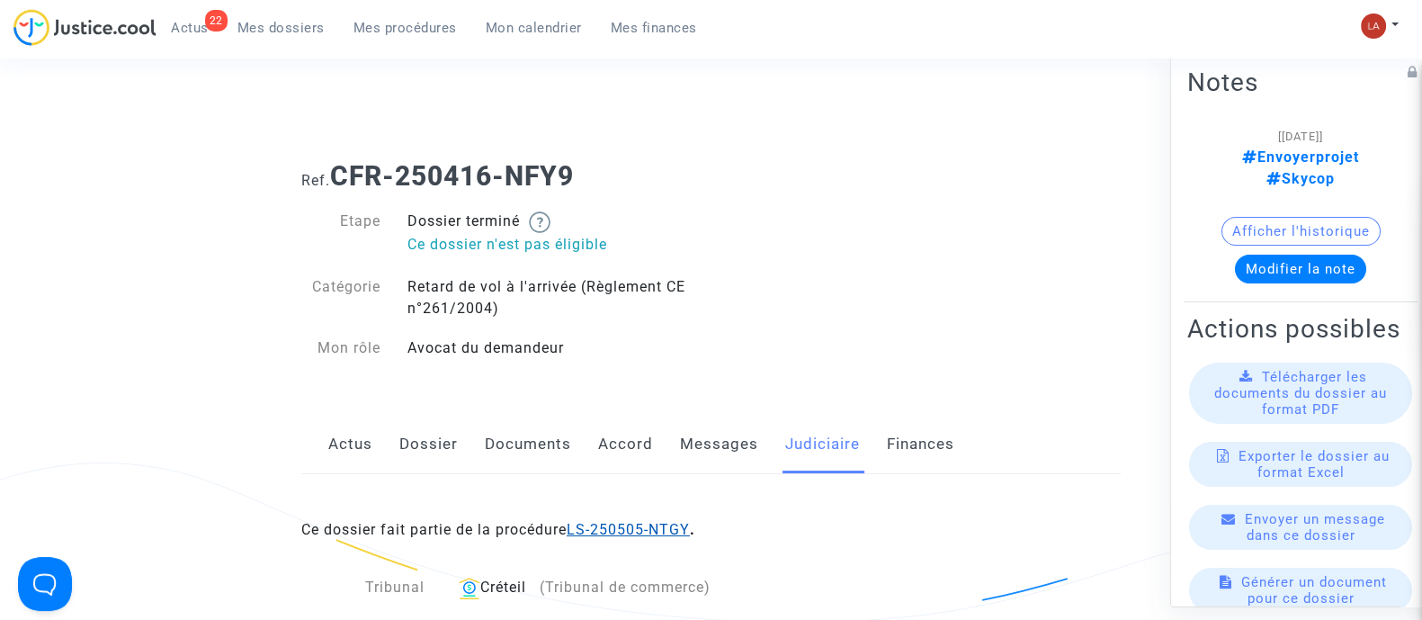
click at [612, 532] on link "LS-250505-NTGY" at bounding box center [628, 529] width 123 height 17
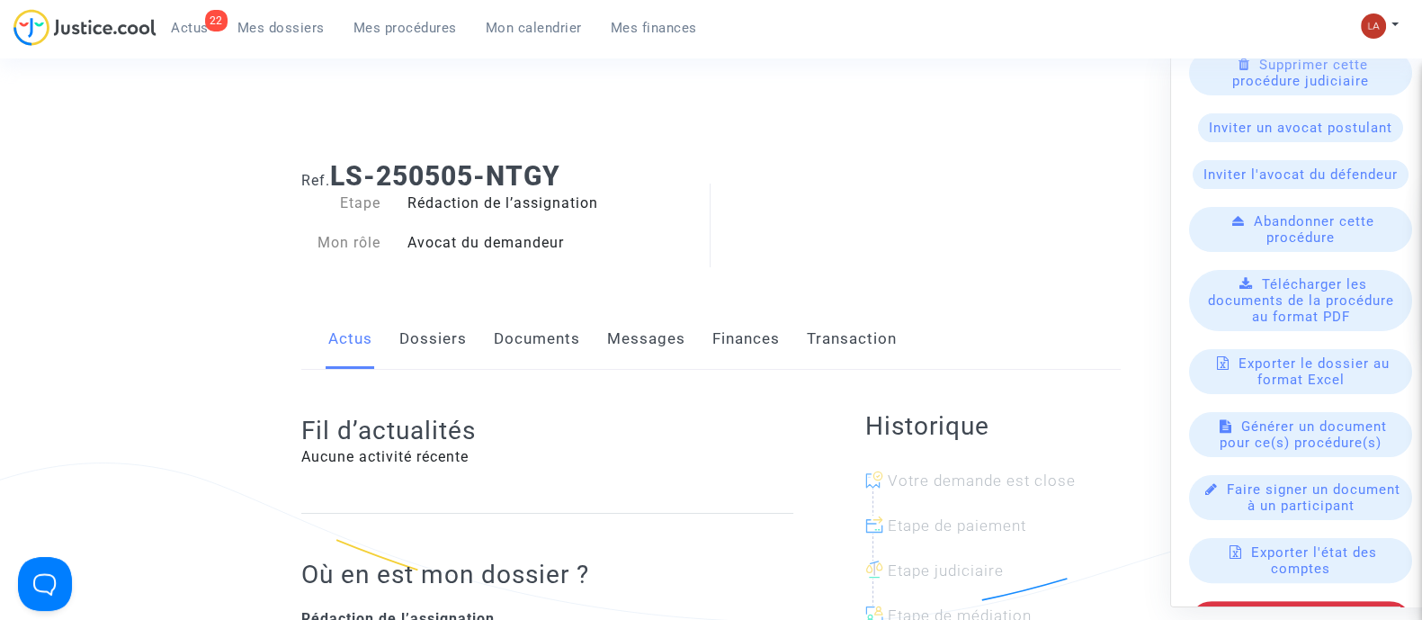
scroll to position [639, 0]
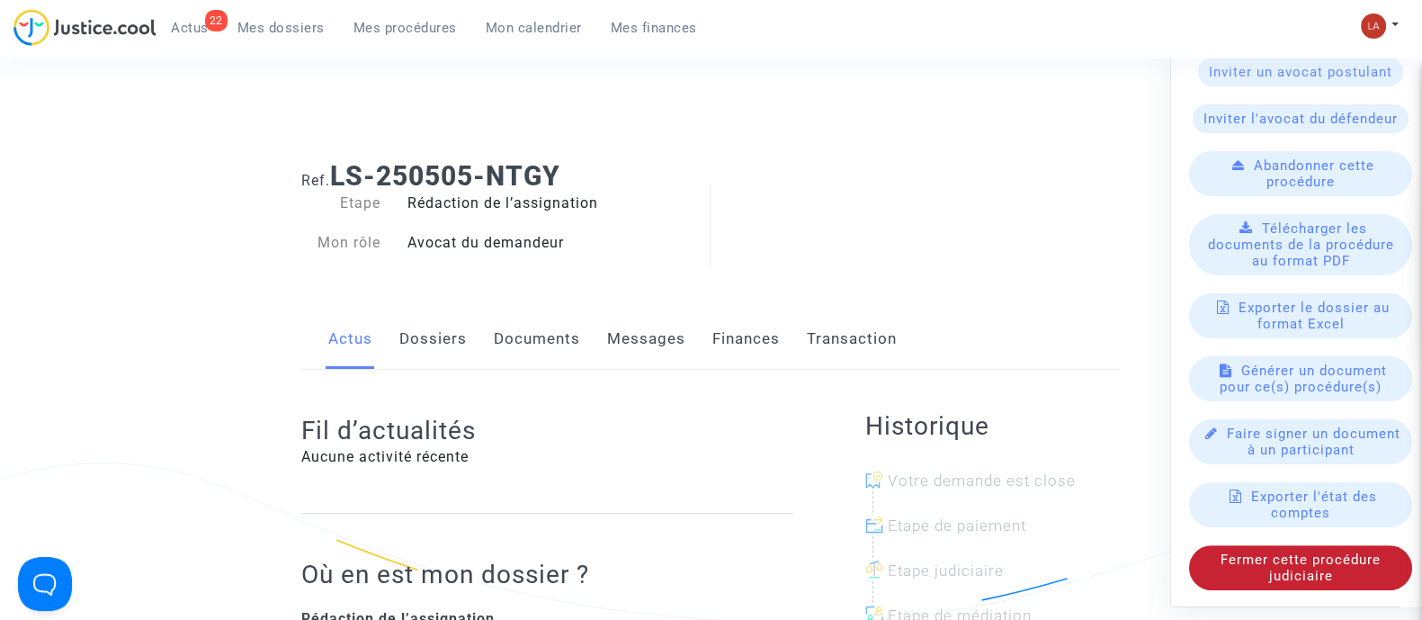
click at [1266, 560] on span "Fermer cette procédure judiciaire" at bounding box center [1300, 566] width 160 height 32
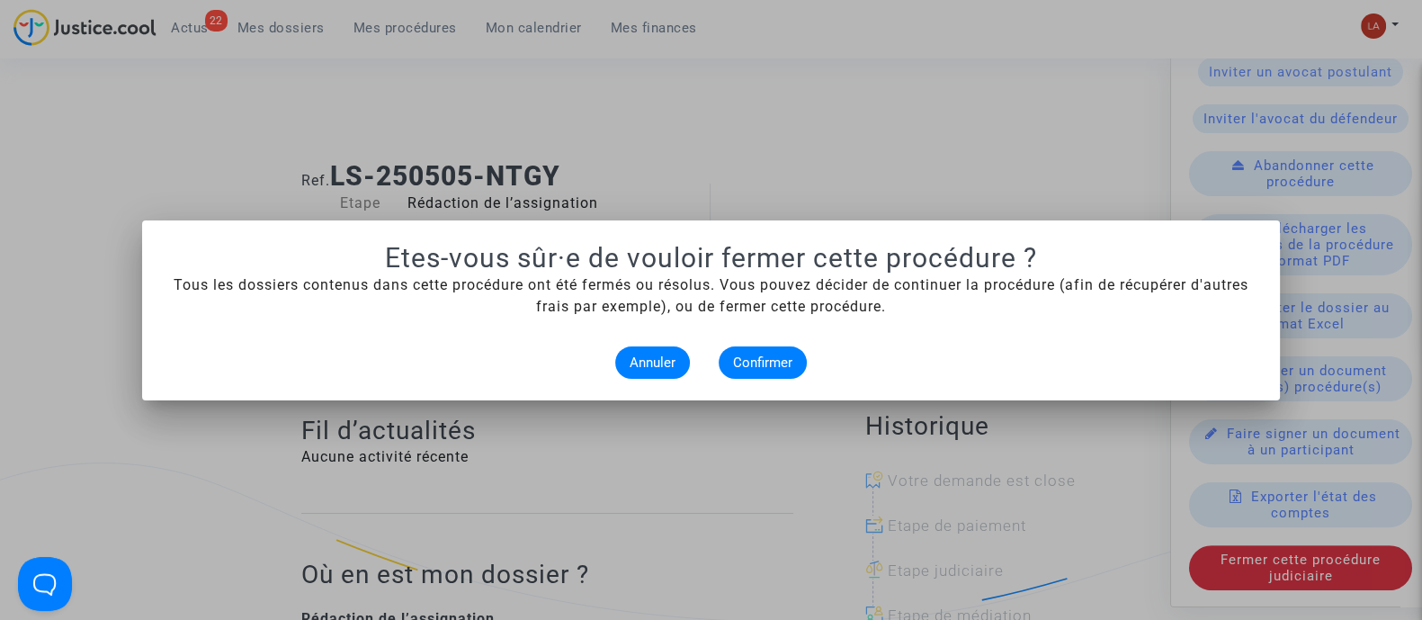
click at [782, 344] on alert-dialogs "Etes-vous sûr·e de vouloir fermer cette procédure ? Tous les dossiers contenus …" at bounding box center [711, 310] width 1095 height 137
click at [764, 354] on span "Confirmer" at bounding box center [762, 362] width 59 height 16
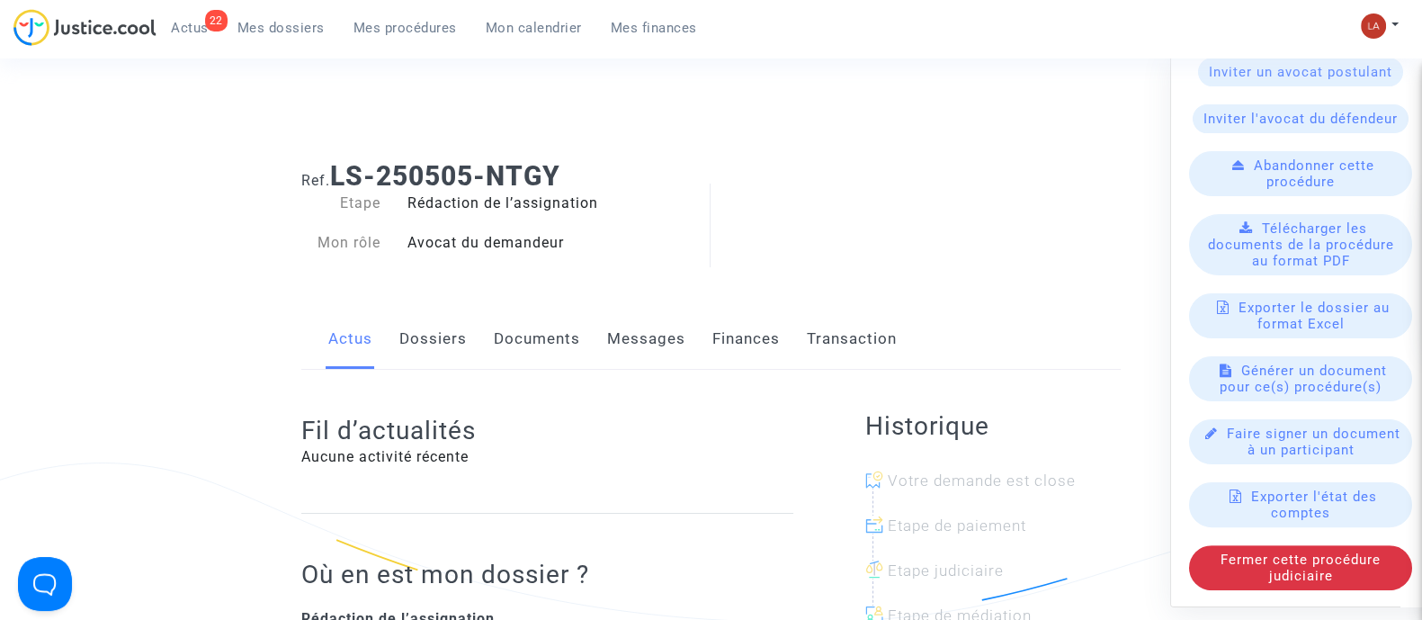
drag, startPoint x: 96, startPoint y: 128, endPoint x: 222, endPoint y: 79, distance: 135.0
click at [98, 128] on div "Connecté en tant que : Pitcher Avocat" at bounding box center [706, 124] width 1413 height 43
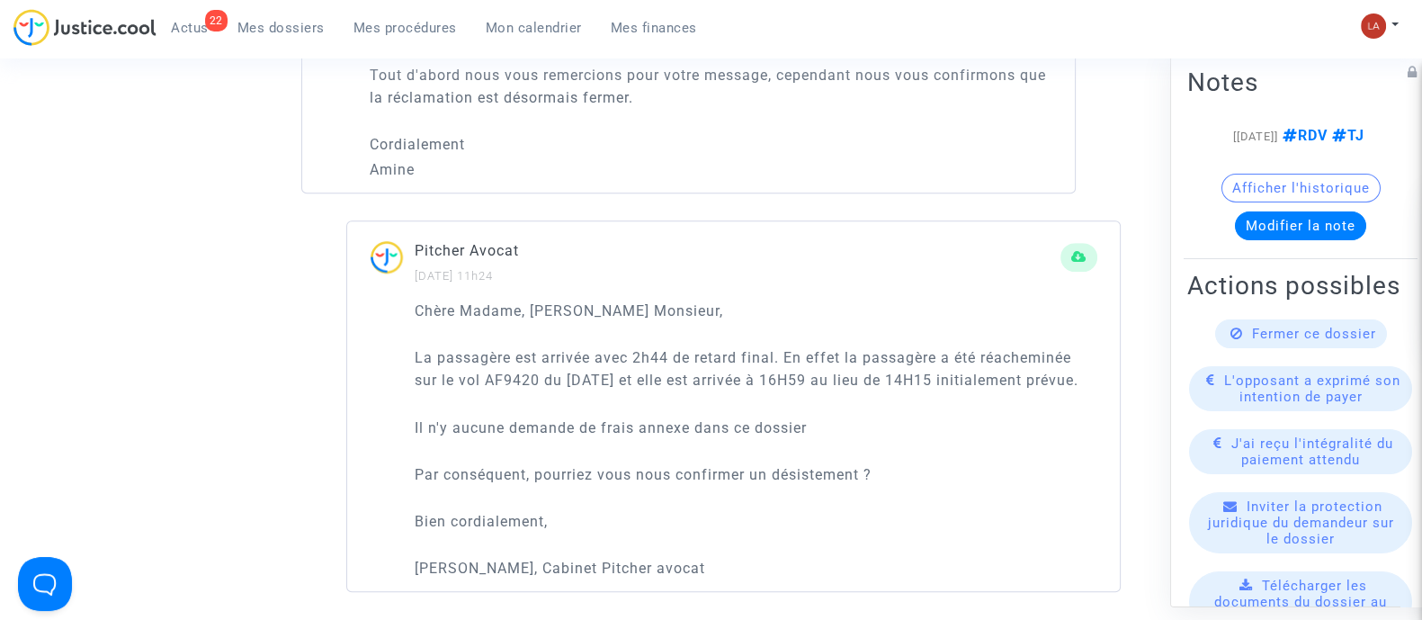
scroll to position [1461, 0]
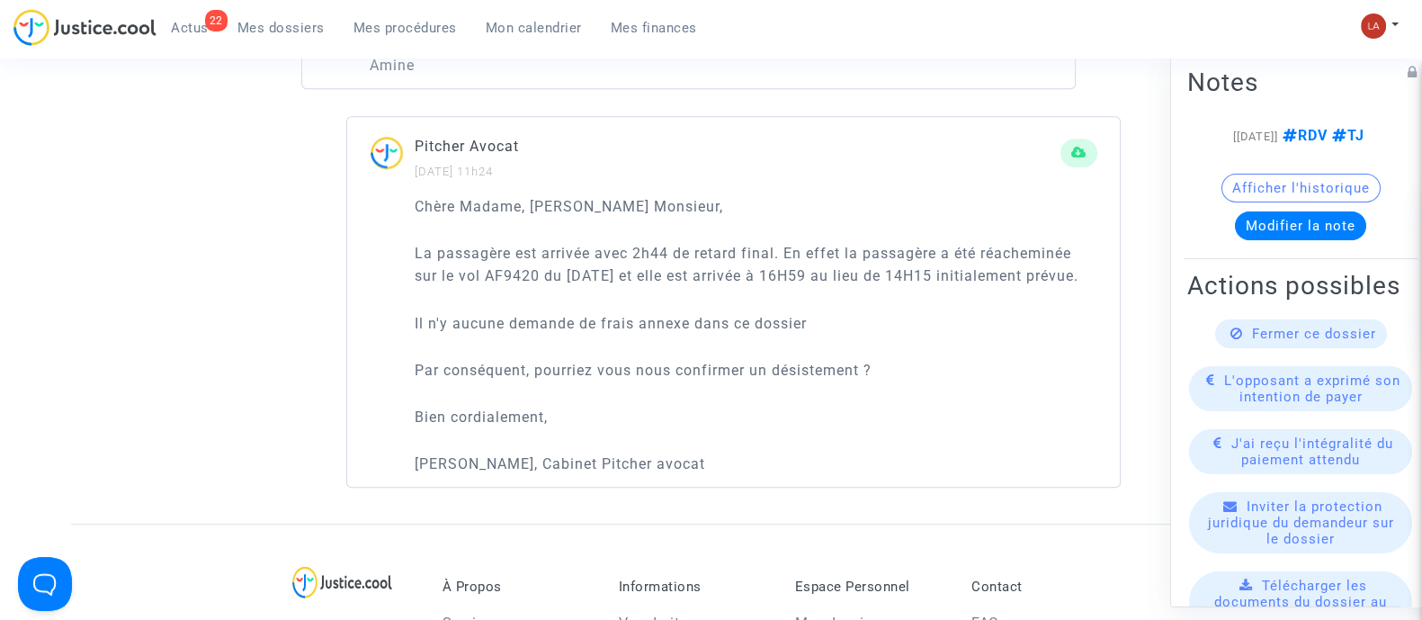
click at [1291, 341] on span "Fermer ce dossier" at bounding box center [1314, 333] width 124 height 16
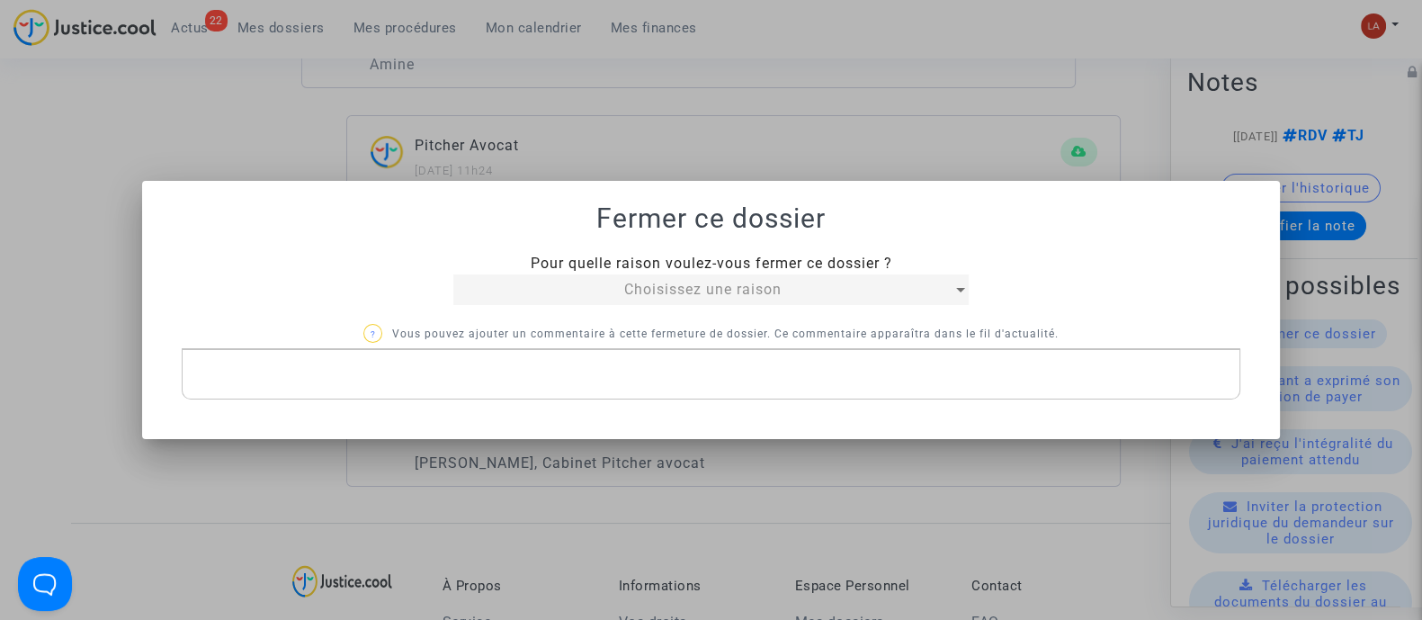
click at [613, 290] on div "Choisissez une raison" at bounding box center [702, 290] width 499 height 22
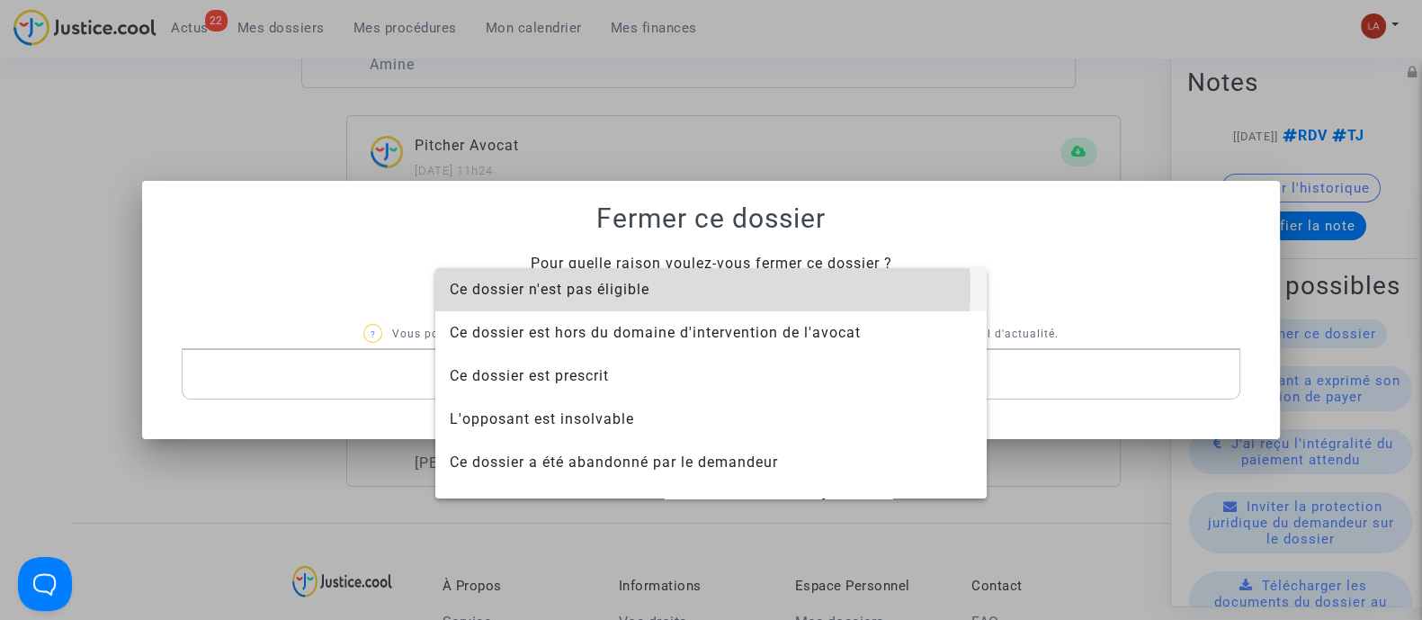
click at [666, 290] on span "Ce dossier n'est pas éligible" at bounding box center [711, 289] width 523 height 43
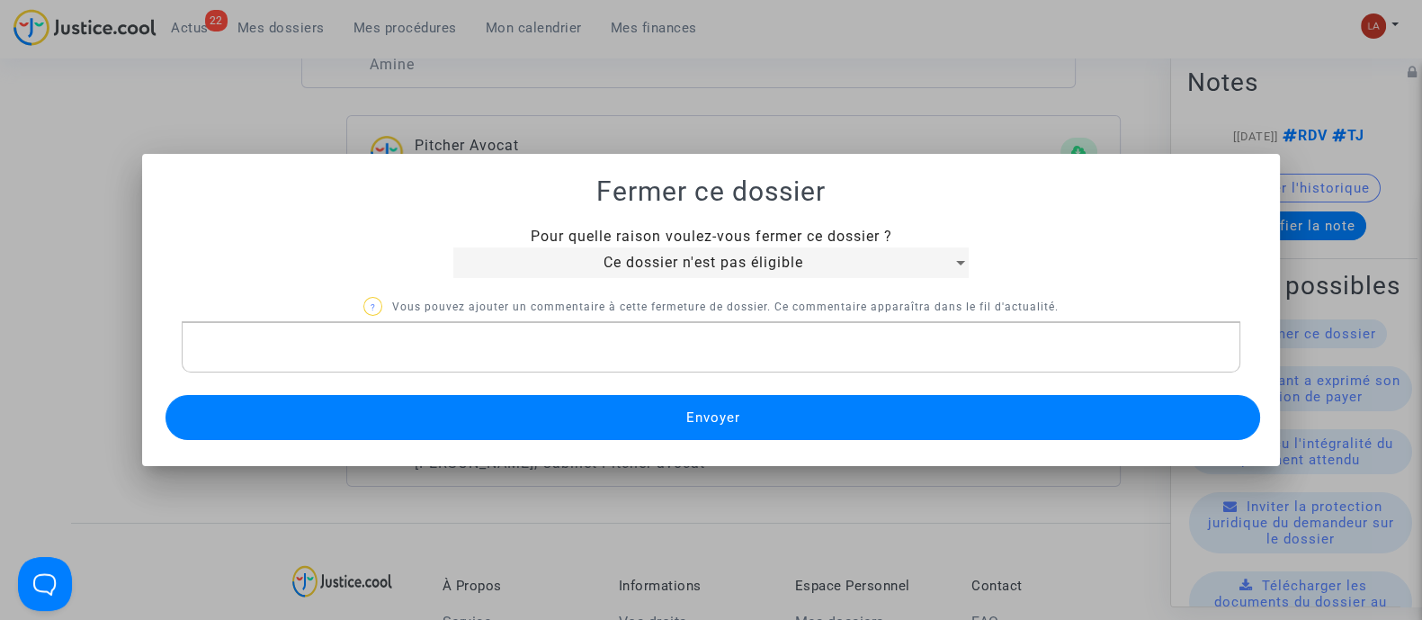
click at [672, 413] on button "Envoyer" at bounding box center [712, 417] width 1095 height 45
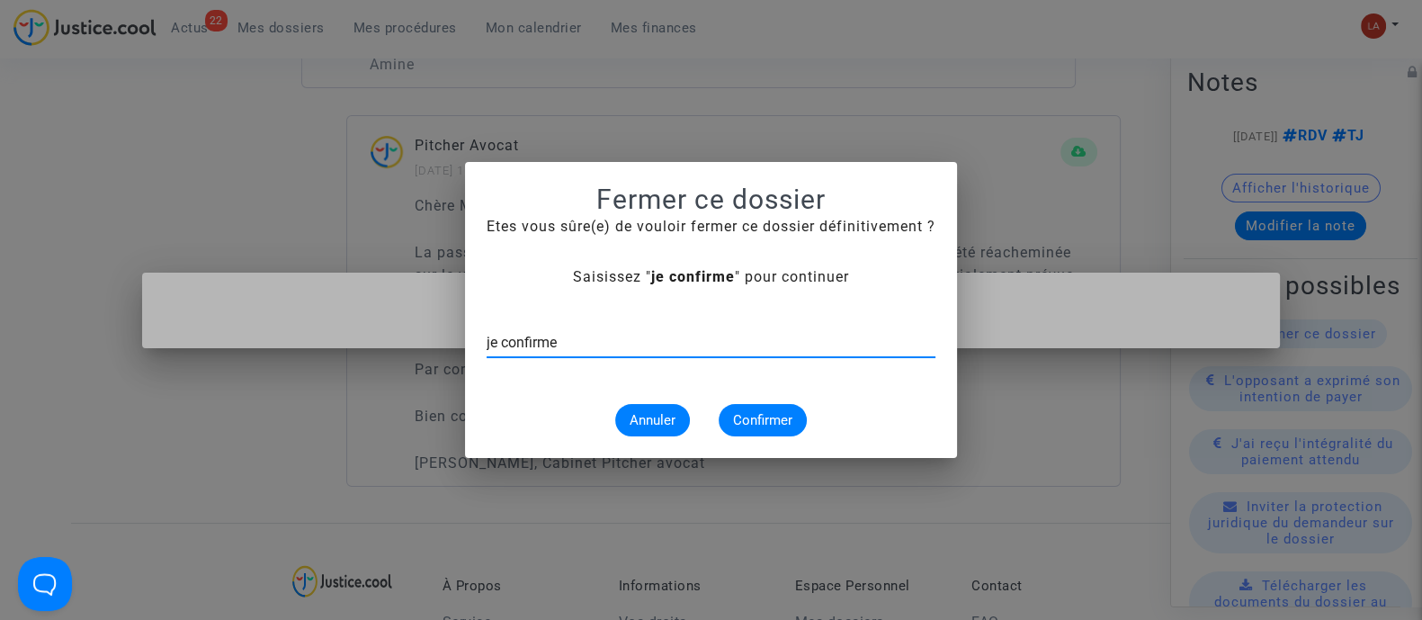
type input "je confirme"
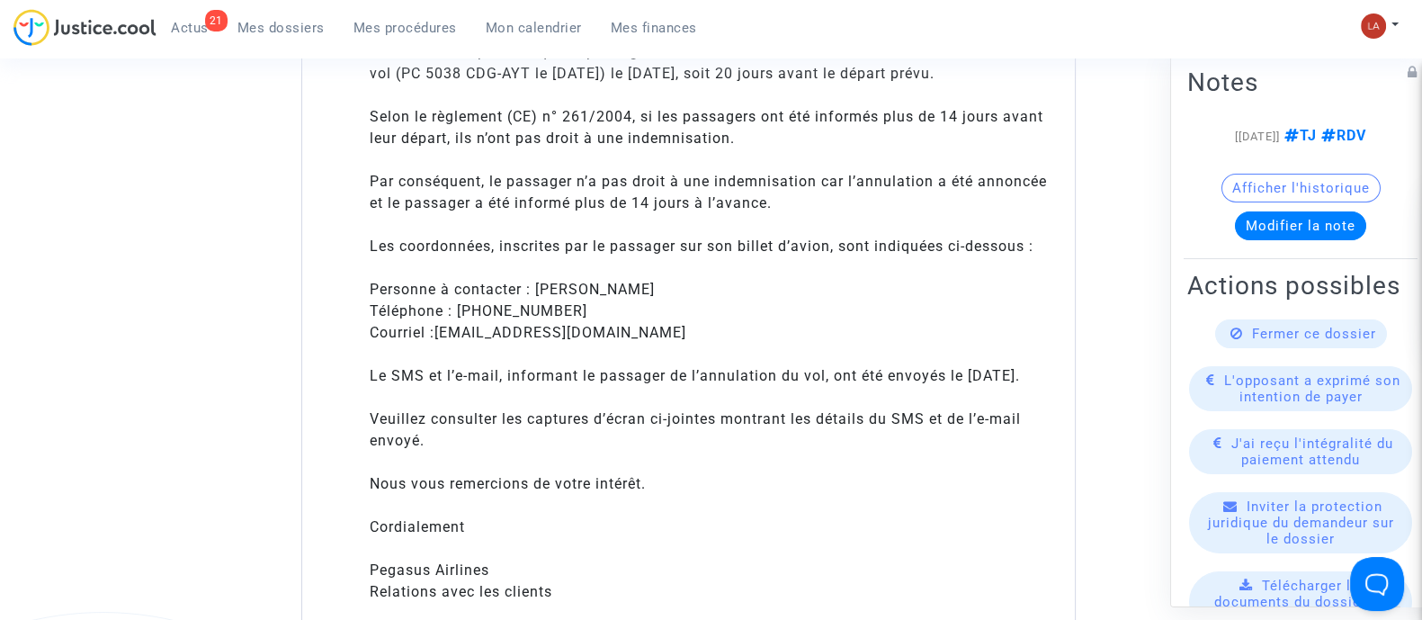
scroll to position [1461, 0]
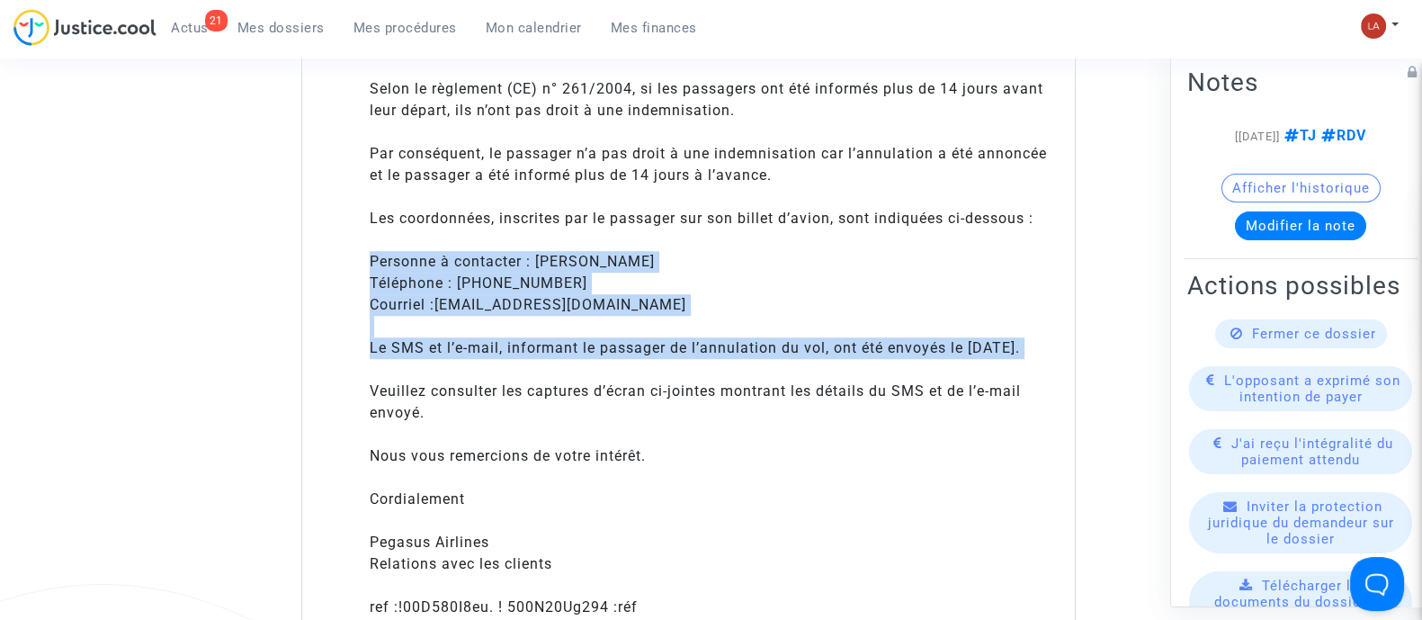
drag, startPoint x: 576, startPoint y: 420, endPoint x: 365, endPoint y: 289, distance: 248.8
click at [365, 289] on div "Chère JUSTICE. REFROIDIR Merci pour votre message. Nous avons reçu votre dossie…" at bounding box center [688, 449] width 773 height 1130
copy div "Personne à contacter : Thomas Téléphone : (00) 33 069 5750252 Courriel : maxmay…"
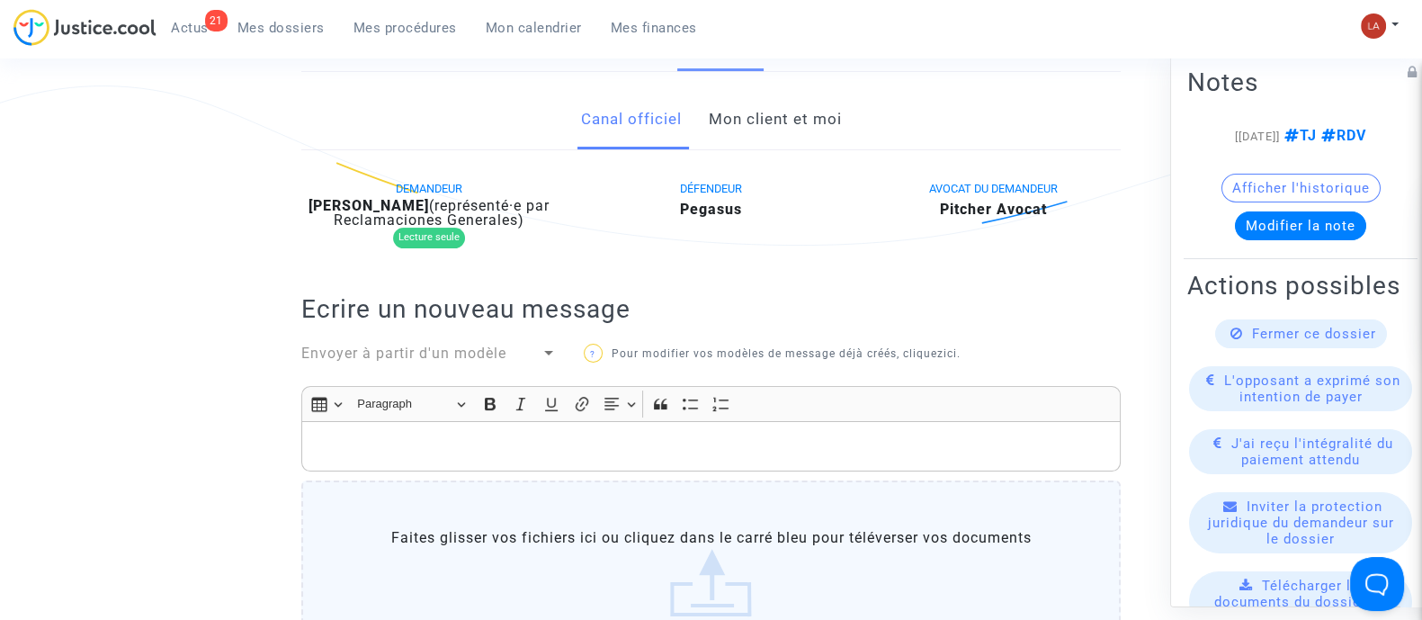
scroll to position [112, 0]
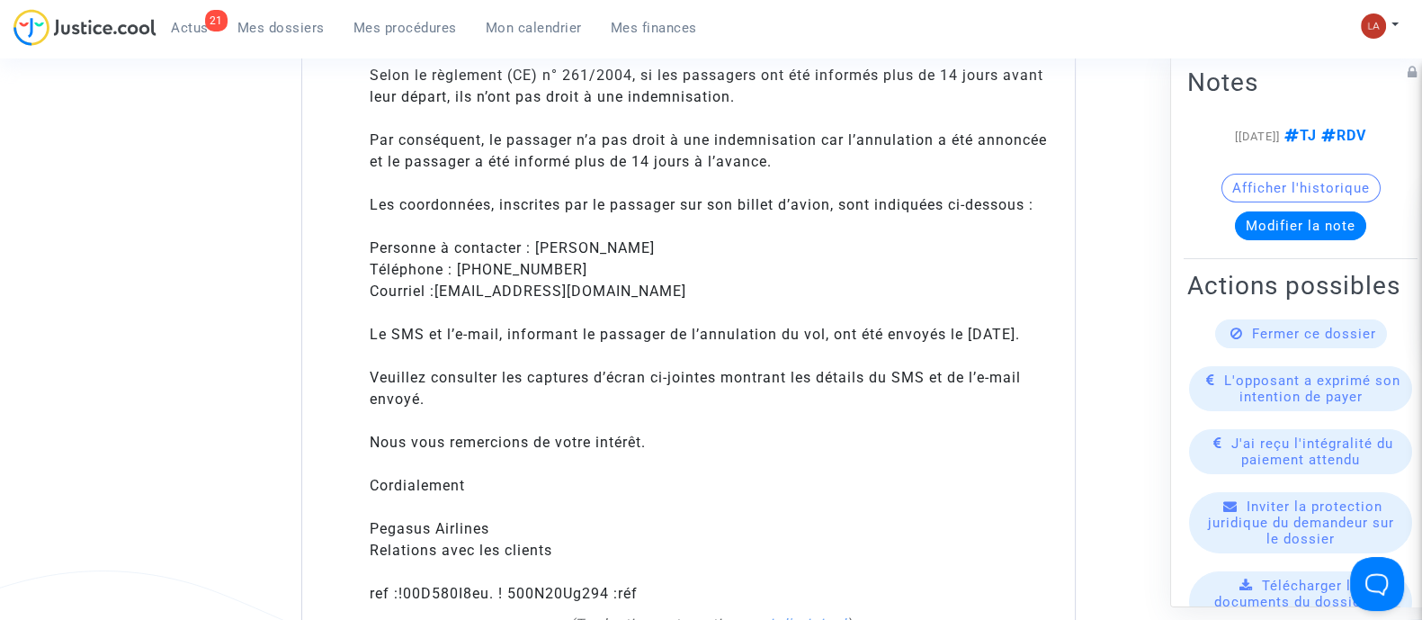
scroll to position [1349, 0]
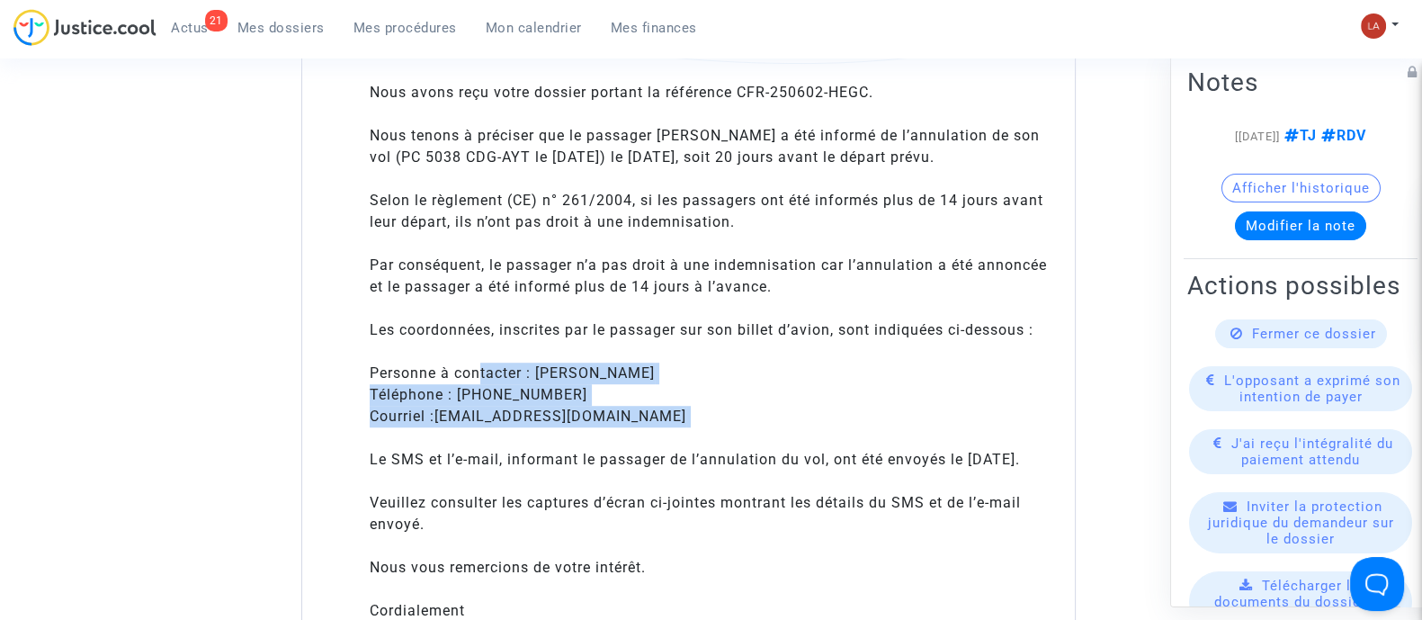
drag, startPoint x: 679, startPoint y: 460, endPoint x: 482, endPoint y: 409, distance: 203.5
click at [482, 409] on div "Chère JUSTICE. REFROIDIR Merci pour votre message. Nous avons reçu votre dossie…" at bounding box center [711, 363] width 683 height 734
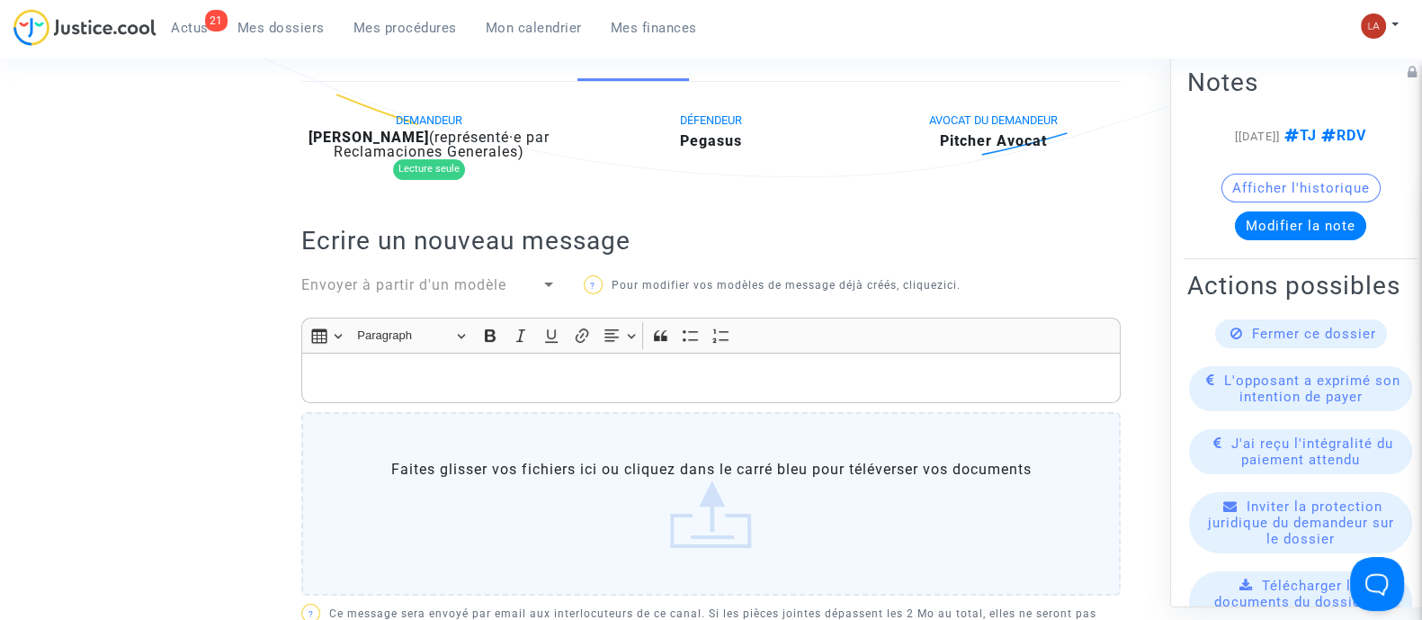
scroll to position [337, 0]
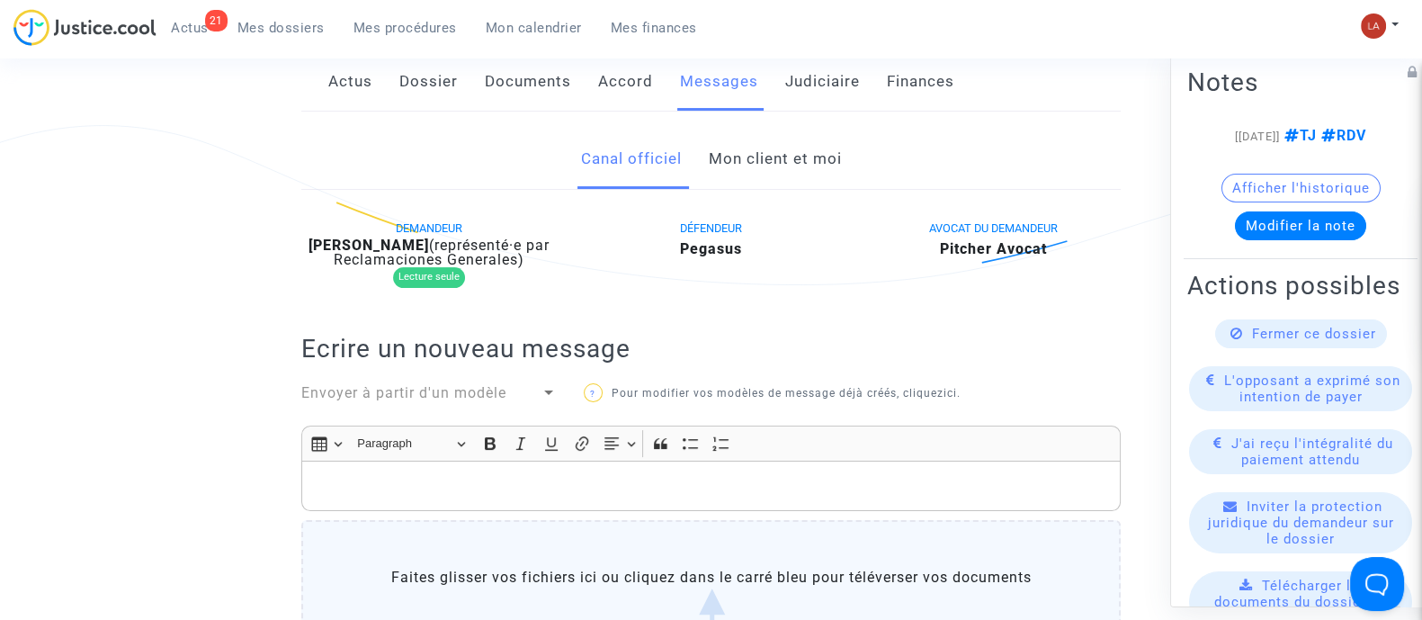
click at [396, 388] on div "DEMANDEUR Thomas Jean-Jacques (représenté·e par Reclamaciones Generales) Lectur…" at bounding box center [710, 523] width 819 height 613
click at [378, 401] on span "Envoyer à partir d'un modèle" at bounding box center [403, 392] width 205 height 17
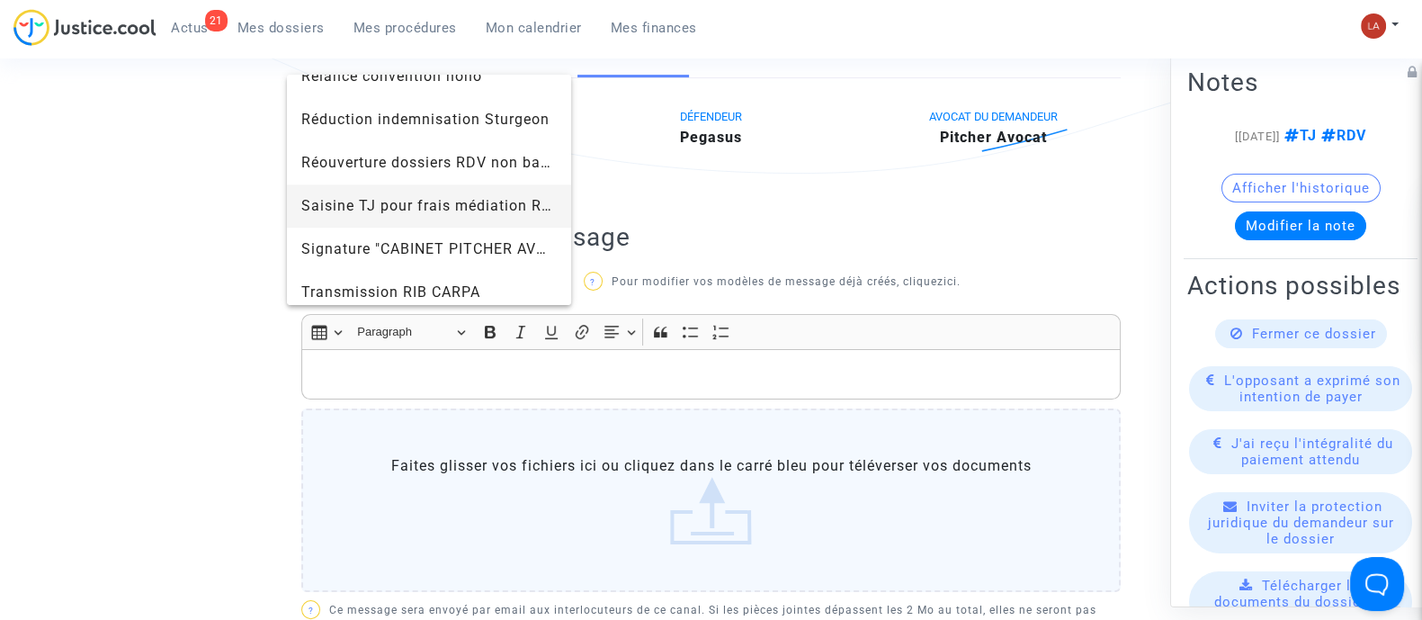
scroll to position [1911, 0]
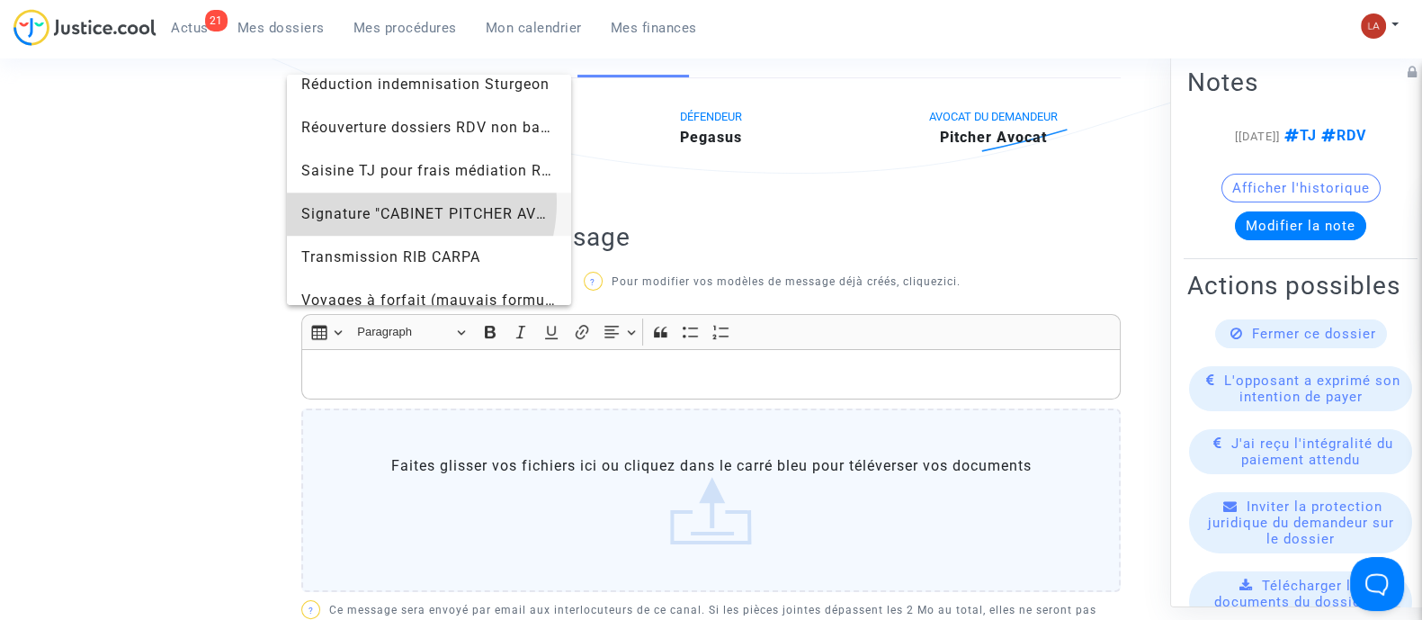
click at [400, 202] on span "Signature "CABINET PITCHER AVOCAT"" at bounding box center [428, 213] width 255 height 43
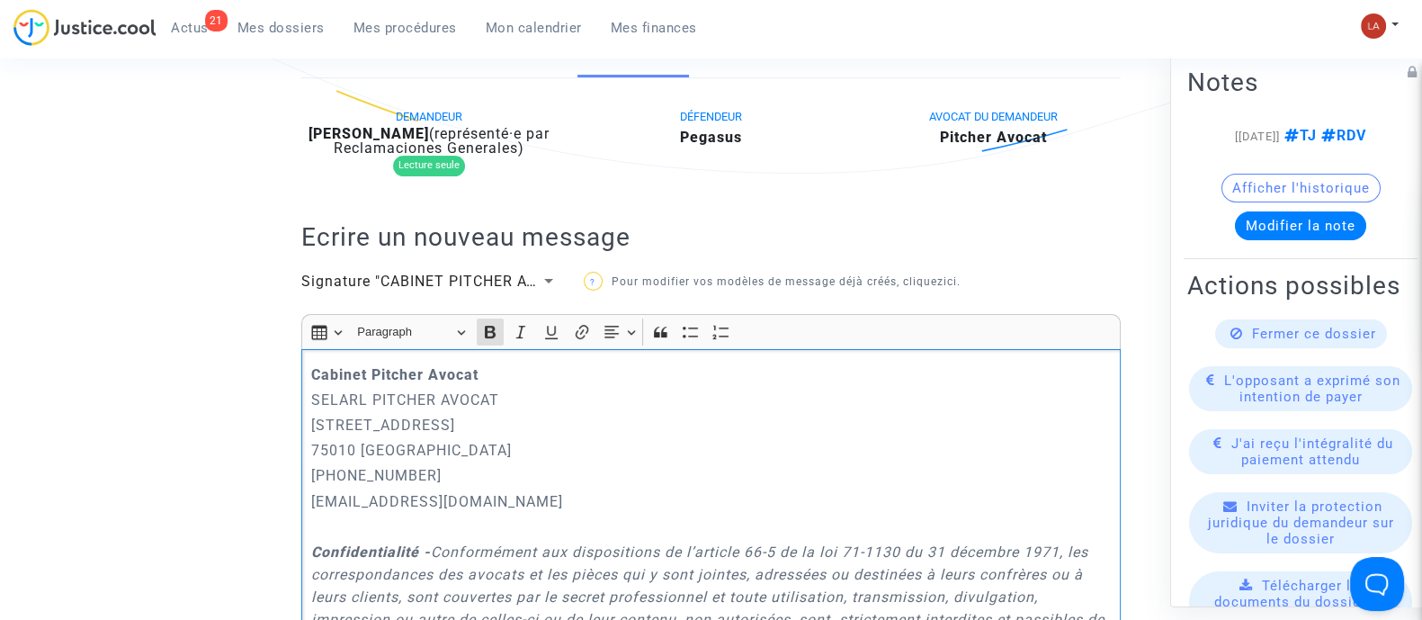
click at [308, 386] on div "Cabinet Pitcher Avocat SELARL PITCHER AVOCAT 201 rue du Faubourg Saint-Denis 75…" at bounding box center [710, 615] width 819 height 532
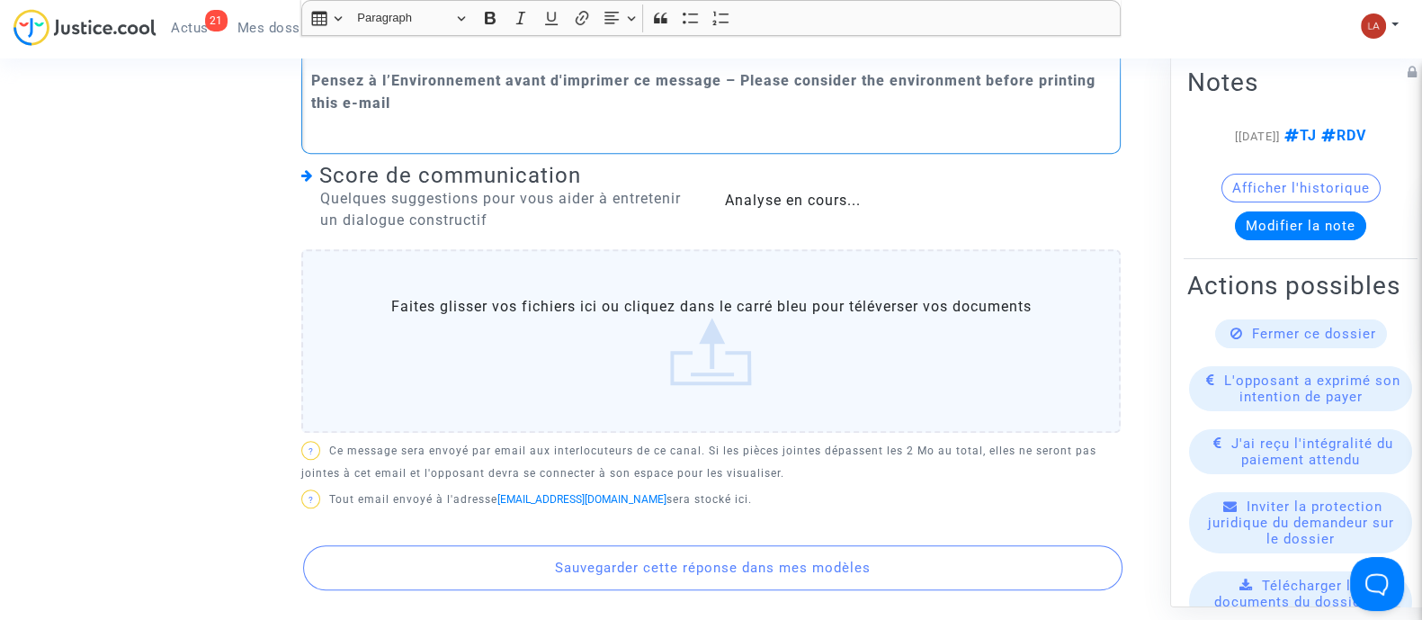
scroll to position [1488, 0]
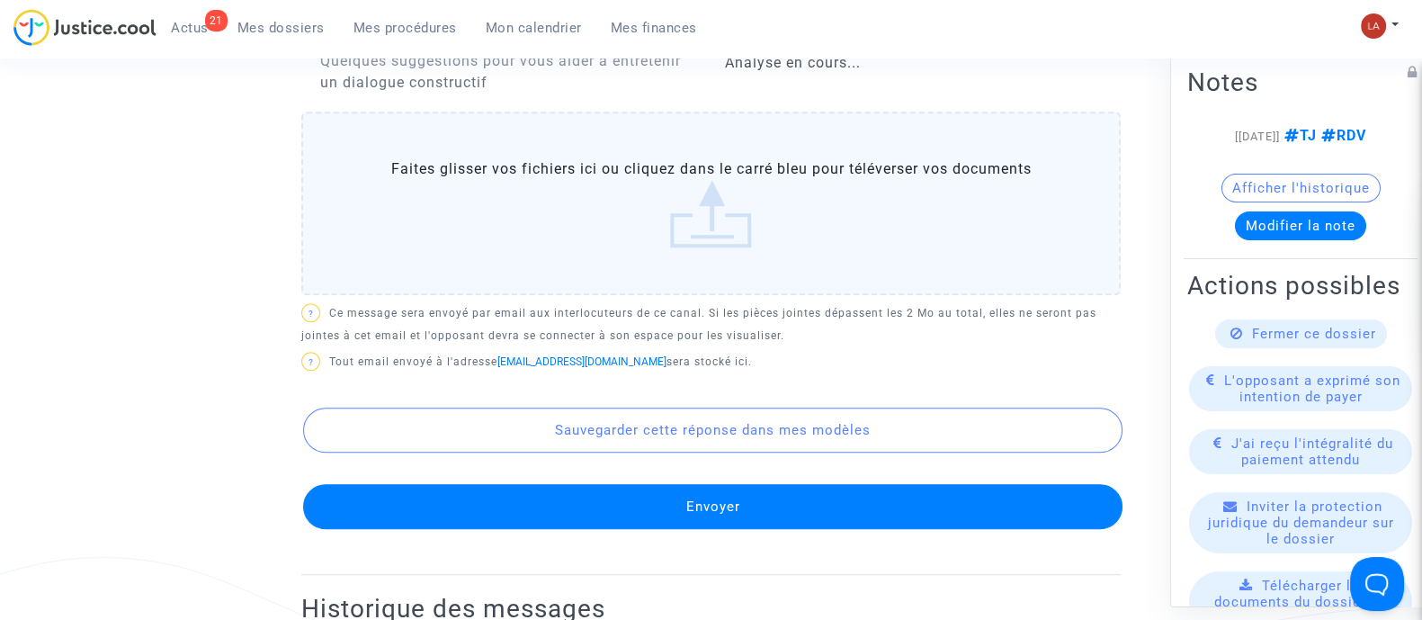
click at [597, 529] on button "Envoyer" at bounding box center [712, 506] width 819 height 45
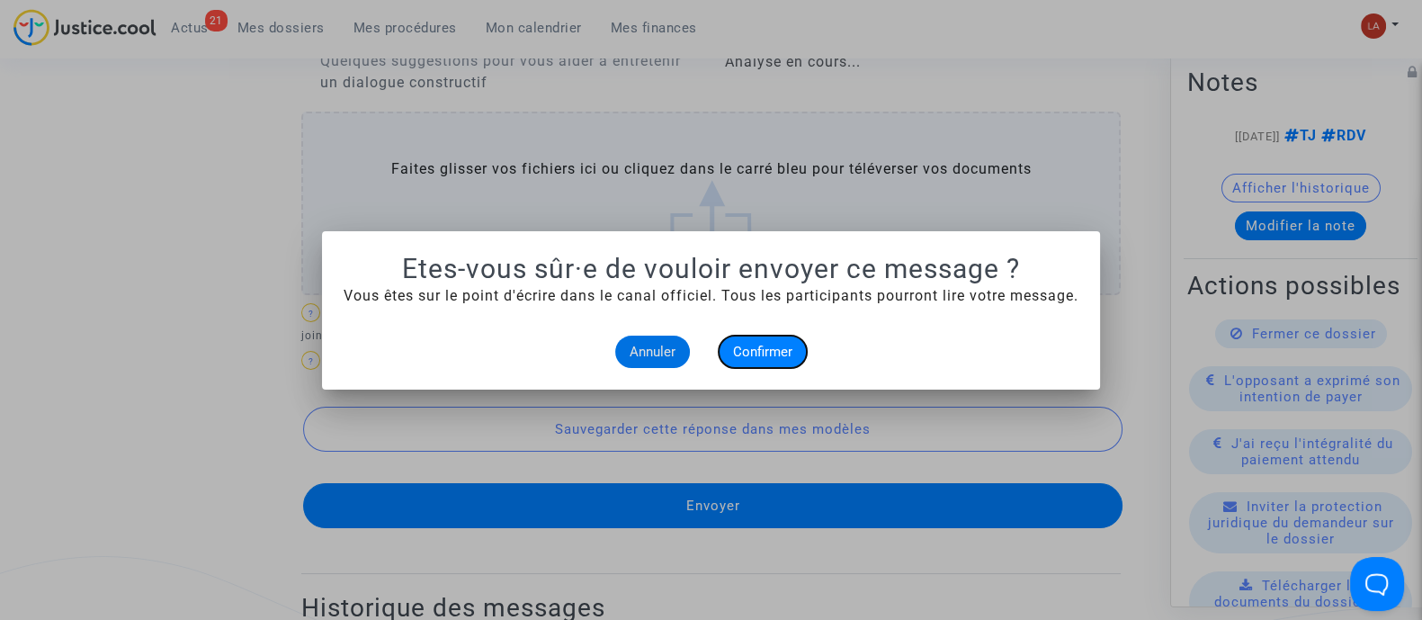
click at [746, 351] on span "Confirmer" at bounding box center [762, 352] width 59 height 16
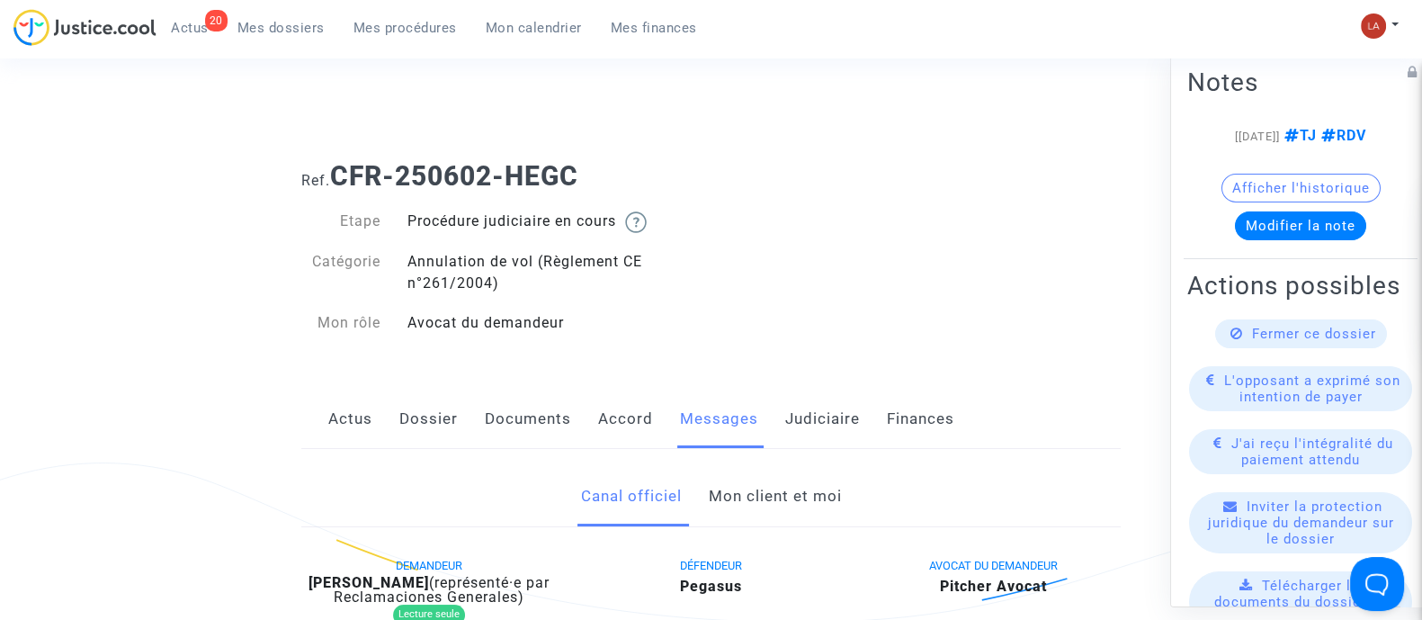
click at [795, 478] on link "Mon client et moi" at bounding box center [774, 496] width 133 height 59
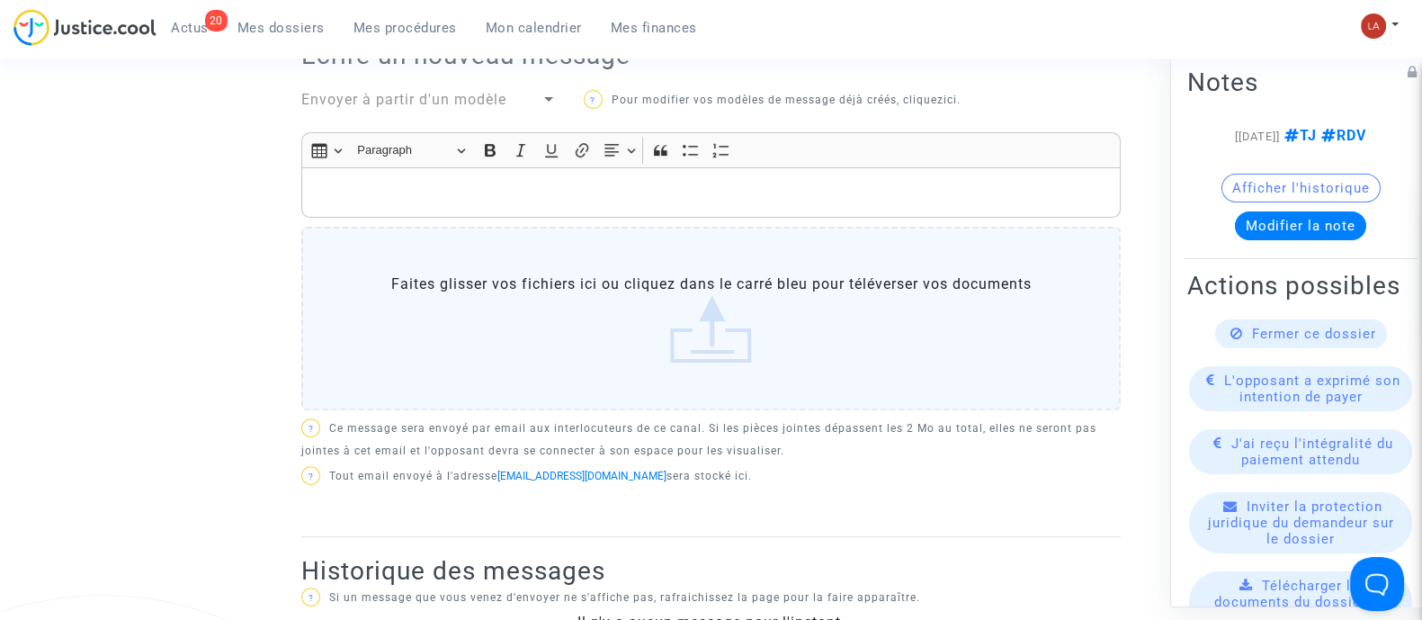
scroll to position [657, 0]
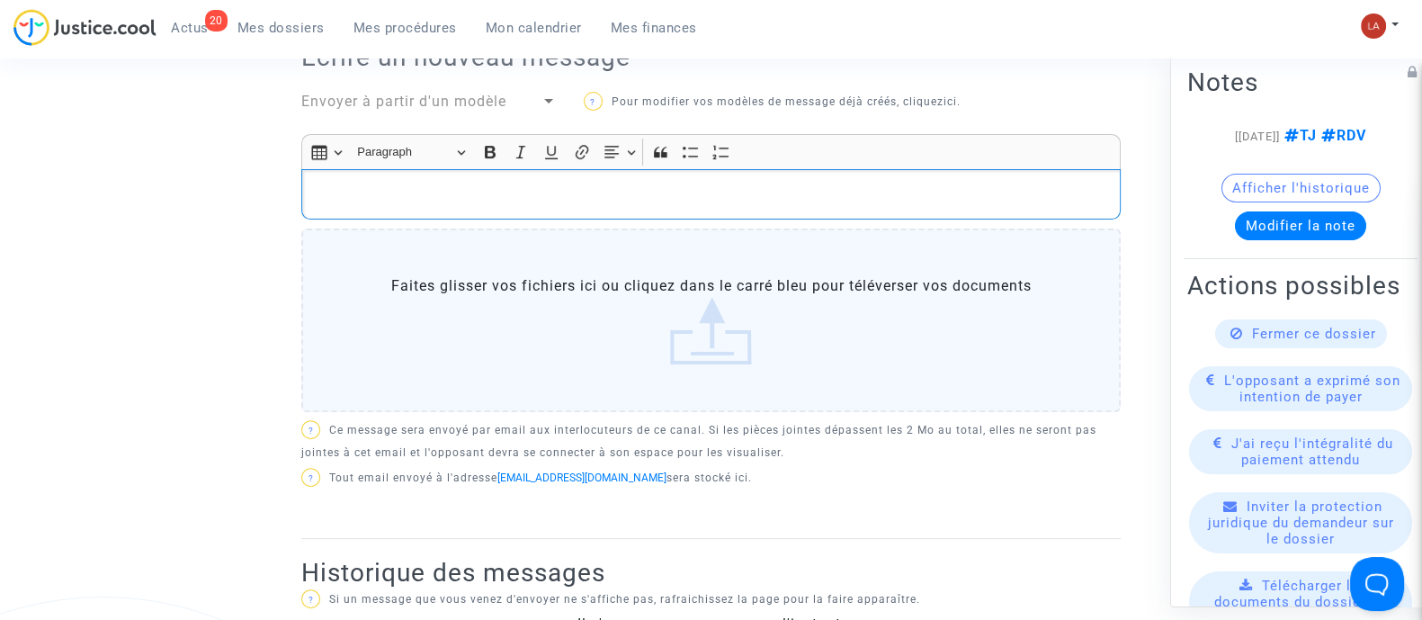
click at [536, 177] on div "Rich Text Editor, main" at bounding box center [710, 194] width 819 height 50
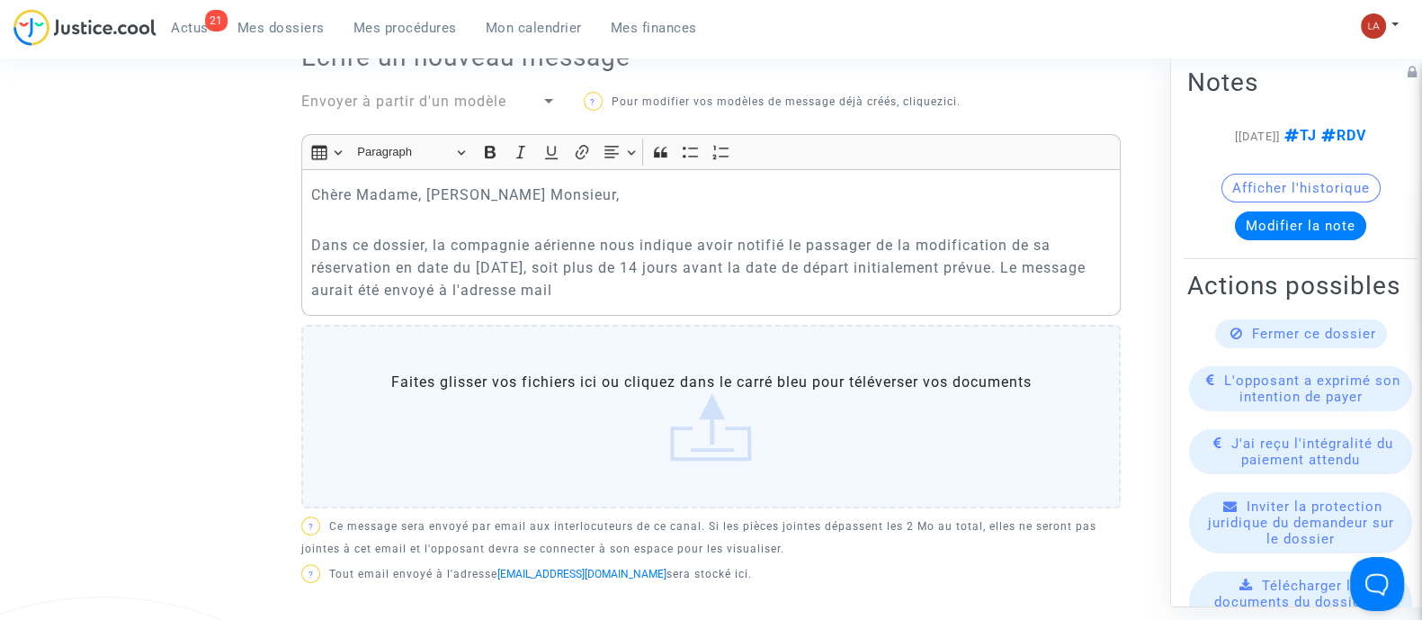
click at [635, 294] on p "Dans ce dossier, la compagnie aérienne nous indique avoir notifié le passager d…" at bounding box center [711, 267] width 800 height 67
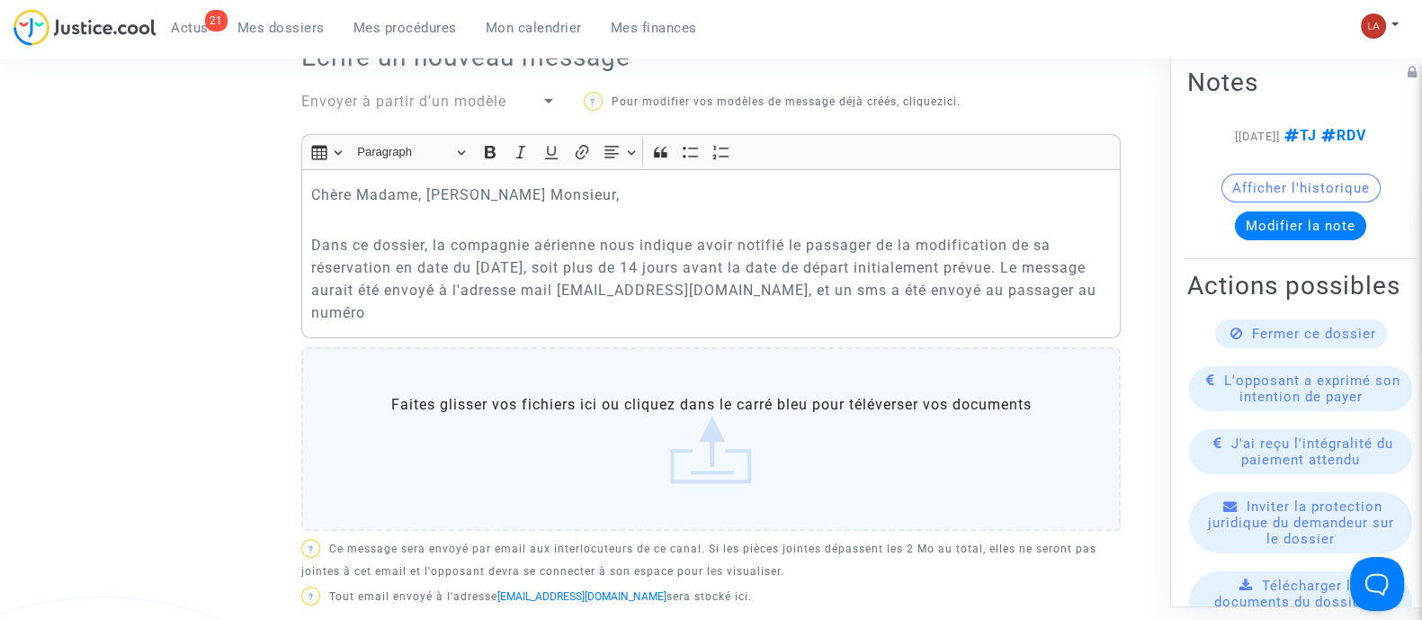
click at [419, 317] on p "Dans ce dossier, la compagnie aérienne nous indique avoir notifié le passager d…" at bounding box center [711, 279] width 800 height 90
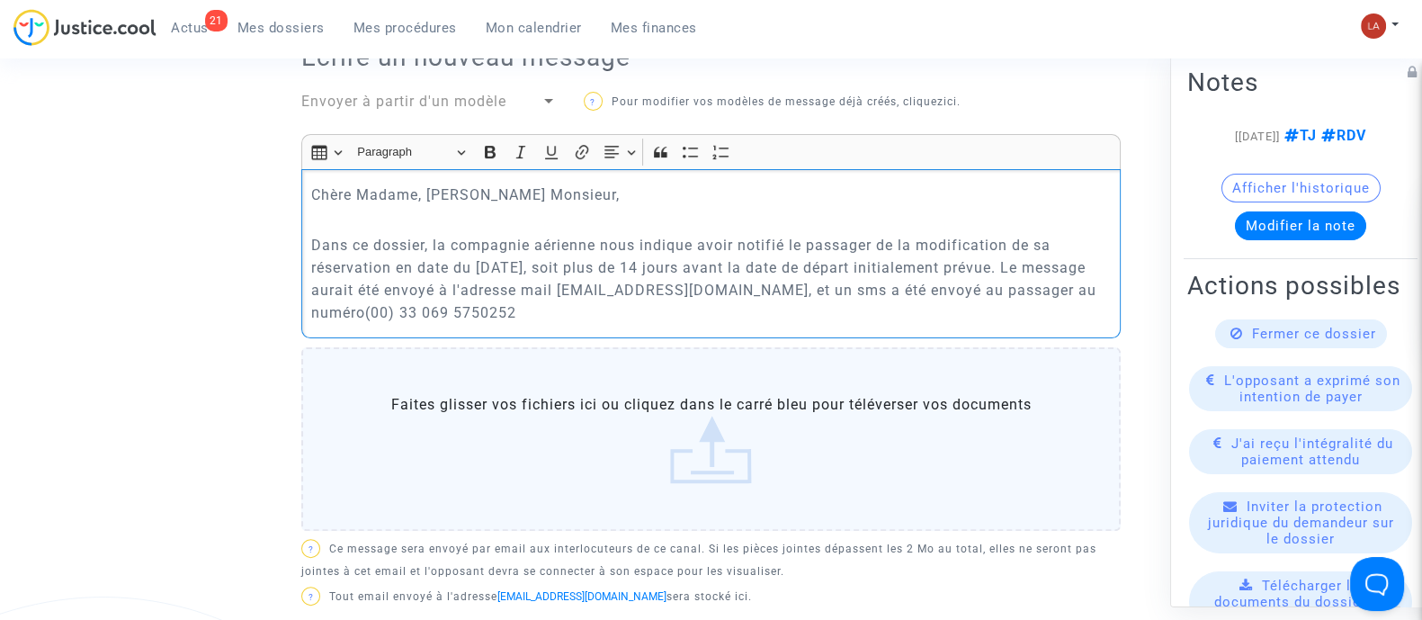
click at [364, 309] on p "Dans ce dossier, la compagnie aérienne nous indique avoir notifié le passager d…" at bounding box center [711, 279] width 800 height 90
click at [539, 335] on div "Chère Madame, Cher Monsieur, Dans ce dossier, la compagnie aérienne nous indiqu…" at bounding box center [710, 253] width 819 height 168
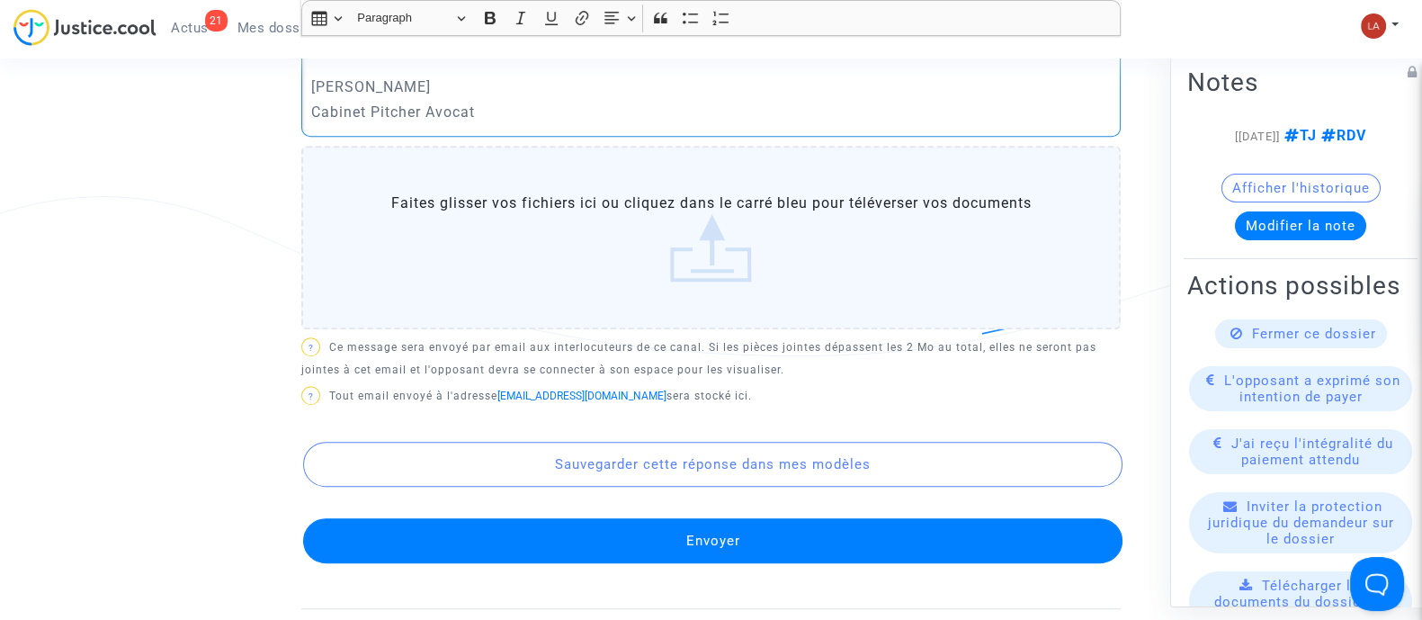
scroll to position [1058, 0]
click at [478, 532] on button "Envoyer" at bounding box center [712, 539] width 819 height 45
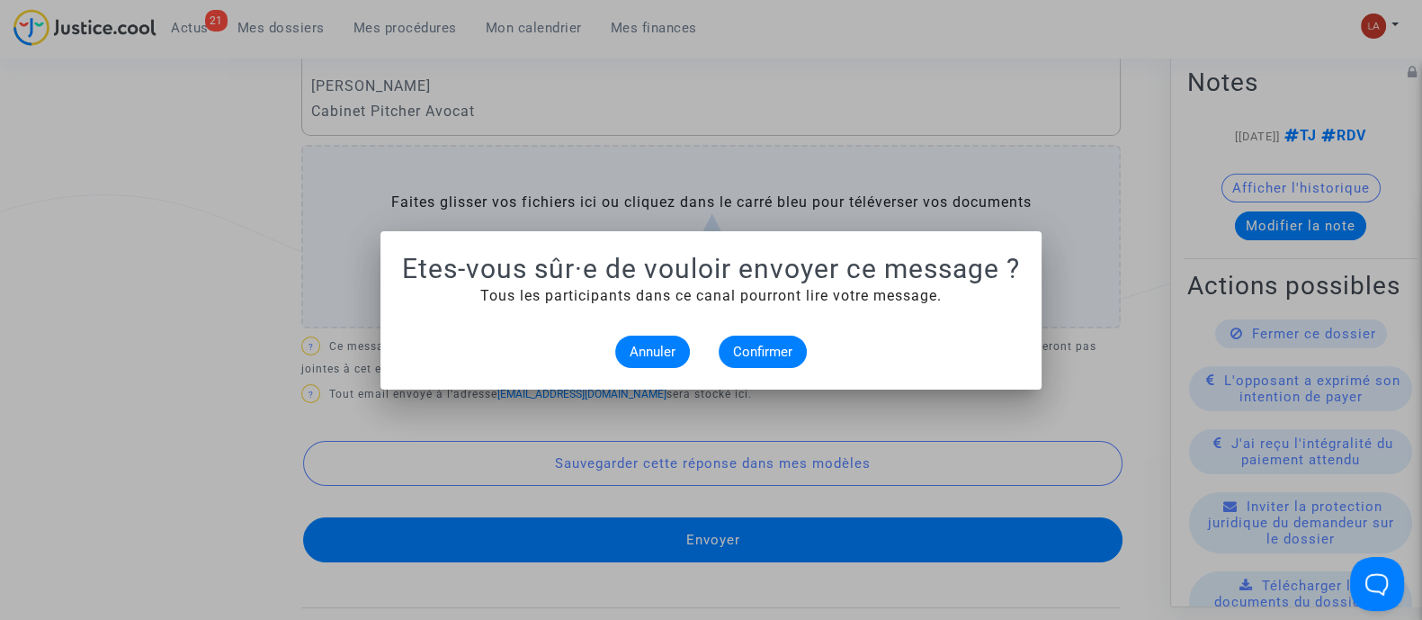
scroll to position [0, 0]
click at [732, 362] on button "Confirmer" at bounding box center [763, 351] width 88 height 32
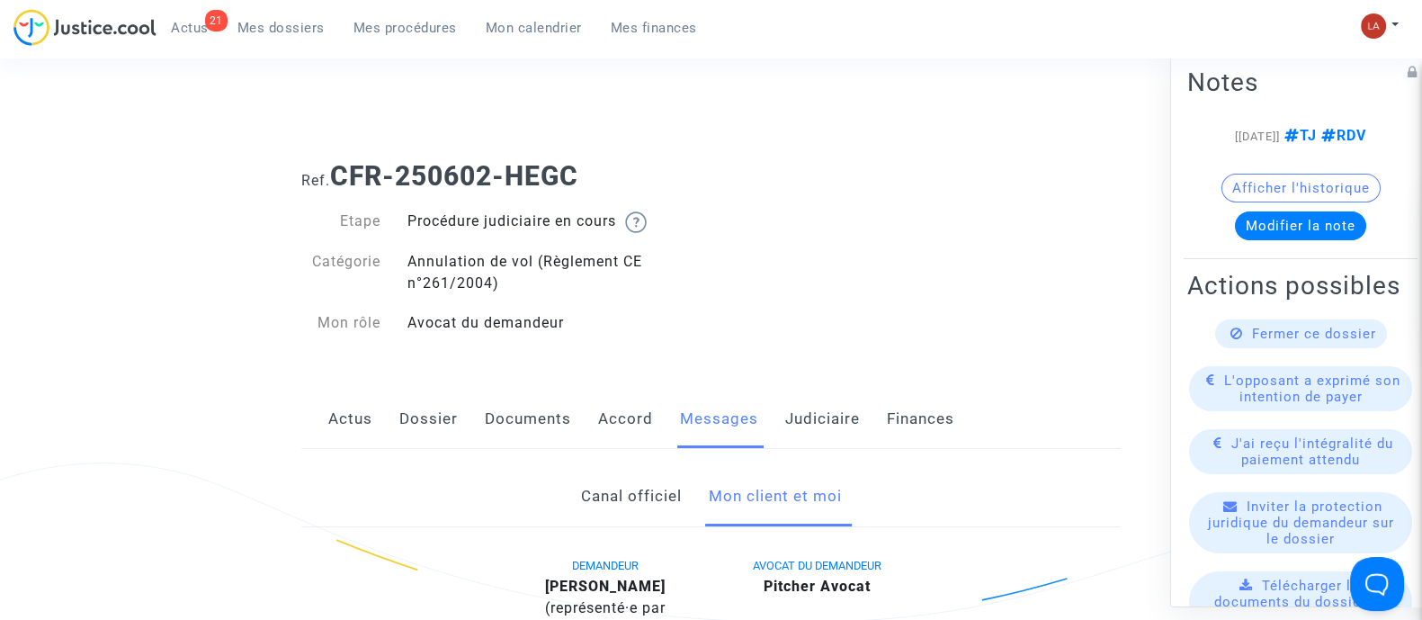
scroll to position [1058, 0]
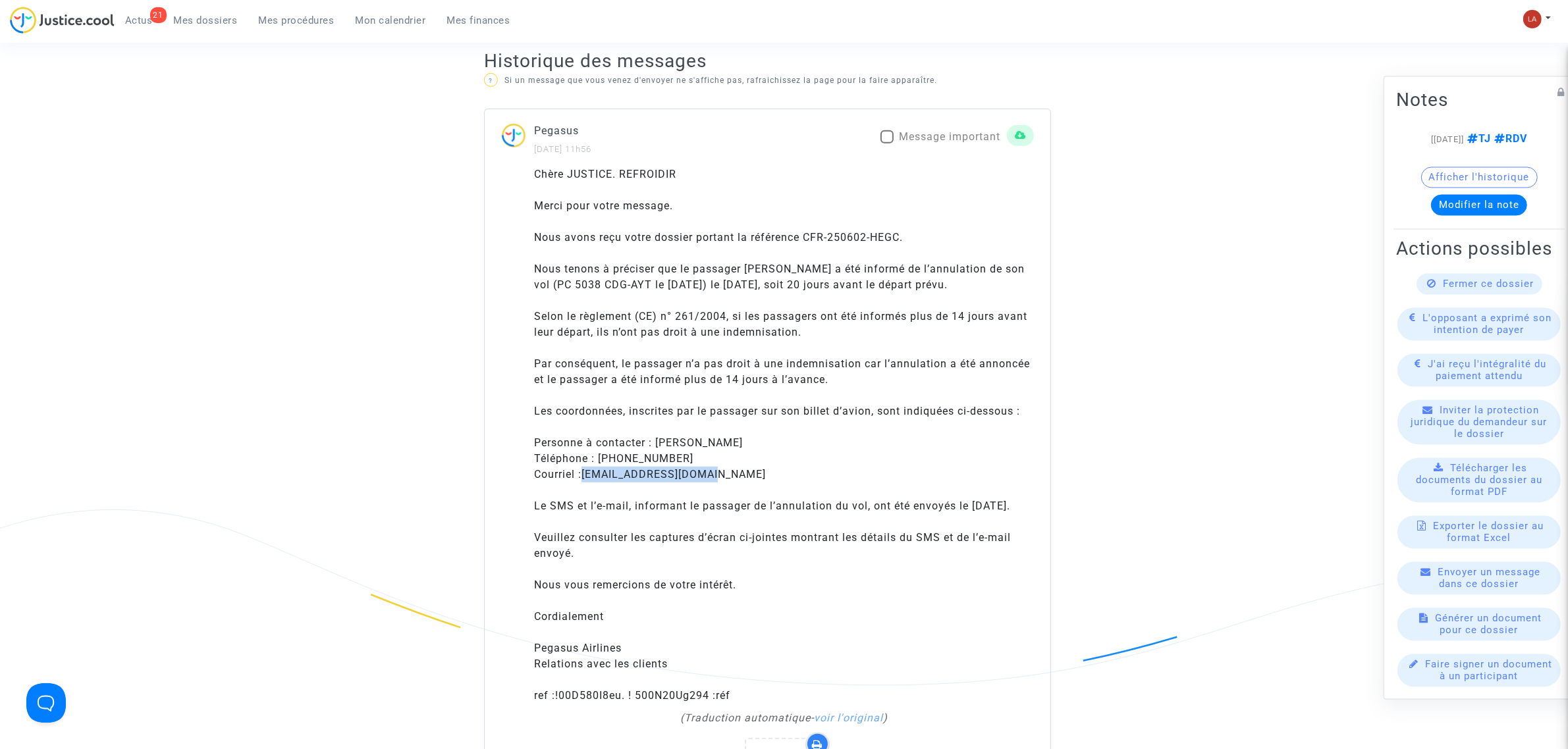
drag, startPoint x: 729, startPoint y: 499, endPoint x: 588, endPoint y: 501, distance: 141.0
click at [588, 501] on div "Chère JUSTICE. REFROIDIR Merci pour votre message. Nous avons reçu votre dossie…" at bounding box center [784, 436] width 500 height 537
copy link "[EMAIL_ADDRESS][DOMAIN_NAME]"
click at [717, 481] on div "Chère JUSTICE. REFROIDIR Merci pour votre message. Nous avons reçu votre dossie…" at bounding box center [784, 436] width 500 height 537
drag, startPoint x: 713, startPoint y: 482, endPoint x: 598, endPoint y: 488, distance: 115.2
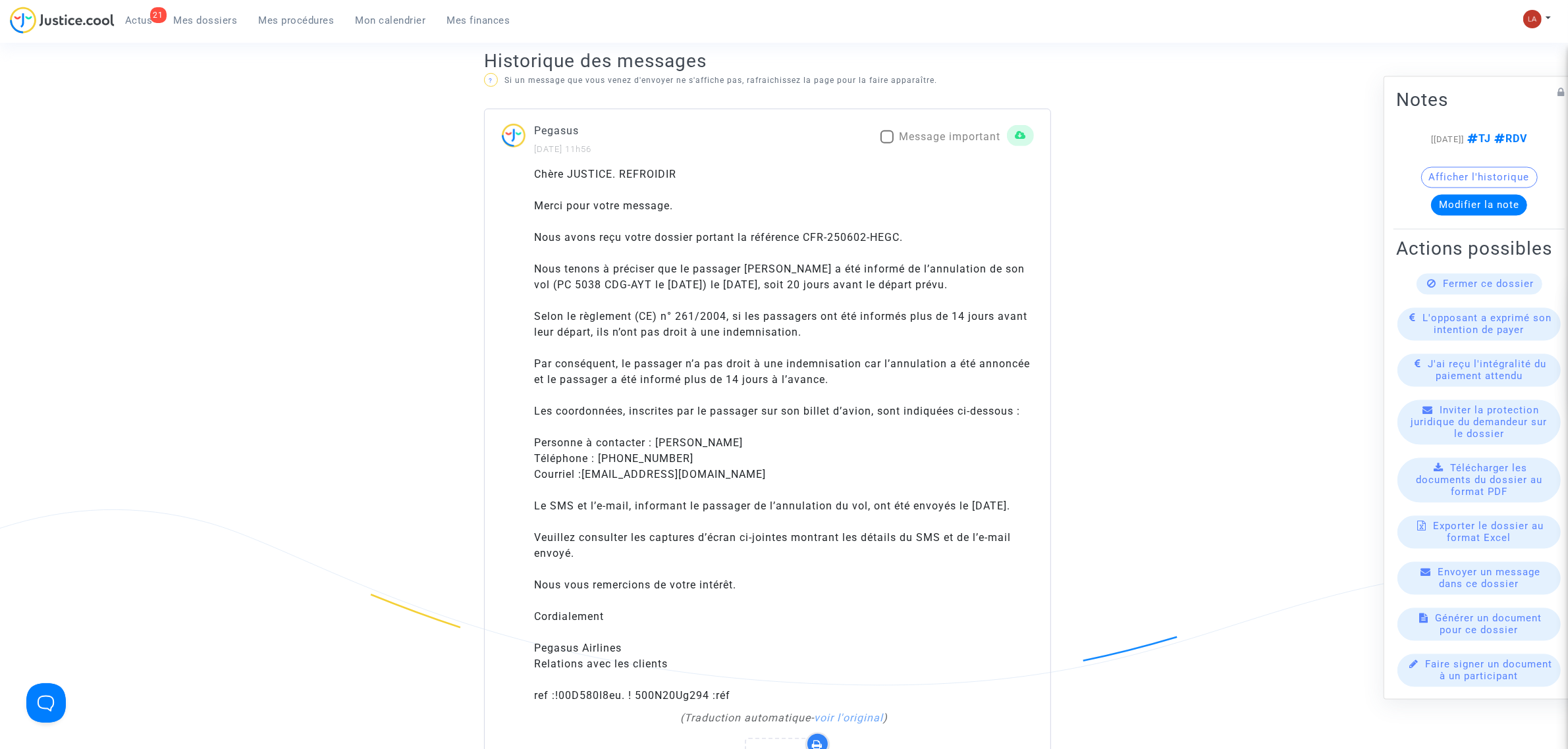
click at [598, 488] on div "Chère JUSTICE. REFROIDIR Merci pour votre message. Nous avons reçu votre dossie…" at bounding box center [784, 436] width 500 height 537
copy div "[PHONE_NUMBER]"
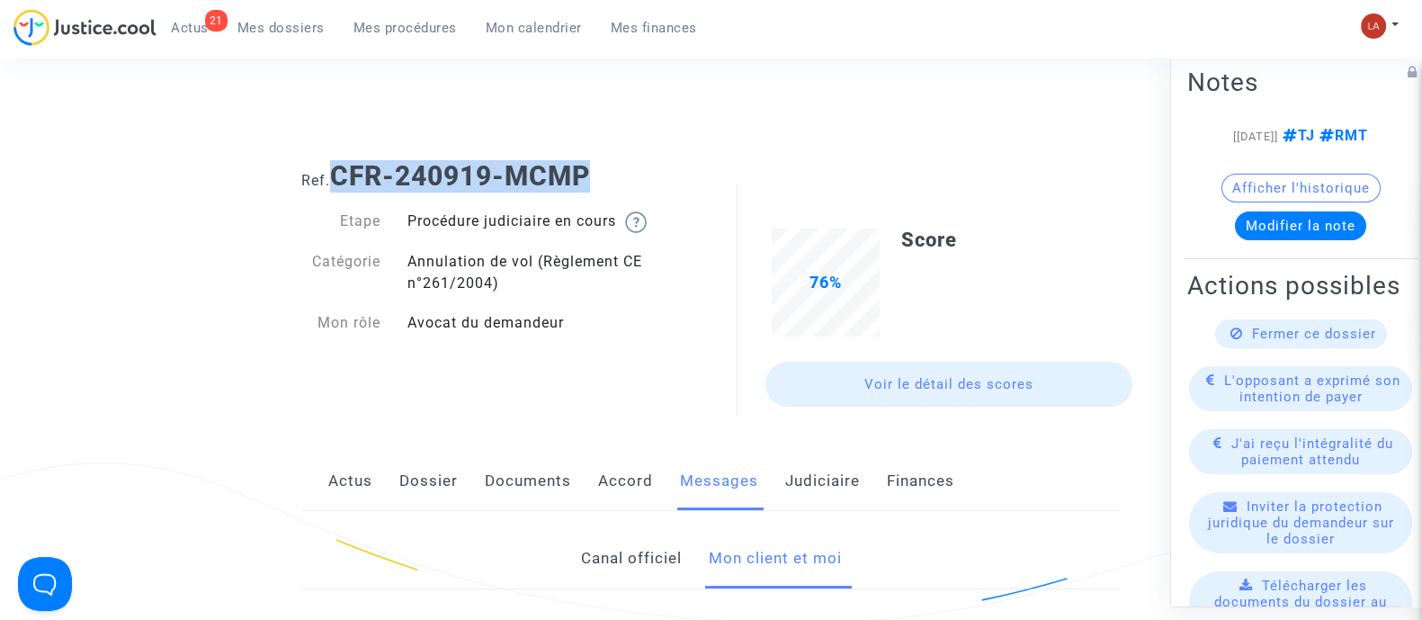
drag, startPoint x: 590, startPoint y: 177, endPoint x: 336, endPoint y: 174, distance: 253.6
click at [336, 174] on b "CFR-240919-MCMP" at bounding box center [460, 175] width 260 height 31
copy b "CFR-240919-MCMP"
click at [348, 273] on div "Catégorie" at bounding box center [341, 272] width 106 height 43
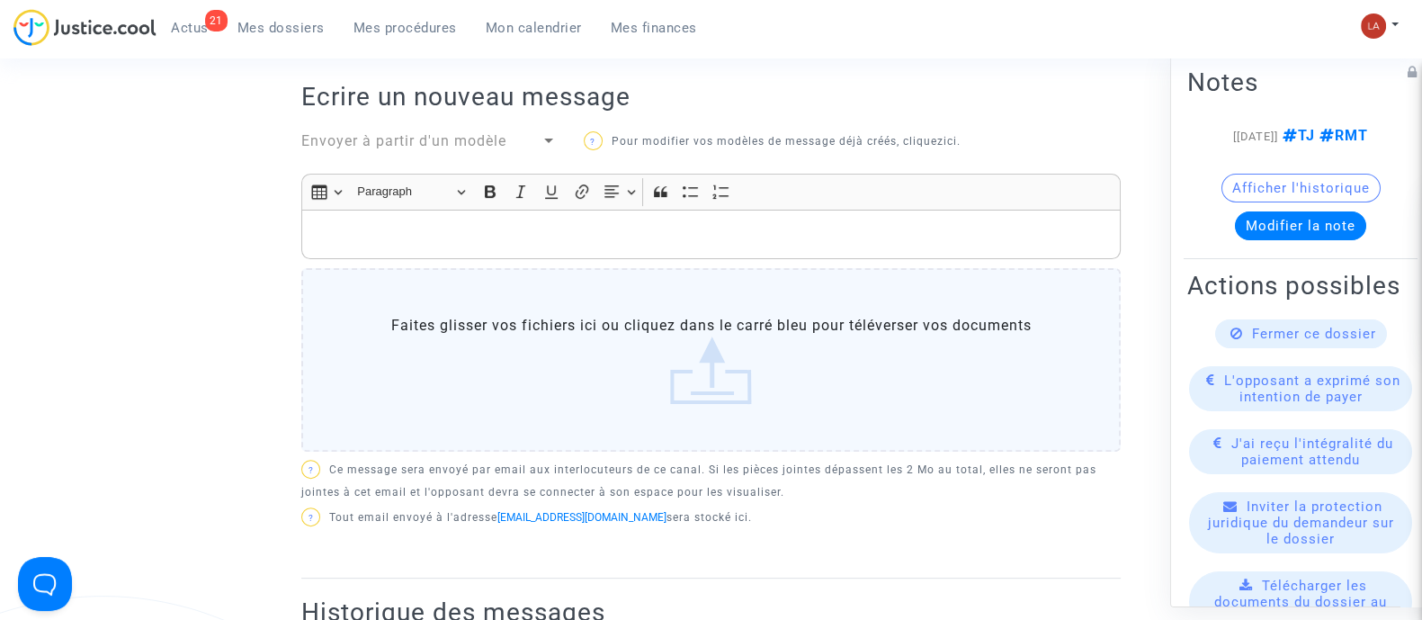
scroll to position [652, 0]
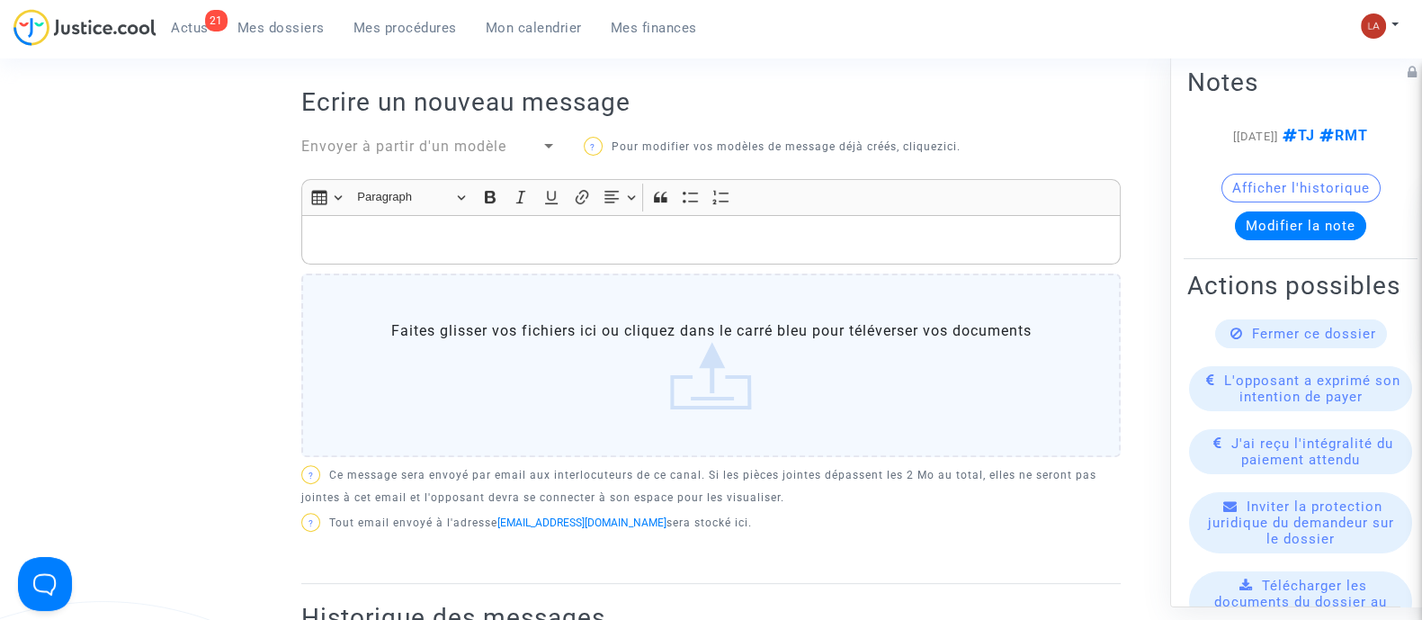
click at [410, 213] on div "Insert table Insert table Heading Paragraph Paragraph Heading 1 Heading 2 Headi…" at bounding box center [711, 197] width 810 height 34
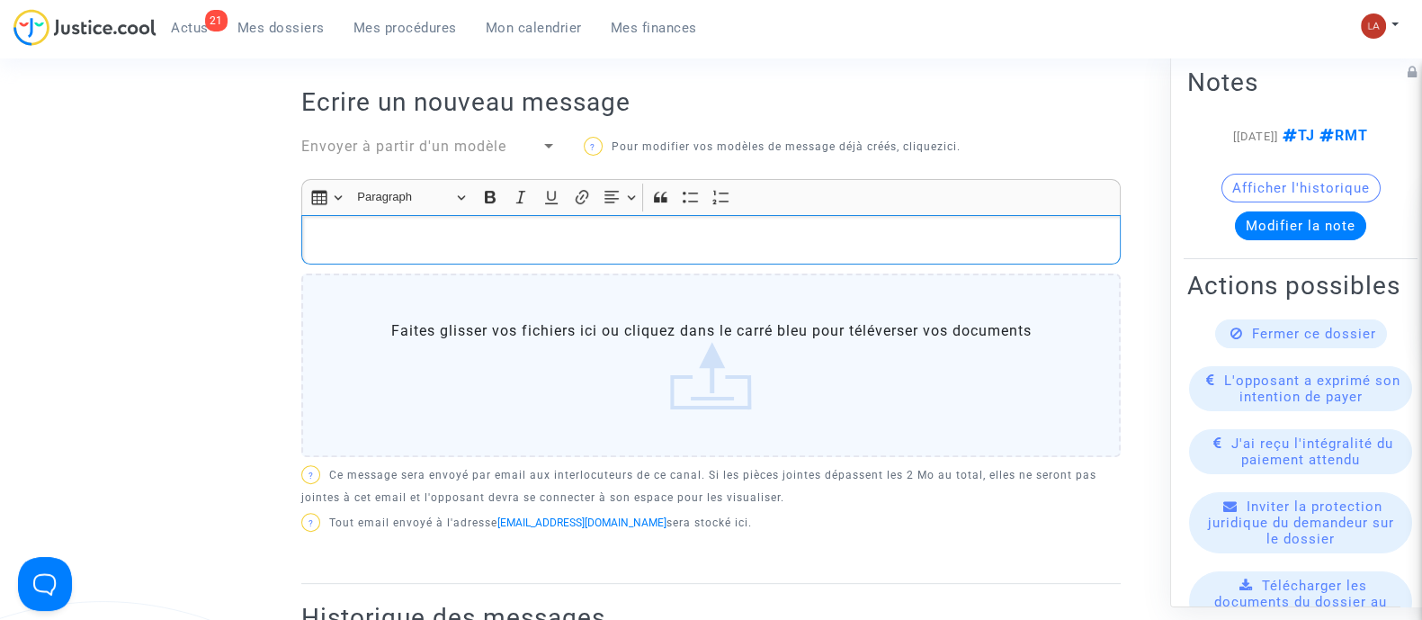
click at [375, 251] on div "Rich Text Editor, main" at bounding box center [710, 240] width 819 height 50
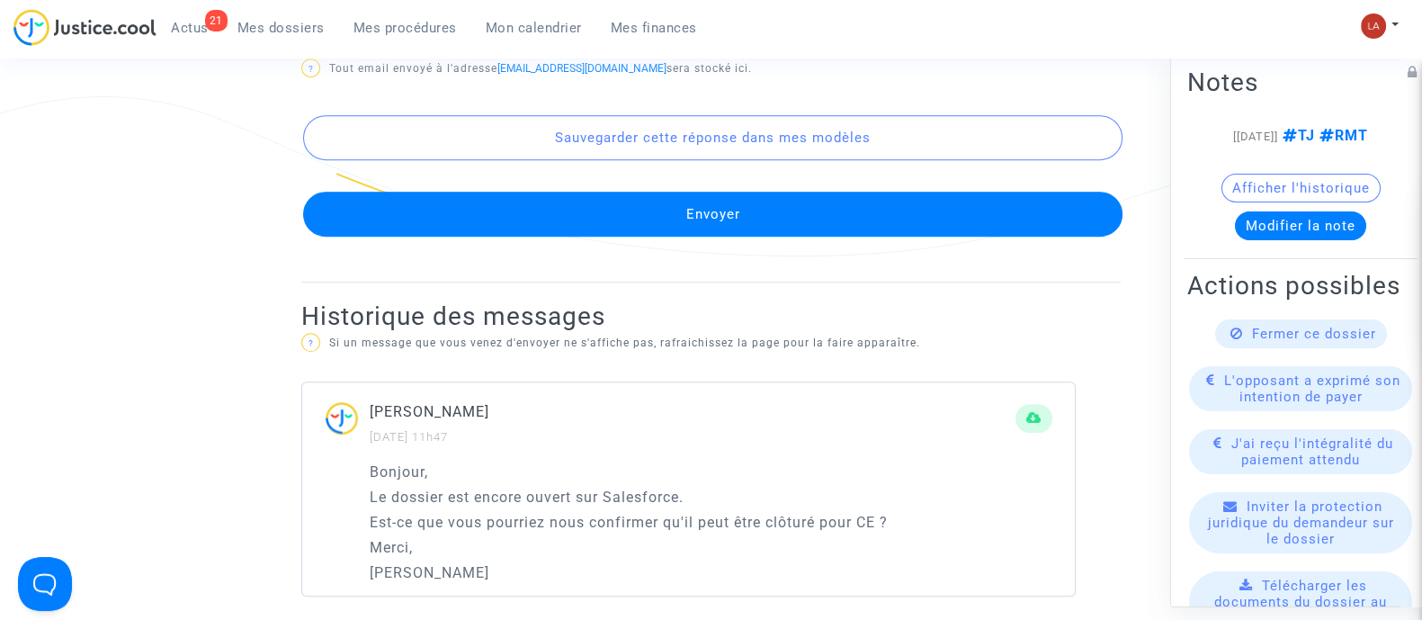
scroll to position [1157, 0]
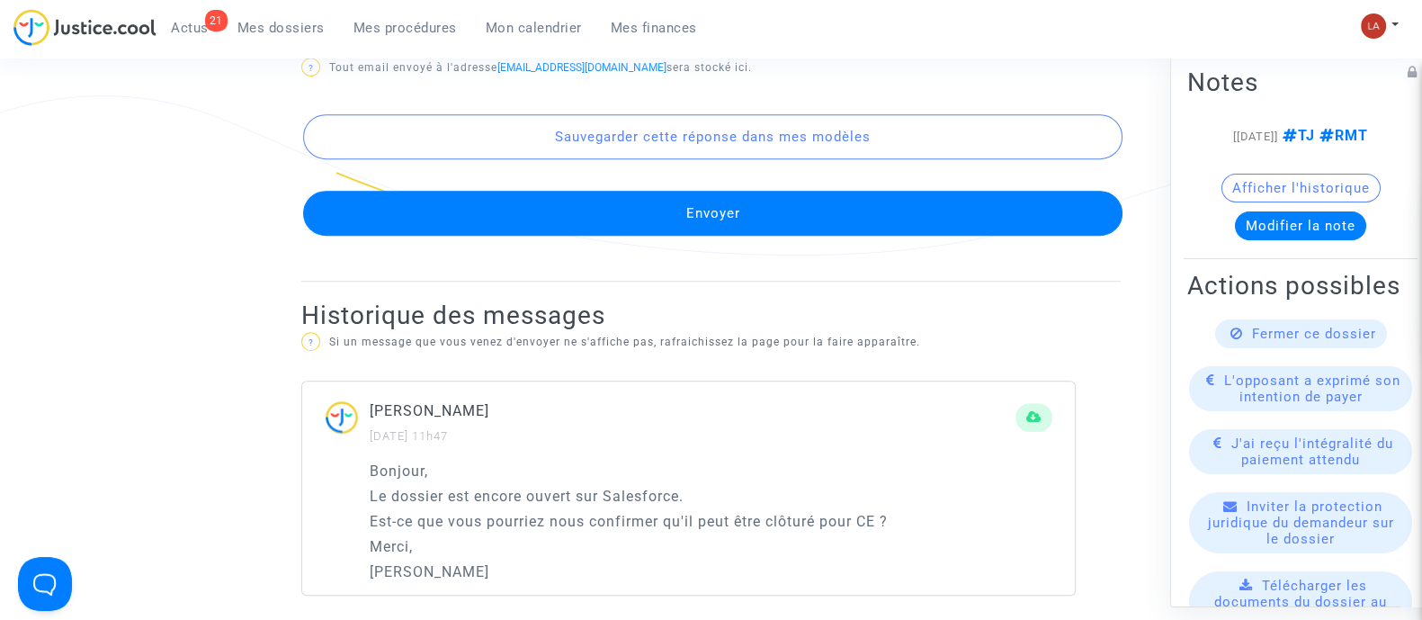
click at [382, 201] on button "Envoyer" at bounding box center [712, 213] width 819 height 45
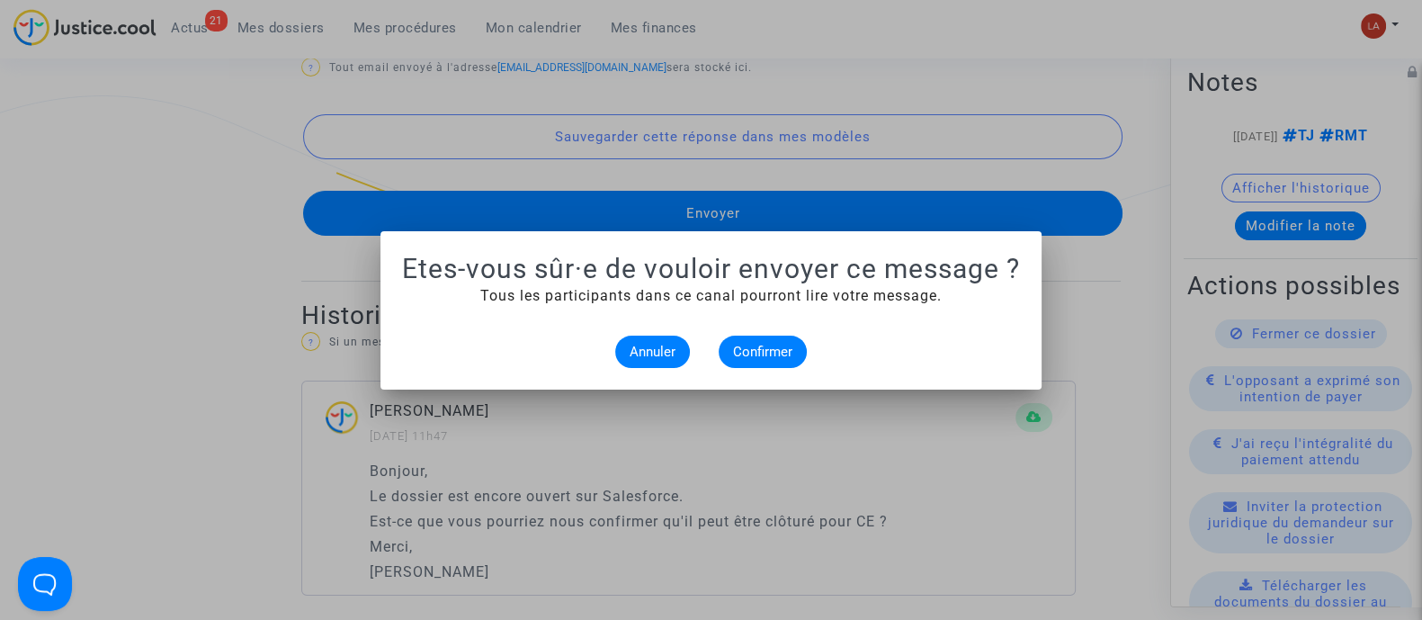
scroll to position [0, 0]
click at [680, 349] on button "Annuler" at bounding box center [652, 351] width 75 height 32
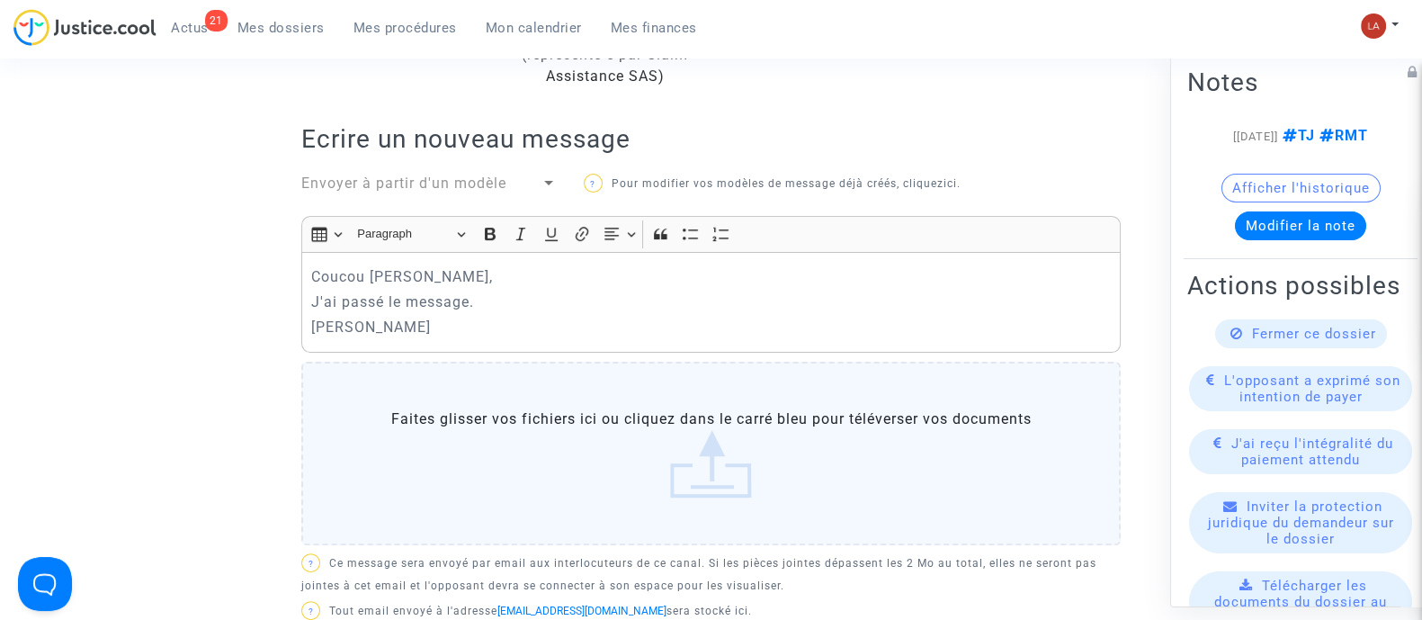
scroll to position [613, 0]
click at [471, 300] on p "J'ai passé le message." at bounding box center [711, 303] width 800 height 22
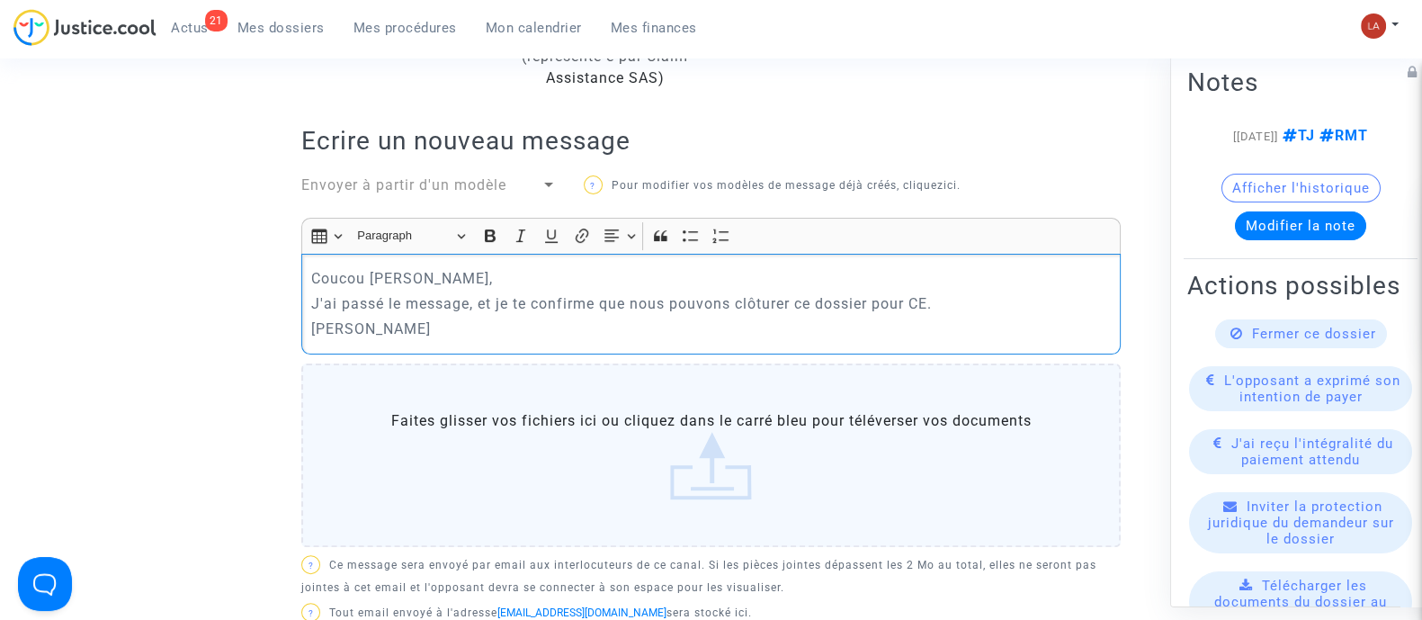
click at [986, 307] on p "J'ai passé le message, et je te confirme que nous pouvons clôturer ce dossier p…" at bounding box center [711, 303] width 800 height 22
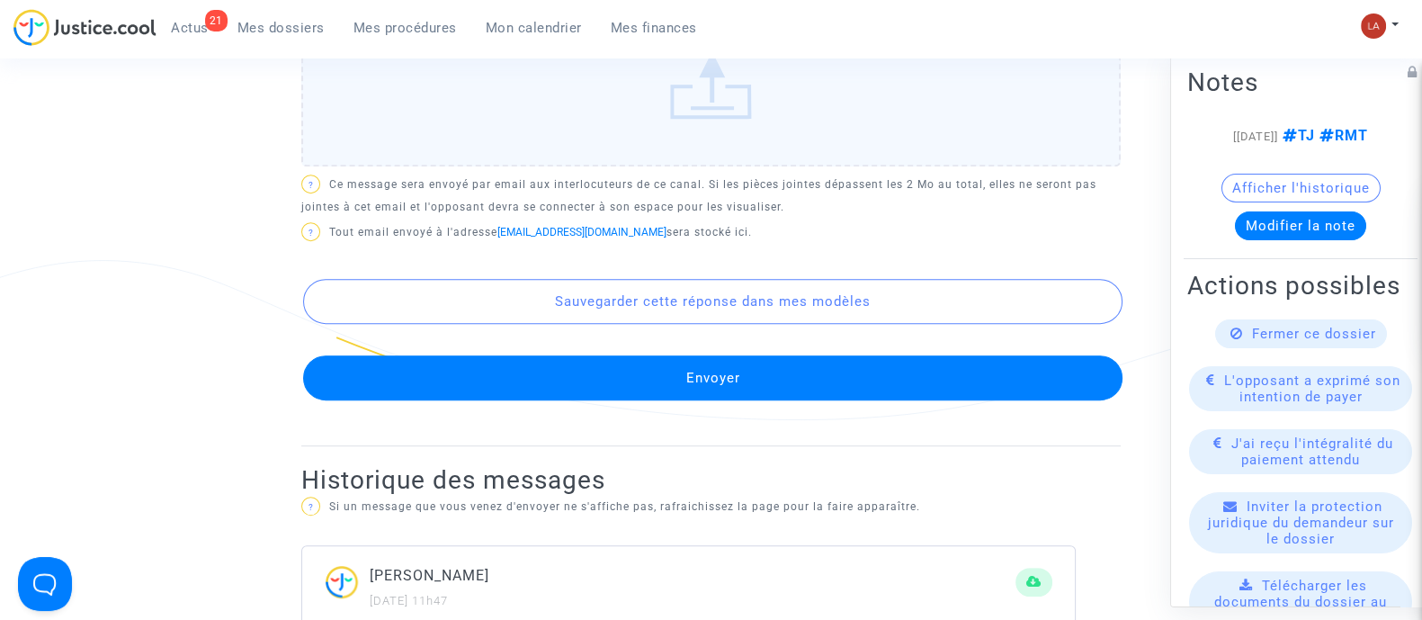
scroll to position [994, 0]
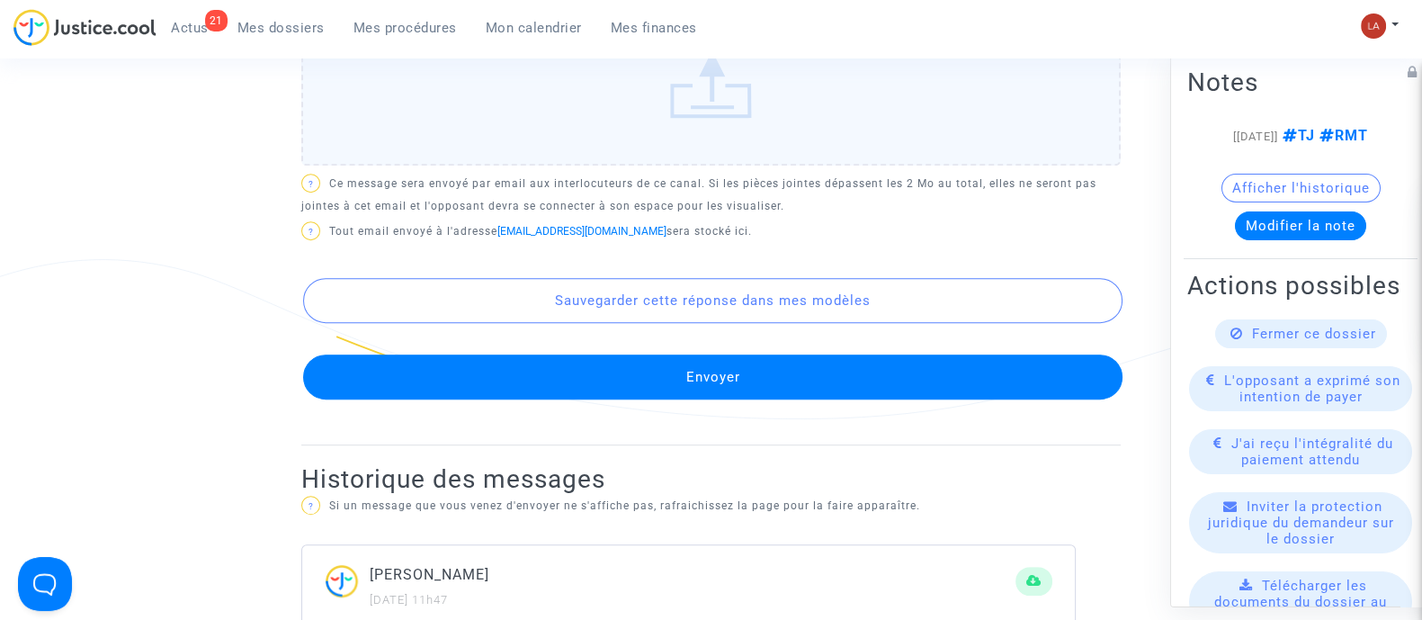
click at [597, 378] on button "Envoyer" at bounding box center [712, 376] width 819 height 45
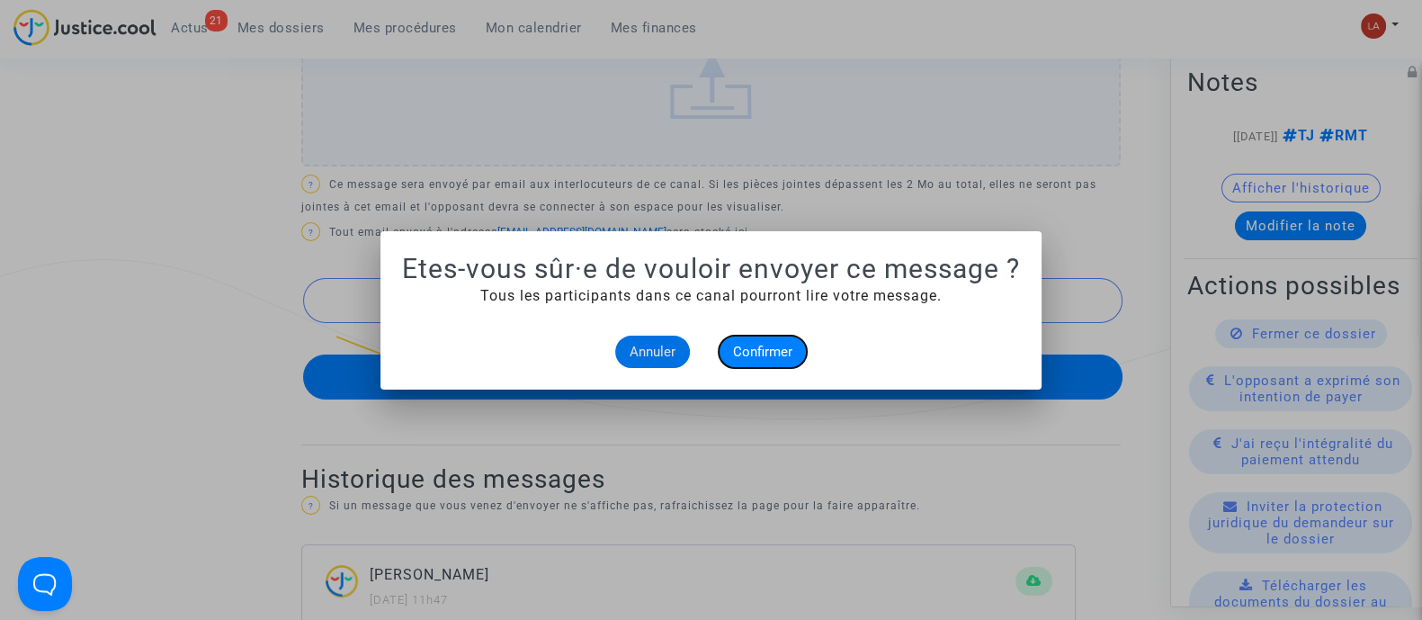
click at [786, 347] on span "Confirmer" at bounding box center [762, 352] width 59 height 16
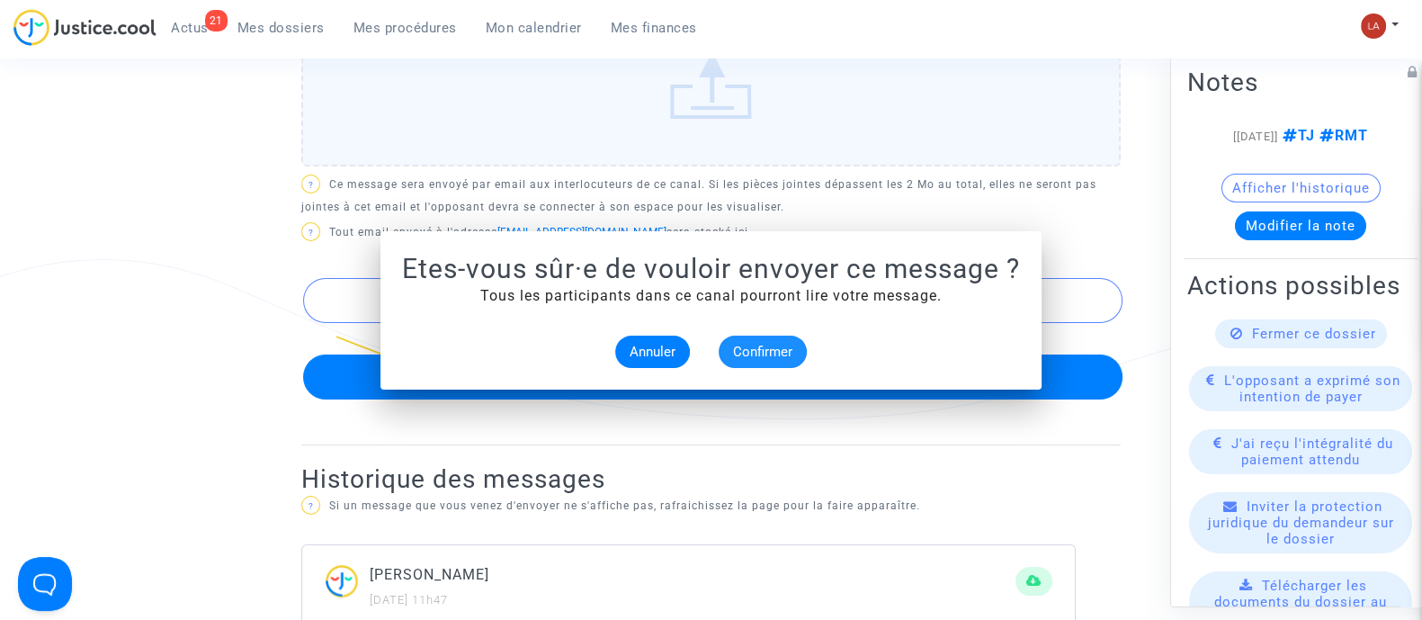
scroll to position [994, 0]
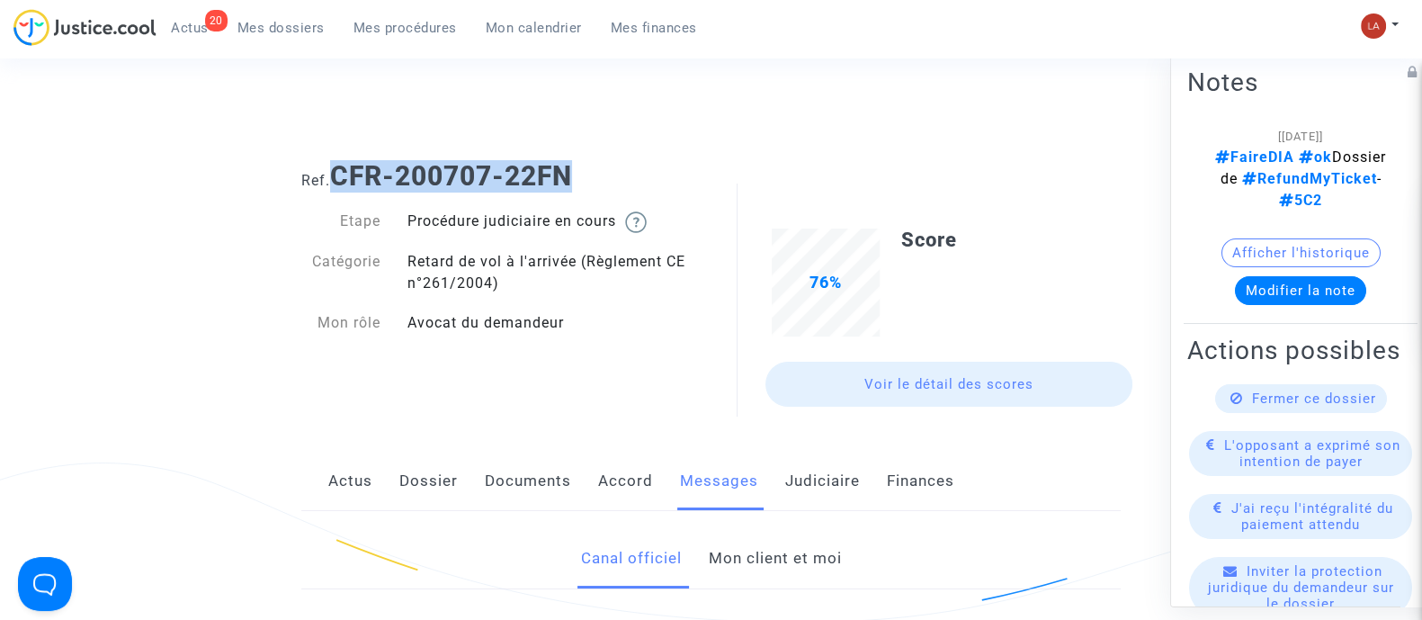
drag, startPoint x: 626, startPoint y: 175, endPoint x: 337, endPoint y: 174, distance: 288.7
click at [337, 174] on h1 "Ref. CFR-200707-22FN" at bounding box center [710, 176] width 819 height 32
copy b "CFR-200707-22FN"
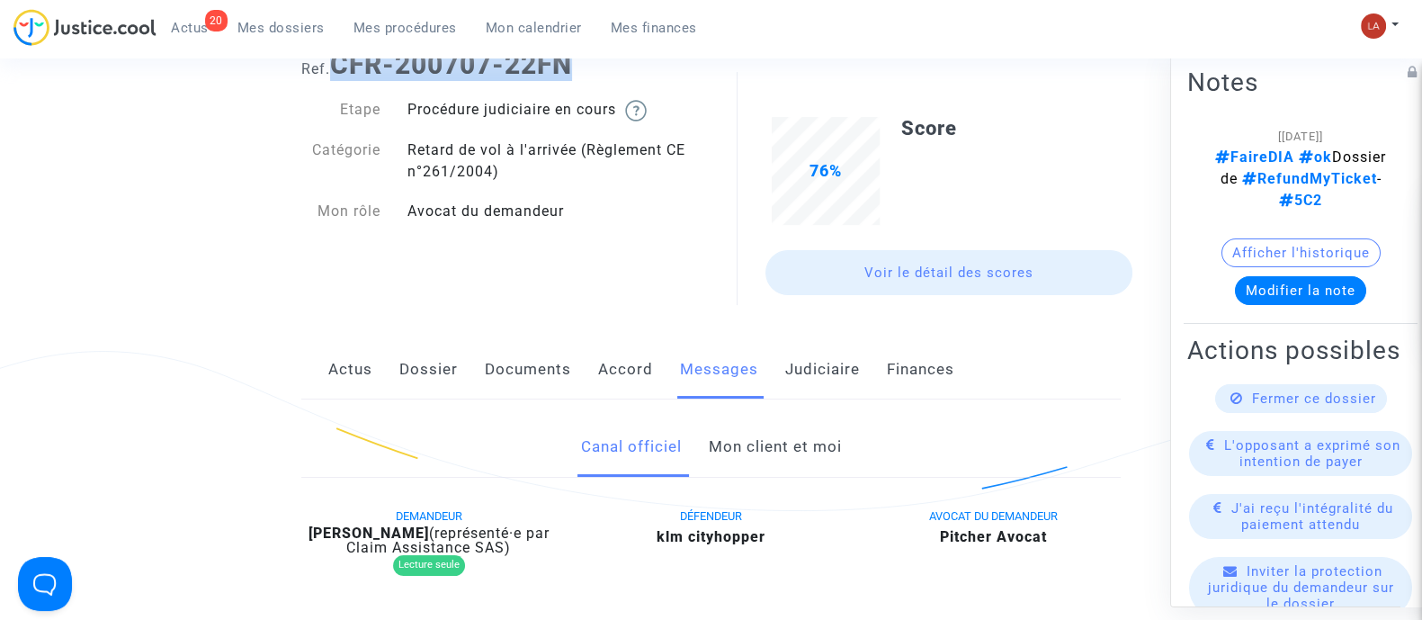
click at [838, 451] on link "Mon client et moi" at bounding box center [774, 446] width 133 height 59
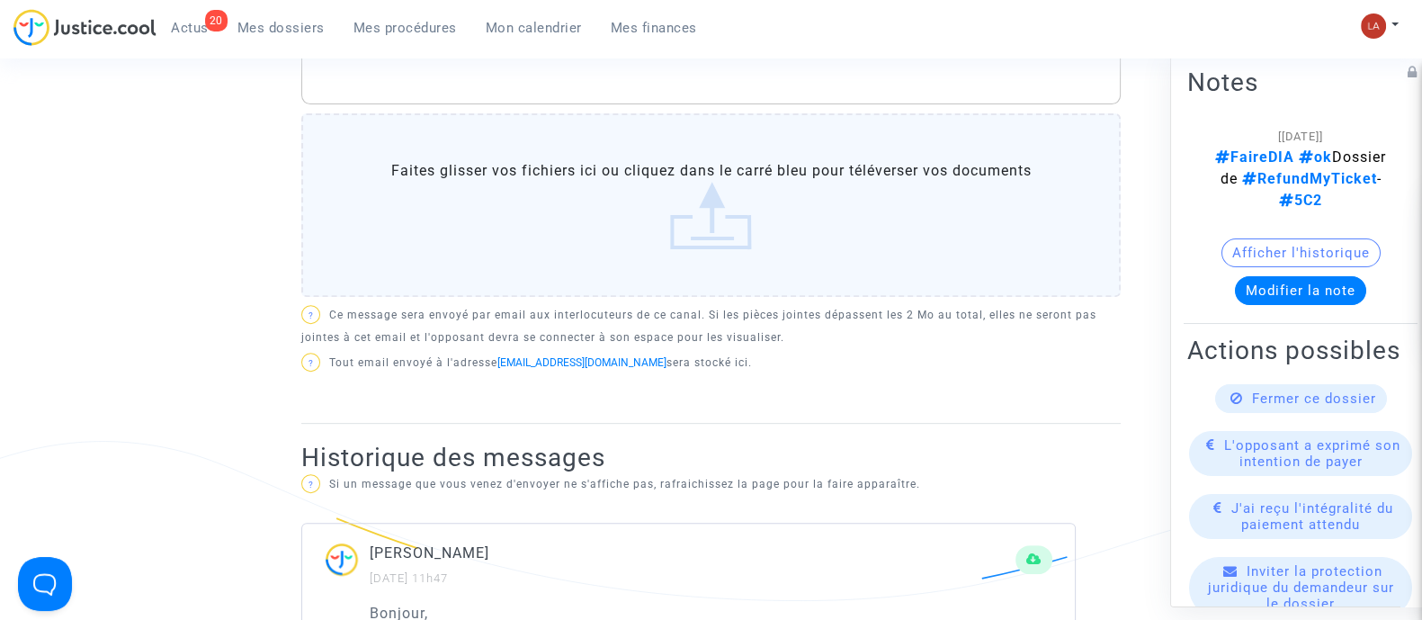
scroll to position [675, 0]
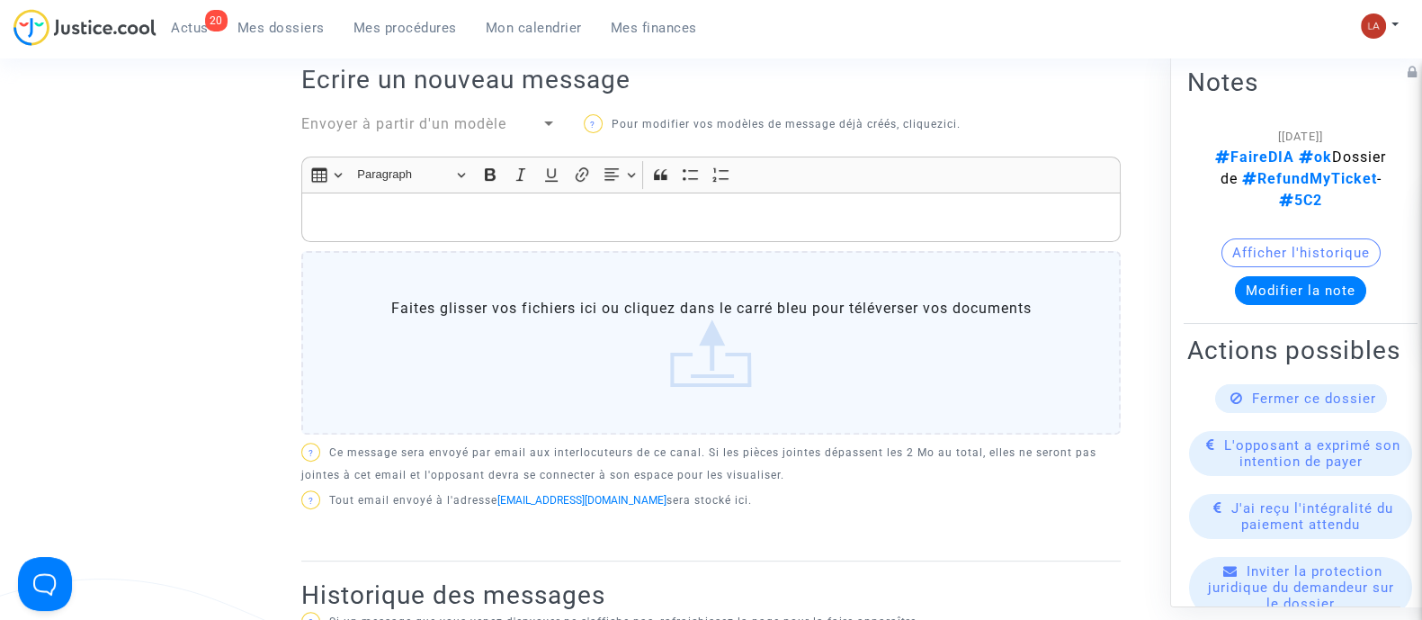
click at [522, 216] on p "Rich Text Editor, main" at bounding box center [711, 217] width 800 height 22
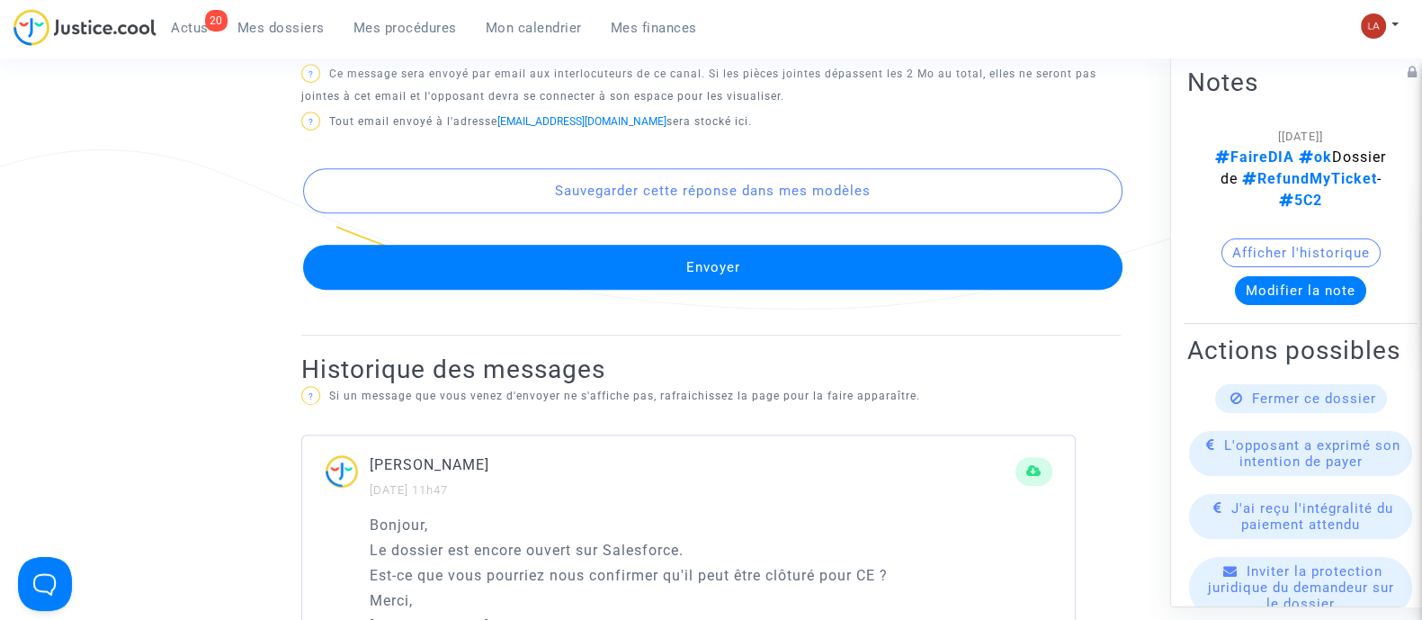
scroll to position [1104, 0]
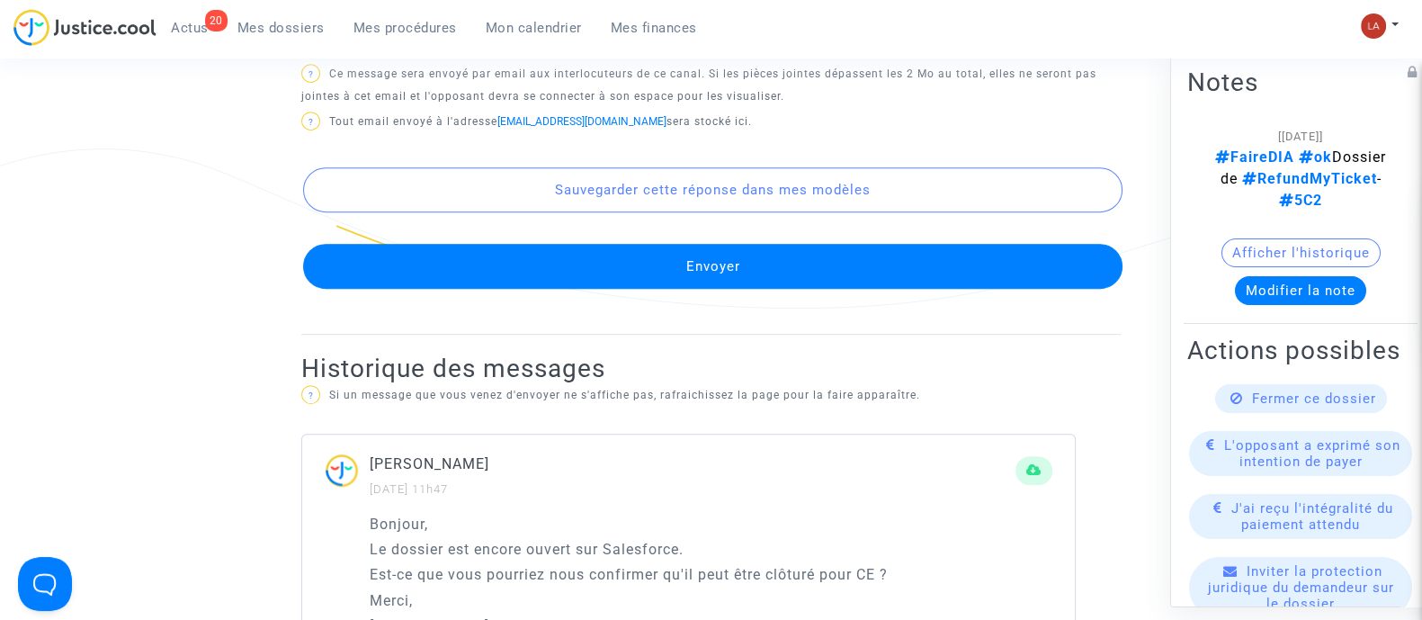
click at [562, 277] on button "Envoyer" at bounding box center [712, 266] width 819 height 45
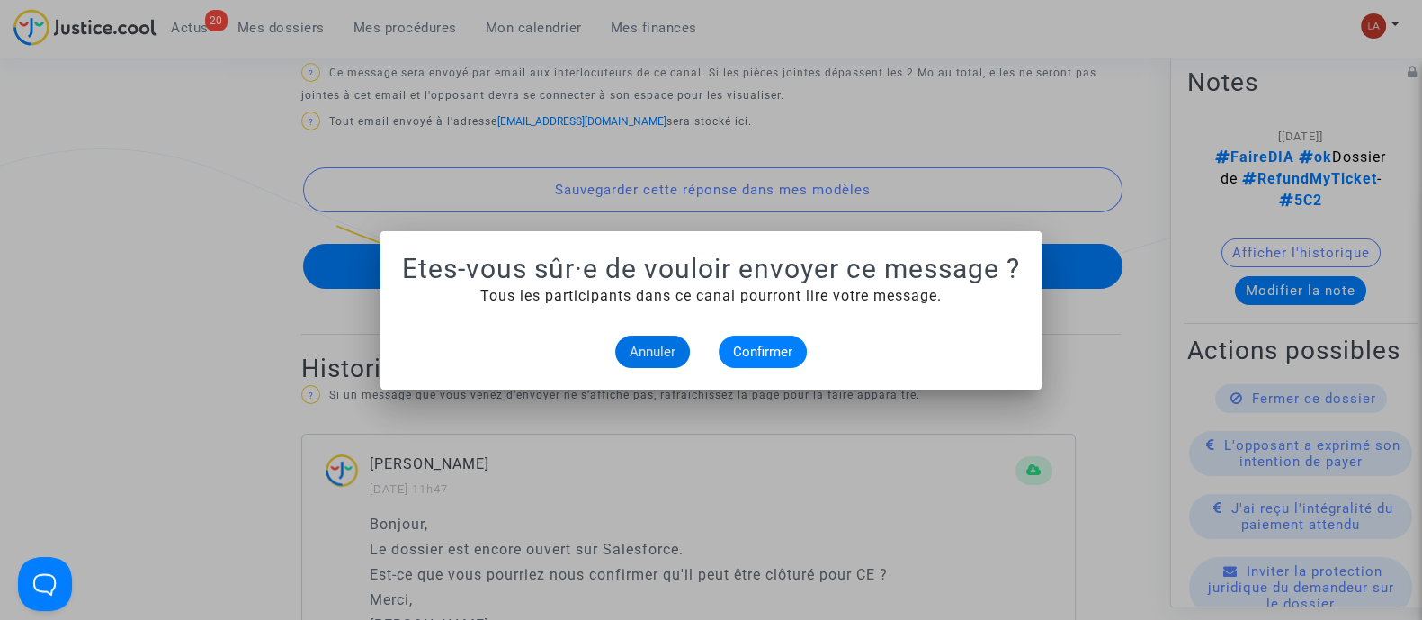
click at [753, 329] on alert-dialogs "Etes-vous sûr·e de vouloir envoyer ce message ? Tous les participants dans ce c…" at bounding box center [711, 310] width 618 height 115
click at [730, 344] on button "Confirmer" at bounding box center [763, 351] width 88 height 32
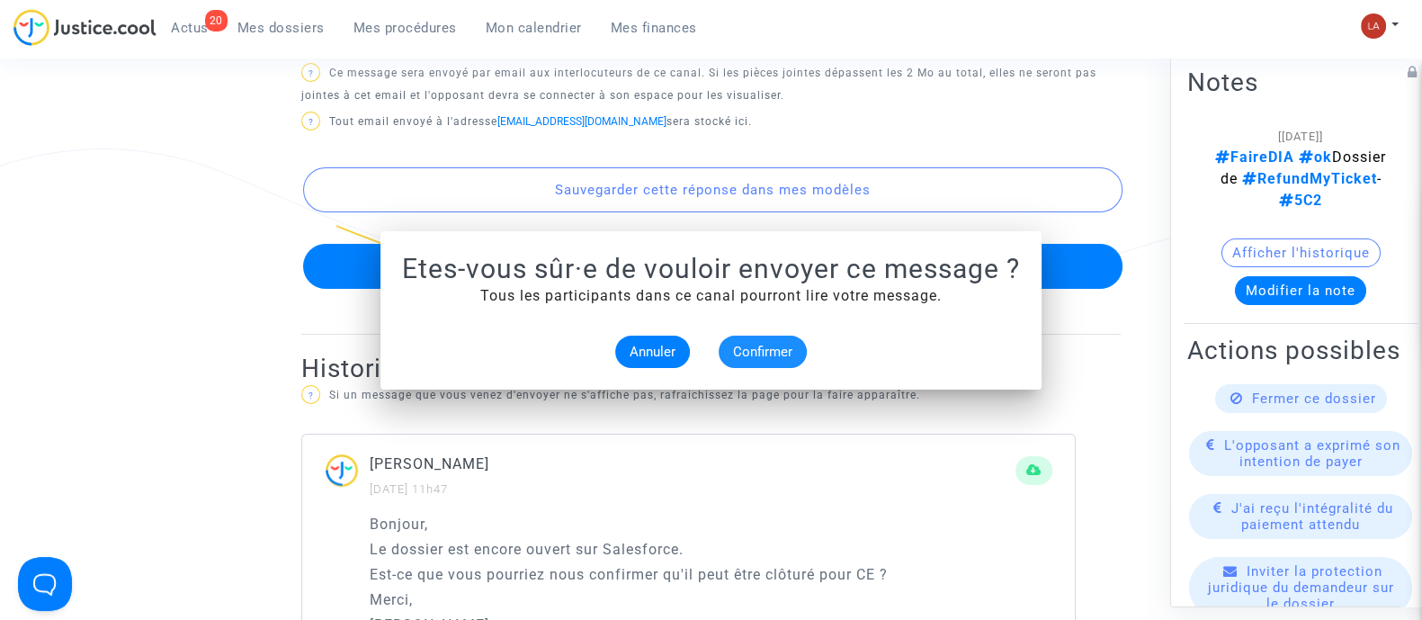
scroll to position [1104, 0]
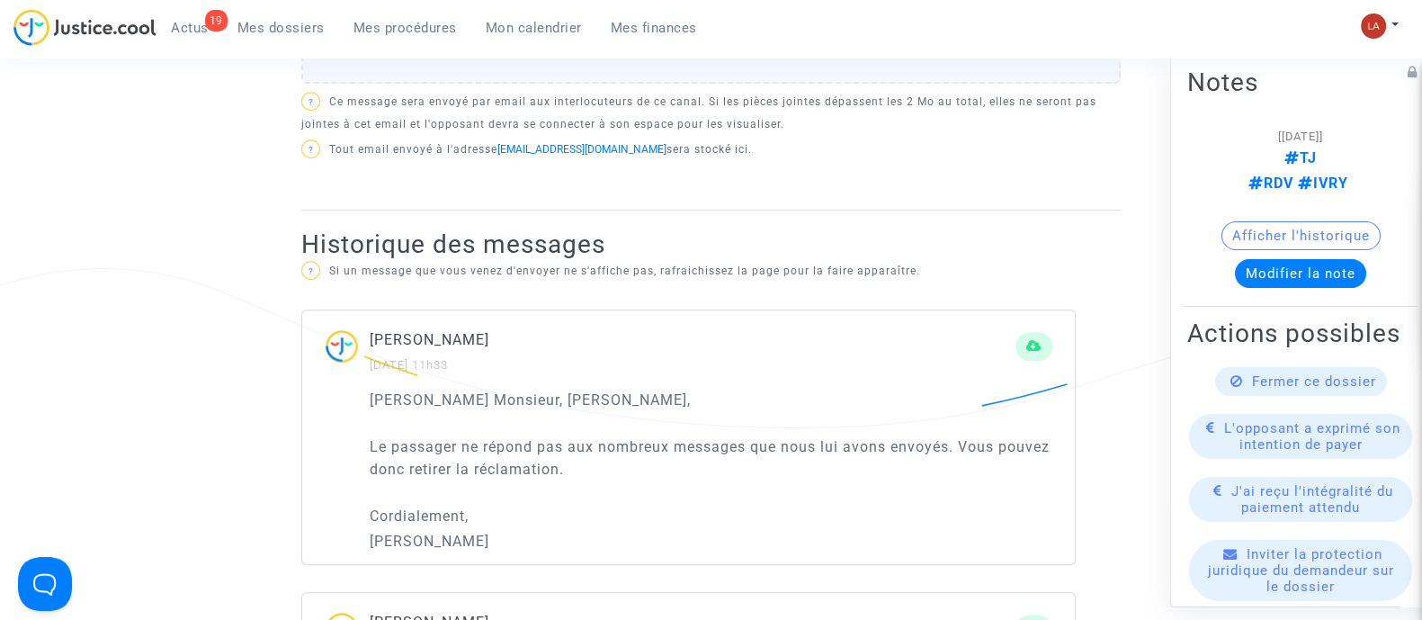
scroll to position [1017, 0]
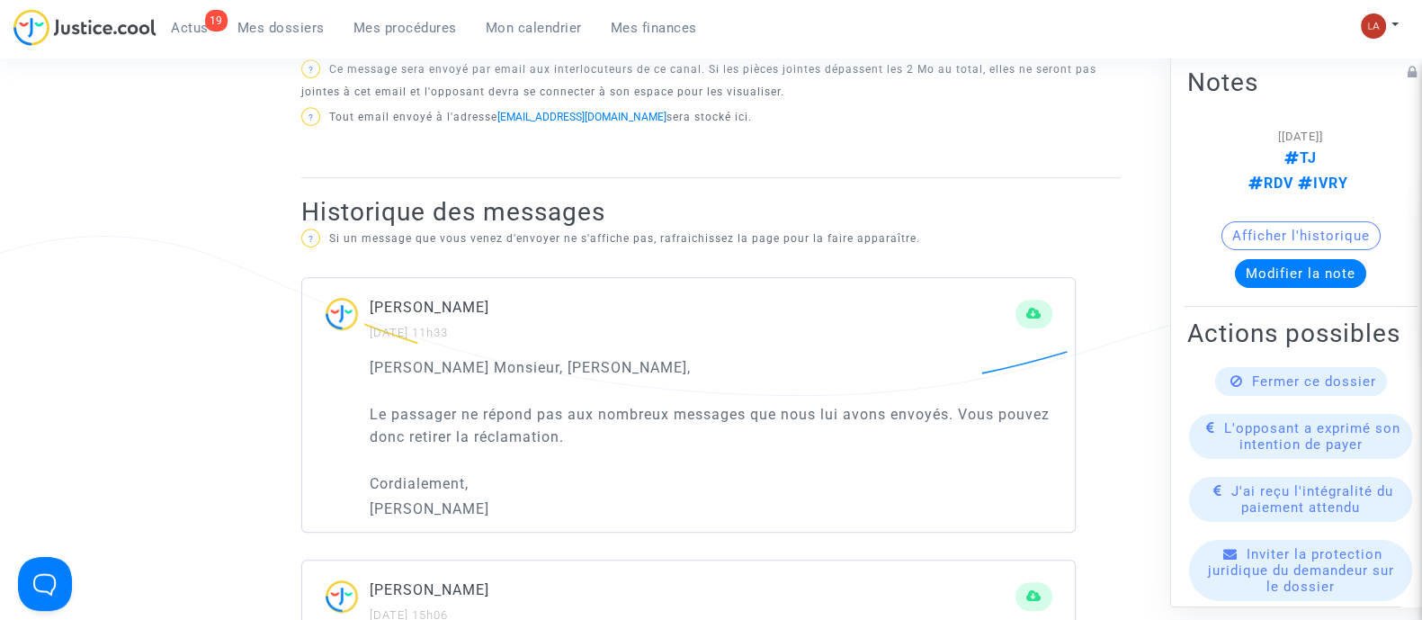
click at [1220, 396] on div "Fermer ce dossier" at bounding box center [1301, 381] width 172 height 29
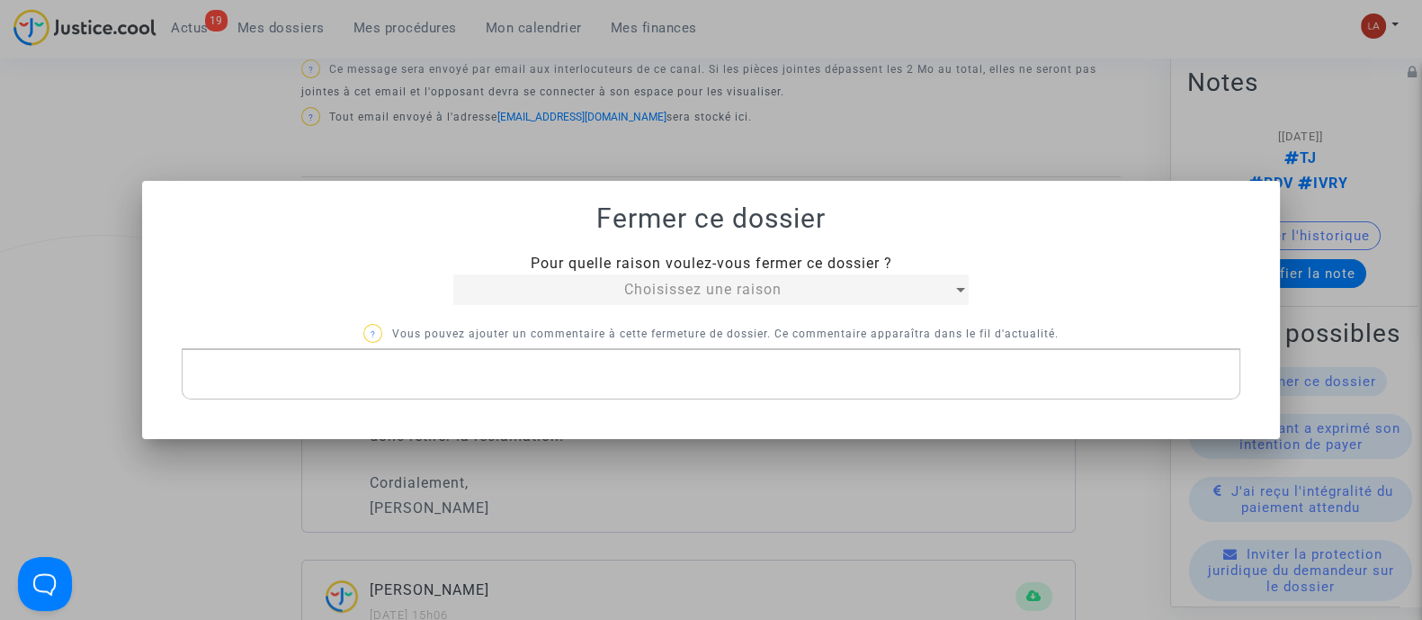
click at [585, 286] on div "Choisissez une raison" at bounding box center [702, 290] width 499 height 22
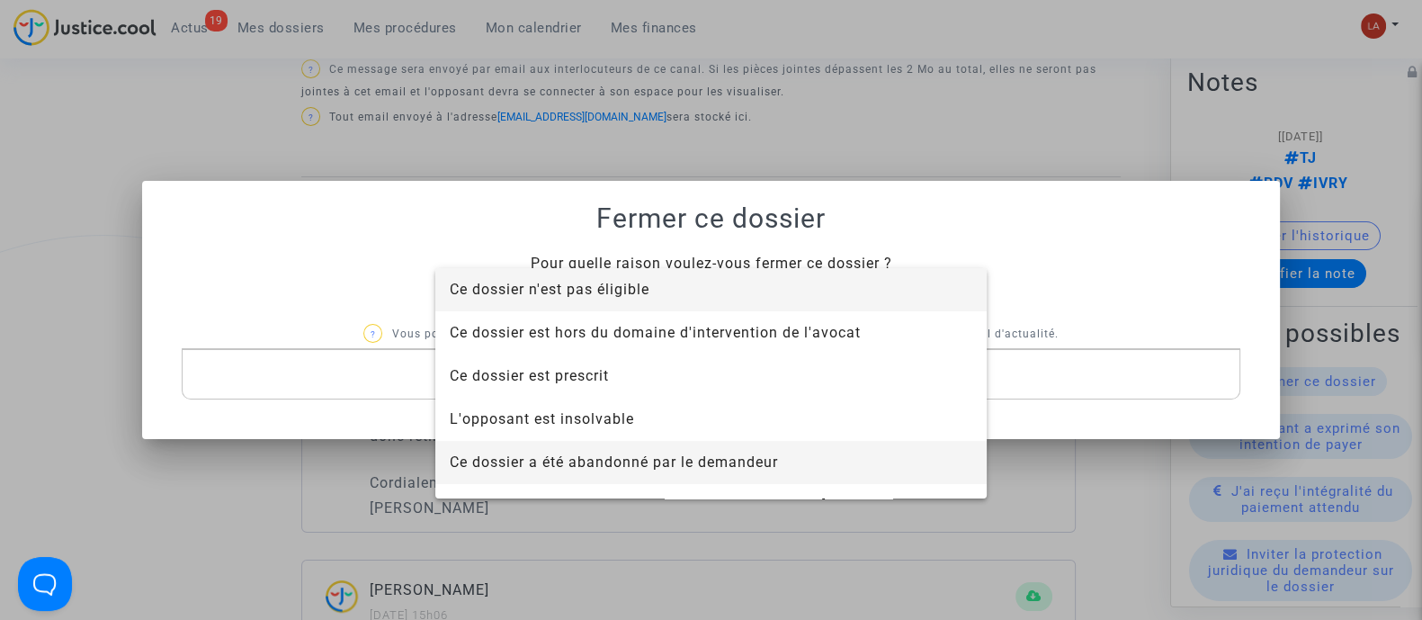
click at [637, 456] on span "Ce dossier a été abandonné par le demandeur" at bounding box center [614, 461] width 328 height 17
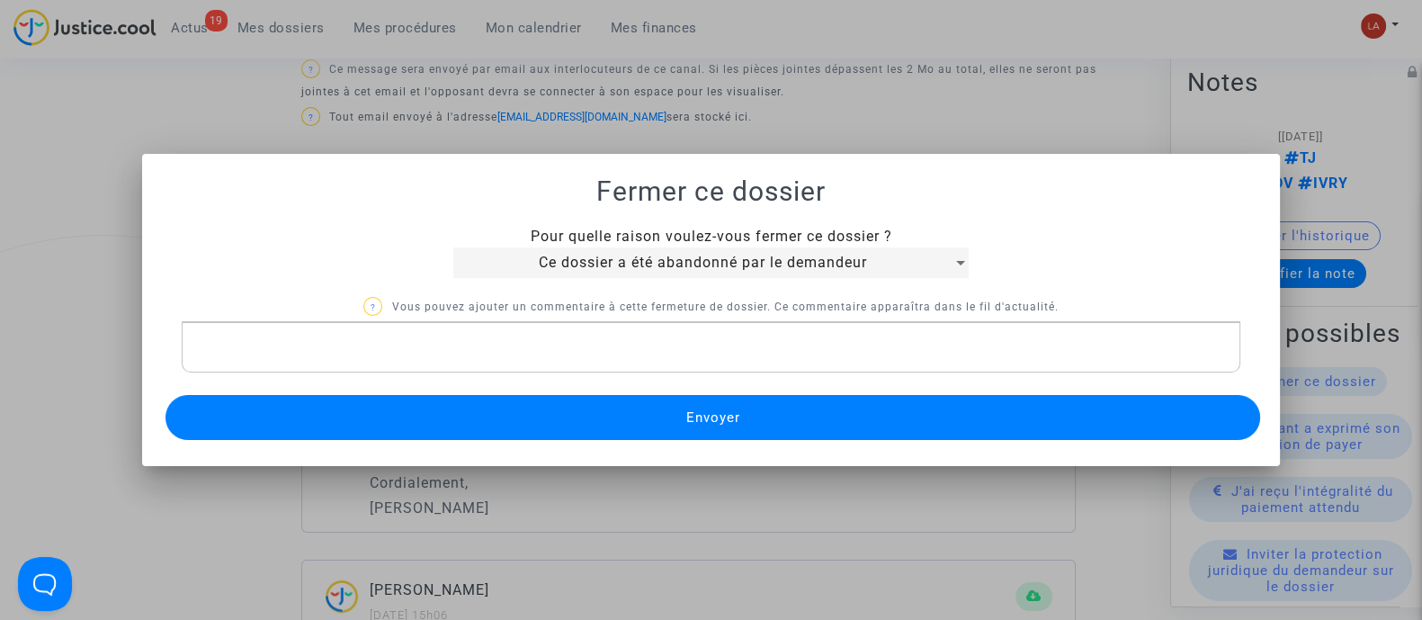
click at [594, 439] on div "Pour quelle raison voulez-vous fermer ce dossier ? Ce dossier a été abandonné p…" at bounding box center [711, 335] width 1095 height 219
click at [577, 416] on button "Envoyer" at bounding box center [712, 417] width 1095 height 45
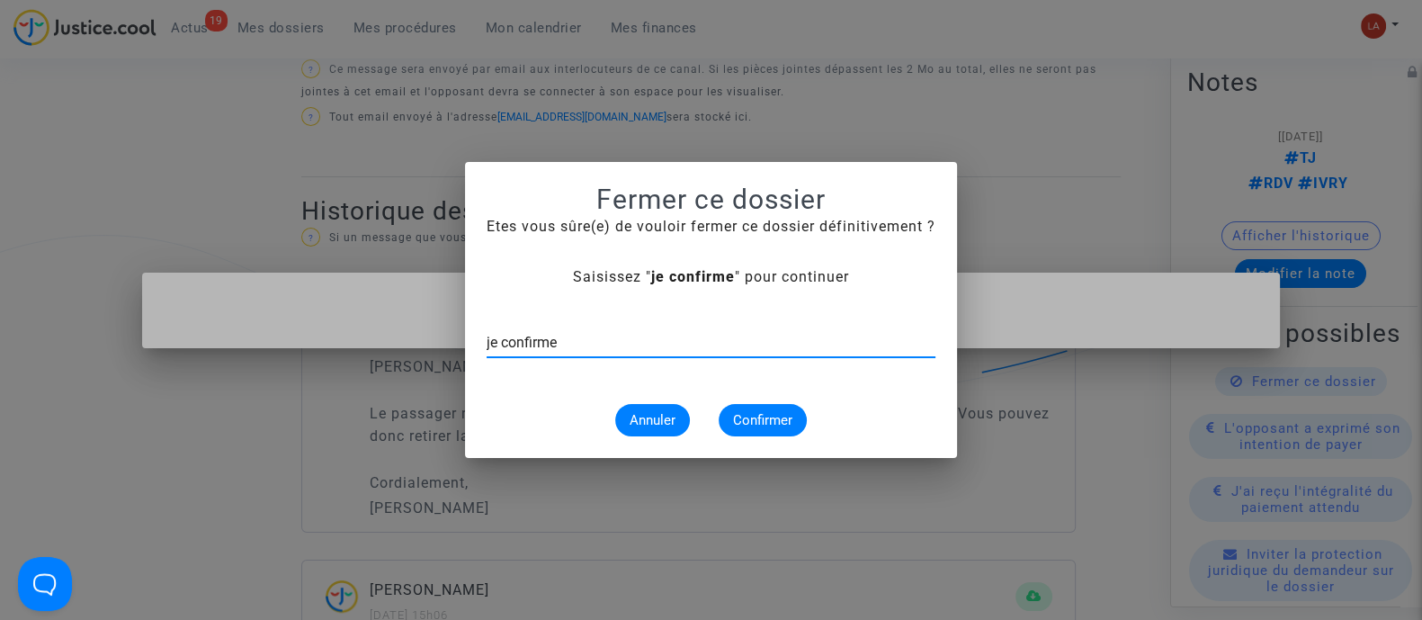
type input "je confirme"
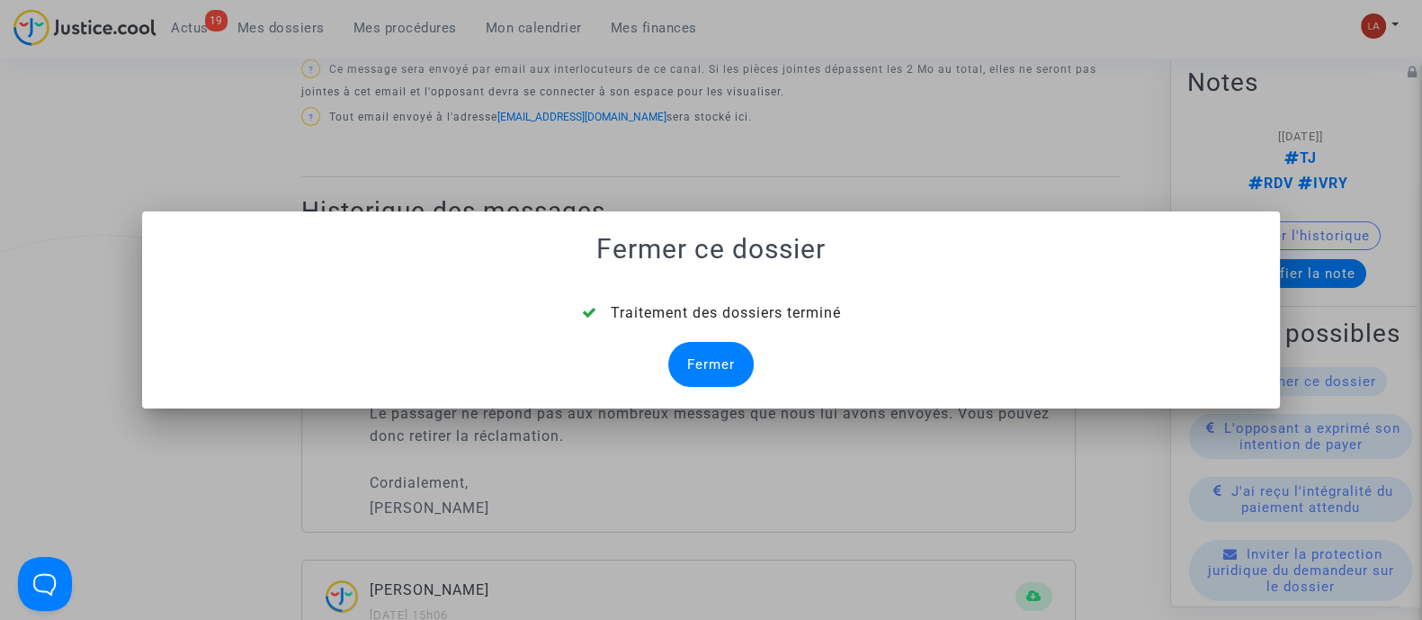
click at [702, 359] on div "Fermer" at bounding box center [710, 364] width 85 height 45
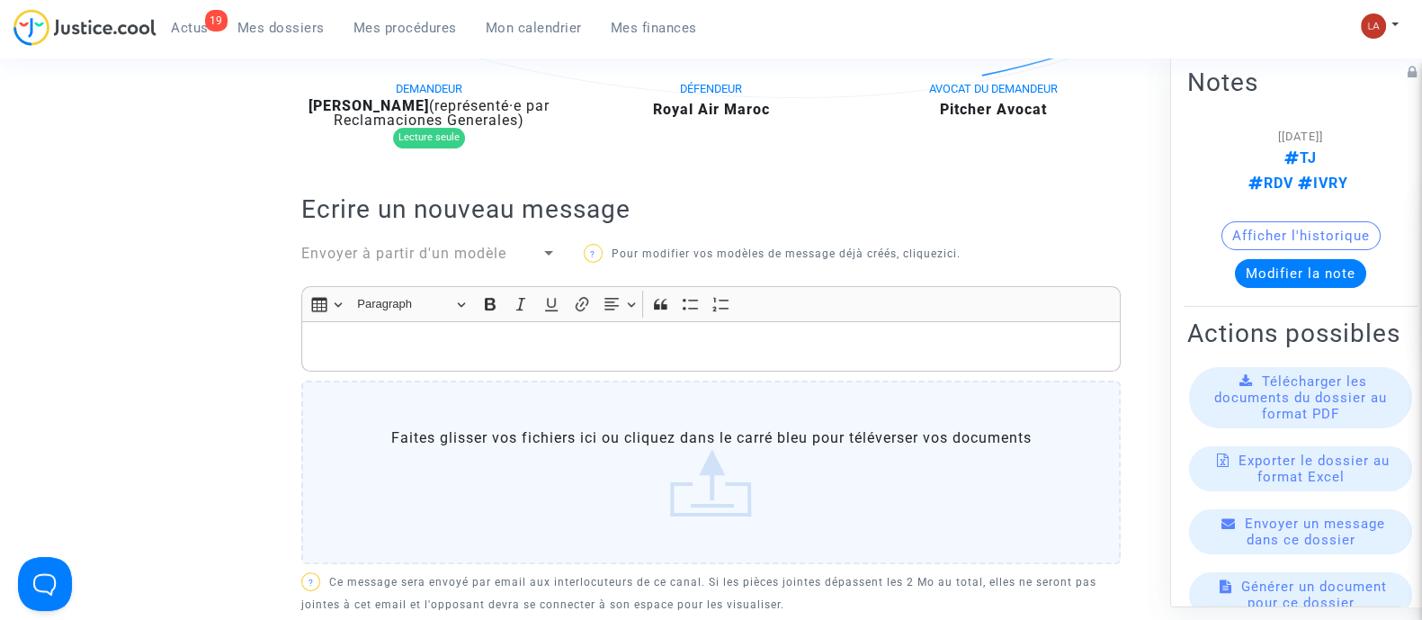
scroll to position [270, 0]
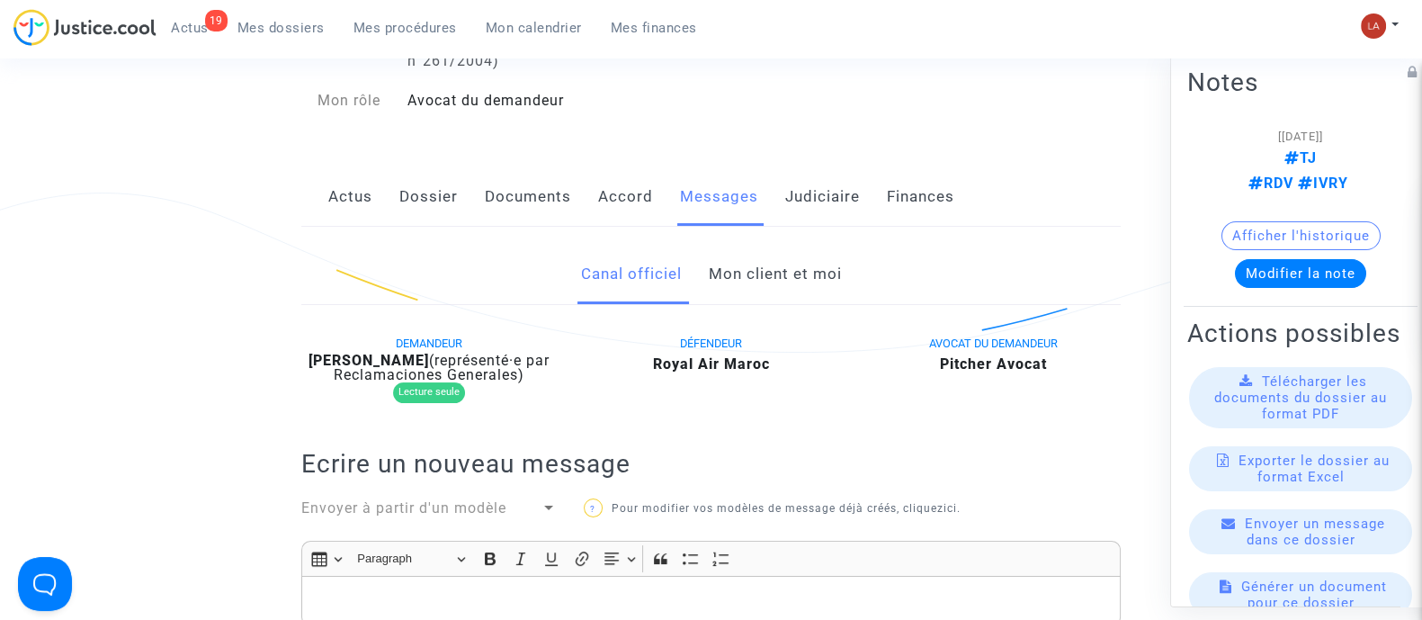
click at [776, 264] on link "Mon client et moi" at bounding box center [774, 274] width 133 height 59
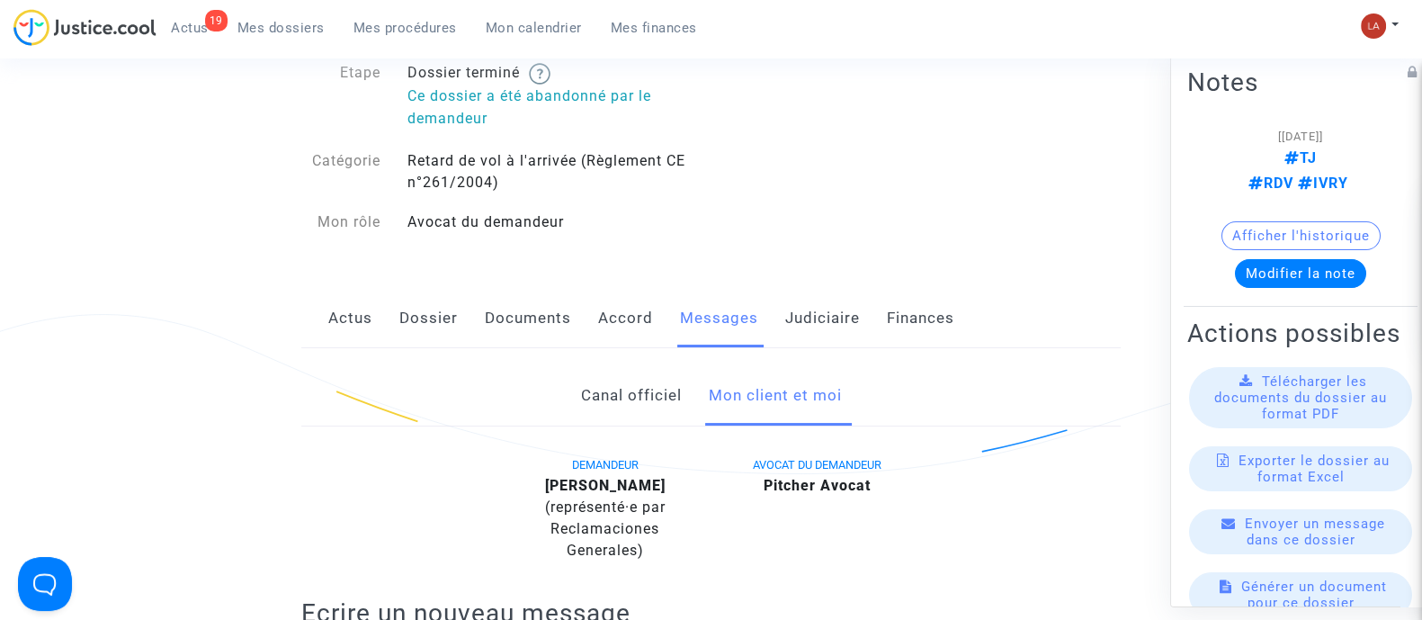
scroll to position [144, 0]
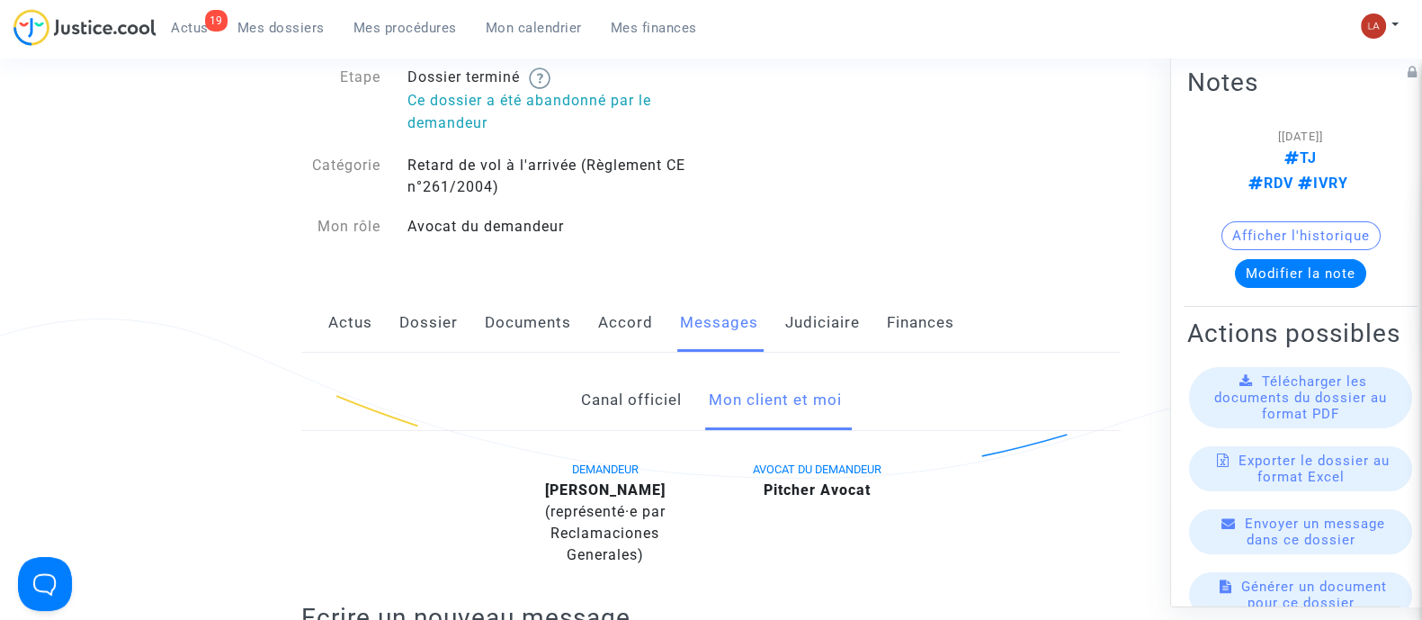
click at [805, 324] on link "Judiciaire" at bounding box center [822, 322] width 75 height 59
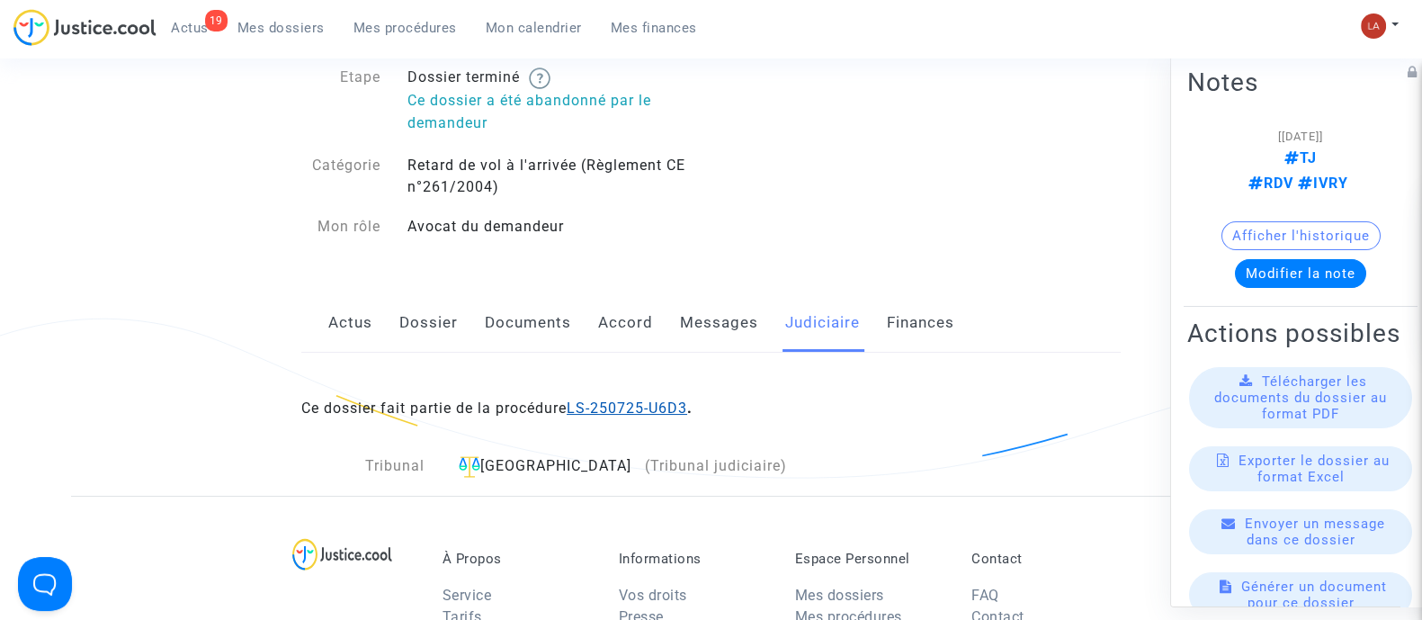
click at [609, 413] on link "LS-250725-U6D3" at bounding box center [627, 407] width 121 height 17
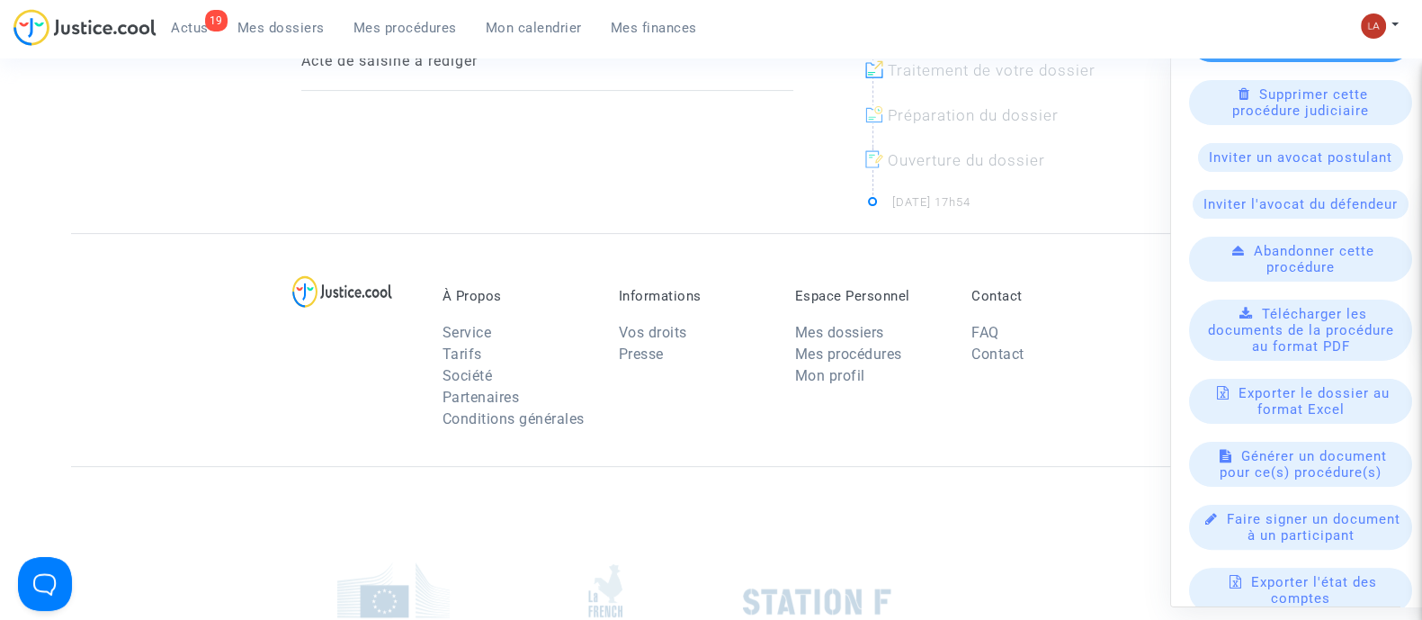
scroll to position [683, 0]
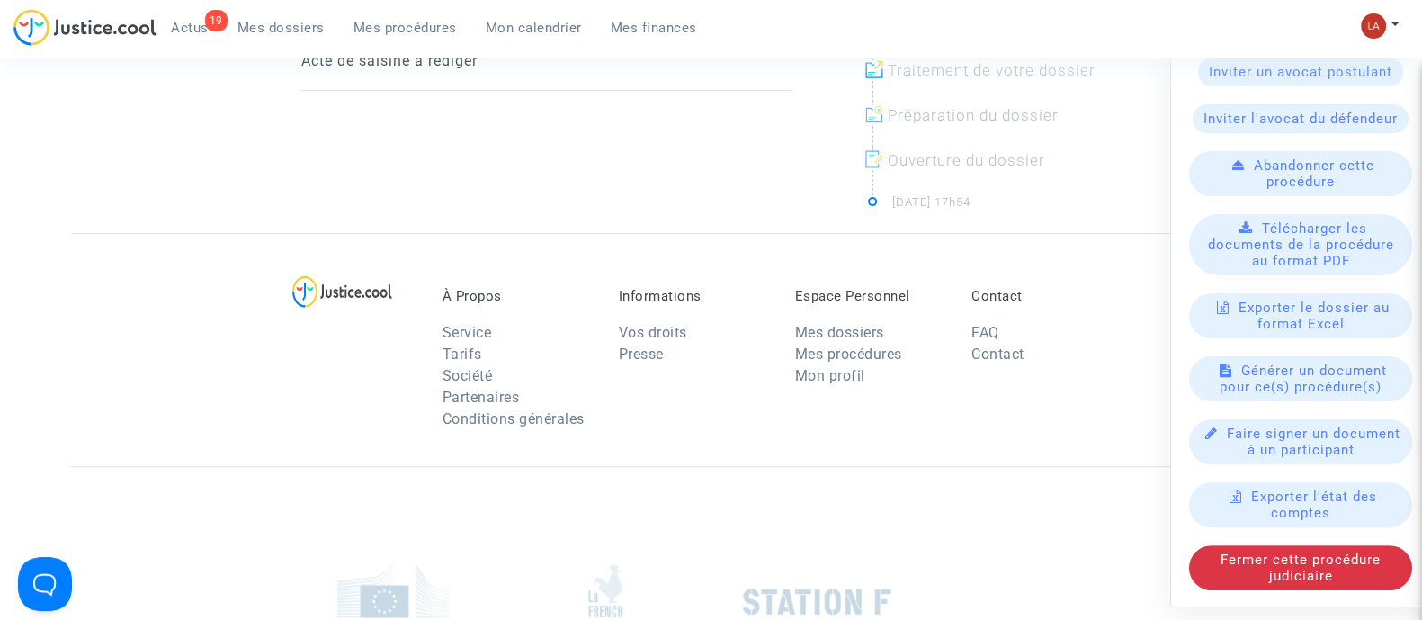
click at [1239, 593] on div "Actions possibles Produire l'assignation en justice Enlever des dossiers de cet…" at bounding box center [1301, 141] width 234 height 904
click at [1220, 581] on div "Fermer cette procédure judiciaire" at bounding box center [1300, 566] width 223 height 45
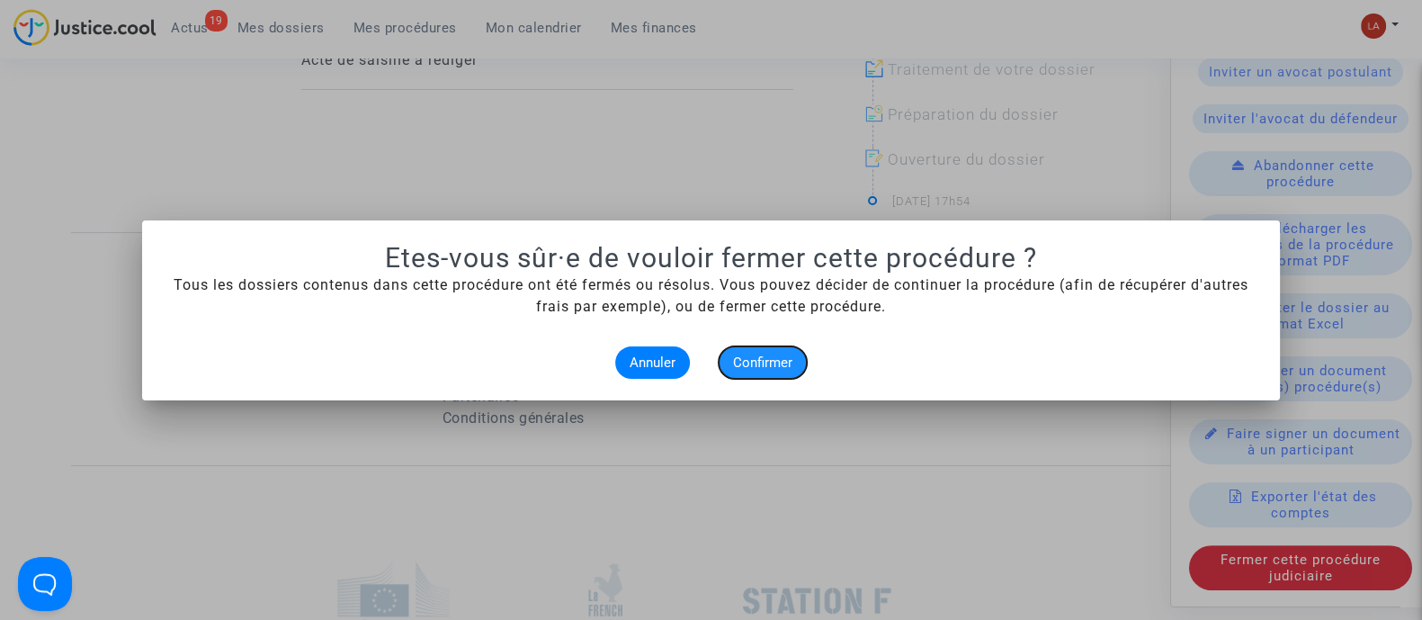
click at [764, 364] on span "Confirmer" at bounding box center [762, 362] width 59 height 16
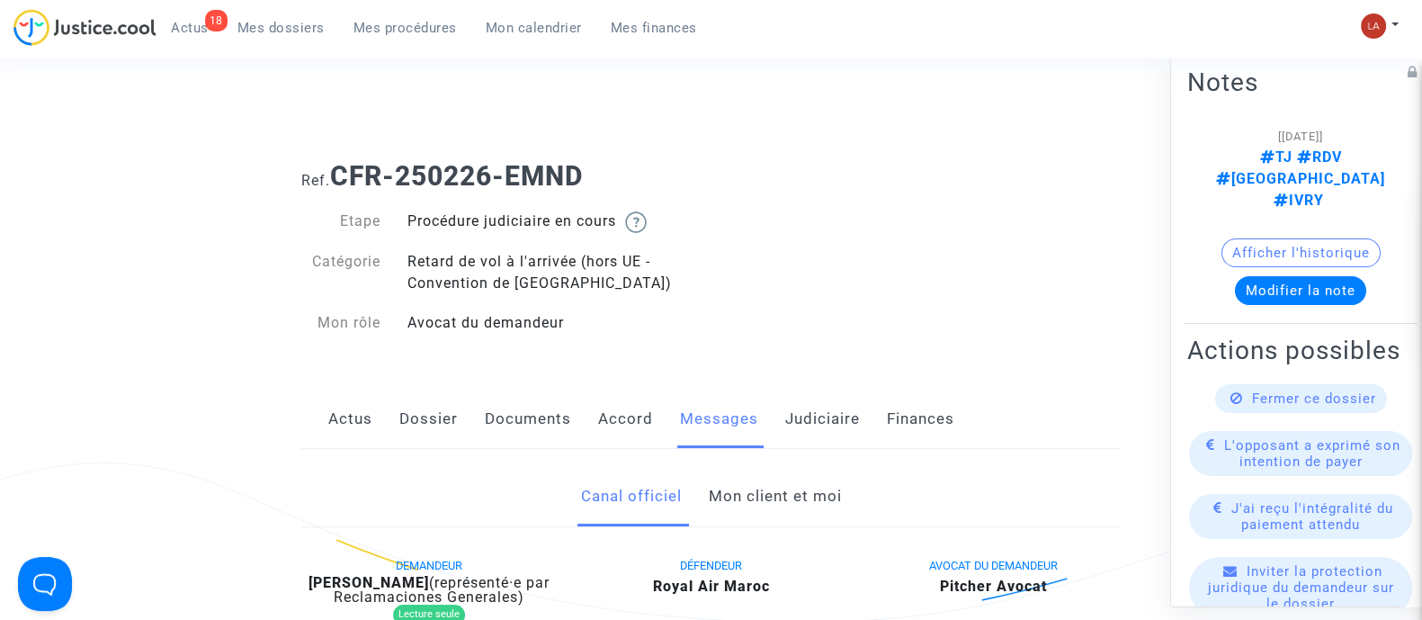
click at [764, 508] on link "Mon client et moi" at bounding box center [774, 496] width 133 height 59
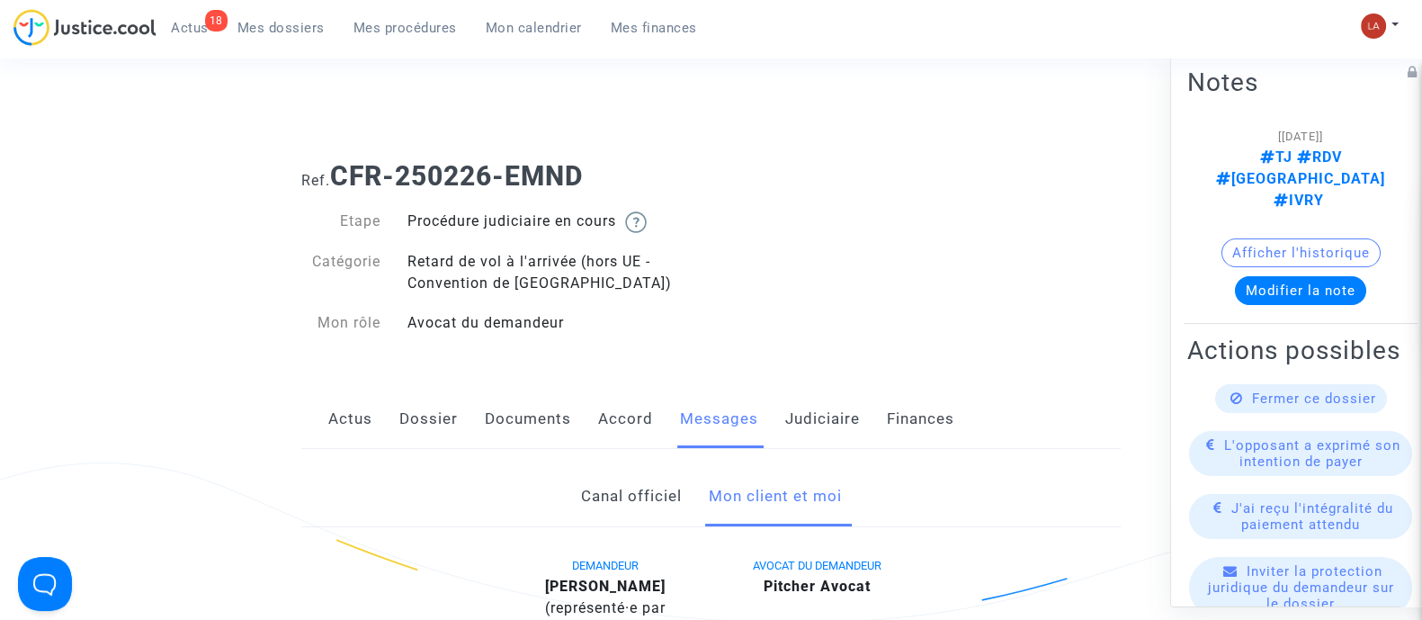
click at [1255, 397] on div "Fermer ce dossier" at bounding box center [1301, 397] width 172 height 29
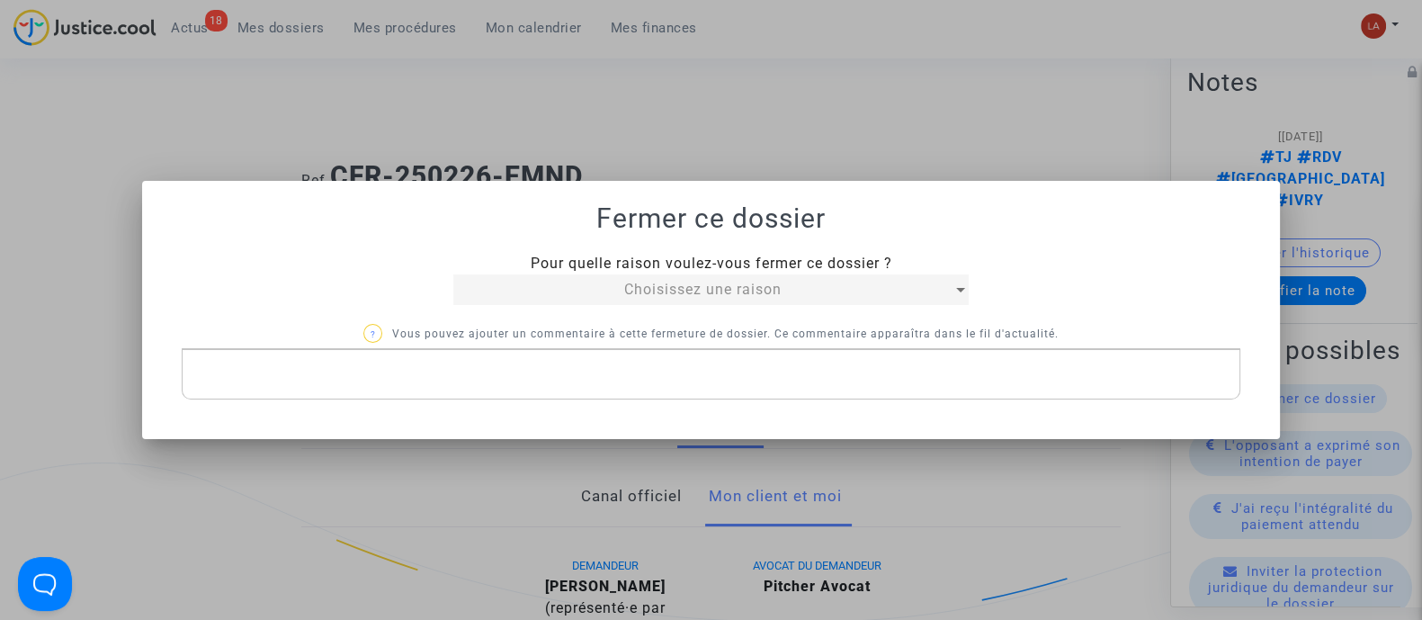
click at [722, 276] on mat-select "Choisissez une raison" at bounding box center [710, 289] width 515 height 31
click at [715, 281] on span "Choisissez une raison" at bounding box center [702, 289] width 157 height 17
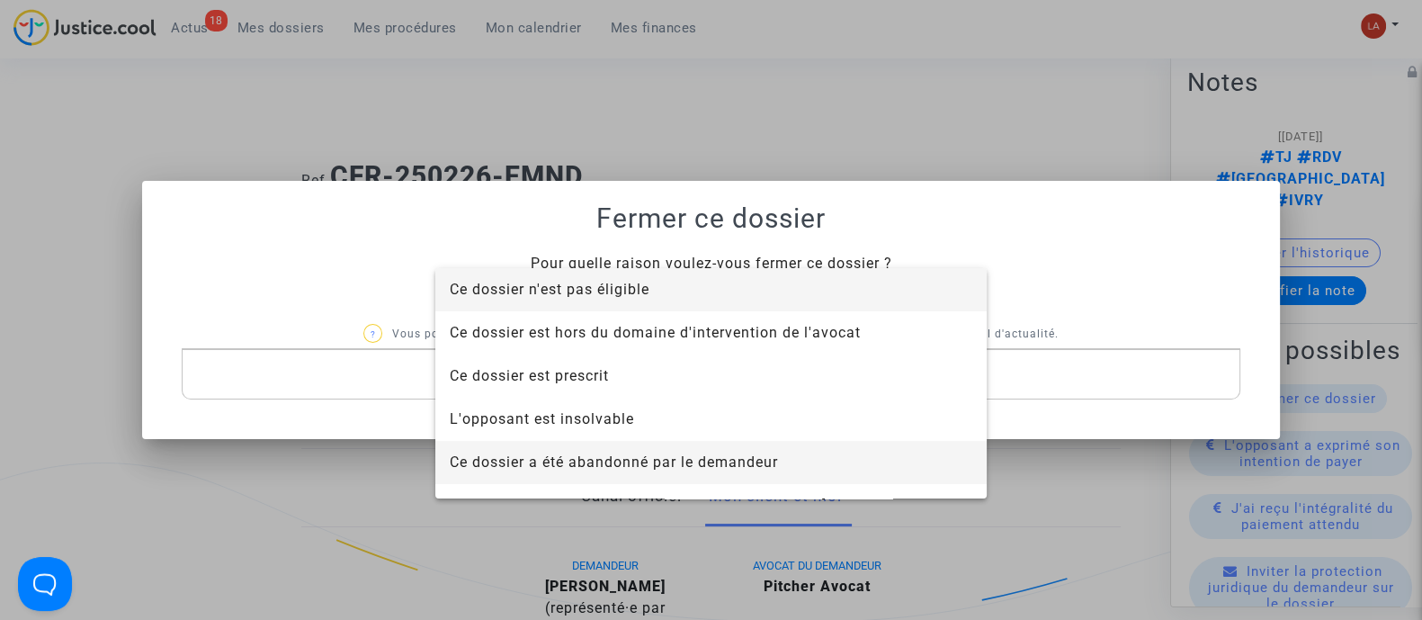
click at [646, 447] on span "Ce dossier a été abandonné par le demandeur" at bounding box center [711, 462] width 523 height 43
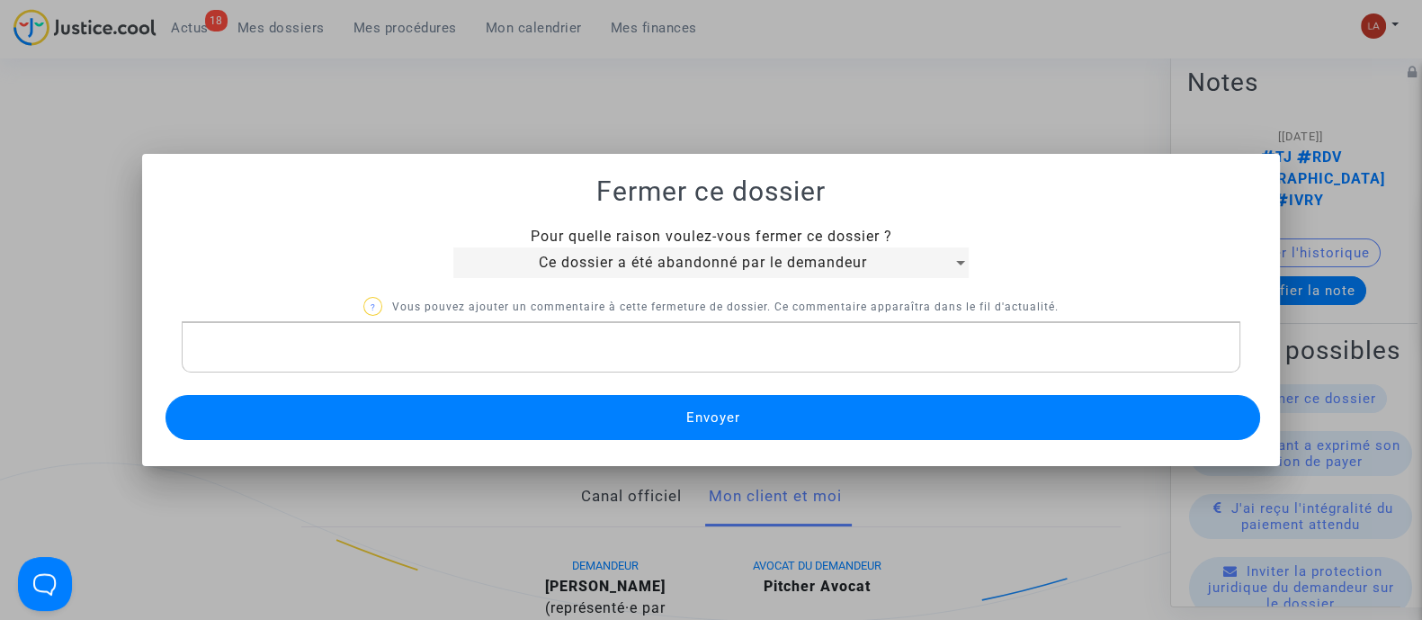
click at [579, 427] on button "Envoyer" at bounding box center [712, 417] width 1095 height 45
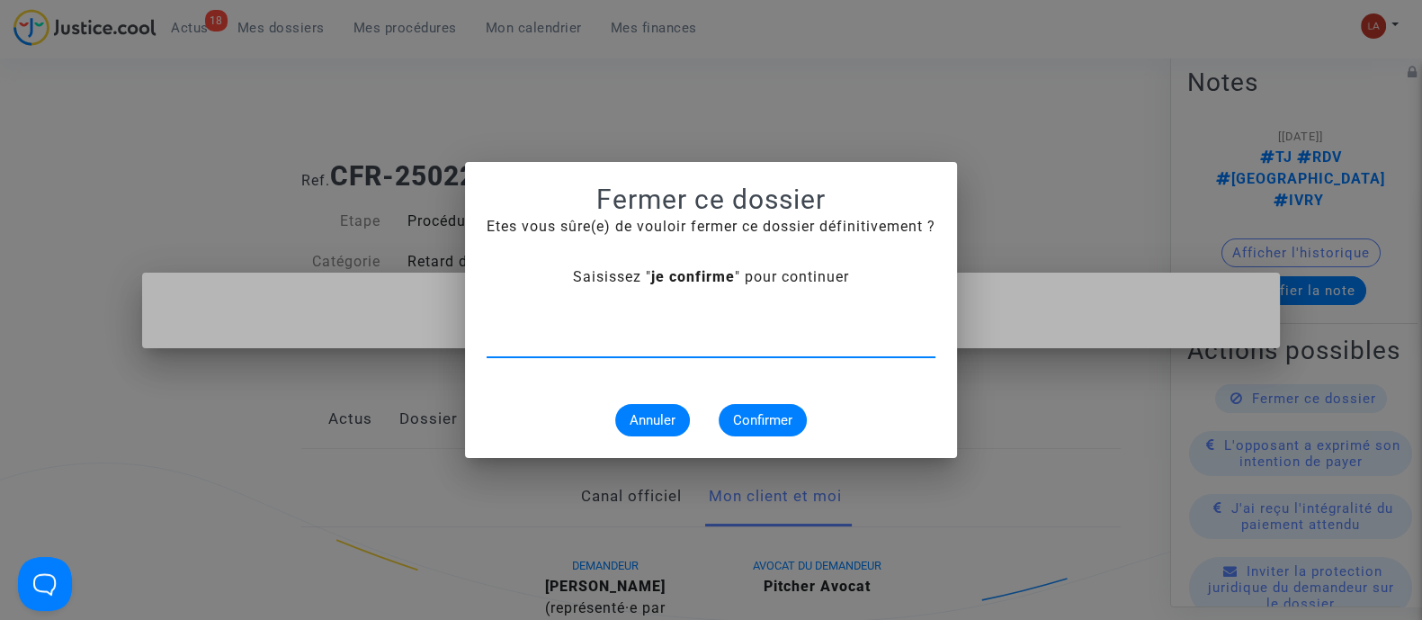
type input "e"
type input "je confirme"
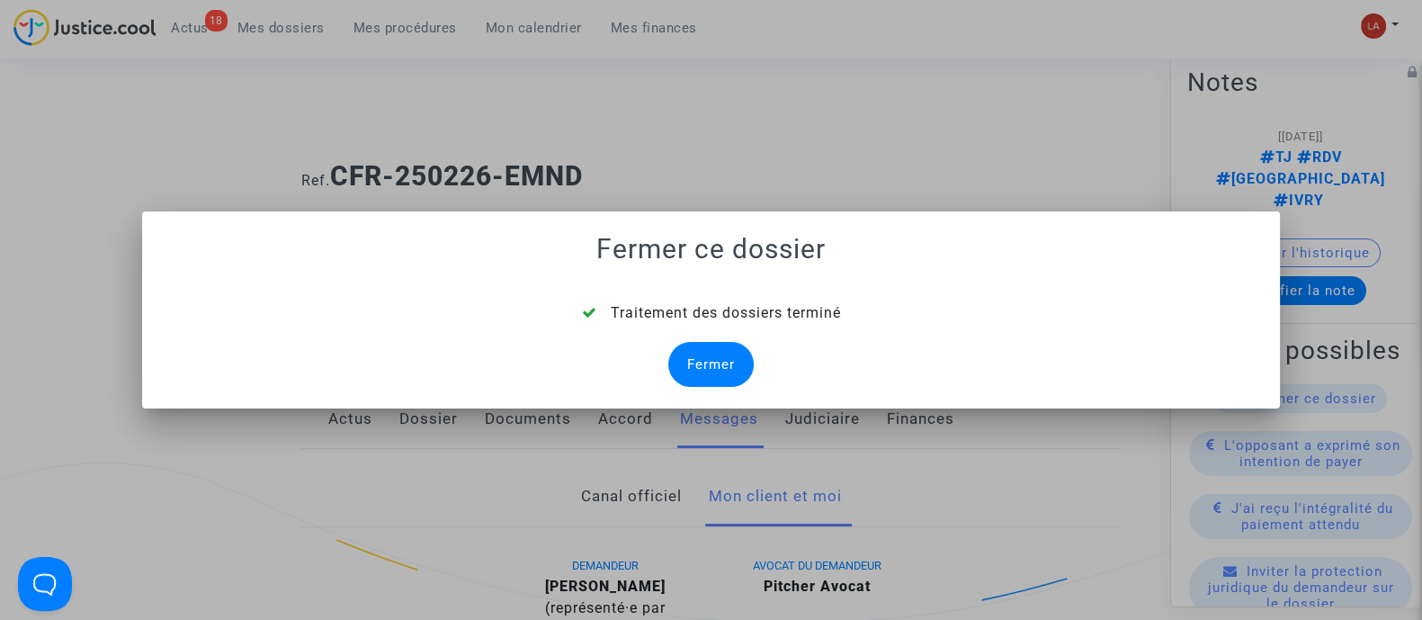
click at [735, 370] on div "Fermer" at bounding box center [710, 364] width 85 height 45
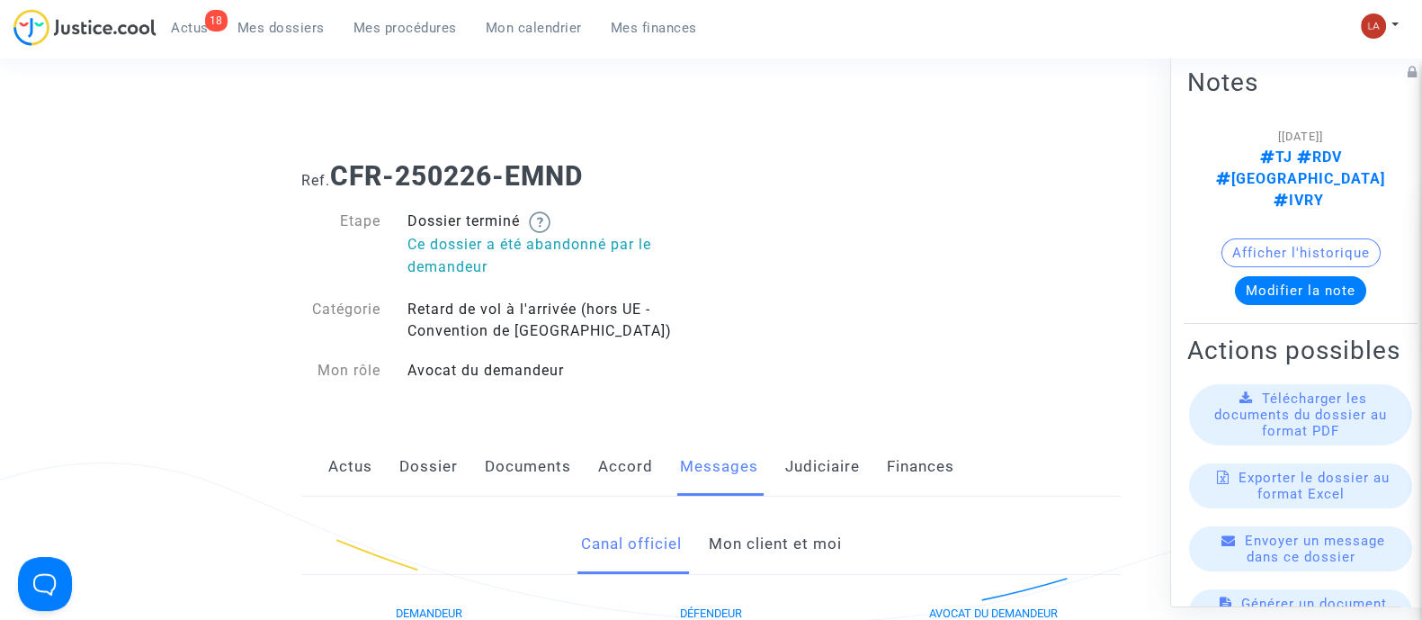
click at [802, 465] on link "Judiciaire" at bounding box center [822, 466] width 75 height 59
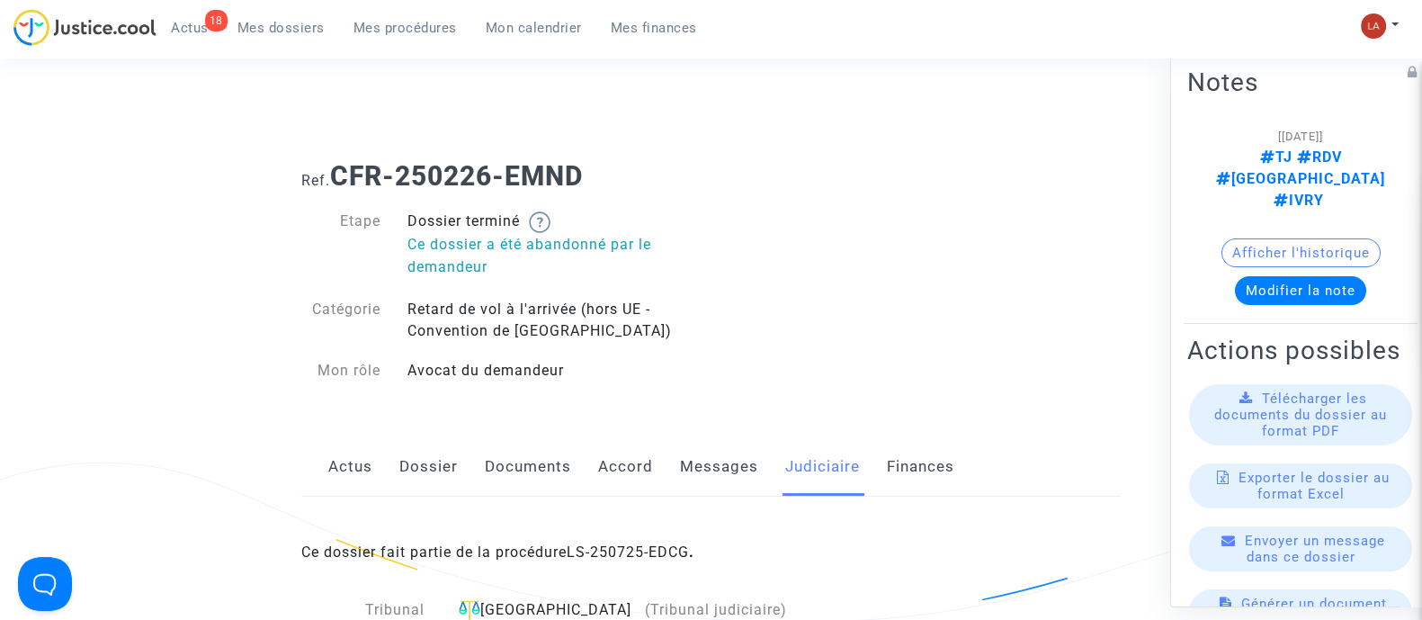
click at [650, 541] on div "Ce dossier fait partie de la procédure LS-250725-EDCG ." at bounding box center [710, 538] width 819 height 85
click at [635, 543] on link "LS-250725-EDCG" at bounding box center [628, 551] width 122 height 17
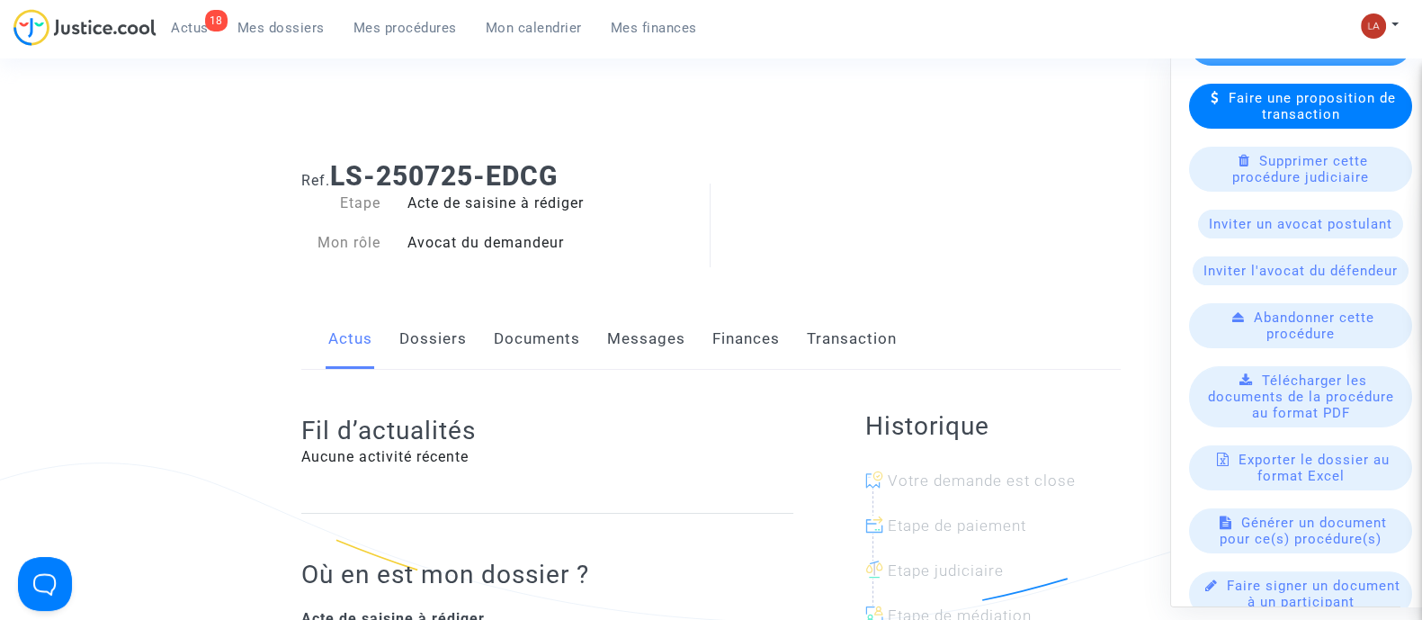
scroll to position [704, 0]
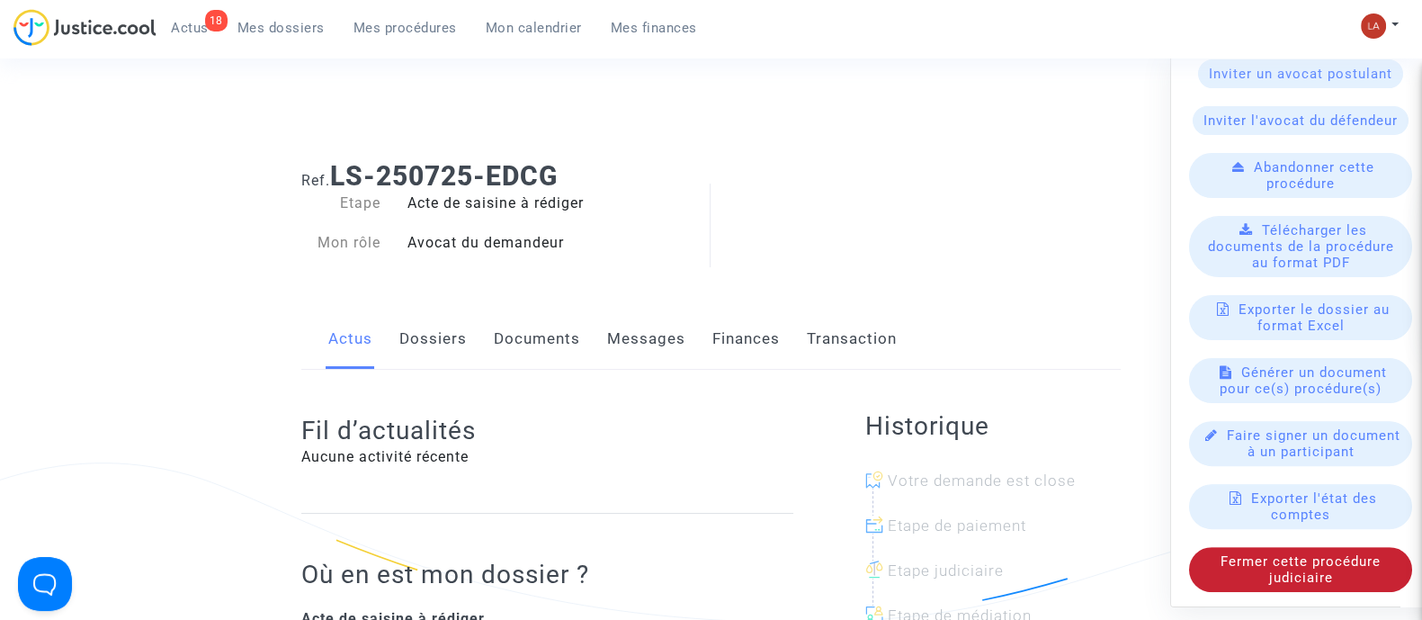
click at [1247, 573] on div "Fermer cette procédure judiciaire" at bounding box center [1300, 568] width 223 height 45
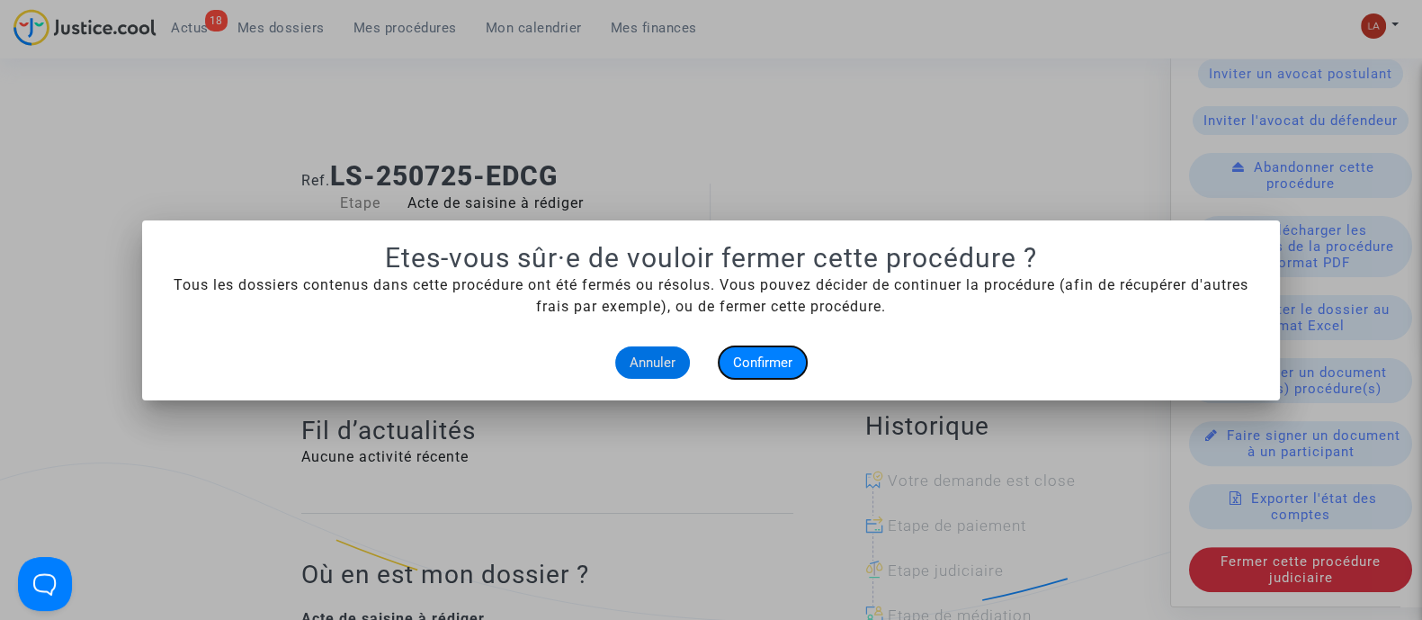
click at [784, 364] on span "Confirmer" at bounding box center [762, 362] width 59 height 16
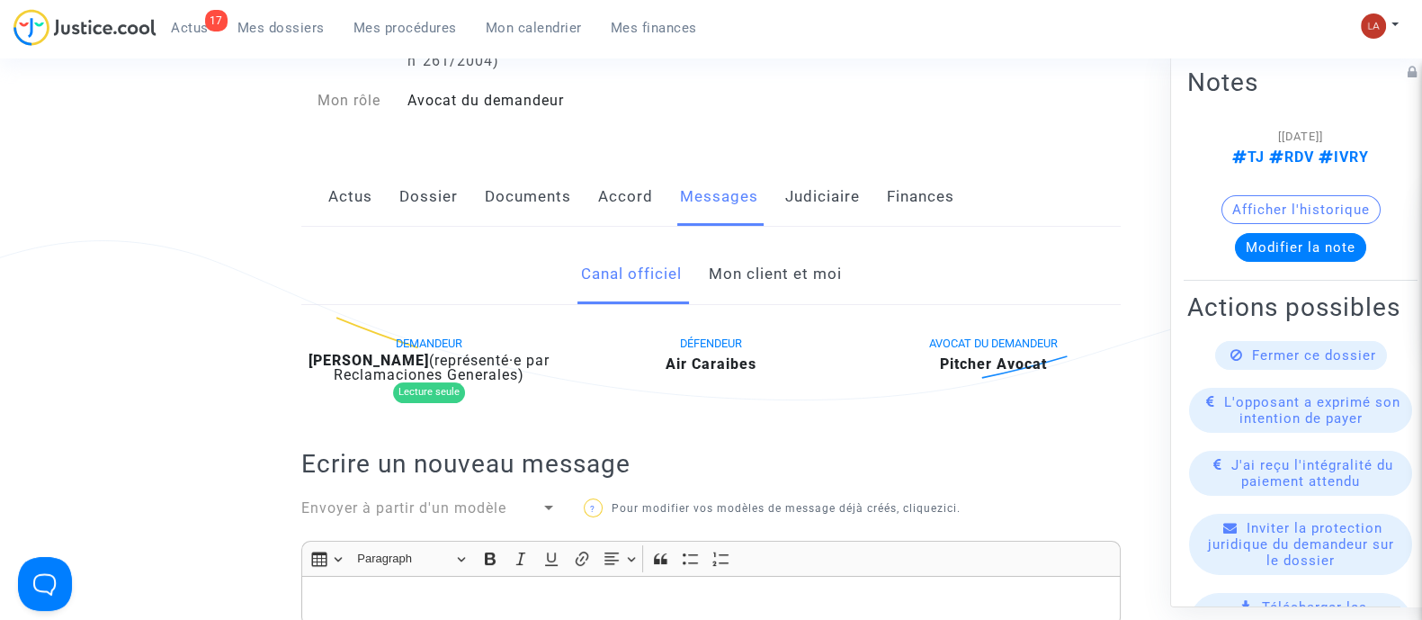
click at [760, 278] on link "Mon client et moi" at bounding box center [774, 274] width 133 height 59
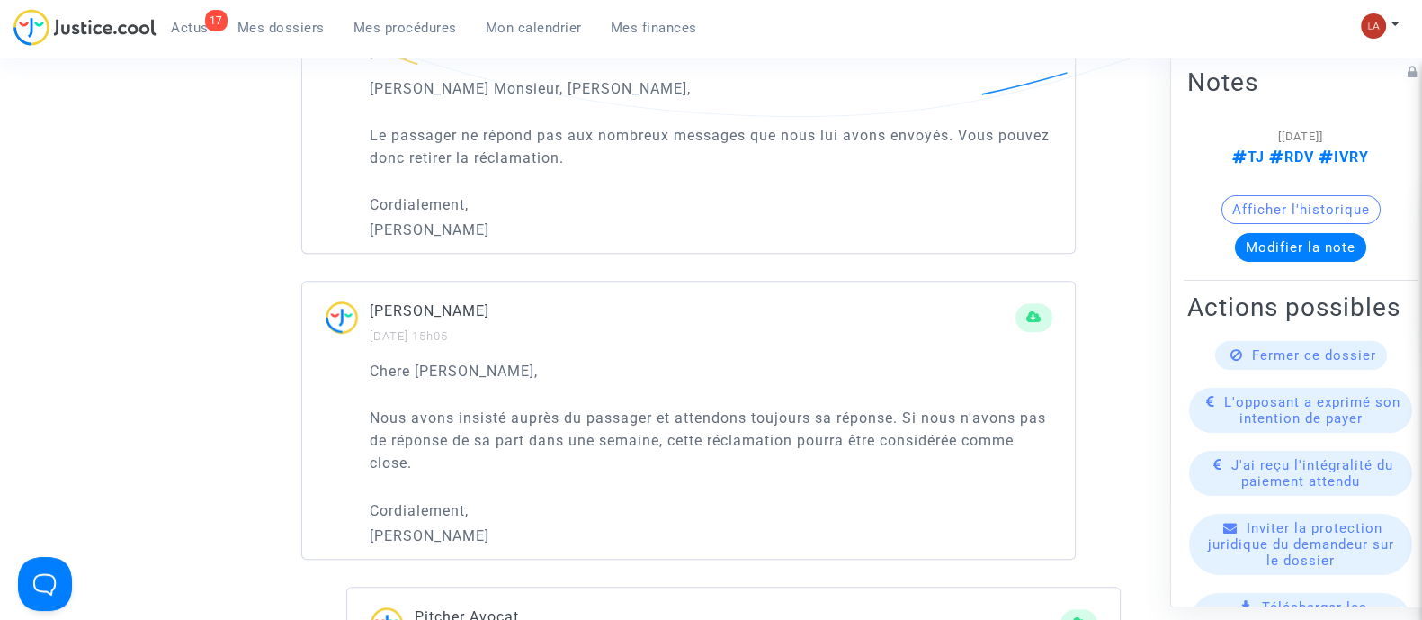
scroll to position [1297, 0]
click at [1284, 362] on span "Fermer ce dossier" at bounding box center [1314, 354] width 124 height 16
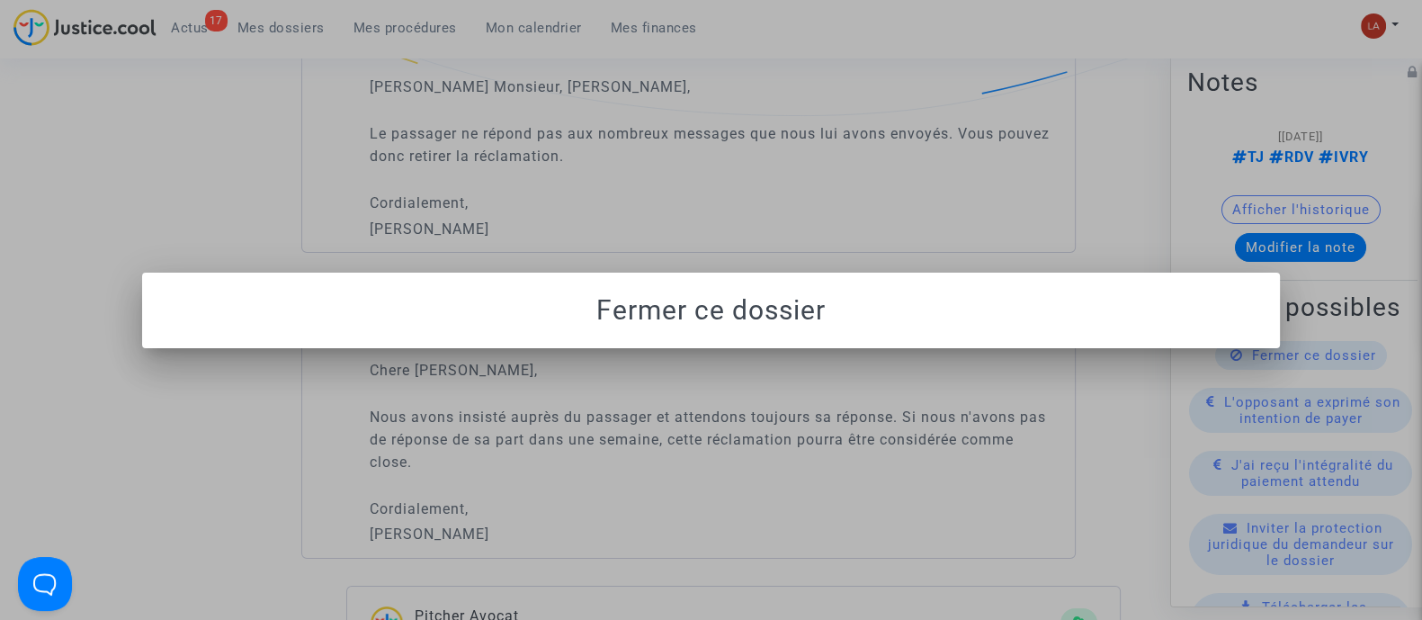
scroll to position [0, 0]
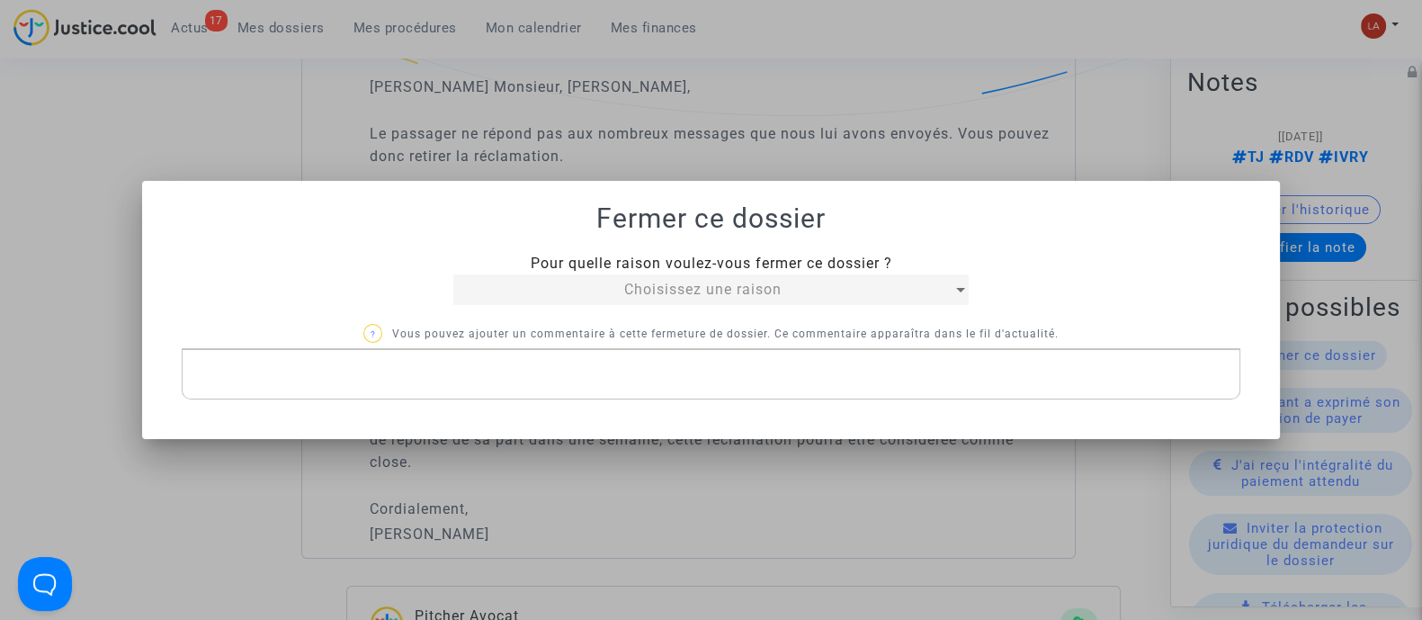
click at [540, 299] on div "Choisissez une raison" at bounding box center [702, 290] width 499 height 22
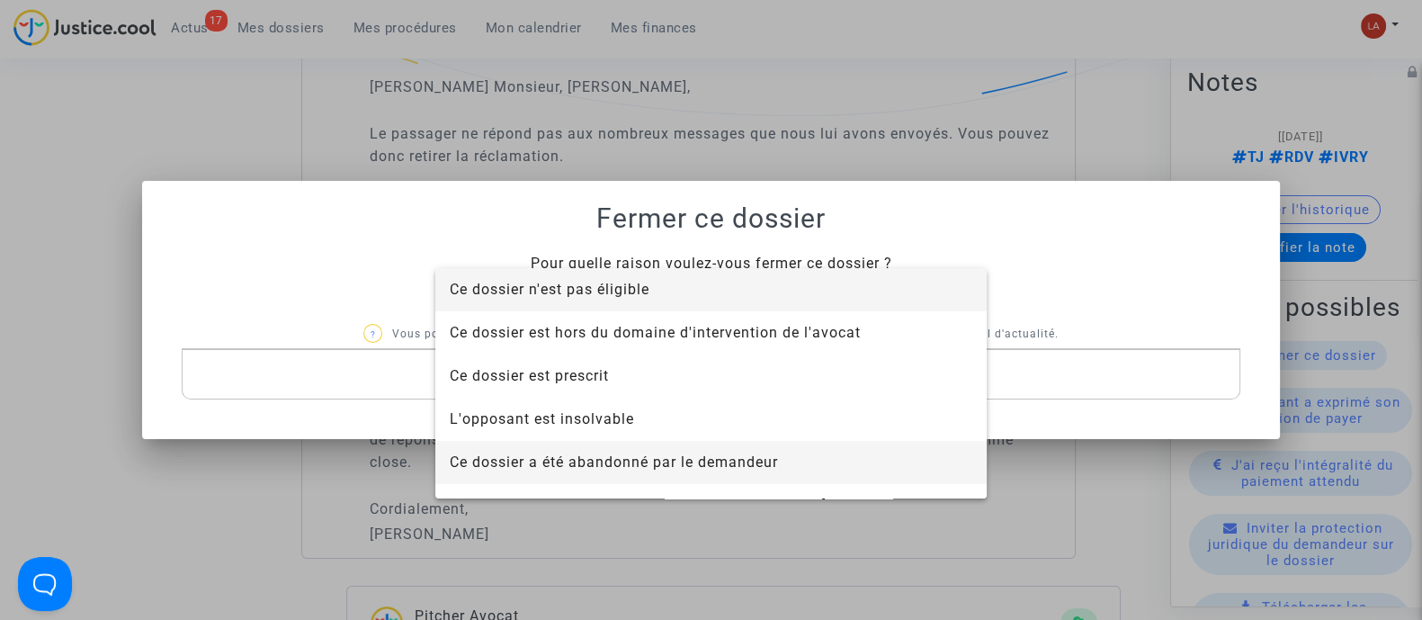
click at [526, 478] on span "Ce dossier a été abandonné par le demandeur" at bounding box center [711, 462] width 523 height 43
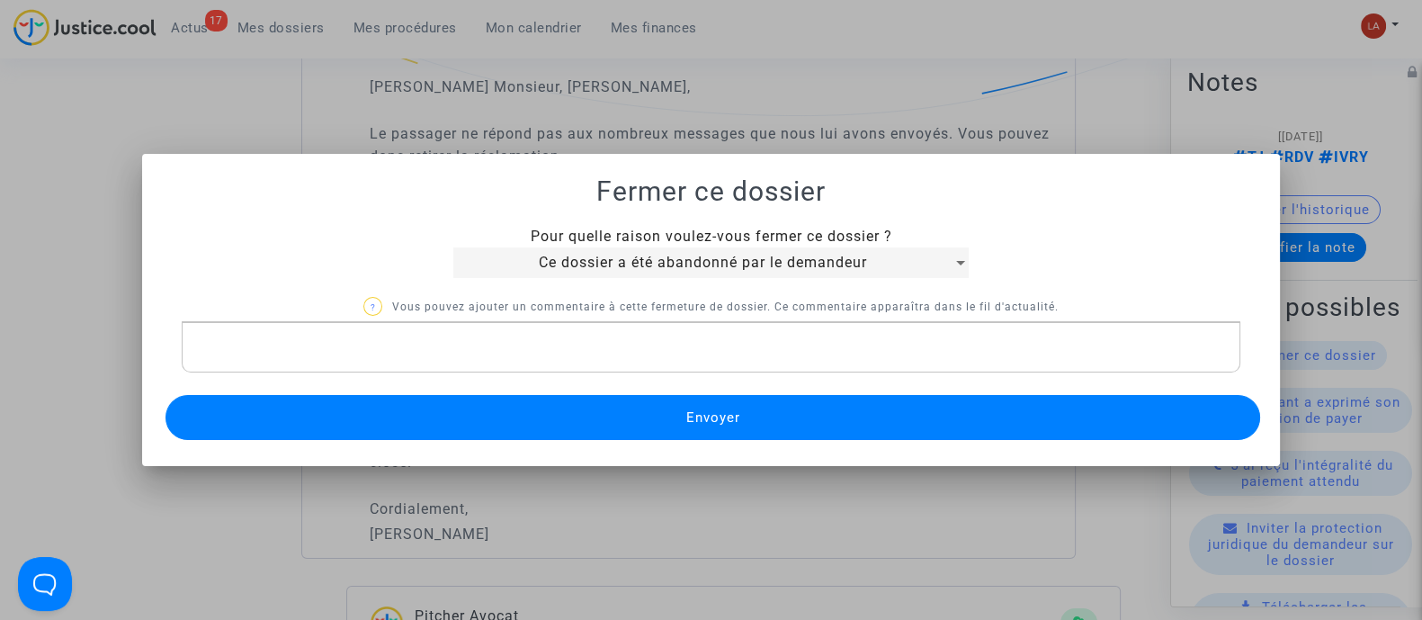
click at [496, 407] on button "Envoyer" at bounding box center [712, 417] width 1095 height 45
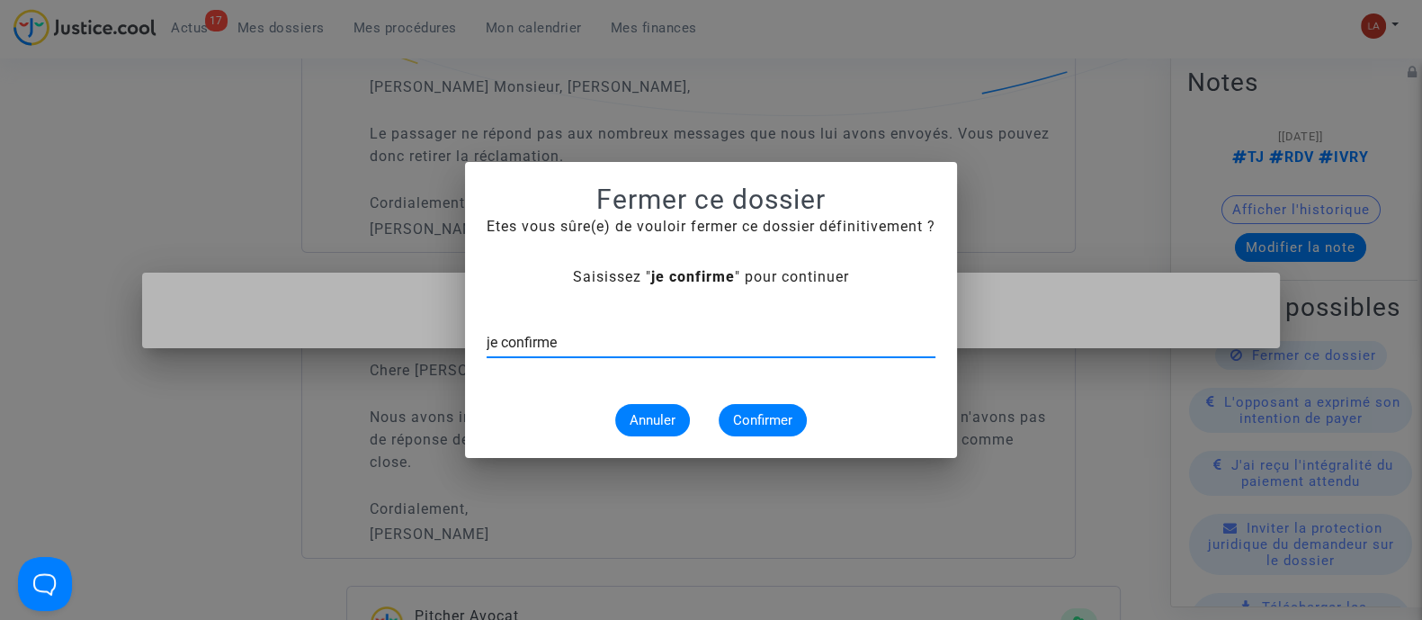
type input "je confirme"
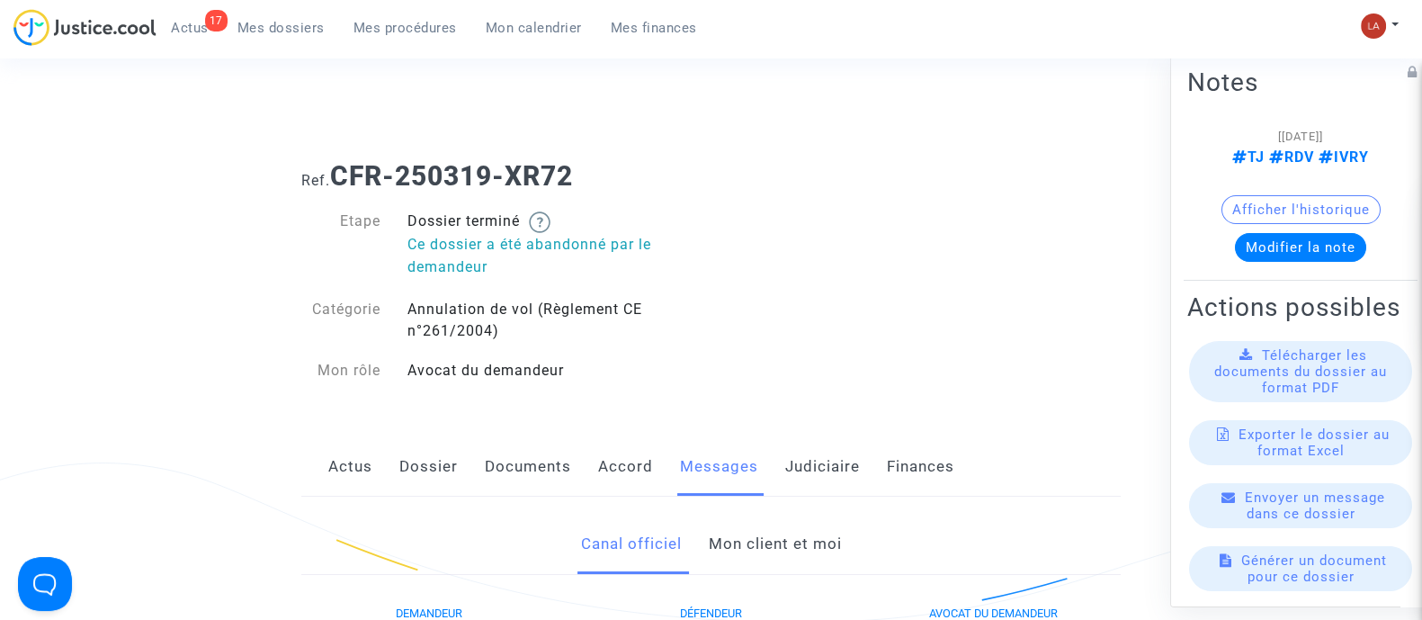
click at [813, 465] on link "Judiciaire" at bounding box center [822, 466] width 75 height 59
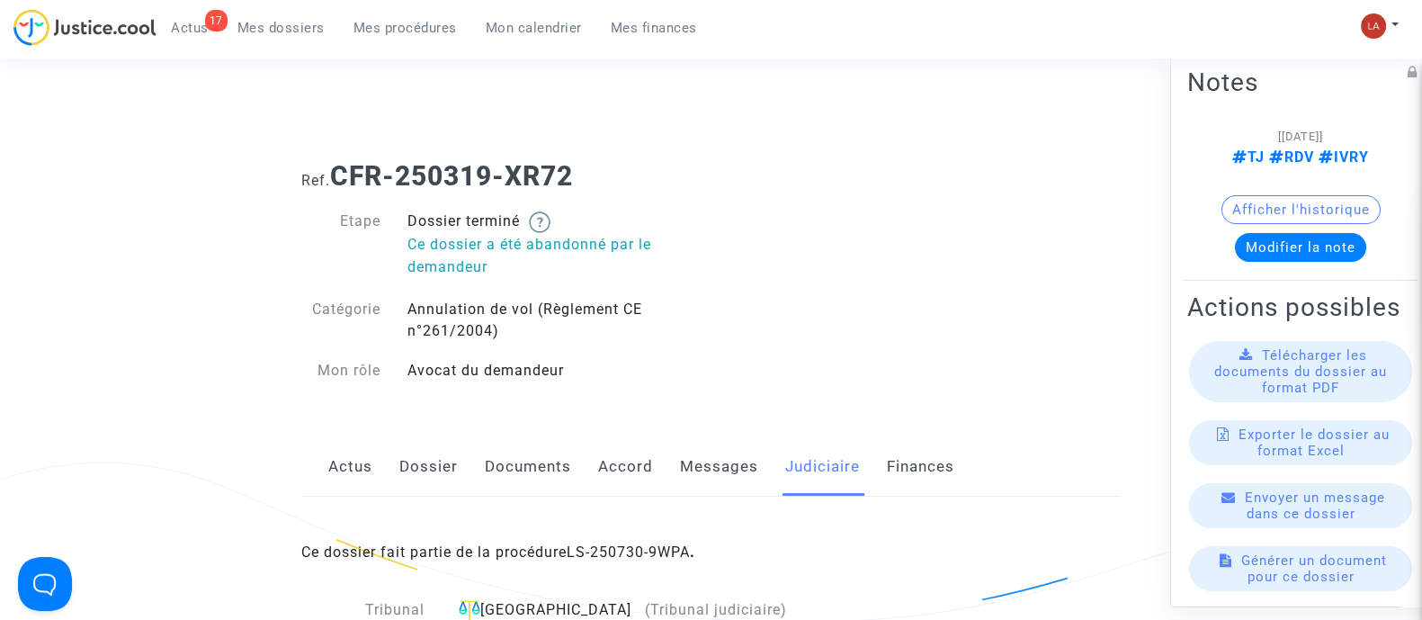
click at [657, 536] on div "Ce dossier fait partie de la procédure LS-250730-9WPA ." at bounding box center [710, 538] width 819 height 85
click at [648, 543] on link "LS-250730-9WPA" at bounding box center [628, 551] width 123 height 17
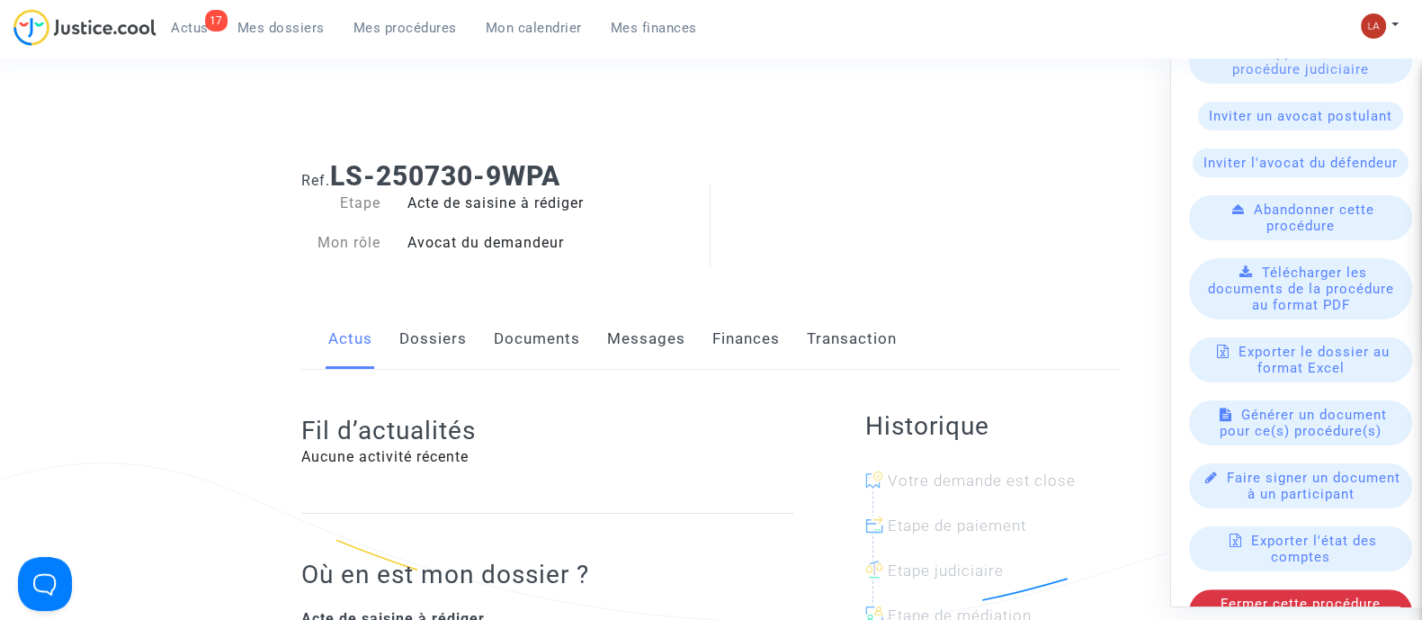
scroll to position [639, 0]
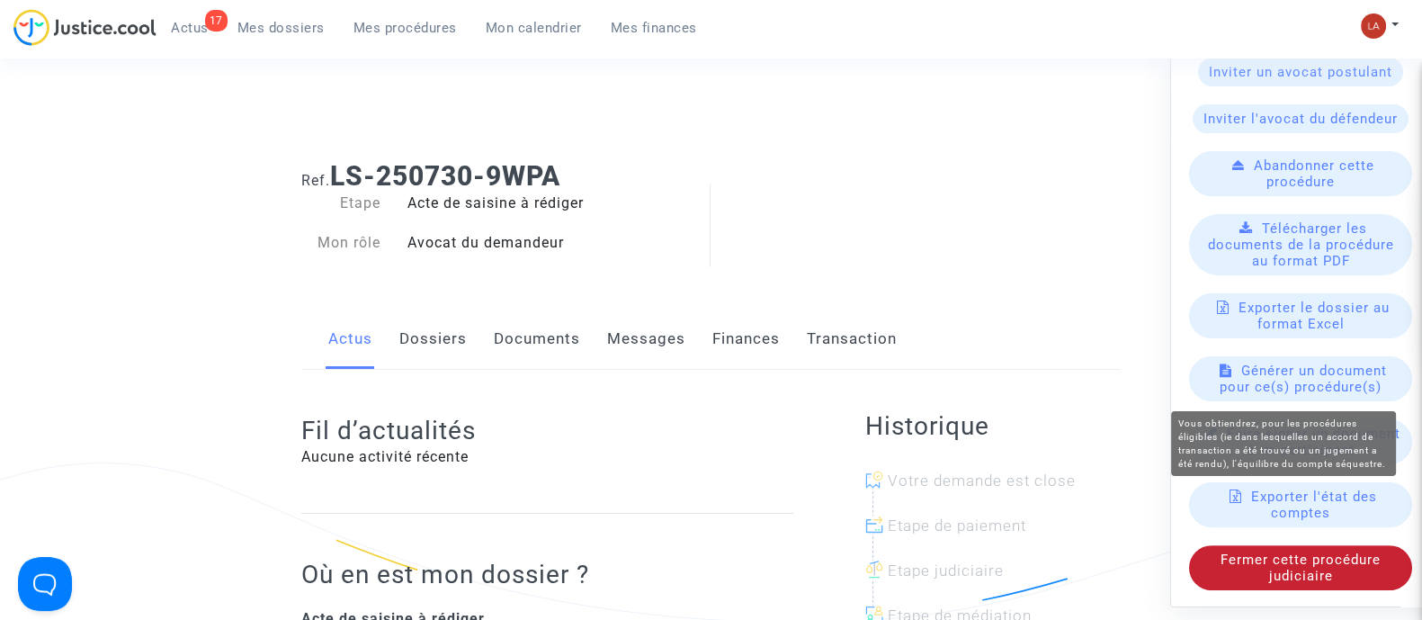
click at [1256, 553] on span "Fermer cette procédure judiciaire" at bounding box center [1300, 566] width 160 height 32
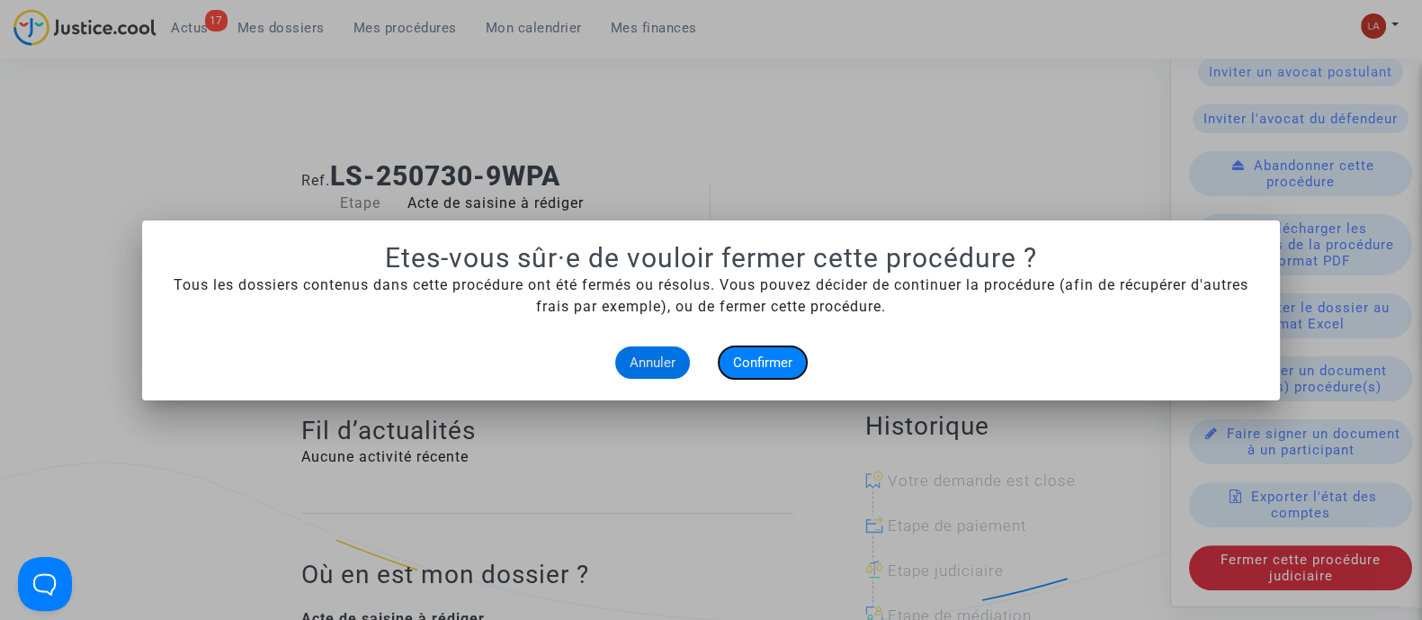
click at [779, 349] on button "Confirmer" at bounding box center [763, 362] width 88 height 32
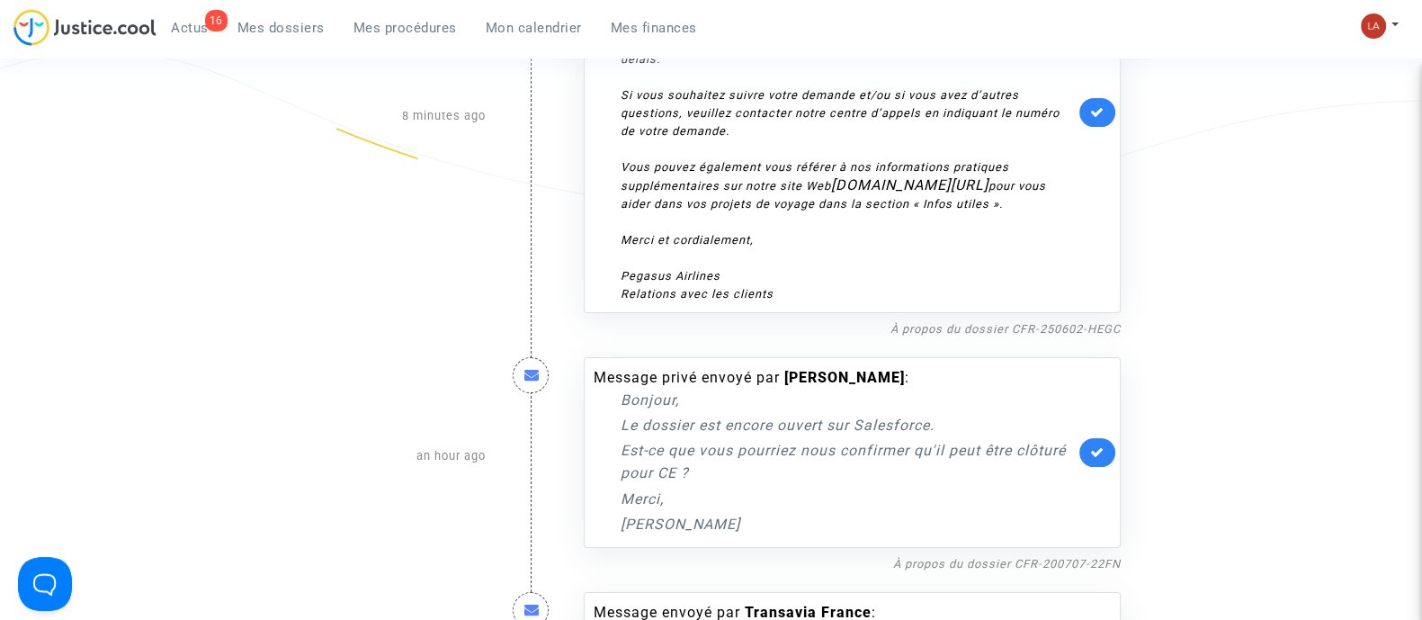
scroll to position [568, 0]
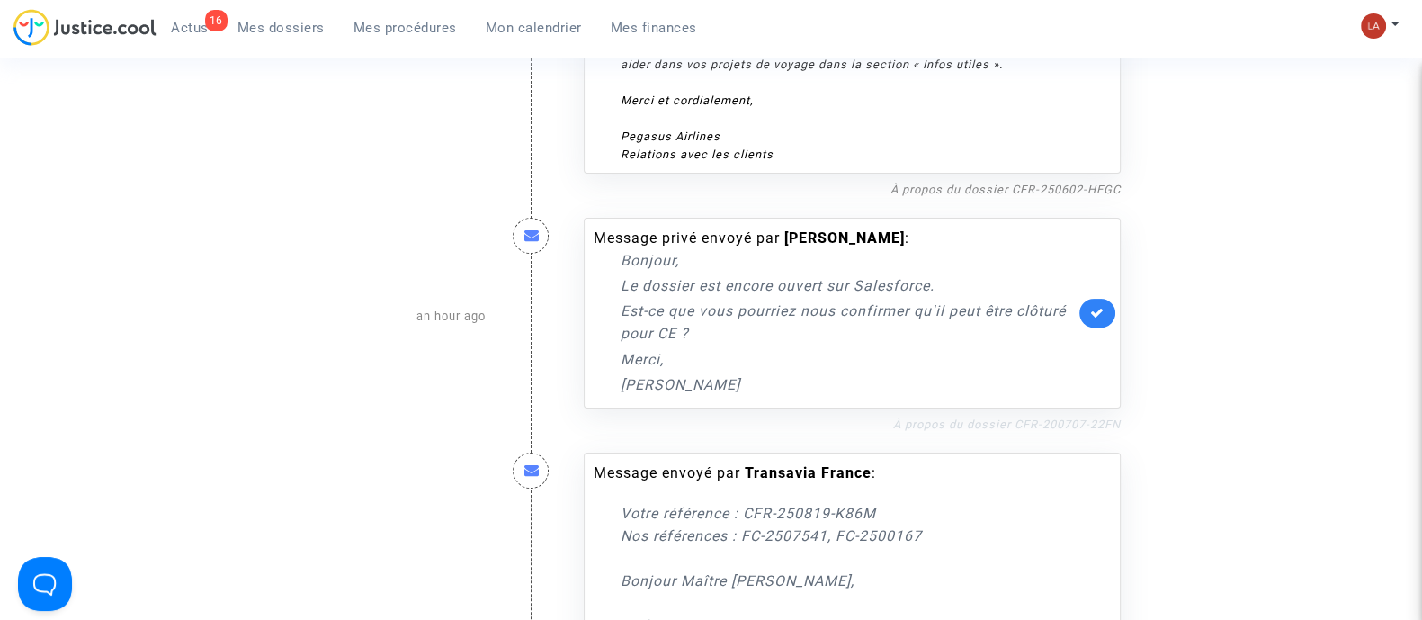
click at [1068, 420] on link "À propos du dossier CFR-200707-22FN" at bounding box center [1007, 423] width 228 height 13
click at [1090, 314] on icon at bounding box center [1097, 312] width 14 height 13
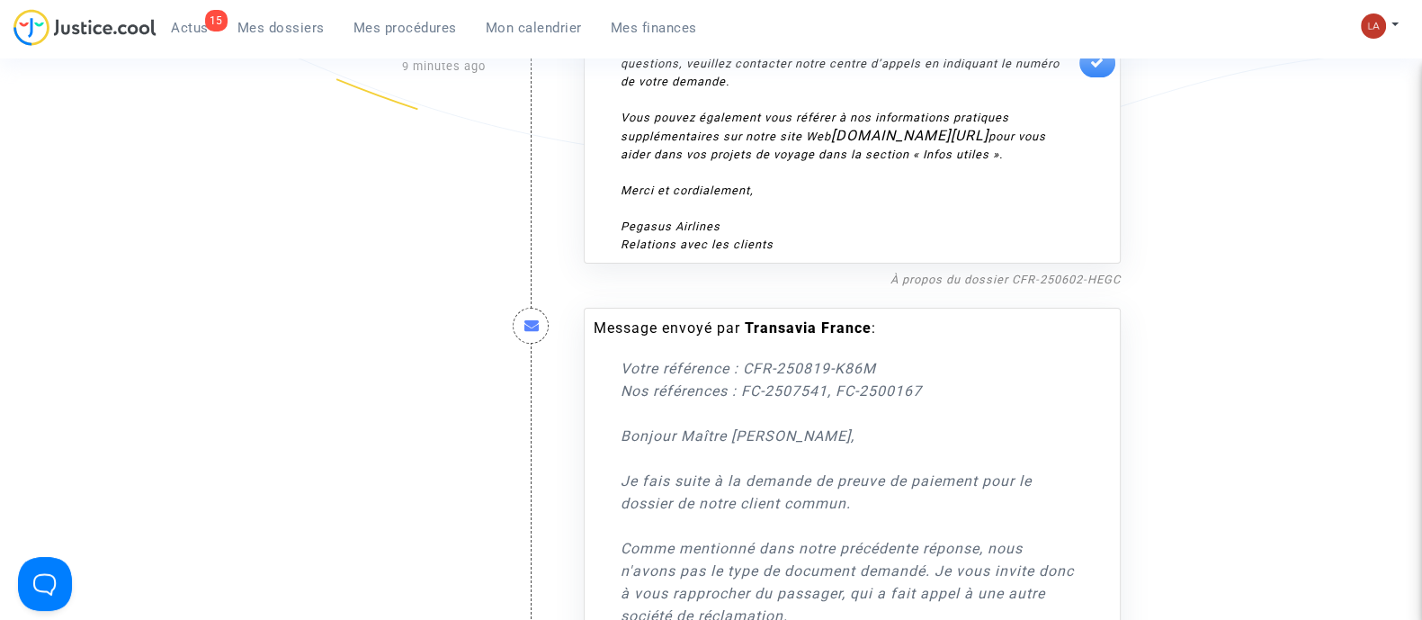
scroll to position [562, 0]
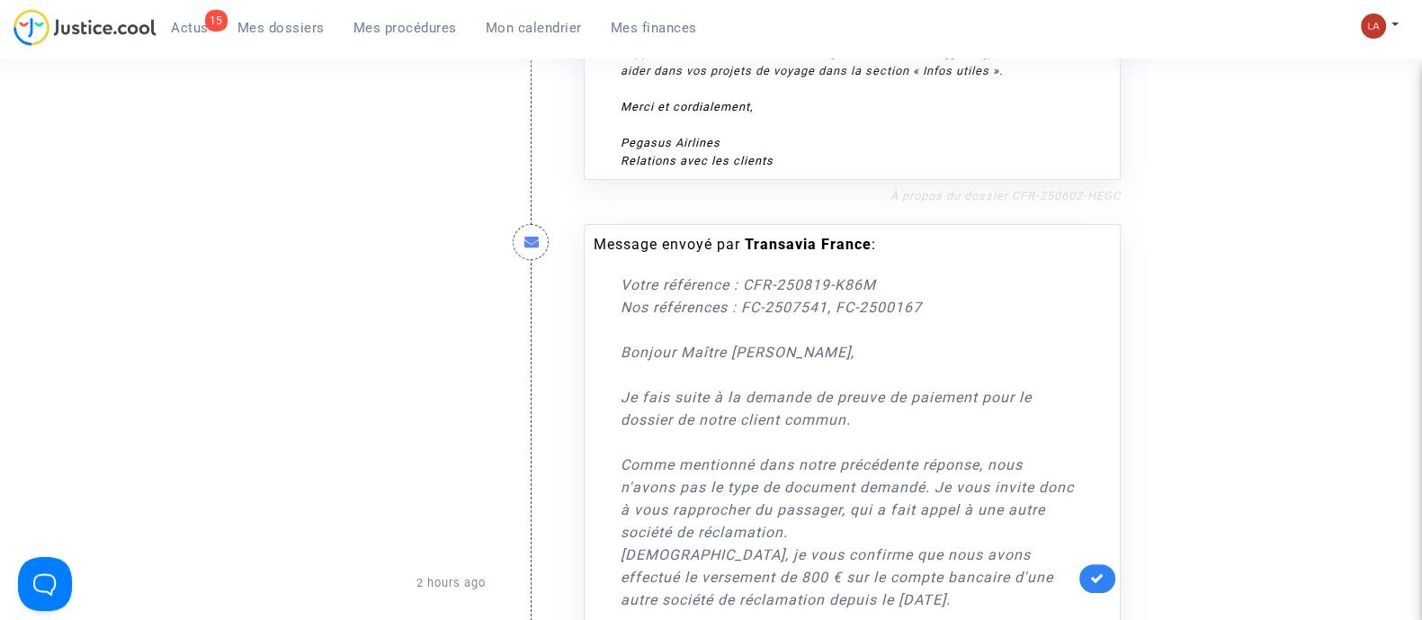
click at [1076, 198] on link "À propos du dossier CFR-250602-HEGC" at bounding box center [1005, 195] width 230 height 13
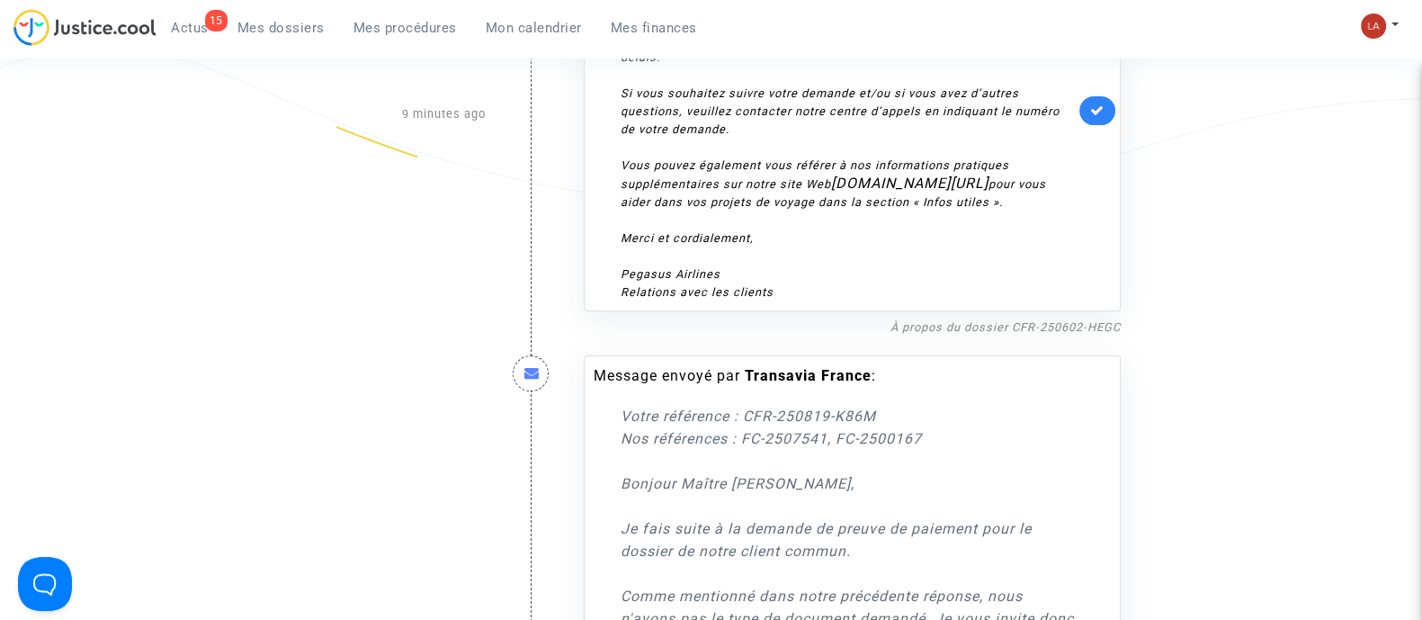
scroll to position [224, 0]
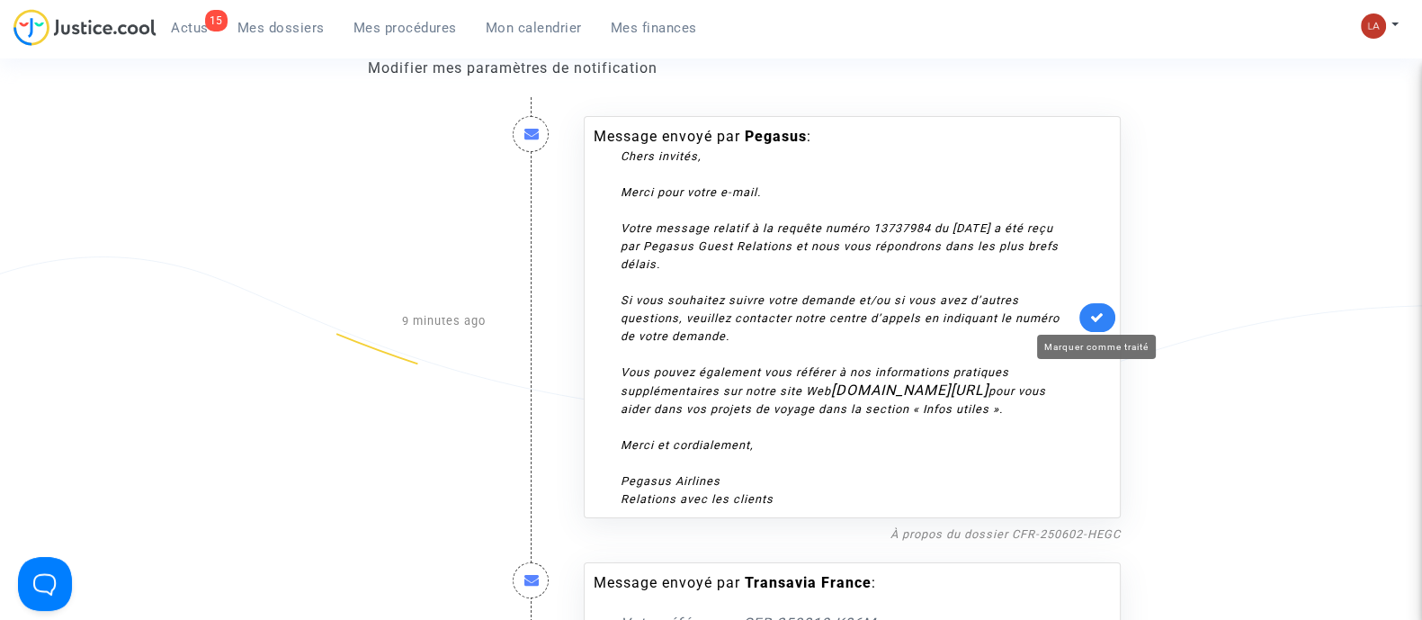
click at [1098, 315] on icon at bounding box center [1097, 316] width 14 height 13
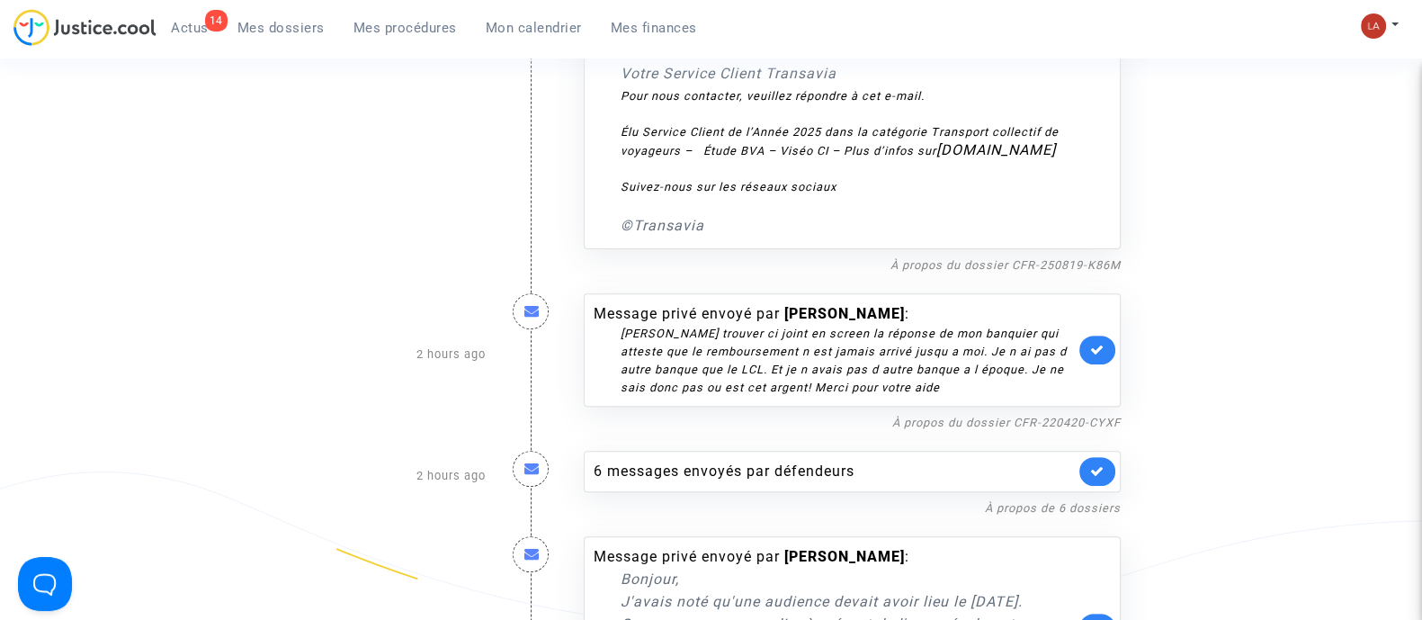
scroll to position [898, 0]
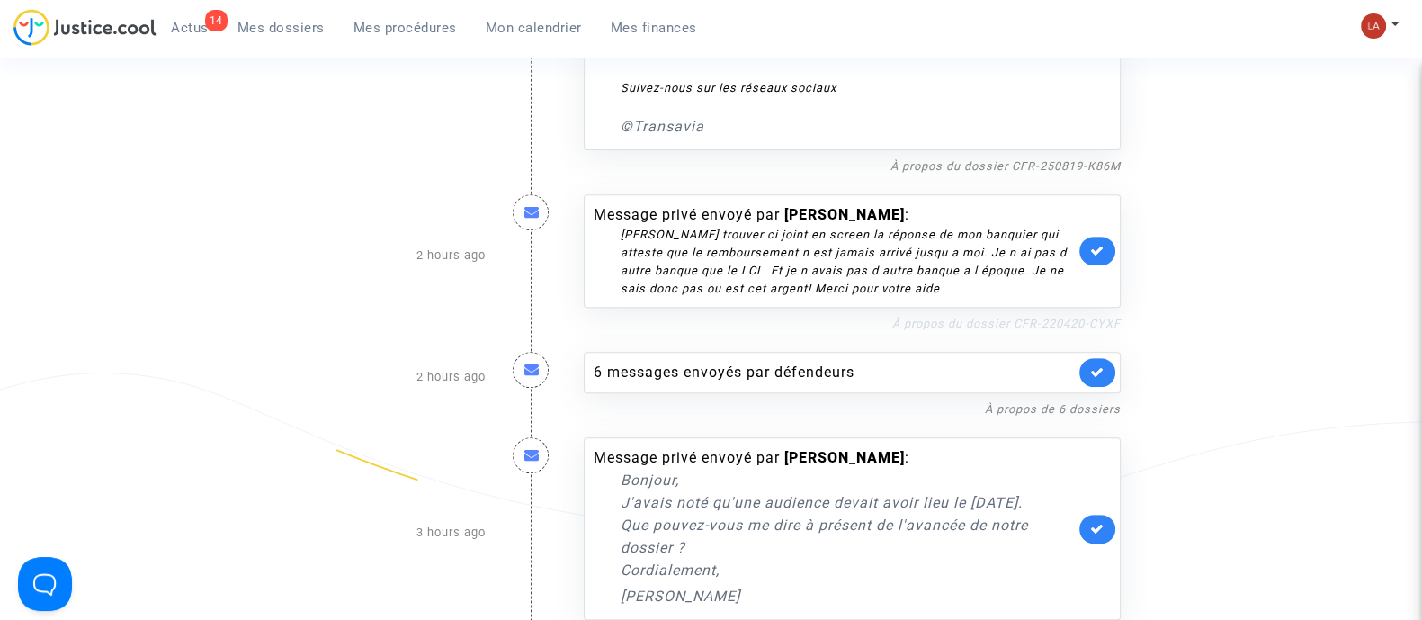
click at [1029, 326] on link "À propos du dossier CFR-220420-CYXF" at bounding box center [1006, 323] width 228 height 13
click at [1093, 254] on icon at bounding box center [1097, 250] width 14 height 13
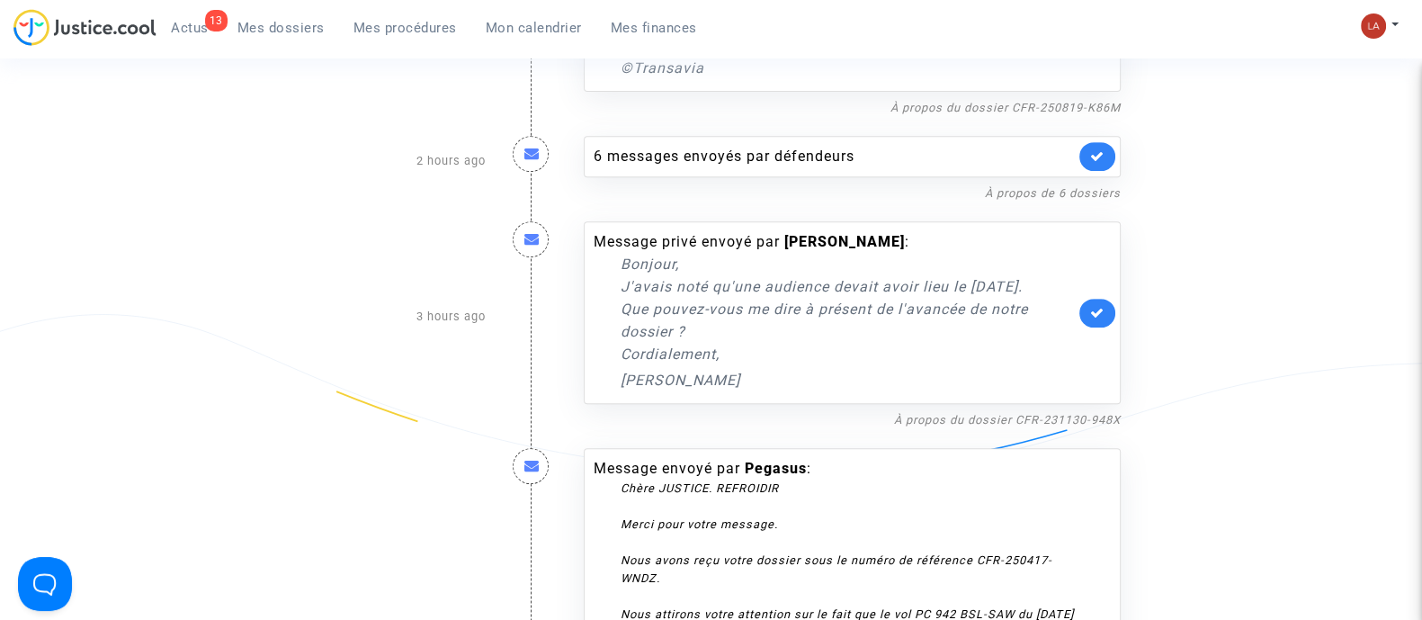
scroll to position [958, 0]
click at [976, 425] on link "À propos du dossier CFR-231130-948X" at bounding box center [1007, 418] width 227 height 13
click at [1085, 325] on link at bounding box center [1097, 312] width 36 height 29
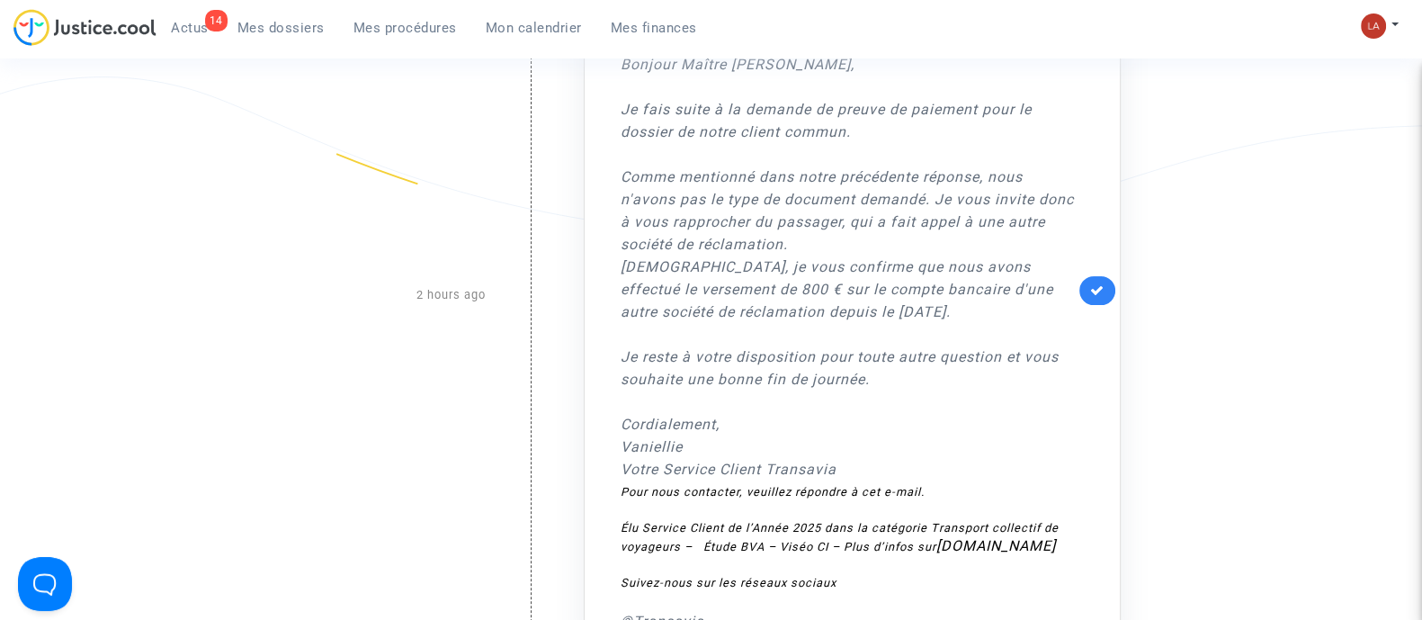
scroll to position [372, 0]
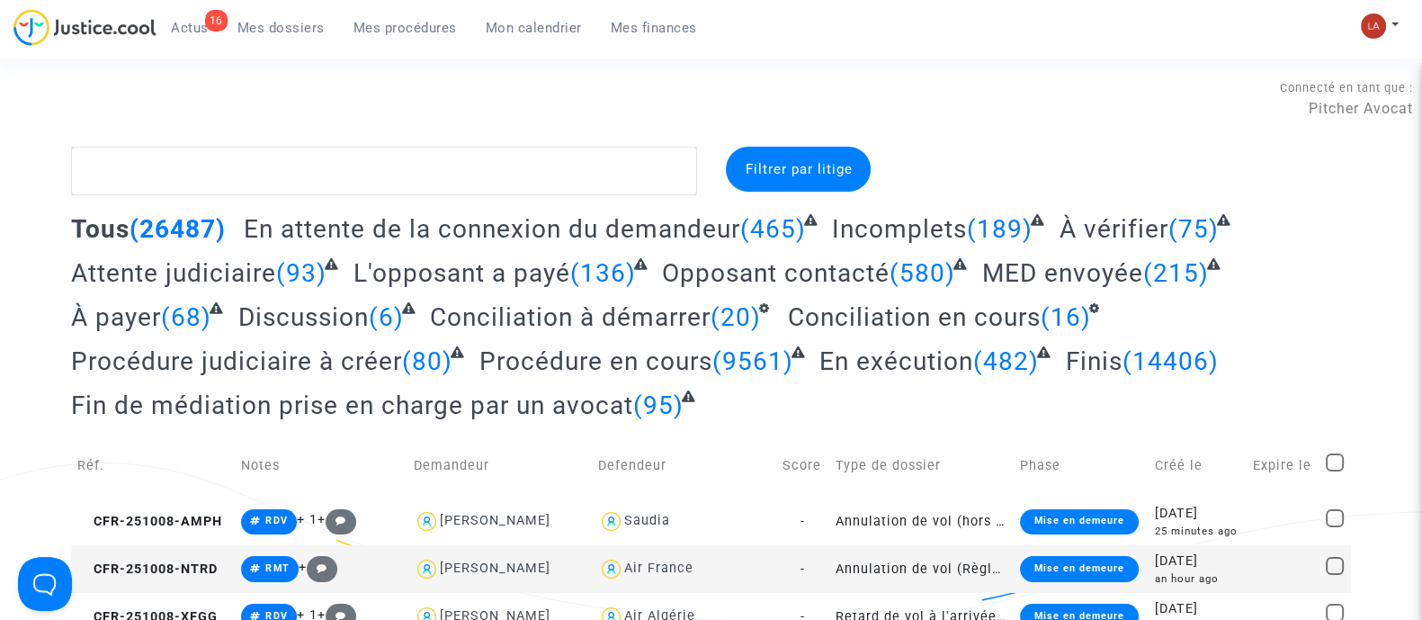
click at [394, 20] on span "Mes procédures" at bounding box center [404, 28] width 103 height 16
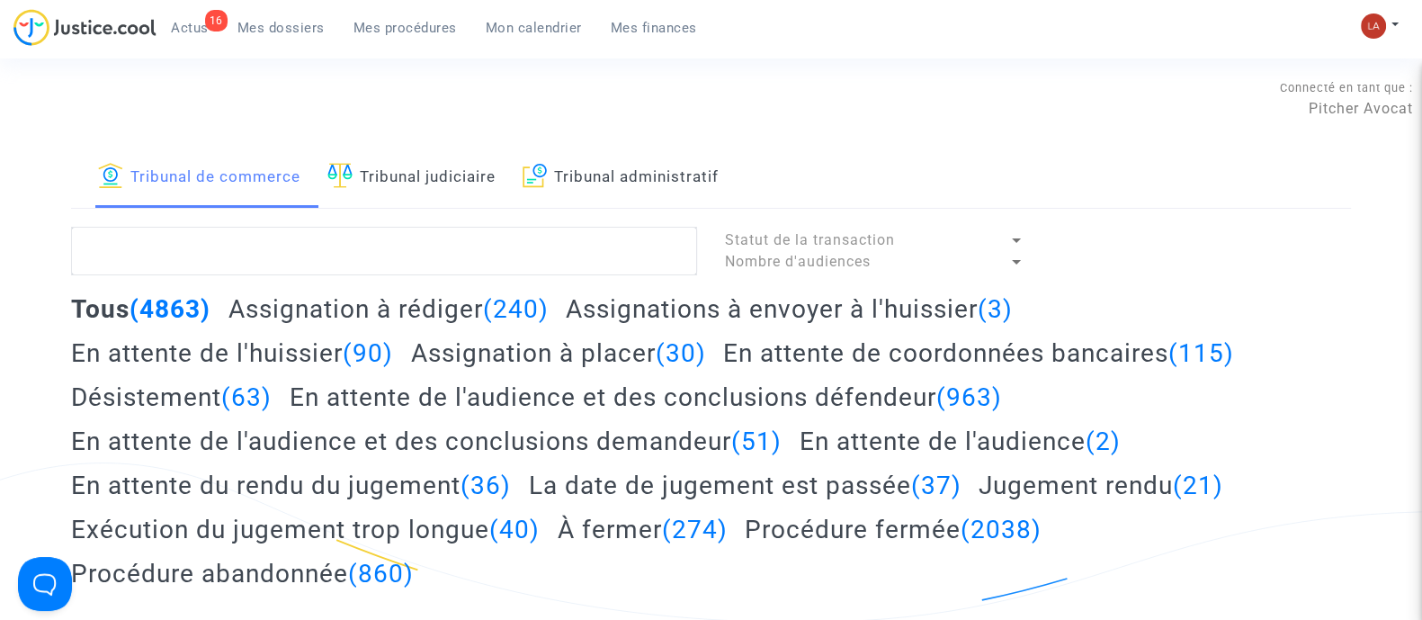
click at [434, 183] on link "Tribunal judiciaire" at bounding box center [411, 177] width 168 height 61
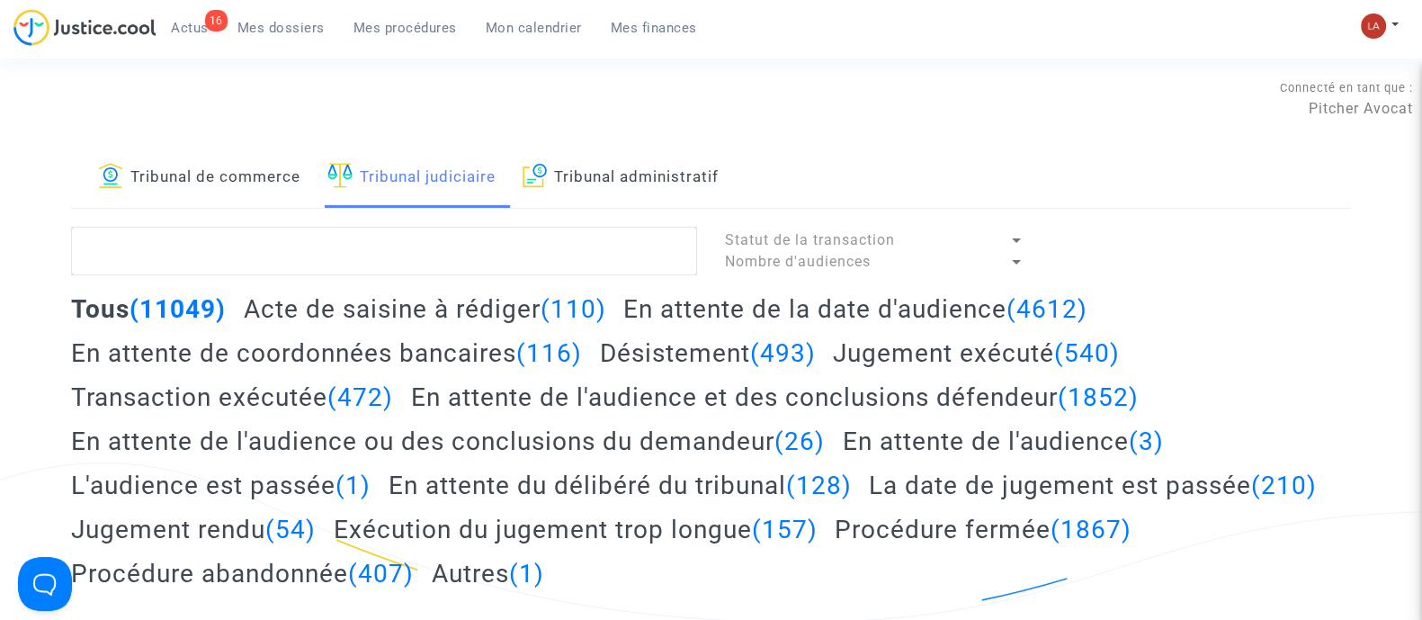
click at [488, 306] on h2 "Acte de saisine à rédiger (110)" at bounding box center [425, 308] width 362 height 31
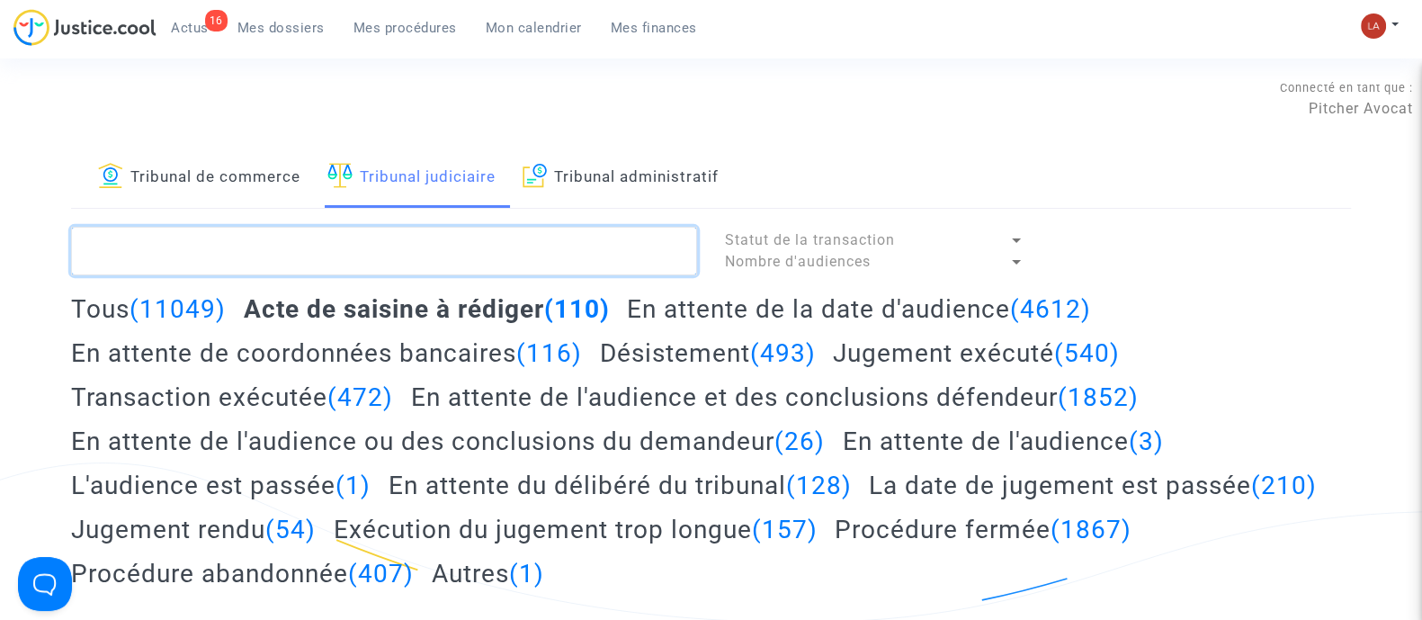
click at [545, 237] on textarea at bounding box center [384, 251] width 626 height 49
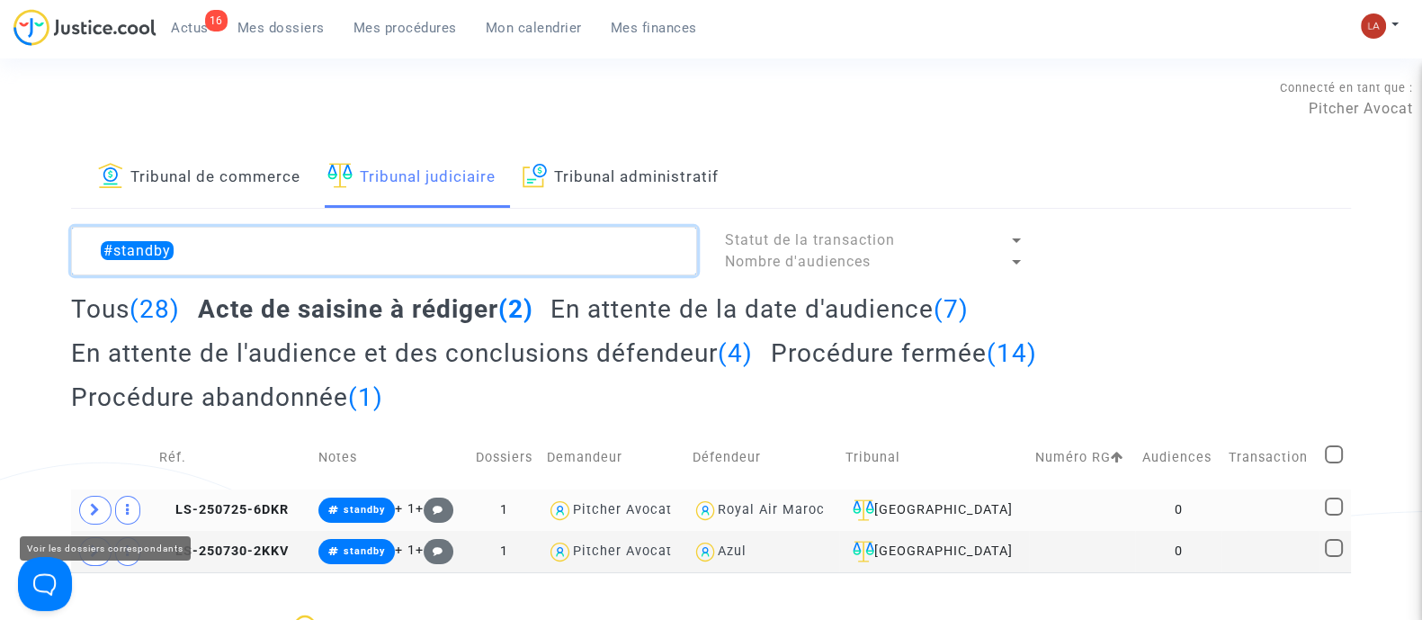
type textarea "#standby"
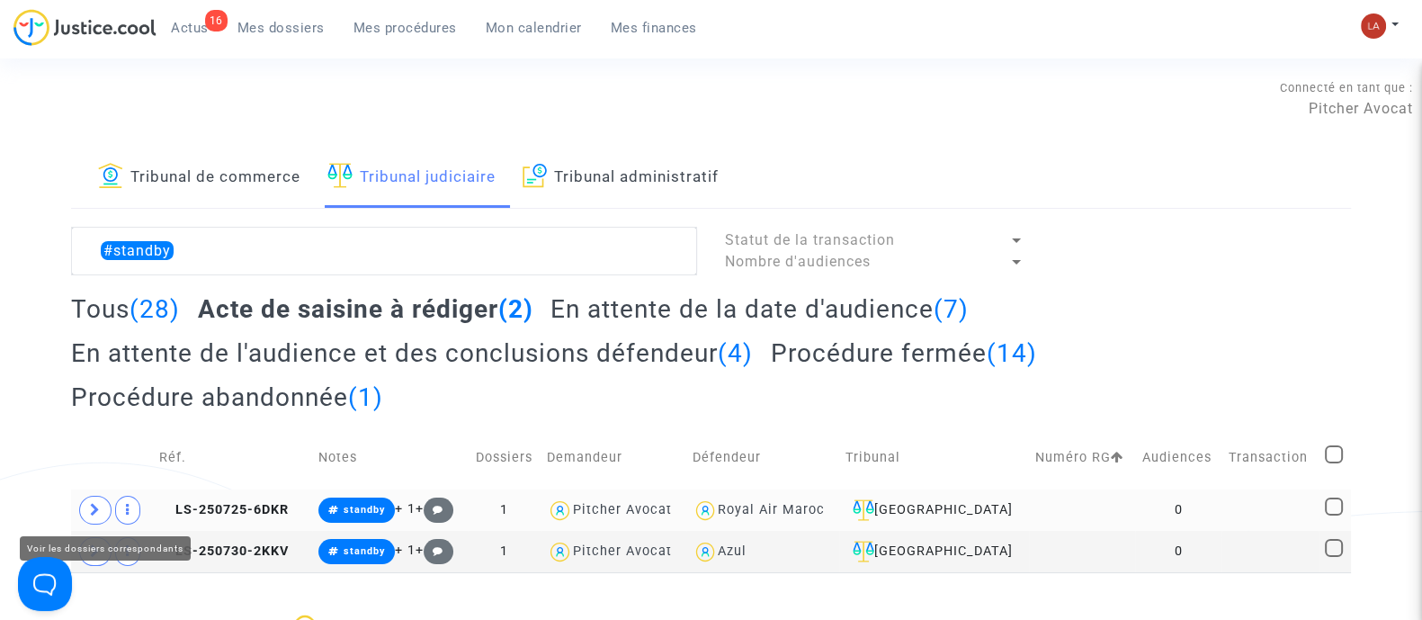
click at [90, 515] on span at bounding box center [95, 510] width 32 height 29
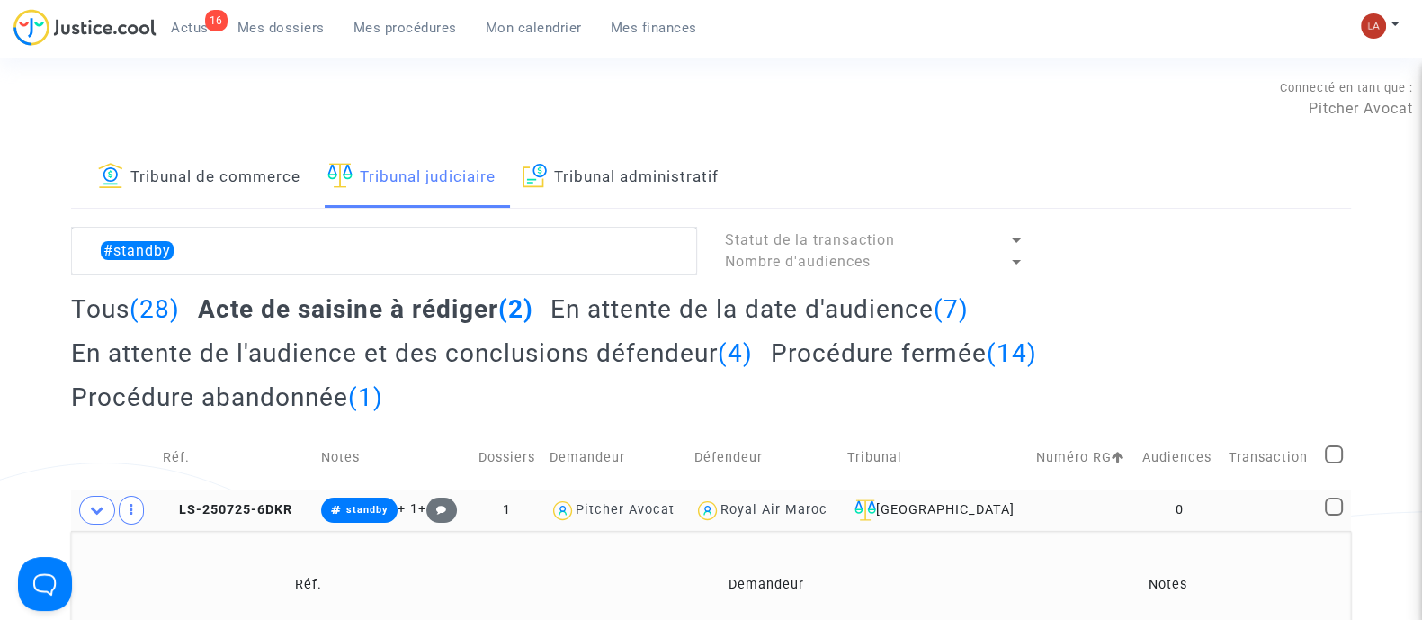
scroll to position [224, 0]
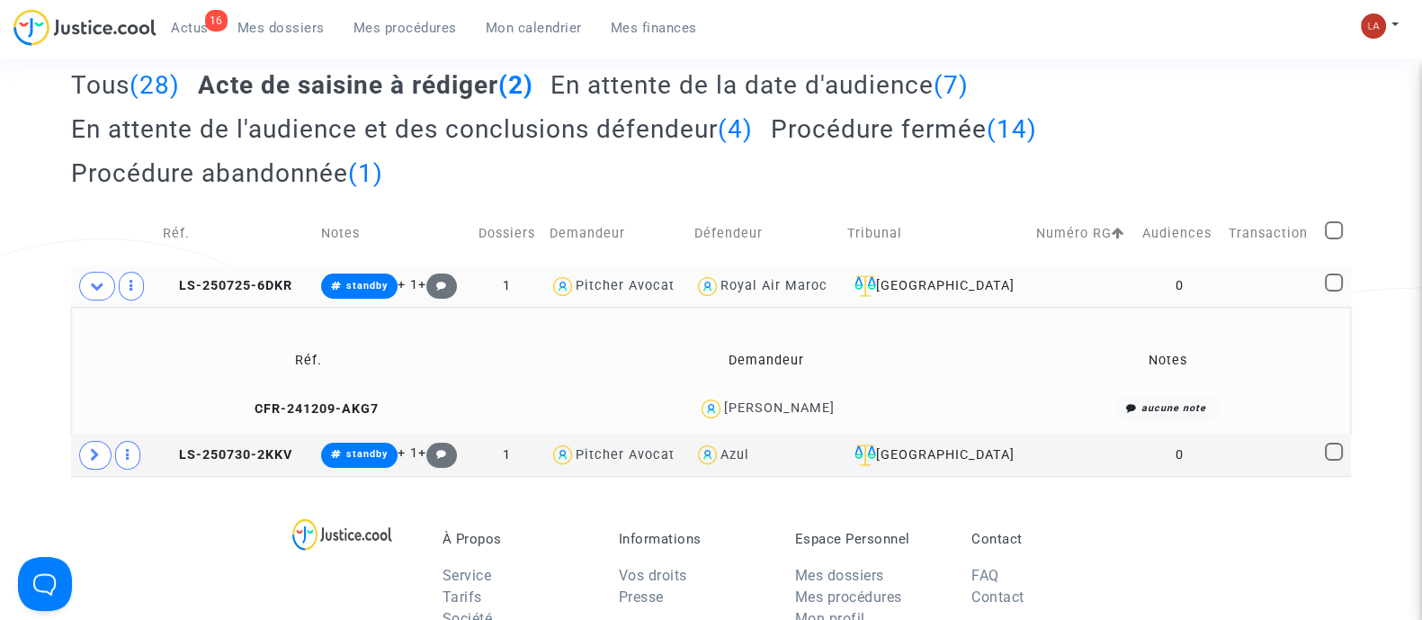
click at [303, 392] on td "CFR-241209-AKG7" at bounding box center [308, 408] width 463 height 39
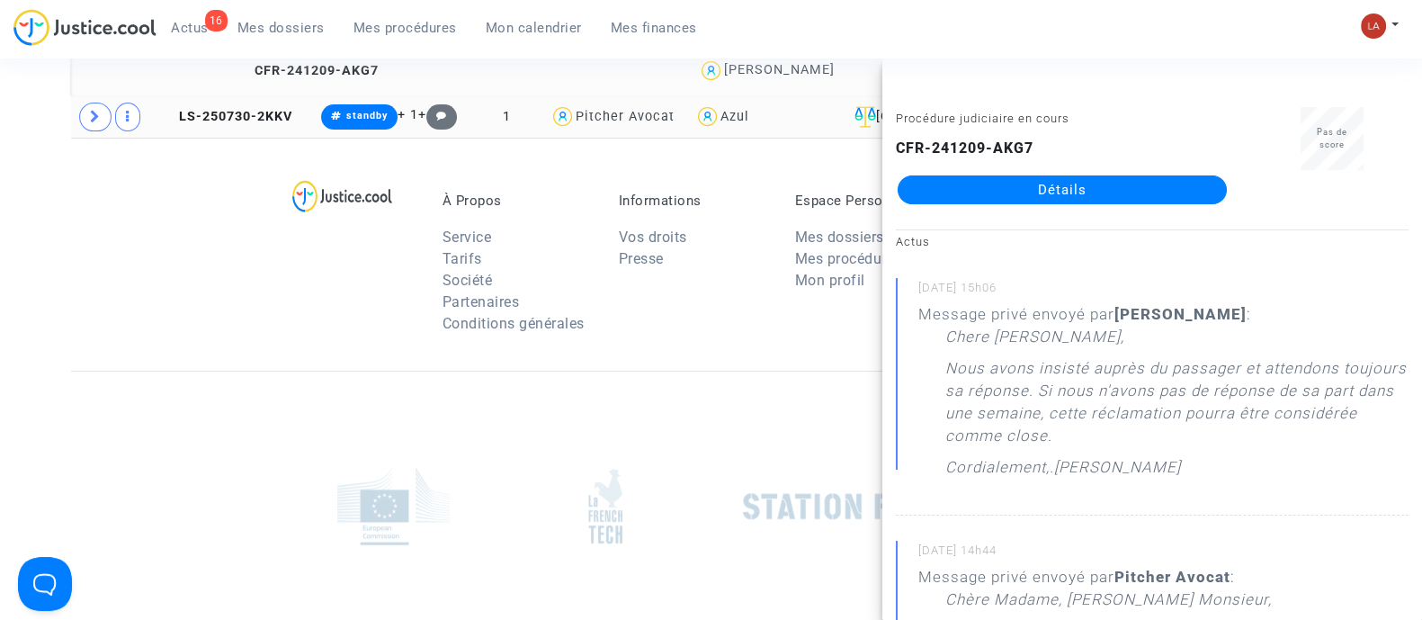
scroll to position [449, 0]
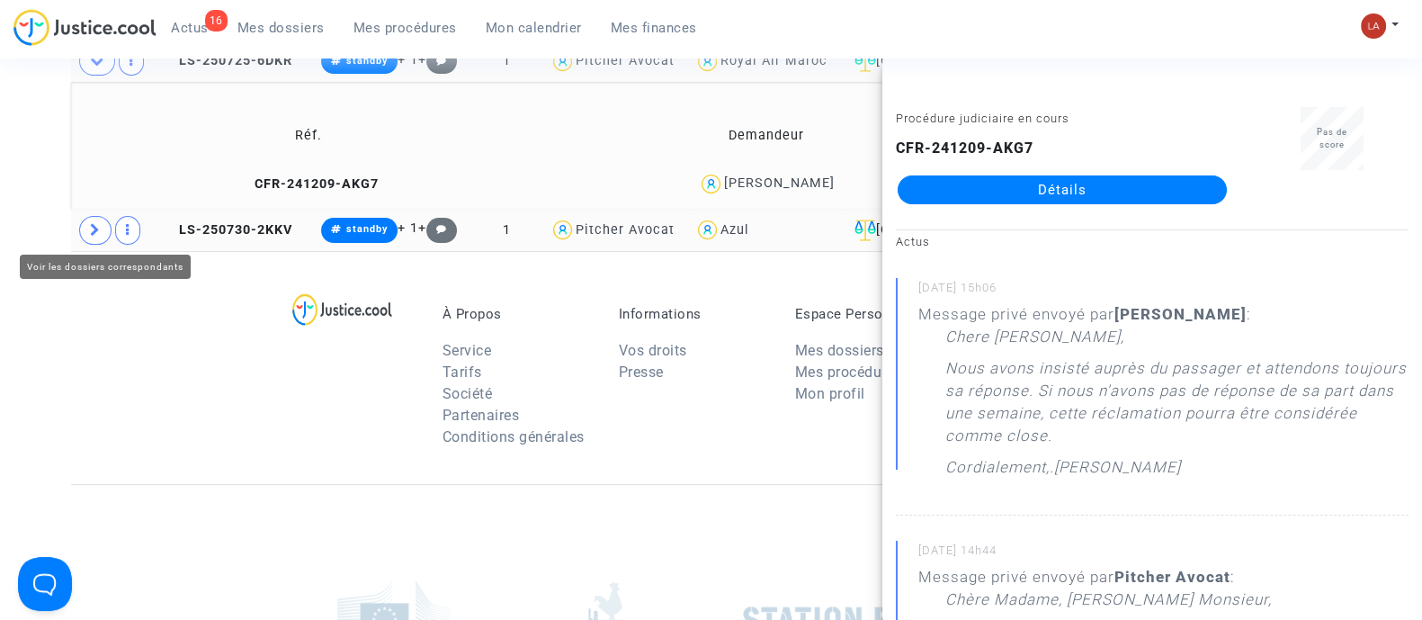
click at [85, 229] on span at bounding box center [95, 230] width 32 height 29
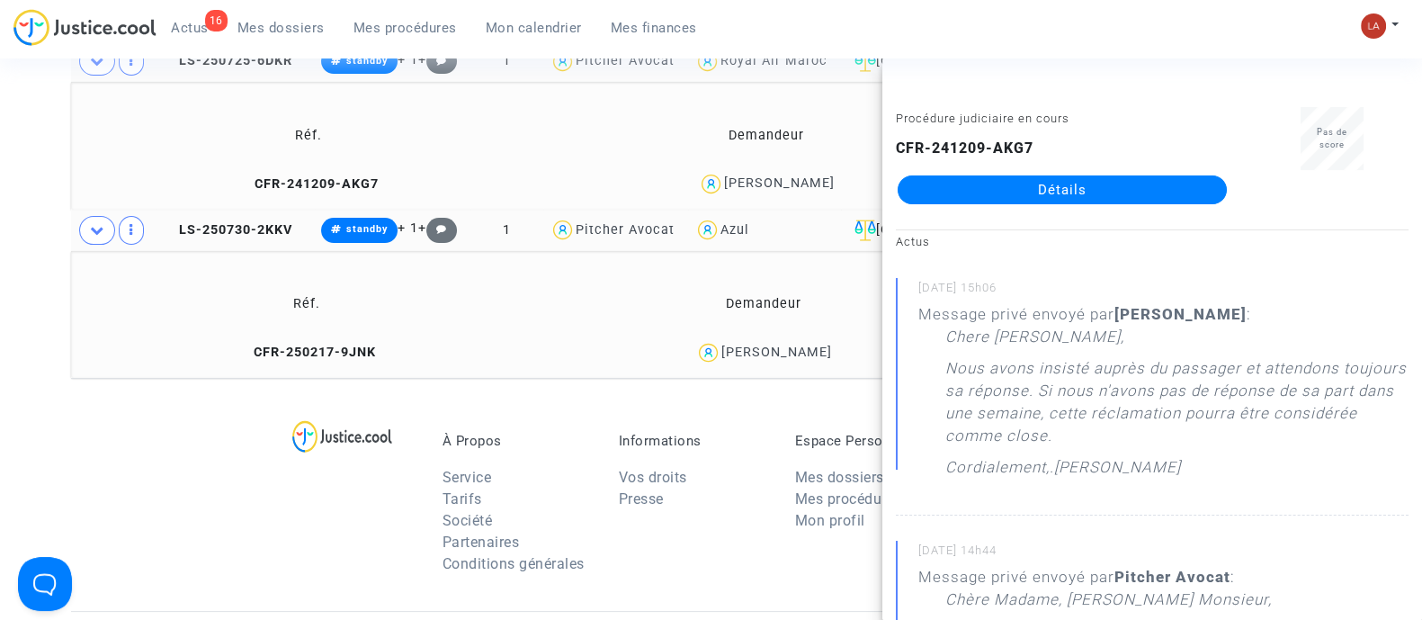
click at [308, 364] on td "CFR-250217-9JNK" at bounding box center [307, 353] width 460 height 39
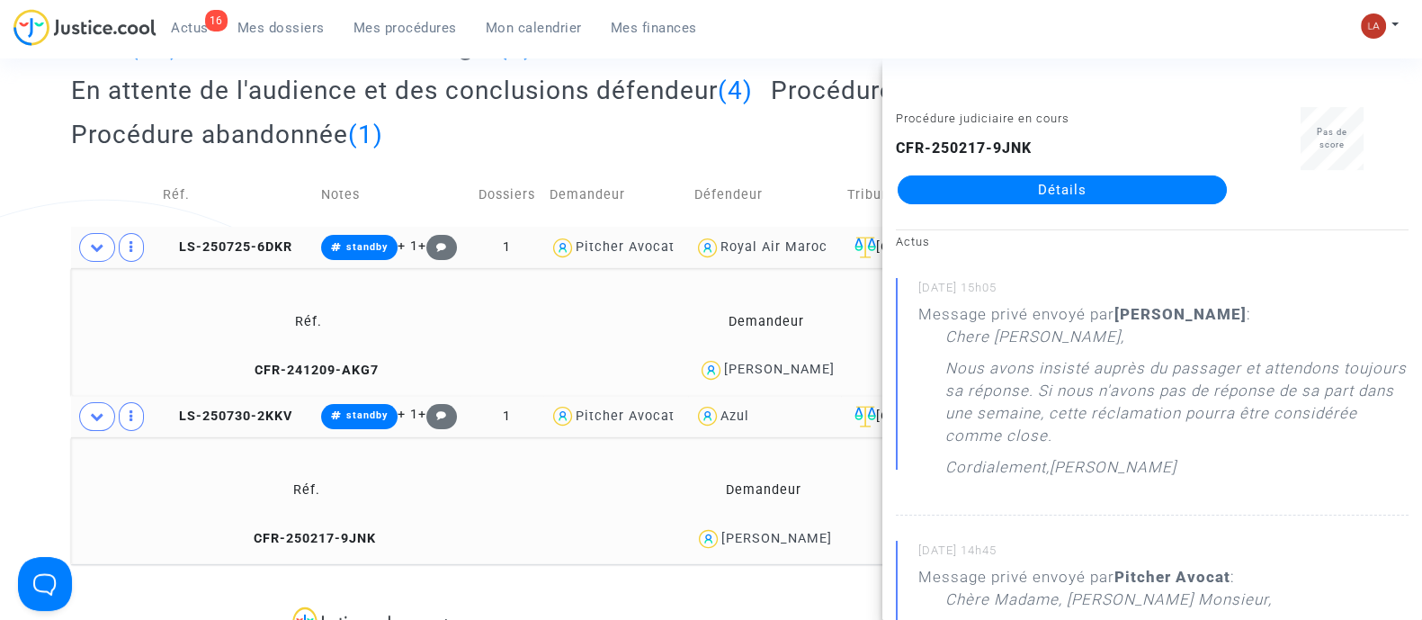
scroll to position [112, 0]
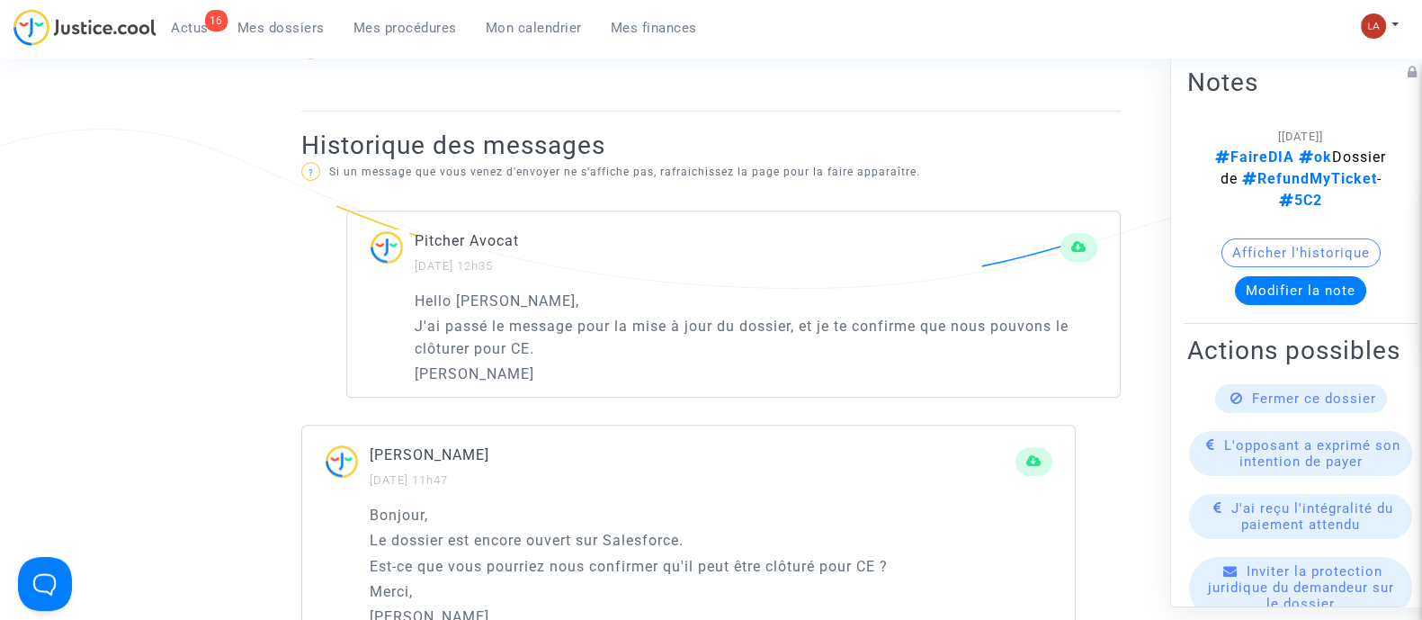
scroll to position [1237, 0]
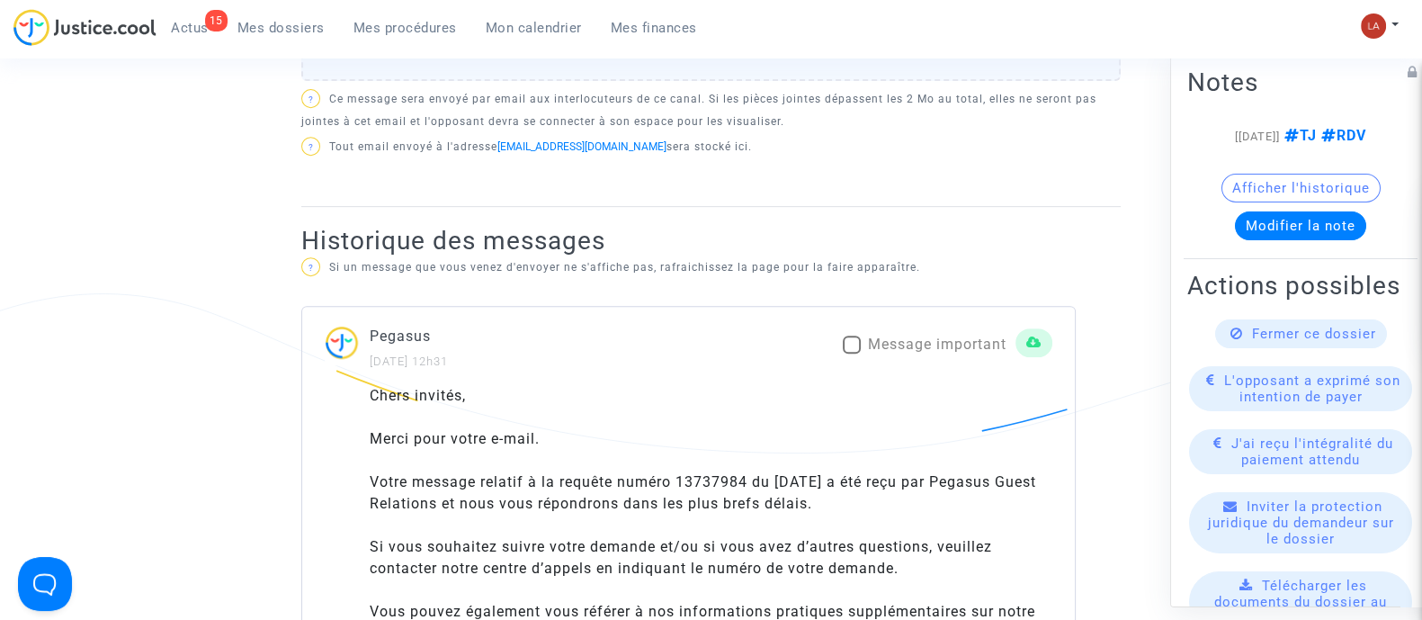
scroll to position [1012, 0]
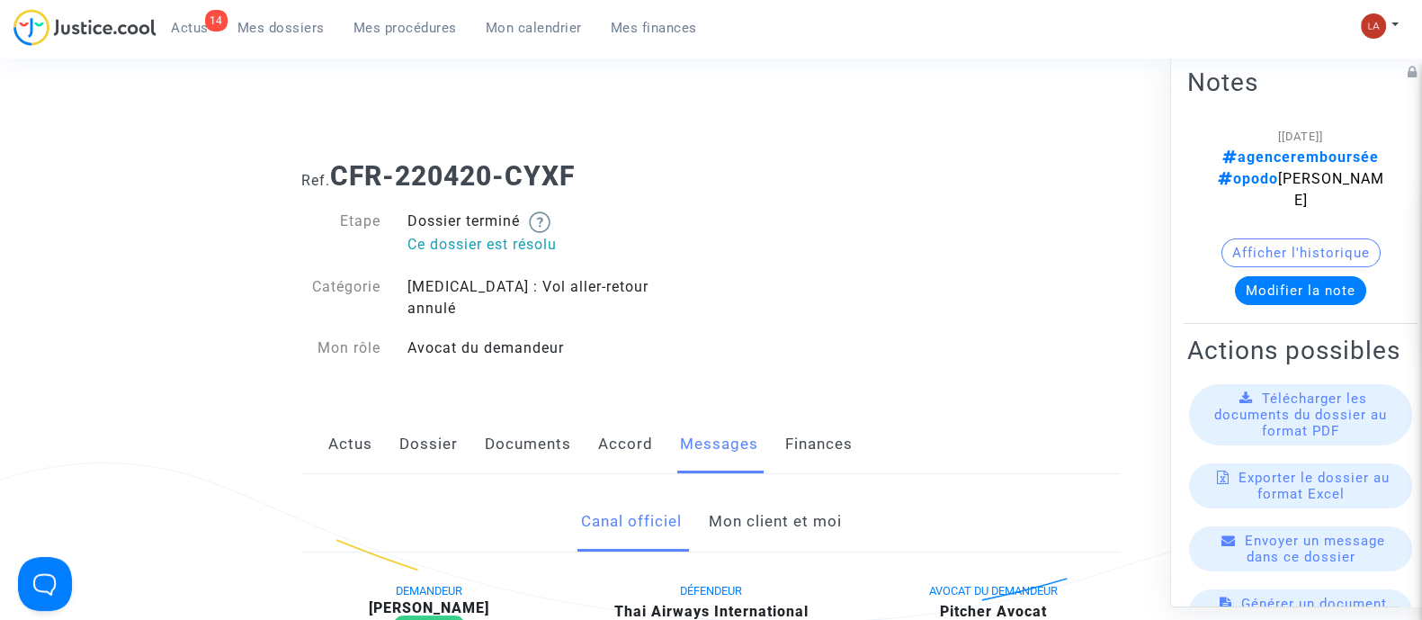
click at [737, 505] on link "Mon client et moi" at bounding box center [774, 521] width 133 height 59
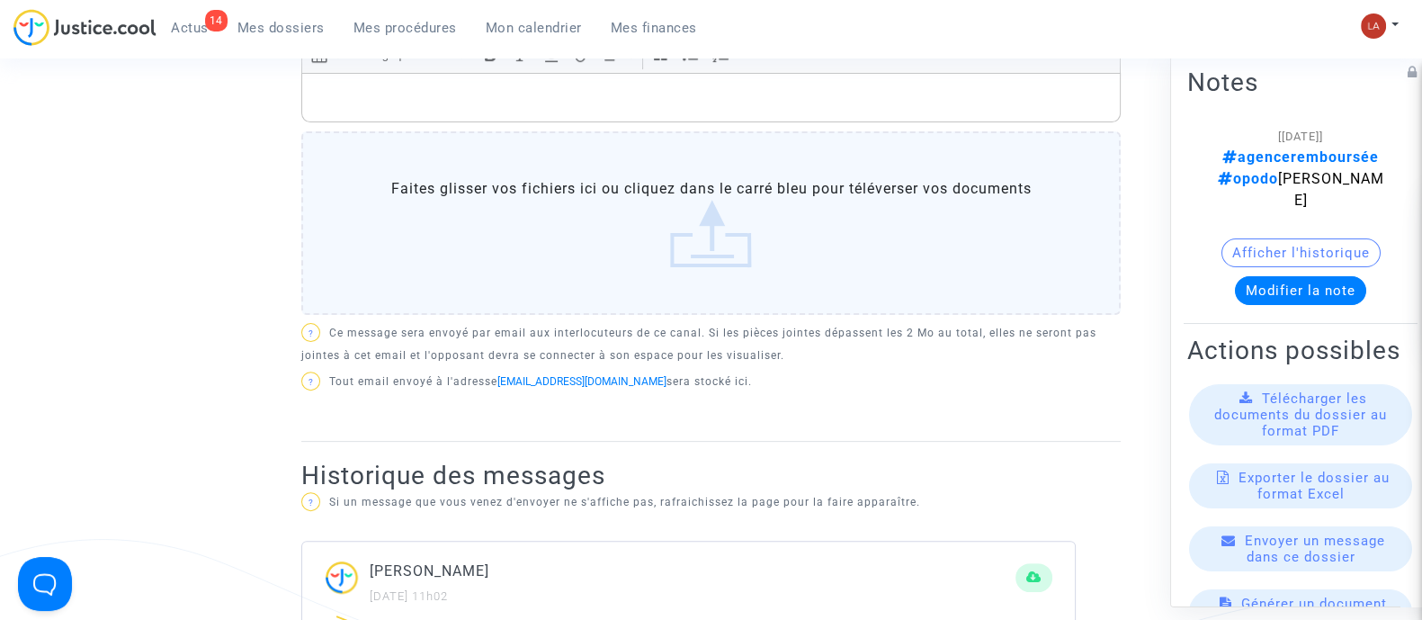
scroll to position [562, 0]
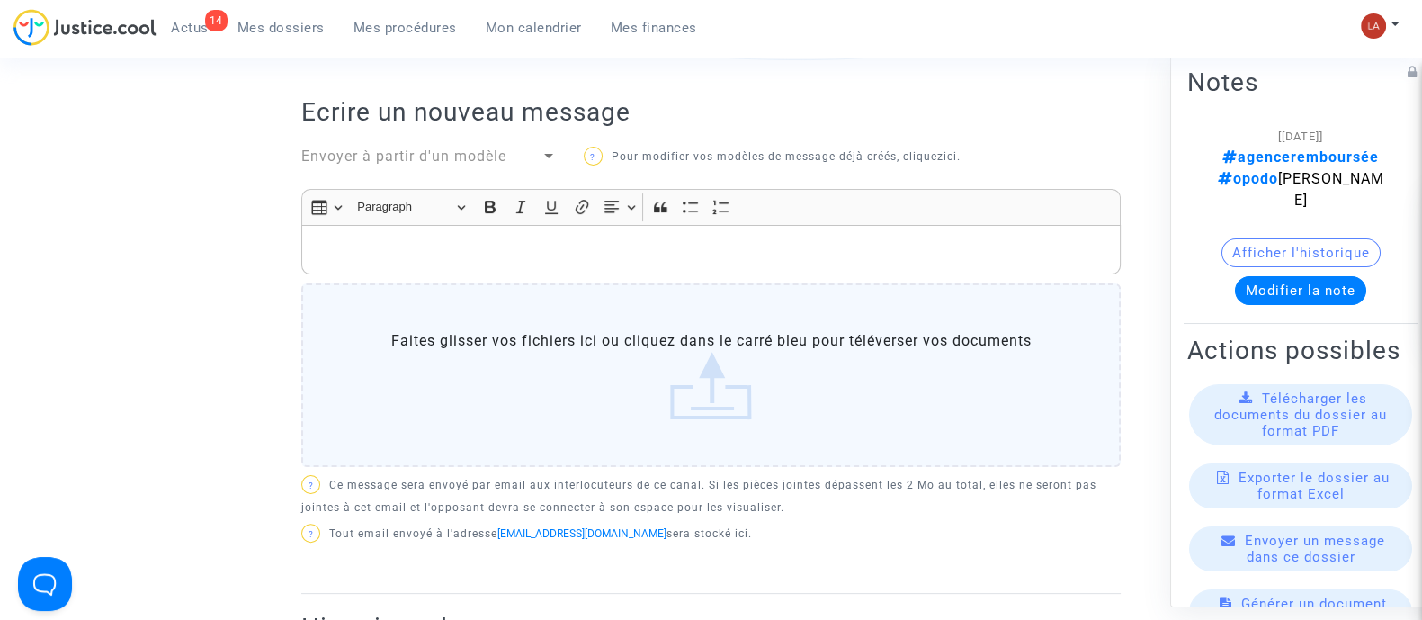
click at [475, 225] on div "Rich Text Editor, main" at bounding box center [710, 250] width 819 height 50
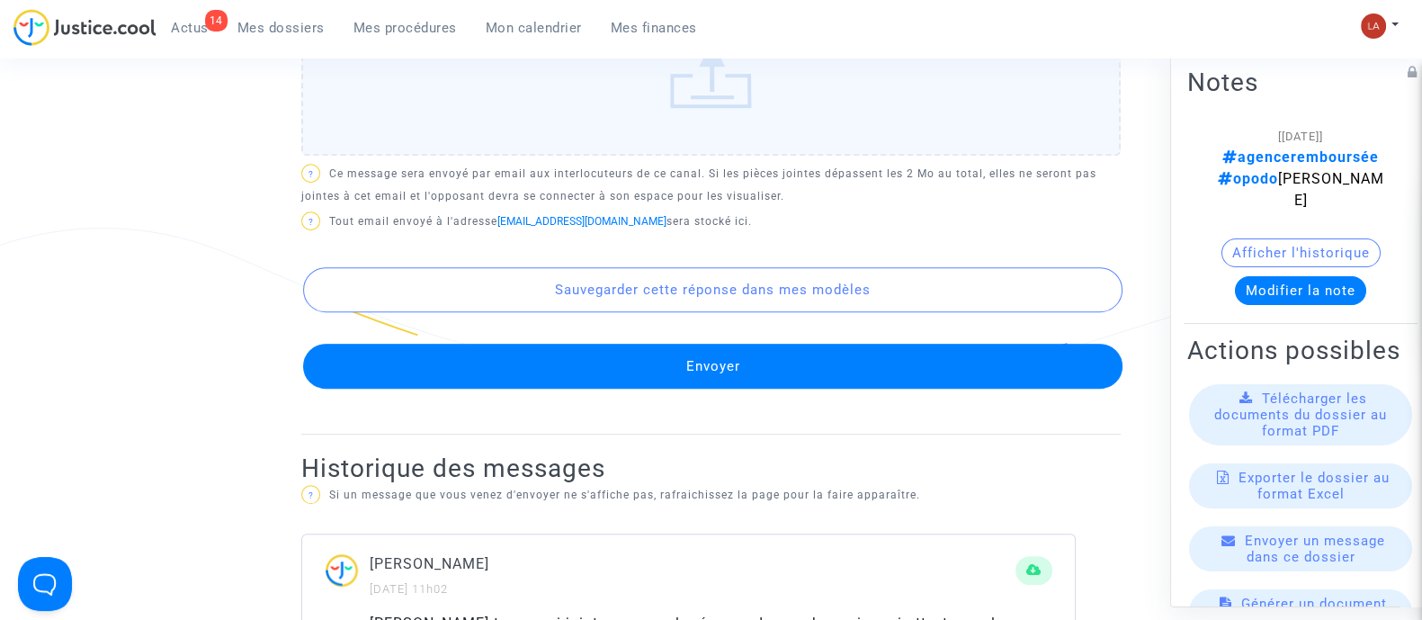
scroll to position [1032, 0]
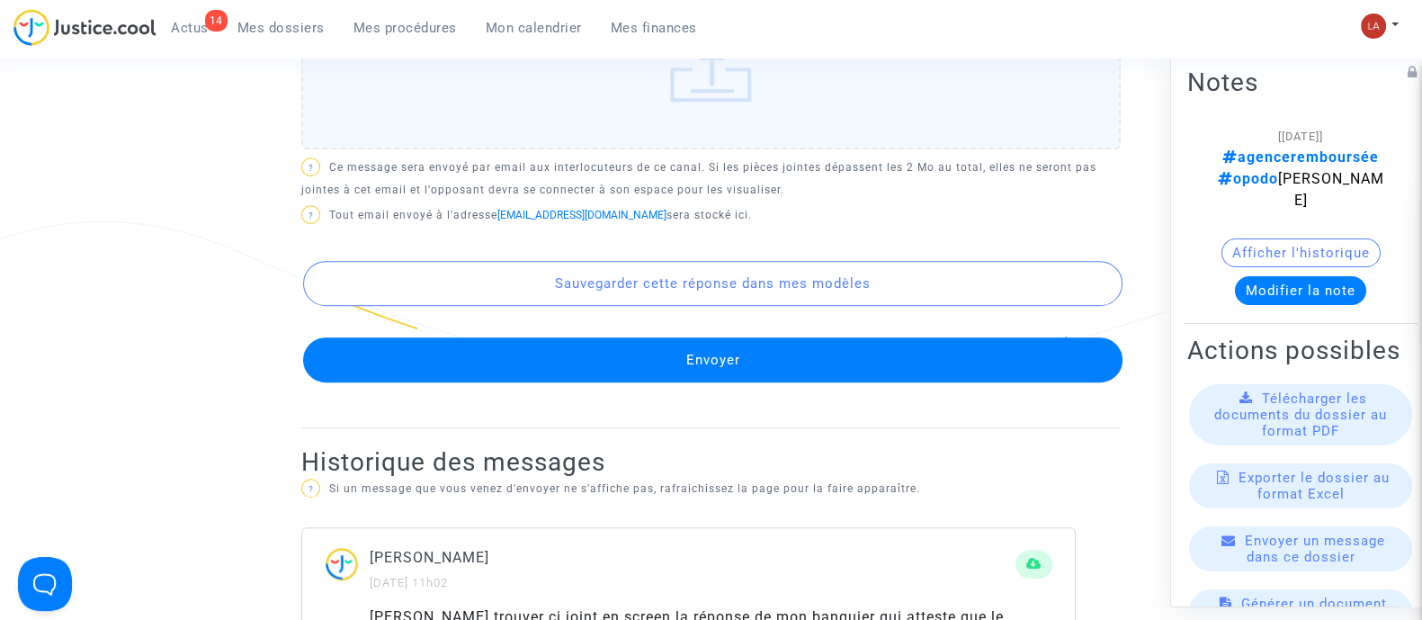
click at [451, 337] on button "Envoyer" at bounding box center [712, 359] width 819 height 45
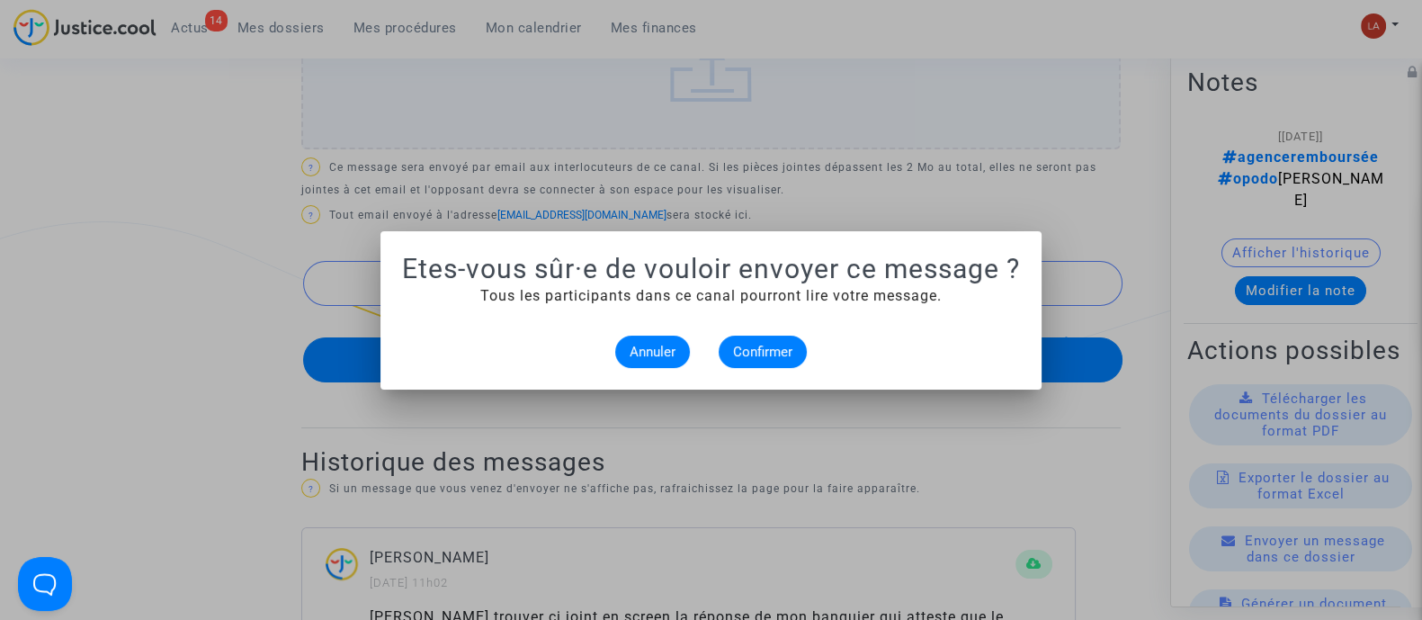
scroll to position [0, 0]
click at [773, 357] on span "Confirmer" at bounding box center [762, 352] width 59 height 16
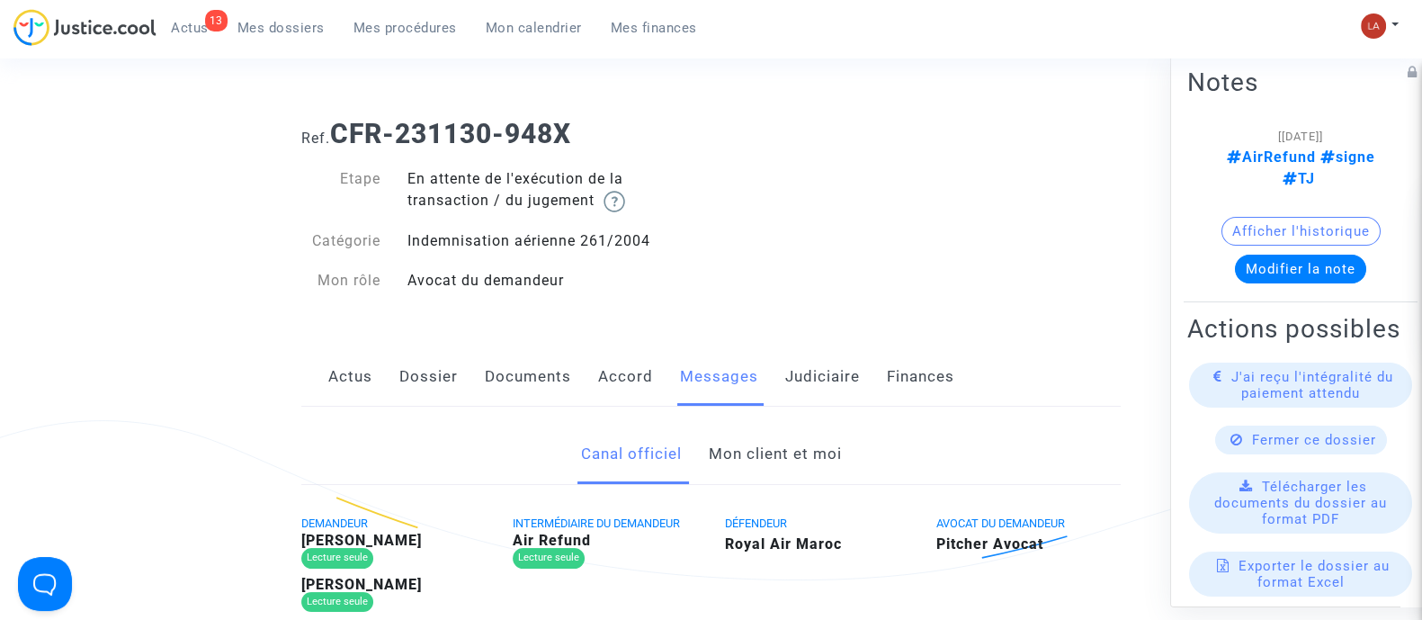
scroll to position [46, 0]
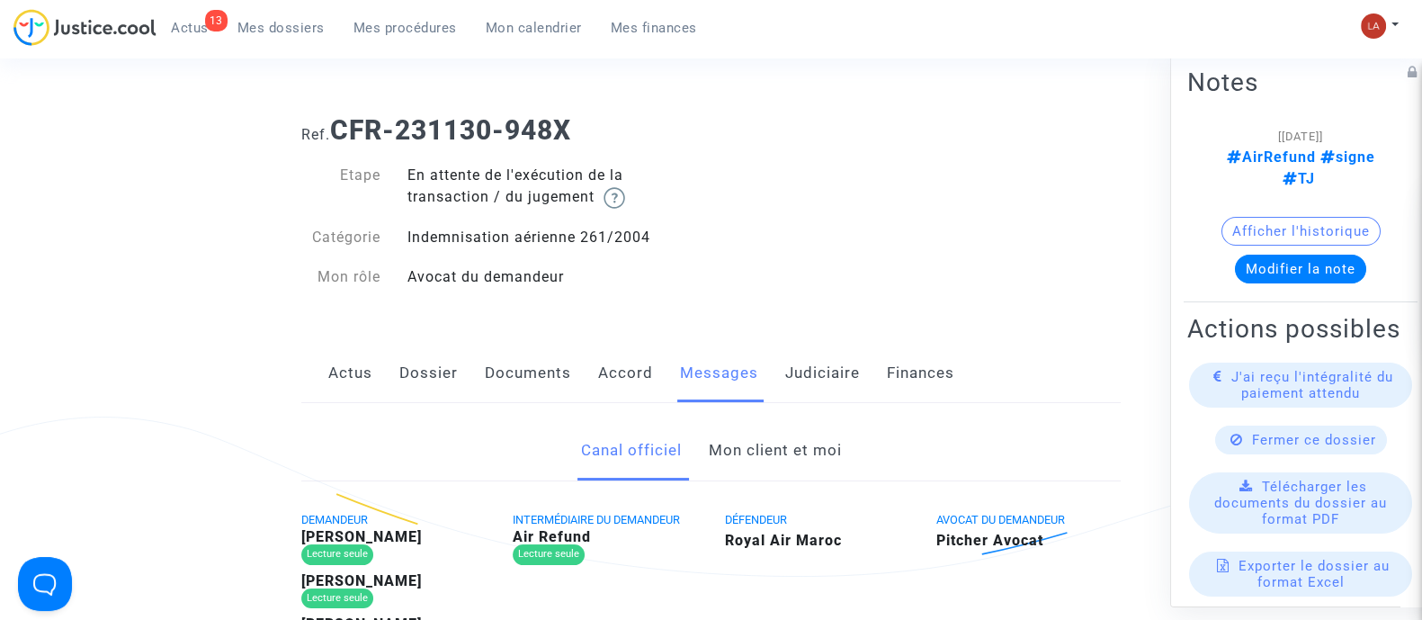
click at [832, 371] on link "Judiciaire" at bounding box center [822, 373] width 75 height 59
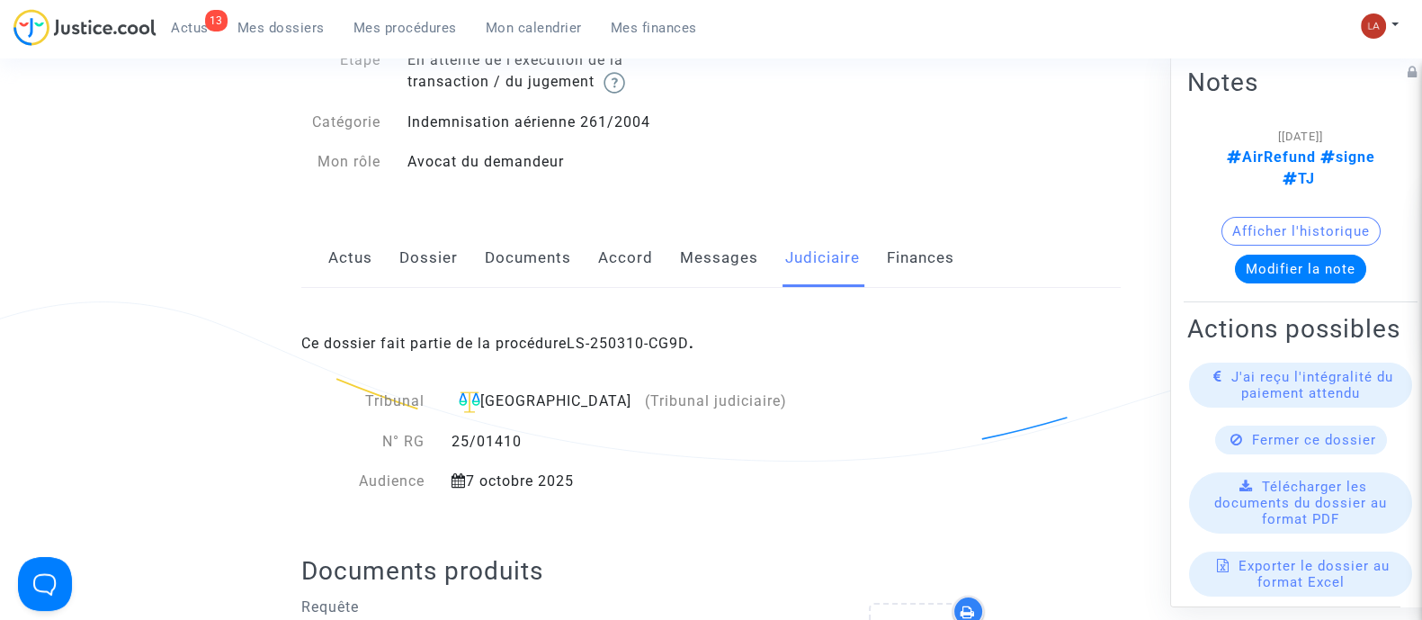
scroll to position [144, 0]
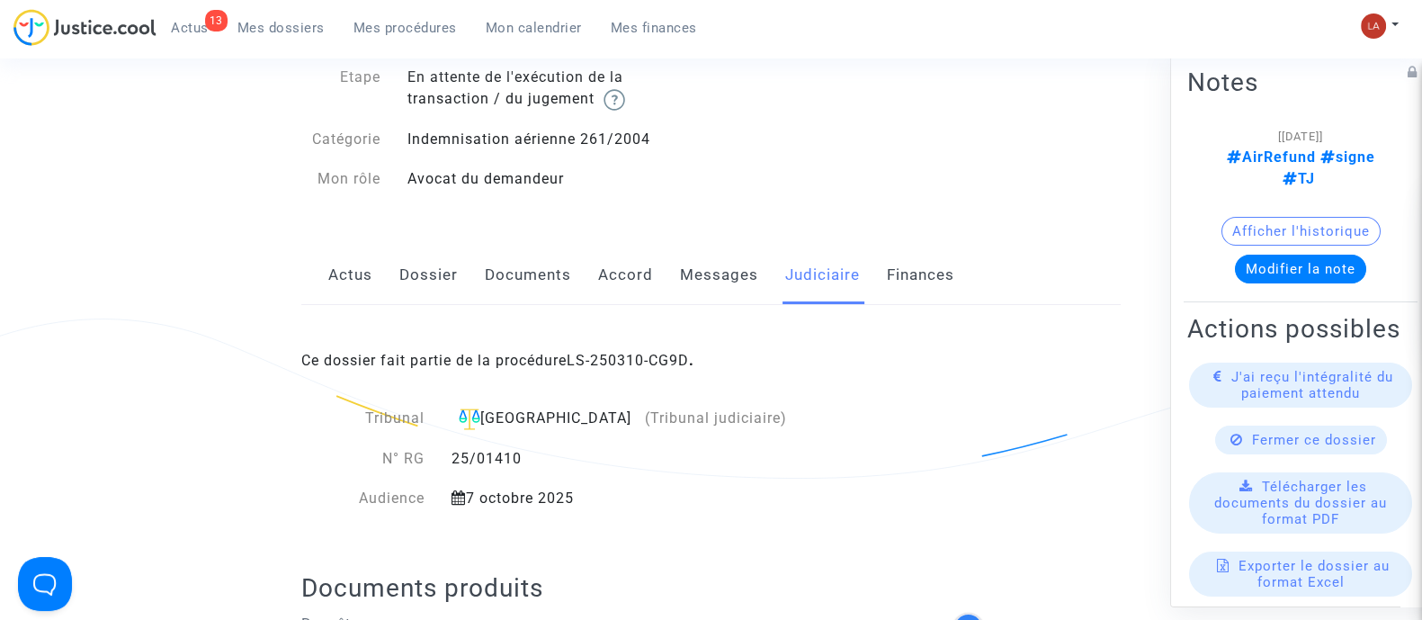
click at [431, 263] on link "Dossier" at bounding box center [428, 275] width 58 height 59
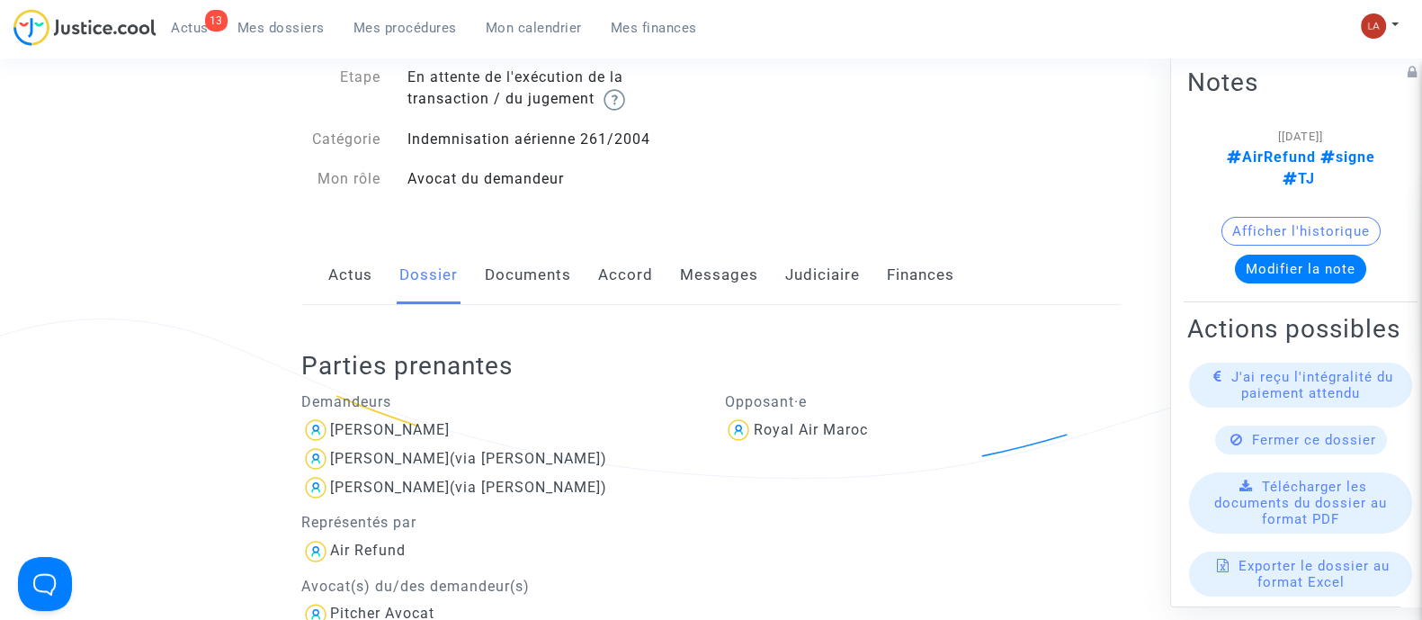
click at [701, 292] on link "Messages" at bounding box center [719, 275] width 78 height 59
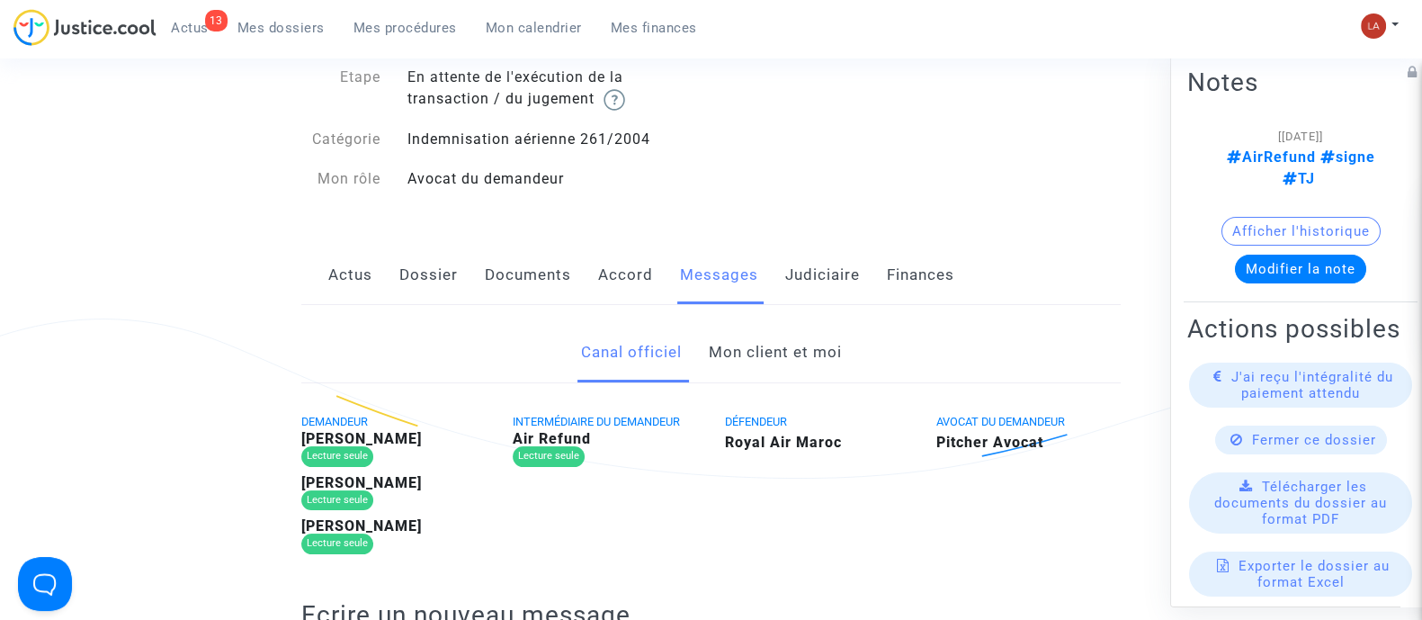
click at [749, 355] on link "Mon client et moi" at bounding box center [774, 352] width 133 height 59
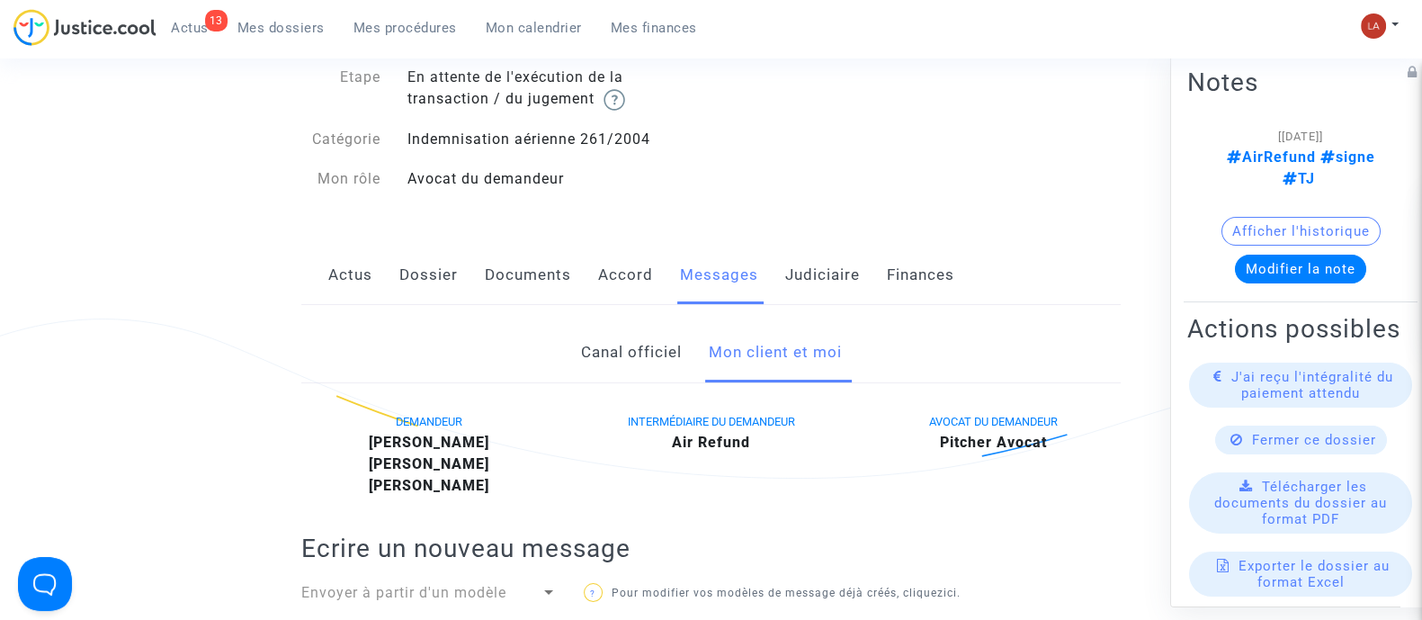
click at [455, 446] on b "[PERSON_NAME]" at bounding box center [429, 441] width 121 height 17
copy b "LAOUAOUCHE"
click at [832, 295] on link "Judiciaire" at bounding box center [822, 275] width 75 height 59
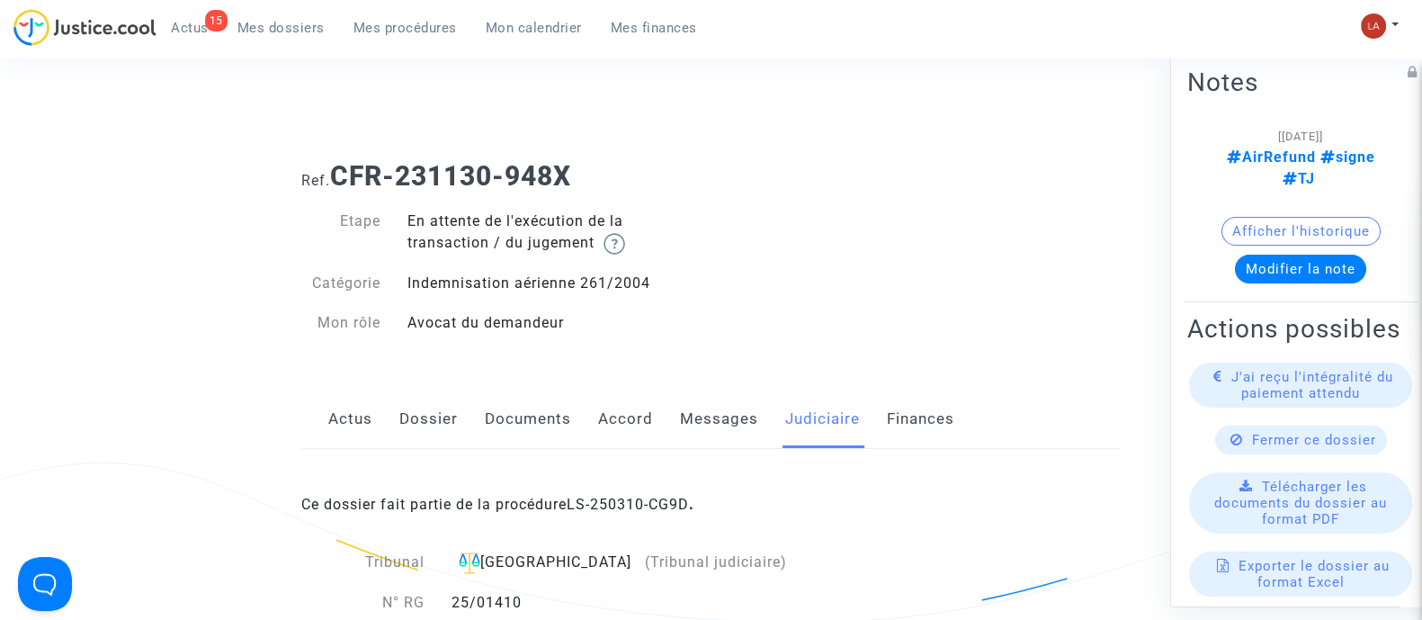
click at [743, 416] on link "Messages" at bounding box center [719, 418] width 78 height 59
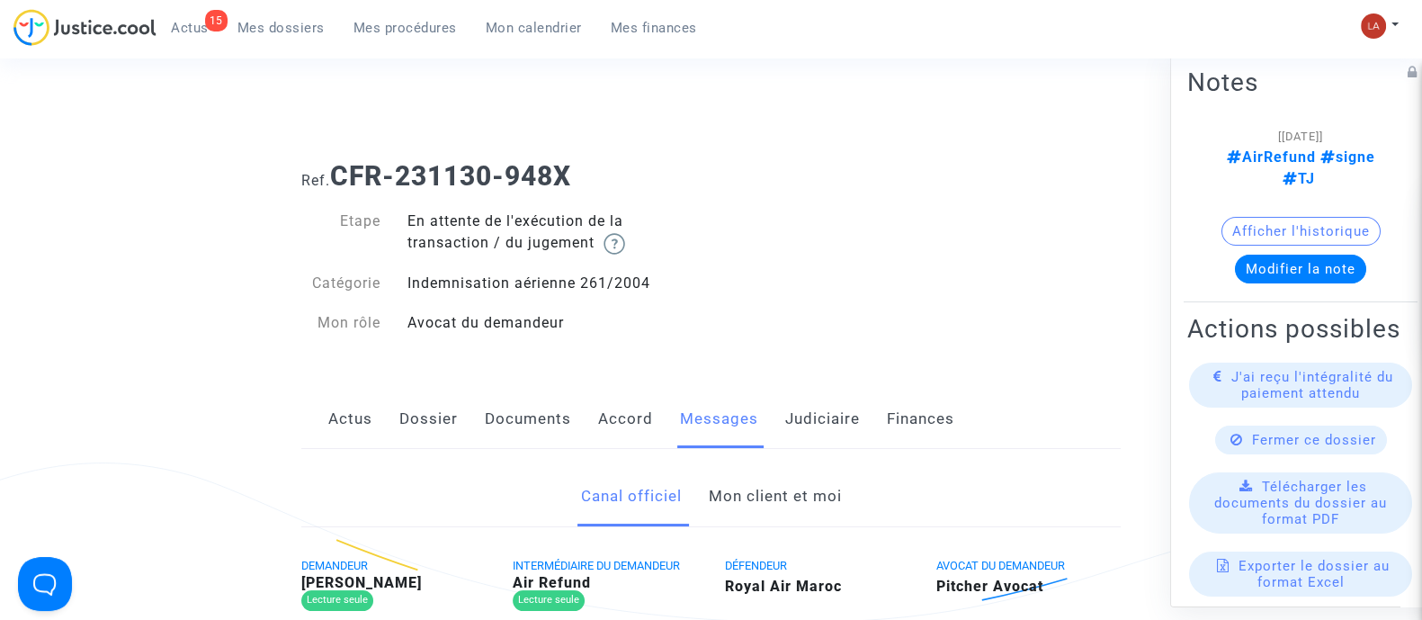
click at [391, 574] on b "Nadia LAOUAOUCHE" at bounding box center [361, 582] width 121 height 17
click at [390, 574] on b "Nadia LAOUAOUCHE" at bounding box center [361, 582] width 121 height 17
copy b "LAOUAOUCHE"
click at [619, 417] on link "Accord" at bounding box center [625, 418] width 55 height 59
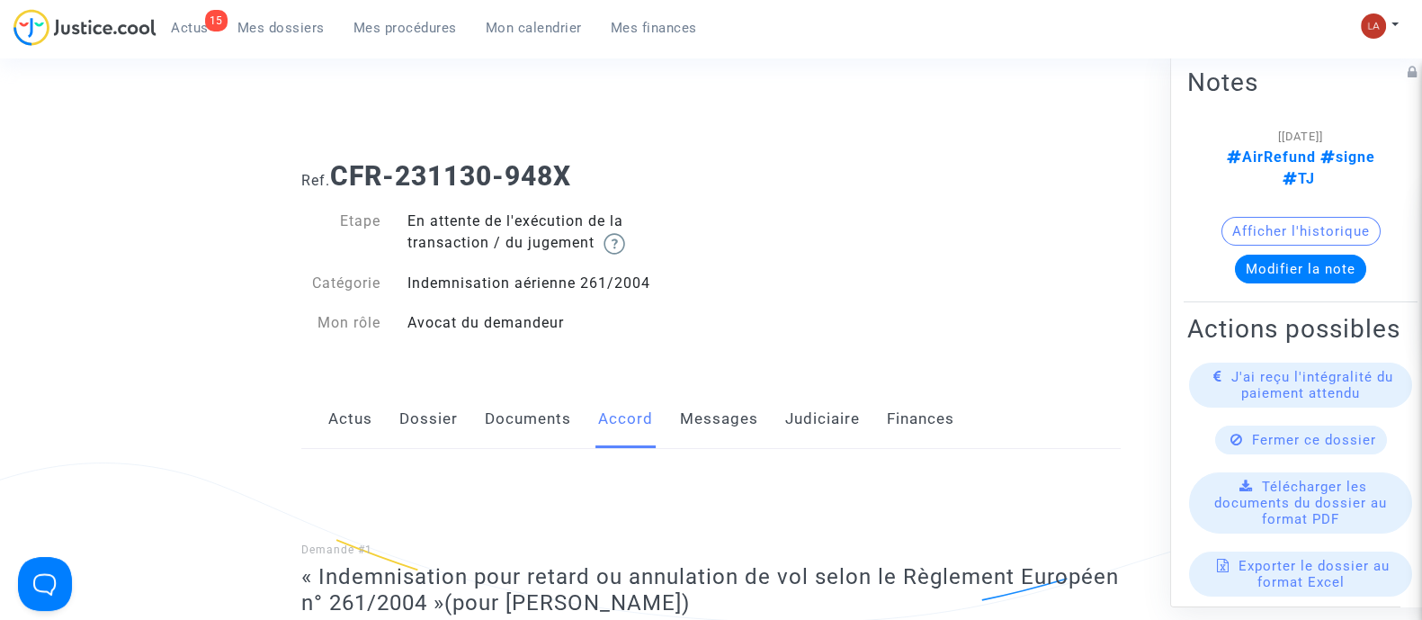
click at [682, 428] on link "Messages" at bounding box center [719, 418] width 78 height 59
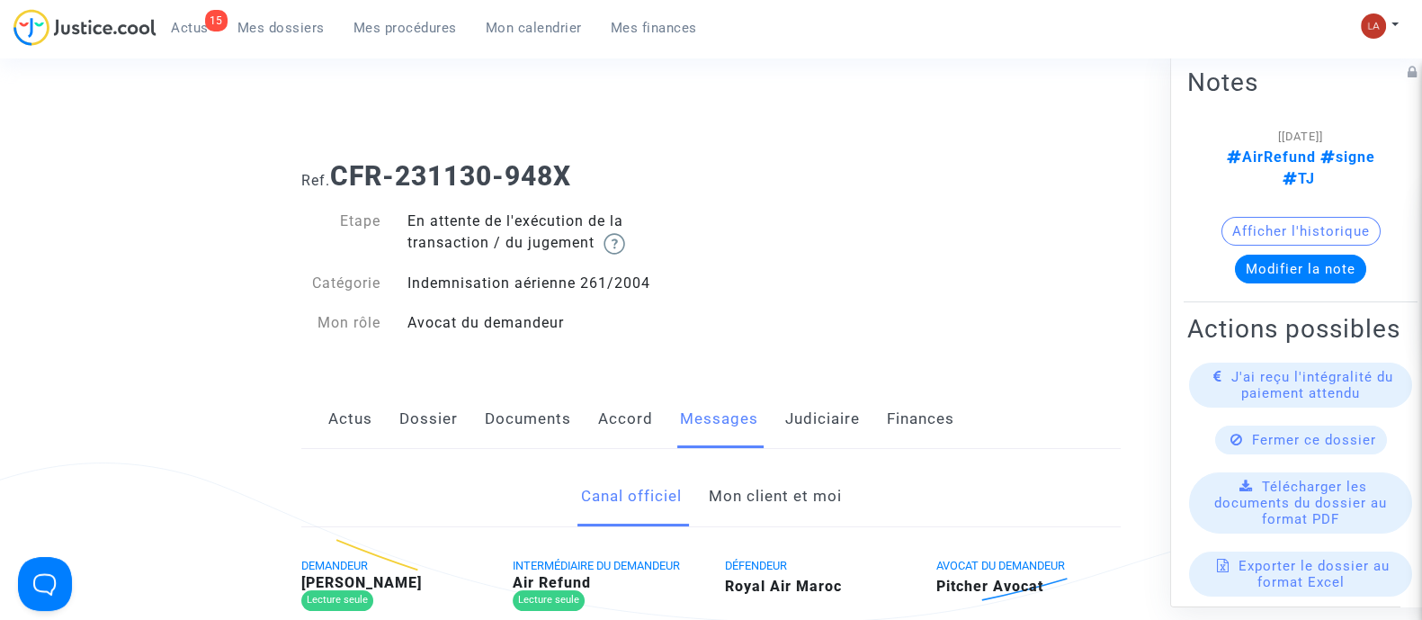
click at [783, 496] on link "Mon client et moi" at bounding box center [774, 496] width 133 height 59
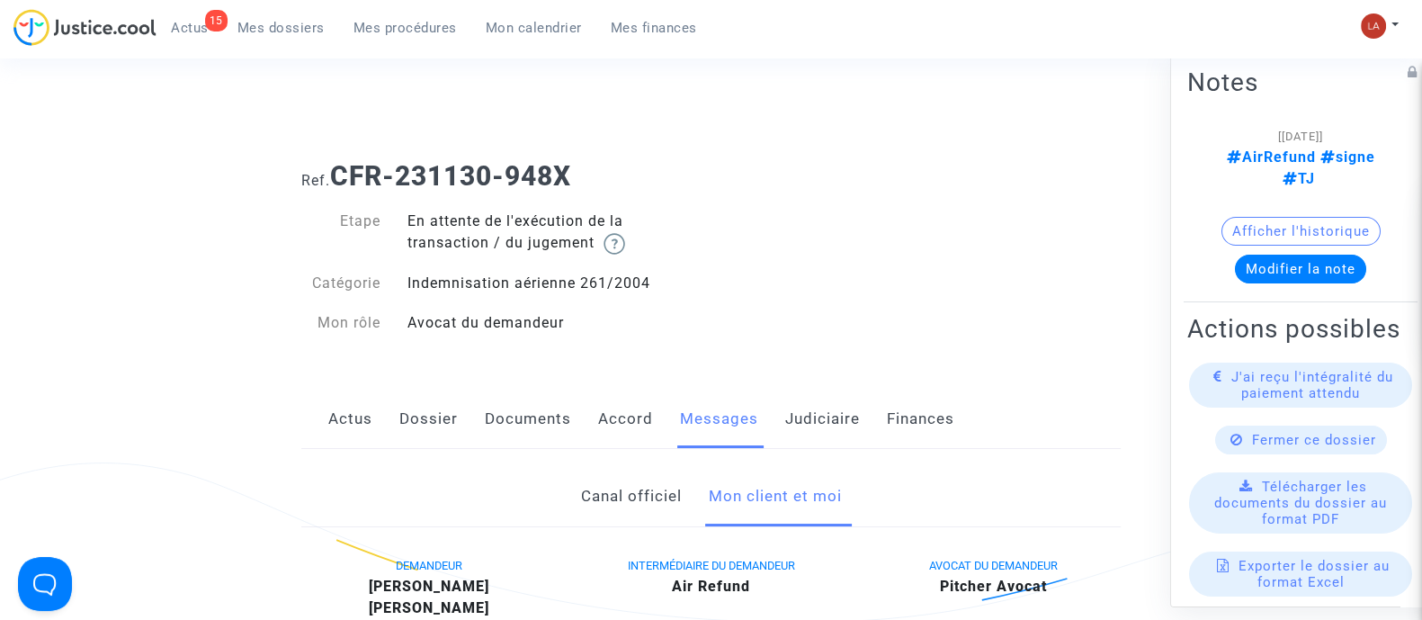
scroll to position [337, 0]
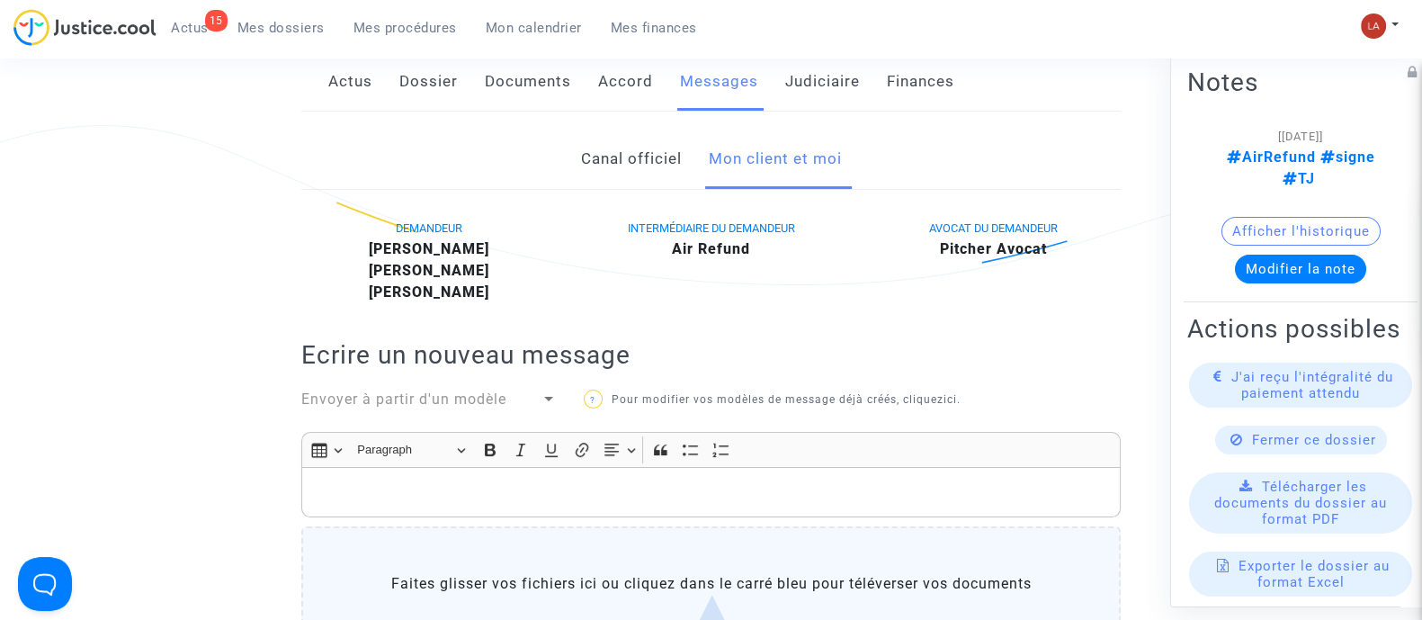
click at [788, 505] on div "Rich Text Editor, main" at bounding box center [710, 492] width 819 height 50
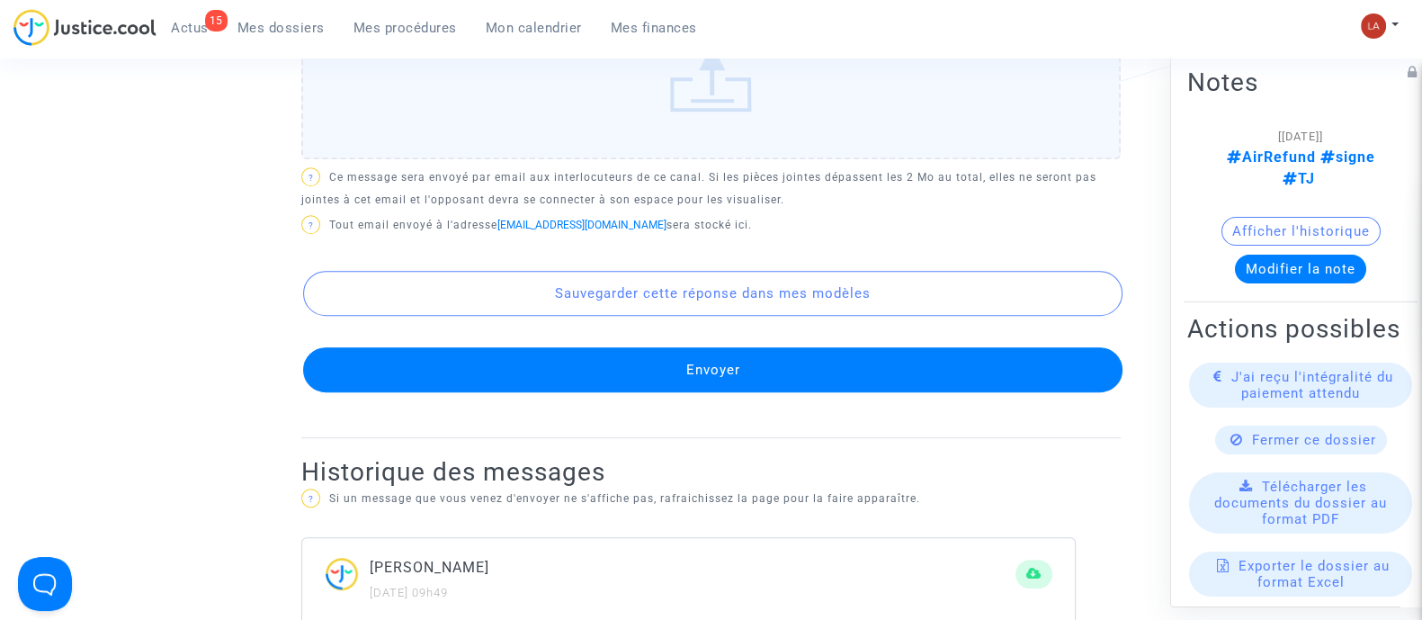
scroll to position [1291, 0]
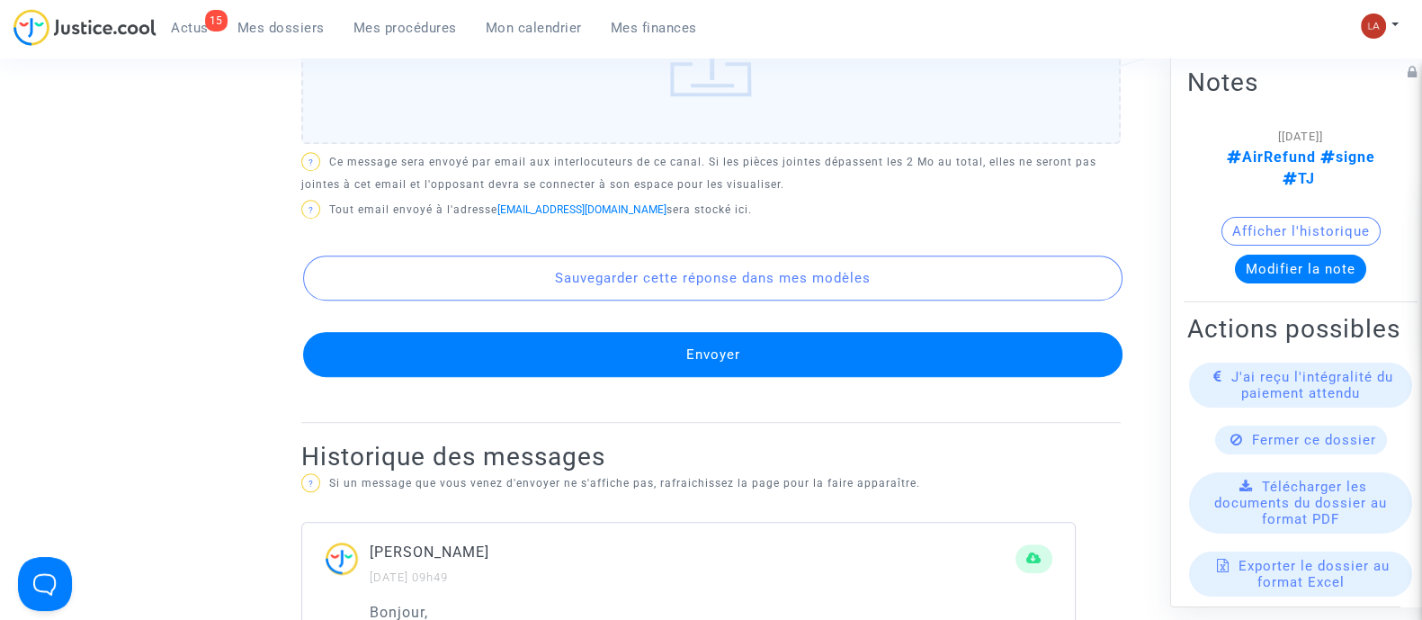
click at [662, 343] on button "Envoyer" at bounding box center [712, 354] width 819 height 45
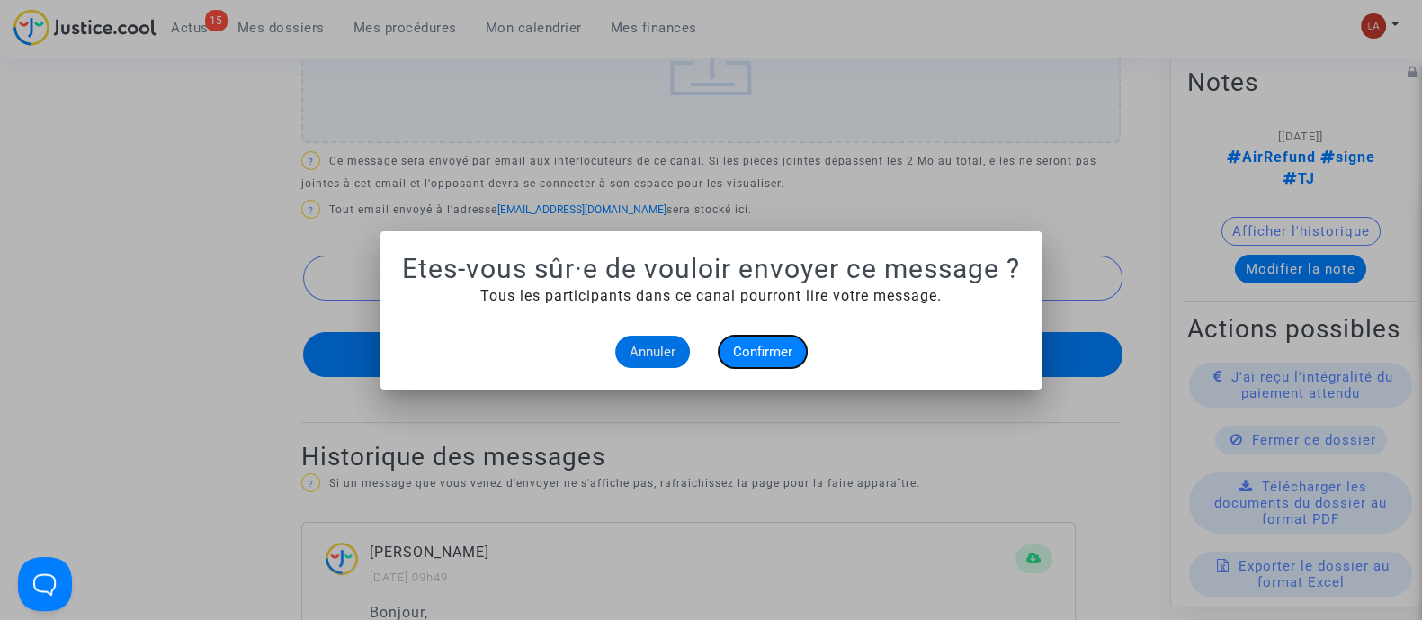
click at [743, 351] on span "Confirmer" at bounding box center [762, 352] width 59 height 16
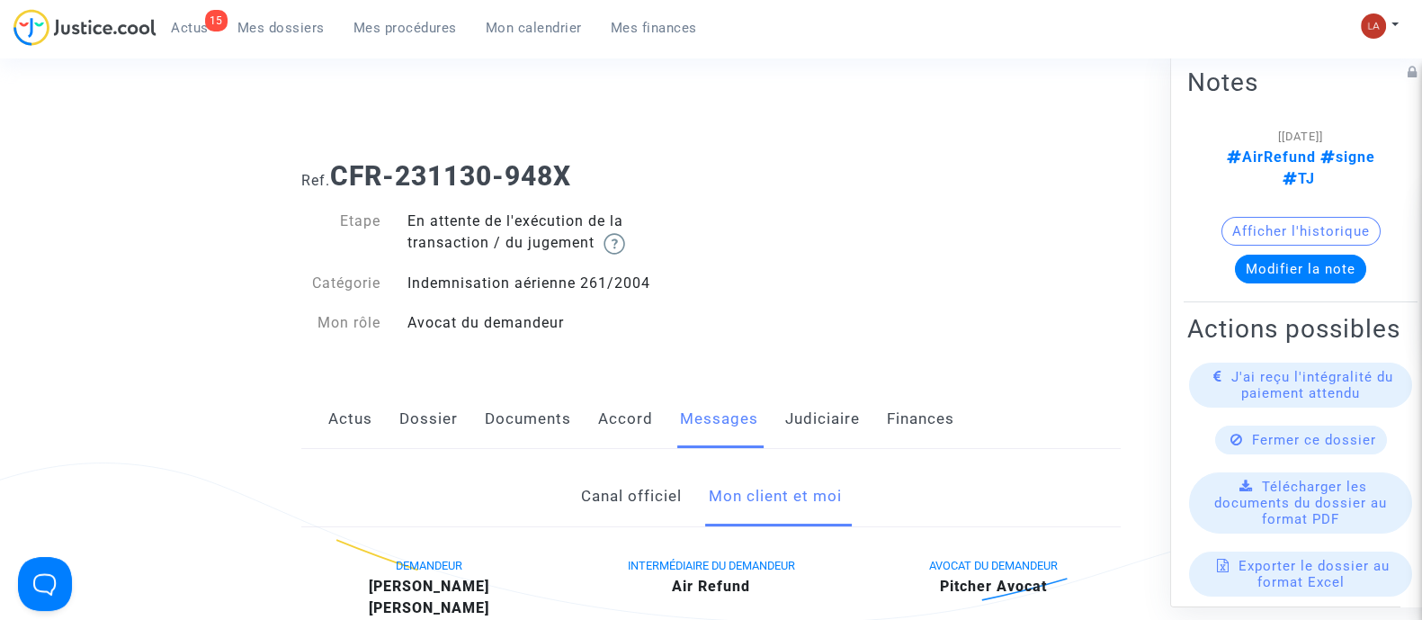
scroll to position [1291, 0]
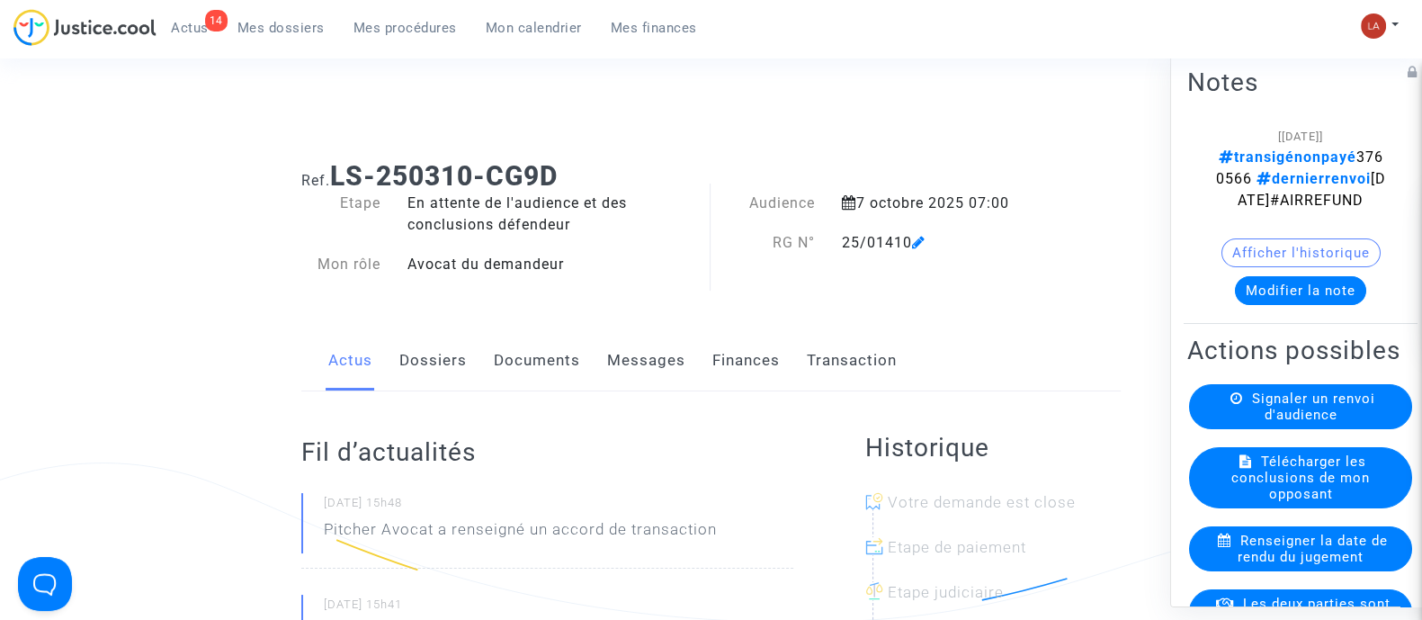
click at [415, 344] on link "Dossiers" at bounding box center [432, 360] width 67 height 59
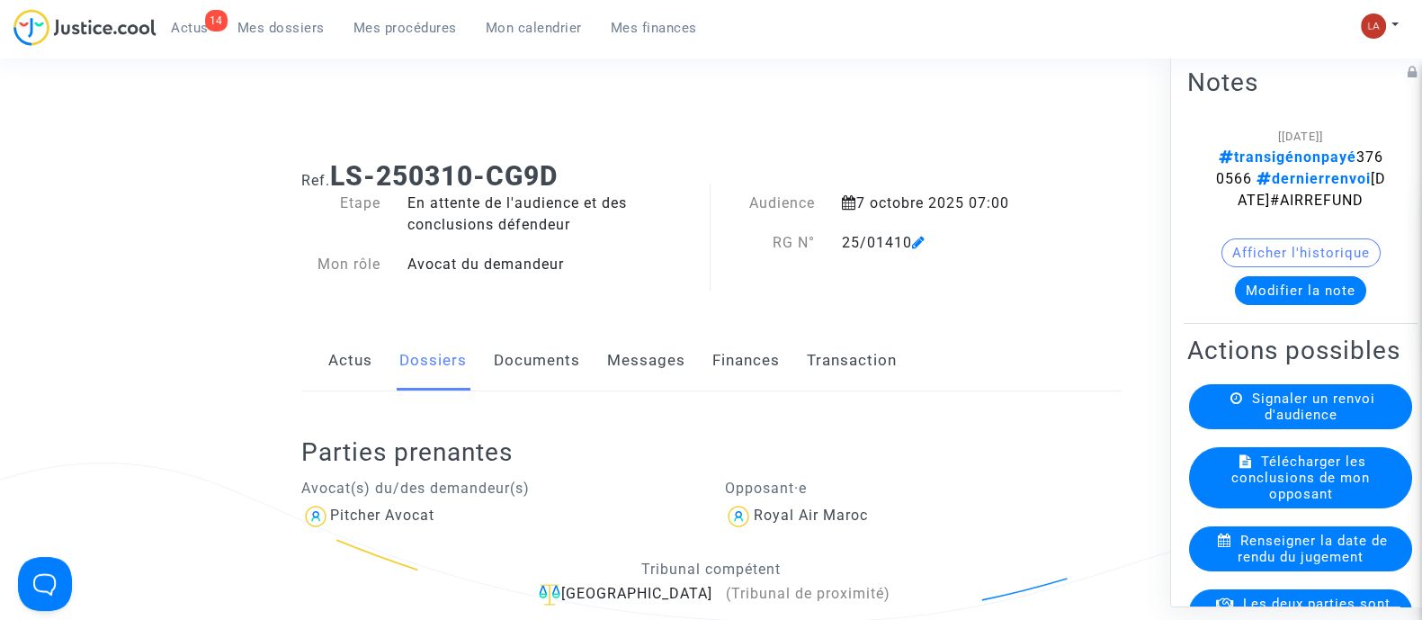
click at [1323, 422] on span "Signaler un renvoi d'audience" at bounding box center [1313, 405] width 123 height 32
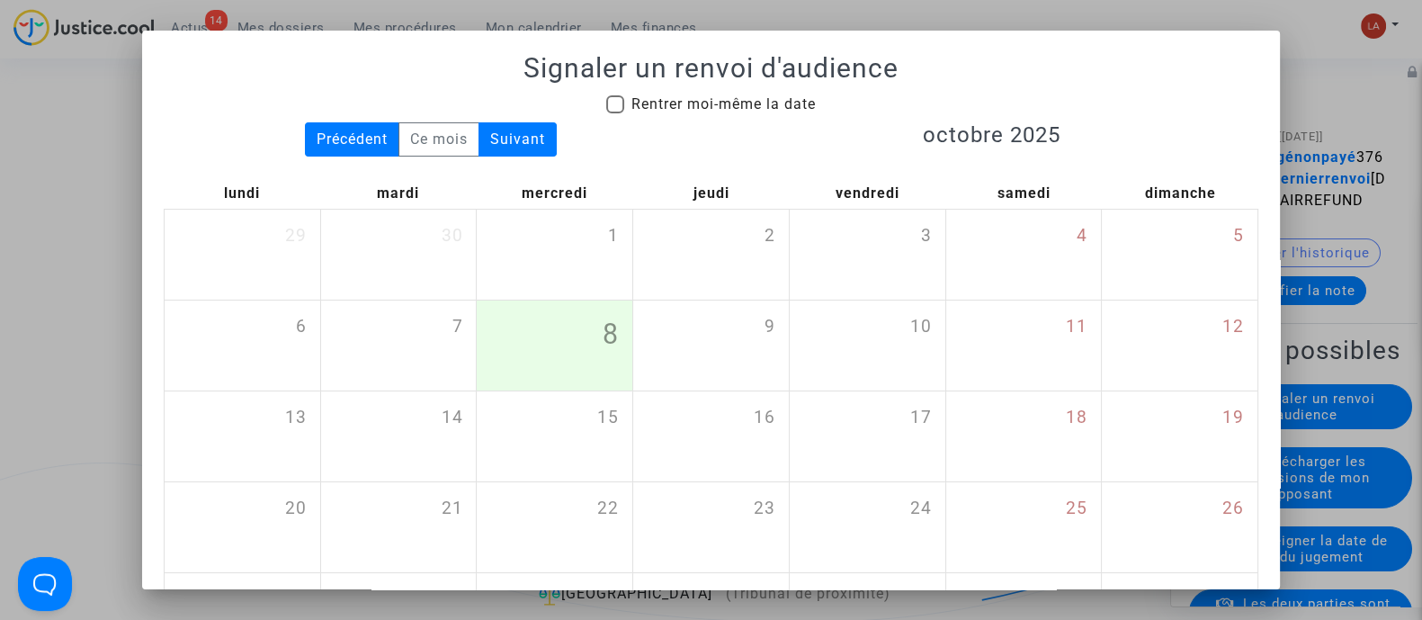
click at [762, 109] on span "Rentrer moi-même la date" at bounding box center [723, 103] width 184 height 17
click at [615, 113] on input "Rentrer moi-même la date" at bounding box center [614, 113] width 1 height 1
checkbox input "true"
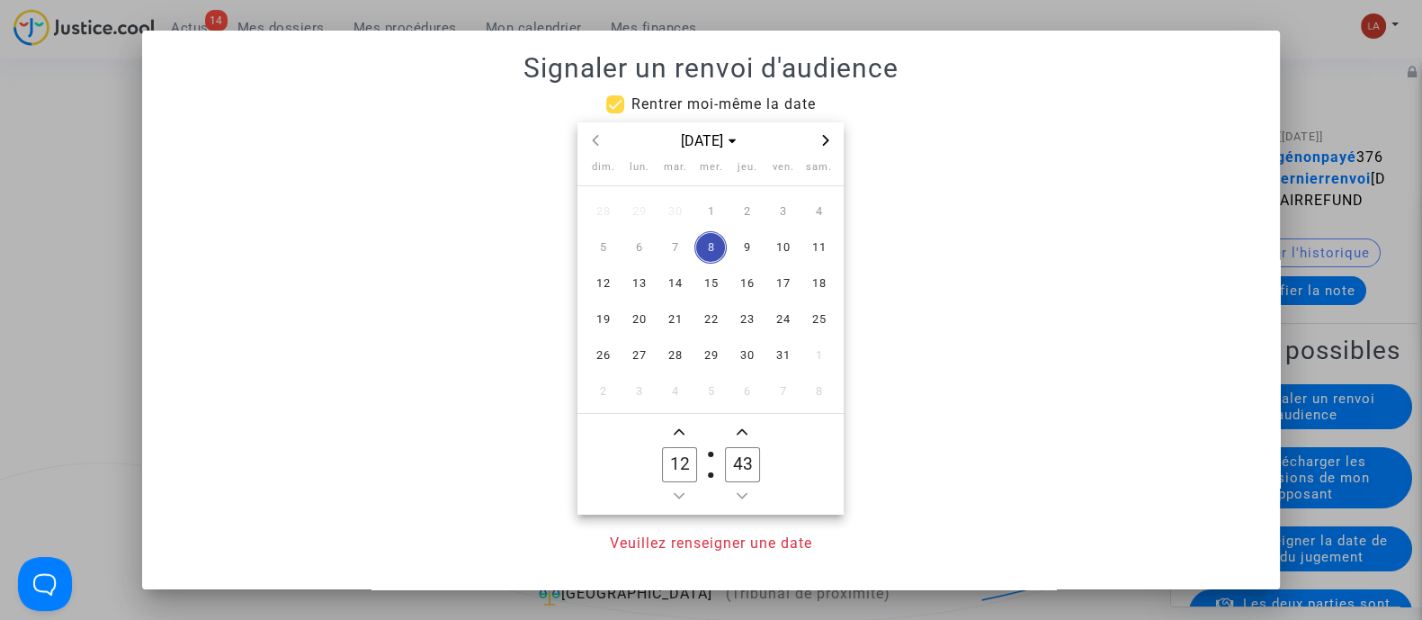
click at [800, 139] on div "[DATE]" at bounding box center [710, 141] width 209 height 22
click at [820, 139] on icon "Next month" at bounding box center [825, 140] width 11 height 11
click at [665, 326] on span "20" at bounding box center [674, 319] width 32 height 32
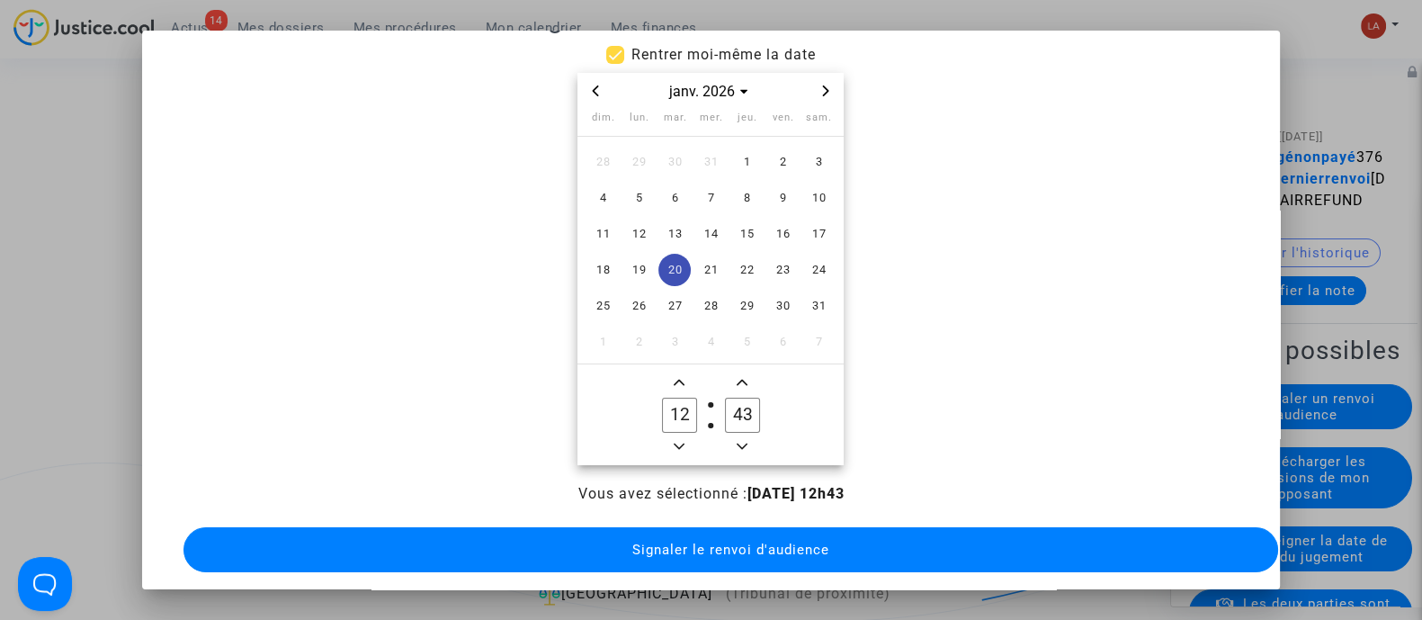
scroll to position [76, 0]
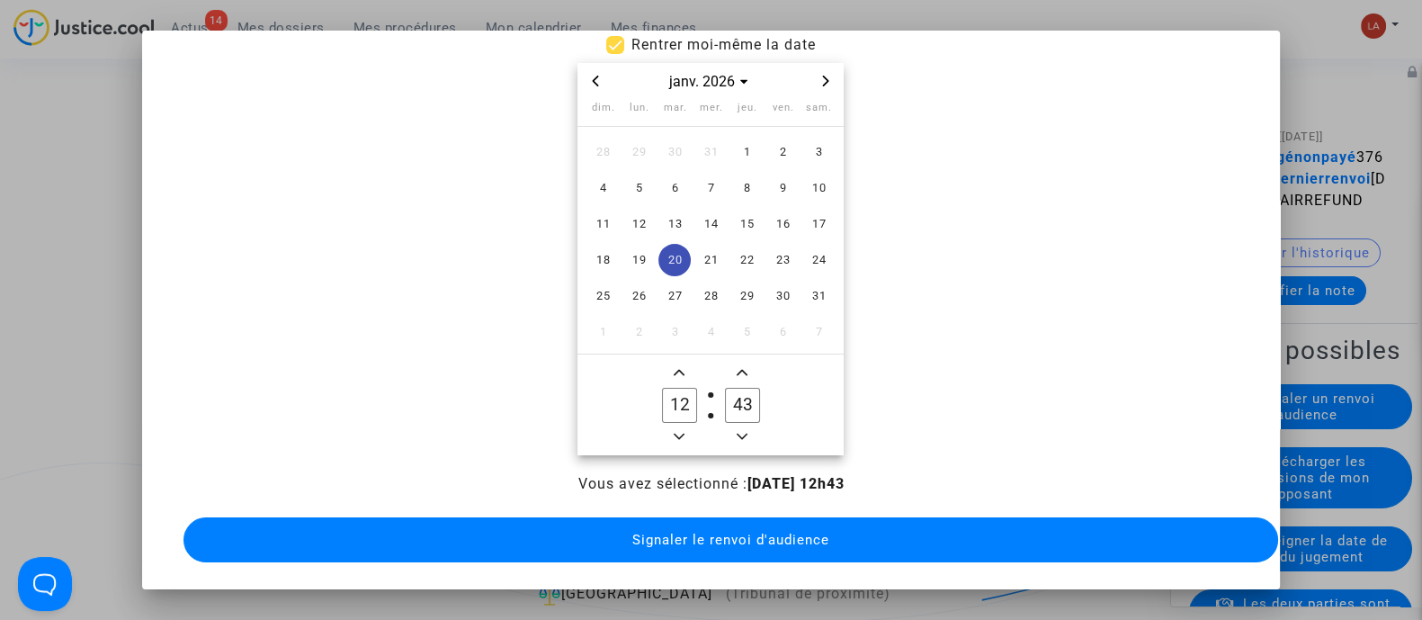
click at [675, 388] on label "12 Hour" at bounding box center [679, 406] width 63 height 36
click at [675, 388] on input "12" at bounding box center [679, 405] width 34 height 34
click at [674, 370] on icon "Add a hour" at bounding box center [679, 373] width 11 height 6
type input "14"
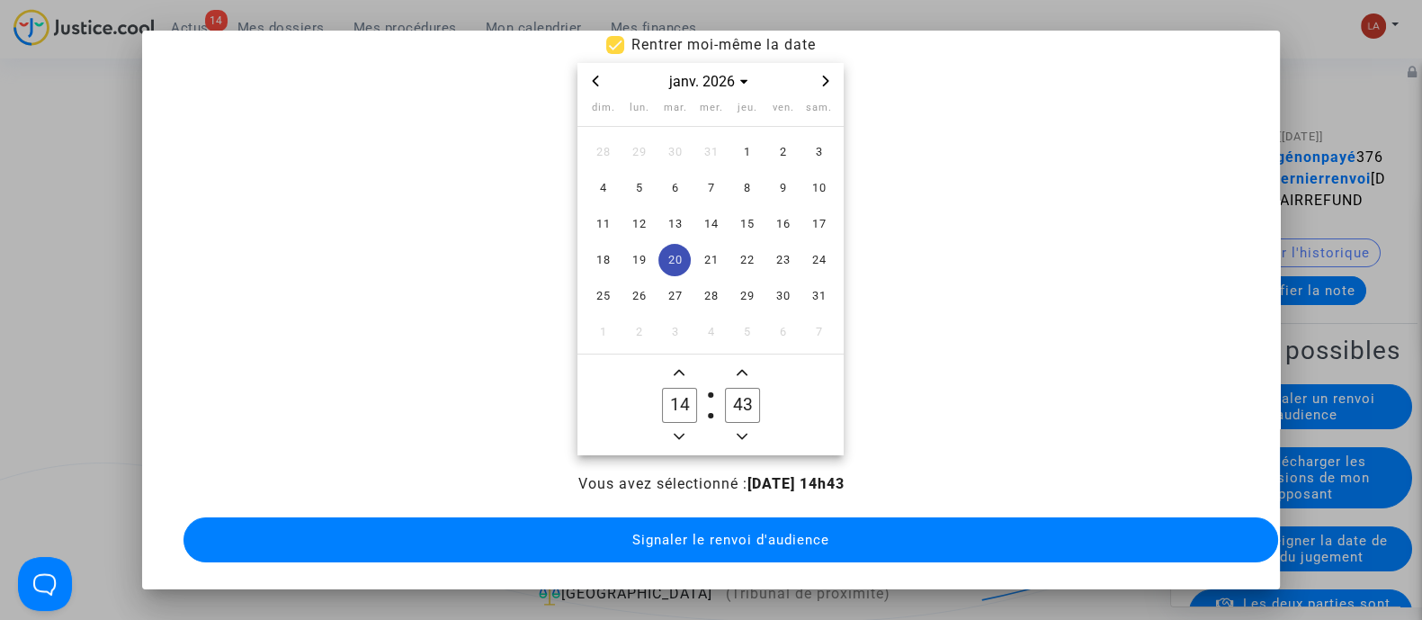
click at [733, 389] on input "43" at bounding box center [742, 405] width 34 height 34
type input "00"
click at [740, 532] on span "Signaler le renvoi d'audience" at bounding box center [730, 540] width 197 height 16
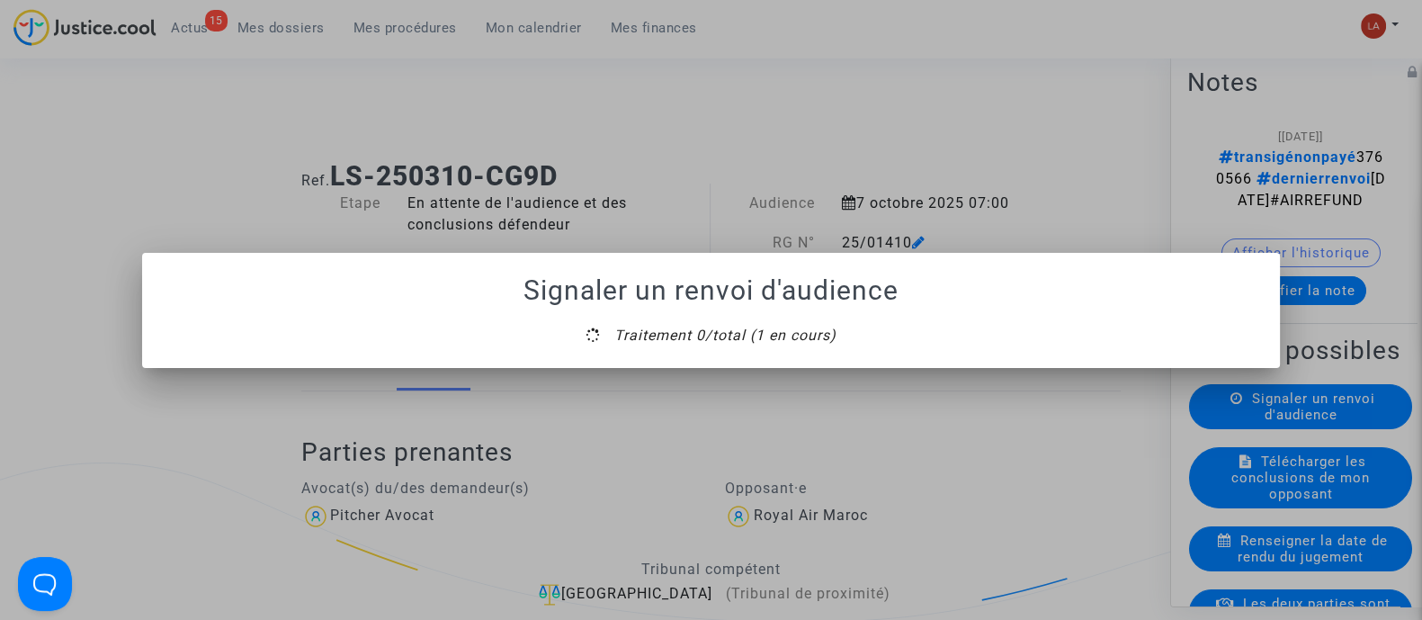
scroll to position [0, 0]
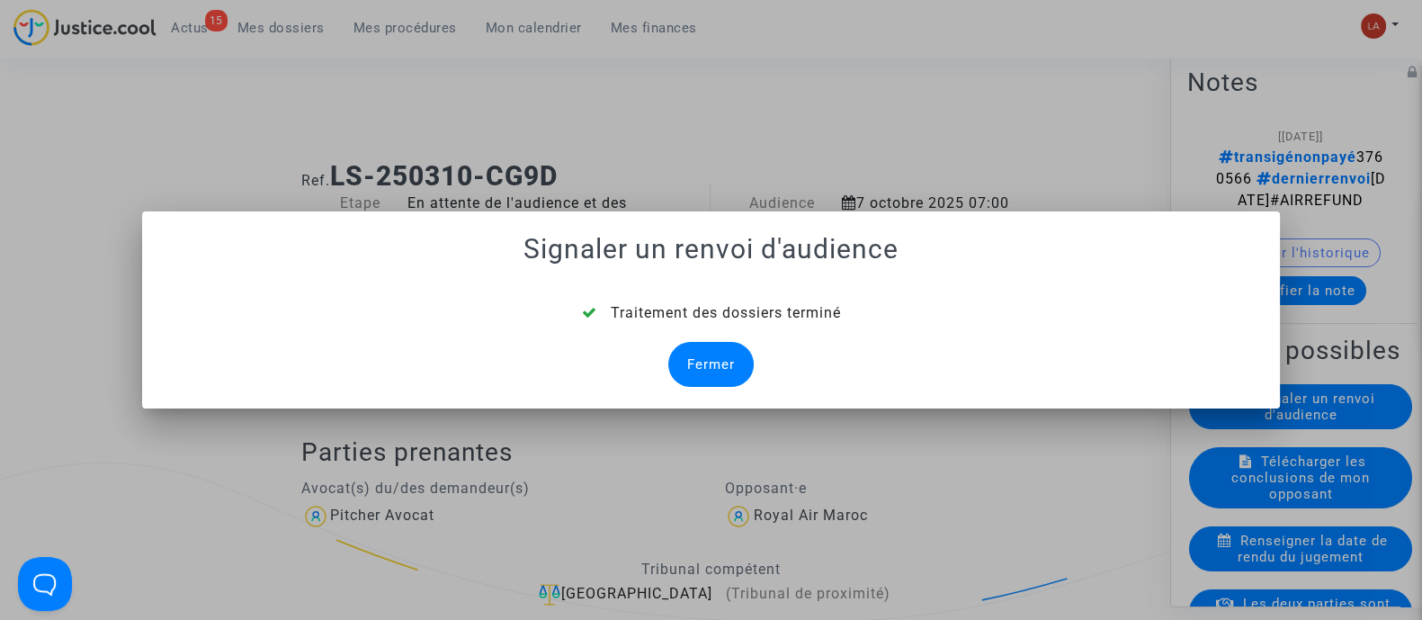
click at [742, 353] on div "Fermer" at bounding box center [710, 364] width 85 height 45
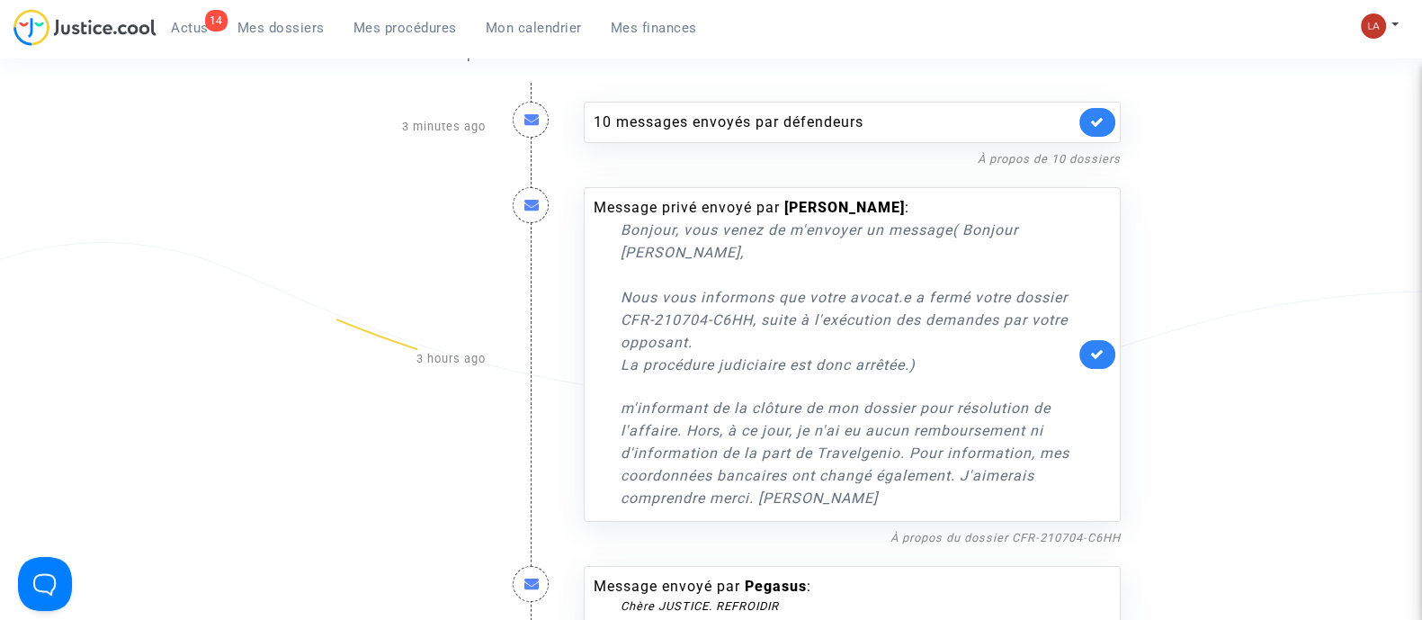
scroll to position [239, 0]
click at [938, 530] on link "À propos du dossier CFR-210704-C6HH" at bounding box center [1005, 536] width 230 height 13
click at [1108, 349] on link at bounding box center [1097, 353] width 36 height 29
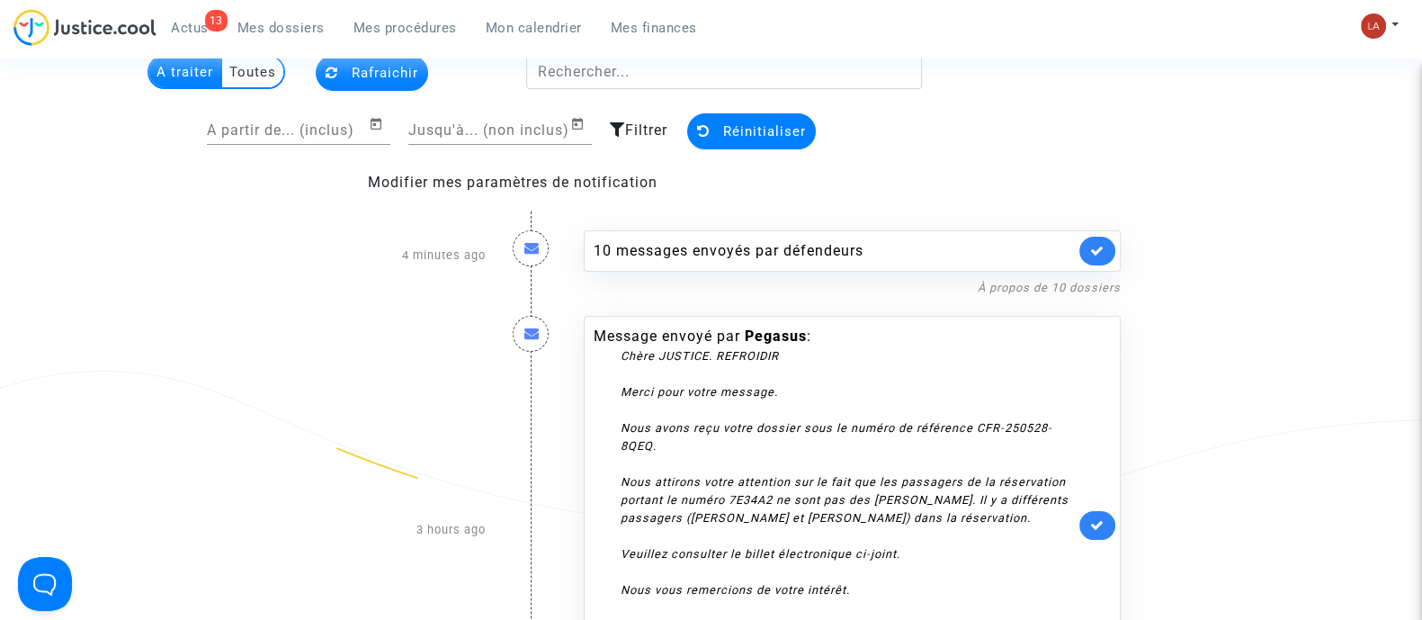
scroll to position [82, 0]
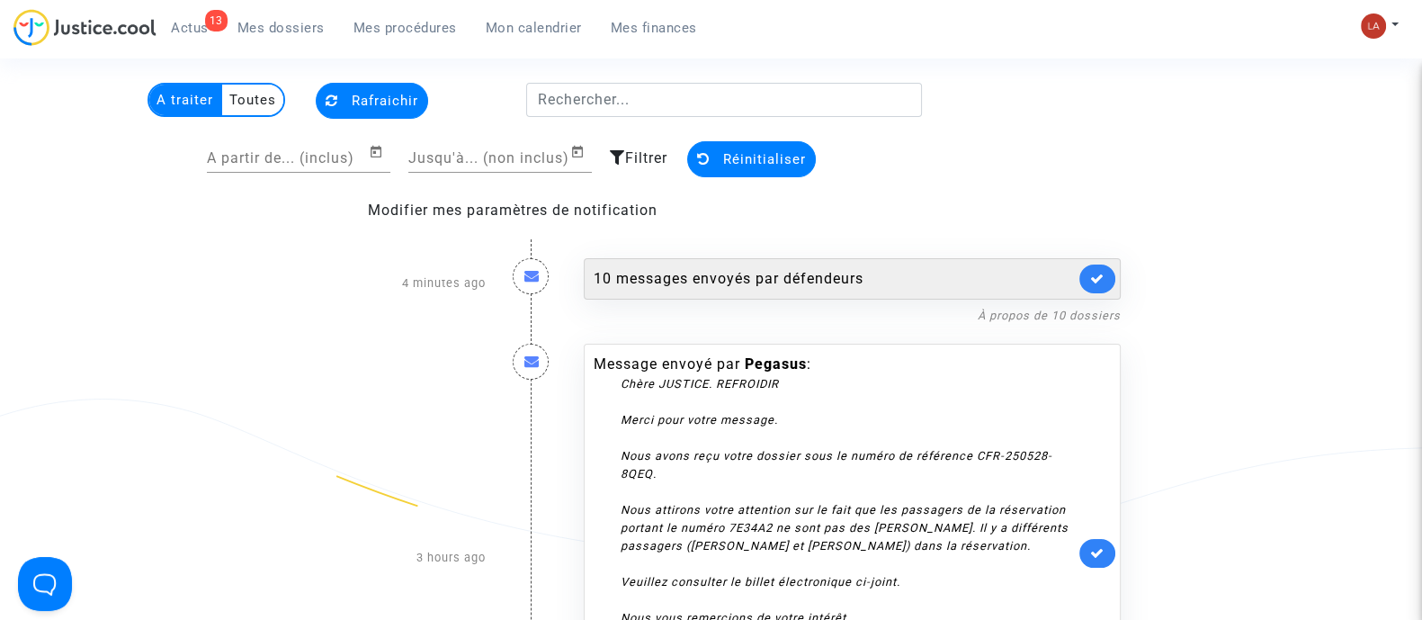
click at [891, 280] on div "10 messages envoyés par défendeurs" at bounding box center [834, 279] width 481 height 22
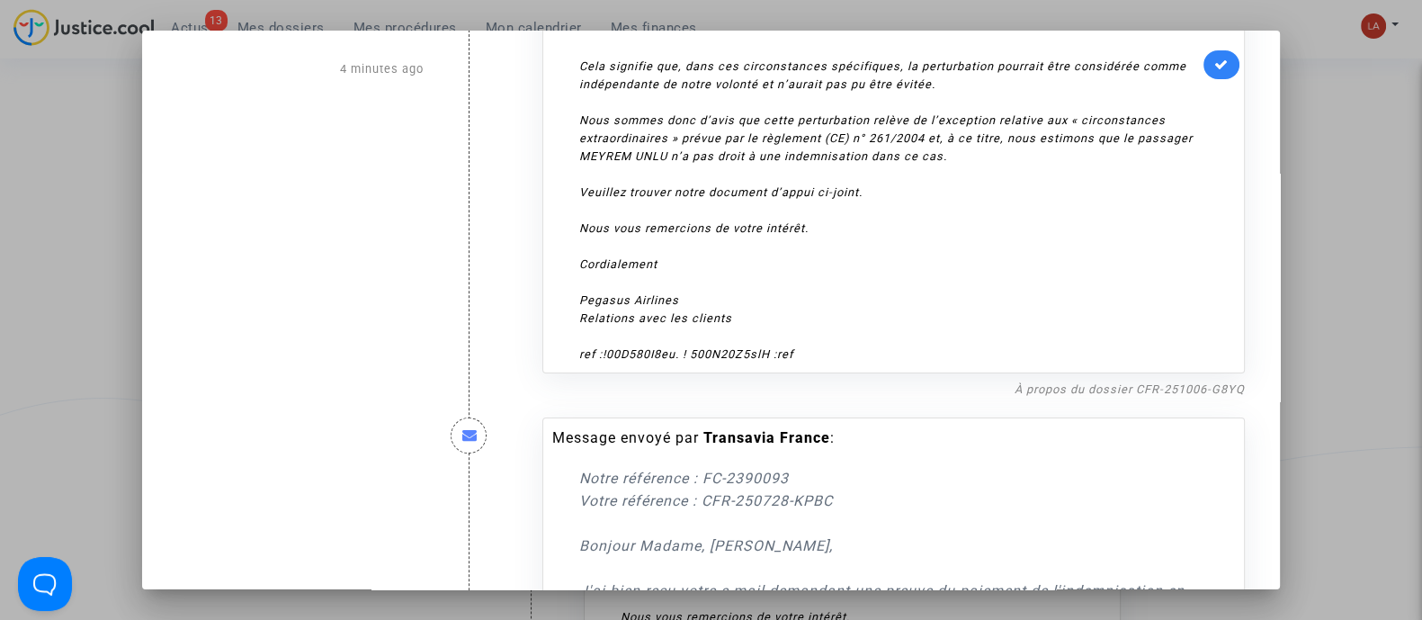
scroll to position [319, 0]
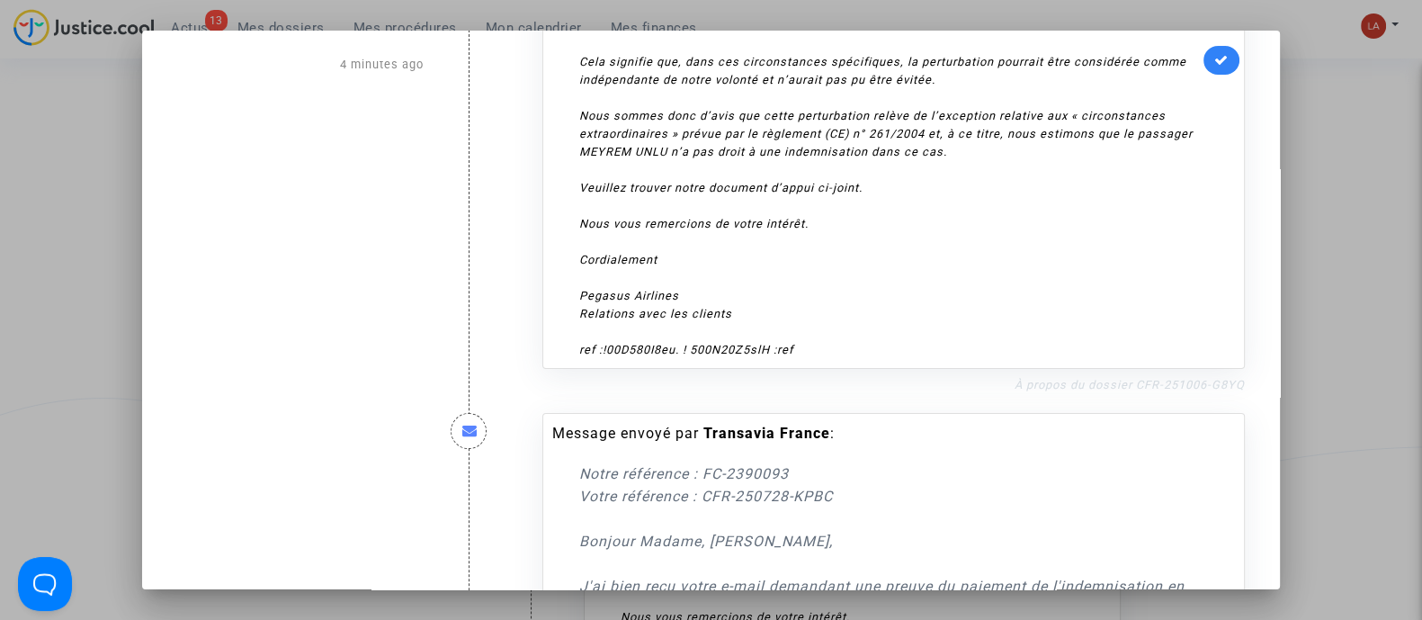
click at [1074, 384] on link "À propos du dossier CFR-251006-G8YQ" at bounding box center [1129, 384] width 230 height 13
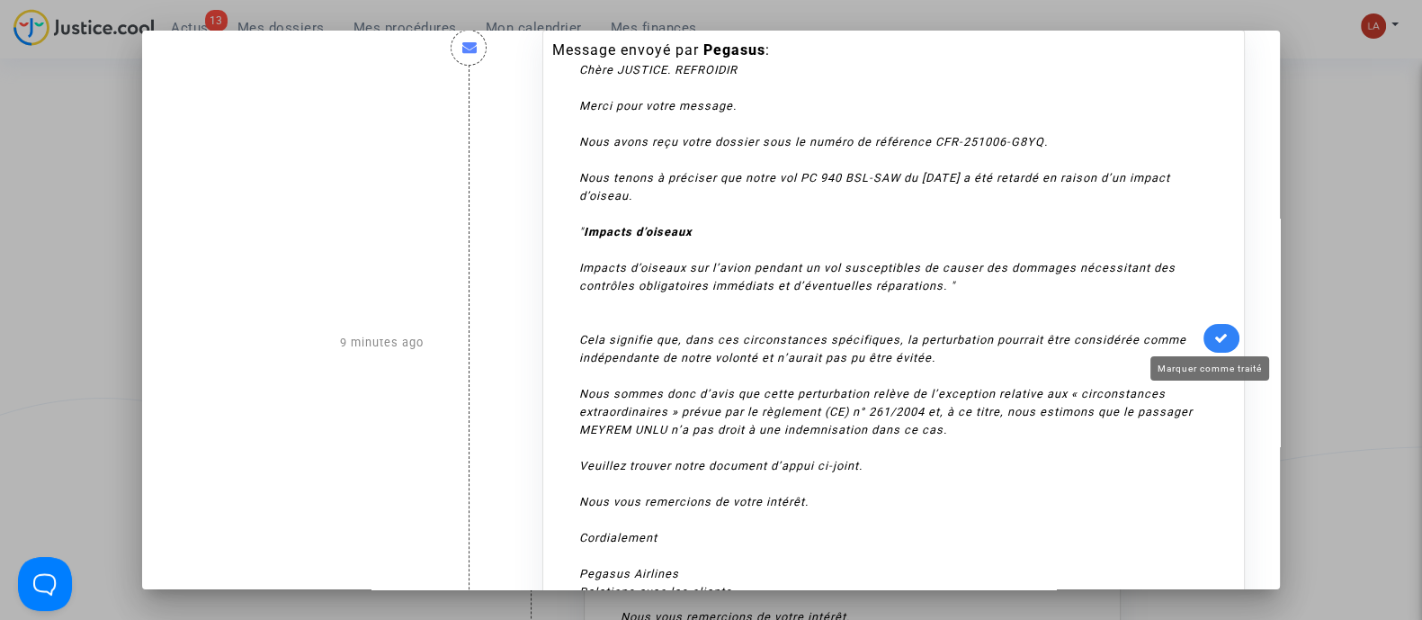
click at [1214, 331] on icon at bounding box center [1221, 337] width 14 height 13
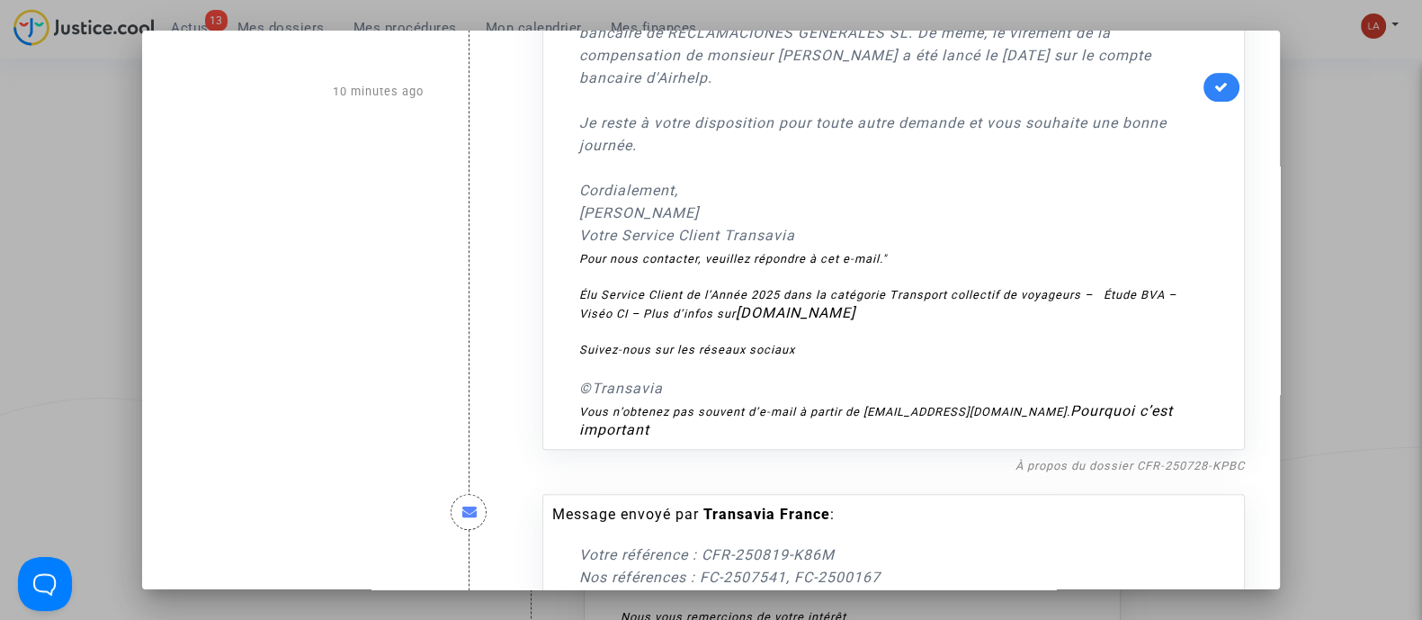
scroll to position [1008, 0]
click at [1051, 469] on nf-filterlink "À propos du dossier CFR-250728-KPBC" at bounding box center [1129, 463] width 229 height 17
click at [1042, 465] on link "À propos du dossier CFR-250728-KPBC" at bounding box center [1129, 464] width 229 height 13
click at [1223, 82] on link at bounding box center [1221, 86] width 36 height 29
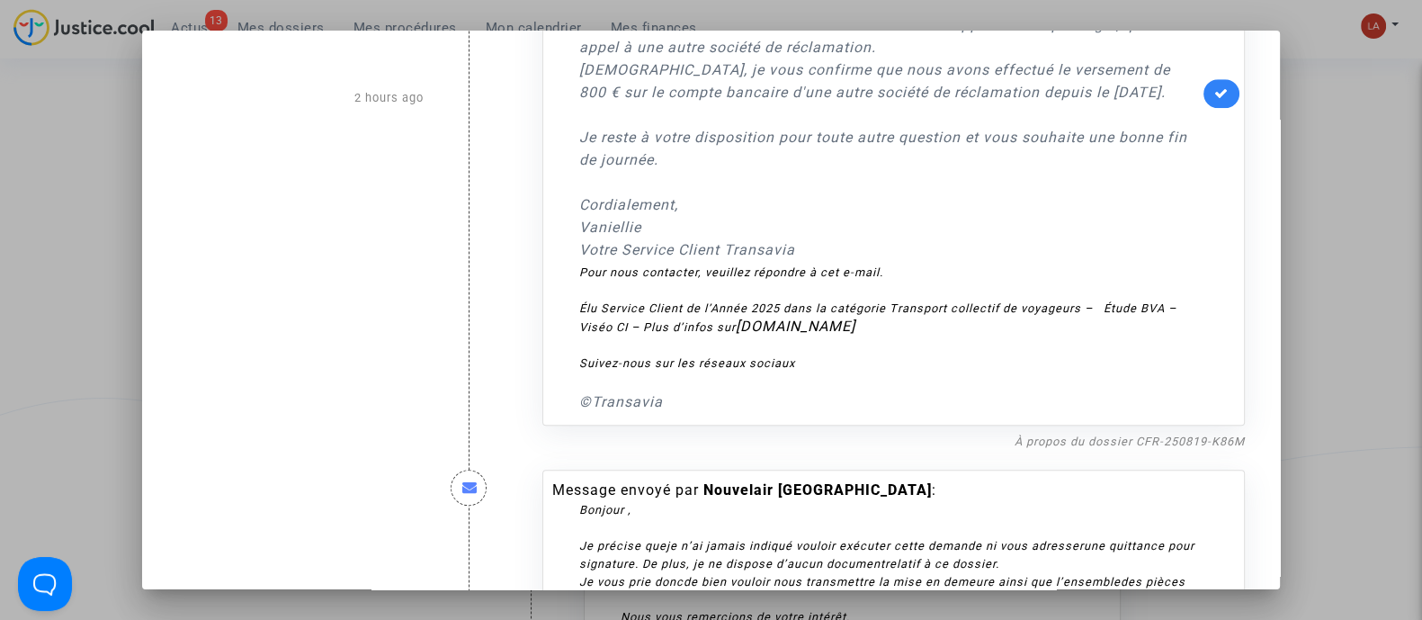
scroll to position [1908, 0]
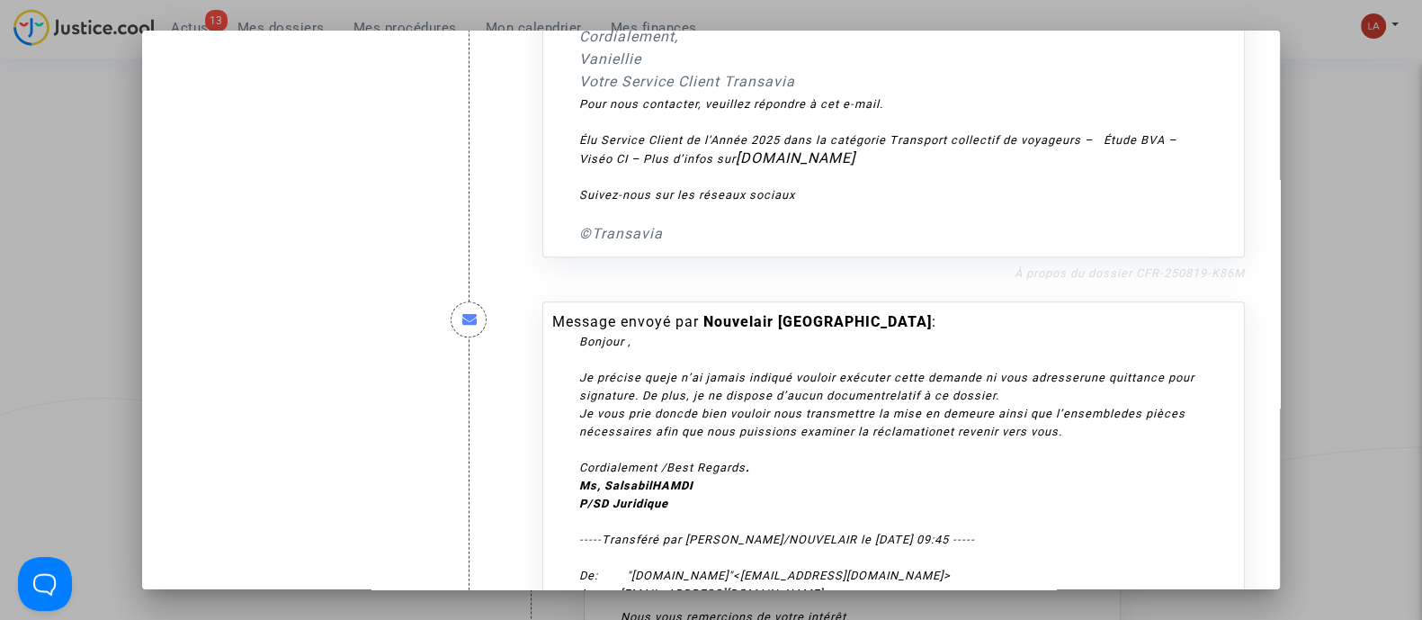
click at [1123, 266] on link "À propos du dossier CFR-250819-K86M" at bounding box center [1129, 272] width 230 height 13
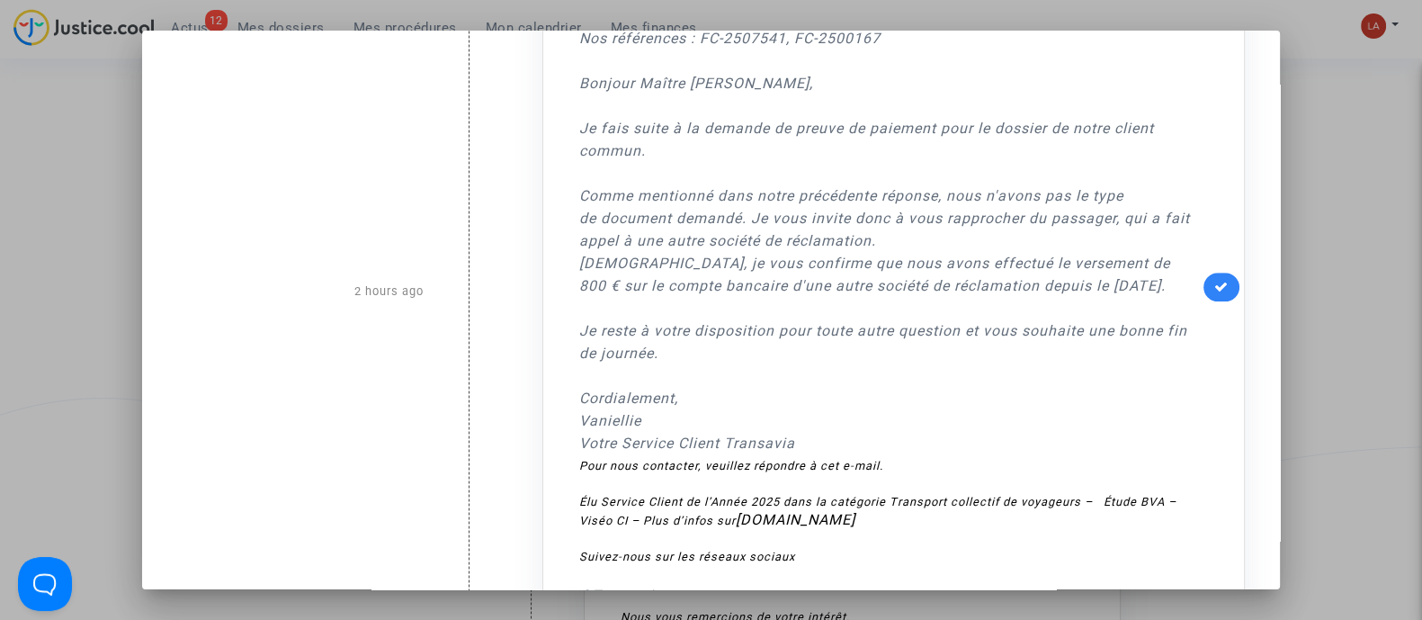
click at [1211, 292] on link at bounding box center [1221, 287] width 36 height 29
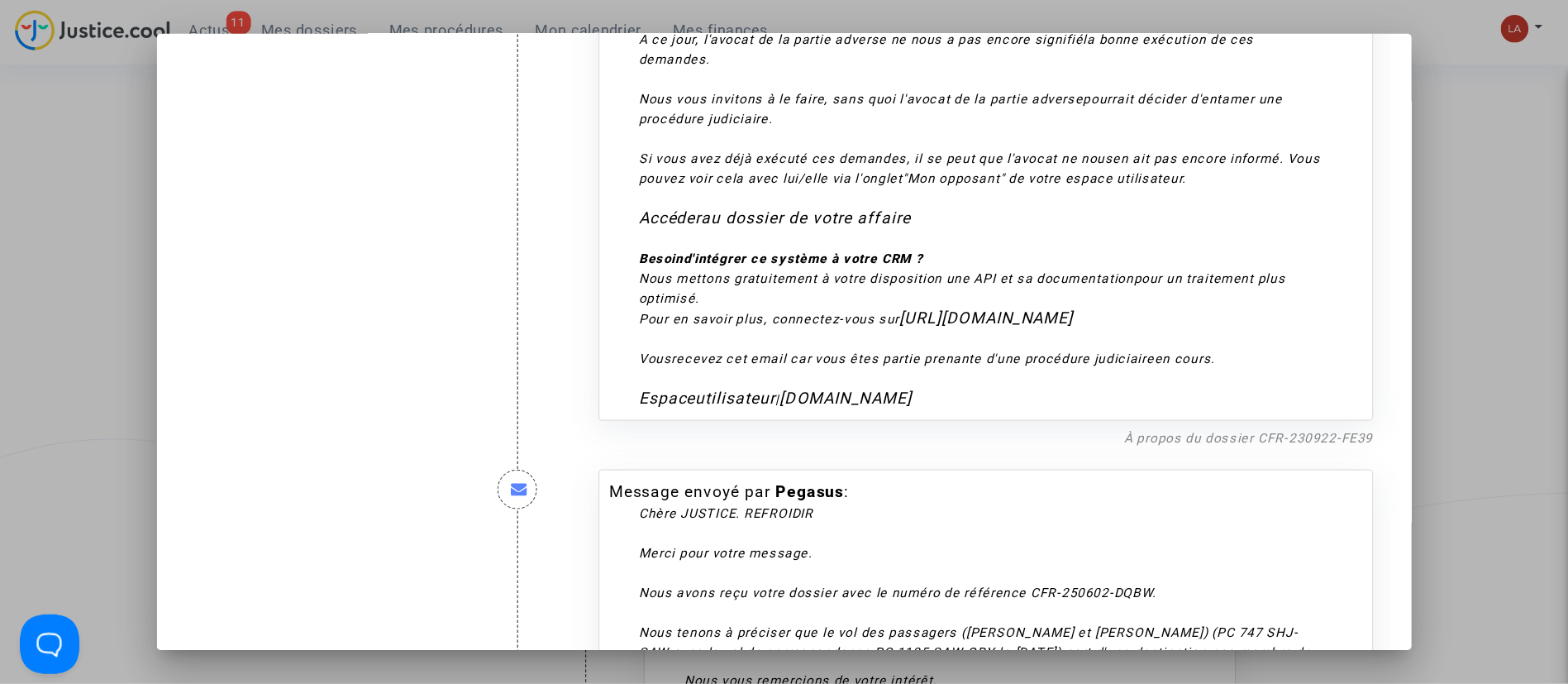
scroll to position [2744, 0]
click at [1008, 365] on link "À propos du dossier CFR-230922-FE39" at bounding box center [1040, 364] width 208 height 12
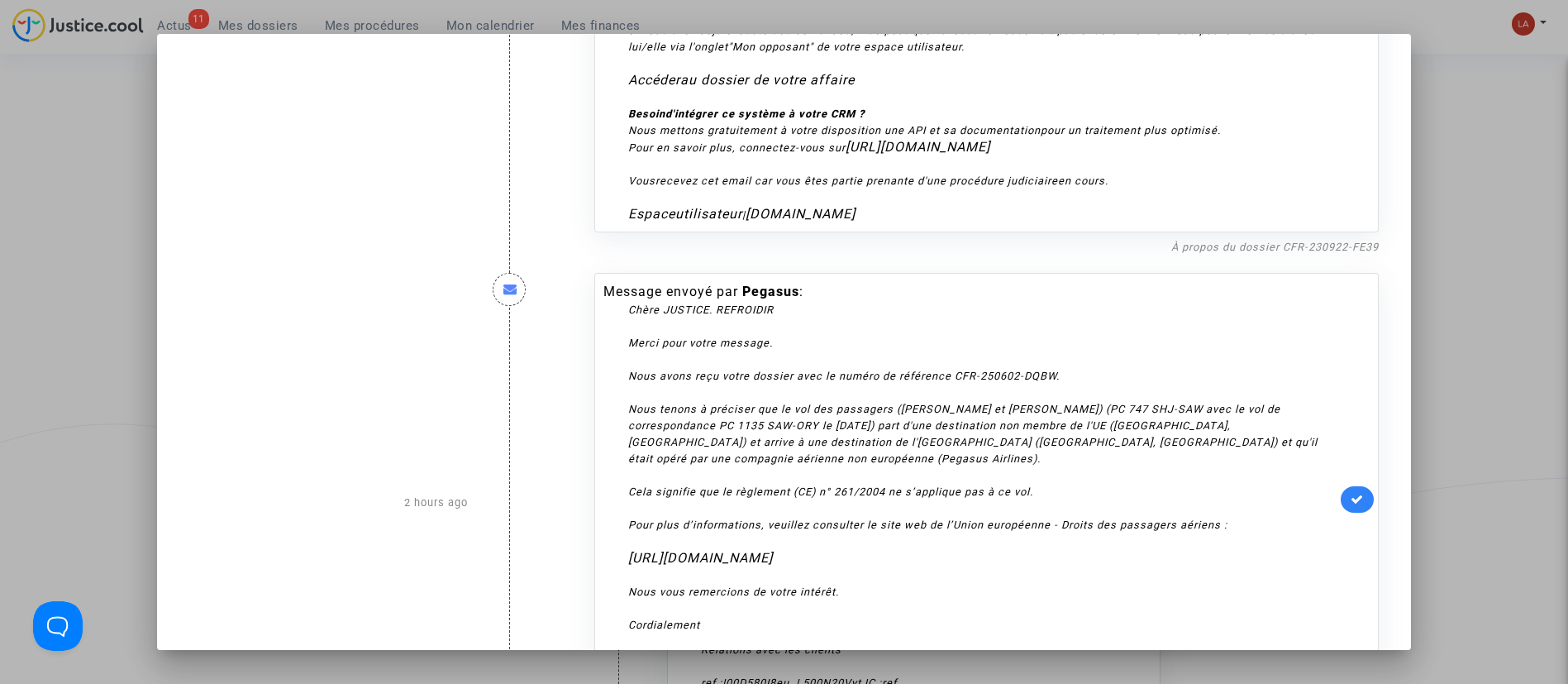
scroll to position [2642, 0]
click at [1280, 249] on link "À propos du dossier CFR-230922-FE39" at bounding box center [1275, 244] width 208 height 12
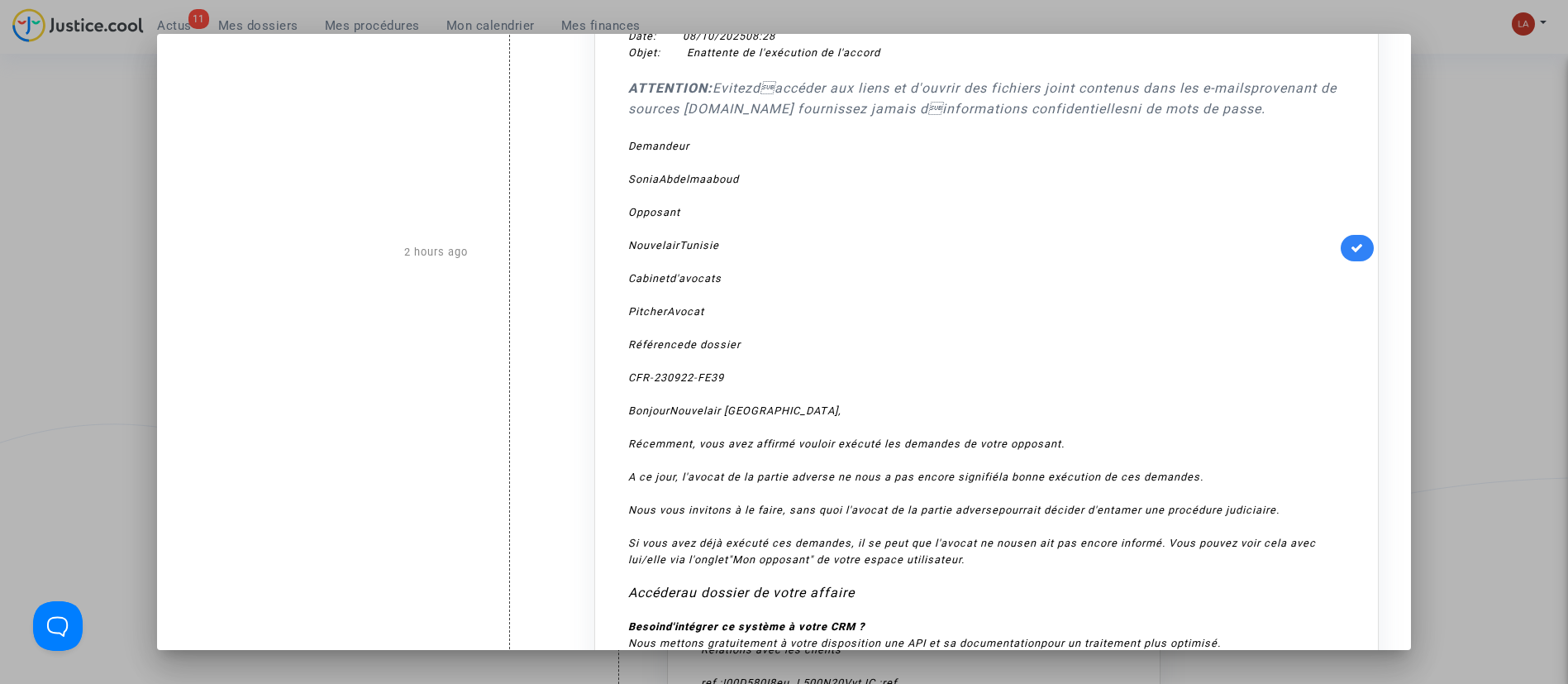
scroll to position [2123, 0]
click at [1306, 246] on link at bounding box center [1358, 253] width 33 height 27
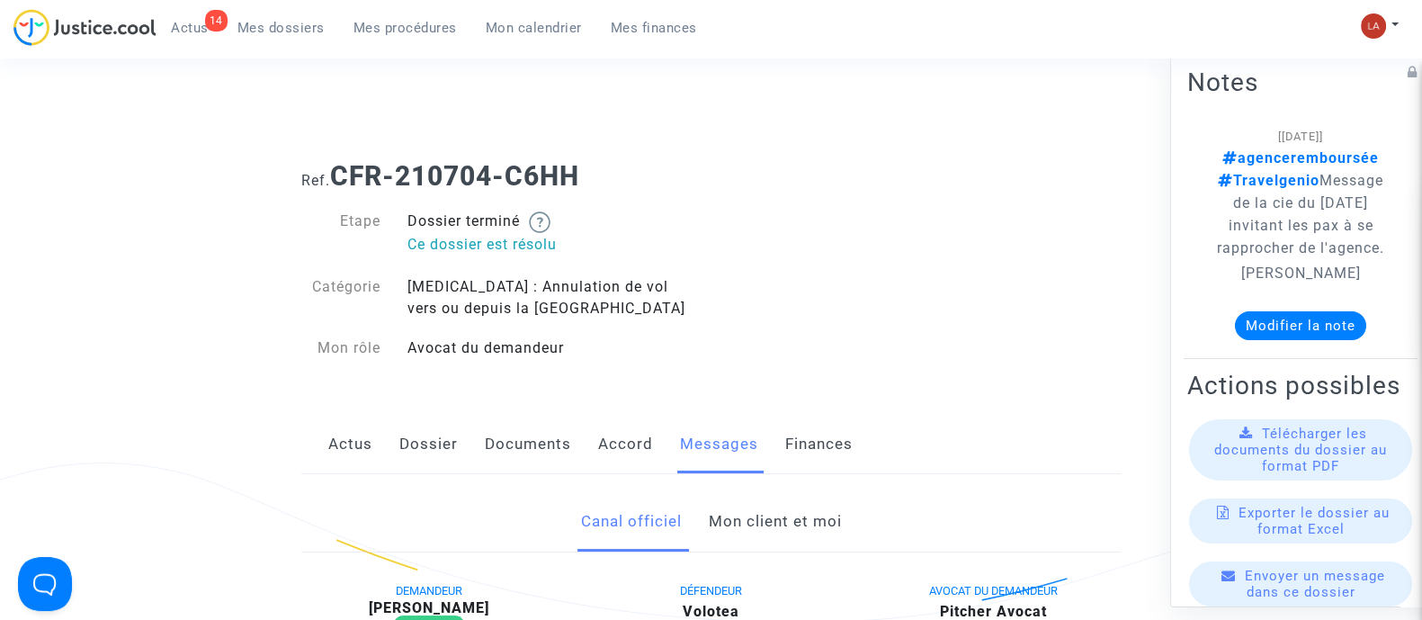
scroll to position [0, 52]
click at [800, 511] on link "Mon client et moi" at bounding box center [774, 521] width 133 height 59
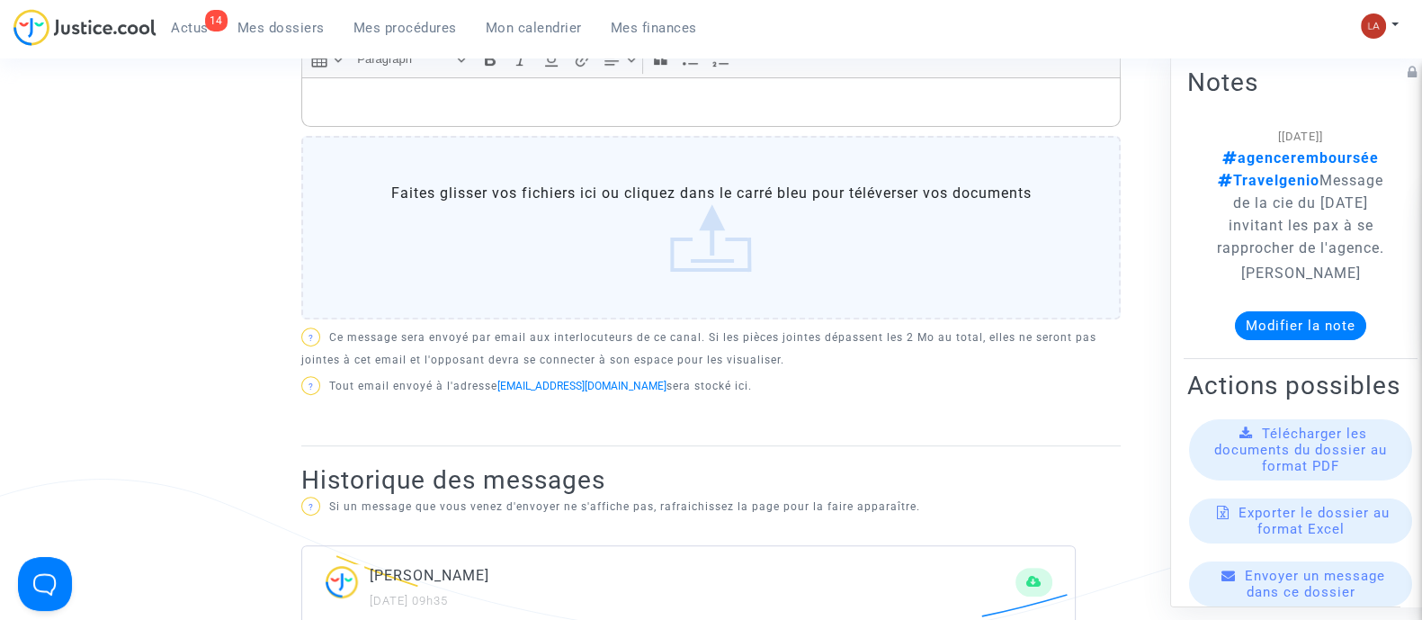
scroll to position [744, 0]
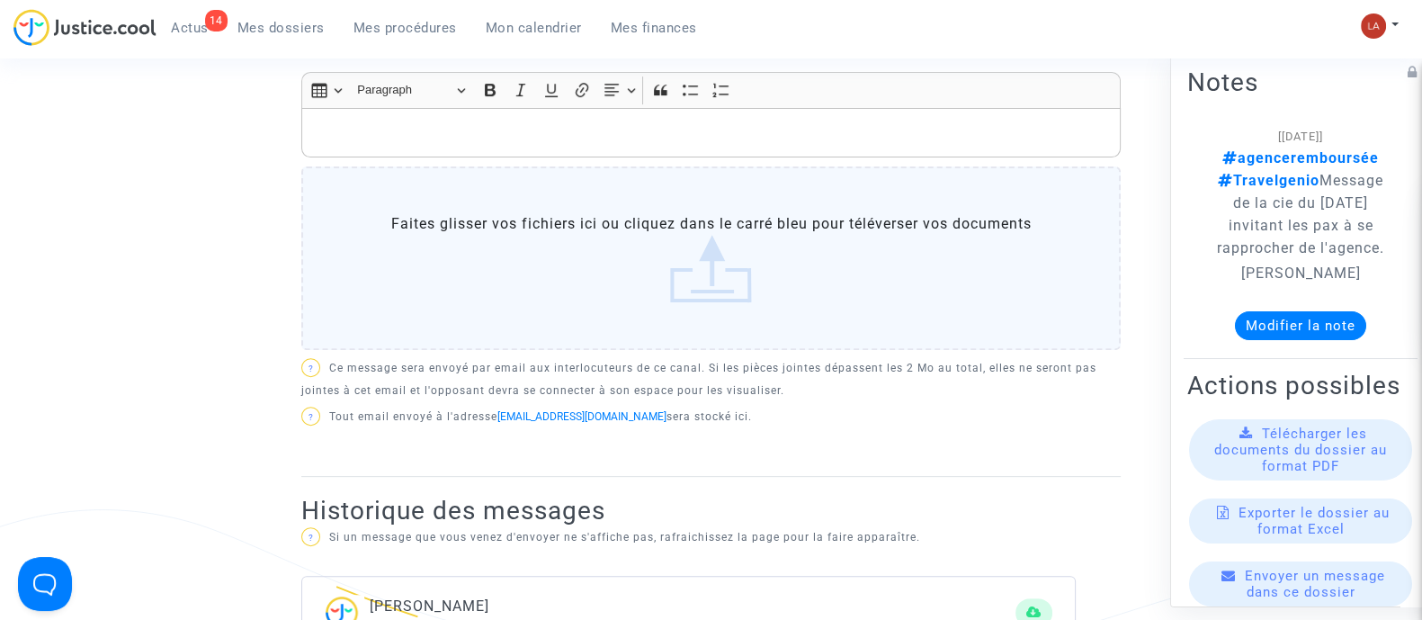
click at [416, 138] on p "Rich Text Editor, main" at bounding box center [711, 132] width 800 height 22
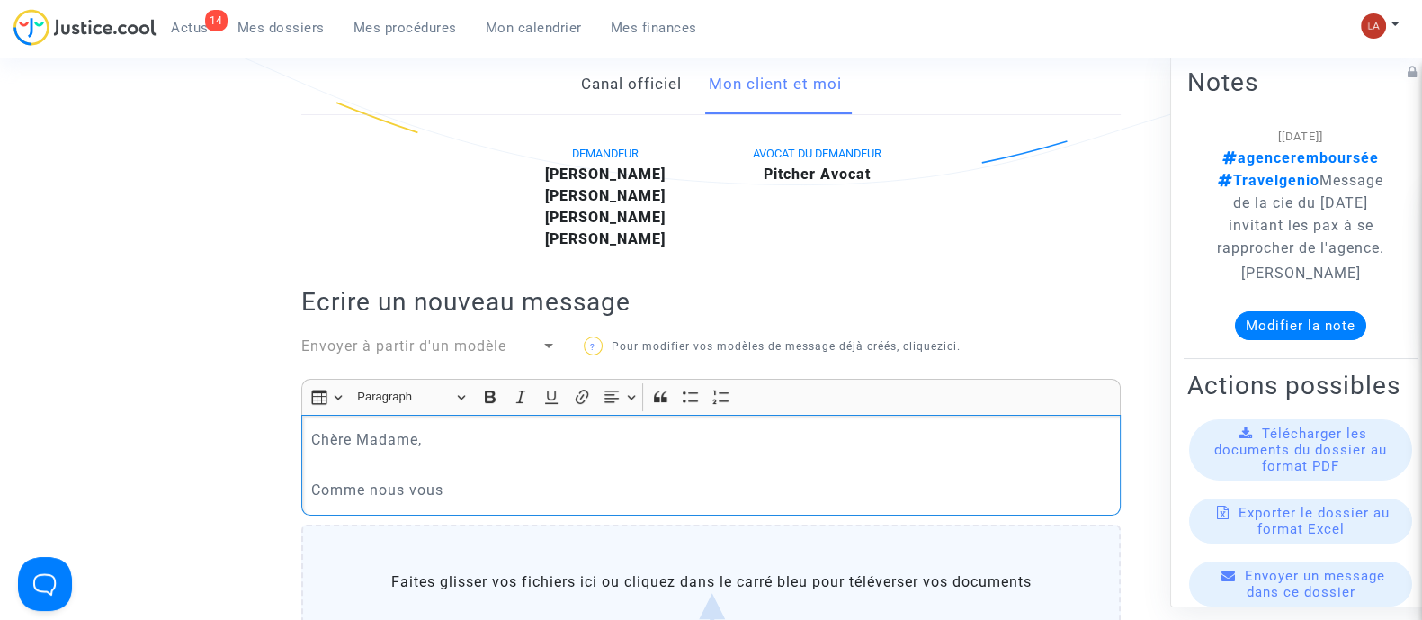
scroll to position [435, 0]
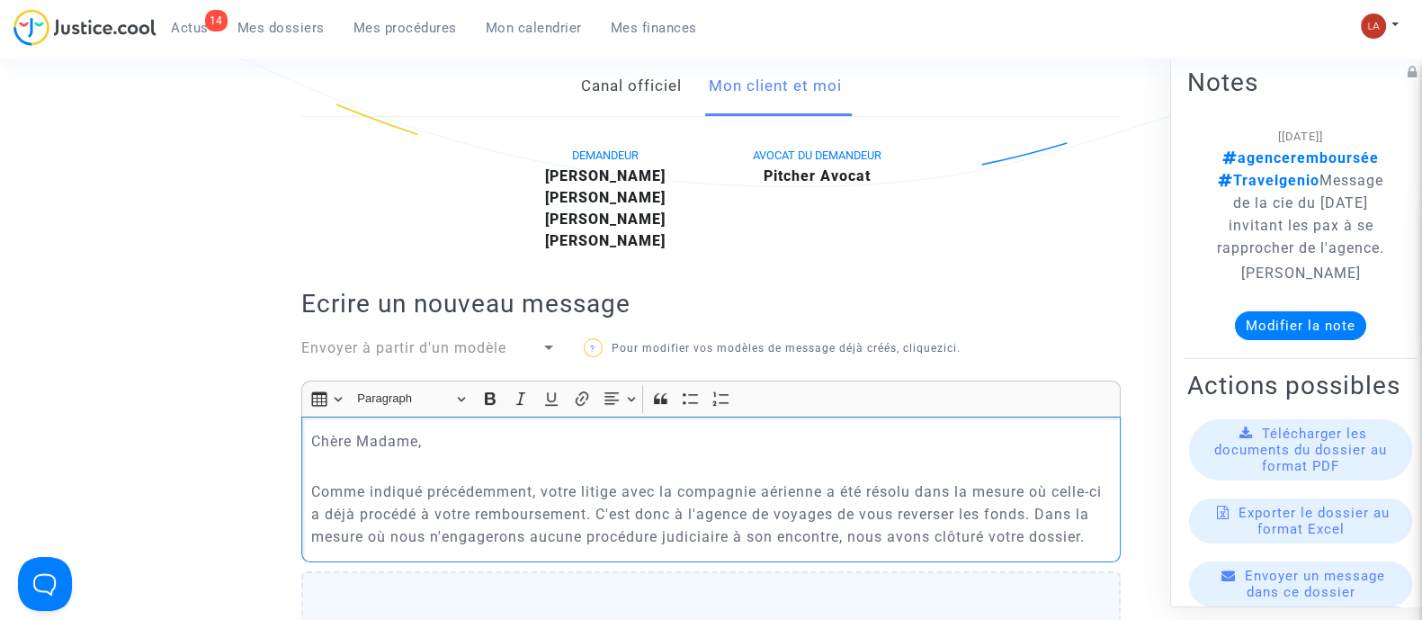
click at [749, 537] on p "Comme indiqué précédemment, votre litige avec la compagnie aérienne a été résol…" at bounding box center [711, 513] width 800 height 67
click at [814, 535] on p "Comme indiqué précédemment, votre litige avec la compagnie aérienne a été résol…" at bounding box center [711, 513] width 800 height 67
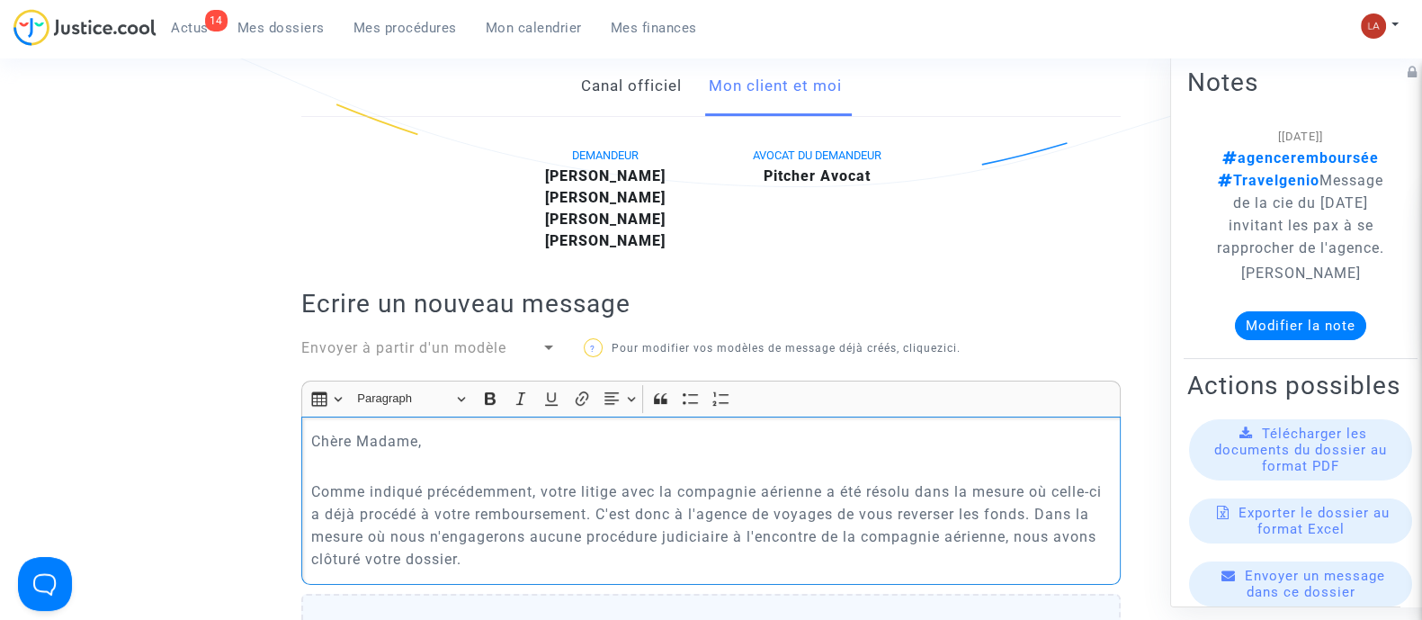
click at [684, 550] on p "Comme indiqué précédemment, votre litige avec la compagnie aérienne a été résol…" at bounding box center [711, 525] width 800 height 90
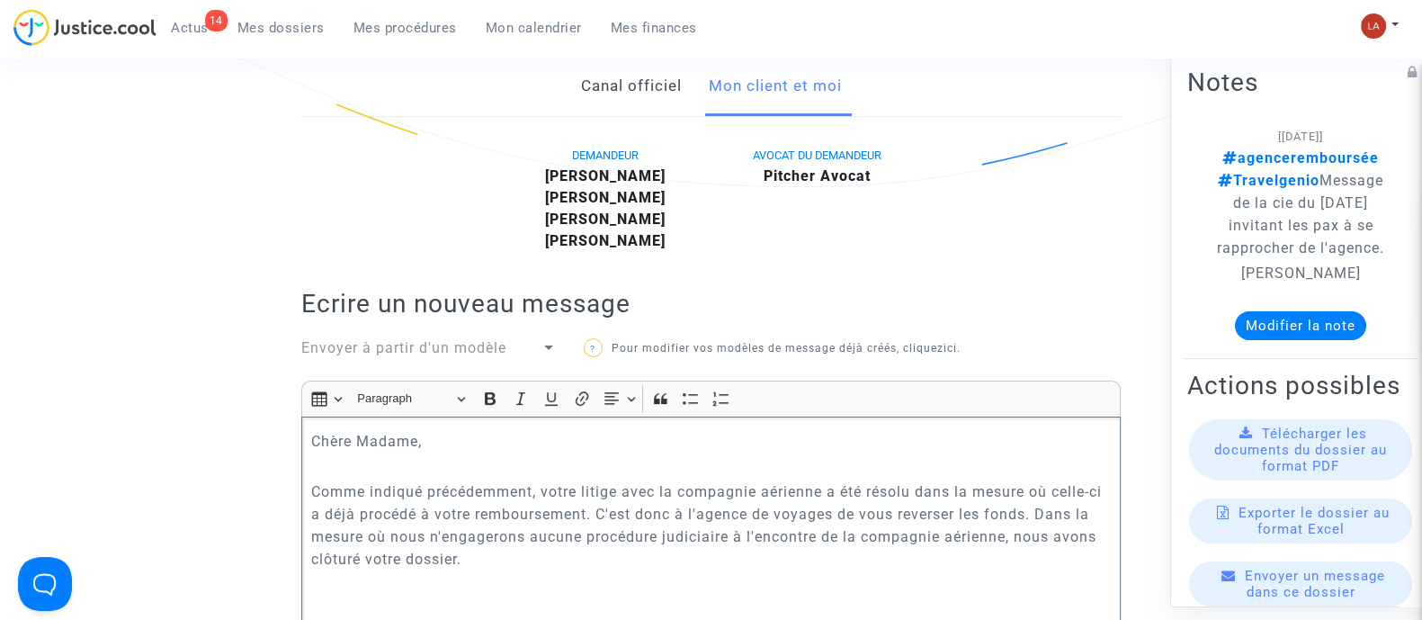
scroll to position [453, 0]
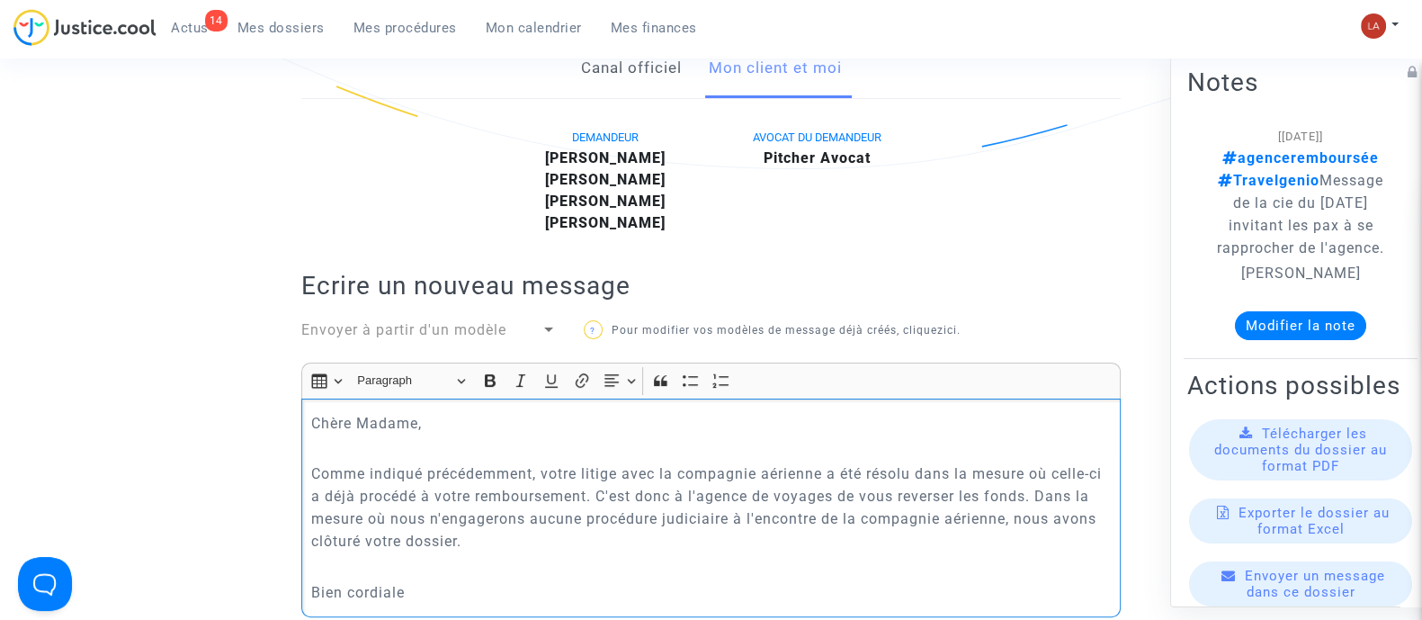
click at [634, 541] on p "Comme indiqué précédemment, votre litige avec la compagnie aérienne a été résol…" at bounding box center [711, 507] width 800 height 90
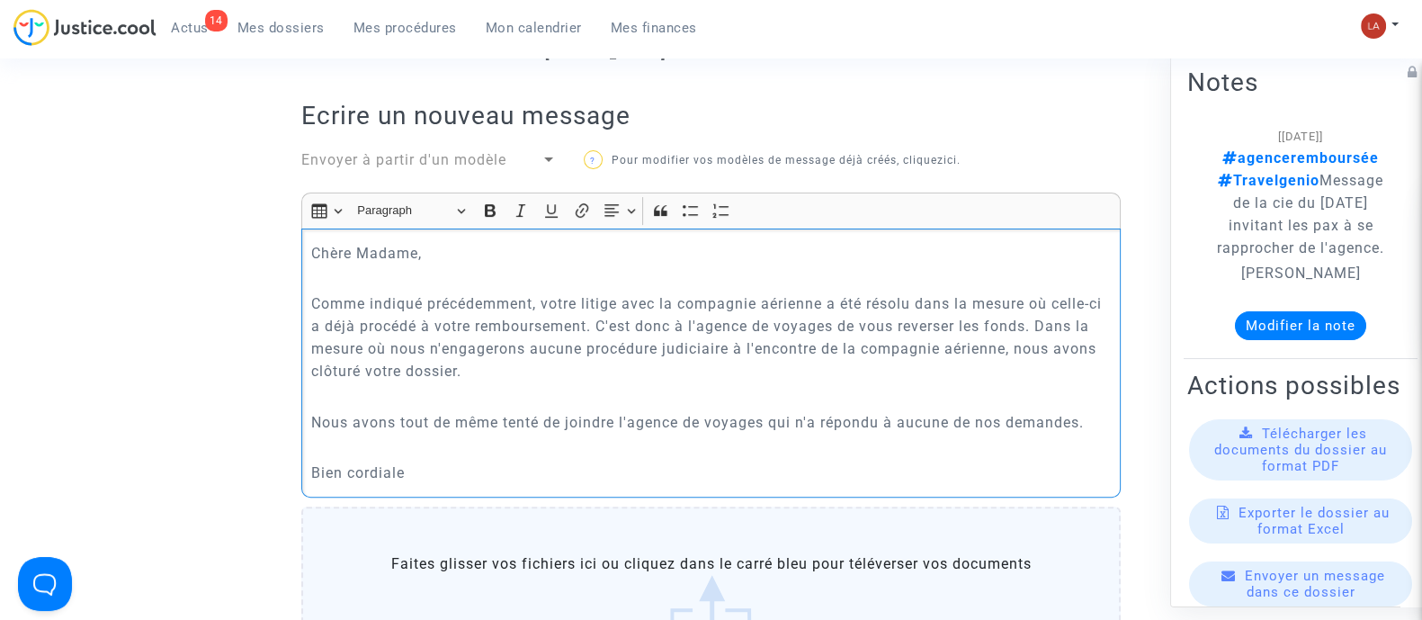
scroll to position [624, 0]
click at [455, 467] on p "Bien cordiale" at bounding box center [711, 471] width 800 height 22
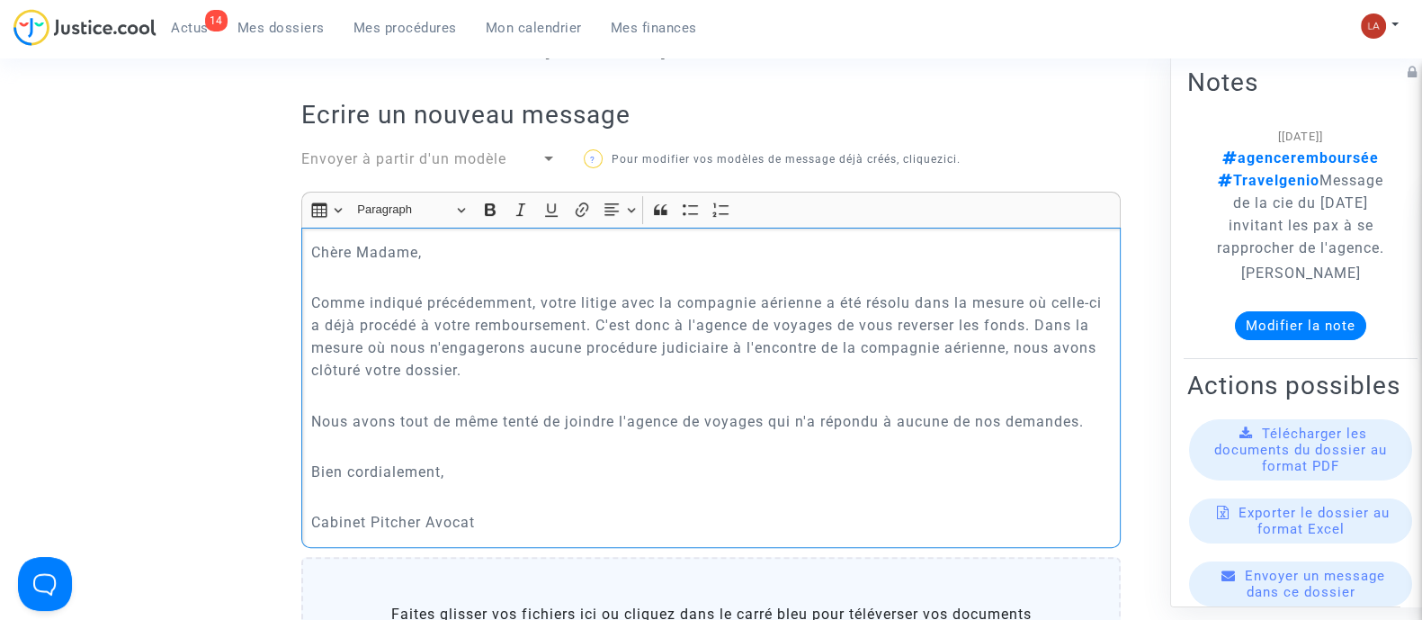
scroll to position [1011, 0]
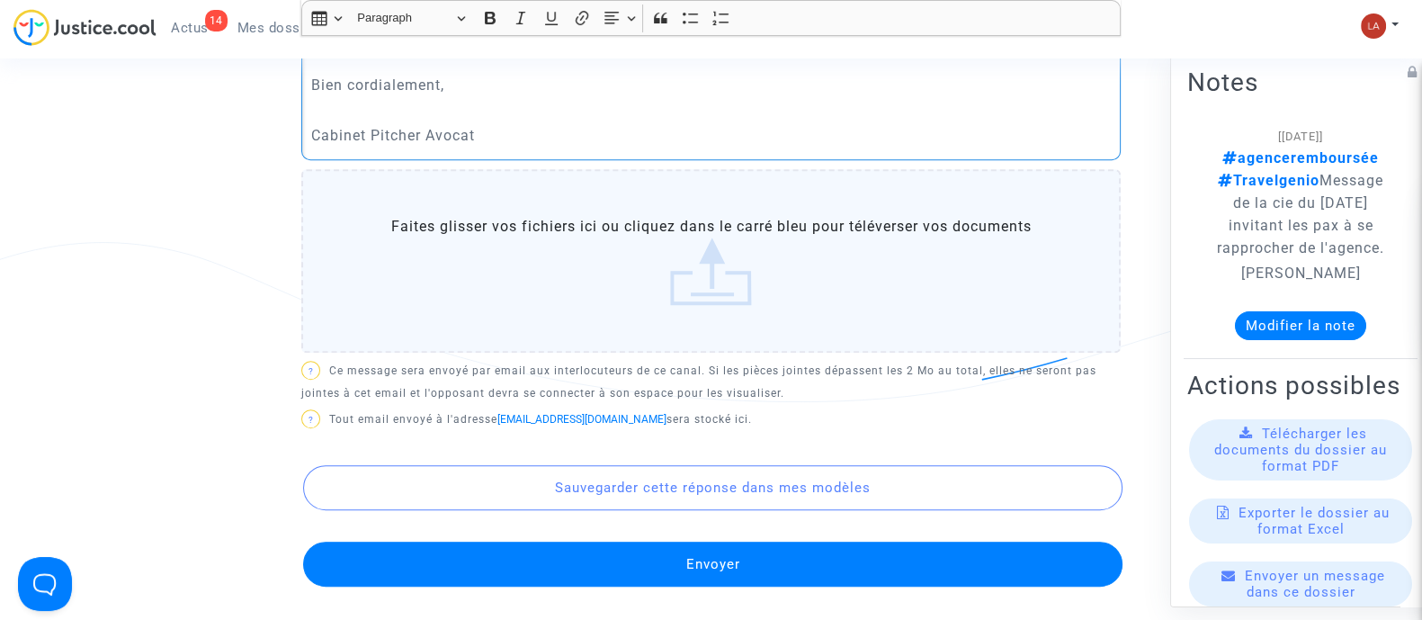
click at [562, 550] on button "Envoyer" at bounding box center [712, 563] width 819 height 45
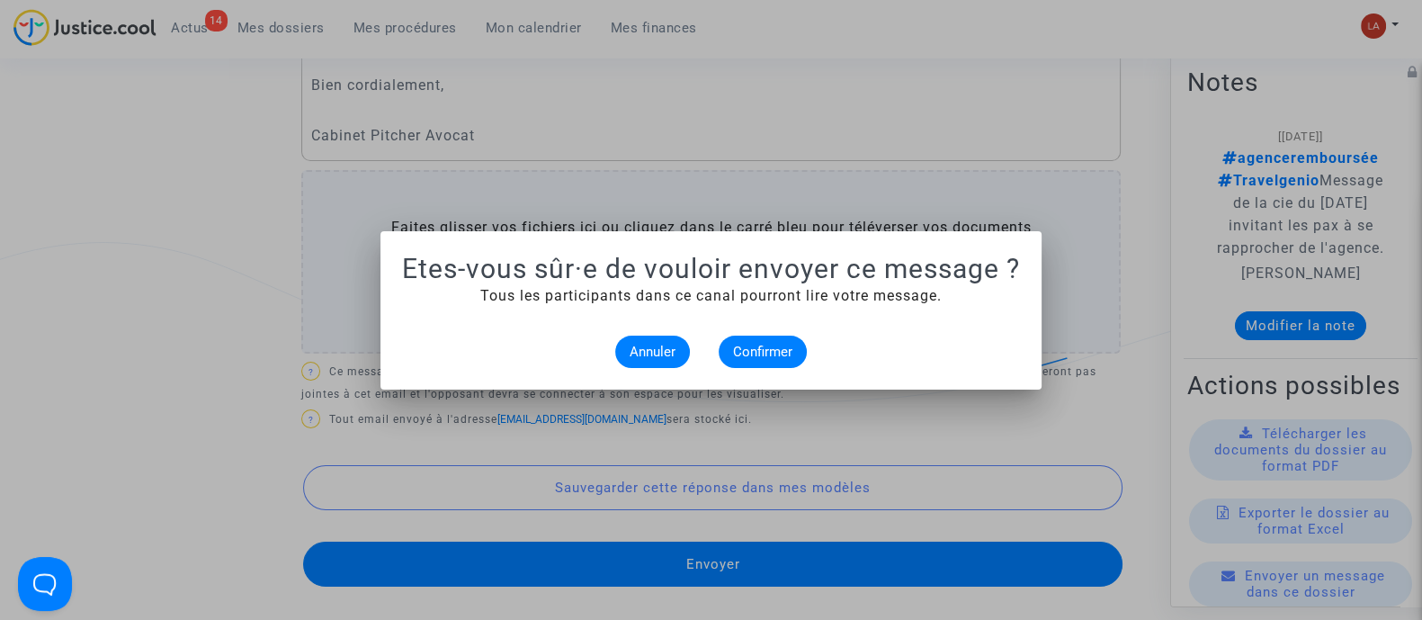
scroll to position [0, 0]
click at [741, 351] on span "Confirmer" at bounding box center [762, 352] width 59 height 16
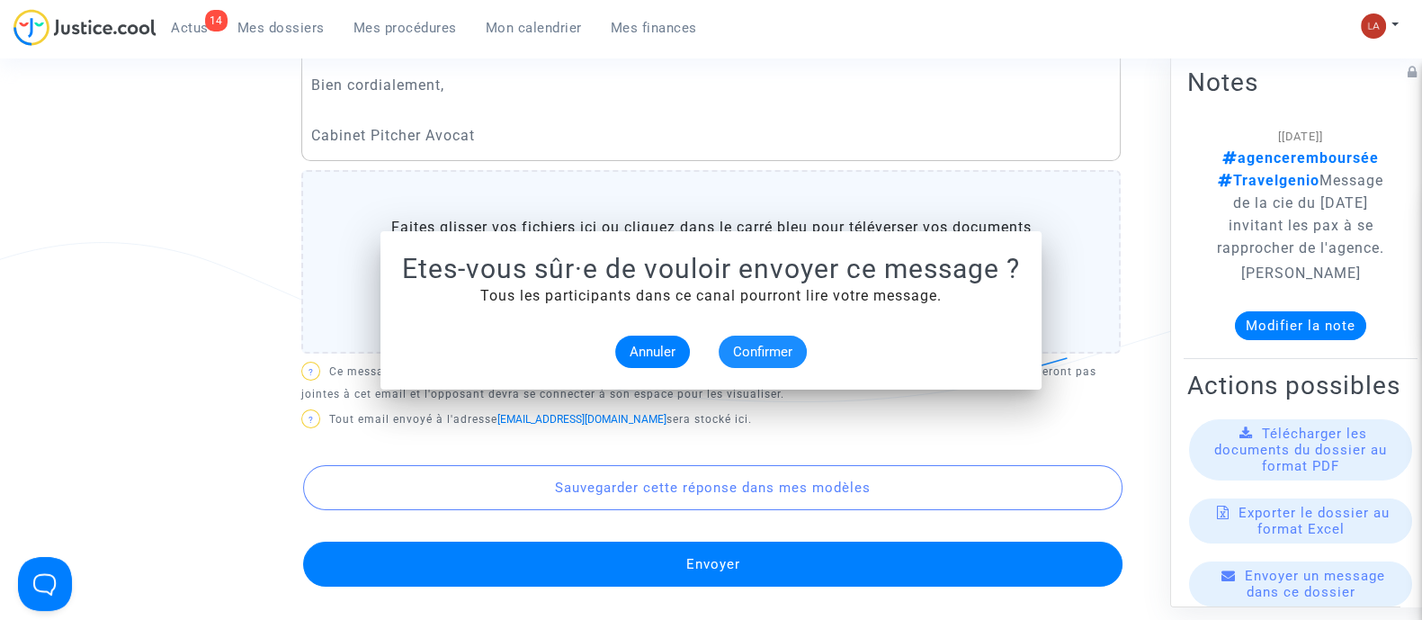
scroll to position [1011, 0]
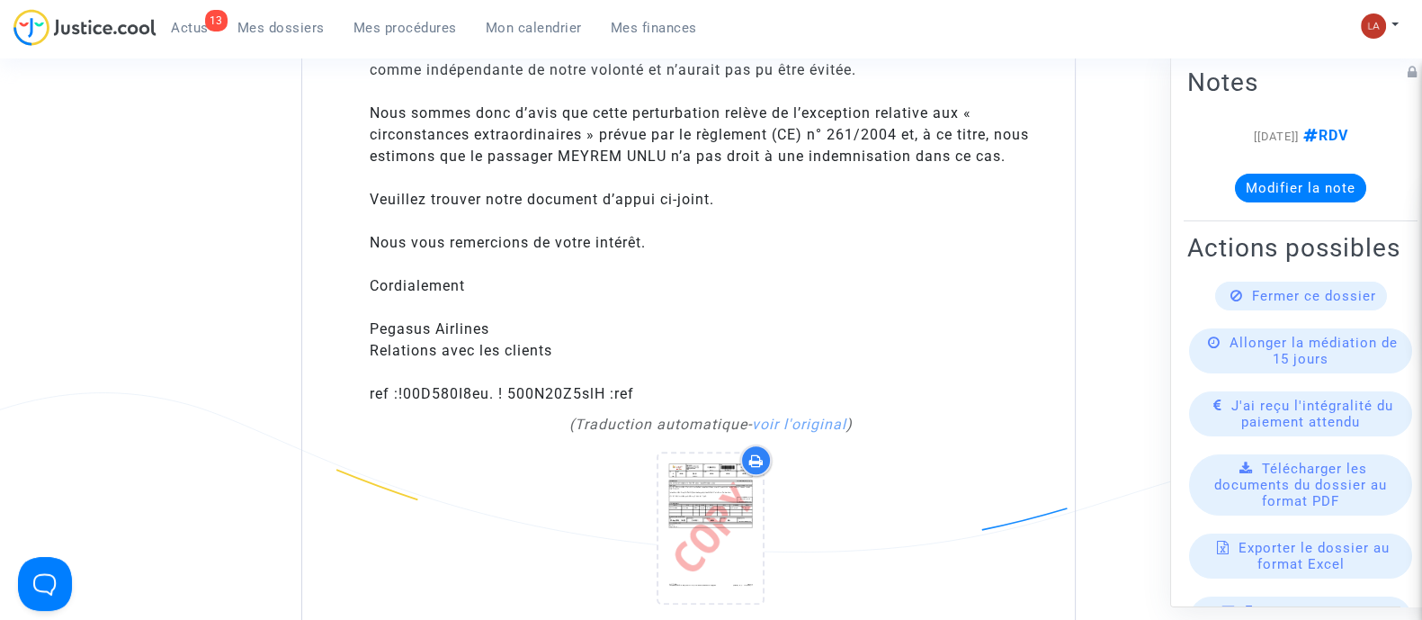
scroll to position [1739, 0]
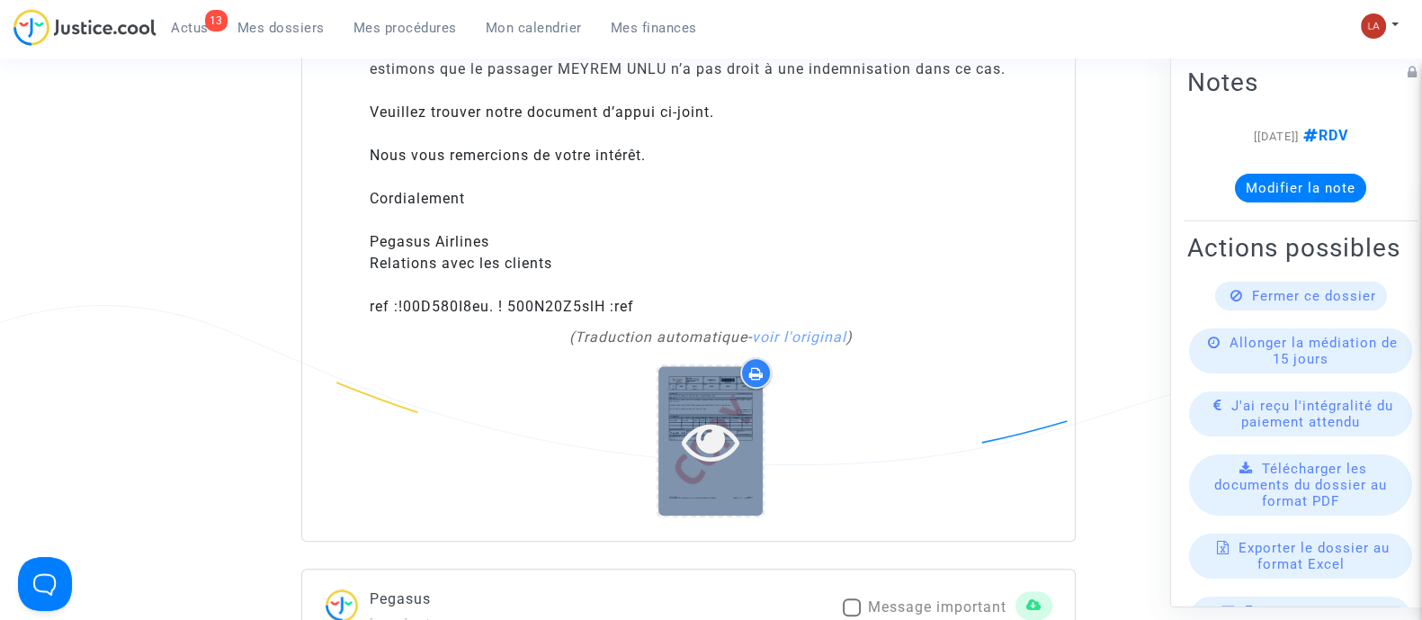
click at [712, 430] on icon at bounding box center [711, 441] width 58 height 58
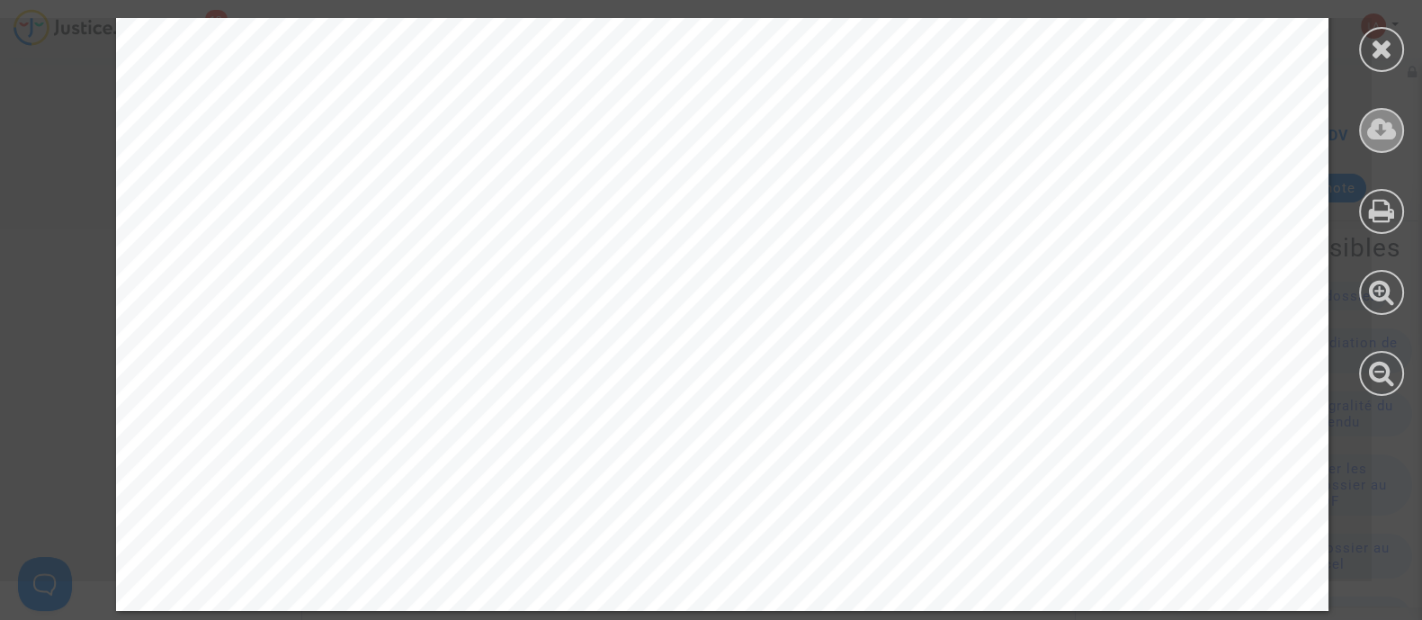
scroll to position [2302, 0]
click at [1381, 123] on icon at bounding box center [1382, 129] width 30 height 27
click at [1378, 38] on icon at bounding box center [1382, 48] width 22 height 27
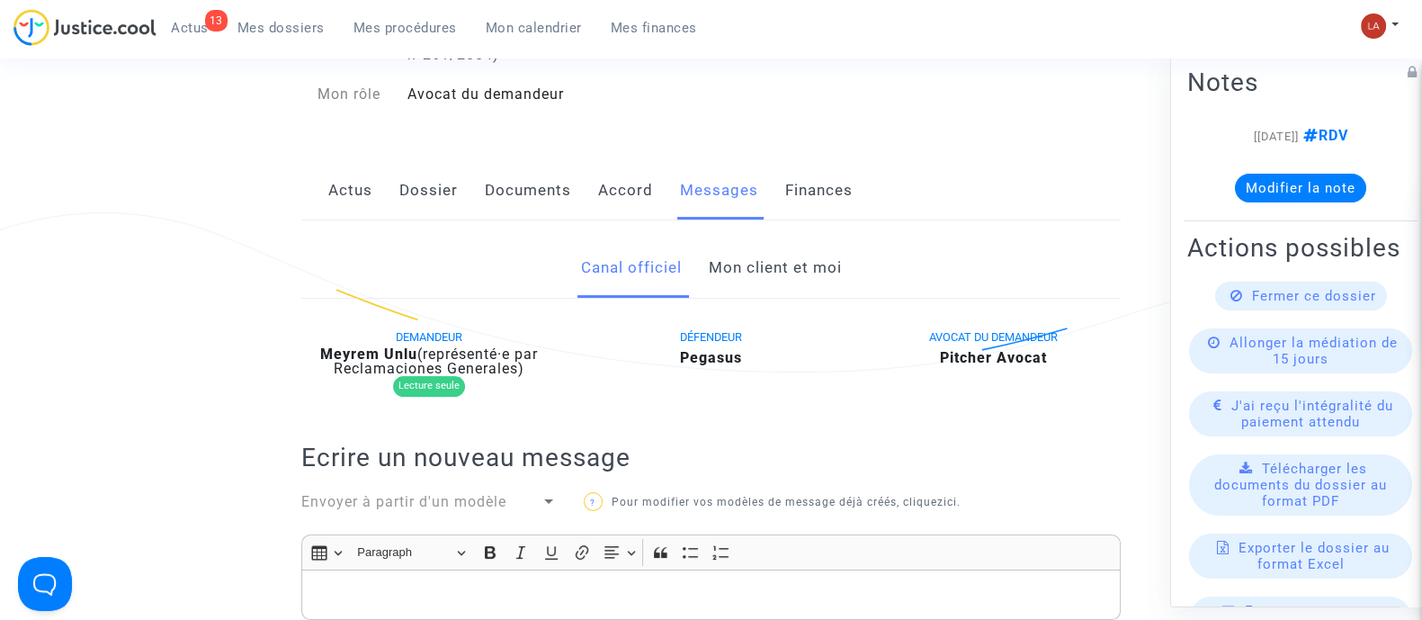
scroll to position [390, 0]
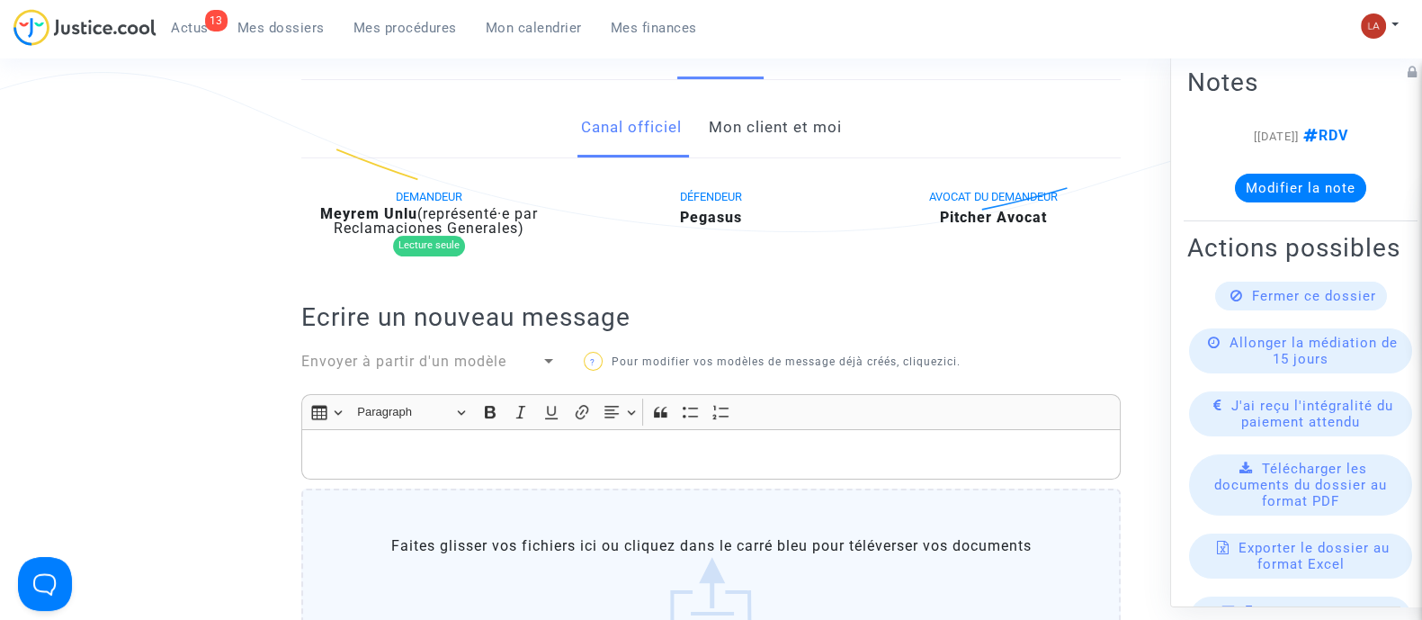
click at [458, 351] on div "Envoyer à partir d'un modèle" at bounding box center [420, 362] width 239 height 22
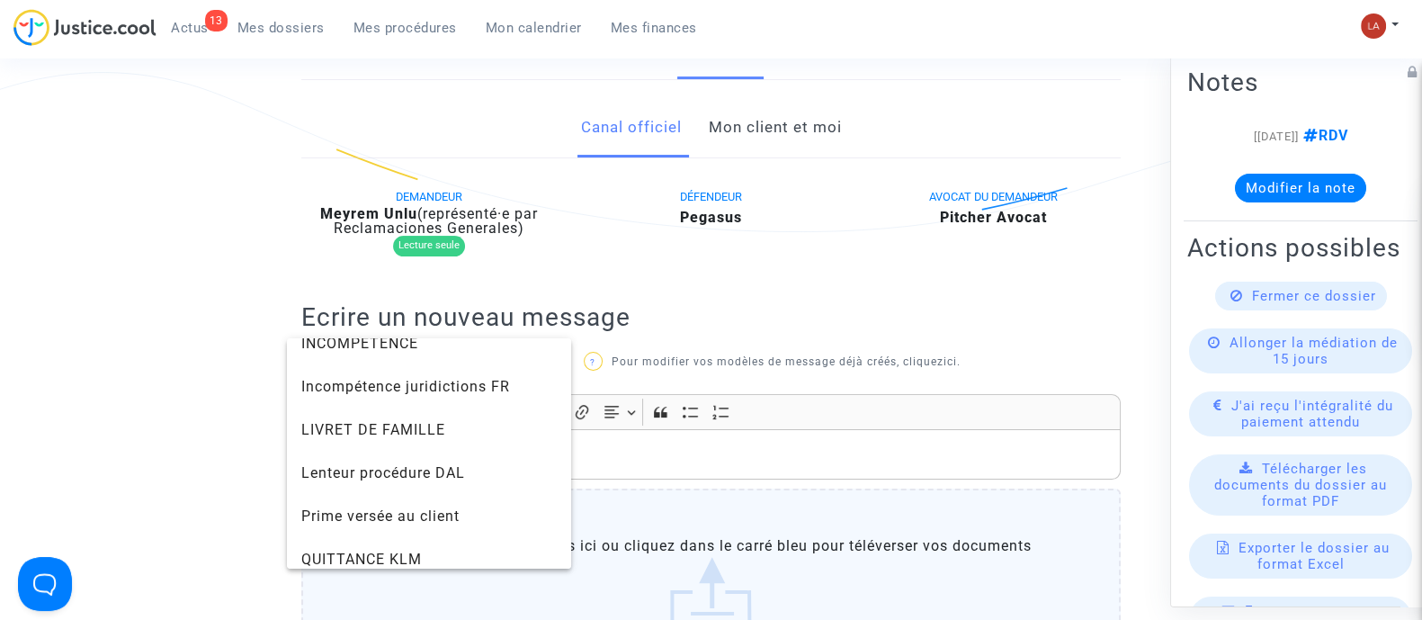
scroll to position [1971, 0]
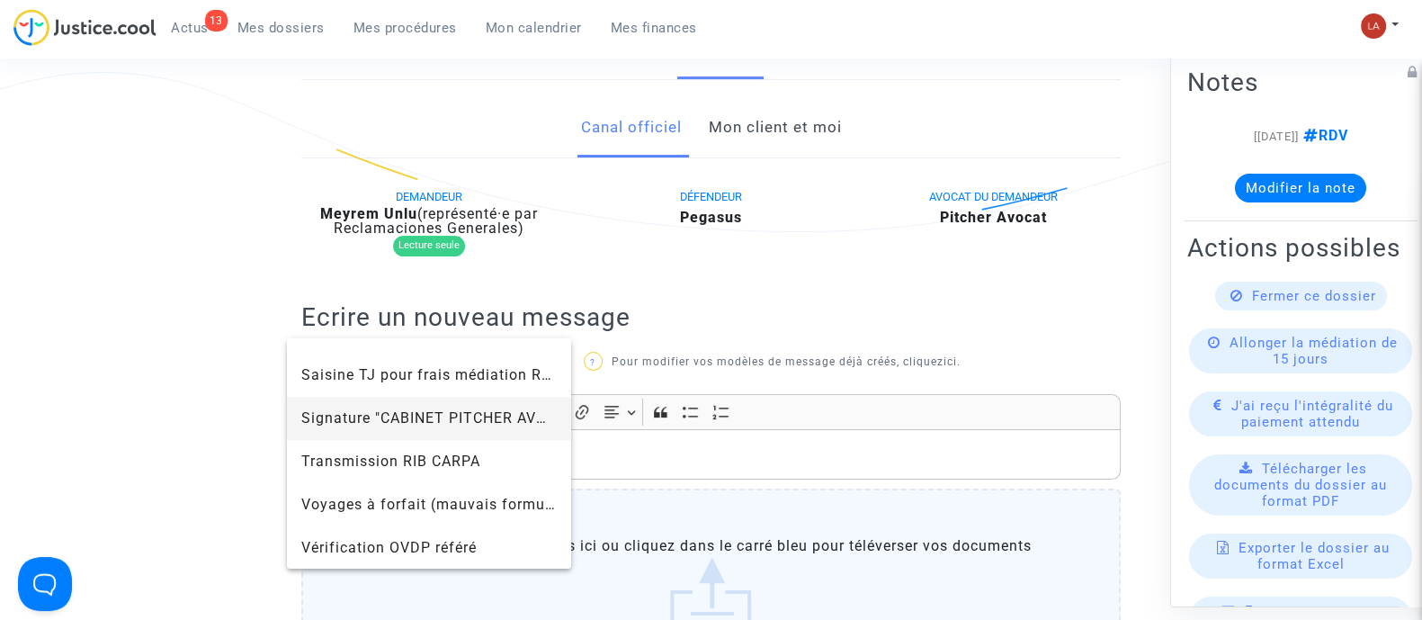
click at [433, 421] on span "Signature "CABINET PITCHER AVOCAT"" at bounding box center [441, 417] width 280 height 17
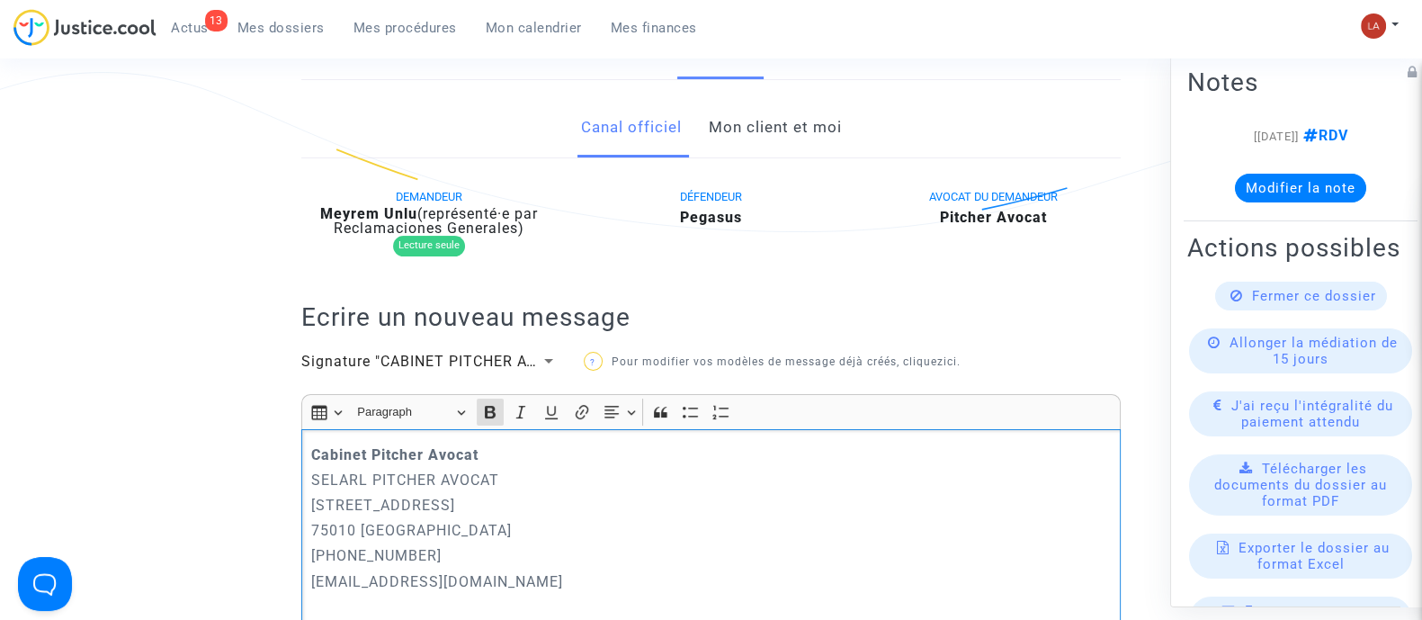
click at [315, 452] on strong "Cabinet Pitcher Avocat" at bounding box center [394, 454] width 167 height 17
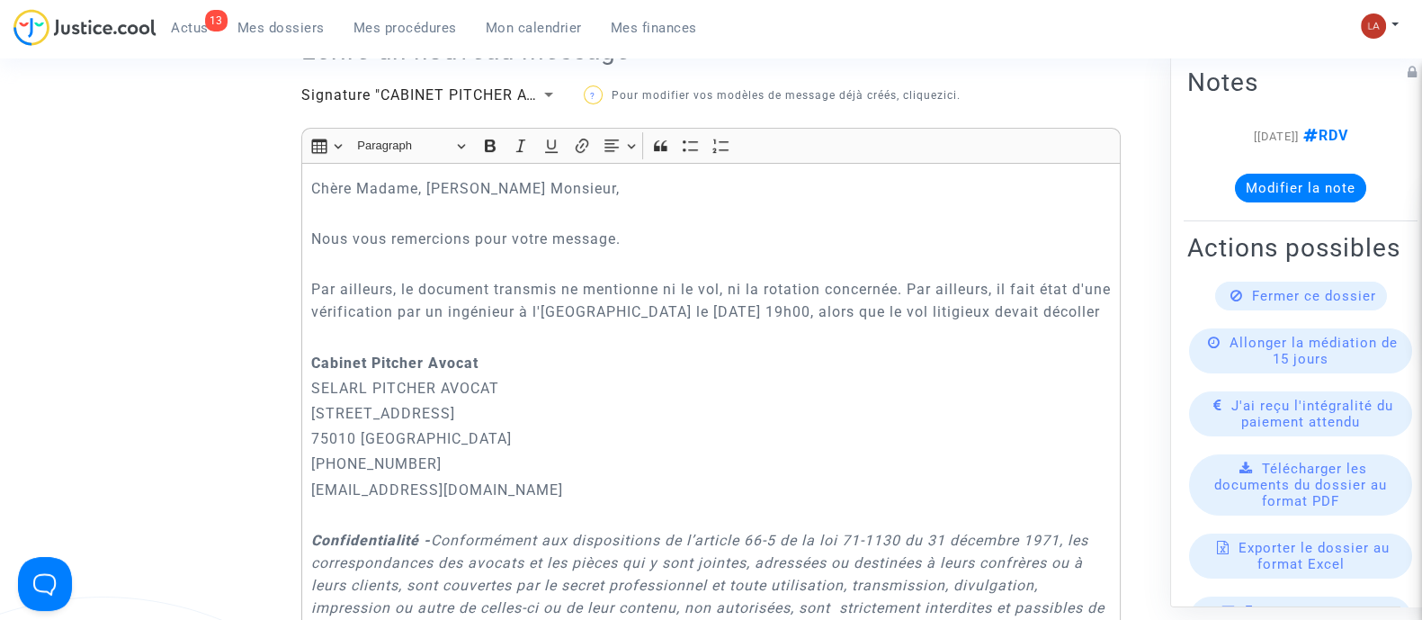
scroll to position [656, 0]
click at [635, 346] on div "Chère Madame, Cher Monsieur, Nous vous remercions pour votre message. Par aille…" at bounding box center [710, 517] width 819 height 706
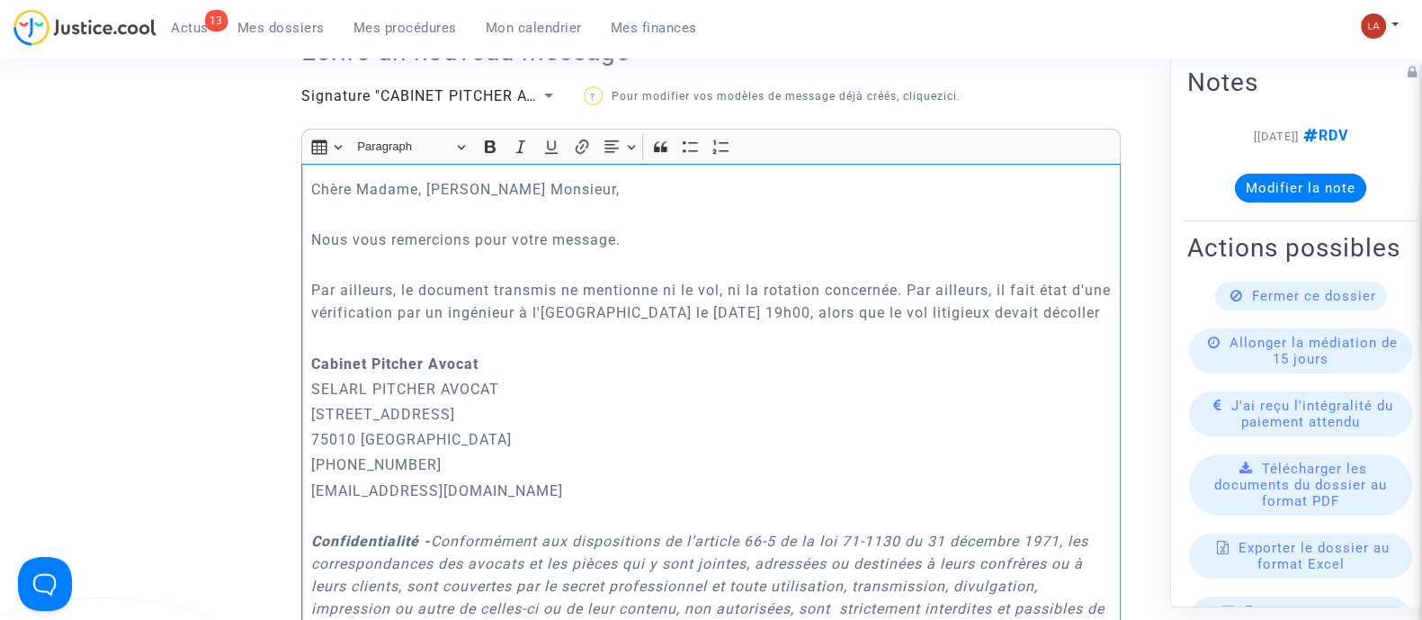
click at [576, 324] on p "Par ailleurs, le document transmis ne mentionne ni le vol, ni la rotation conce…" at bounding box center [711, 301] width 800 height 45
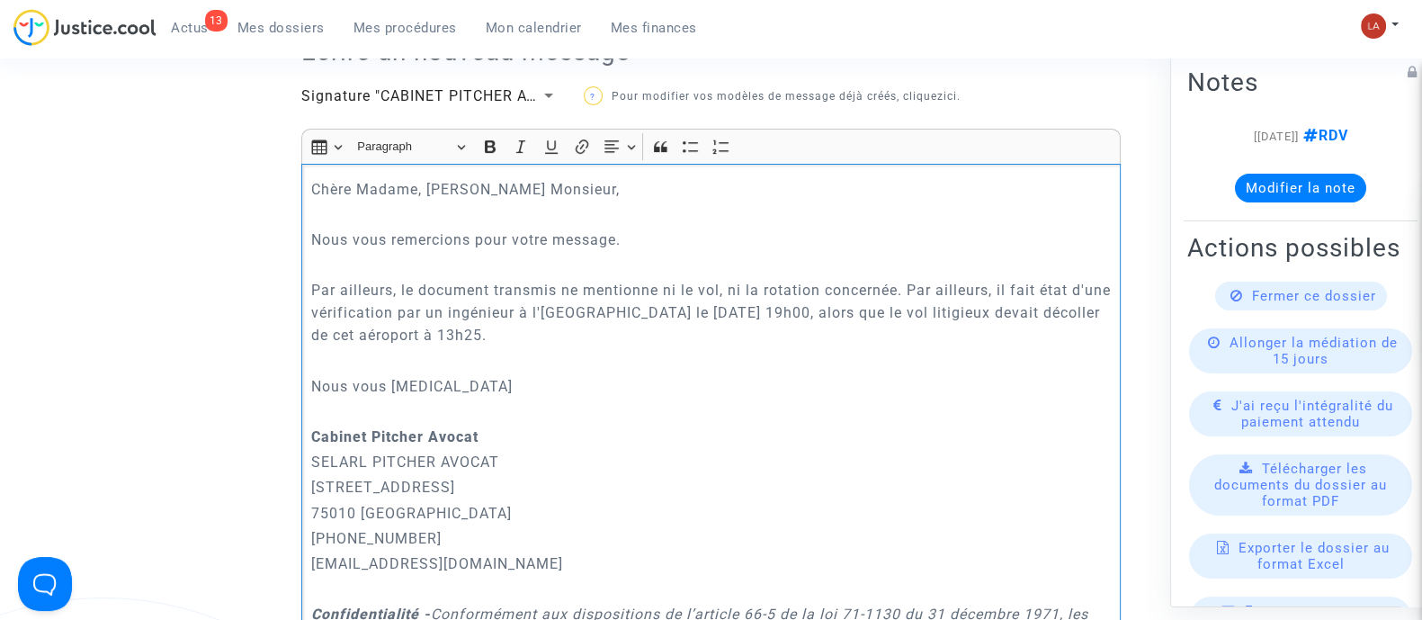
click at [607, 339] on p "Par ailleurs, le document transmis ne mentionne ni le vol, ni la rotation conce…" at bounding box center [711, 312] width 800 height 67
click at [470, 395] on p "Nous vous prions" at bounding box center [711, 386] width 800 height 22
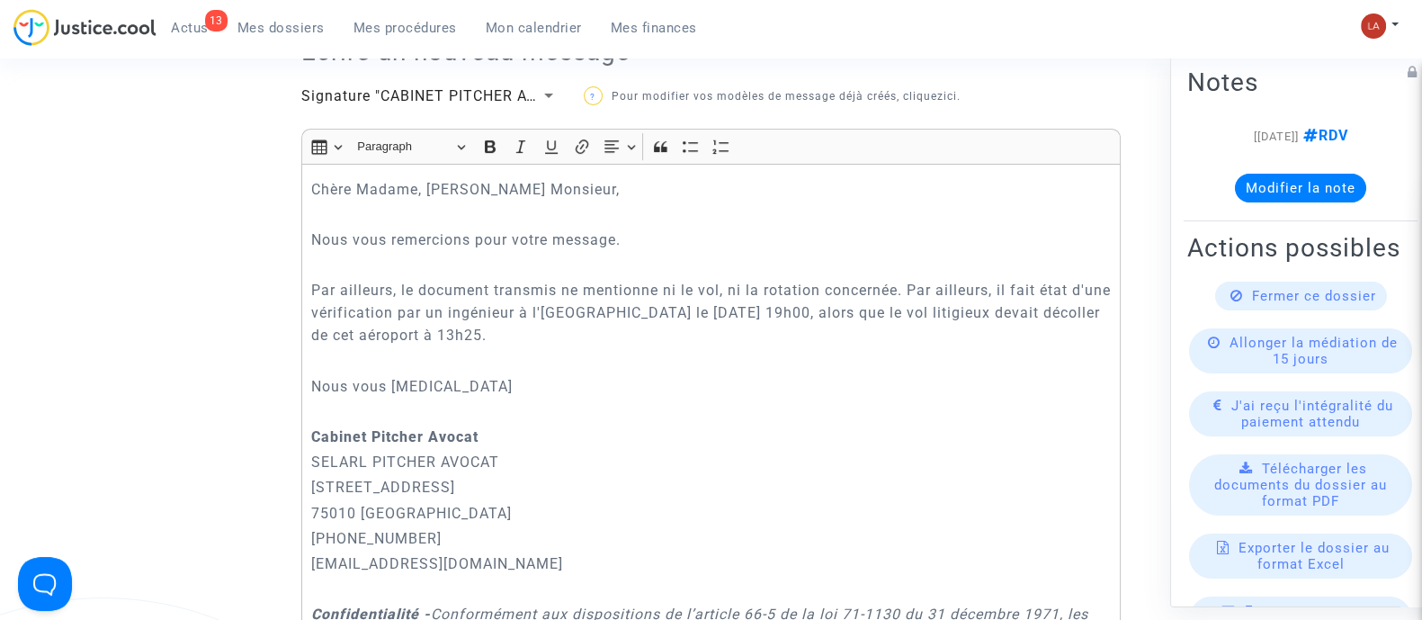
click at [620, 332] on p "Par ailleurs, le document transmis ne mentionne ni le vol, ni la rotation conce…" at bounding box center [711, 312] width 800 height 67
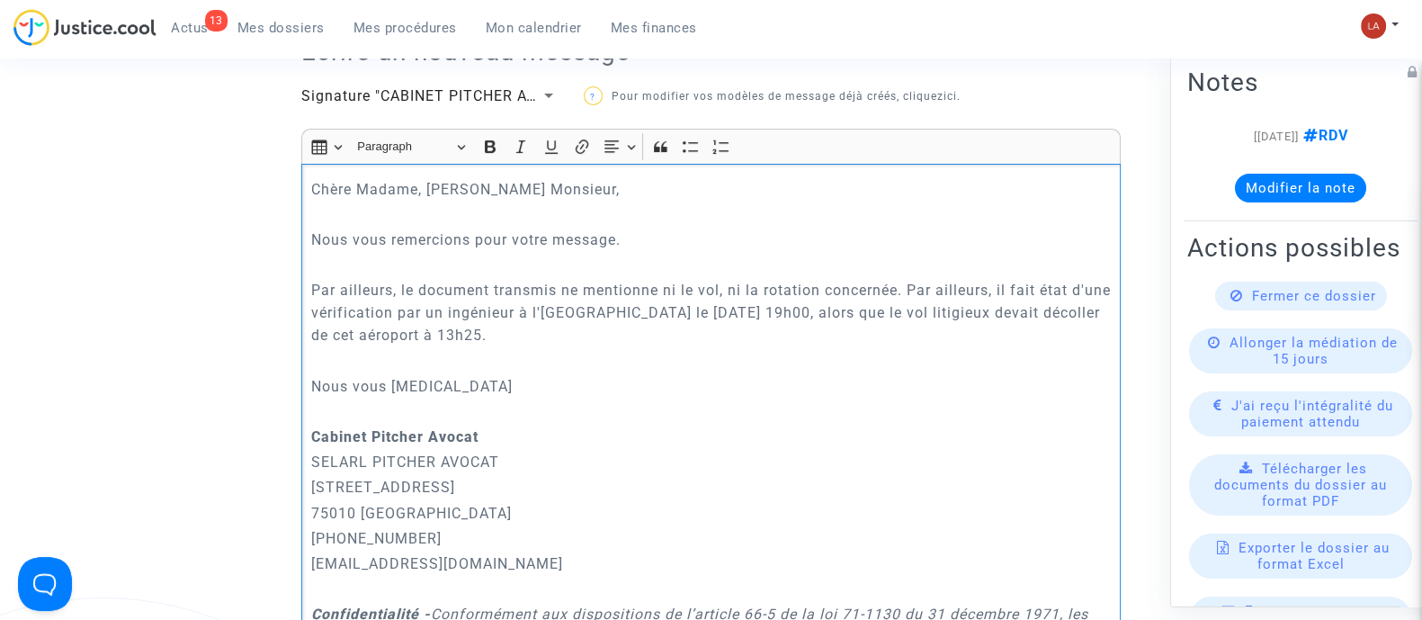
click at [907, 284] on p "Par ailleurs, le document transmis ne mentionne ni le vol, ni la rotation conce…" at bounding box center [711, 312] width 800 height 67
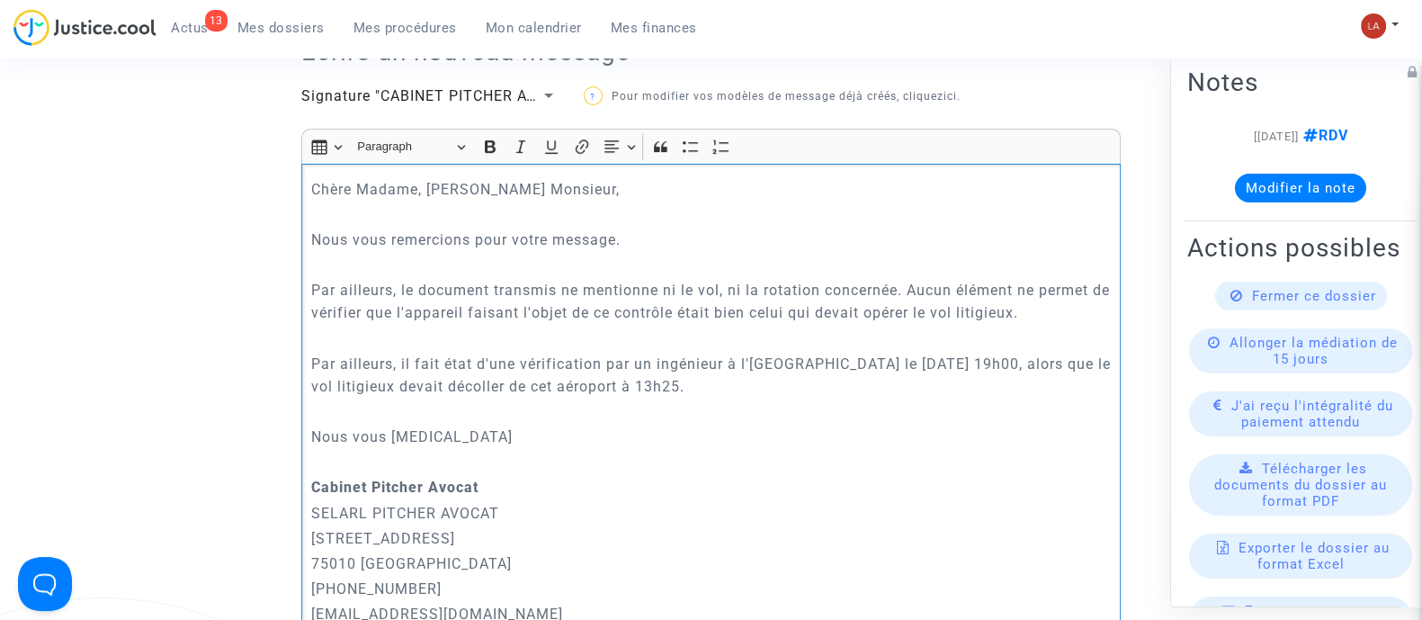
click at [800, 381] on p "Par ailleurs, il fait état d'une vérification par un ingénieur à l'aéroport BSL…" at bounding box center [711, 375] width 800 height 45
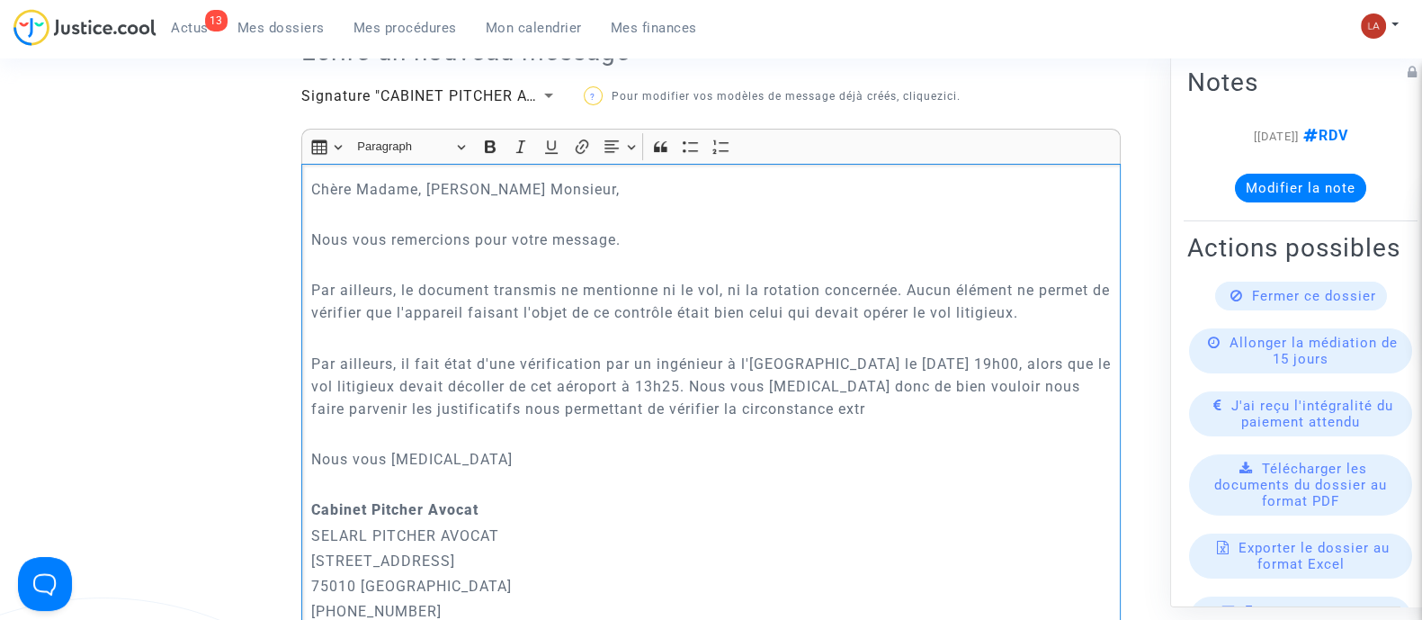
click at [669, 405] on p "Par ailleurs, il fait état d'une vérification par un ingénieur à l'aéroport BSL…" at bounding box center [711, 386] width 800 height 67
click at [855, 409] on p "Par ailleurs, il fait état d'une vérification par un ingénieur à l'aéroport BSL…" at bounding box center [711, 386] width 800 height 67
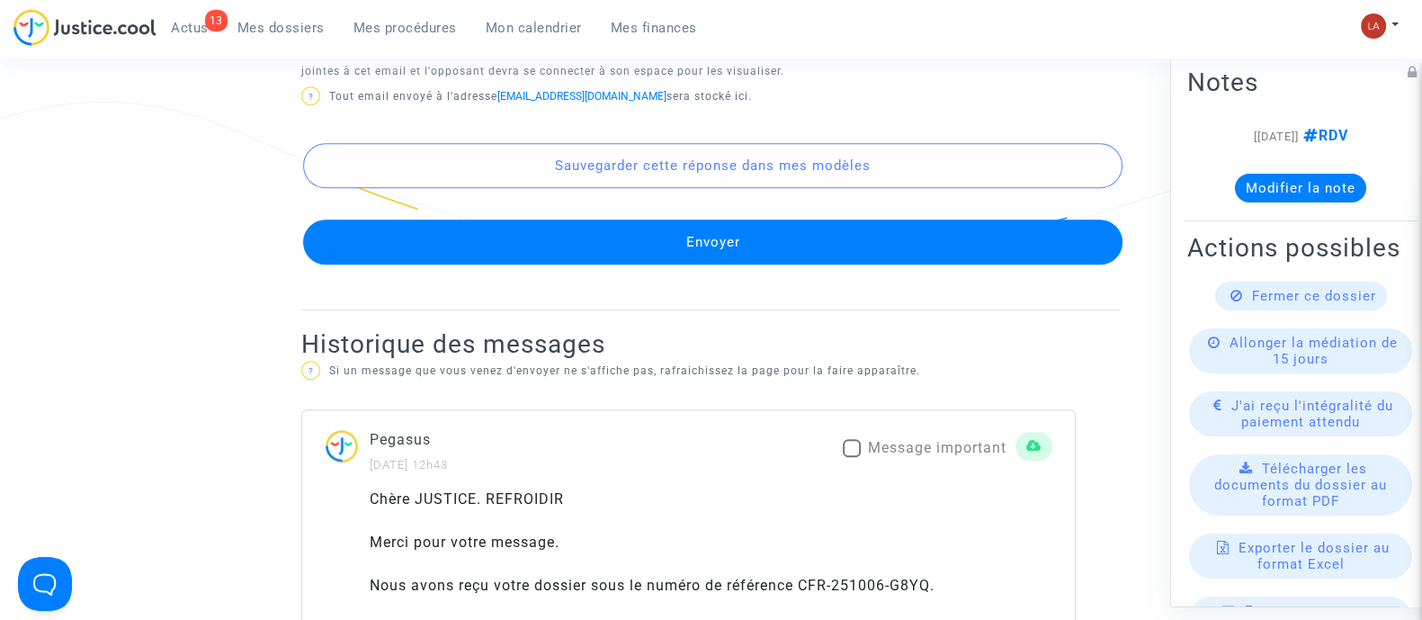
scroll to position [1946, 0]
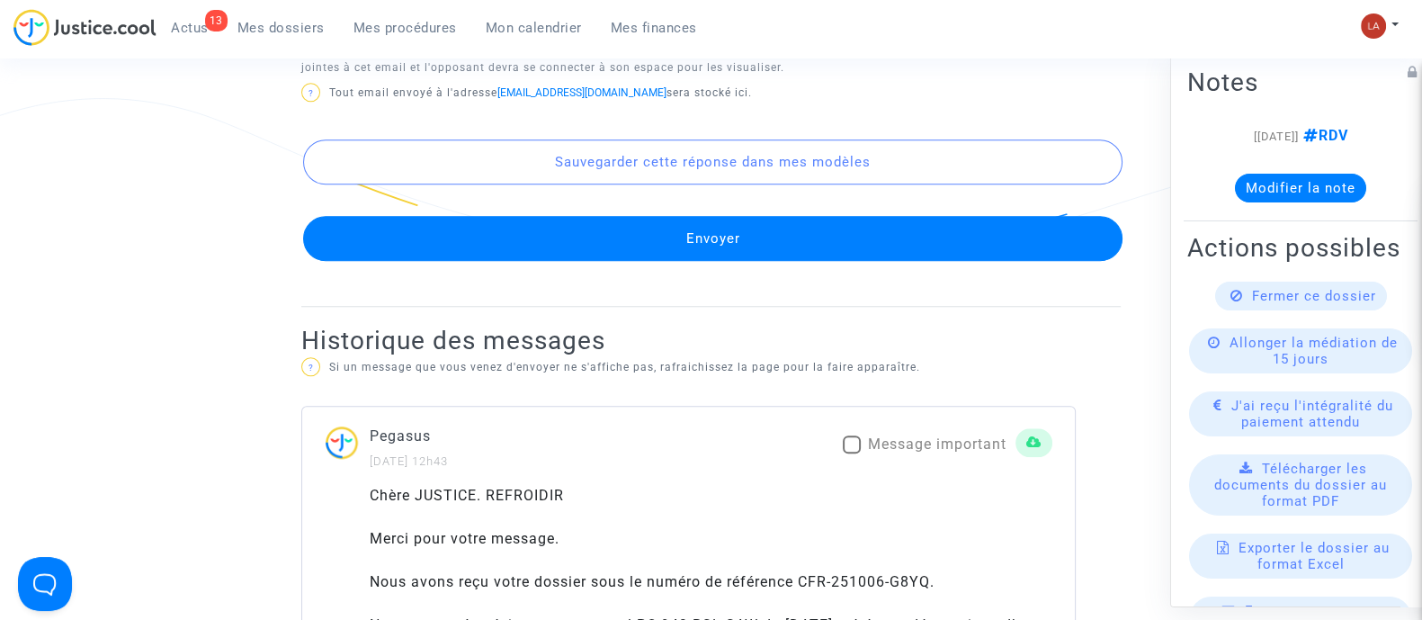
click at [697, 261] on button "Envoyer" at bounding box center [712, 238] width 819 height 45
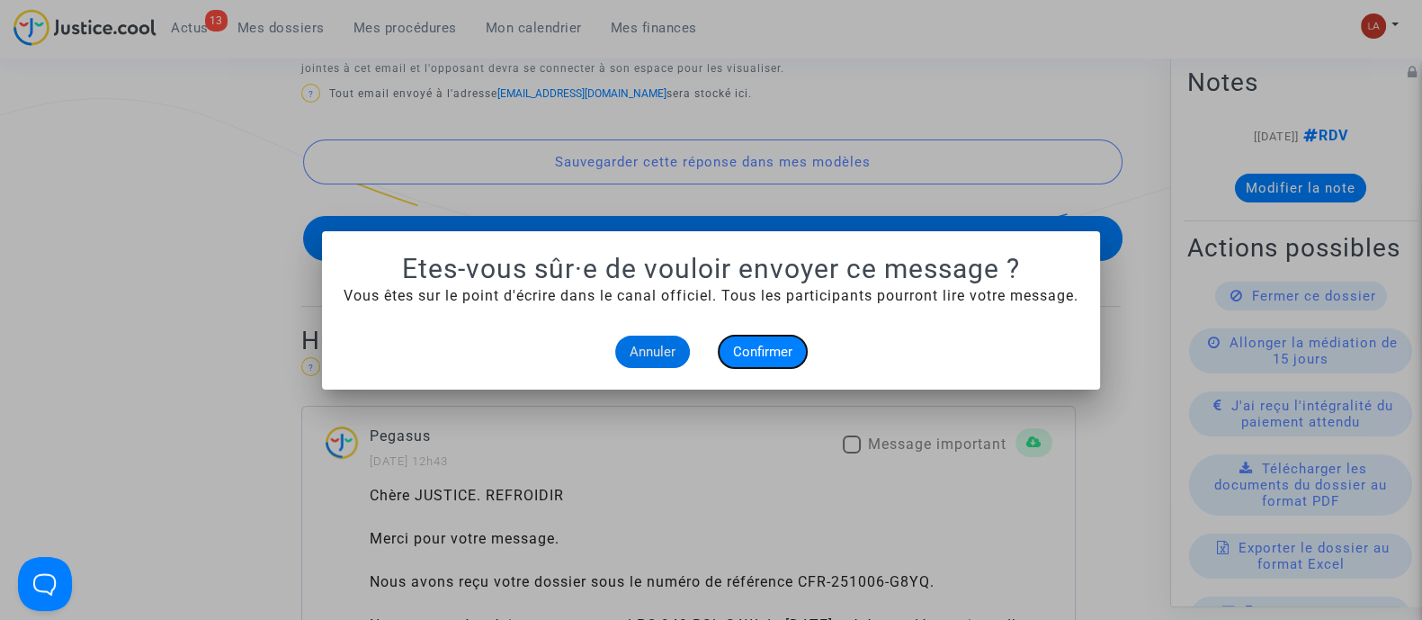
click at [776, 353] on span "Confirmer" at bounding box center [762, 352] width 59 height 16
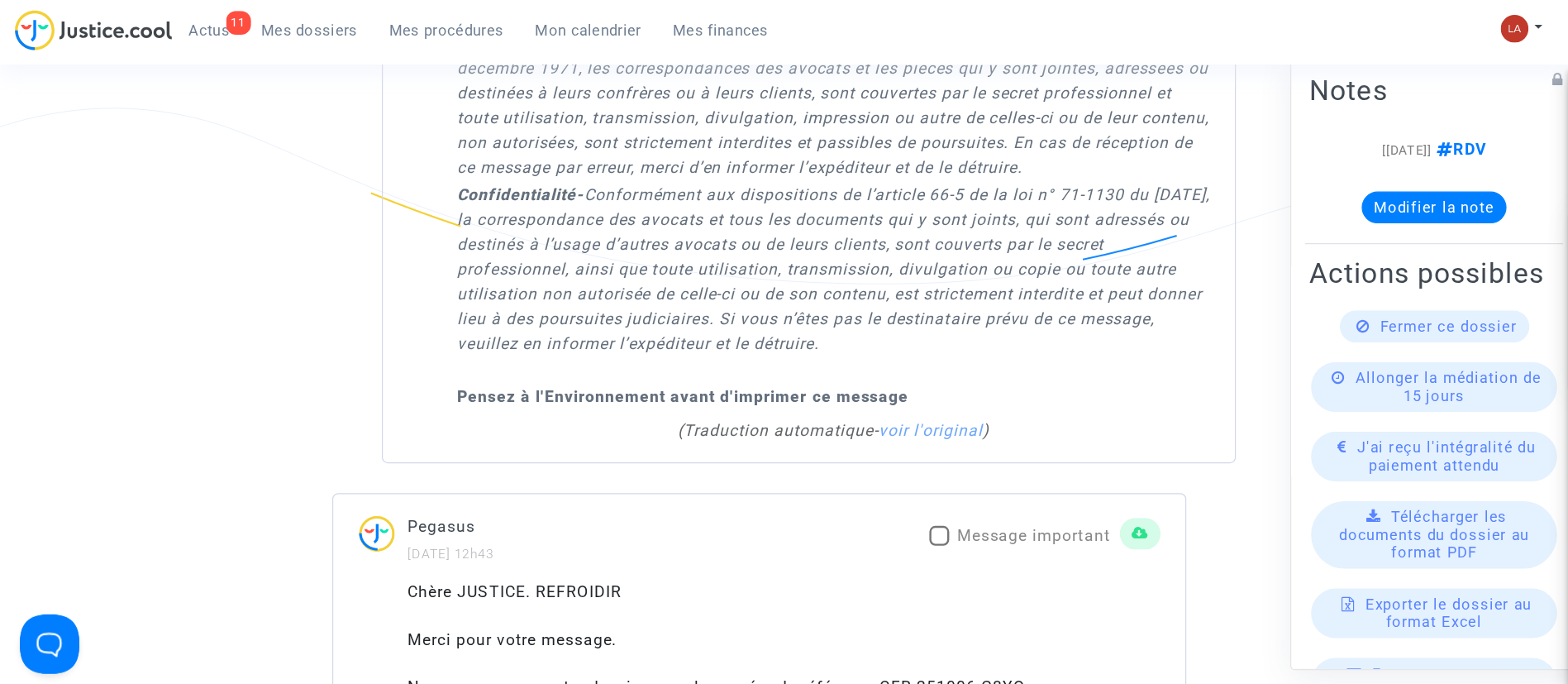
scroll to position [1789, 0]
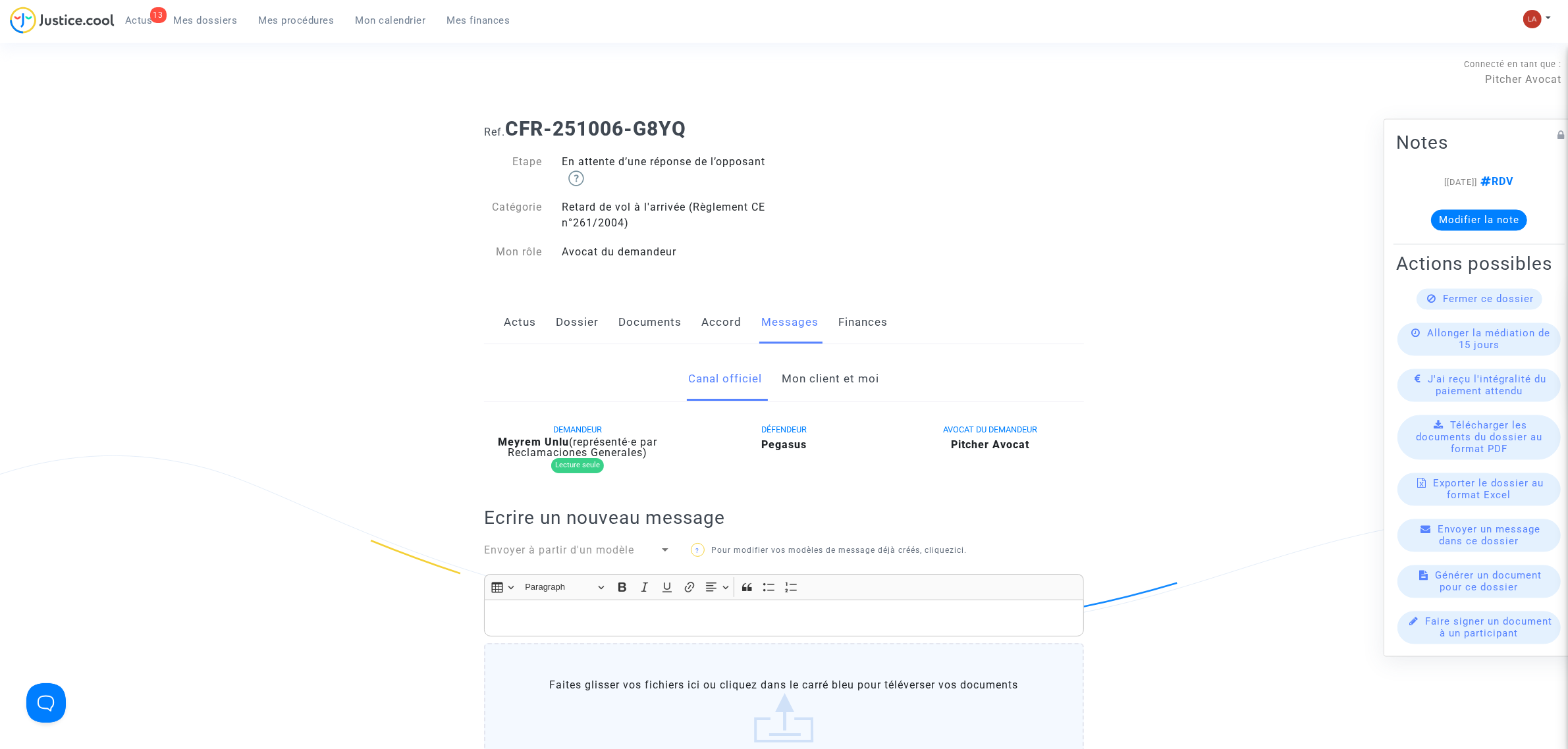
click at [595, 327] on link "Dossier" at bounding box center [577, 322] width 42 height 43
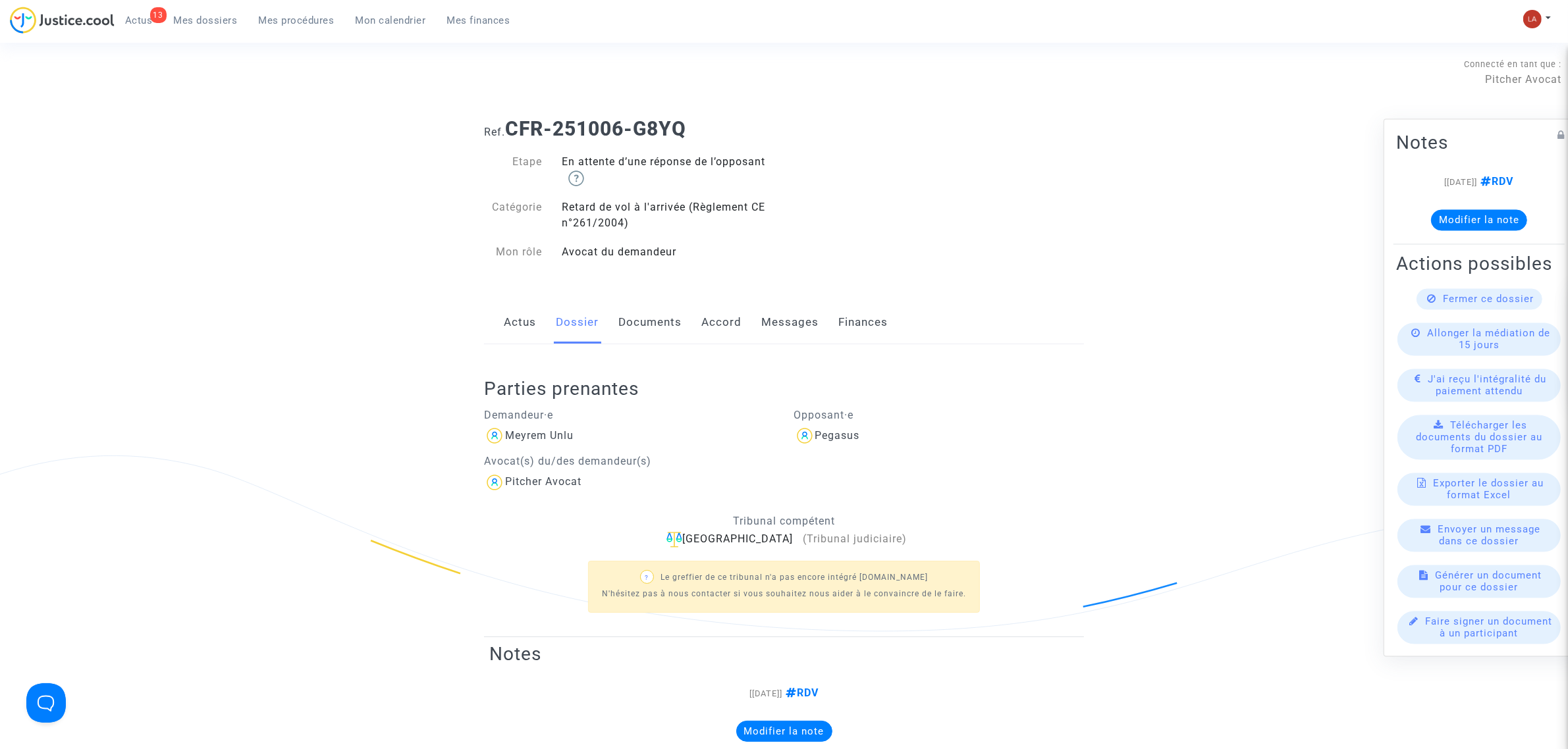
click at [624, 310] on link "Documents" at bounding box center [650, 322] width 63 height 43
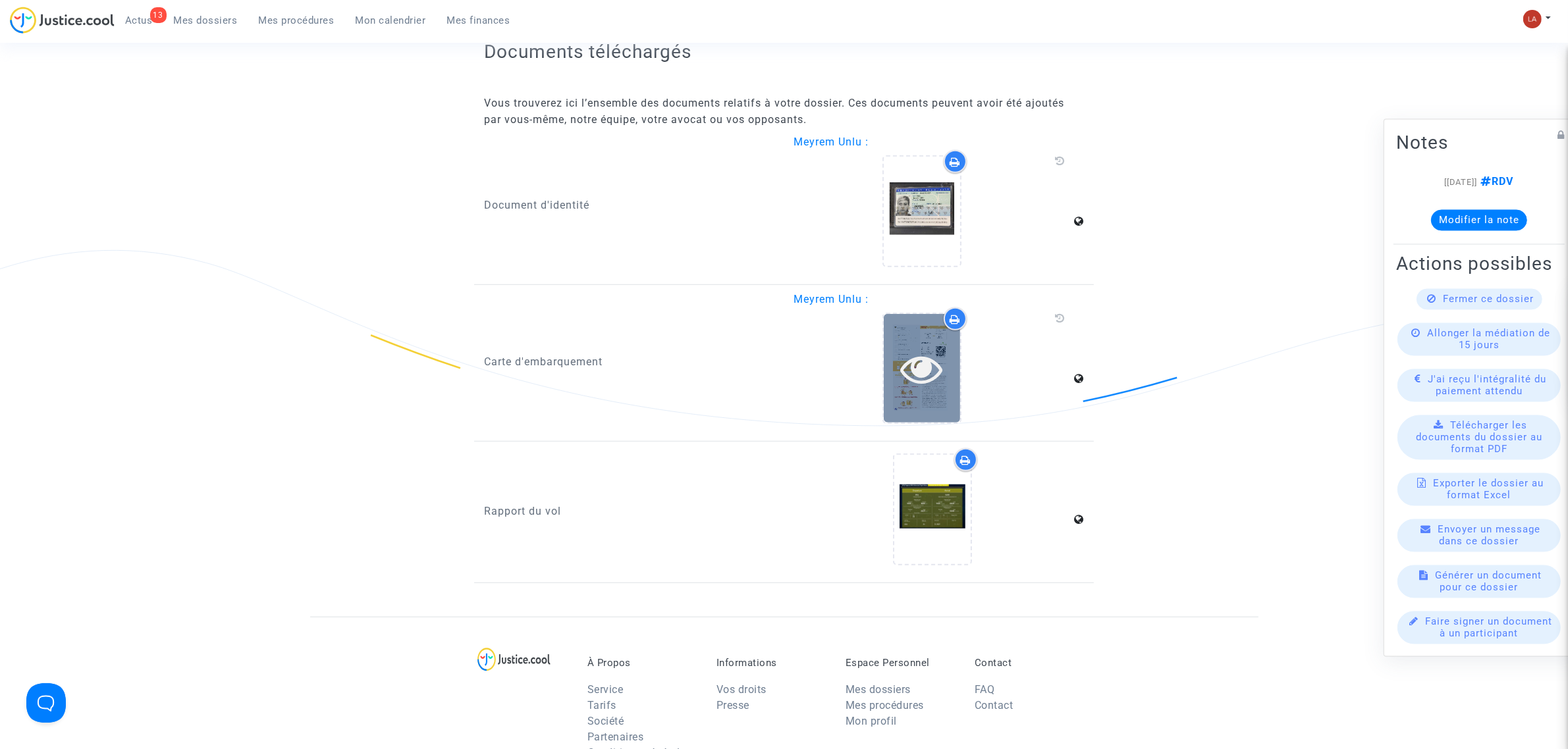
scroll to position [1234, 0]
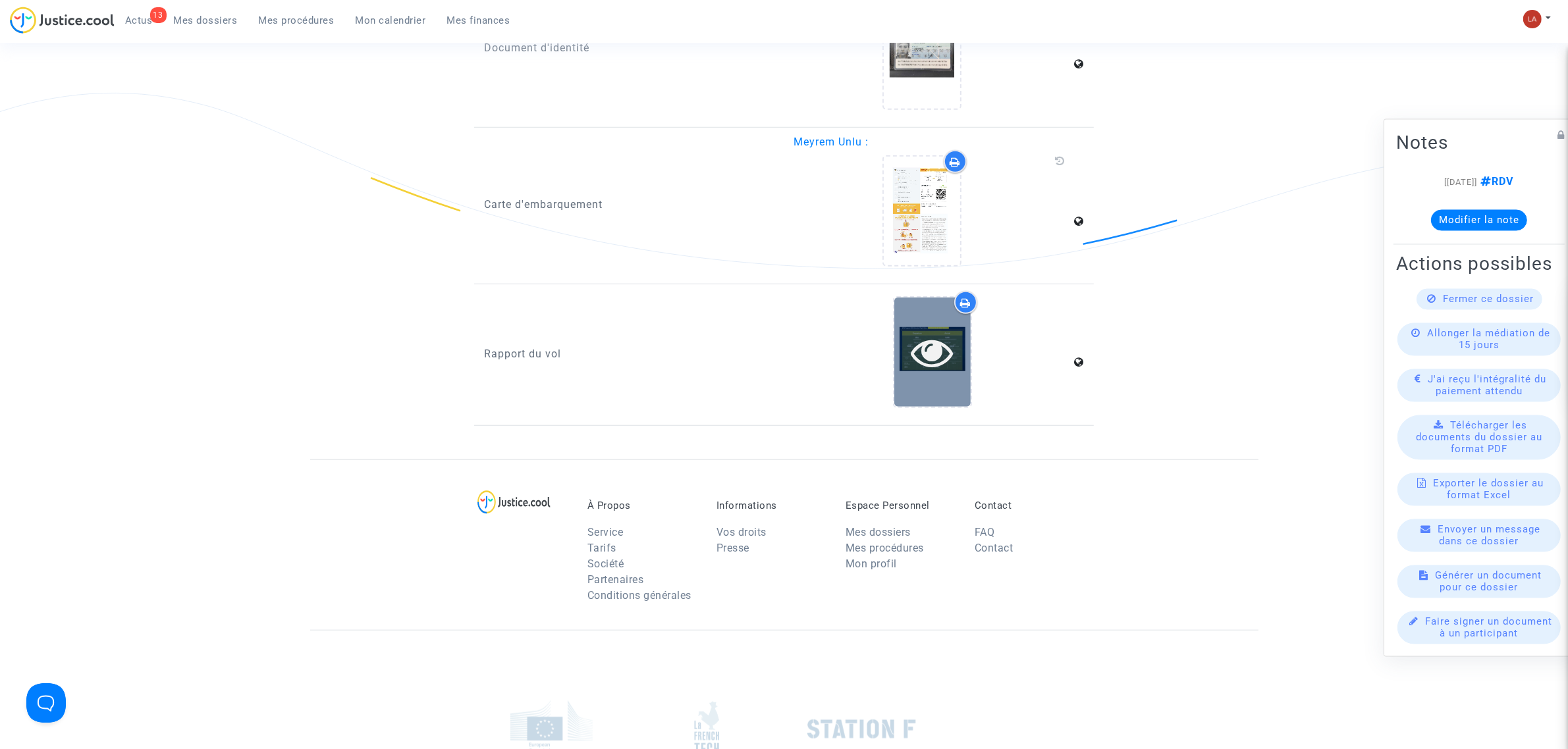
click at [913, 350] on icon at bounding box center [932, 352] width 42 height 42
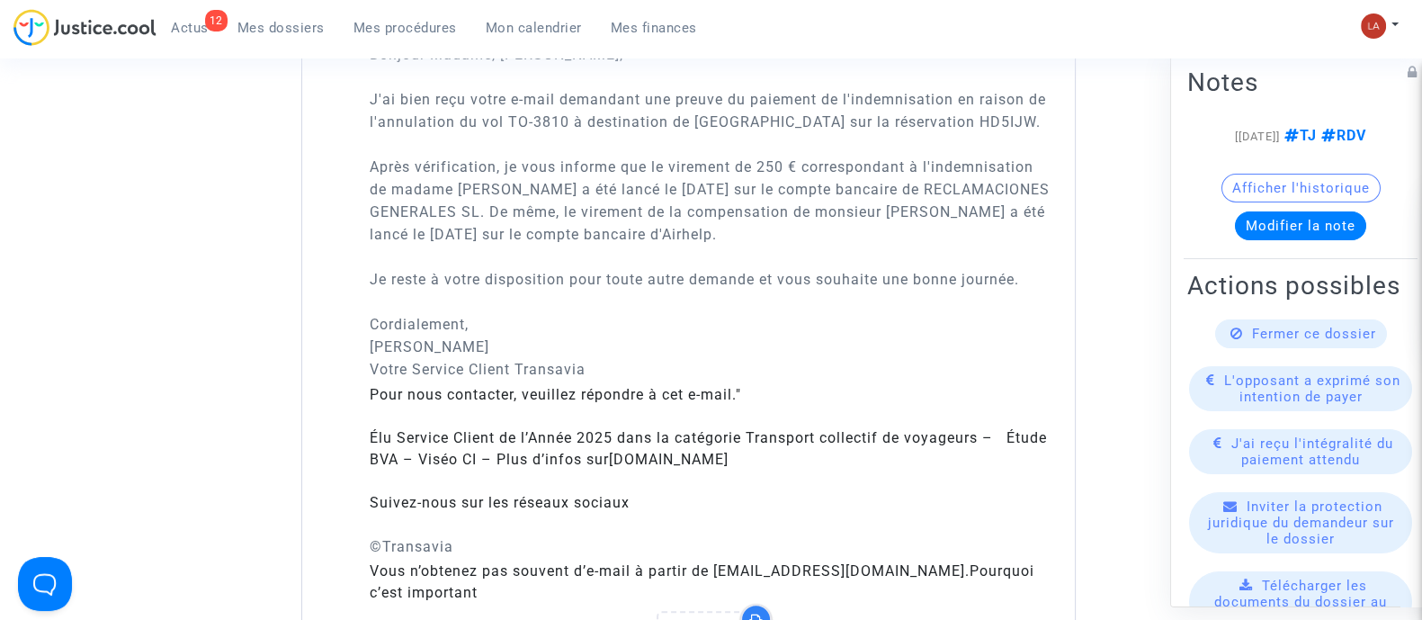
drag, startPoint x: 936, startPoint y: 240, endPoint x: 728, endPoint y: 167, distance: 221.0
click at [728, 167] on p "Notre référence : FC-2390093 Votre référence : CFR-250728-KPBC Bonjour Madame, …" at bounding box center [711, 178] width 683 height 405
copy p "t de 250 € correspondant à l'indemnisation de madame [PERSON_NAME] a été lancé …"
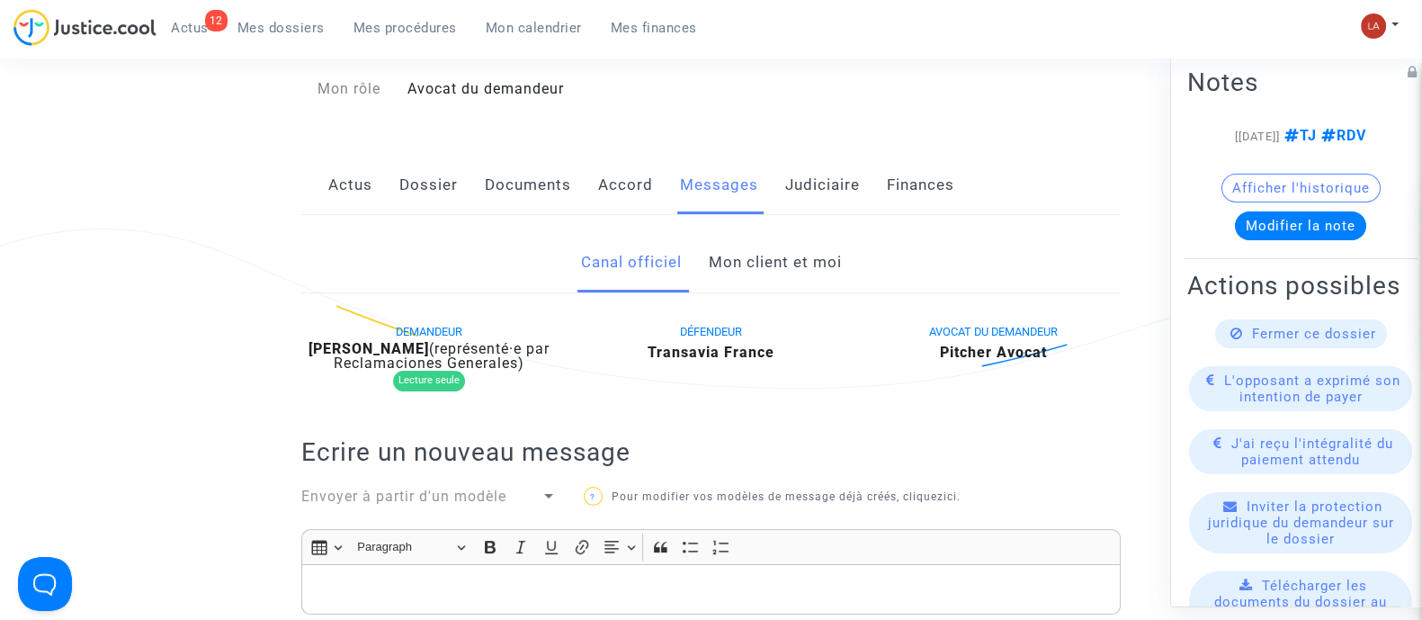
scroll to position [199, 0]
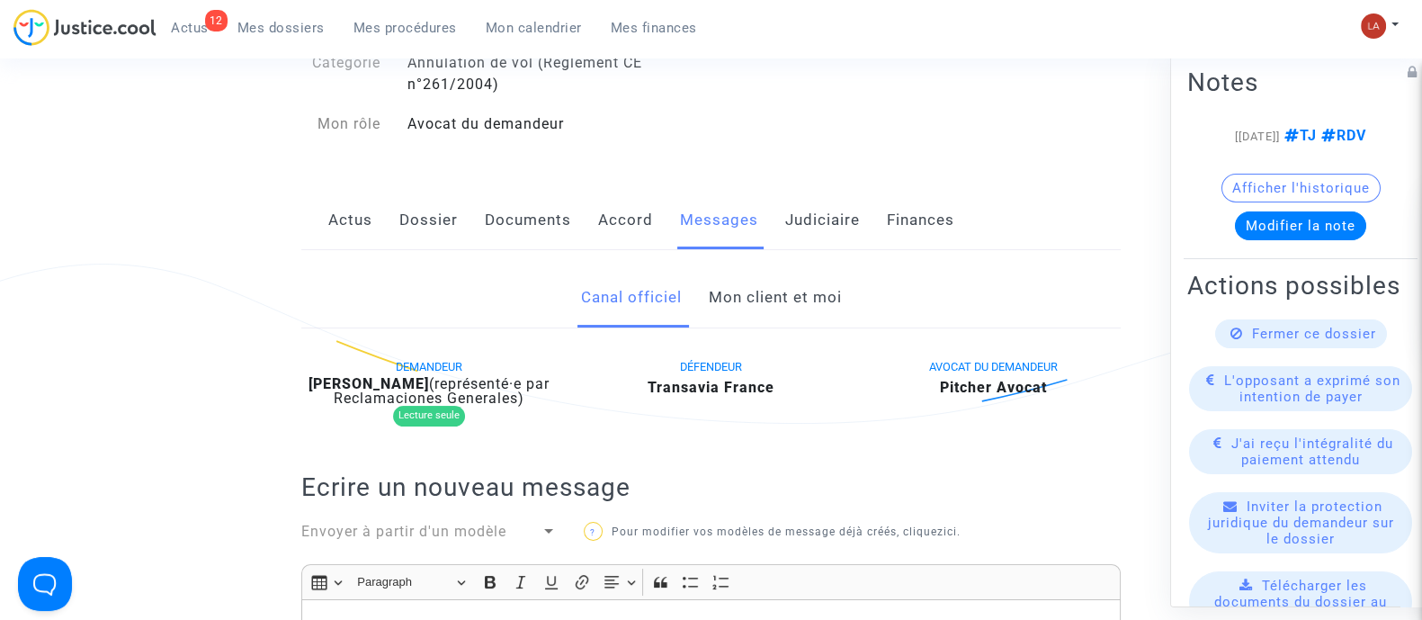
click at [753, 303] on link "Mon client et moi" at bounding box center [774, 297] width 133 height 59
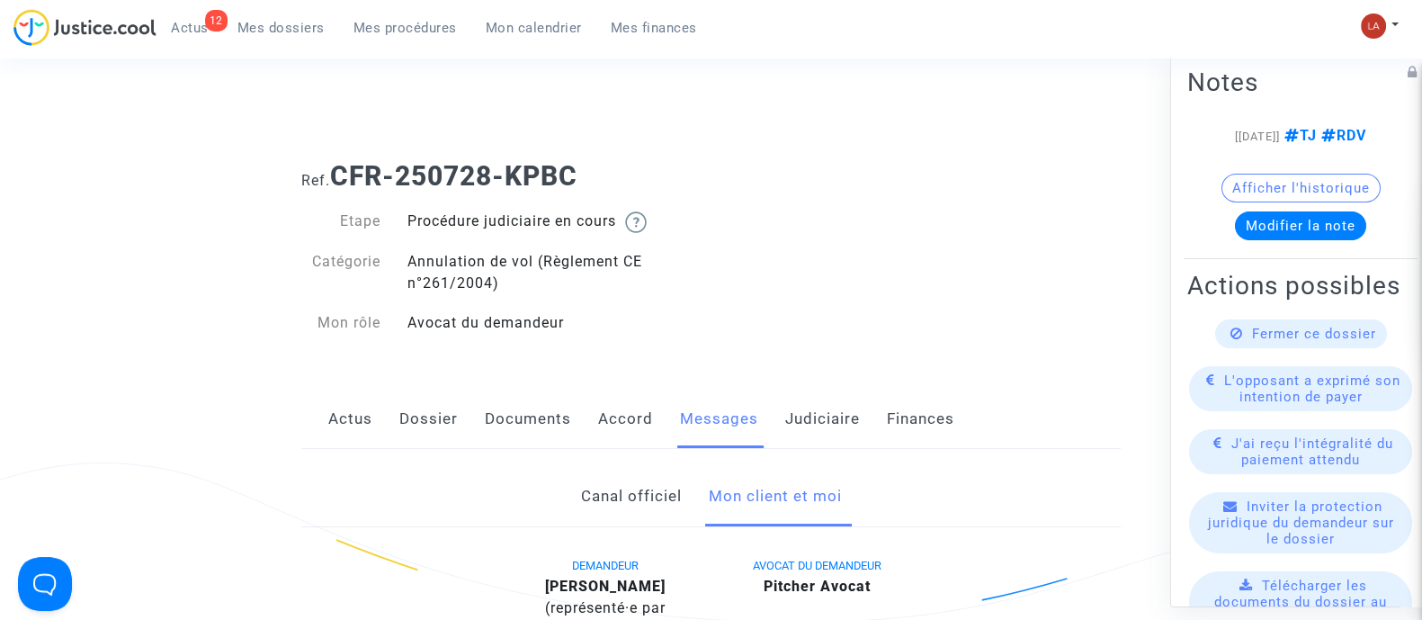
click at [635, 418] on link "Accord" at bounding box center [625, 418] width 55 height 59
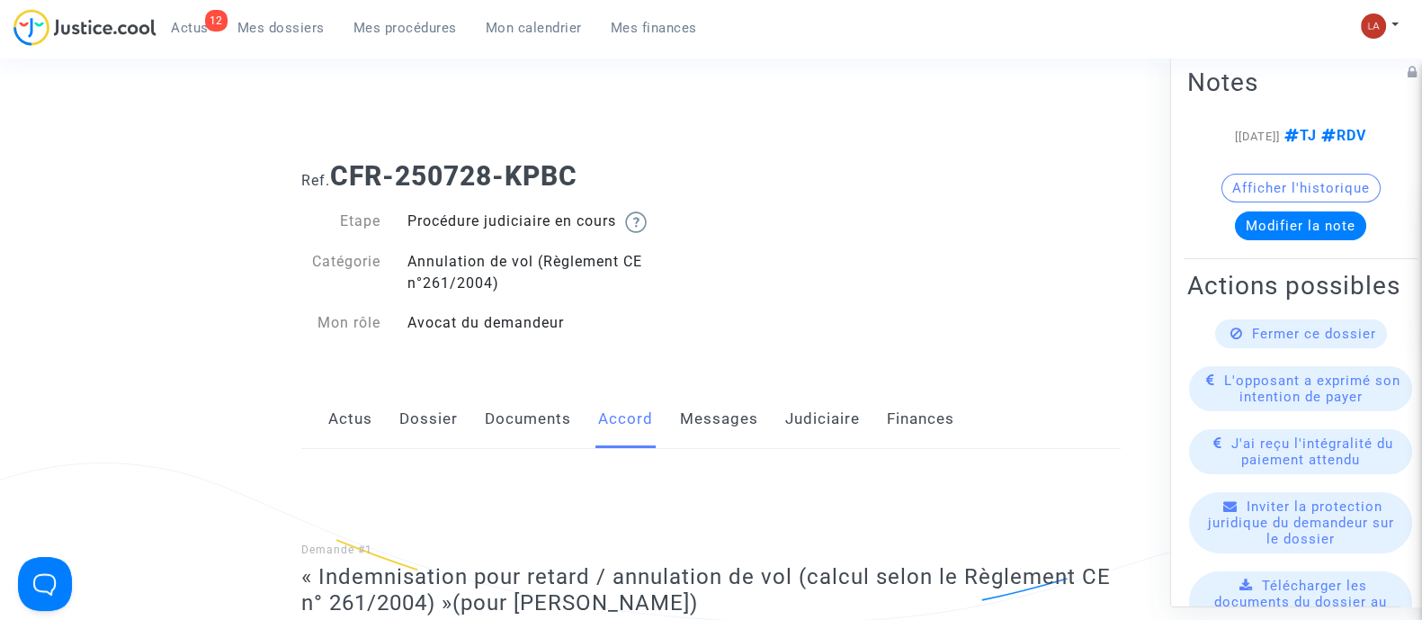
click at [544, 402] on link "Documents" at bounding box center [528, 418] width 86 height 59
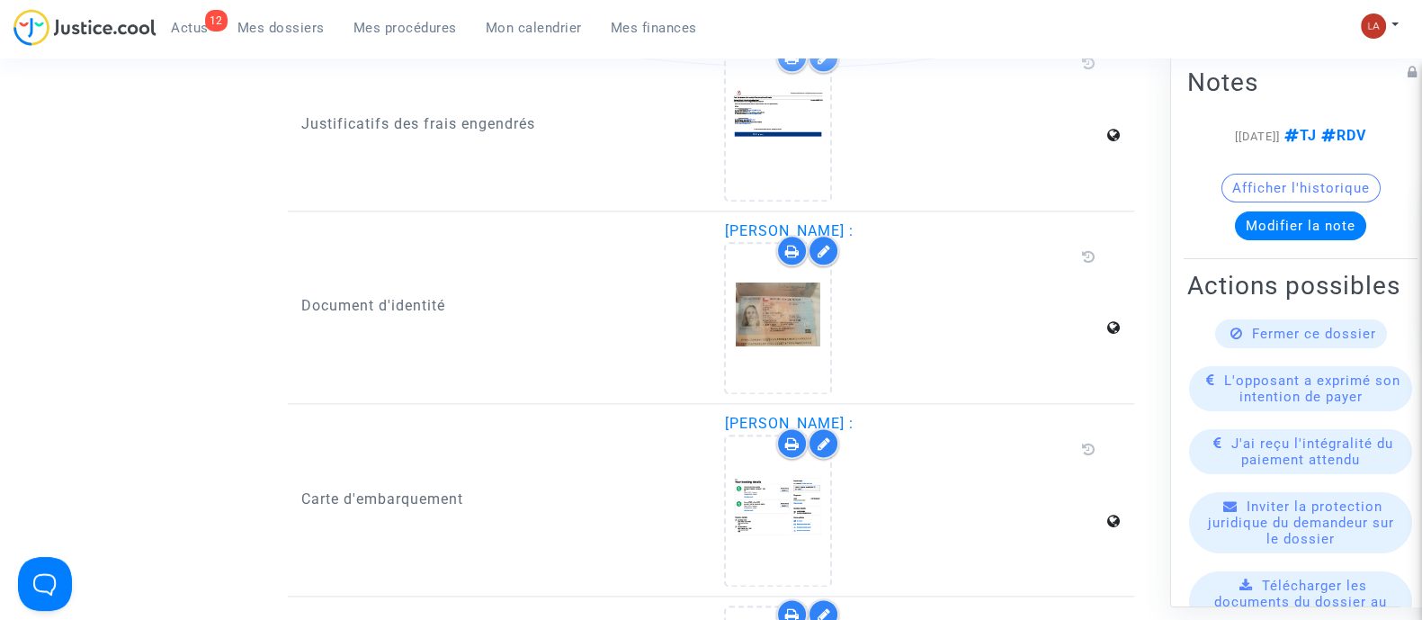
scroll to position [2931, 0]
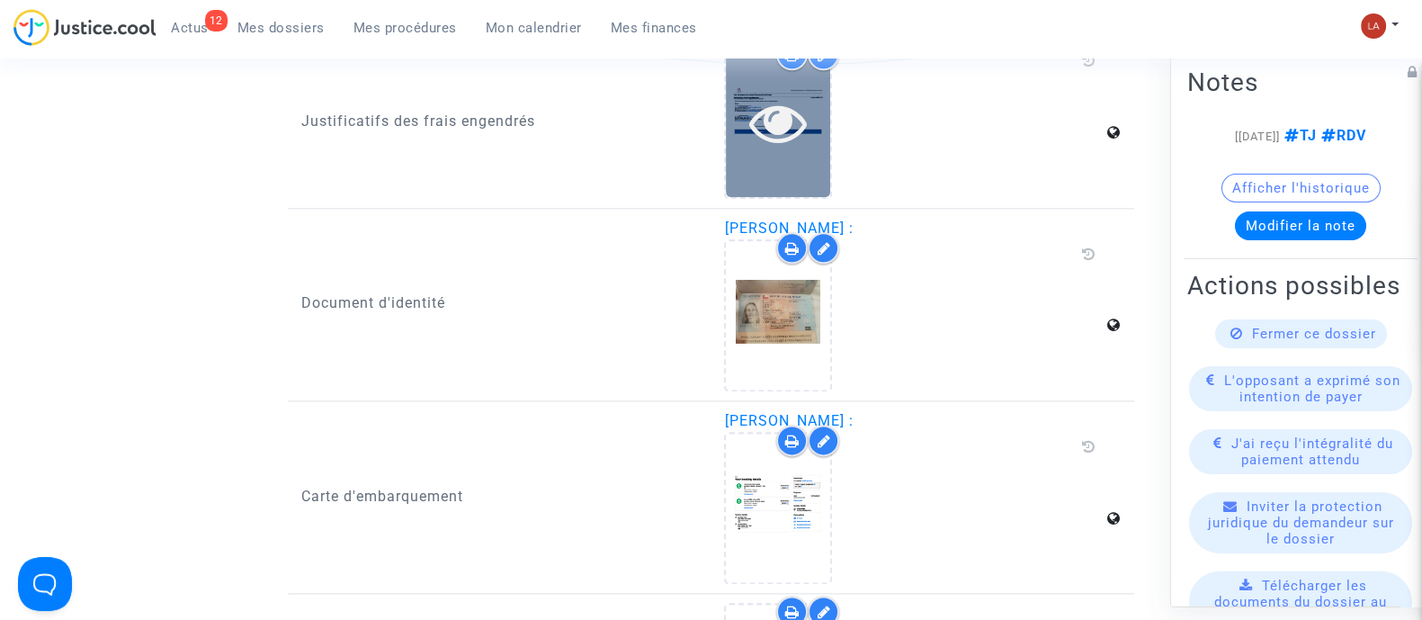
click at [764, 116] on icon at bounding box center [778, 123] width 58 height 58
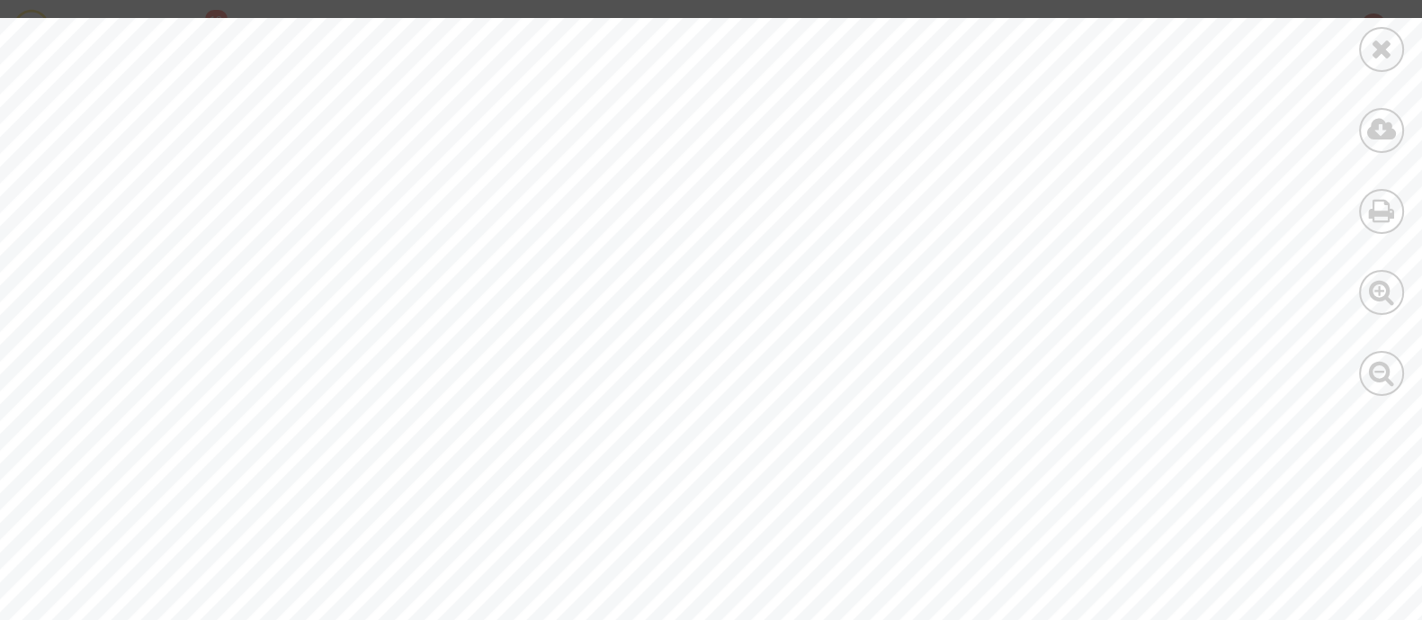
scroll to position [1544, 302]
click at [1367, 140] on icon at bounding box center [1382, 129] width 30 height 27
drag, startPoint x: 1385, startPoint y: 50, endPoint x: 1332, endPoint y: 67, distance: 55.7
click at [1385, 51] on icon at bounding box center [1382, 48] width 22 height 27
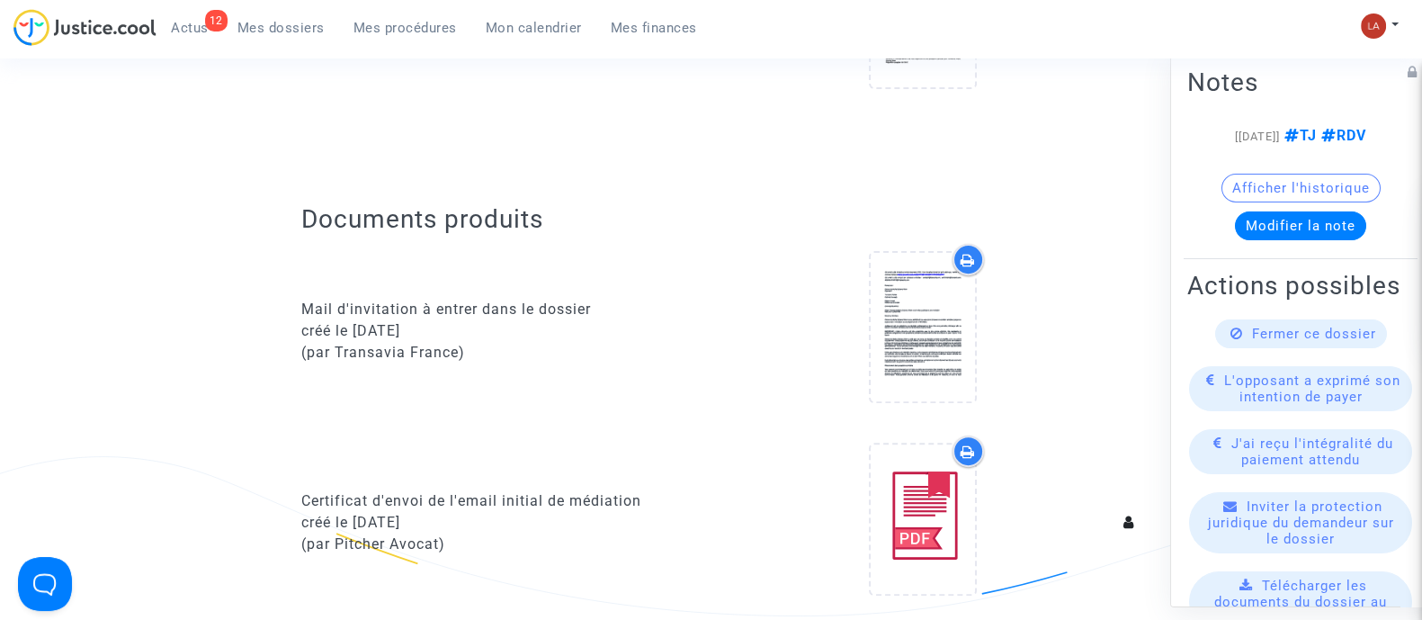
scroll to position [55, 0]
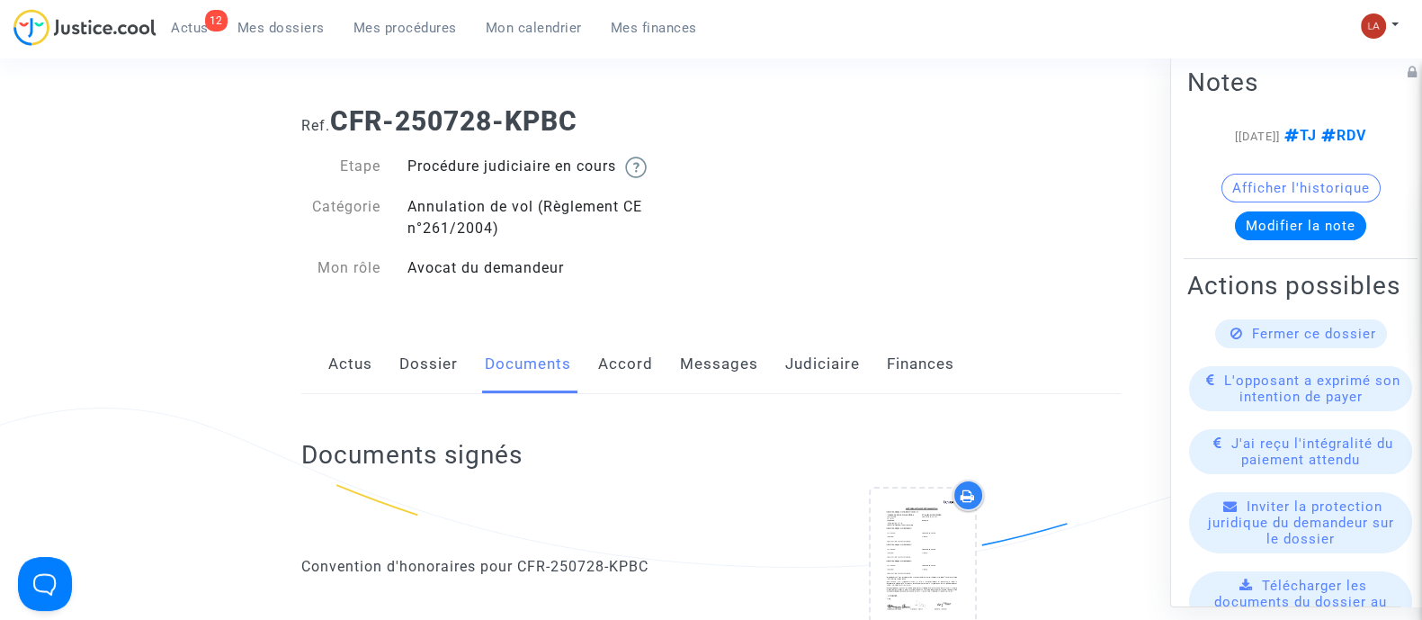
click at [682, 343] on link "Messages" at bounding box center [719, 364] width 78 height 59
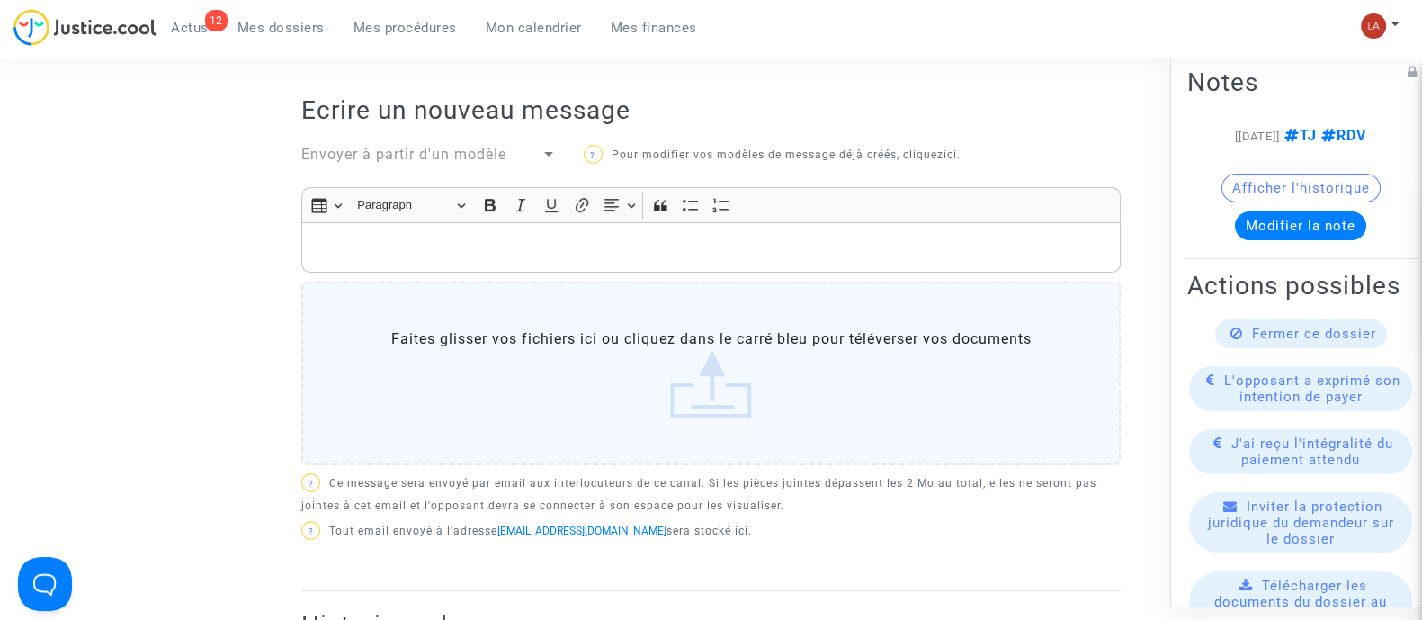
scroll to position [575, 0]
click at [410, 170] on div "Envoyer à partir d'un modèle" at bounding box center [429, 157] width 282 height 25
click at [406, 164] on span "Envoyer à partir d'un modèle" at bounding box center [403, 155] width 205 height 17
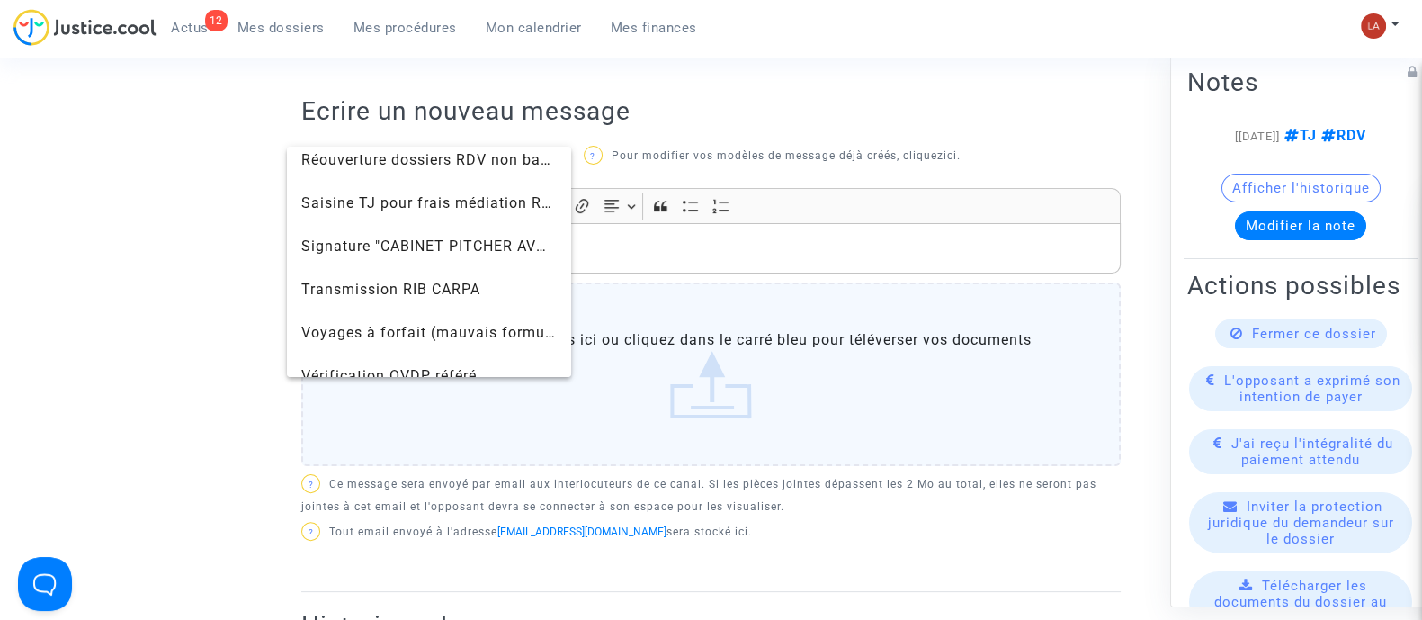
scroll to position [1957, 0]
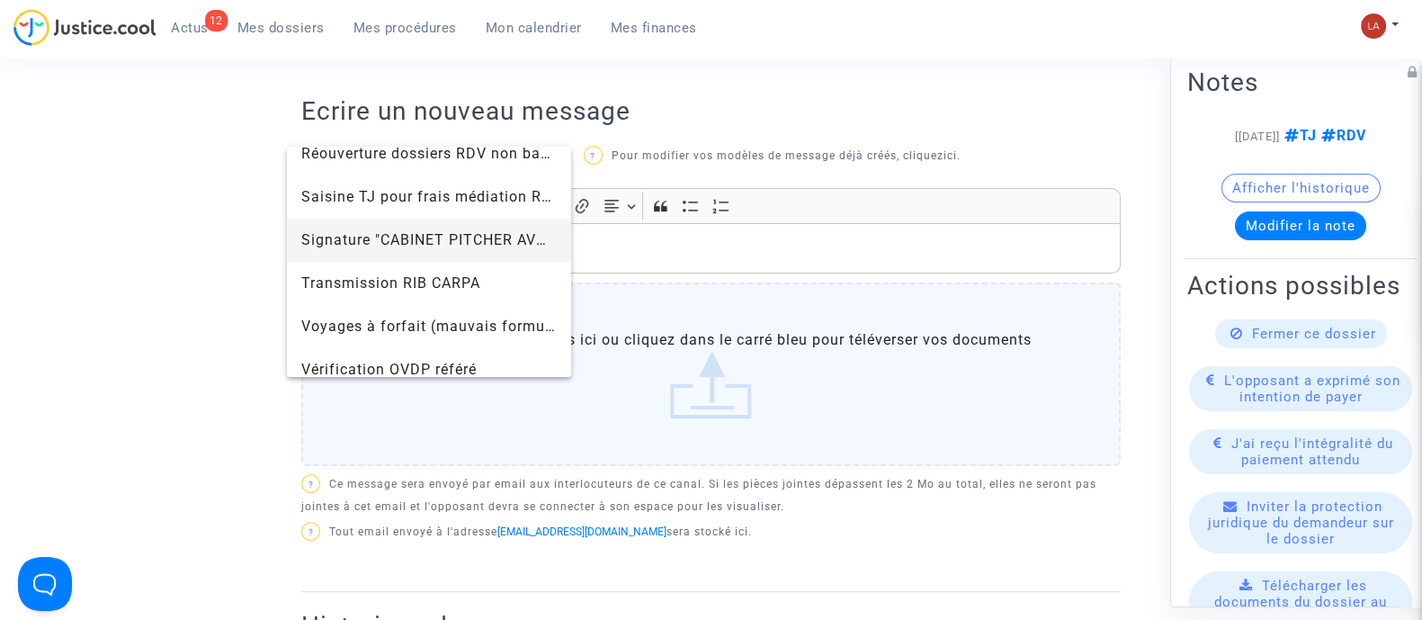
click at [364, 251] on span "Signature "CABINET PITCHER AVOCAT"" at bounding box center [428, 240] width 255 height 43
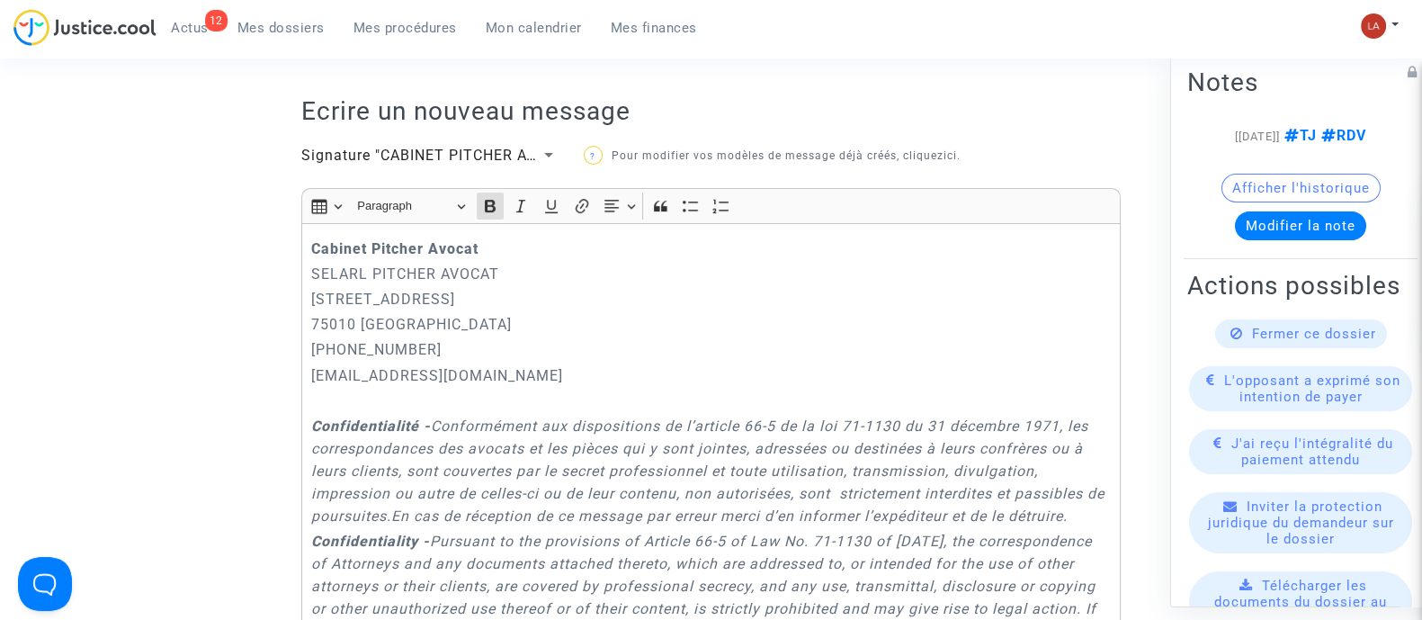
click at [313, 257] on strong "Cabinet Pitcher Avocat" at bounding box center [394, 248] width 167 height 17
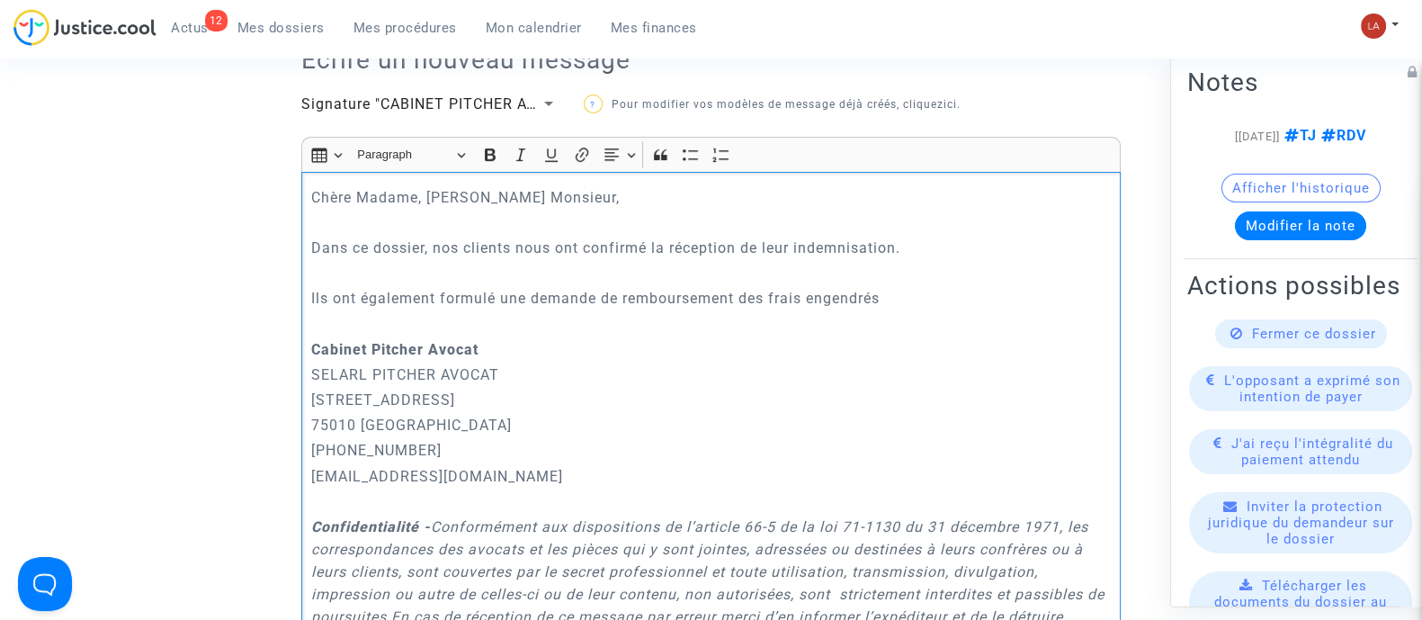
scroll to position [629, 0]
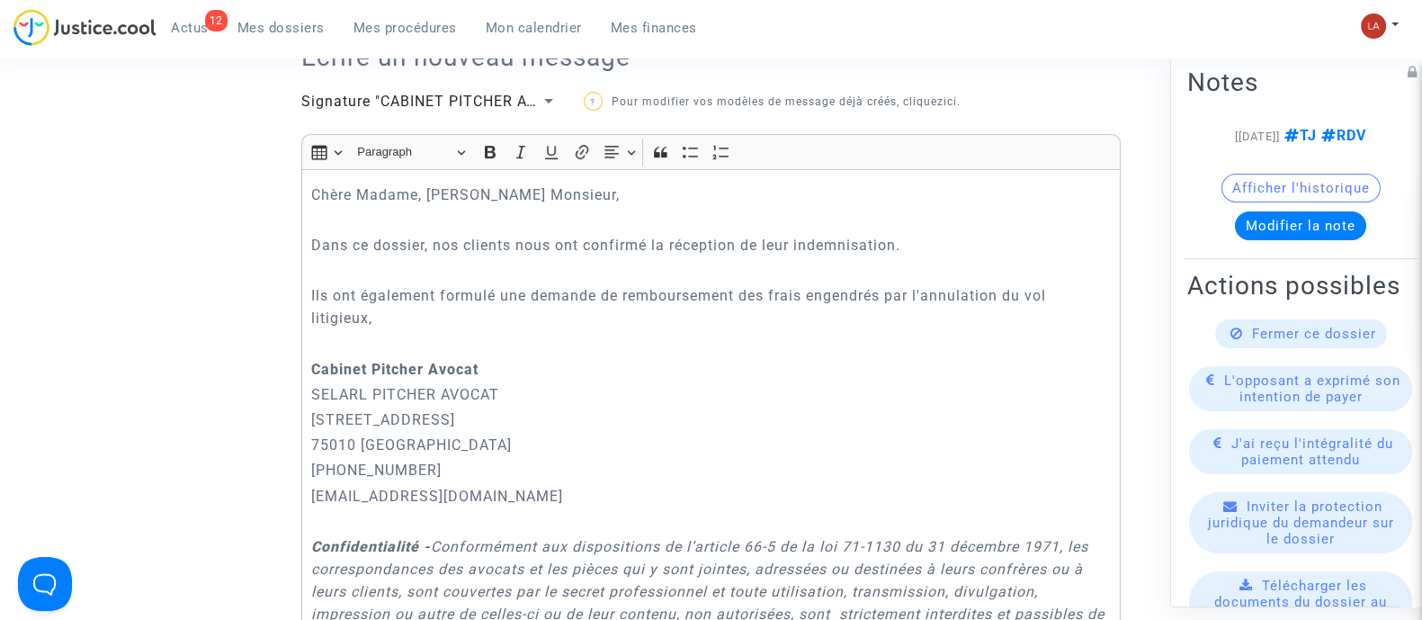
drag, startPoint x: 935, startPoint y: 368, endPoint x: 907, endPoint y: 362, distance: 28.6
click at [935, 368] on div "Chère Madame, Cher Monsieur, Dans ce dossier, nos clients nous ont confirmé la …" at bounding box center [710, 522] width 819 height 706
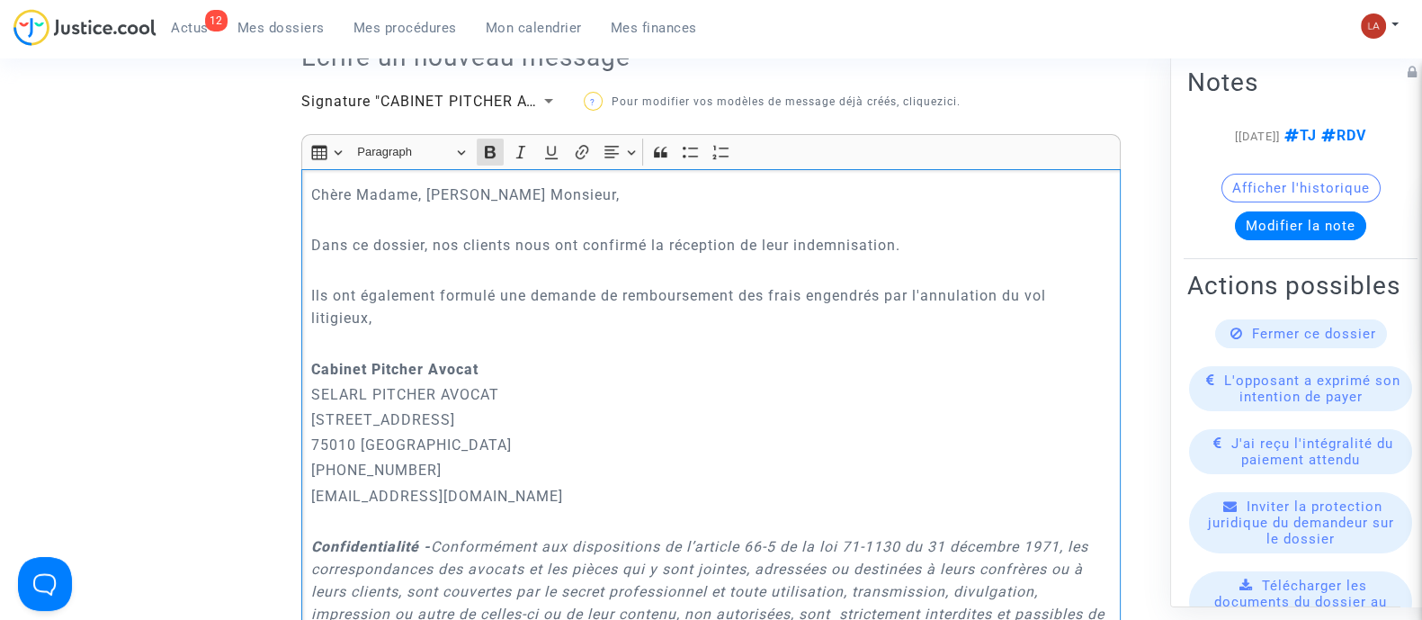
click at [886, 353] on p "Rich Text Editor, main" at bounding box center [711, 344] width 800 height 22
click at [886, 344] on div "Chère Madame, Cher Monsieur, Dans ce dossier, nos clients nous ont confirmé la …" at bounding box center [710, 522] width 819 height 706
click at [872, 329] on p "Ils ont également formulé une demande de remboursement des frais engendrés par …" at bounding box center [711, 306] width 800 height 45
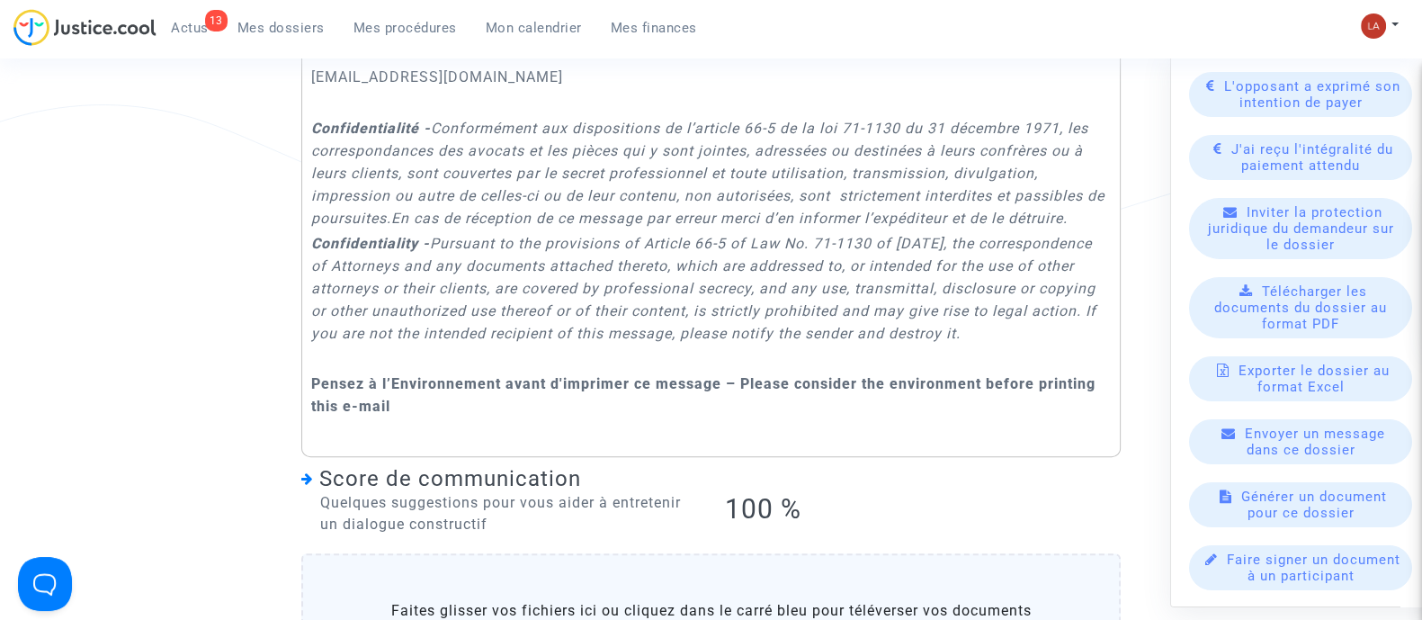
scroll to position [1237, 0]
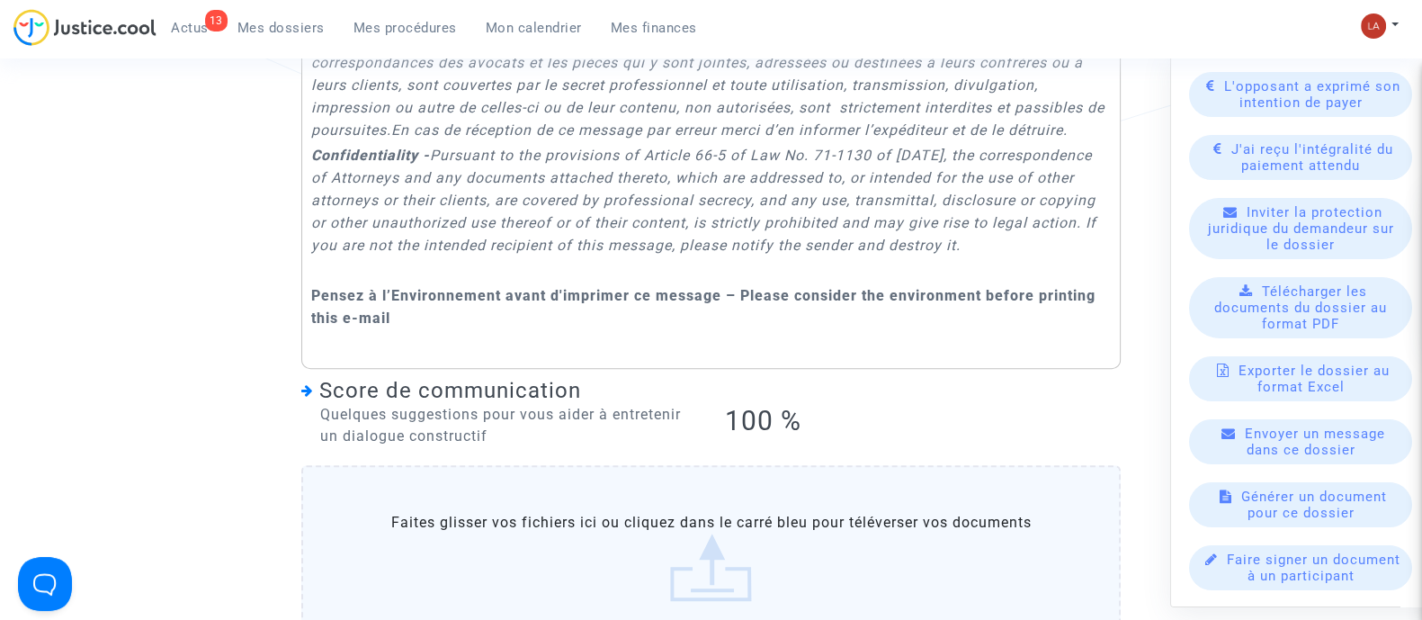
click at [728, 499] on label "Faites glisser vos fichiers ici ou cliquez dans le carré bleu pour téléverser v…" at bounding box center [710, 556] width 819 height 183
click at [0, 0] on input "Faites glisser vos fichiers ici ou cliquez dans le carré bleu pour téléverser v…" at bounding box center [0, 0] width 0 height 0
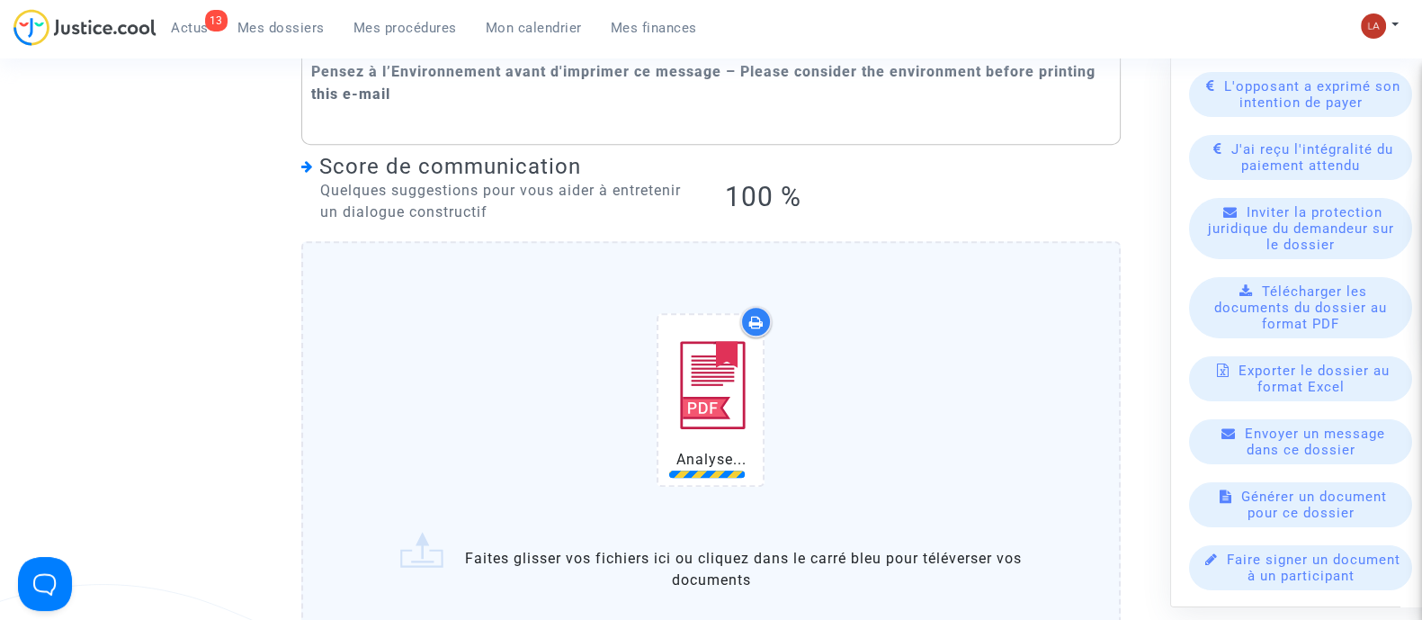
scroll to position [1685, 0]
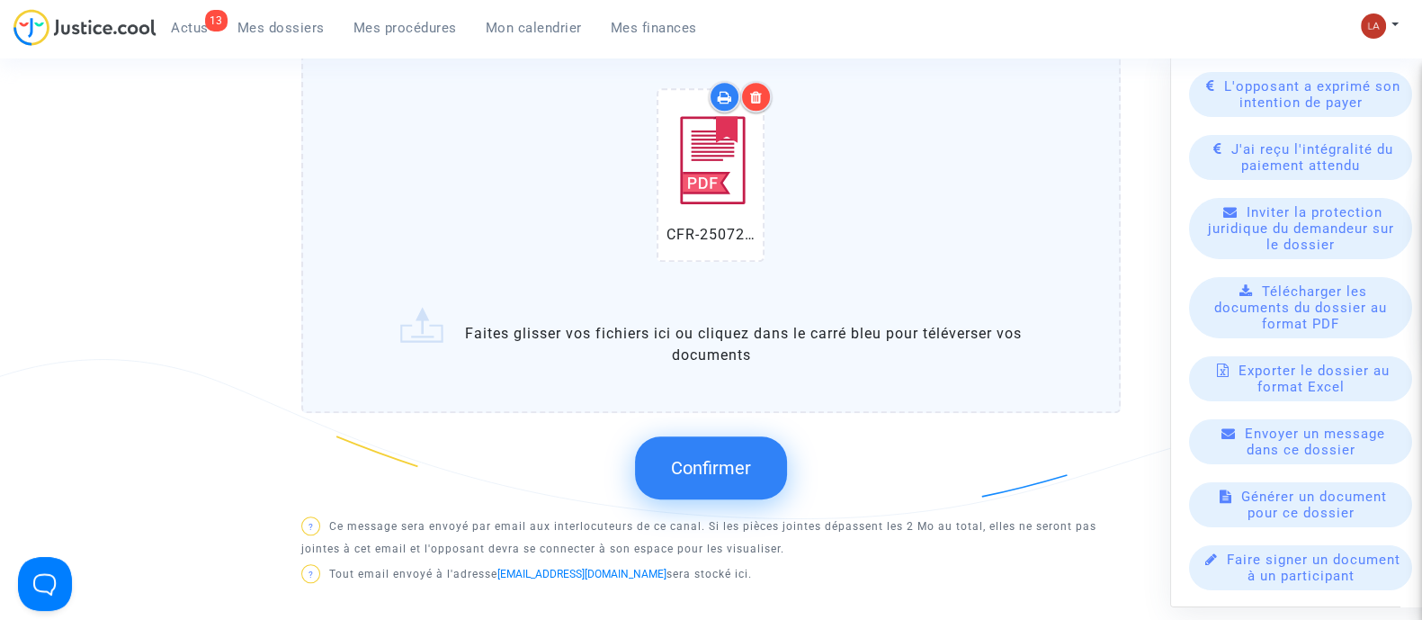
click at [697, 499] on button "Confirmer" at bounding box center [711, 467] width 152 height 63
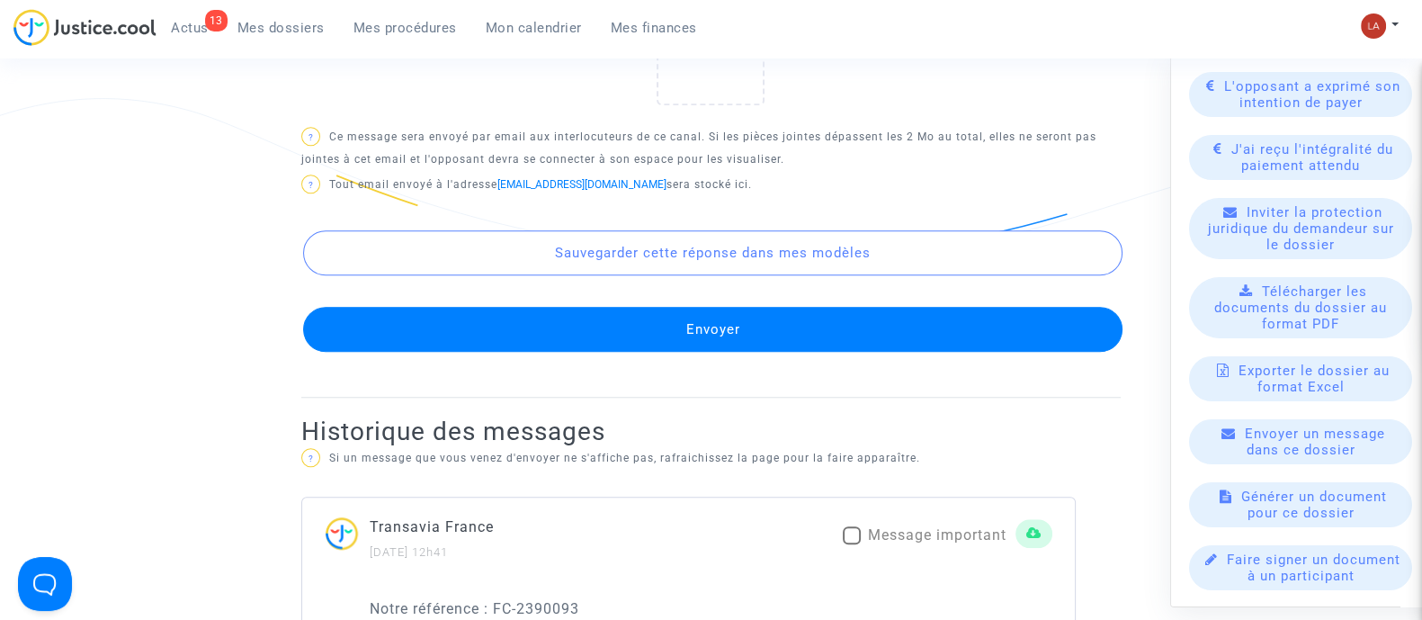
scroll to position [1911, 0]
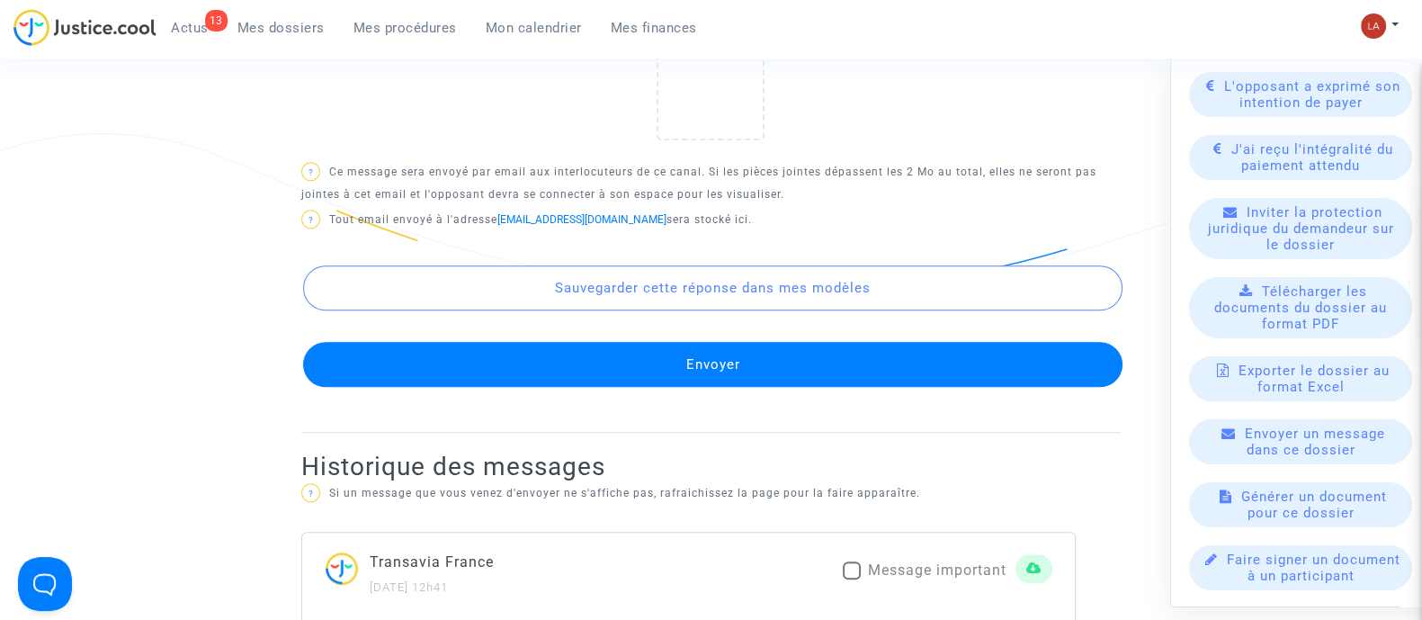
click at [821, 387] on button "Envoyer" at bounding box center [712, 364] width 819 height 45
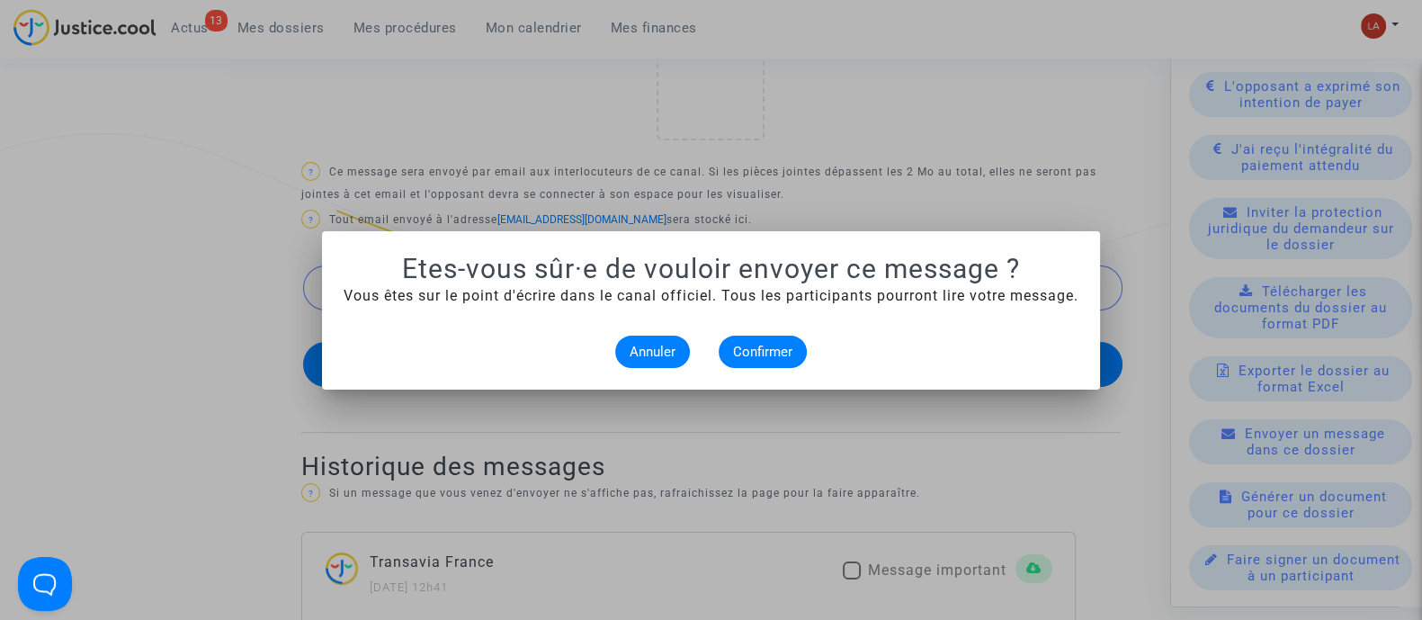
scroll to position [0, 0]
click at [767, 353] on span "Confirmer" at bounding box center [762, 352] width 59 height 16
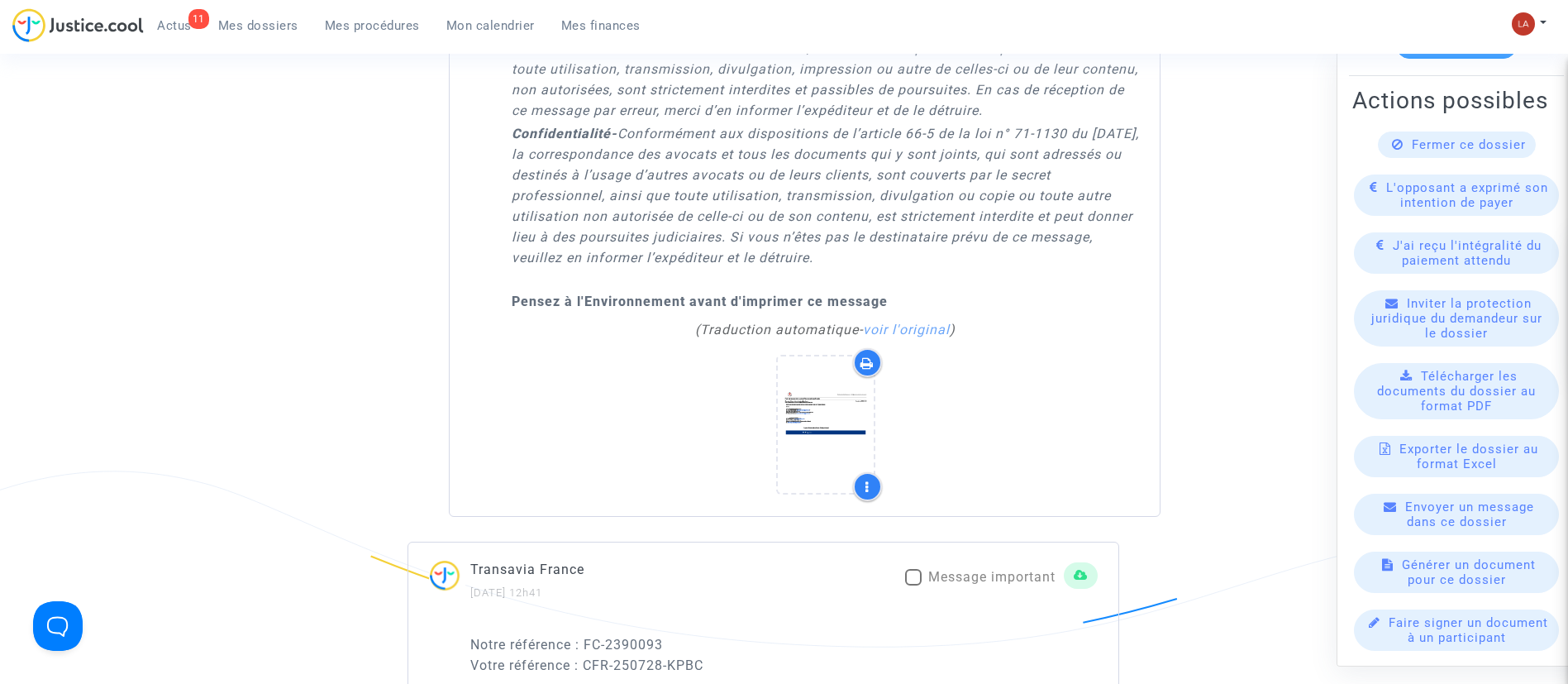
scroll to position [217, 0]
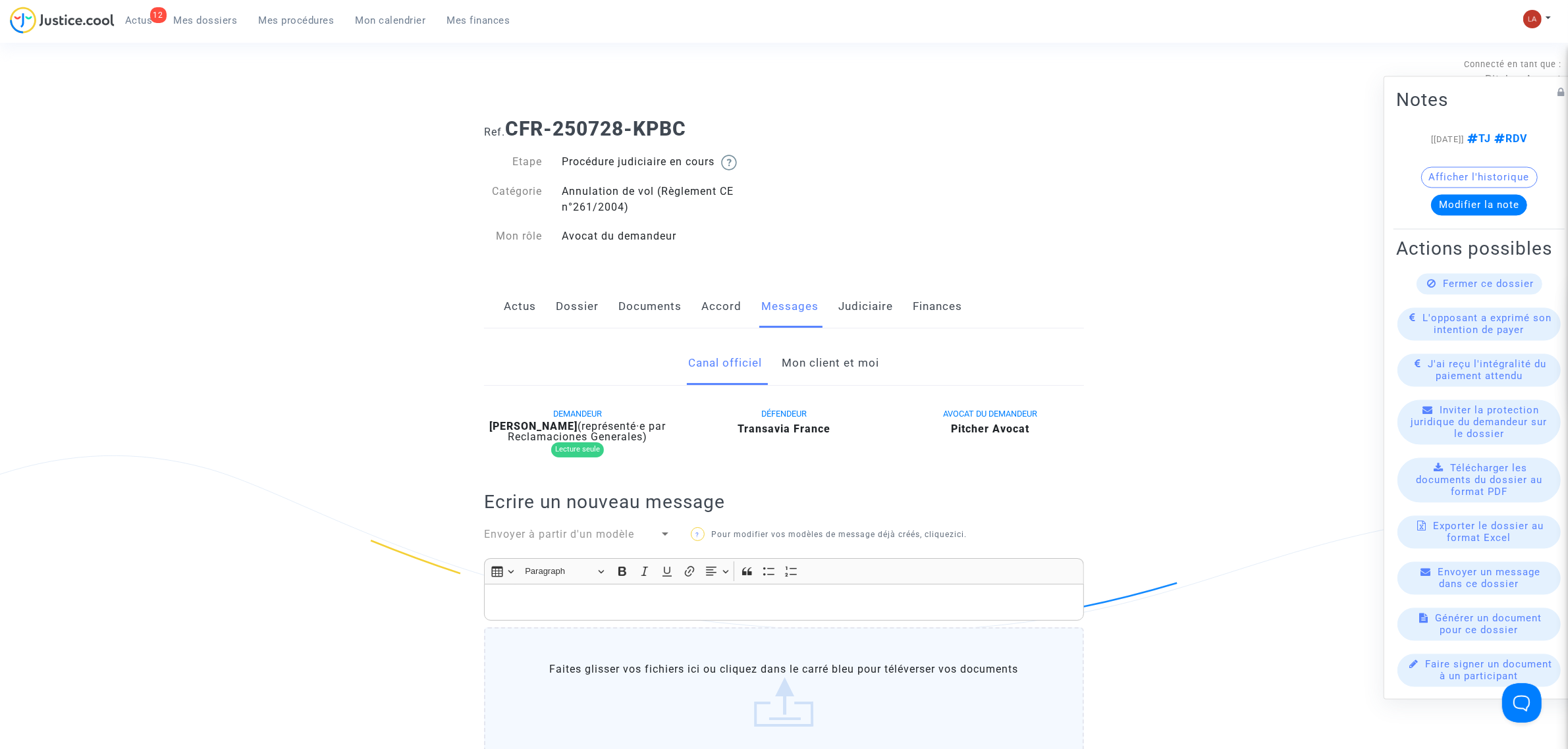
click at [720, 321] on link "Accord" at bounding box center [721, 306] width 40 height 43
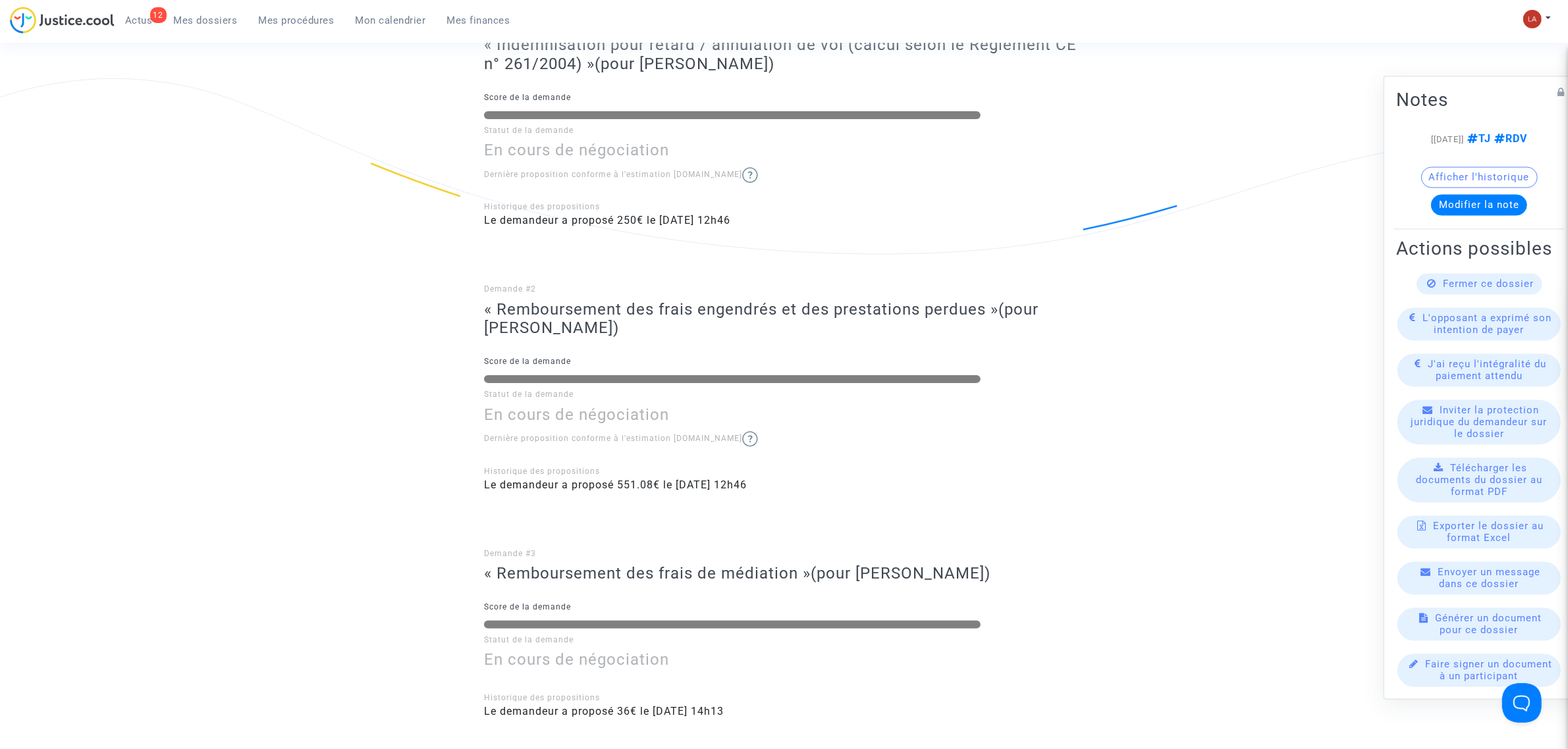
scroll to position [658, 0]
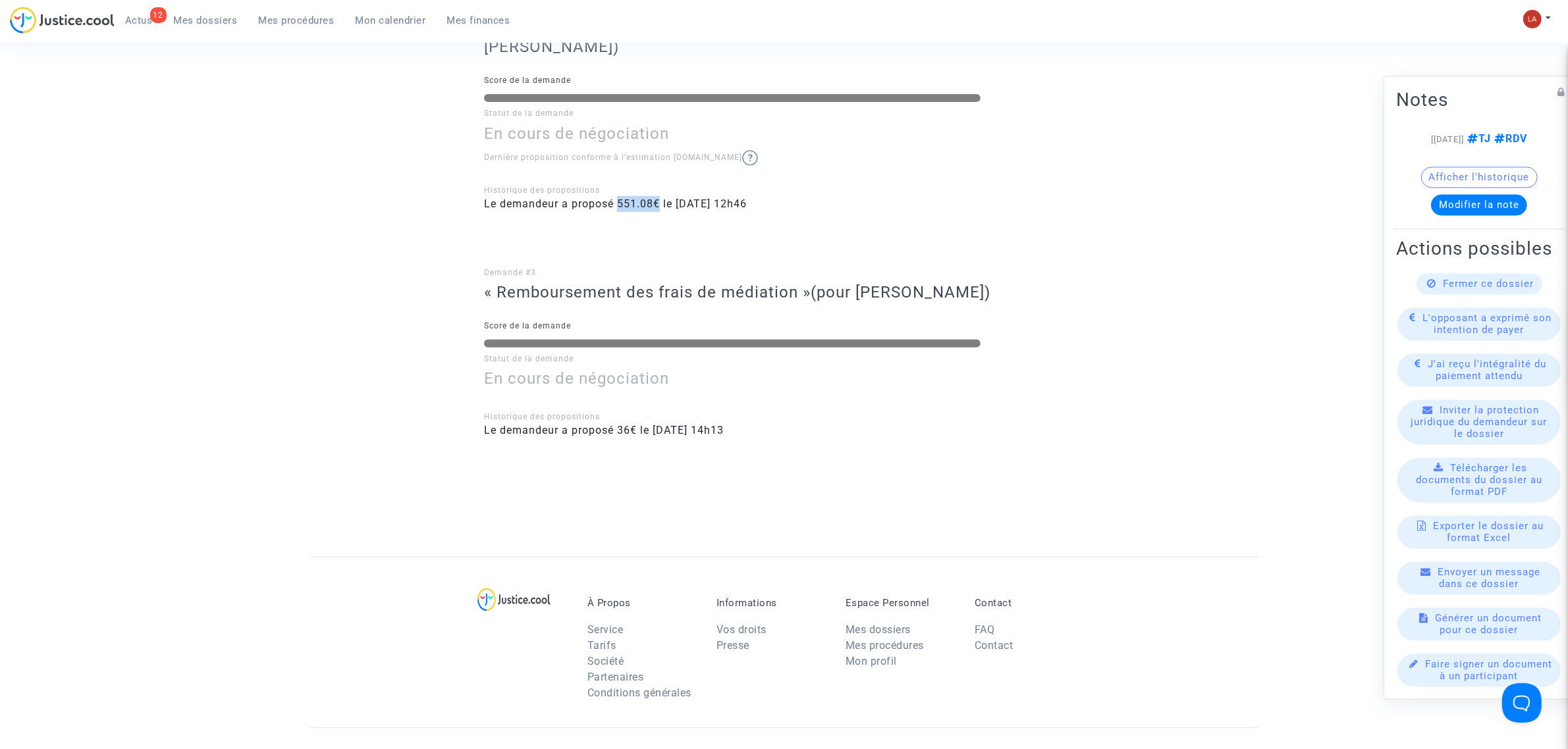
drag, startPoint x: 619, startPoint y: 203, endPoint x: 658, endPoint y: 198, distance: 39.3
click at [658, 198] on span "Le demandeur a proposé 551.08€ le [DATE] 12h46" at bounding box center [615, 204] width 263 height 12
copy span "551.08€"
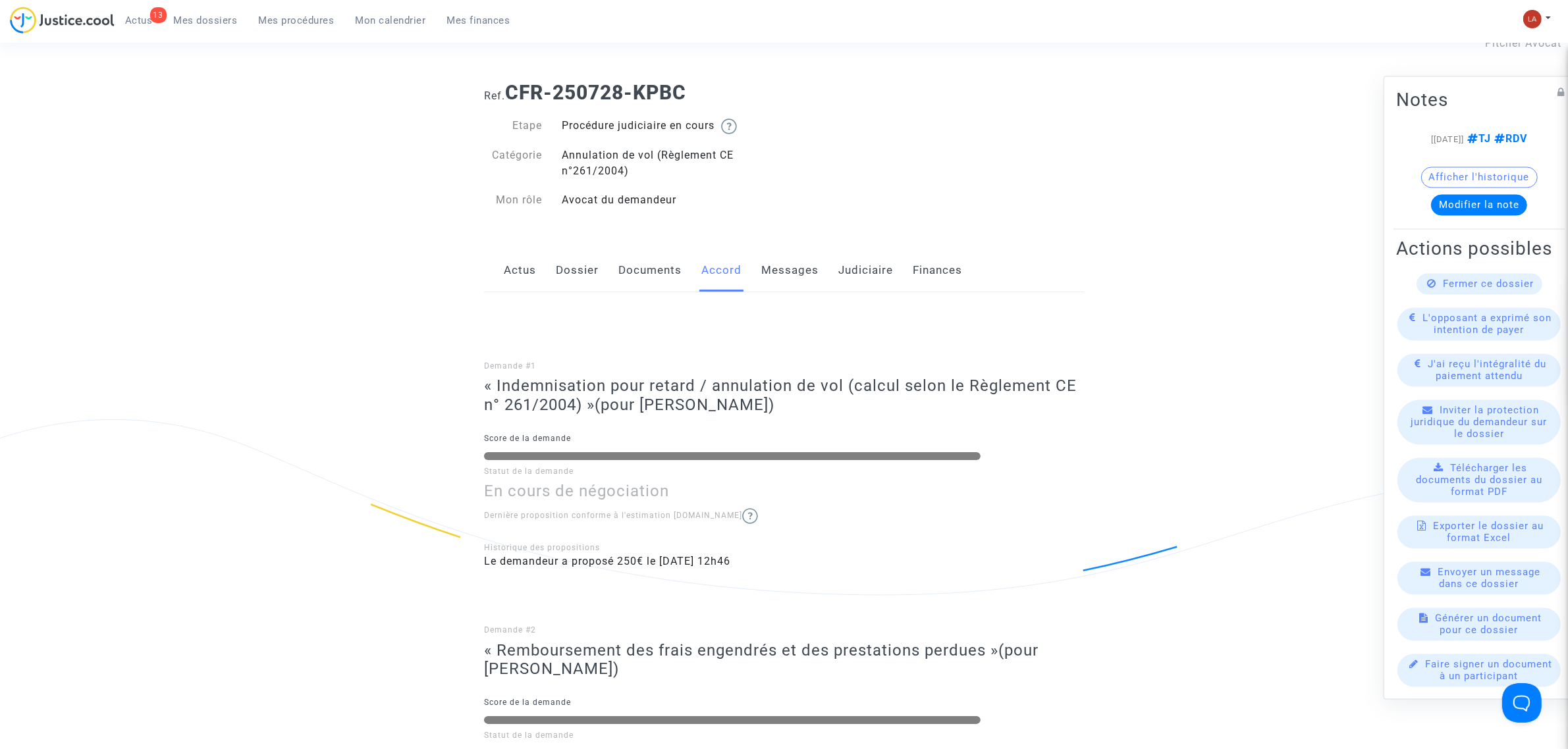
scroll to position [0, 0]
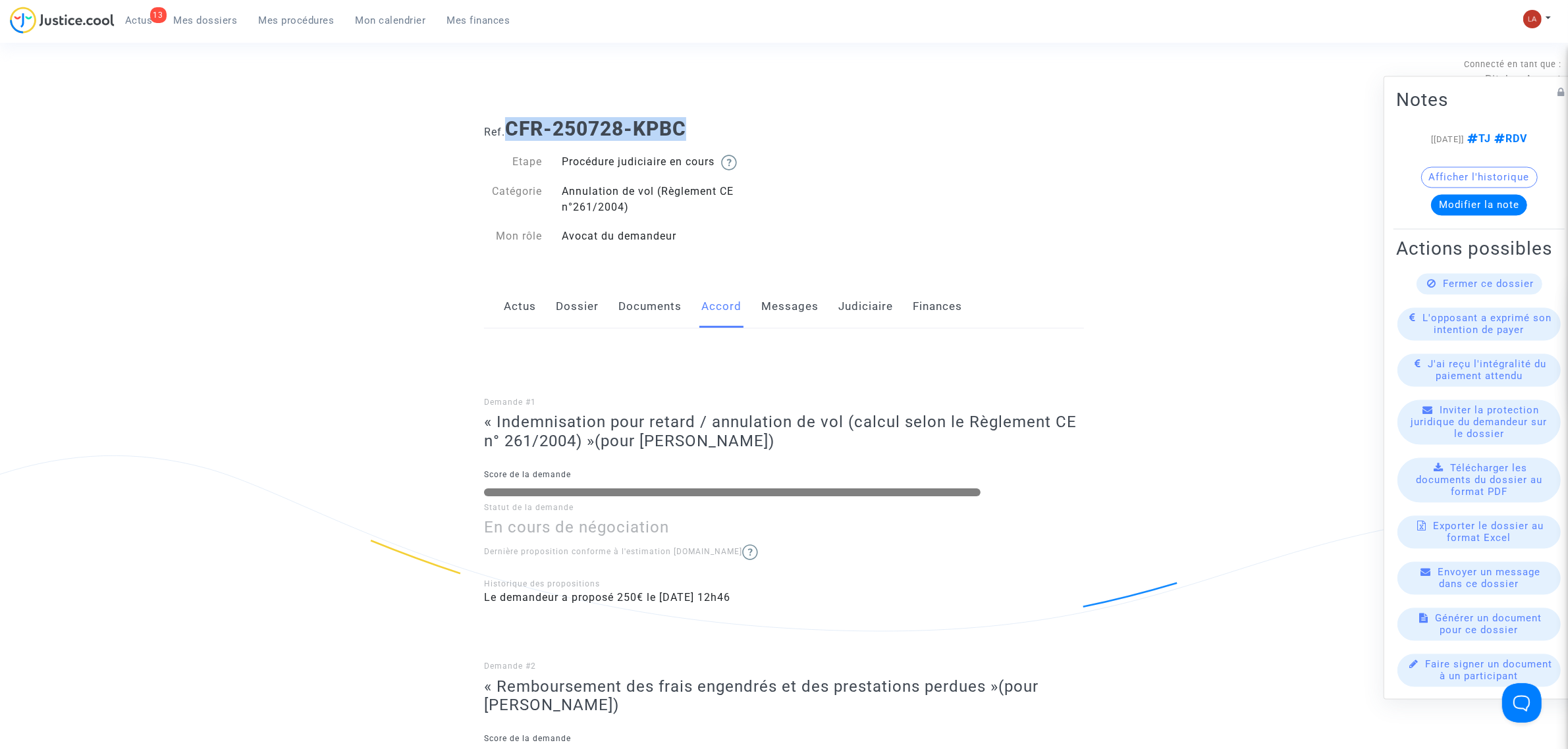
drag, startPoint x: 705, startPoint y: 132, endPoint x: 513, endPoint y: 126, distance: 192.1
click at [513, 126] on h1 "Ref. CFR-250728-KPBC" at bounding box center [784, 129] width 600 height 23
copy b "CFR-250728-KPBC"
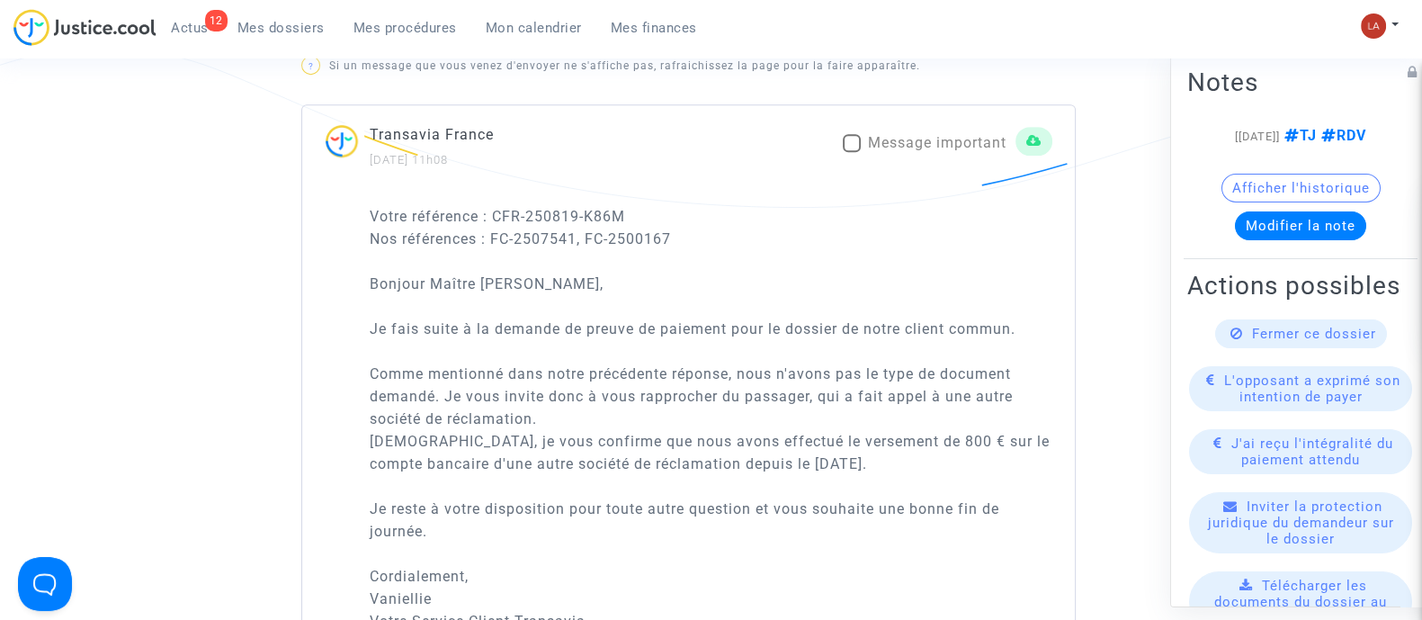
scroll to position [1237, 0]
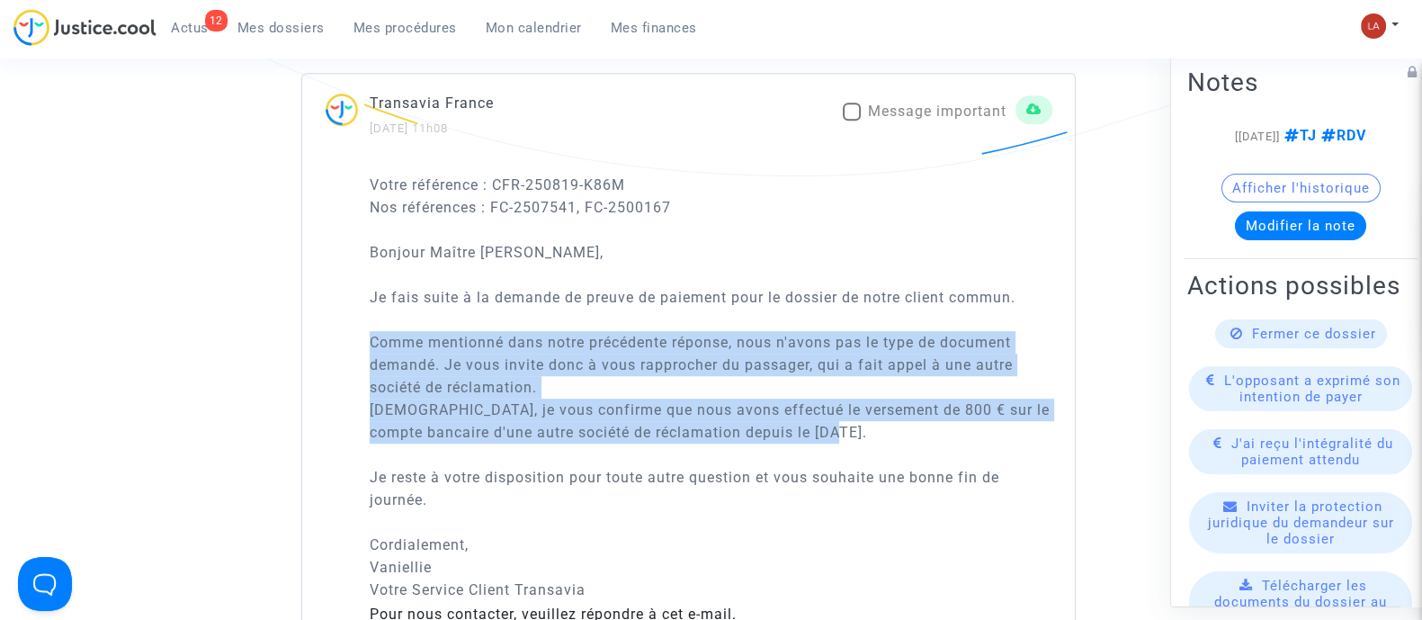
drag, startPoint x: 859, startPoint y: 433, endPoint x: 862, endPoint y: 382, distance: 50.4
click at [862, 382] on p "Votre référence : CFR-250819-K86M Nos références : FC-2507541, FC-2500167 Bonjo…" at bounding box center [711, 387] width 683 height 427
click at [870, 411] on p "Votre référence : CFR-250819-K86M Nos références : FC-2507541, FC-2500167 Bonjo…" at bounding box center [711, 387] width 683 height 427
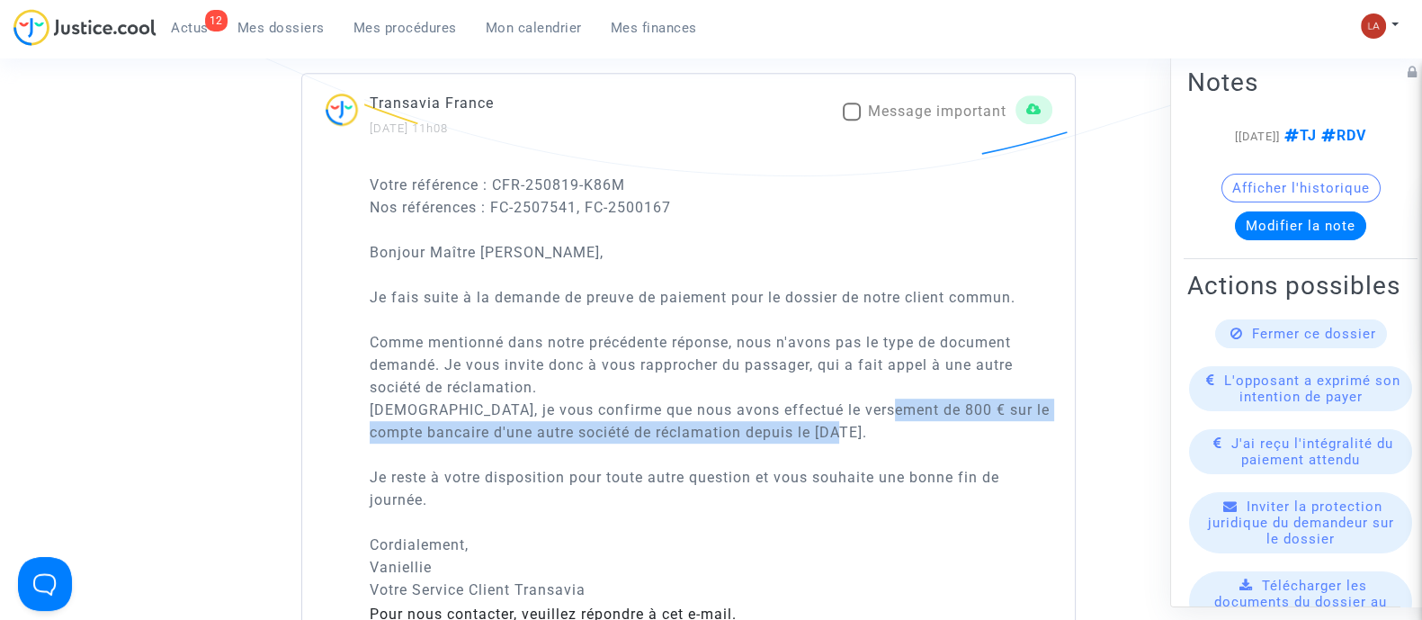
drag, startPoint x: 887, startPoint y: 407, endPoint x: 892, endPoint y: 424, distance: 18.8
click at [892, 424] on p "Votre référence : CFR-250819-K86M Nos références : FC-2507541, FC-2500167 Bonjo…" at bounding box center [711, 387] width 683 height 427
copy p "800 € sur le compte bancaire d'une autre société de réclamation depuis le [DATE…"
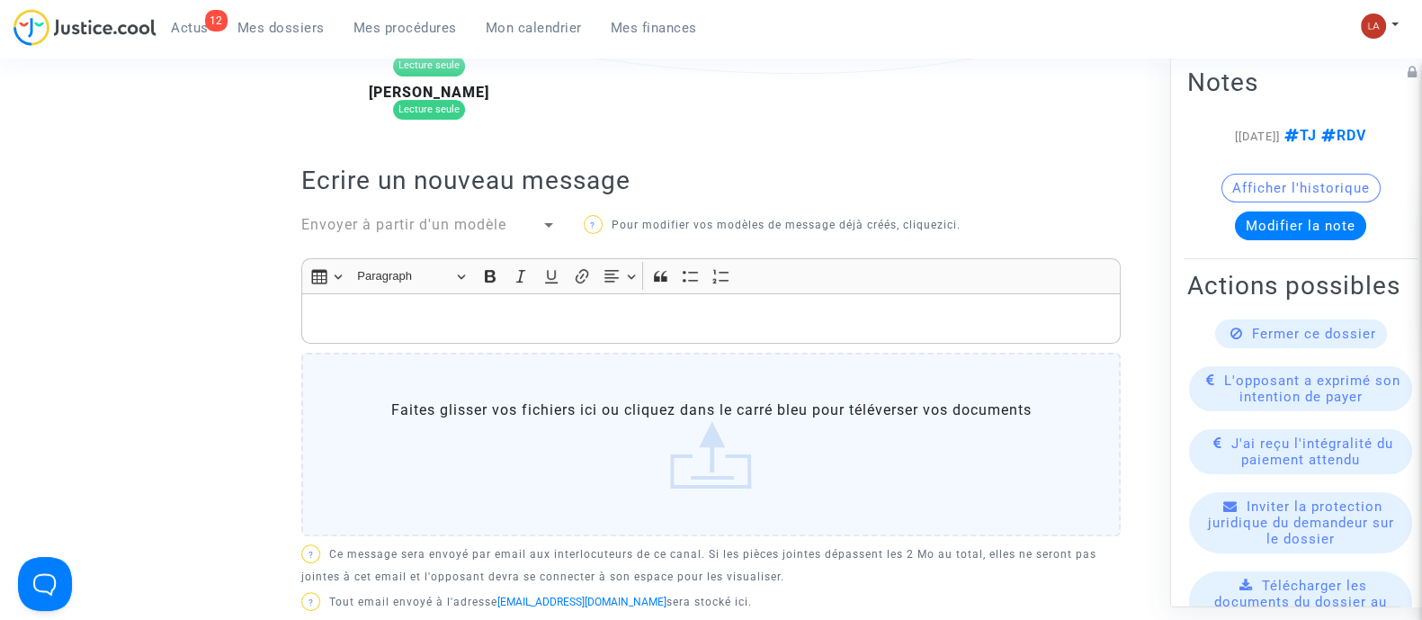
scroll to position [449, 0]
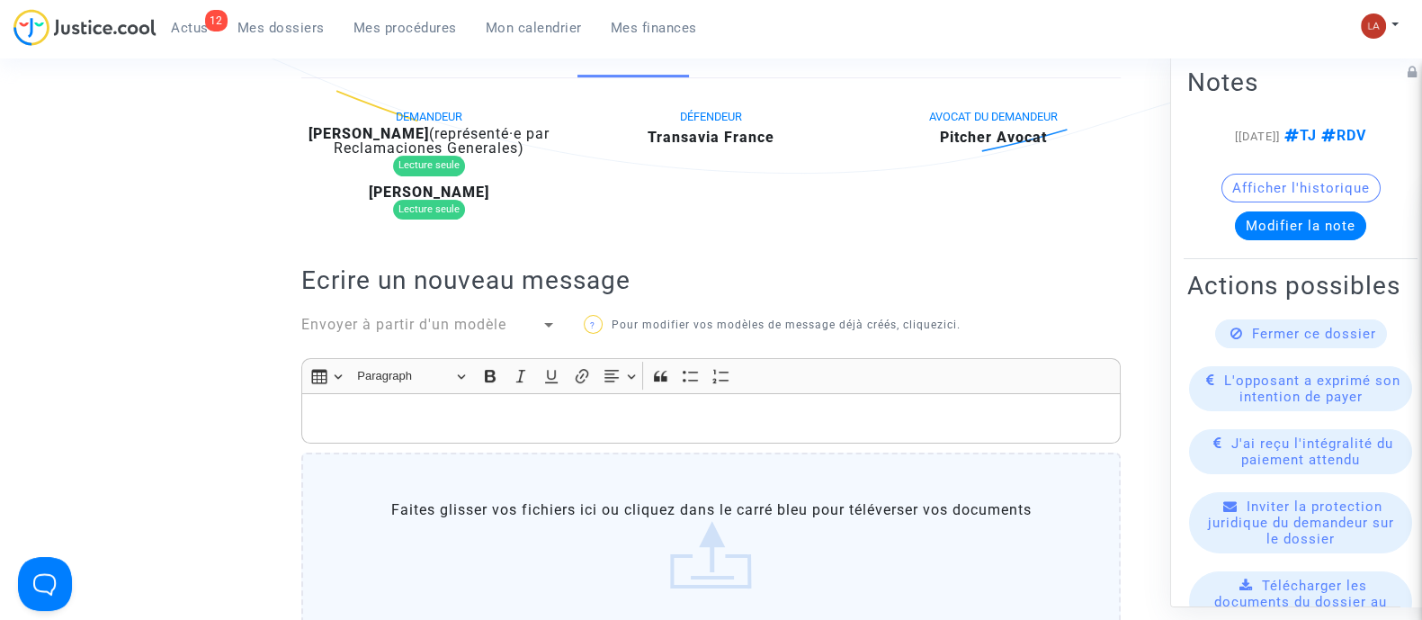
click at [454, 318] on span "Envoyer à partir d'un modèle" at bounding box center [403, 324] width 205 height 17
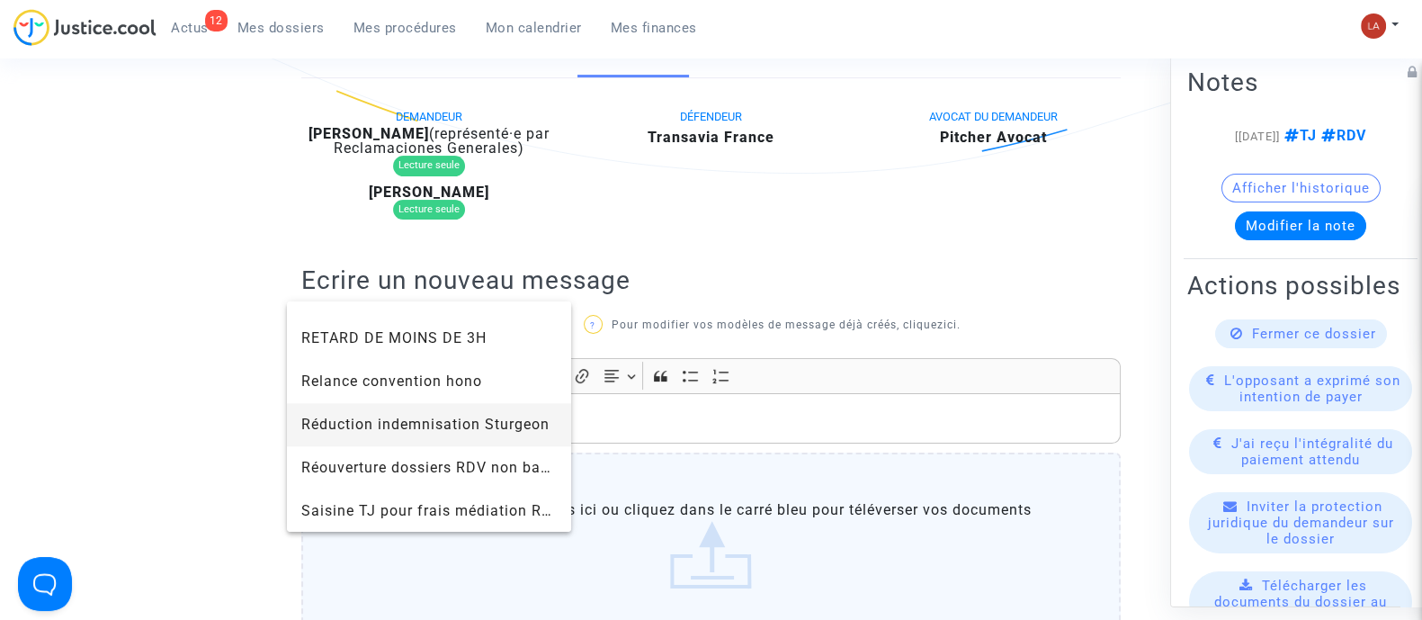
scroll to position [1971, 0]
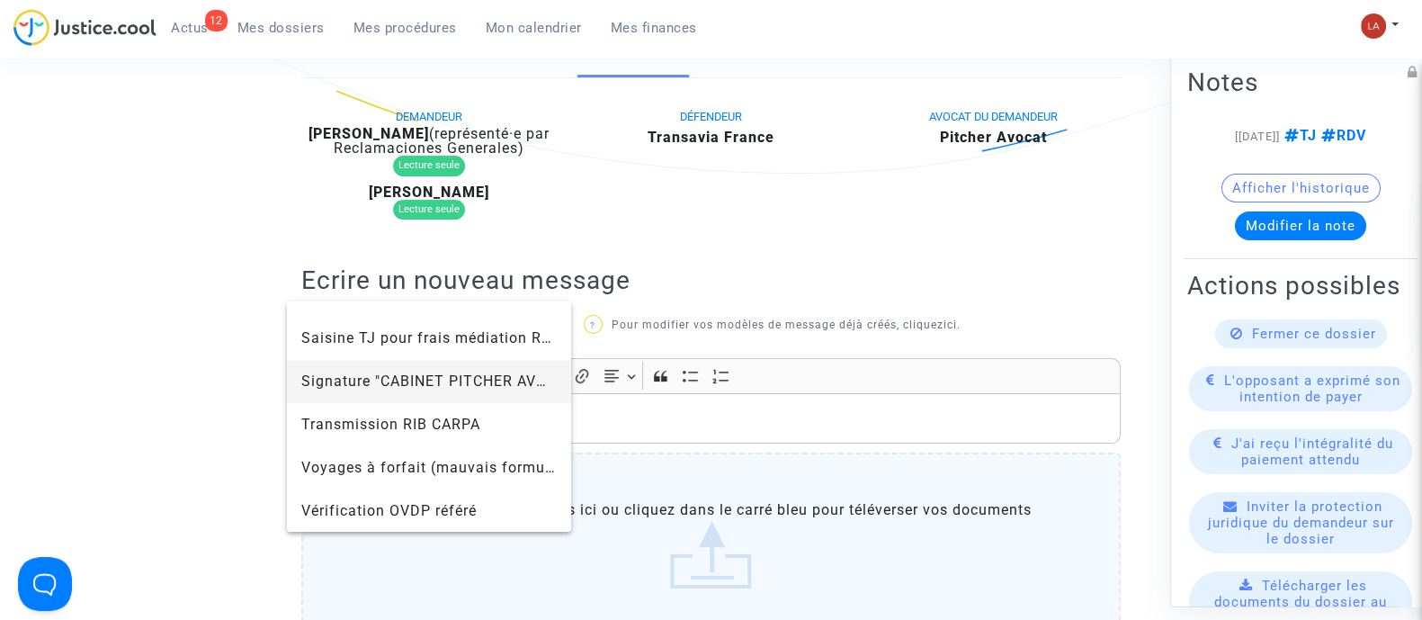
click at [405, 373] on span "Signature "CABINET PITCHER AVOCAT"" at bounding box center [441, 380] width 280 height 17
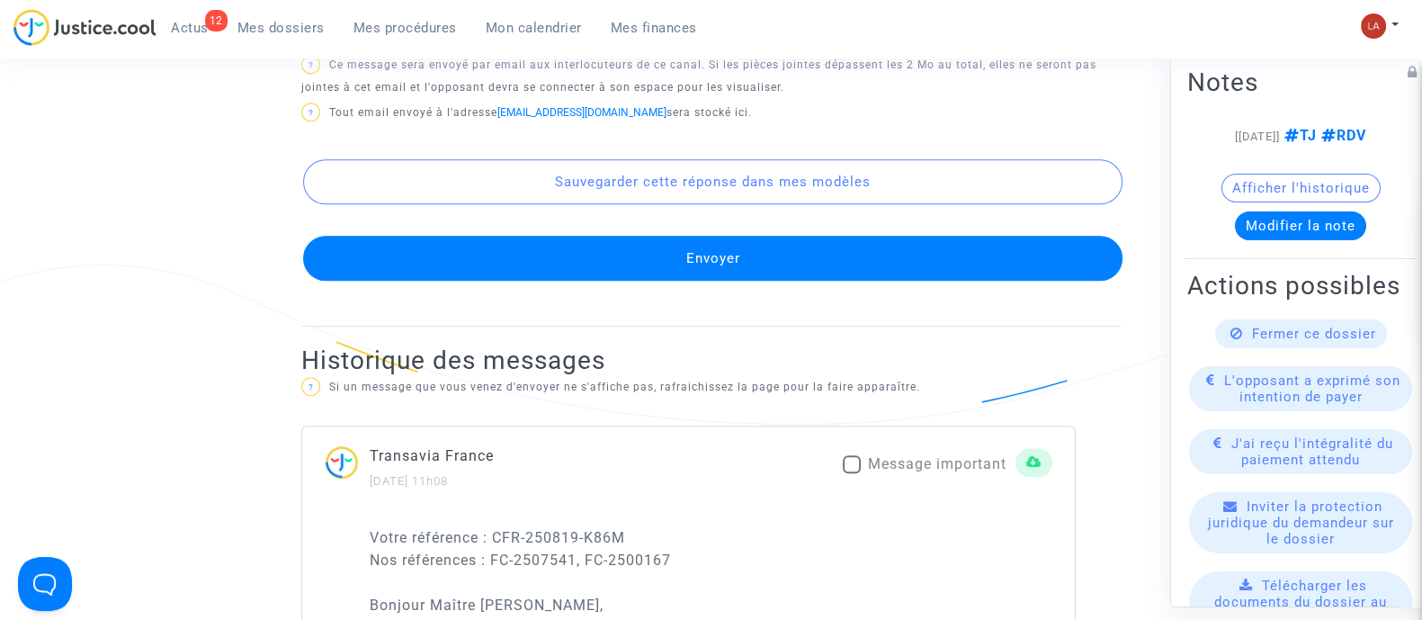
scroll to position [1783, 0]
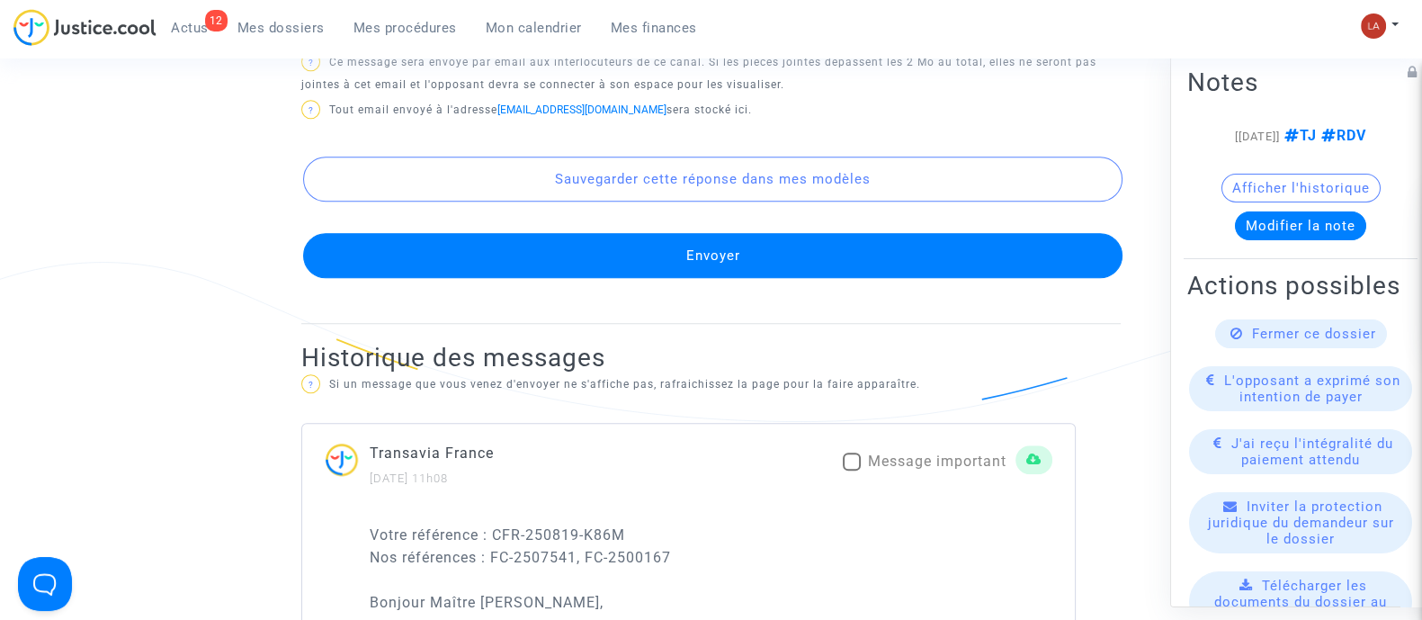
click at [447, 278] on button "Envoyer" at bounding box center [712, 255] width 819 height 45
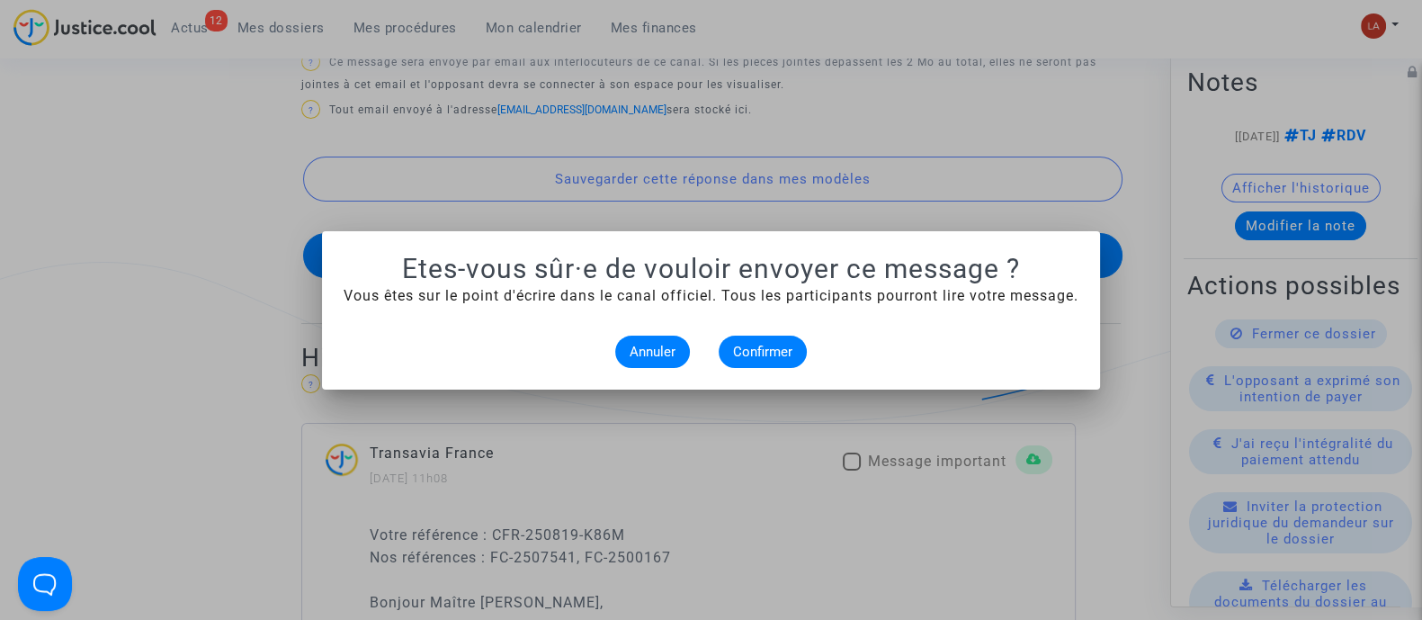
scroll to position [0, 0]
click at [769, 352] on span "Confirmer" at bounding box center [762, 352] width 59 height 16
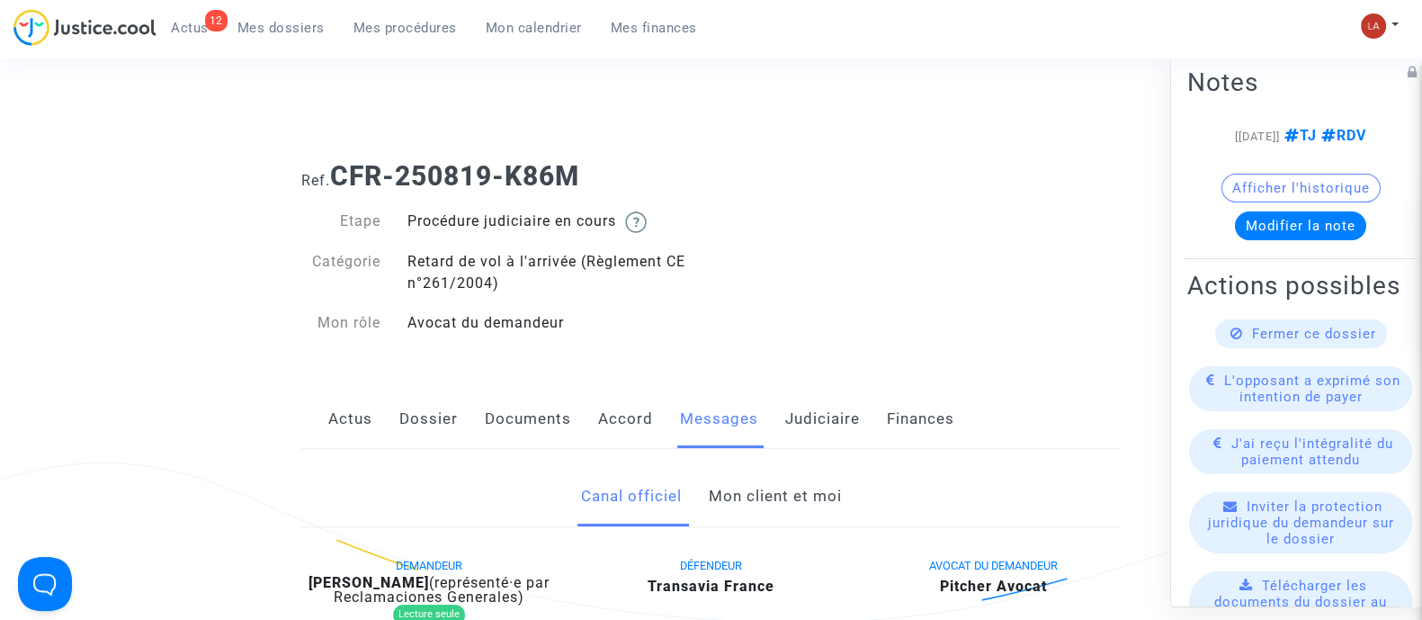
click at [740, 492] on link "Mon client et moi" at bounding box center [774, 496] width 133 height 59
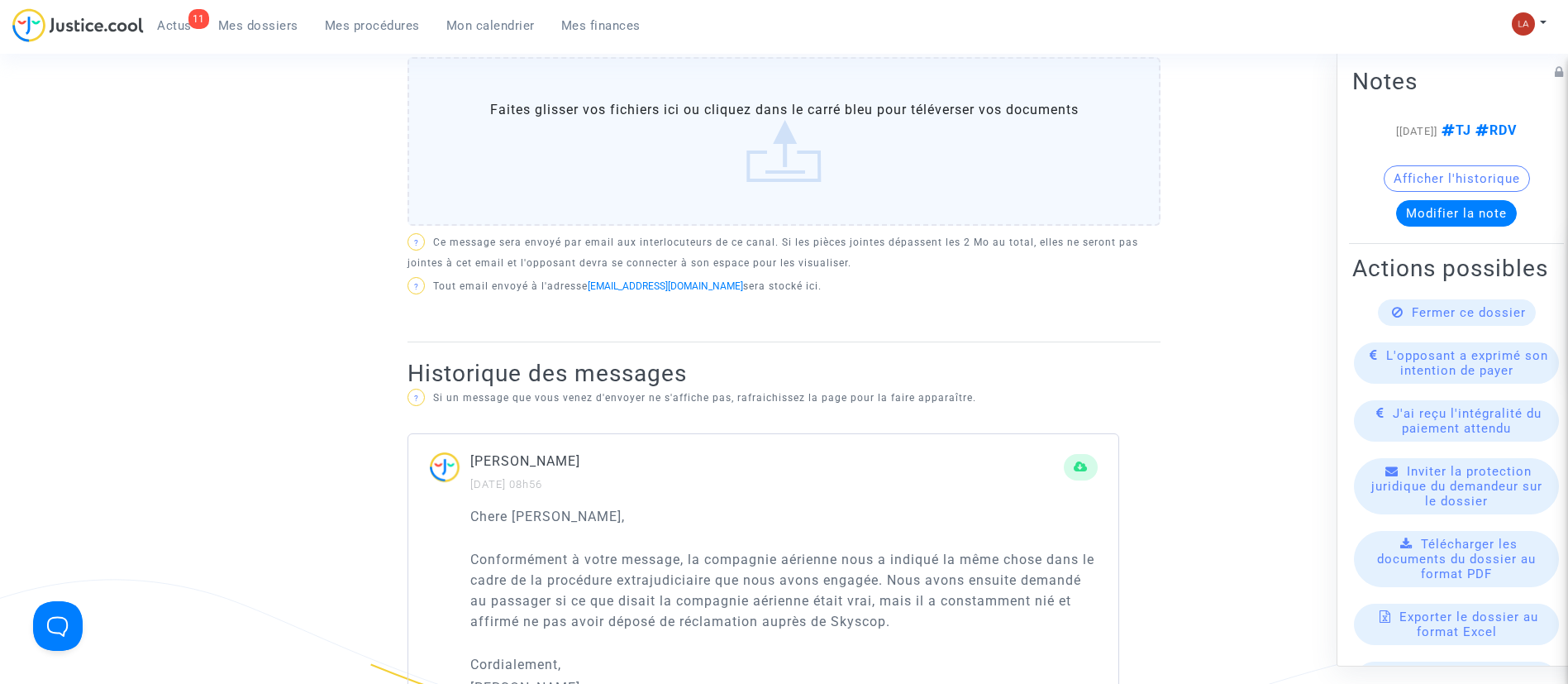
scroll to position [260, 0]
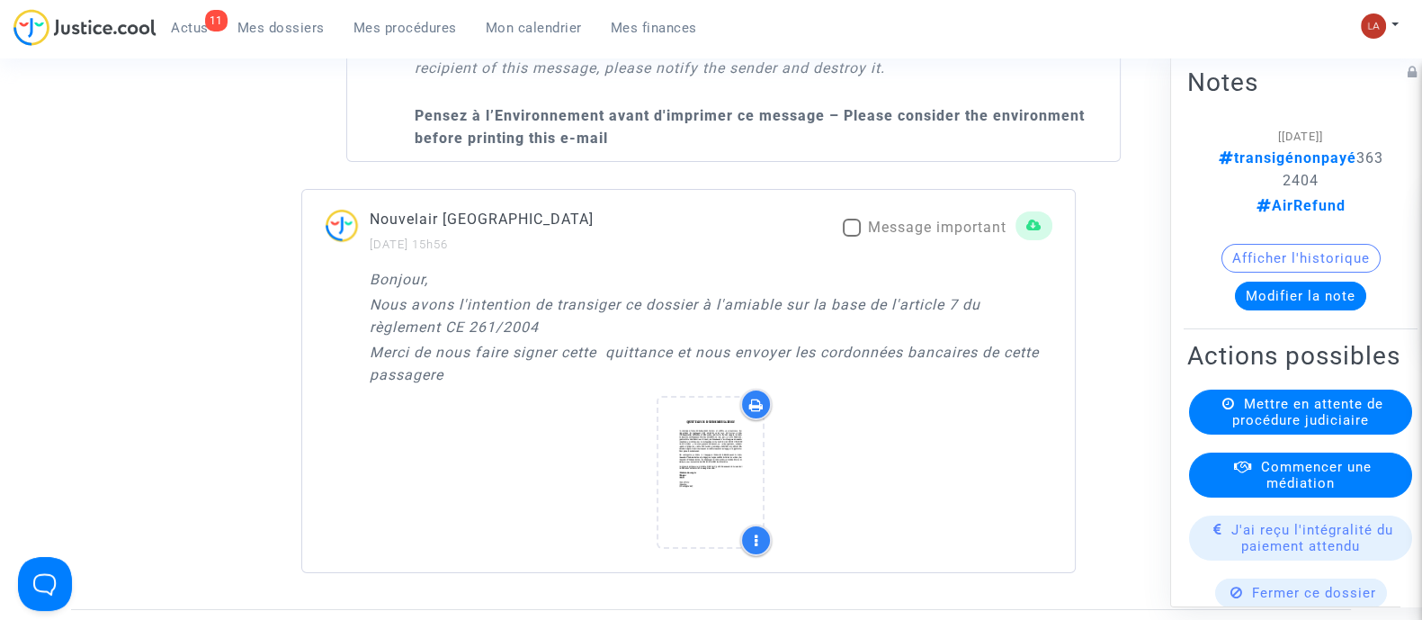
scroll to position [7753, 0]
click at [351, 362] on div "Bonjour, Nous avons l'intention de transiger ce dossier à l'amiable sur la base…" at bounding box center [688, 419] width 773 height 304
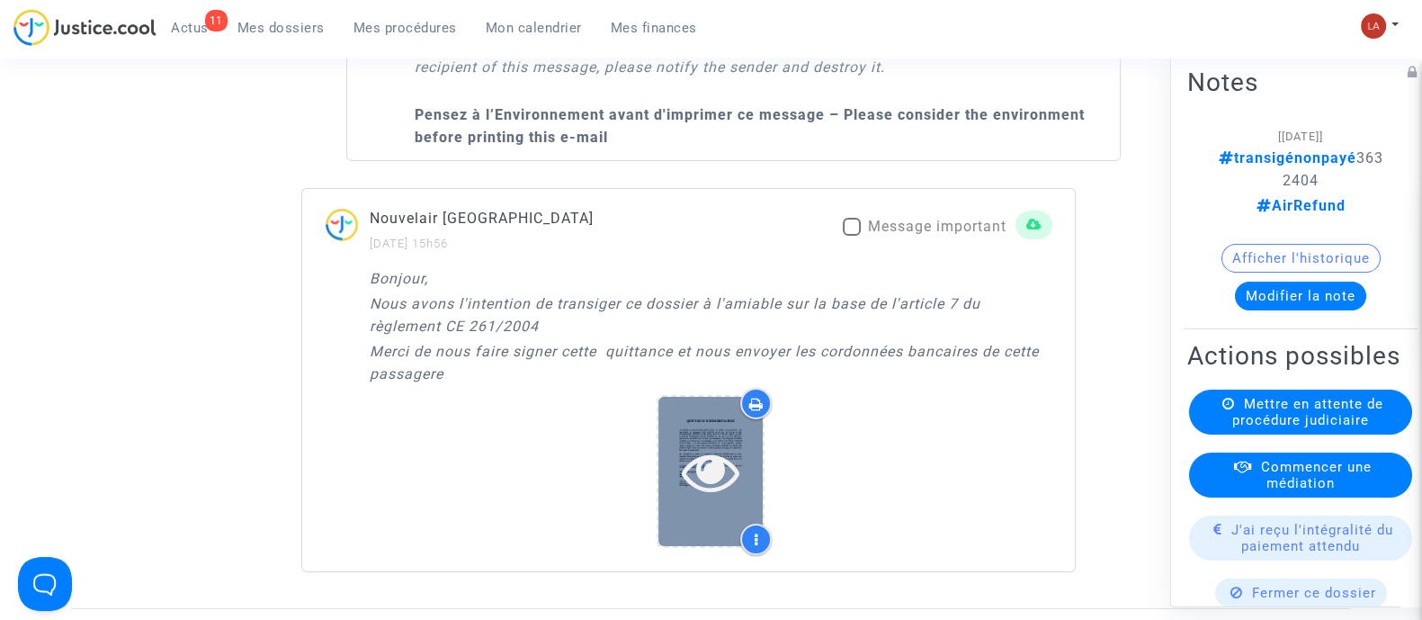
click at [739, 430] on div at bounding box center [710, 471] width 104 height 148
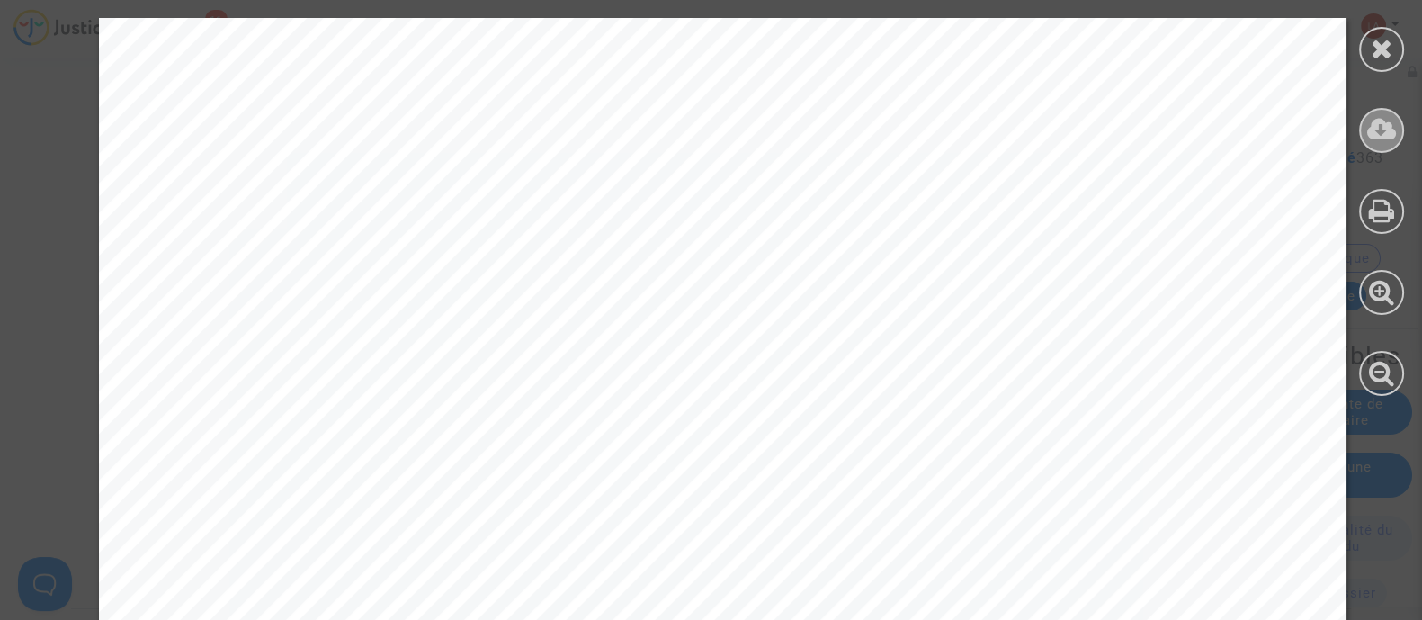
click at [1376, 125] on icon at bounding box center [1382, 129] width 30 height 27
click at [1360, 30] on div at bounding box center [1381, 207] width 81 height 414
click at [1365, 47] on div at bounding box center [1381, 49] width 45 height 45
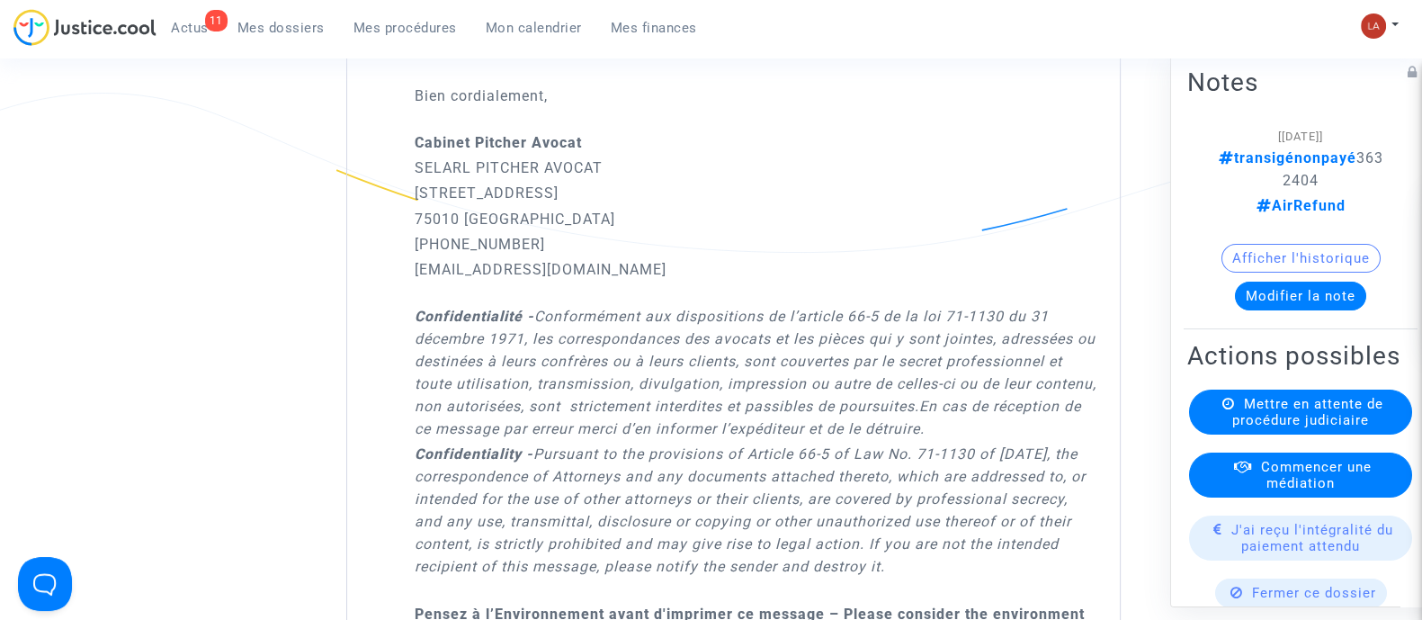
scroll to position [6215, 0]
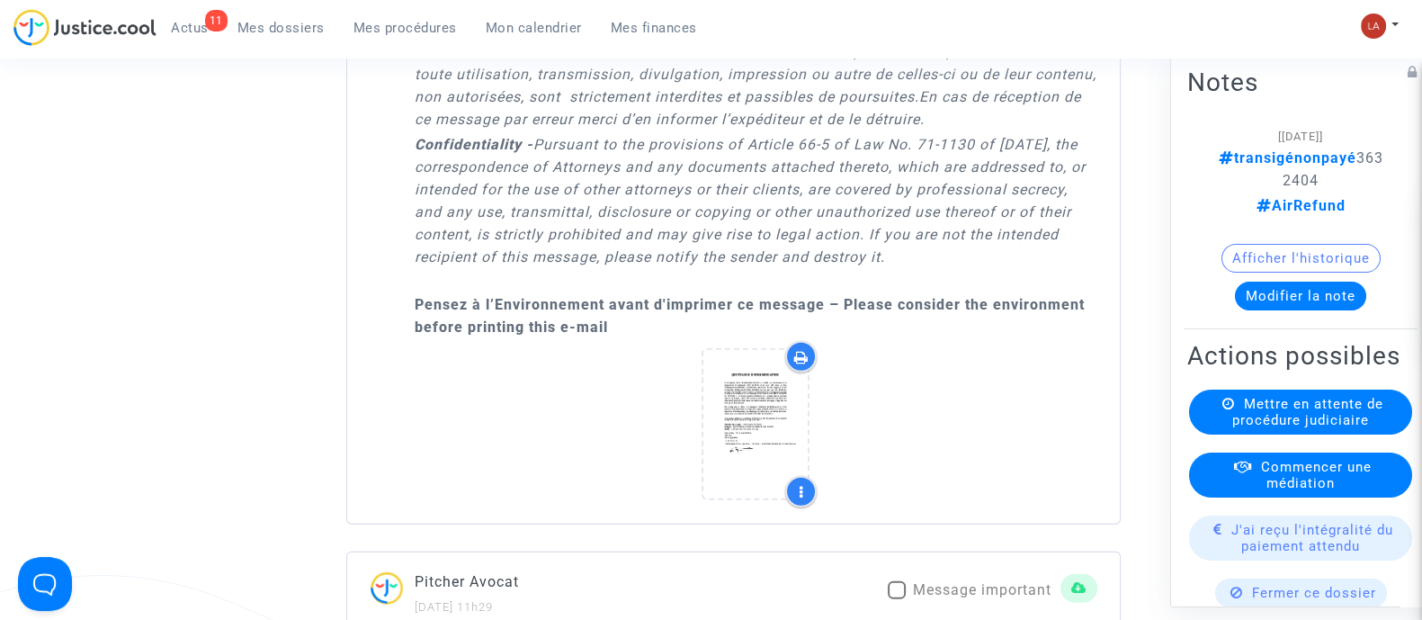
click at [1087, 202] on p "Confidentiality - Pursuant to the provisions of Article 66-5 of Law No. 71-1130…" at bounding box center [756, 200] width 683 height 135
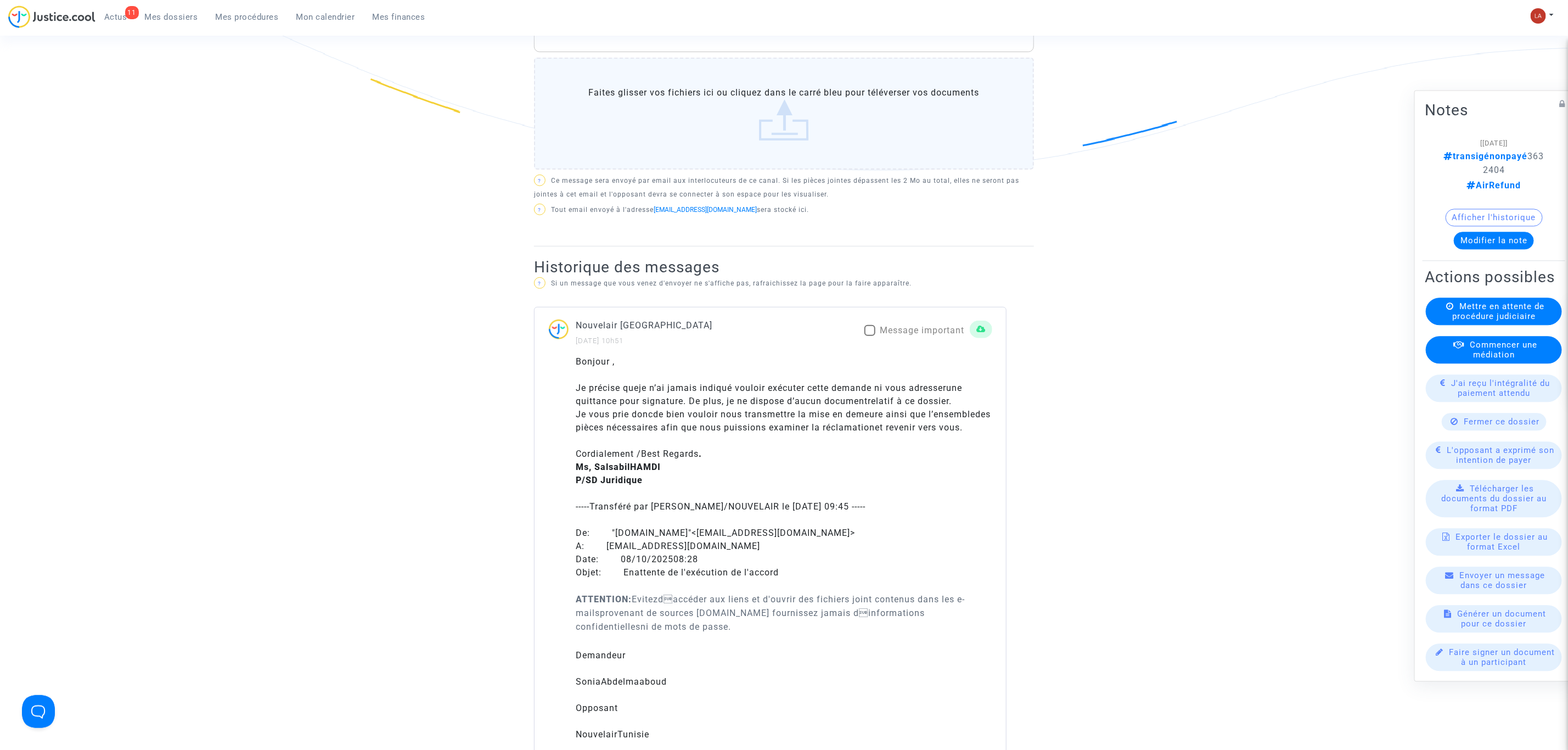
scroll to position [443, 0]
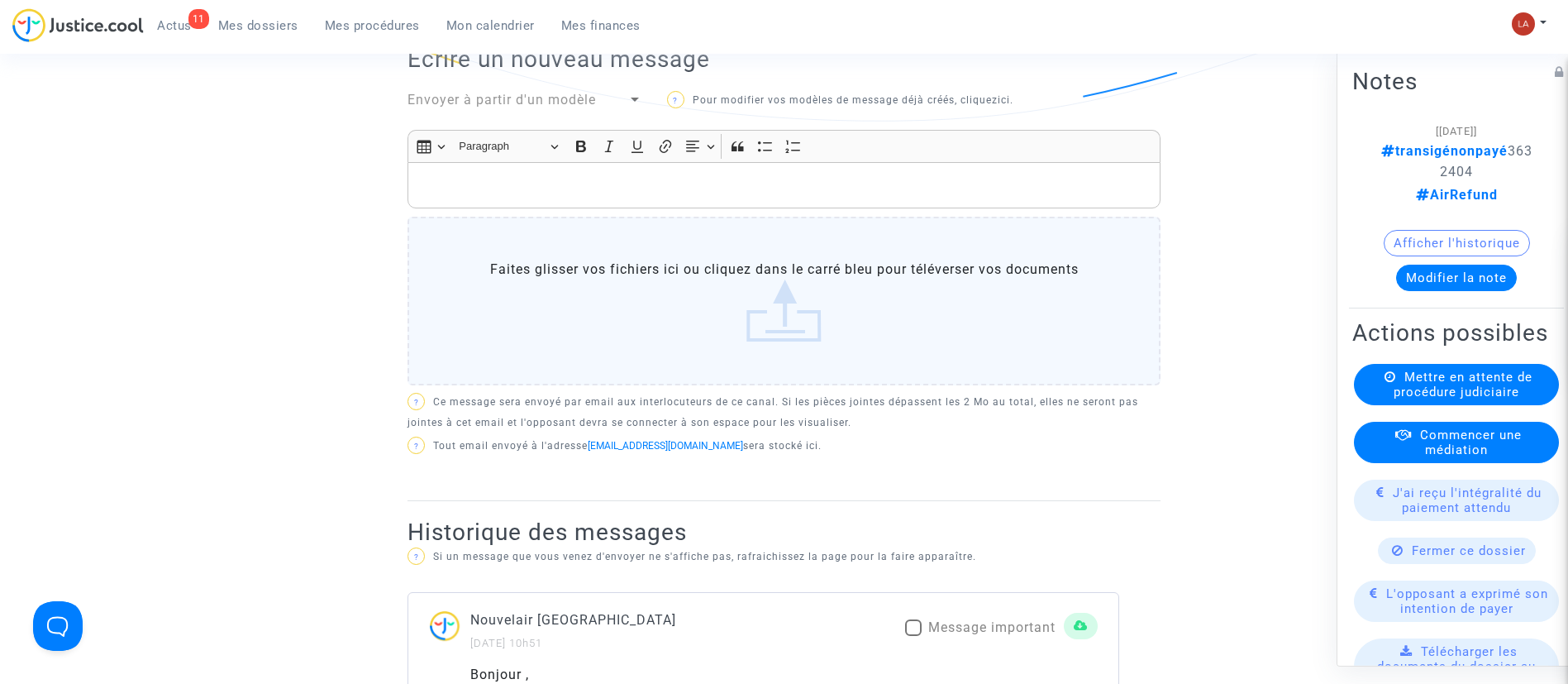
click at [506, 92] on span "Envoyer à partir d'un modèle" at bounding box center [501, 99] width 188 height 16
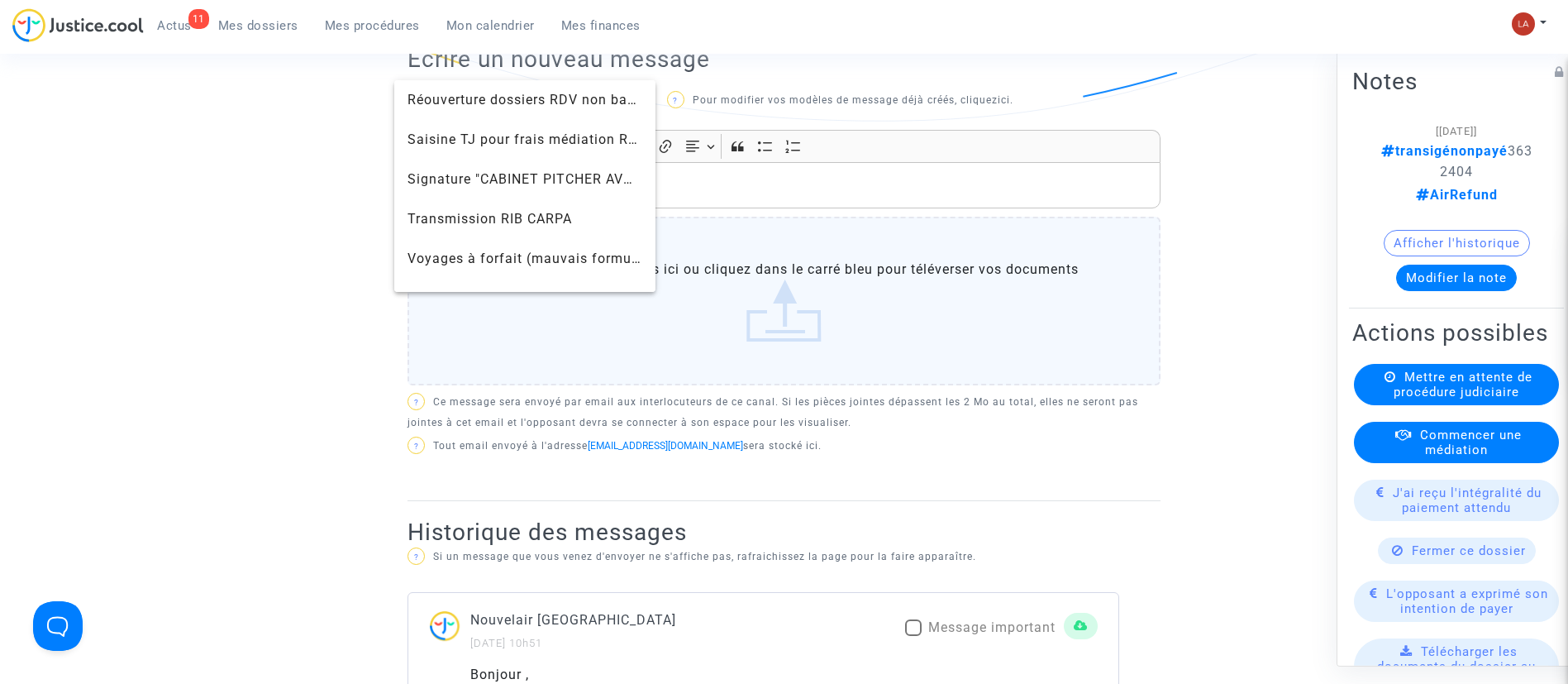
scroll to position [1787, 0]
click at [448, 142] on span "Saisine TJ pour frais médiation RDV" at bounding box center [527, 137] width 240 height 16
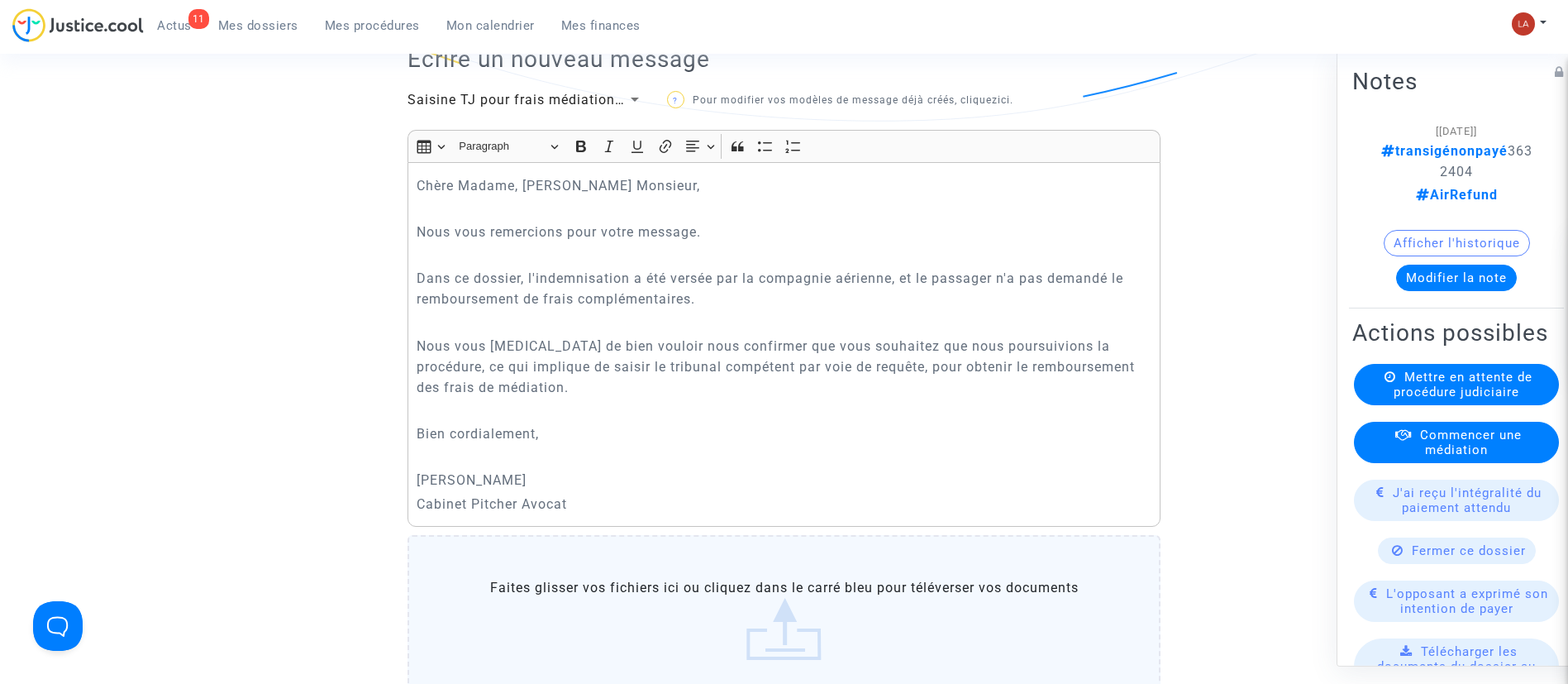
click at [494, 103] on span "Saisine TJ pour frais médiation RDV" at bounding box center [527, 99] width 240 height 16
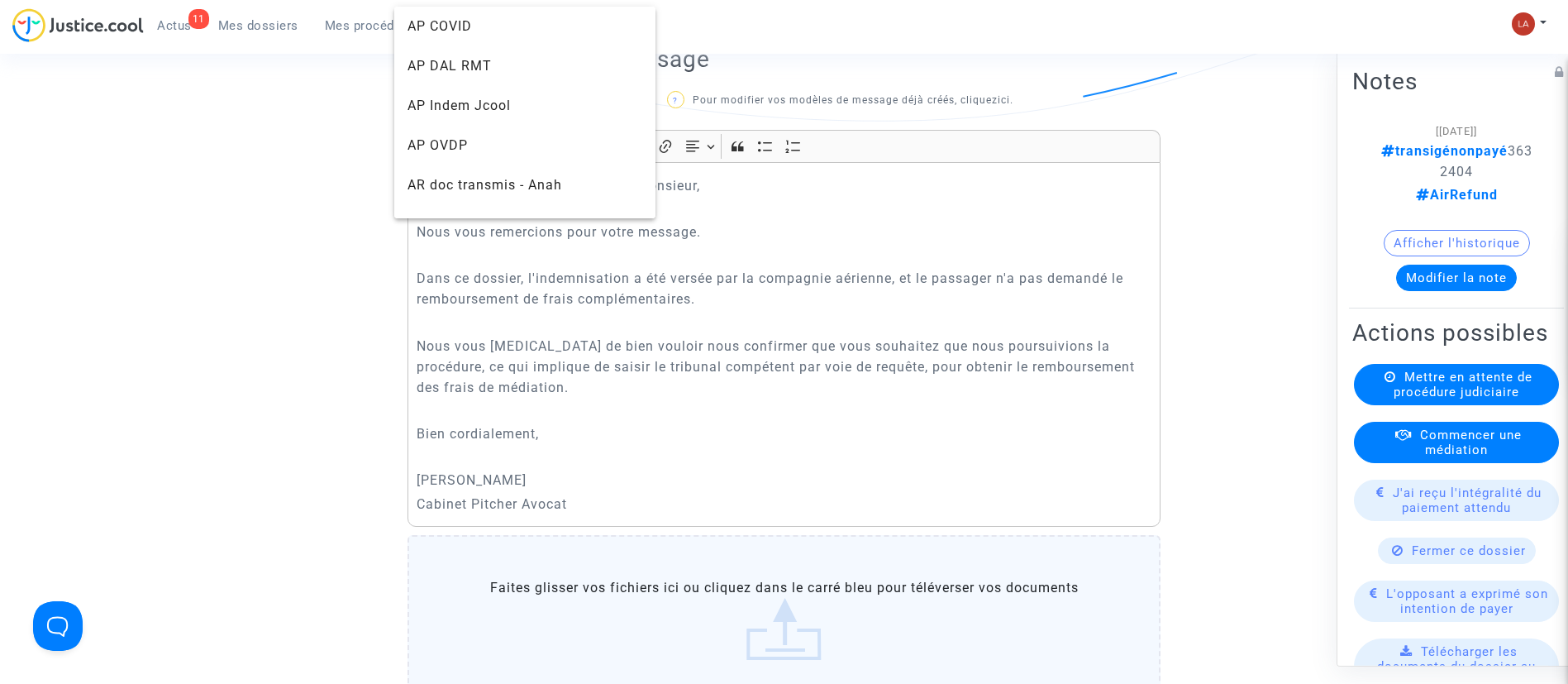
scroll to position [1752, 0]
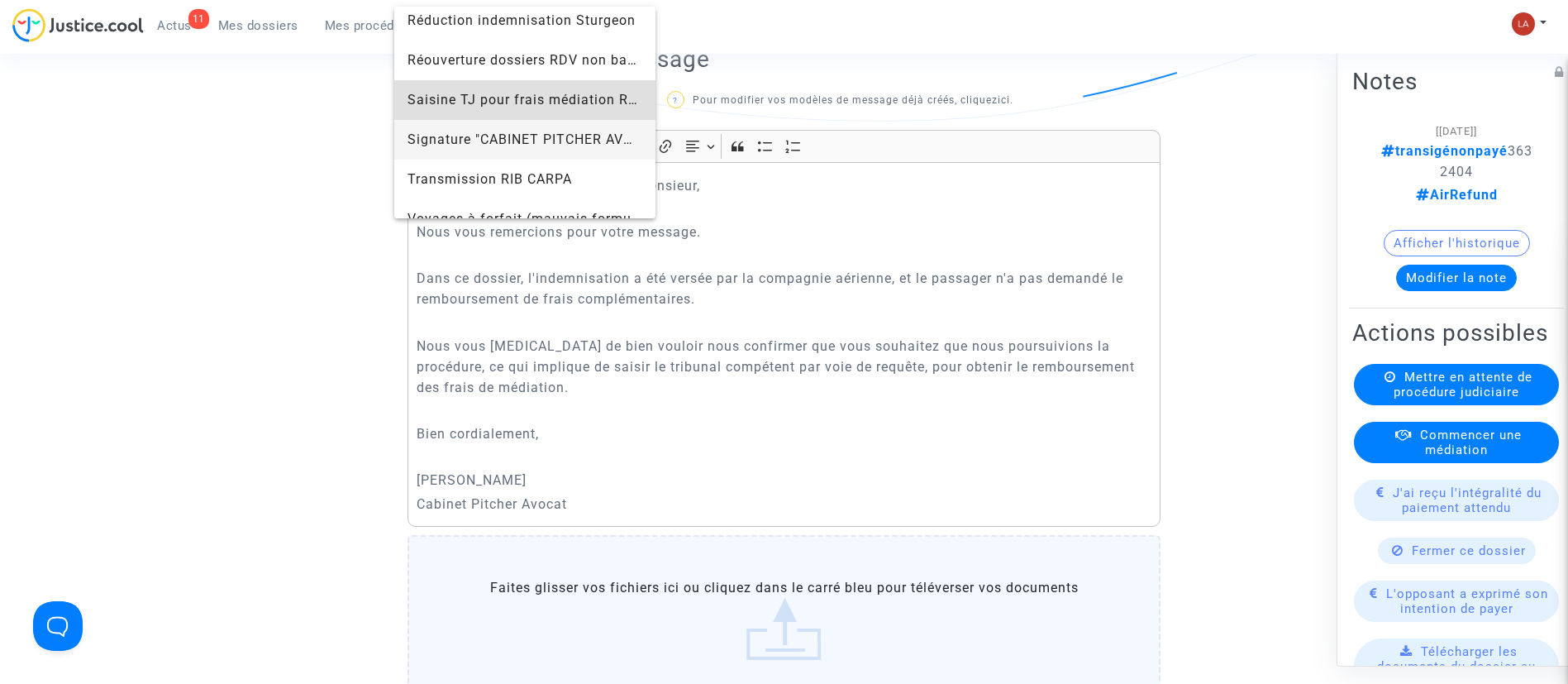
click at [467, 143] on span "Signature "CABINET PITCHER AVOCAT"" at bounding box center [536, 139] width 257 height 16
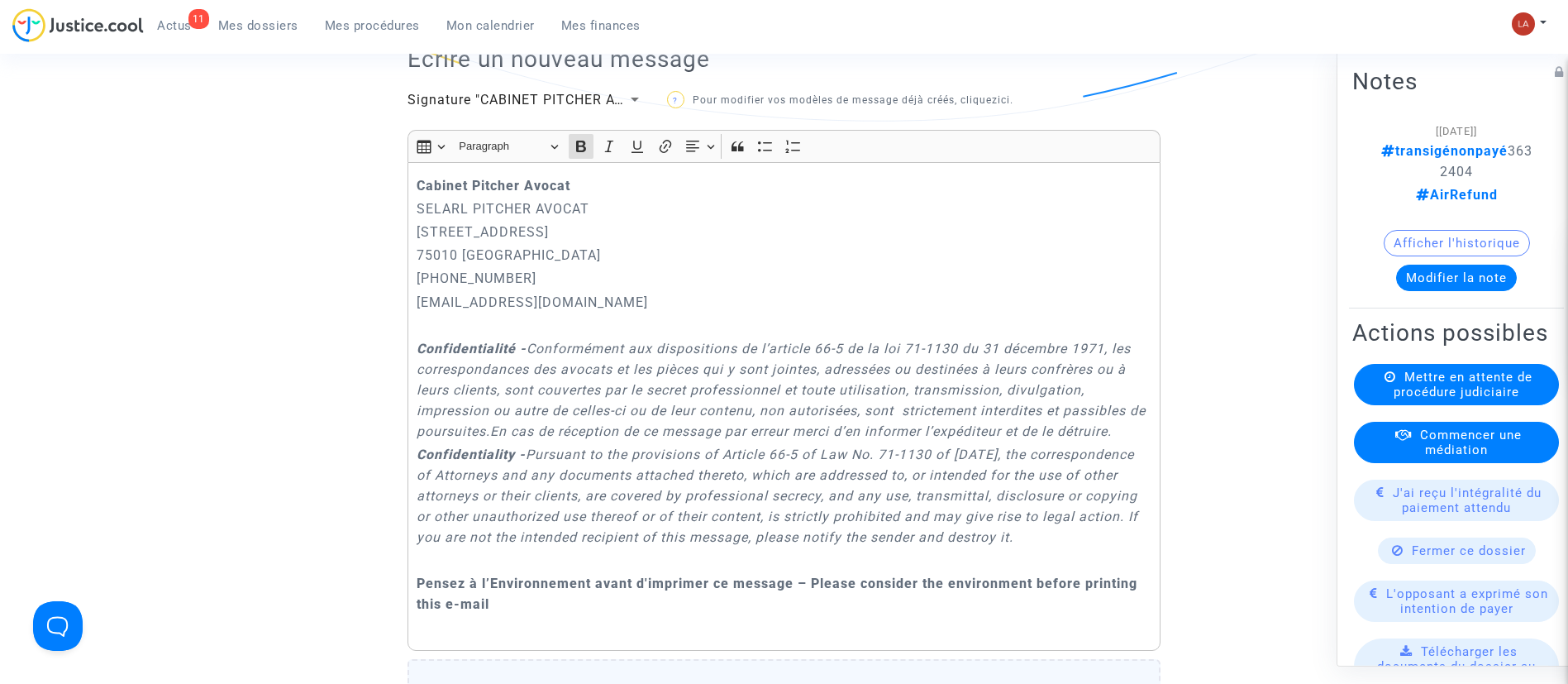
click at [416, 174] on div "Cabinet [PERSON_NAME] PITCHER AVOCAT [STREET_ADDRESS] 01.45.49.09.34 [EMAIL_ADD…" at bounding box center [783, 406] width 753 height 489
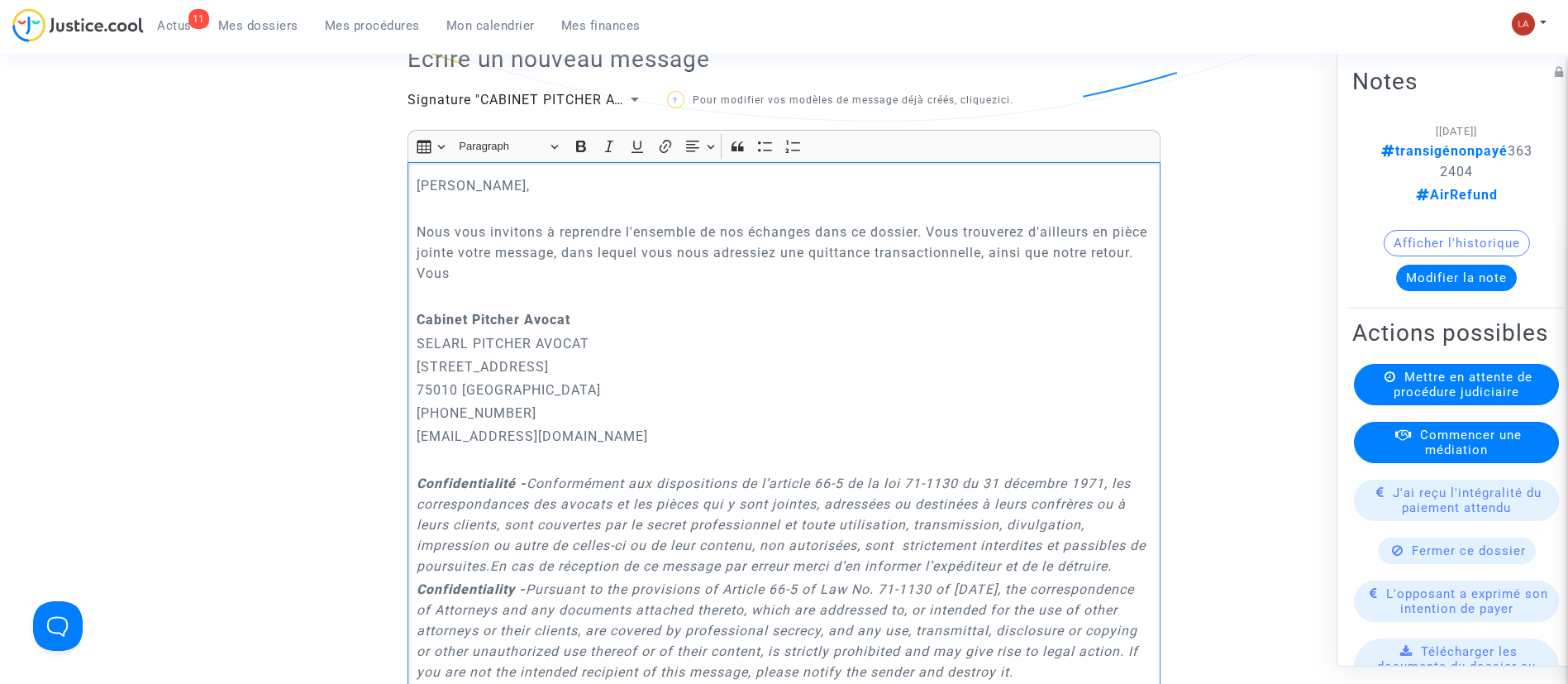
click at [479, 275] on p "Nous vous invitons à reprendre l'ensemble de nos échanges dans ce dossier. Vous…" at bounding box center [784, 252] width 735 height 62
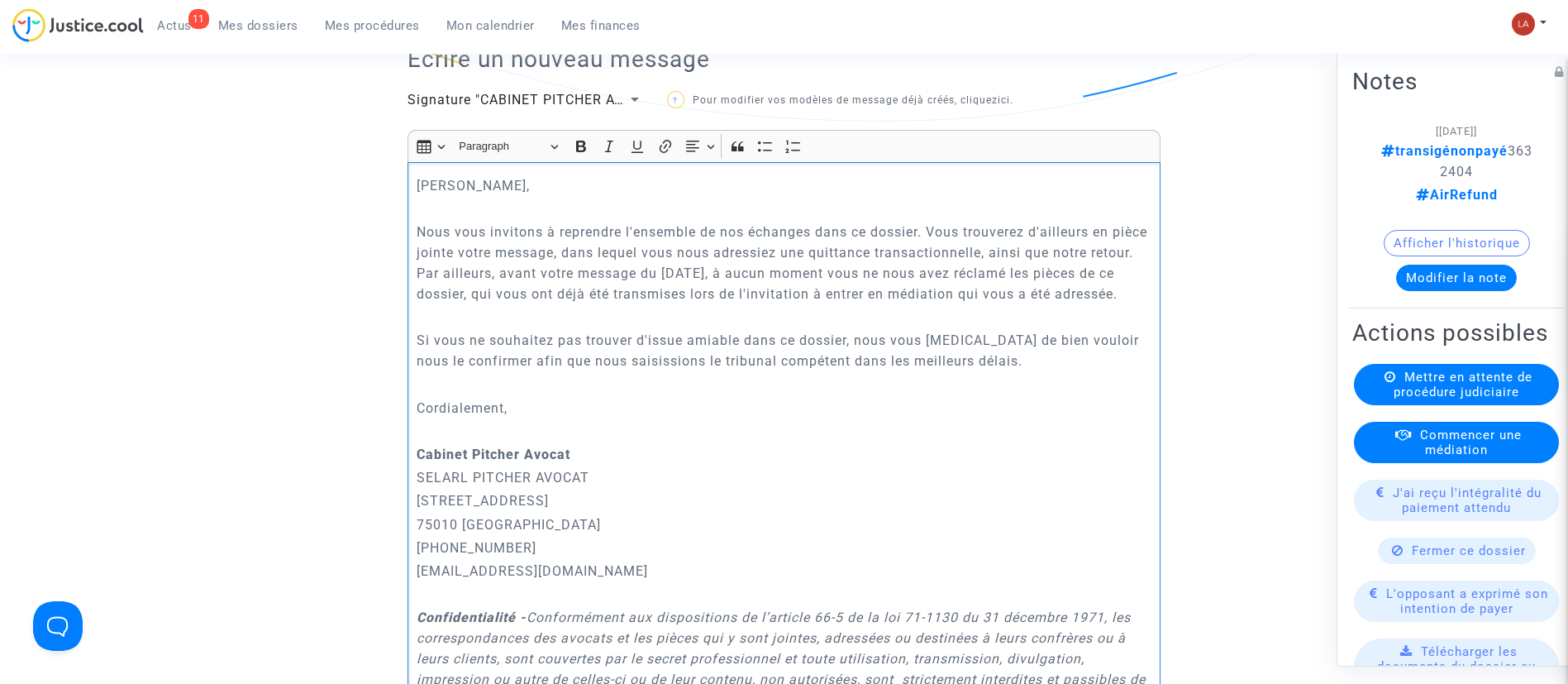
click at [459, 189] on p "[PERSON_NAME]," at bounding box center [784, 186] width 735 height 20
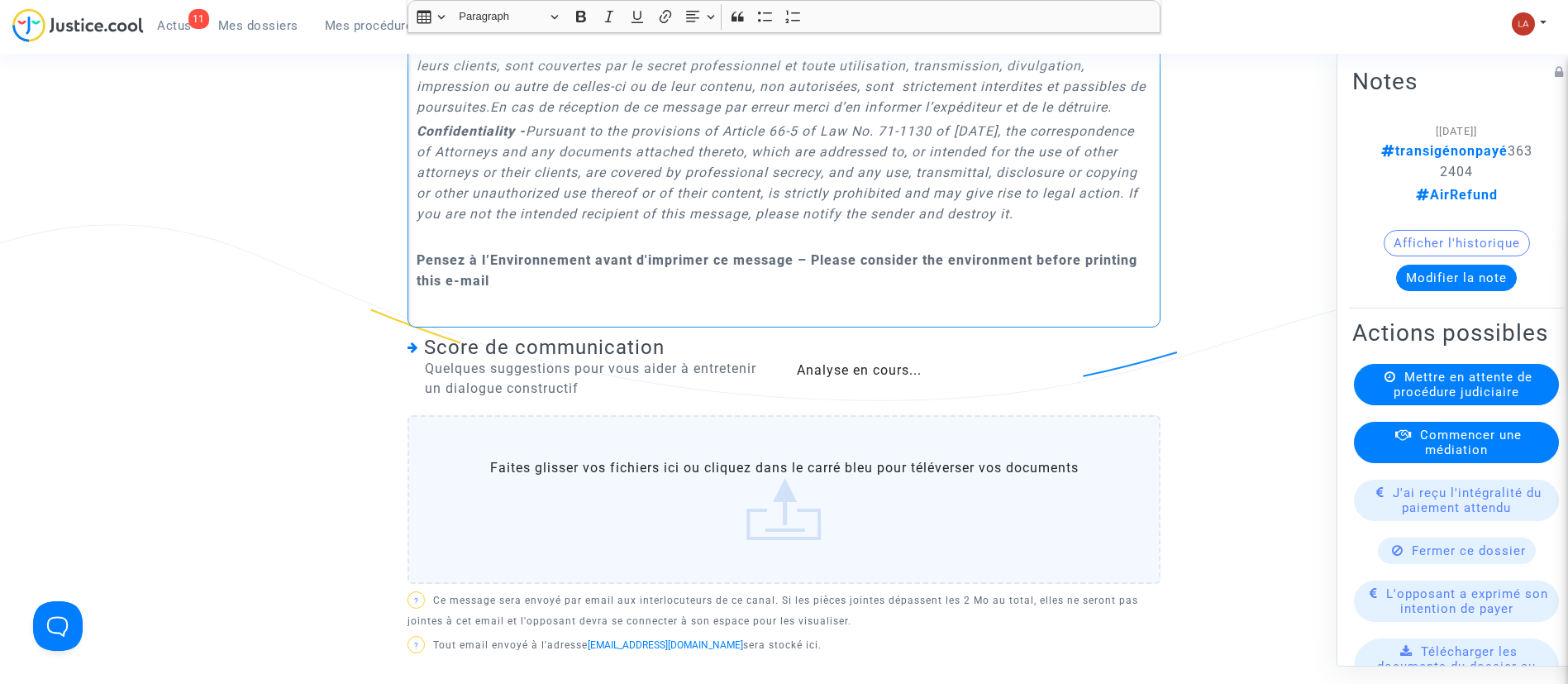
scroll to position [1190, 0]
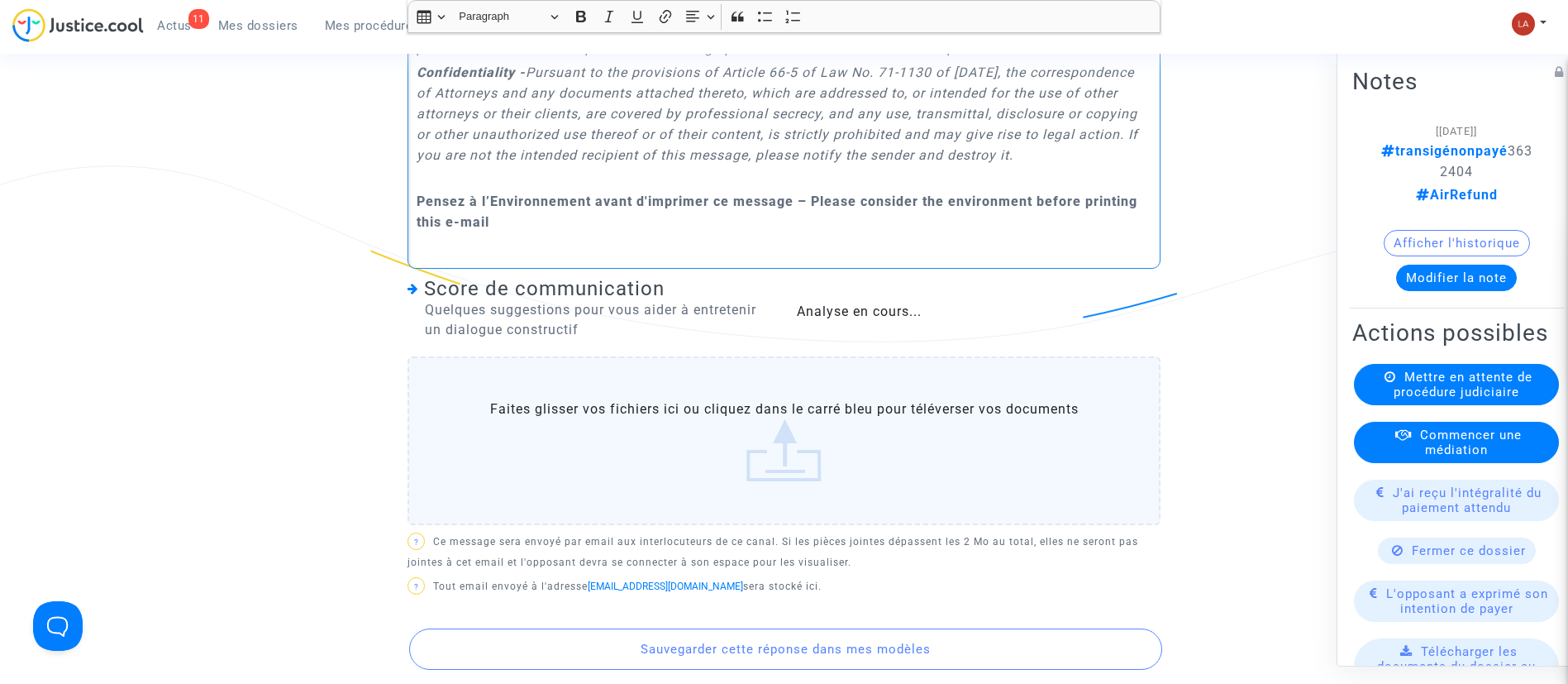
click at [633, 525] on label "Faites glisser vos fichiers ici ou cliquez dans le carré bleu pour téléverser v…" at bounding box center [783, 440] width 753 height 168
click at [0, 0] on input "Faites glisser vos fichiers ici ou cliquez dans le carré bleu pour téléverser v…" at bounding box center [0, 0] width 0 height 0
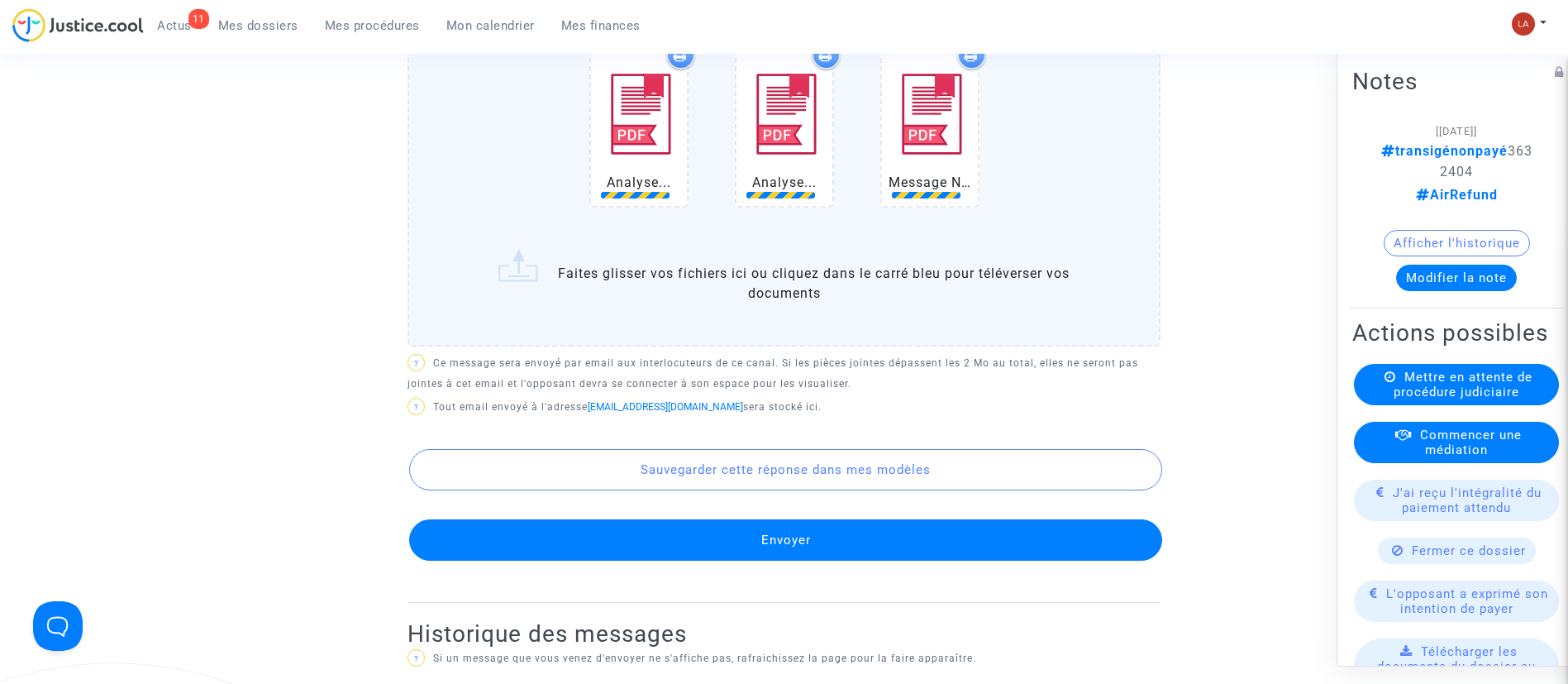
scroll to position [1591, 0]
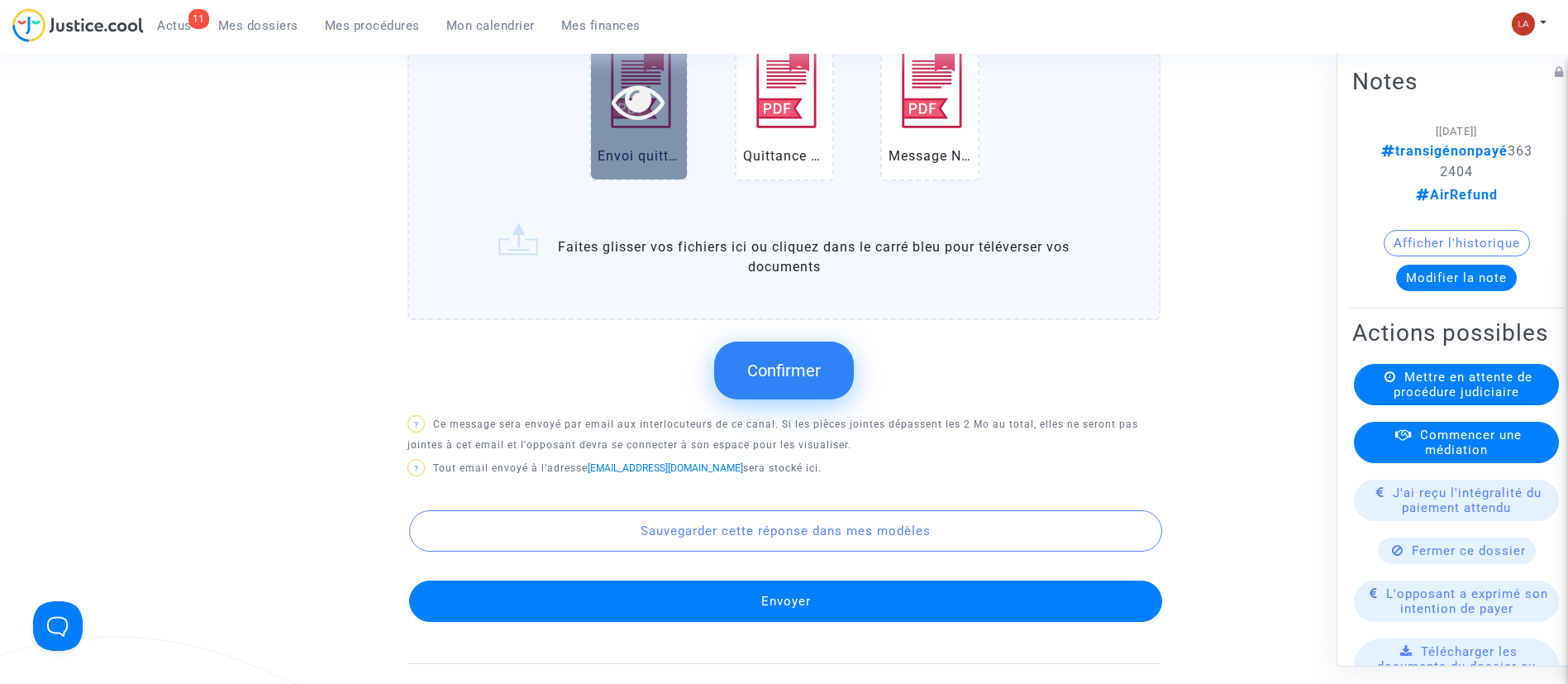
click at [653, 177] on div at bounding box center [639, 100] width 96 height 156
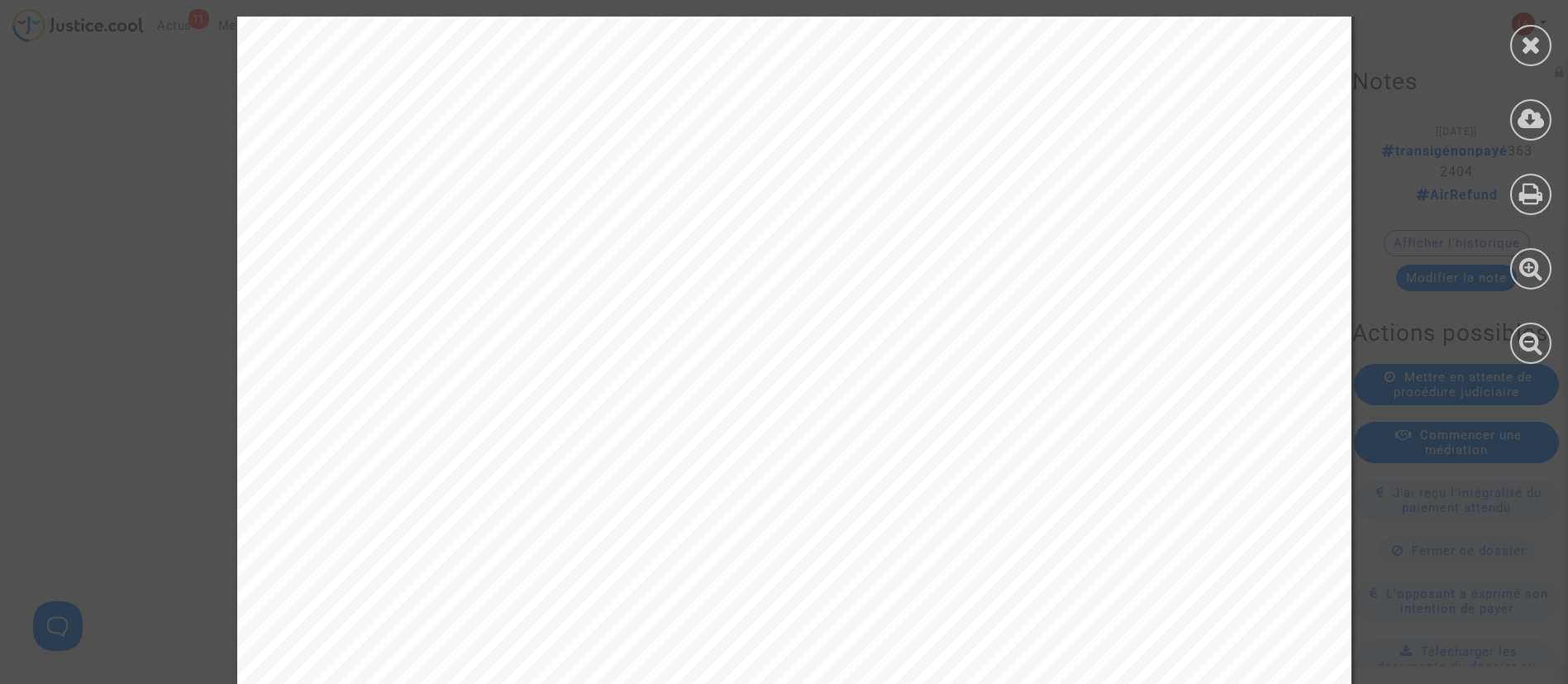
scroll to position [937, 0]
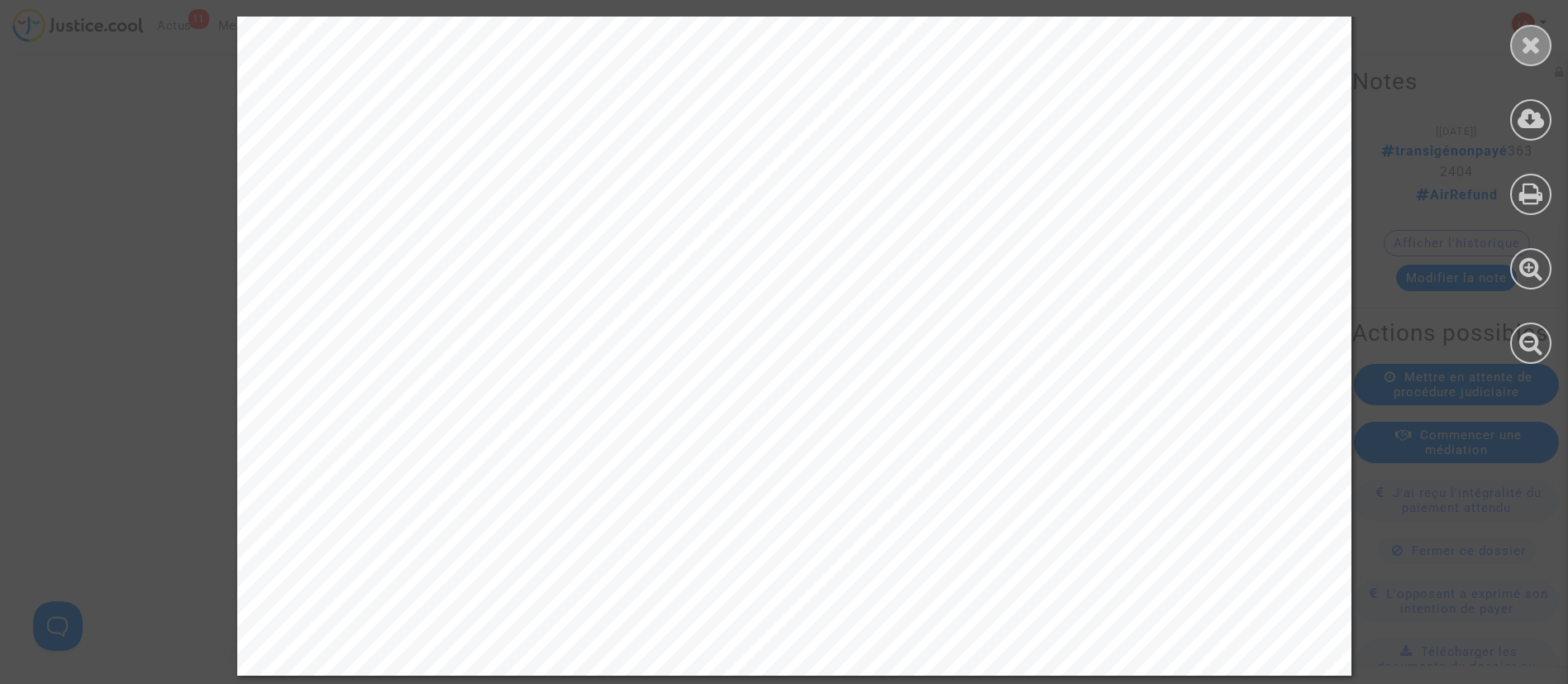
click at [1528, 50] on icon at bounding box center [1531, 44] width 20 height 25
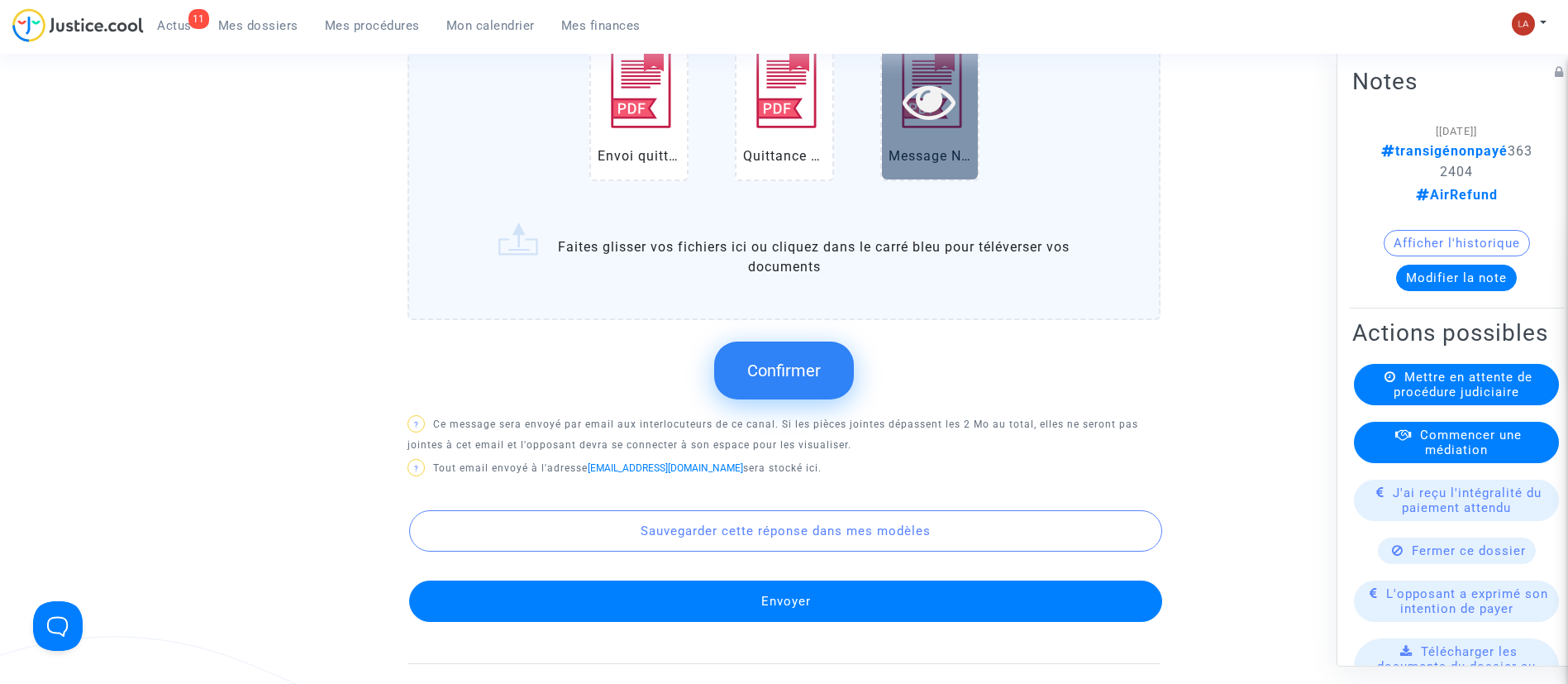
click at [893, 128] on div at bounding box center [930, 101] width 96 height 53
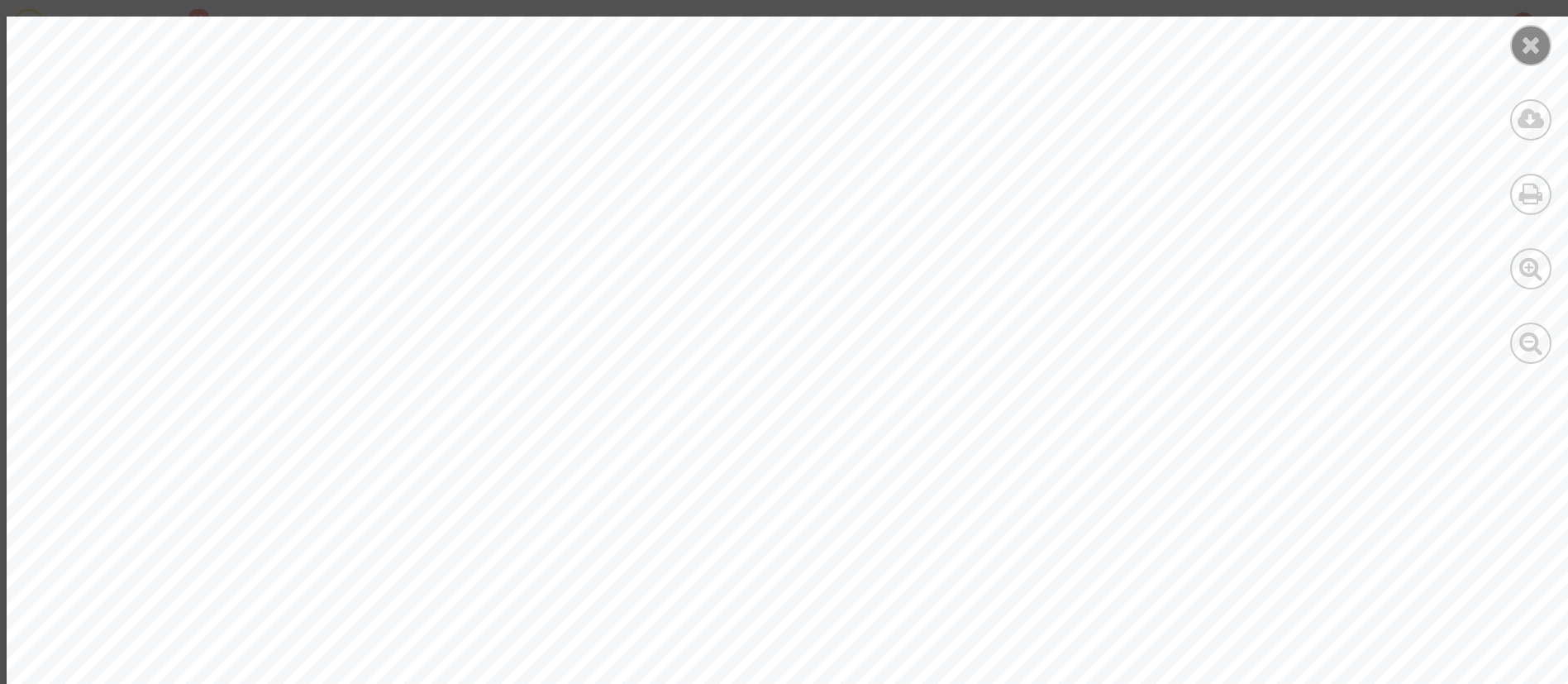
click at [1525, 39] on icon at bounding box center [1531, 44] width 20 height 25
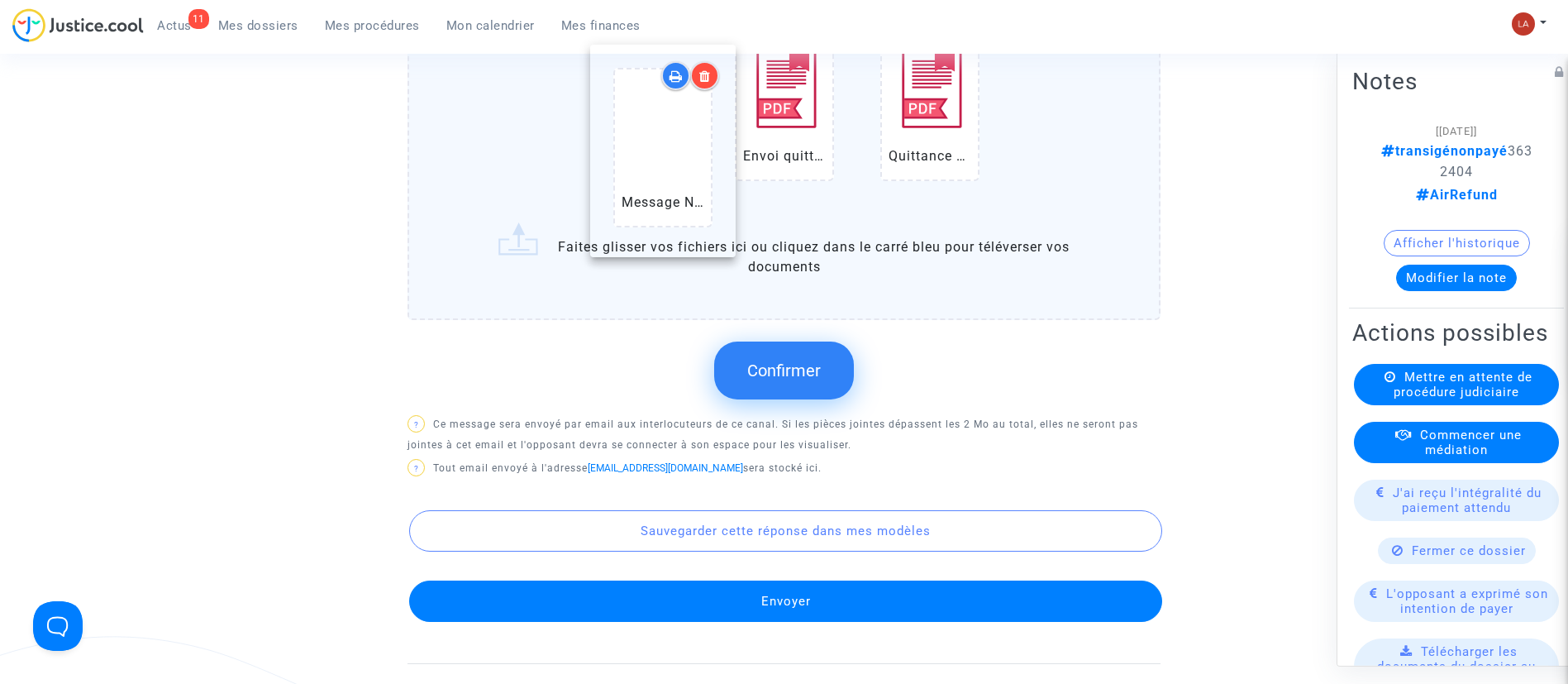
drag, startPoint x: 959, startPoint y: 148, endPoint x: 683, endPoint y: 151, distance: 276.0
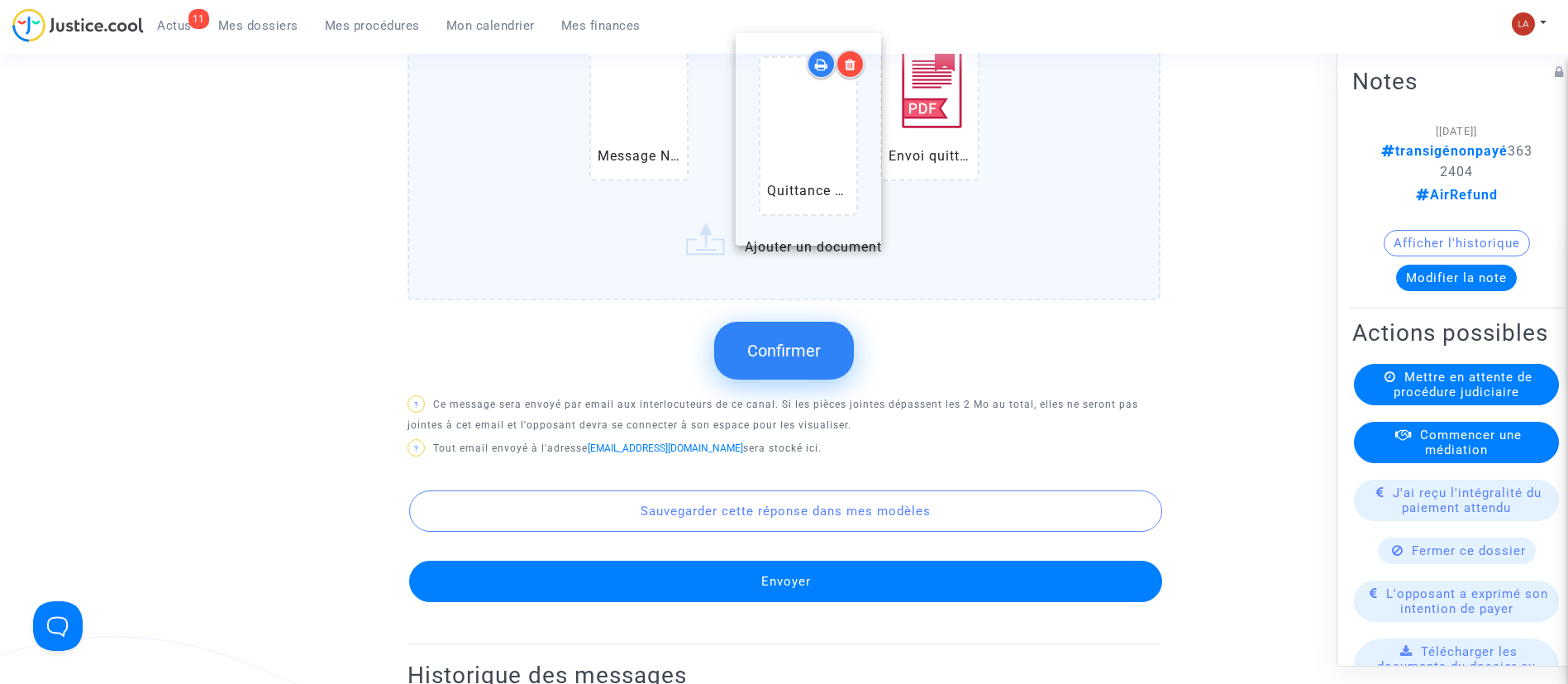
drag, startPoint x: 914, startPoint y: 171, endPoint x: 788, endPoint y: 165, distance: 126.1
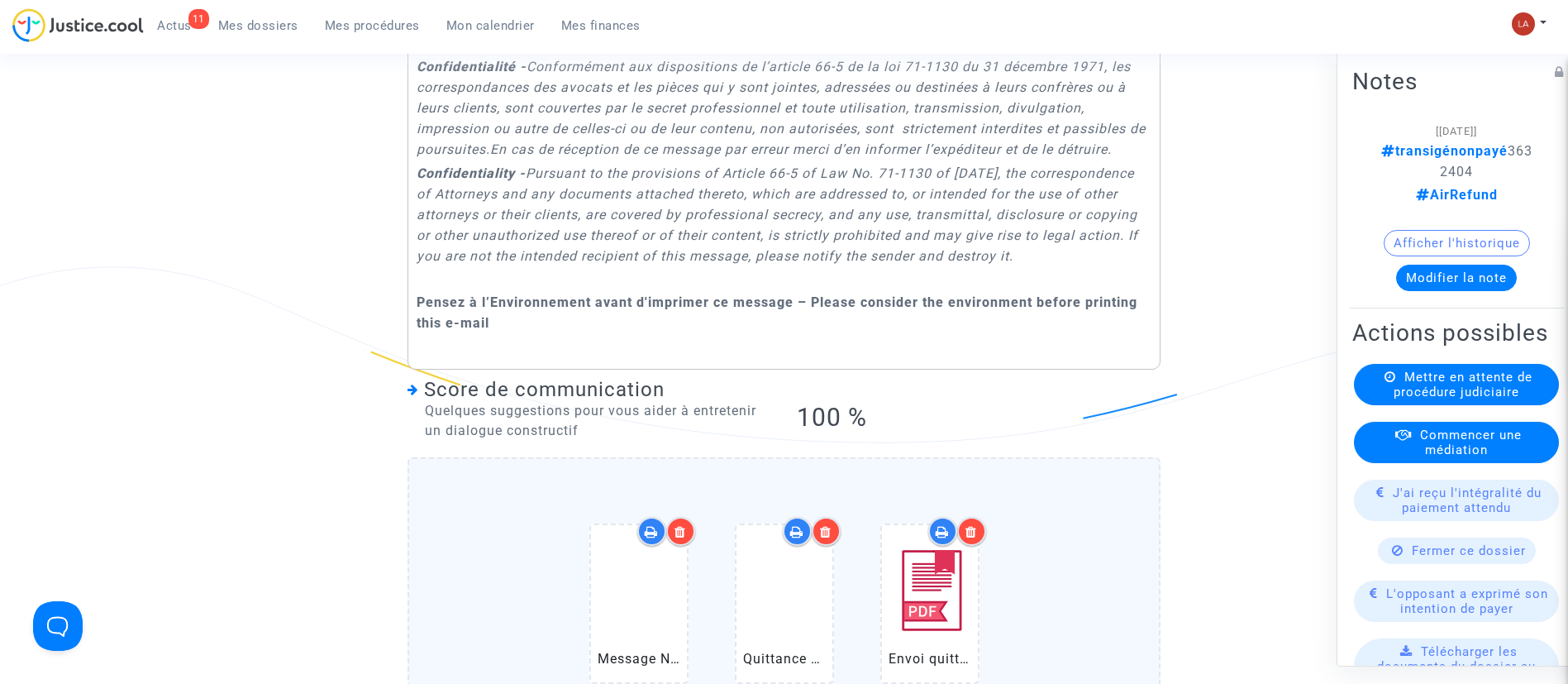
scroll to position [1584, 0]
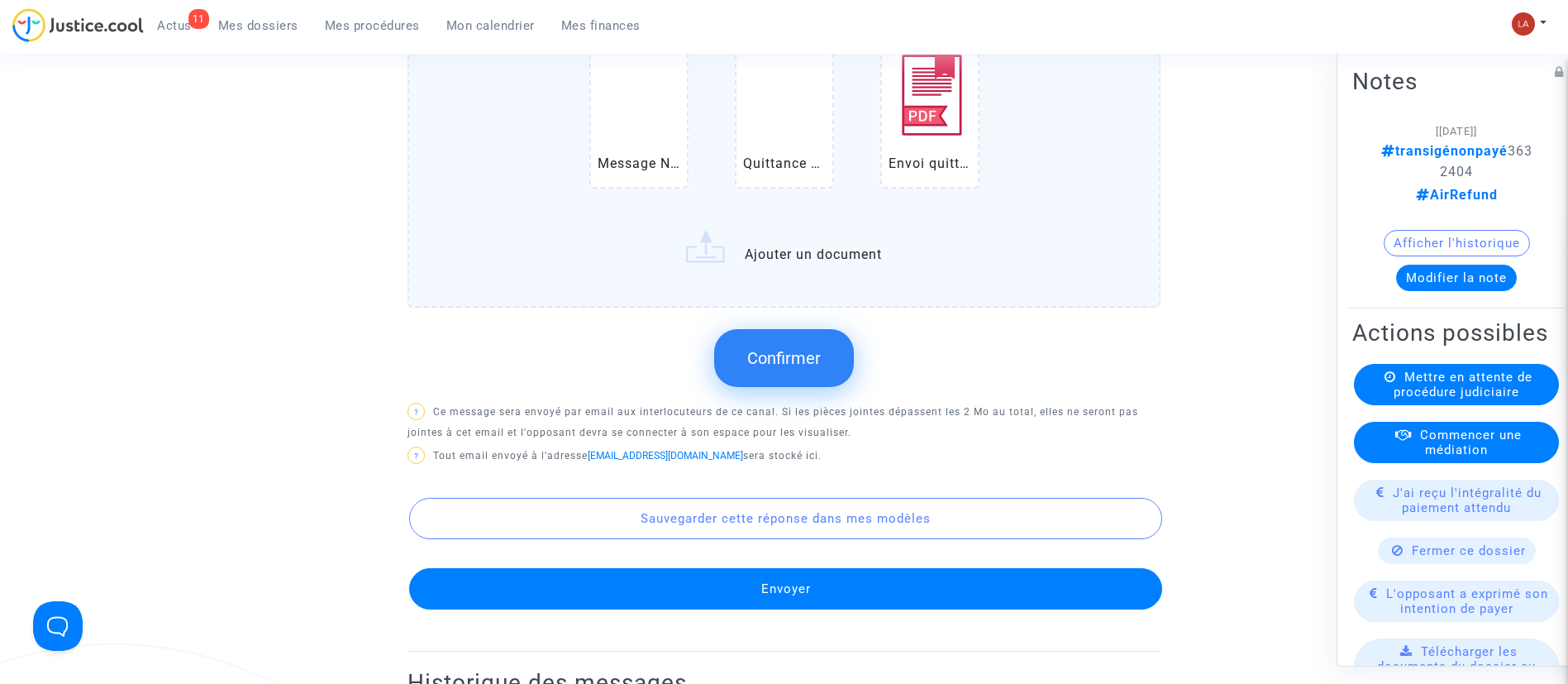
click at [754, 368] on span "Confirmer" at bounding box center [784, 359] width 74 height 20
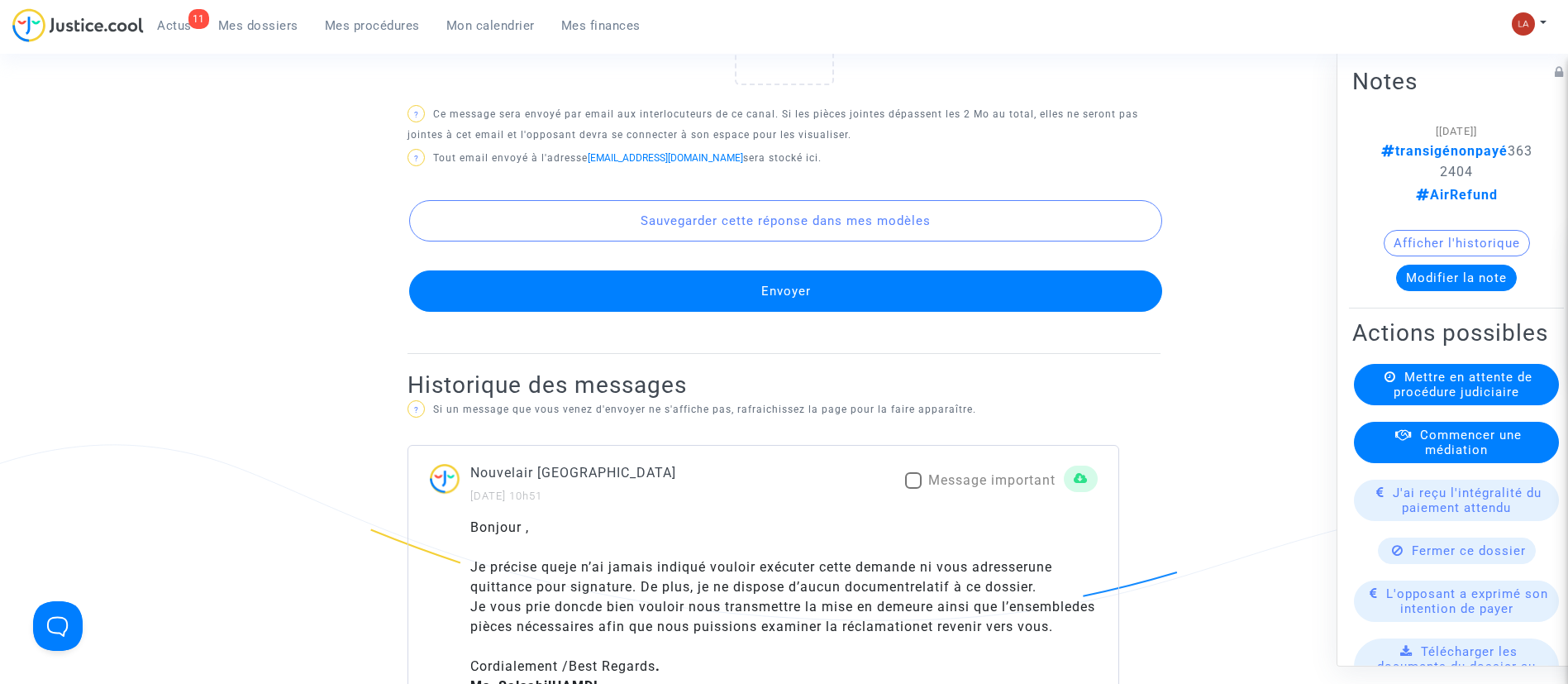
scroll to position [1785, 0]
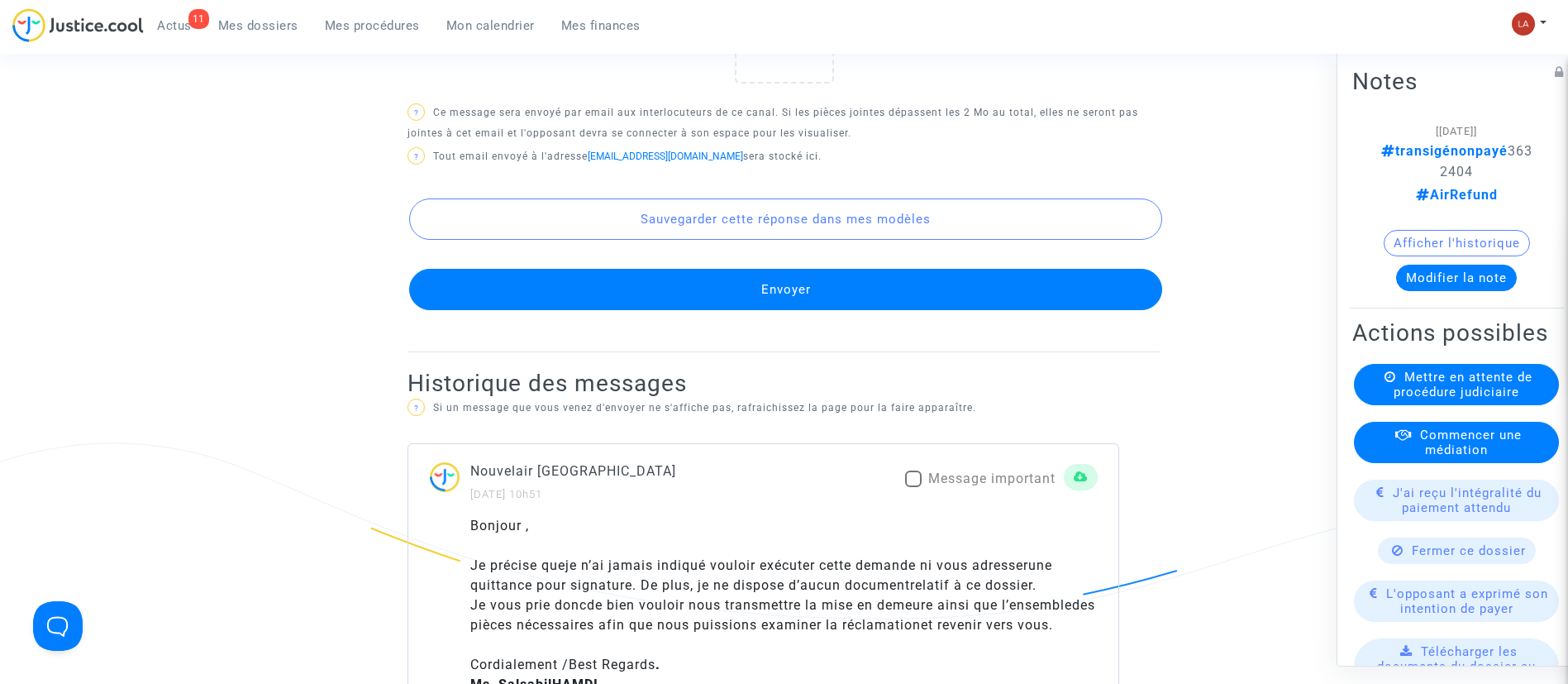
click at [840, 310] on button "Envoyer" at bounding box center [785, 289] width 753 height 41
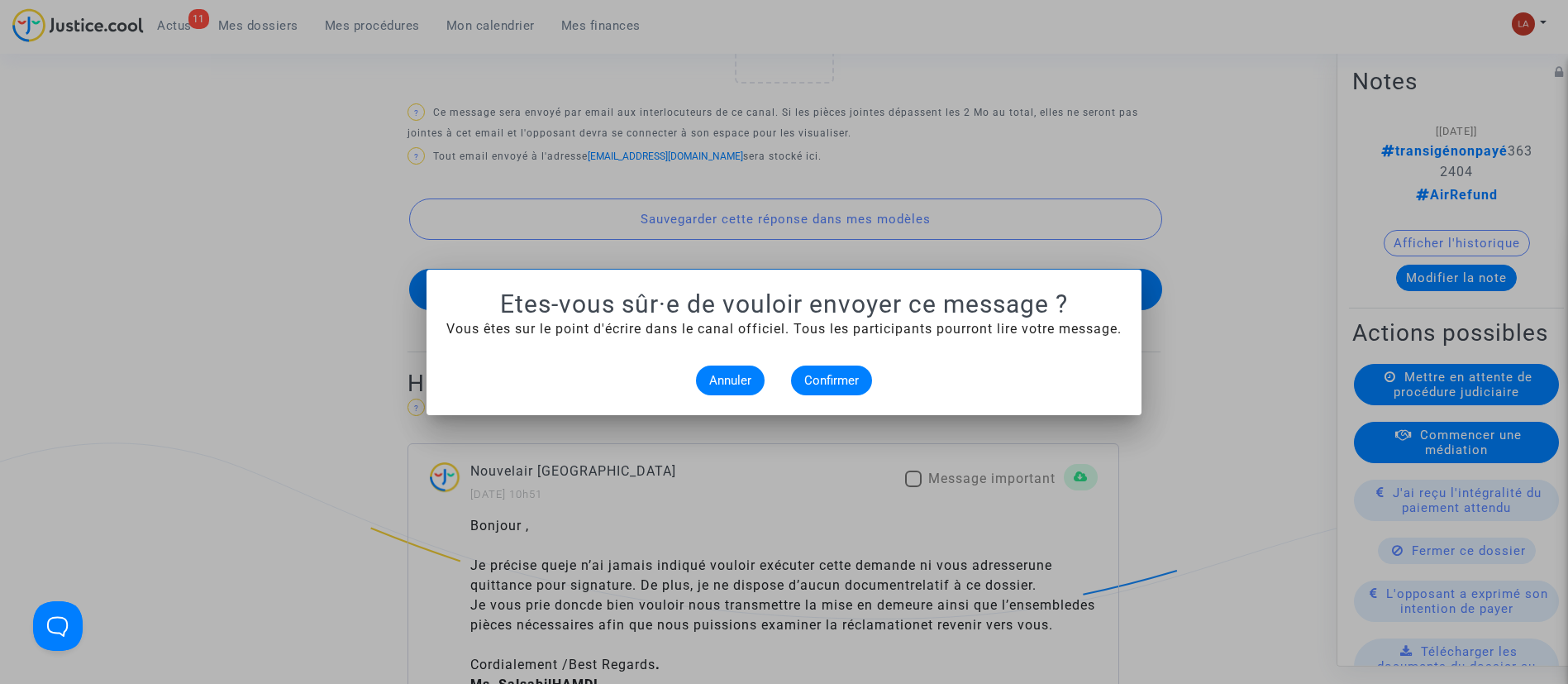
scroll to position [0, 0]
click at [846, 374] on span "Confirmer" at bounding box center [831, 381] width 54 height 15
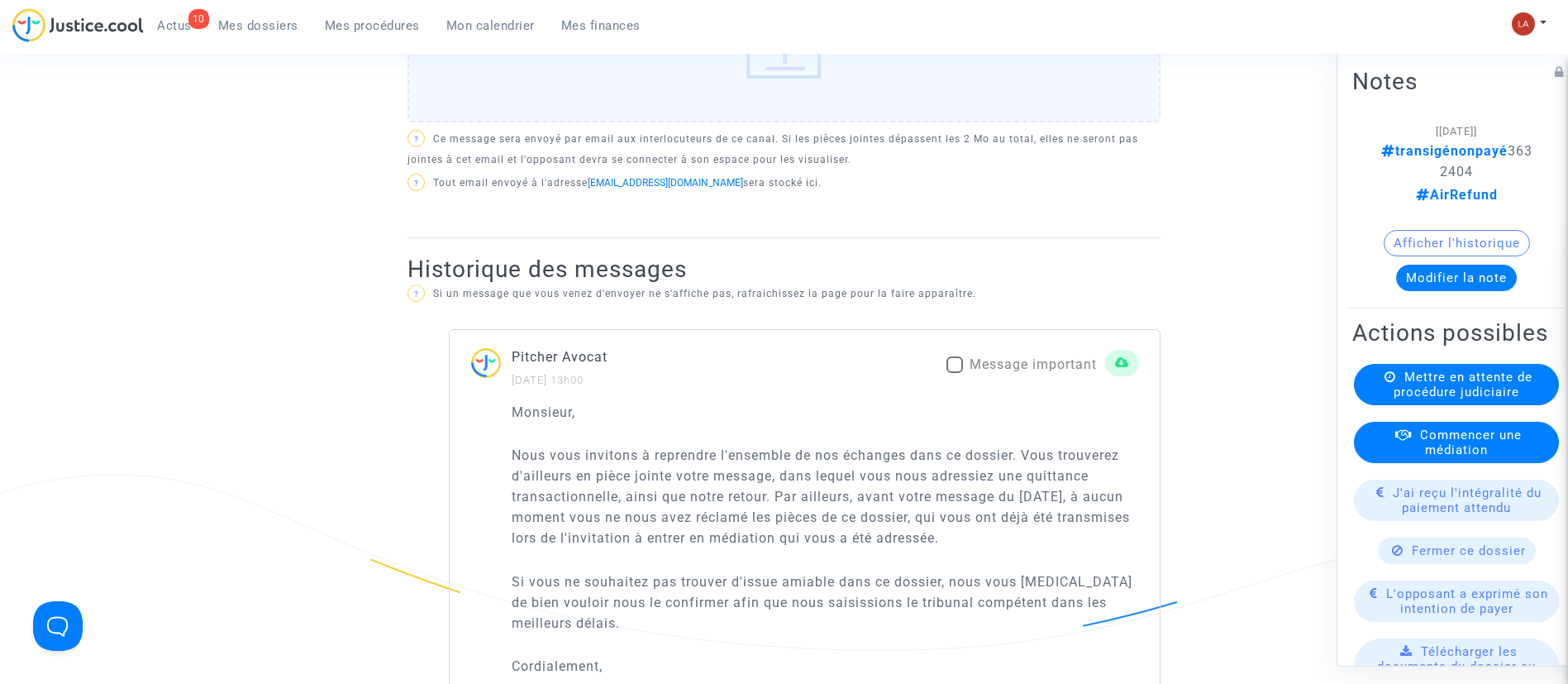
scroll to position [858, 0]
